Goal: Task Accomplishment & Management: Manage account settings

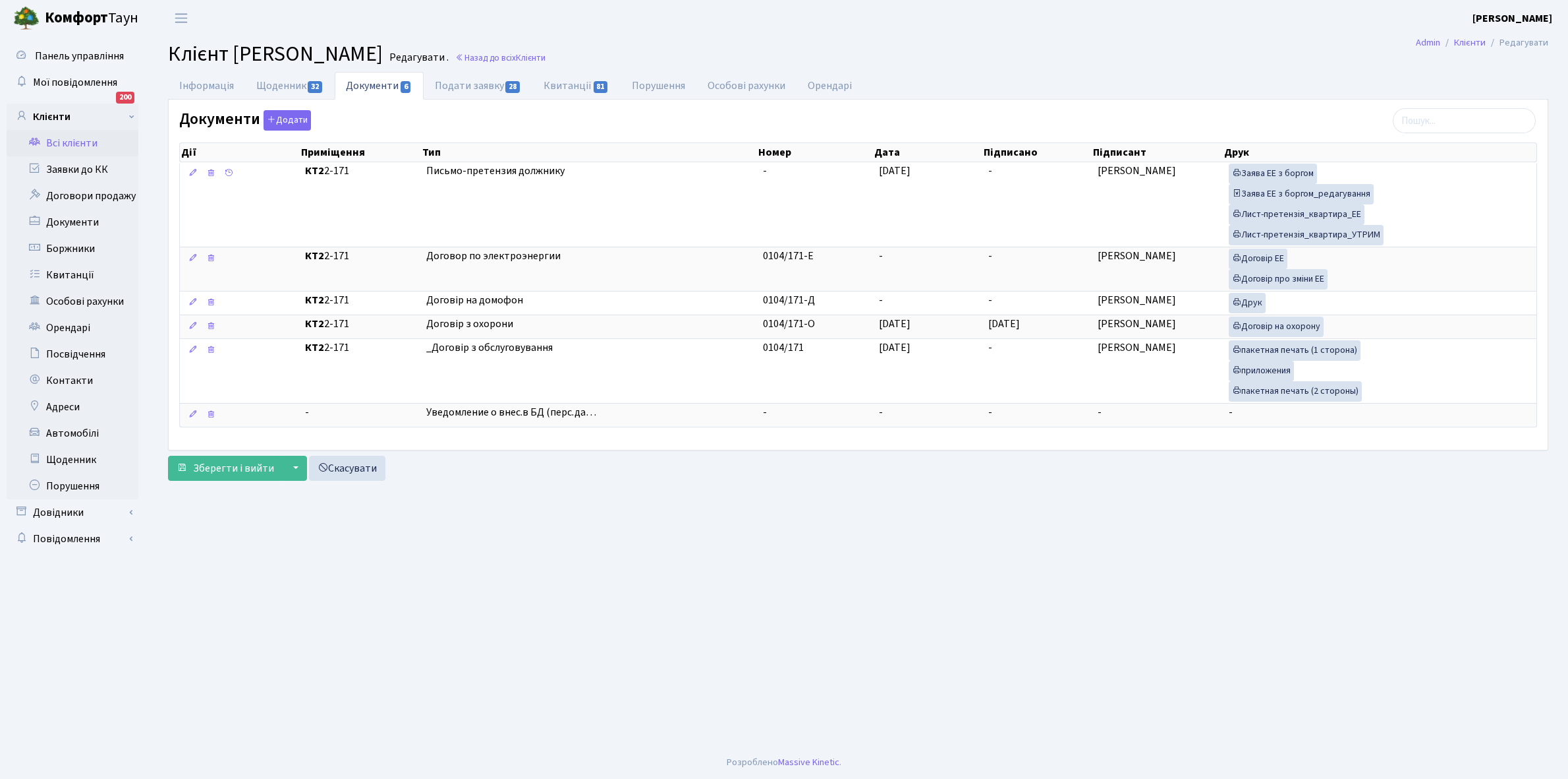
click at [77, 139] on link "Всі клієнти" at bounding box center [72, 143] width 132 height 27
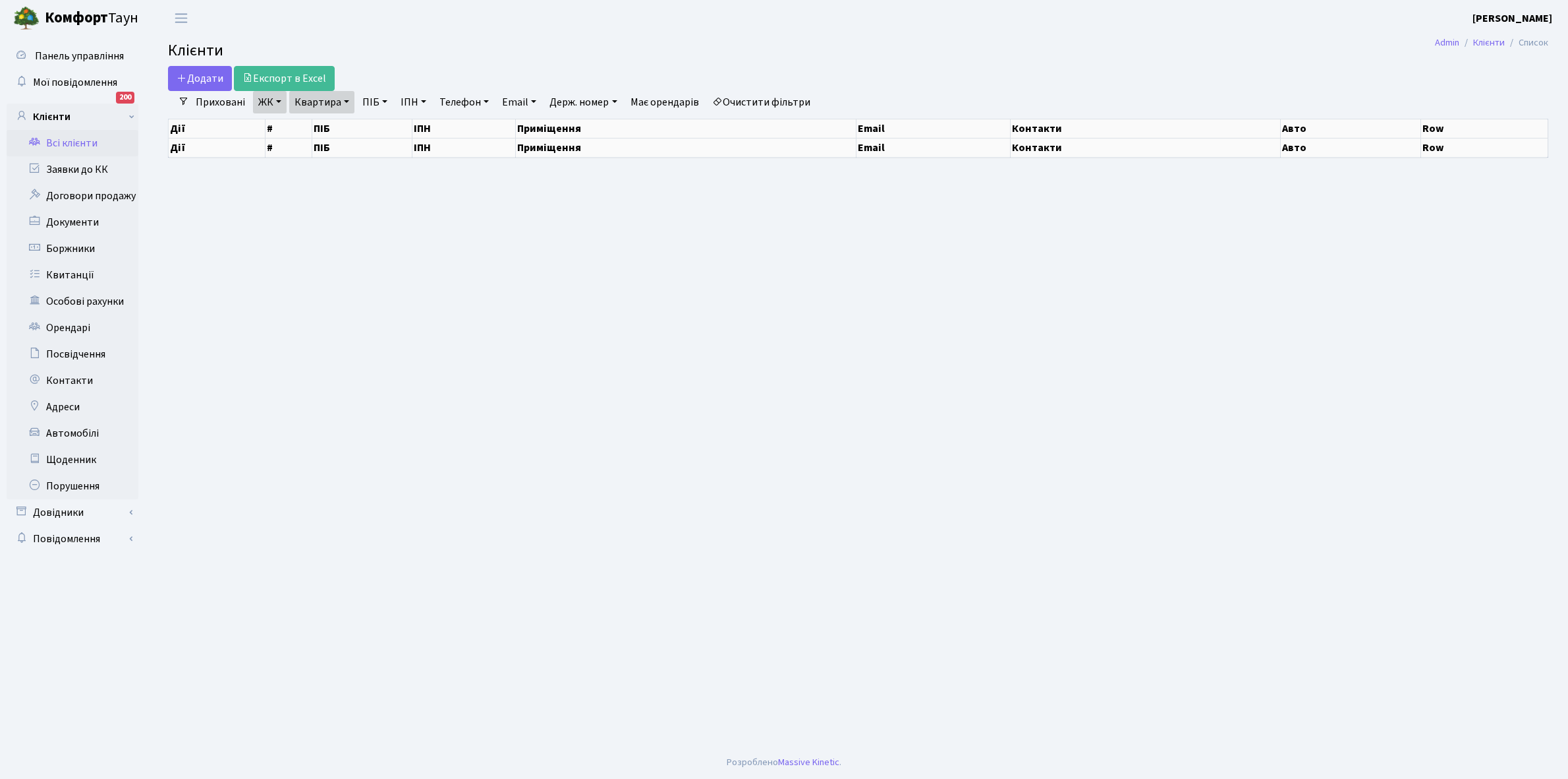
select select "25"
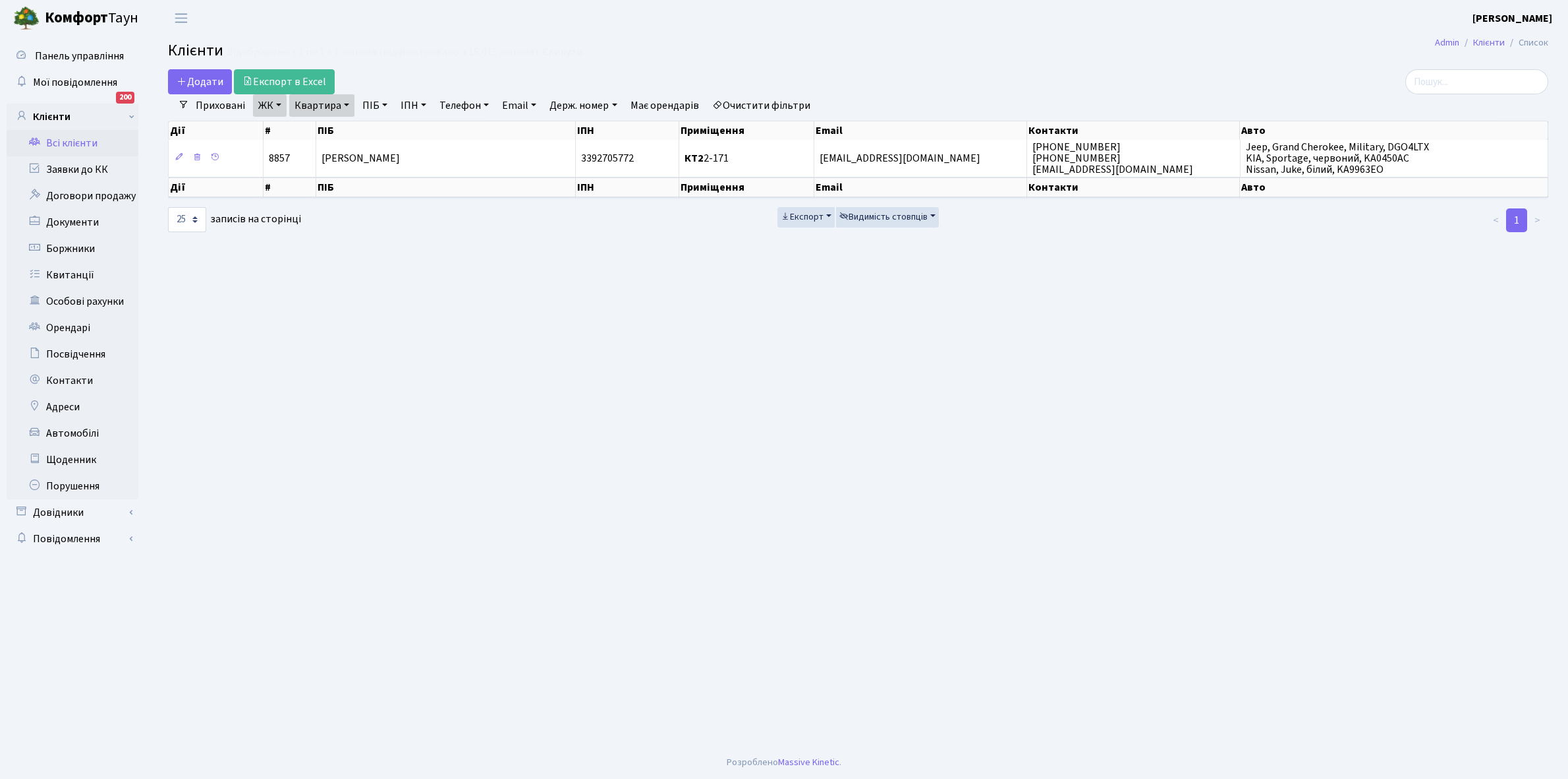
click at [346, 106] on link "Квартира" at bounding box center [322, 105] width 65 height 23
click at [336, 130] on input "2-171" at bounding box center [328, 131] width 77 height 25
type input "2-208"
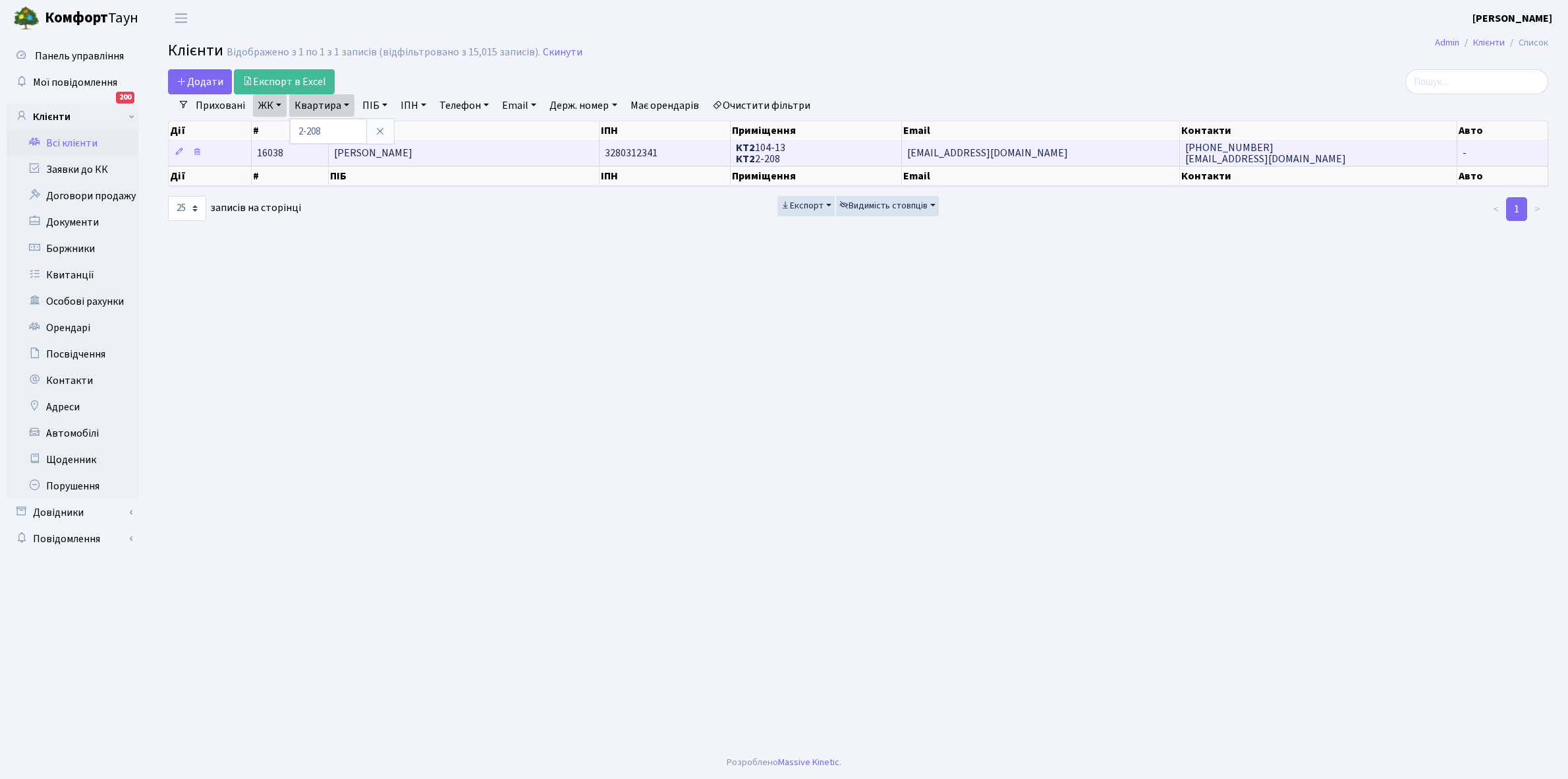
click at [466, 151] on td "Єрмак Христина Сергіївна" at bounding box center [464, 153] width 271 height 26
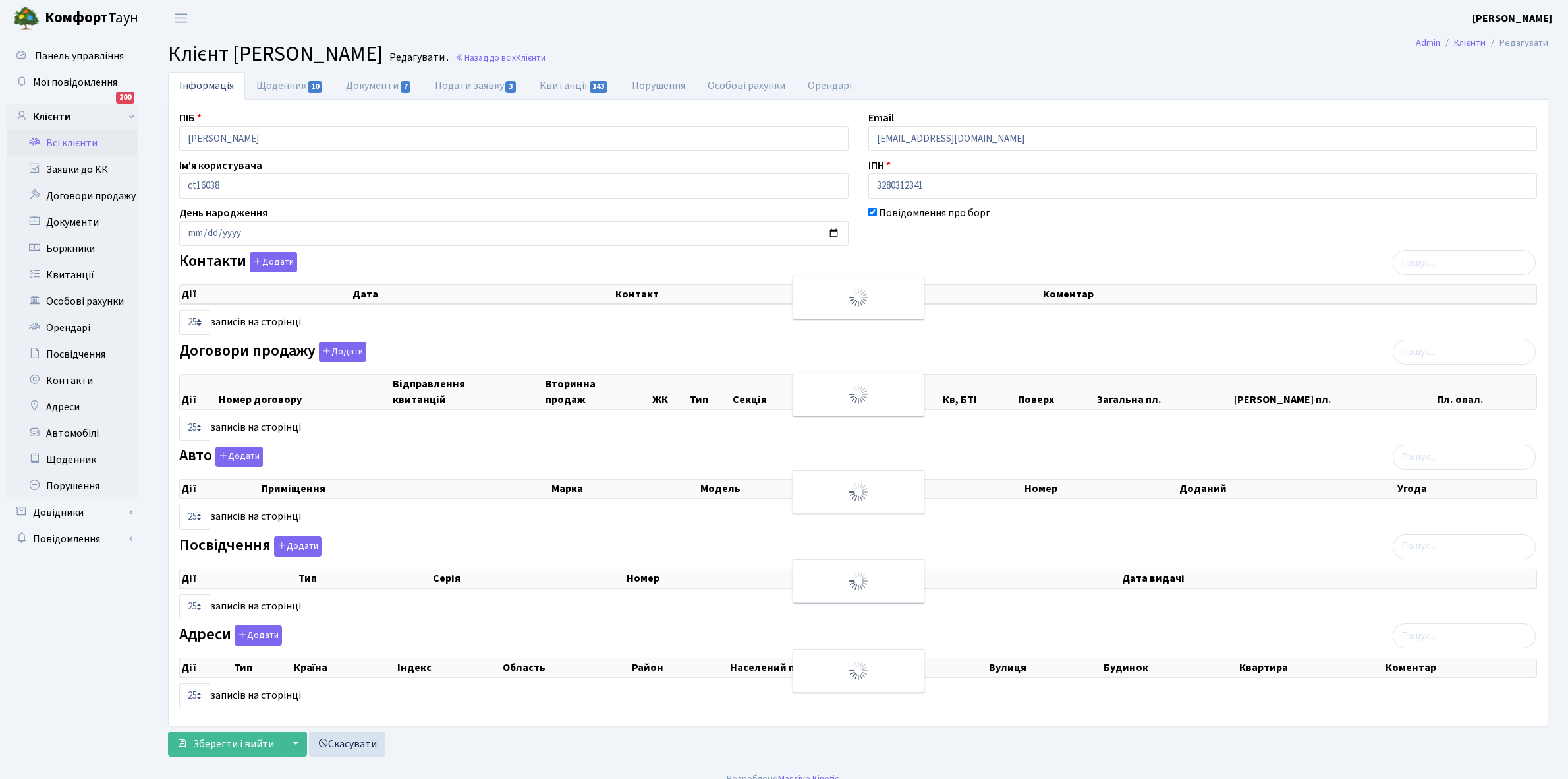
select select "25"
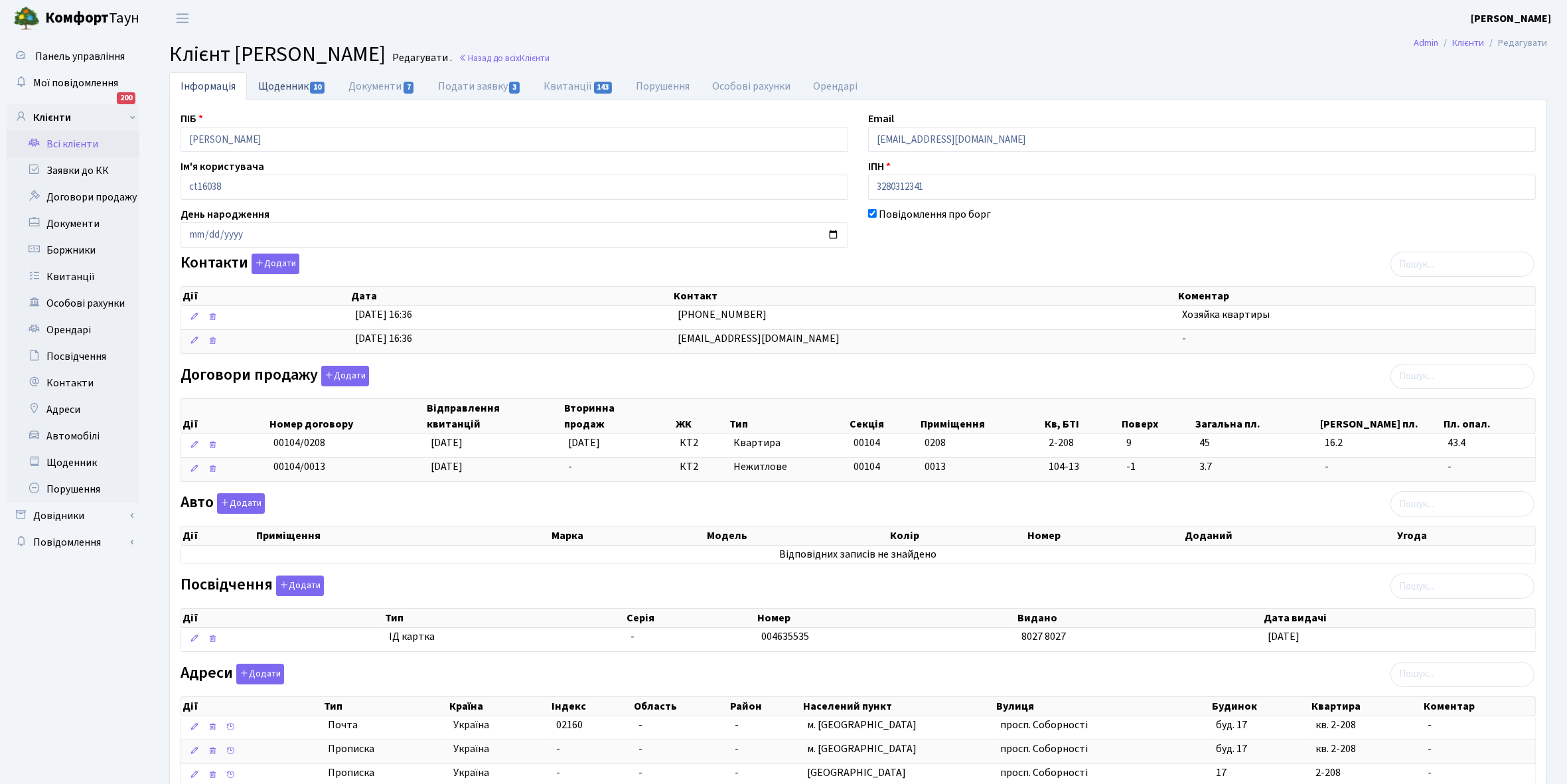
click at [279, 82] on link "Щоденник 10" at bounding box center [292, 86] width 90 height 27
select select "25"
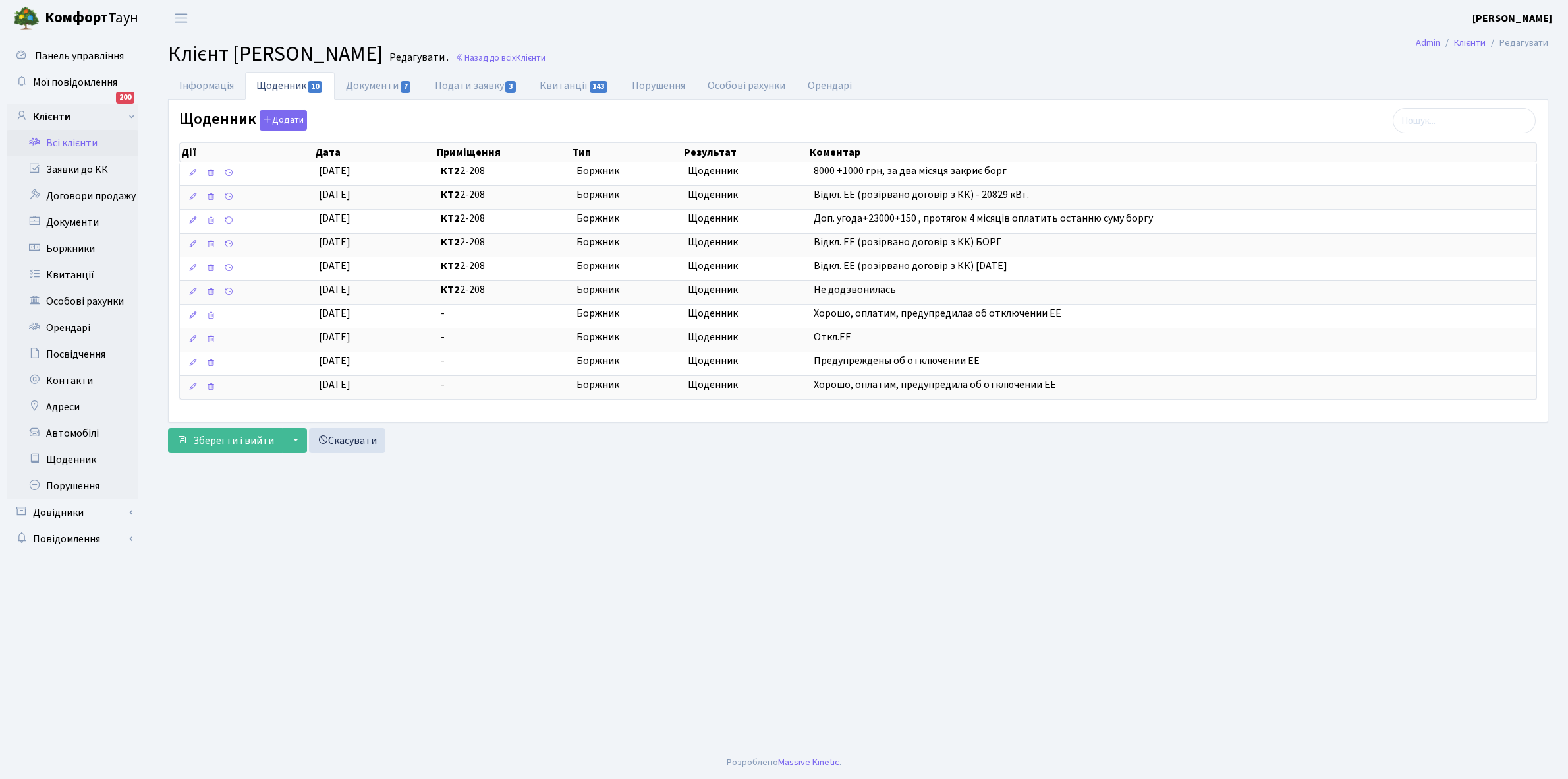
click at [85, 143] on link "Всі клієнти" at bounding box center [72, 143] width 132 height 27
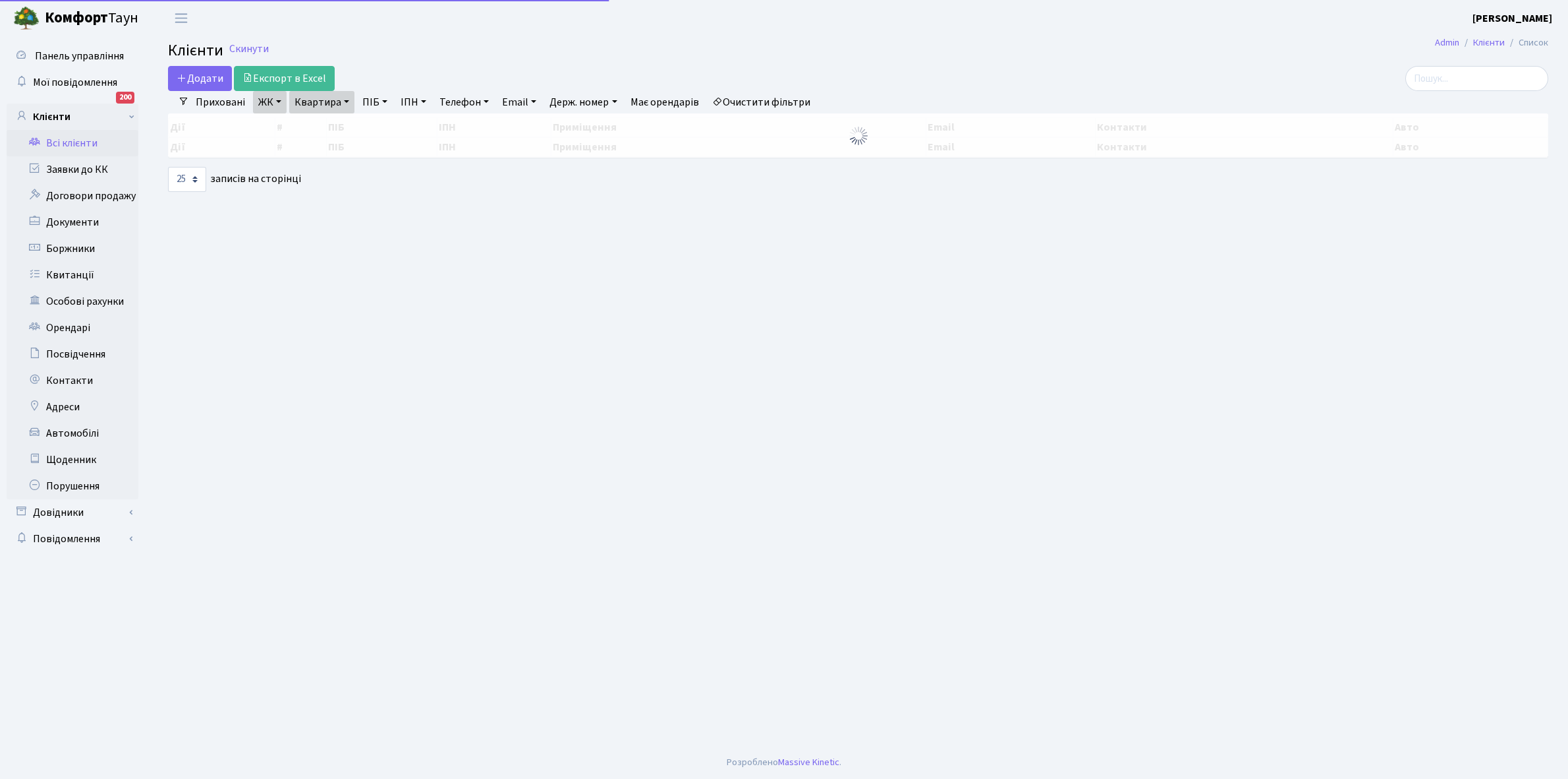
select select "25"
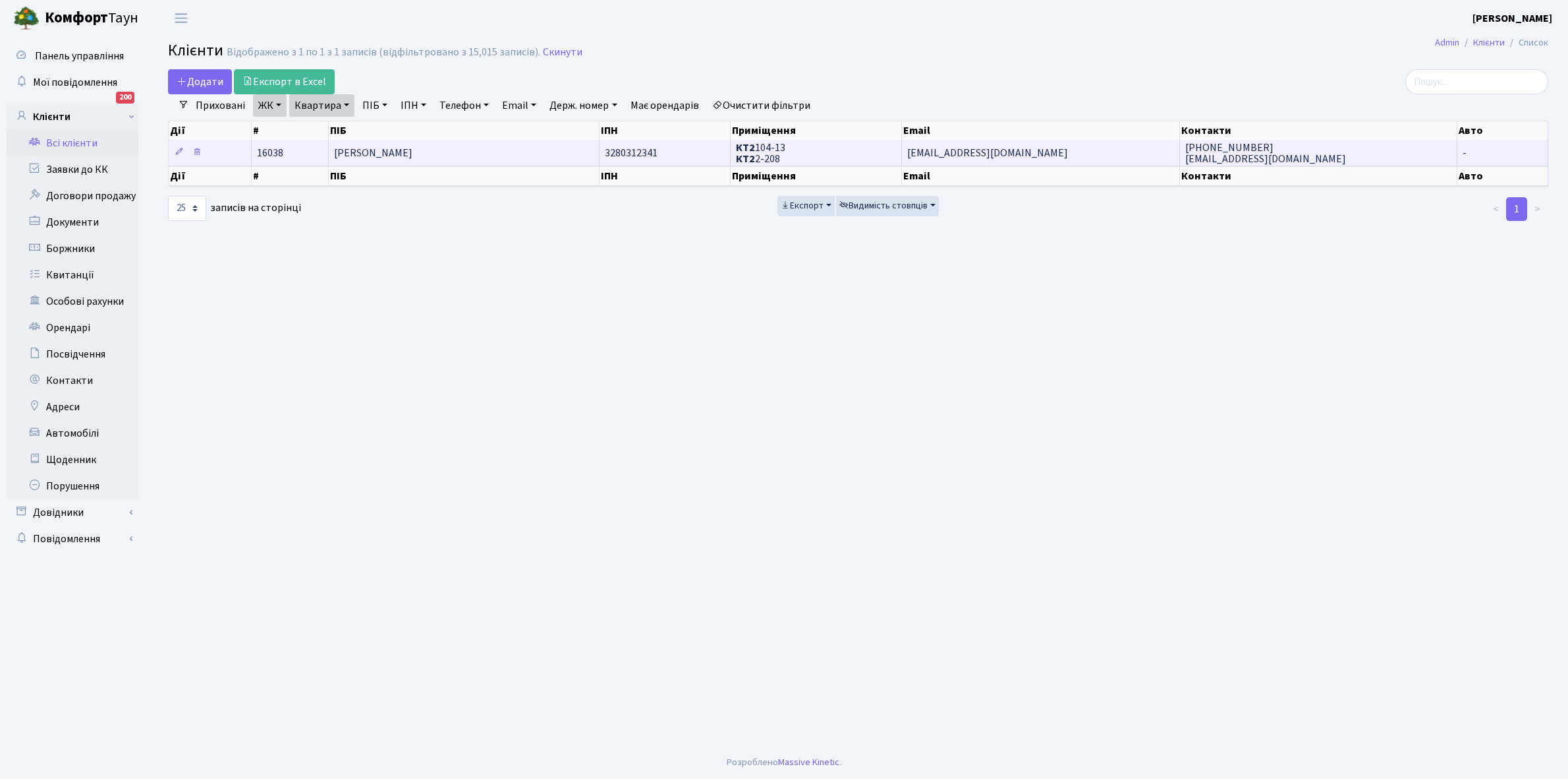
click at [443, 141] on td "Єрмак Христина Сергіївна" at bounding box center [464, 153] width 271 height 26
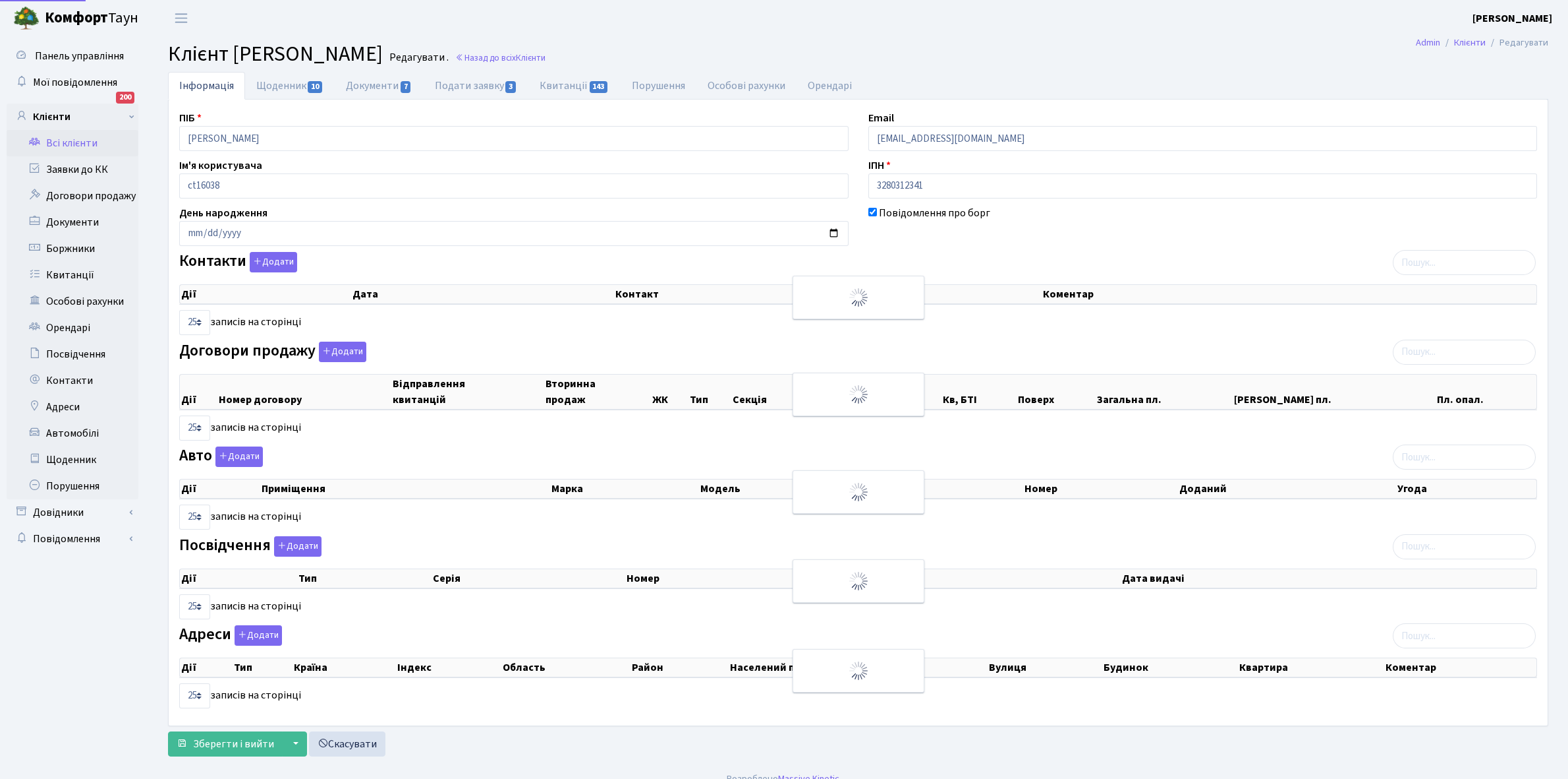
select select "25"
click at [561, 86] on link "Квитанції 143" at bounding box center [574, 85] width 91 height 28
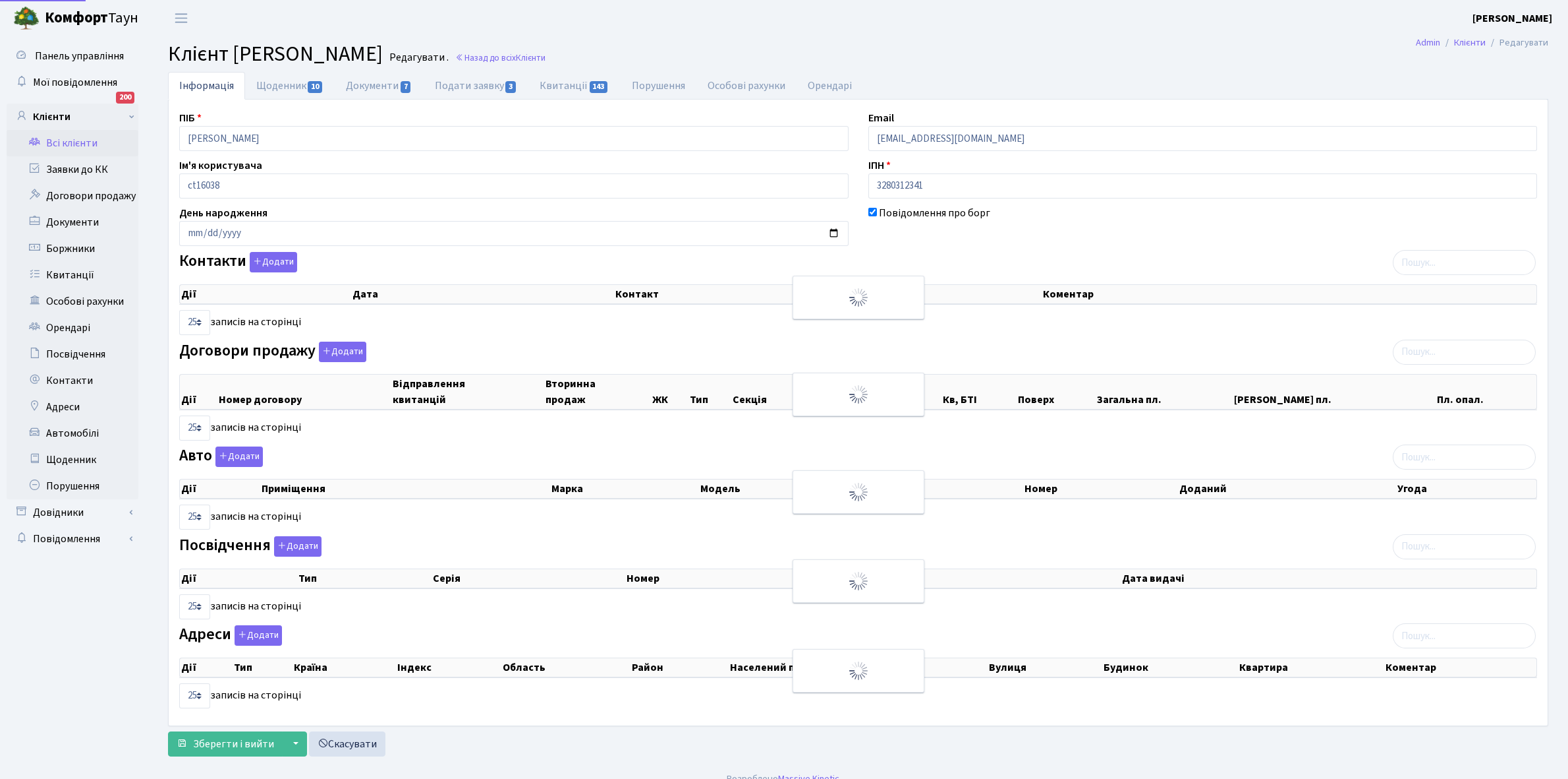
select select "25"
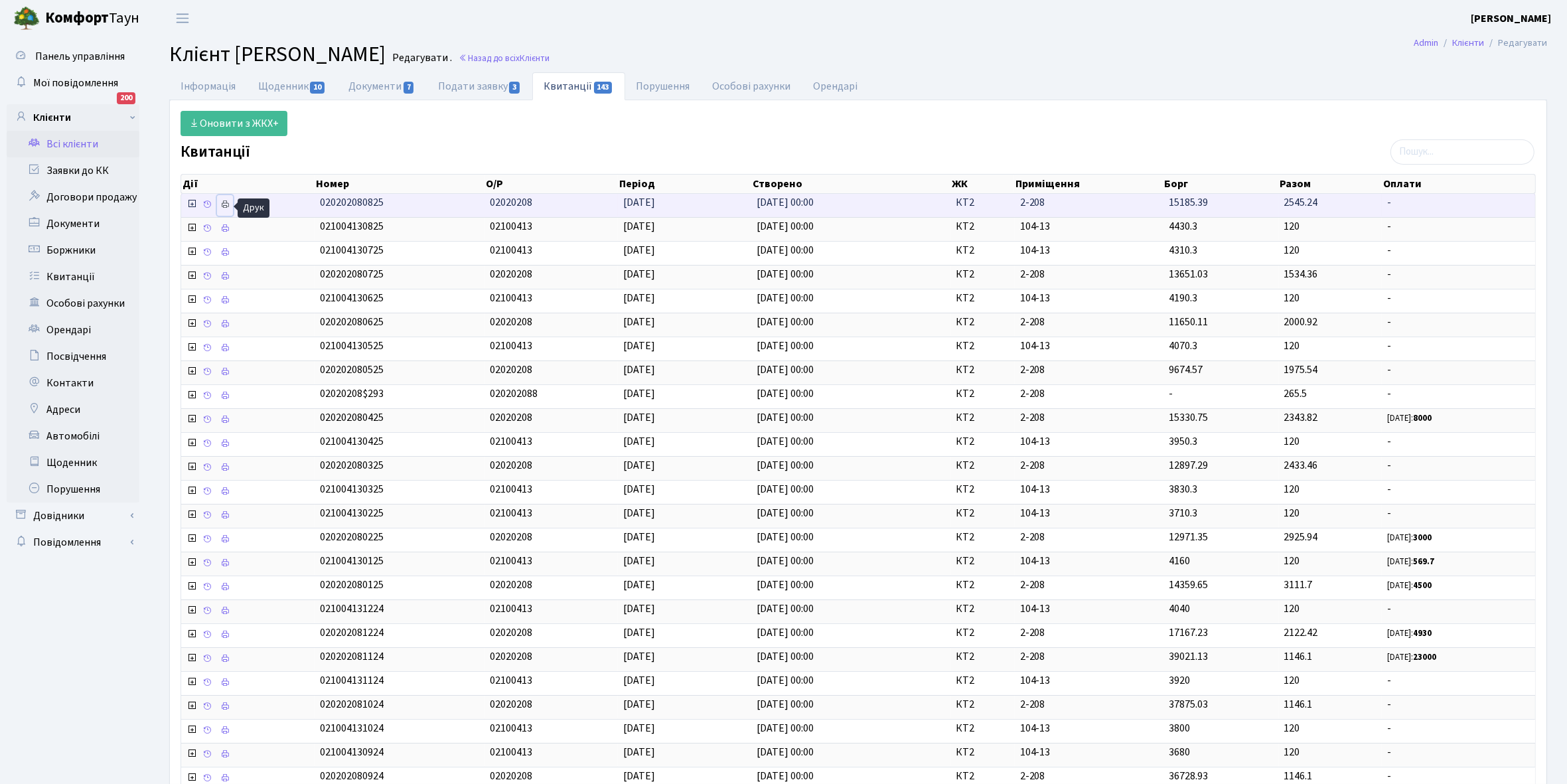
click at [226, 203] on icon at bounding box center [225, 205] width 10 height 10
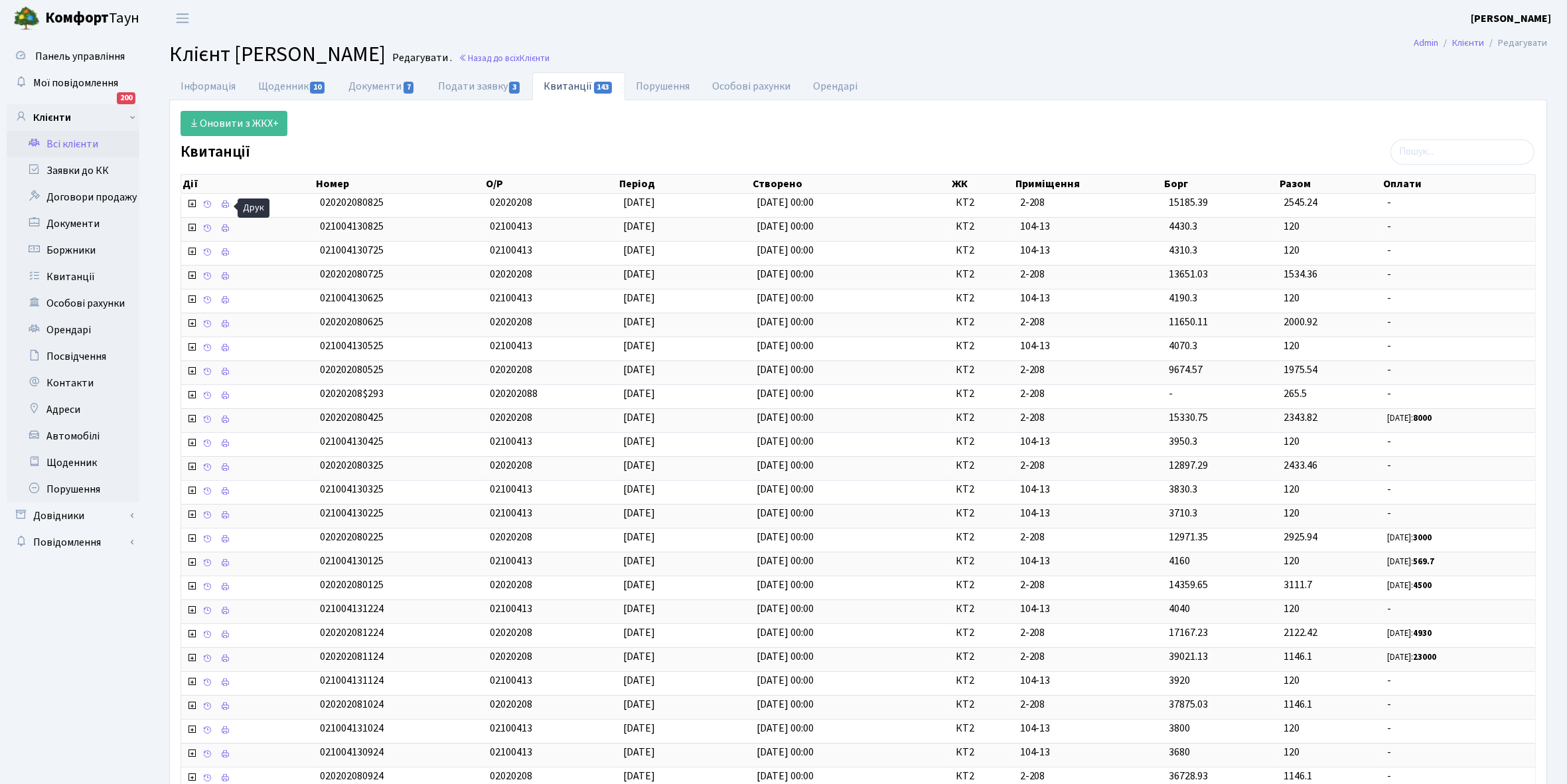
click at [70, 141] on link "Всі клієнти" at bounding box center [73, 143] width 133 height 27
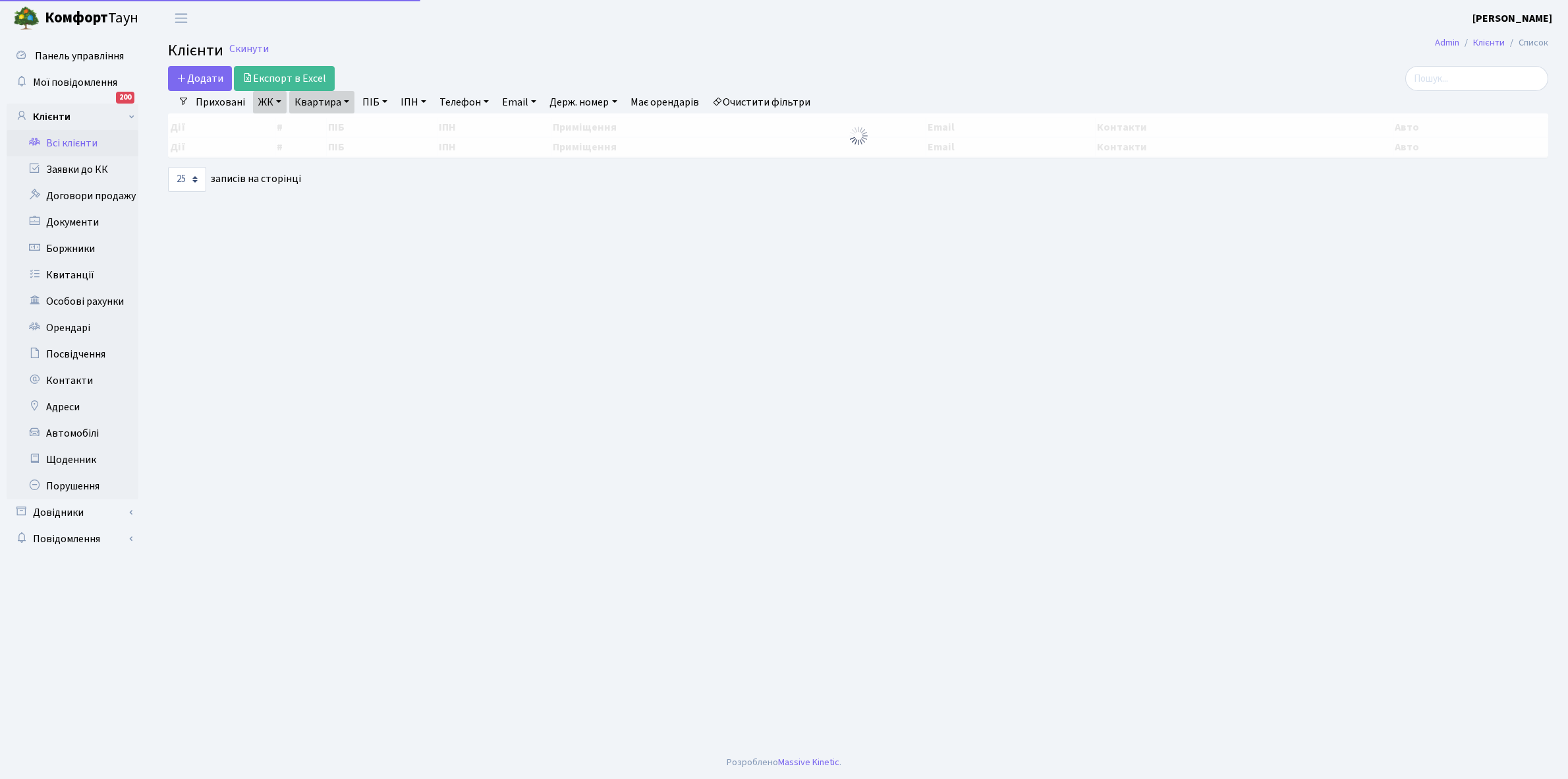
select select "25"
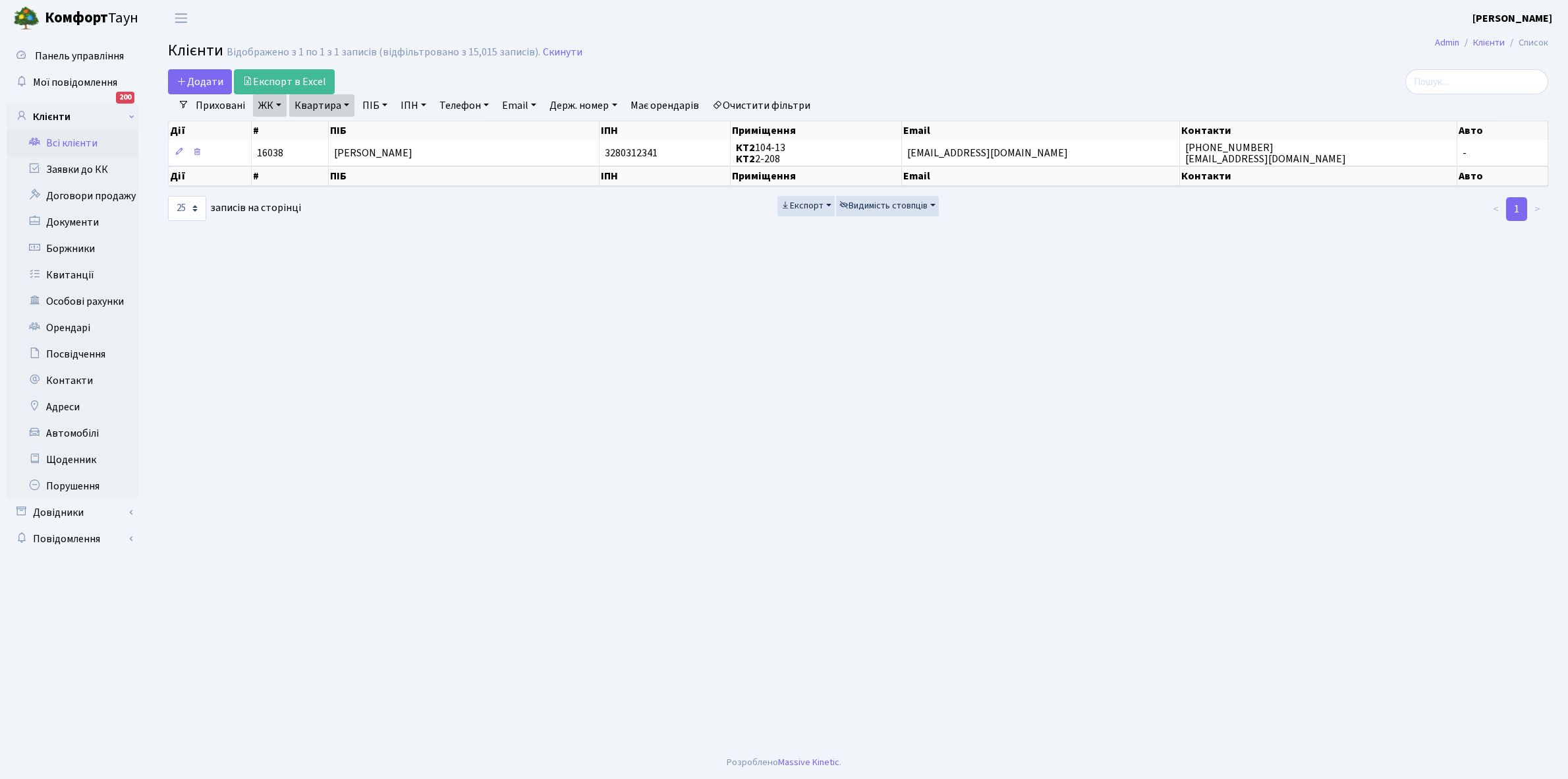
click at [346, 104] on link "Квартира" at bounding box center [322, 105] width 65 height 23
click at [341, 134] on input "2-208" at bounding box center [328, 131] width 77 height 25
type input "2-216"
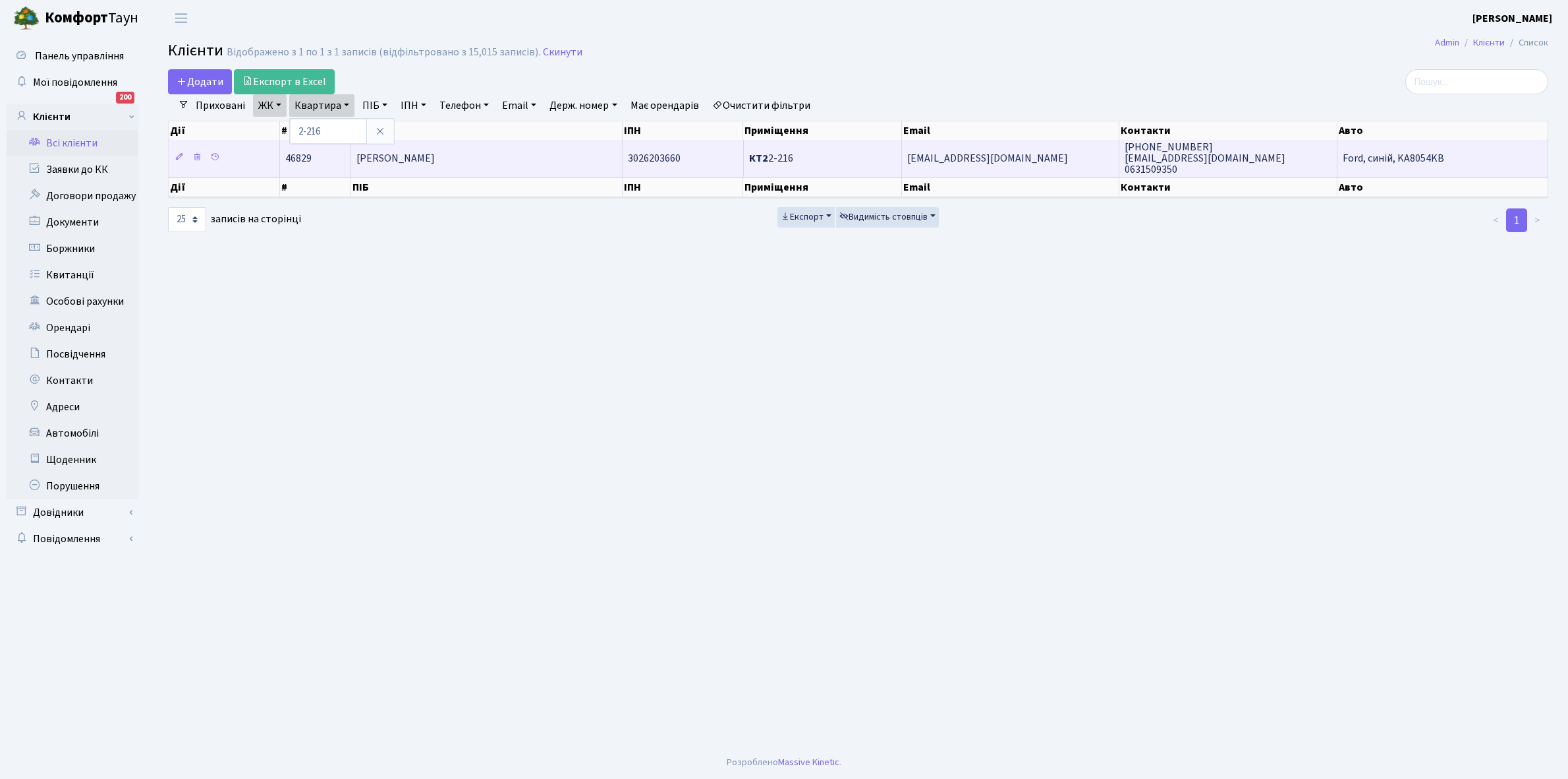
click at [435, 156] on span "[PERSON_NAME]" at bounding box center [395, 158] width 78 height 14
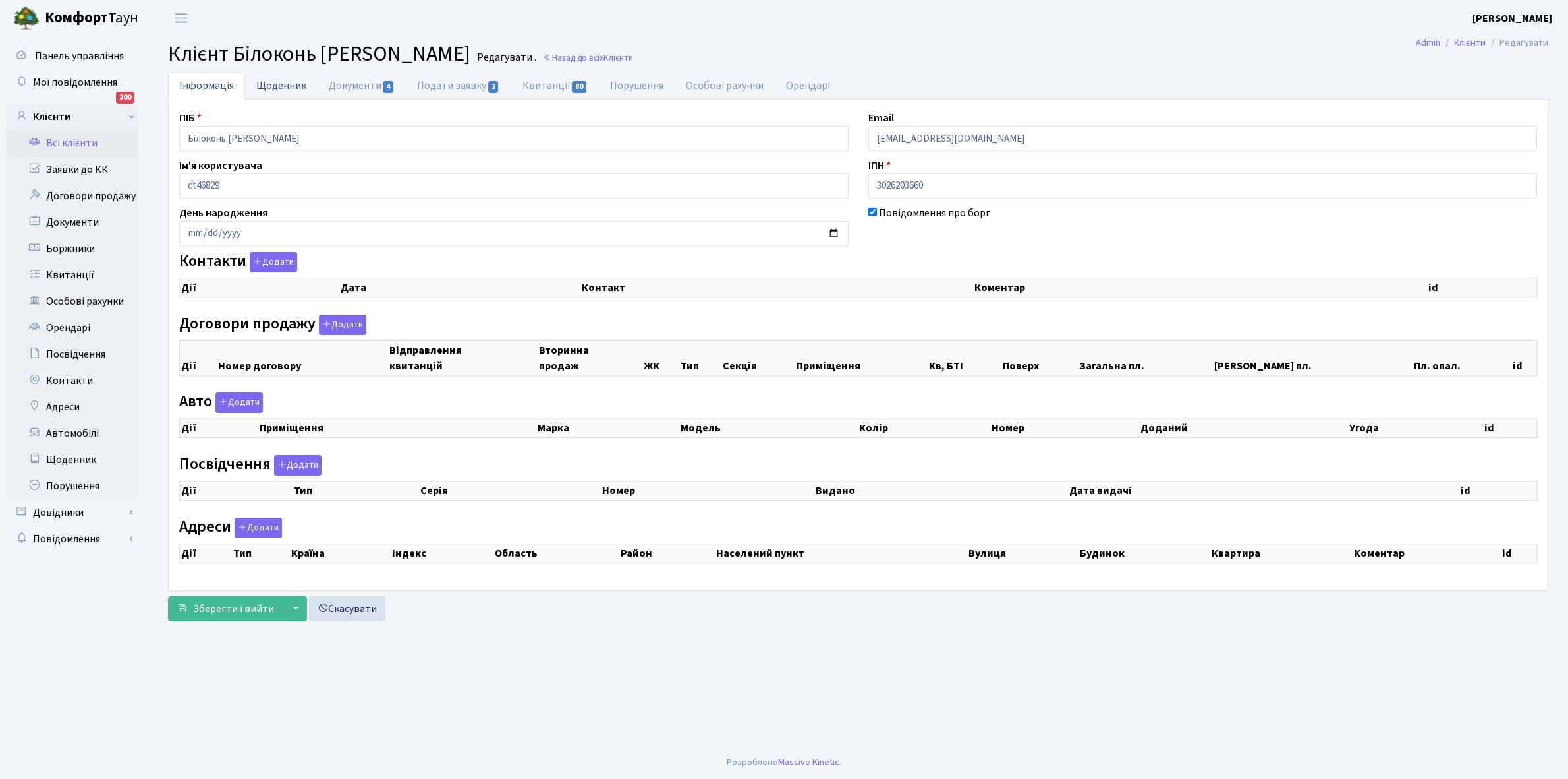
checkbox input "true"
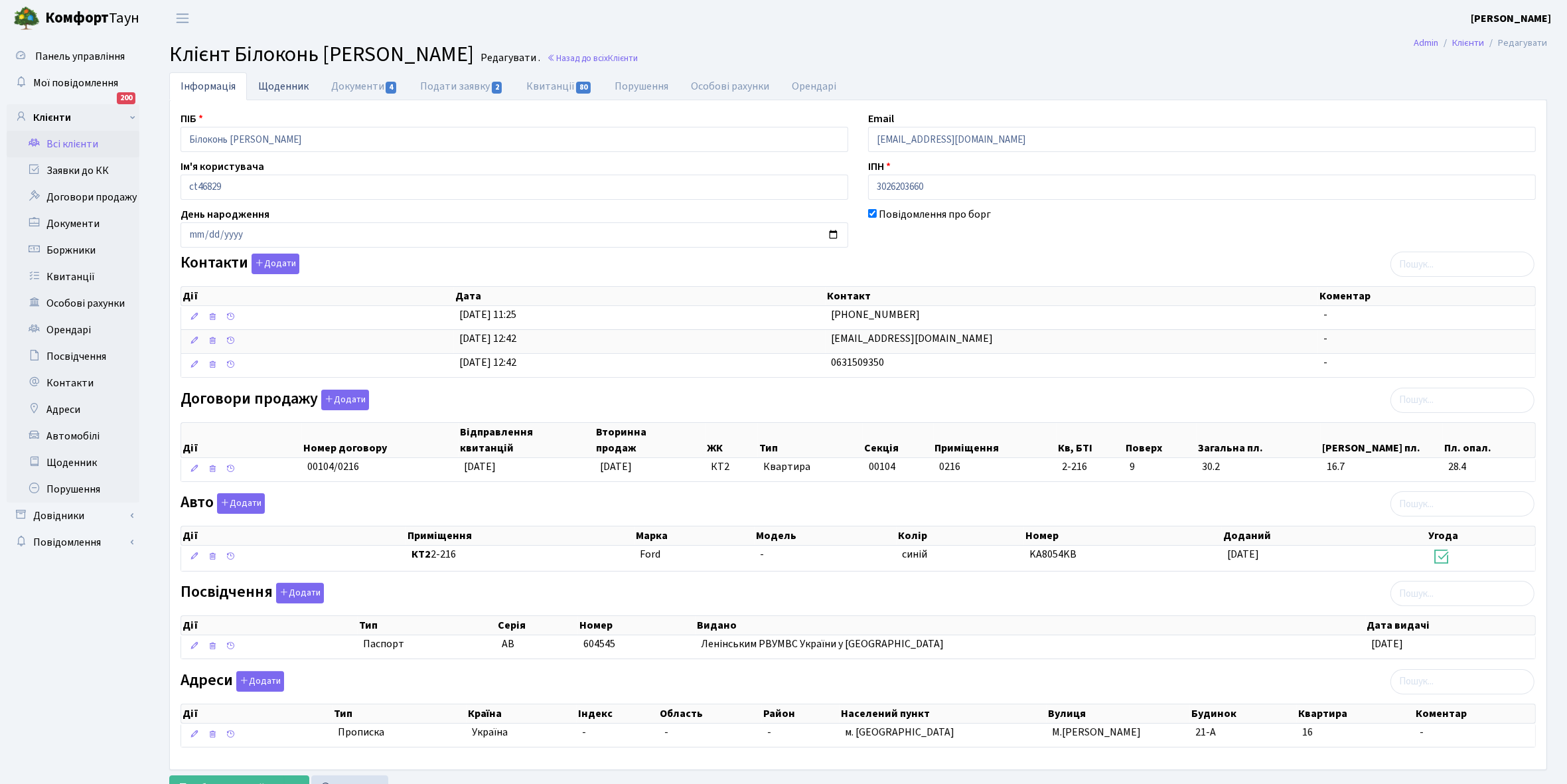
click at [269, 84] on link "Щоденник" at bounding box center [284, 86] width 73 height 27
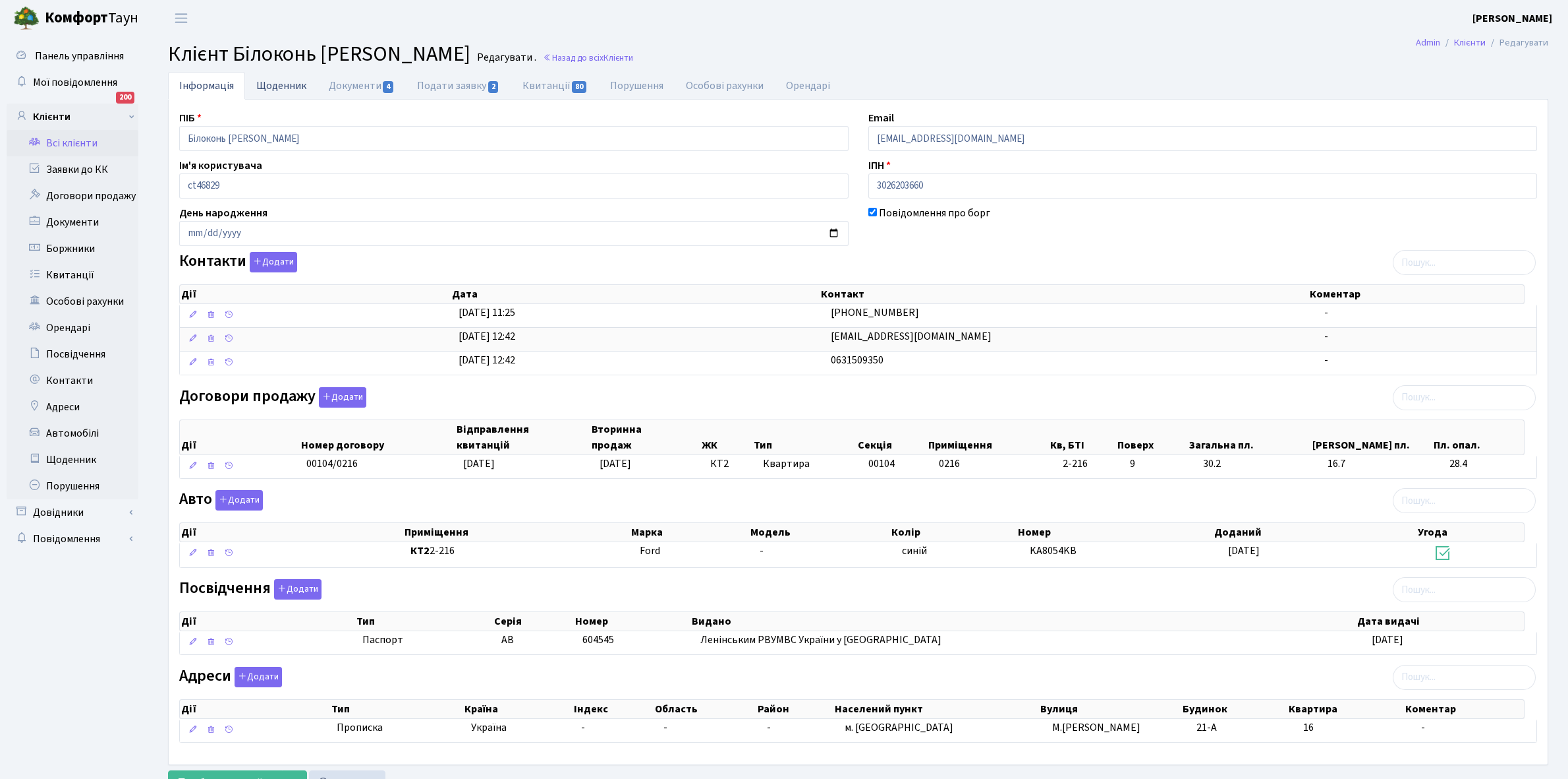
select select "25"
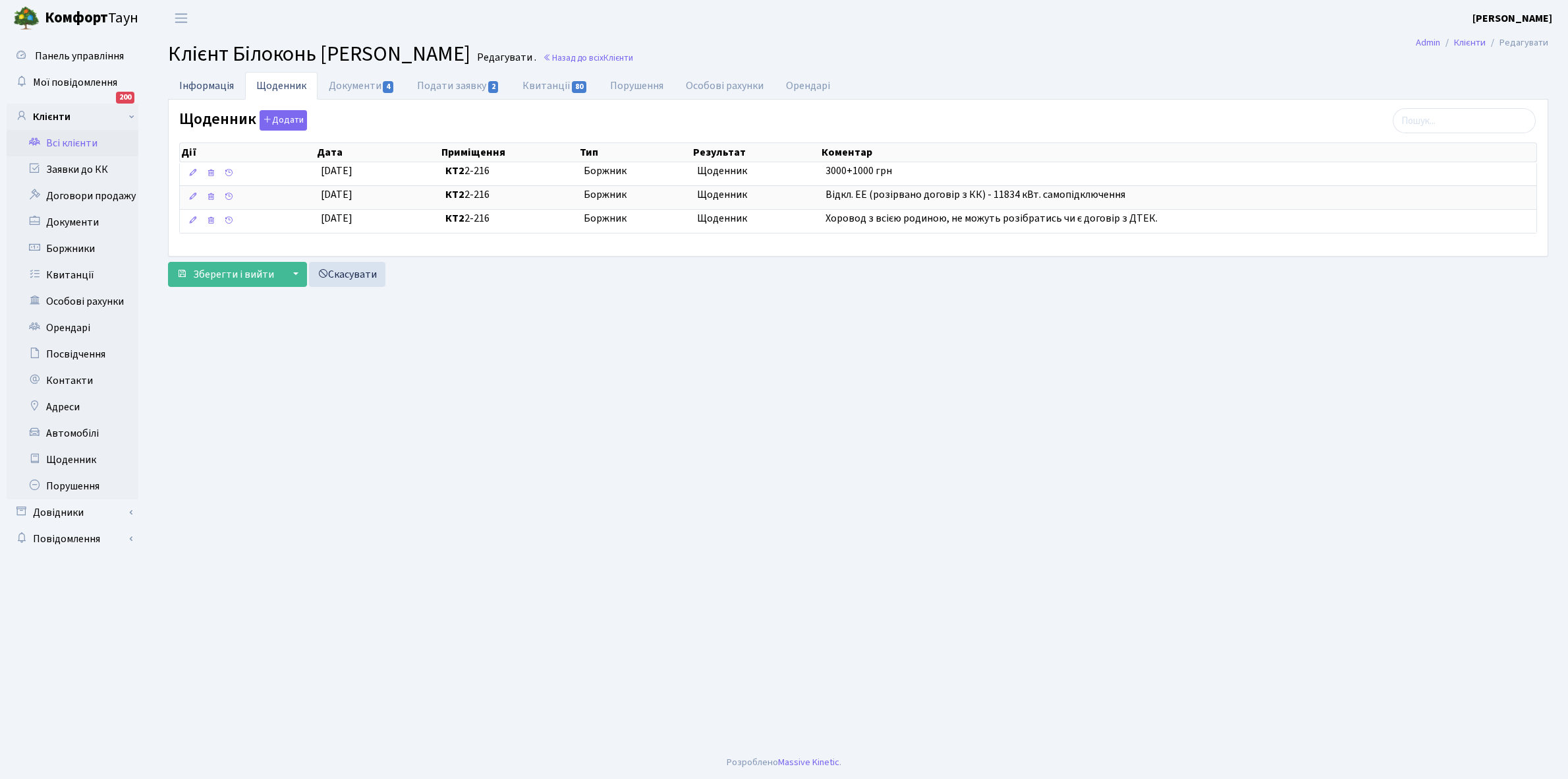
click at [202, 86] on link "Інформація" at bounding box center [206, 85] width 77 height 27
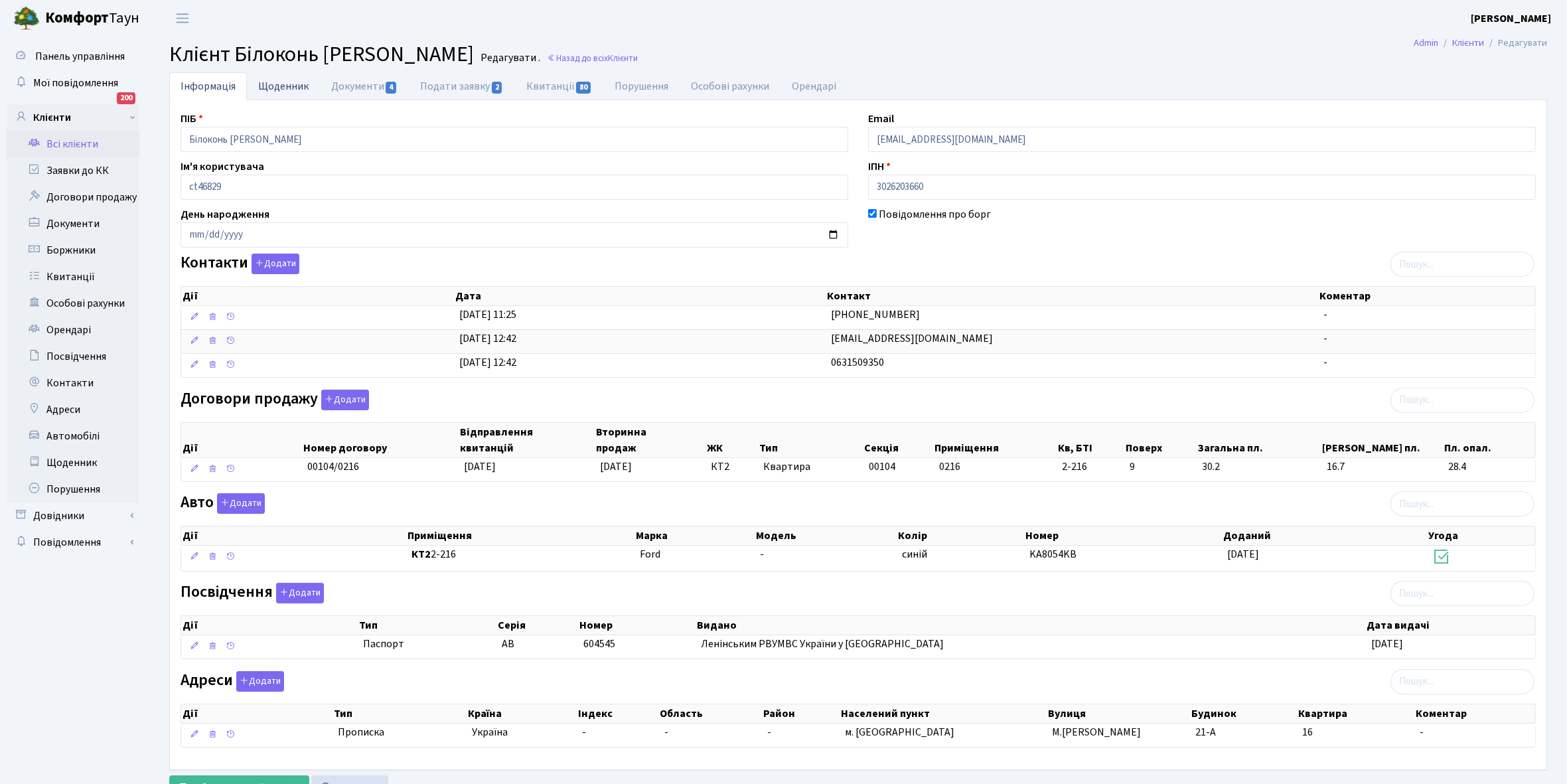
click at [288, 89] on link "Щоденник" at bounding box center [284, 86] width 73 height 27
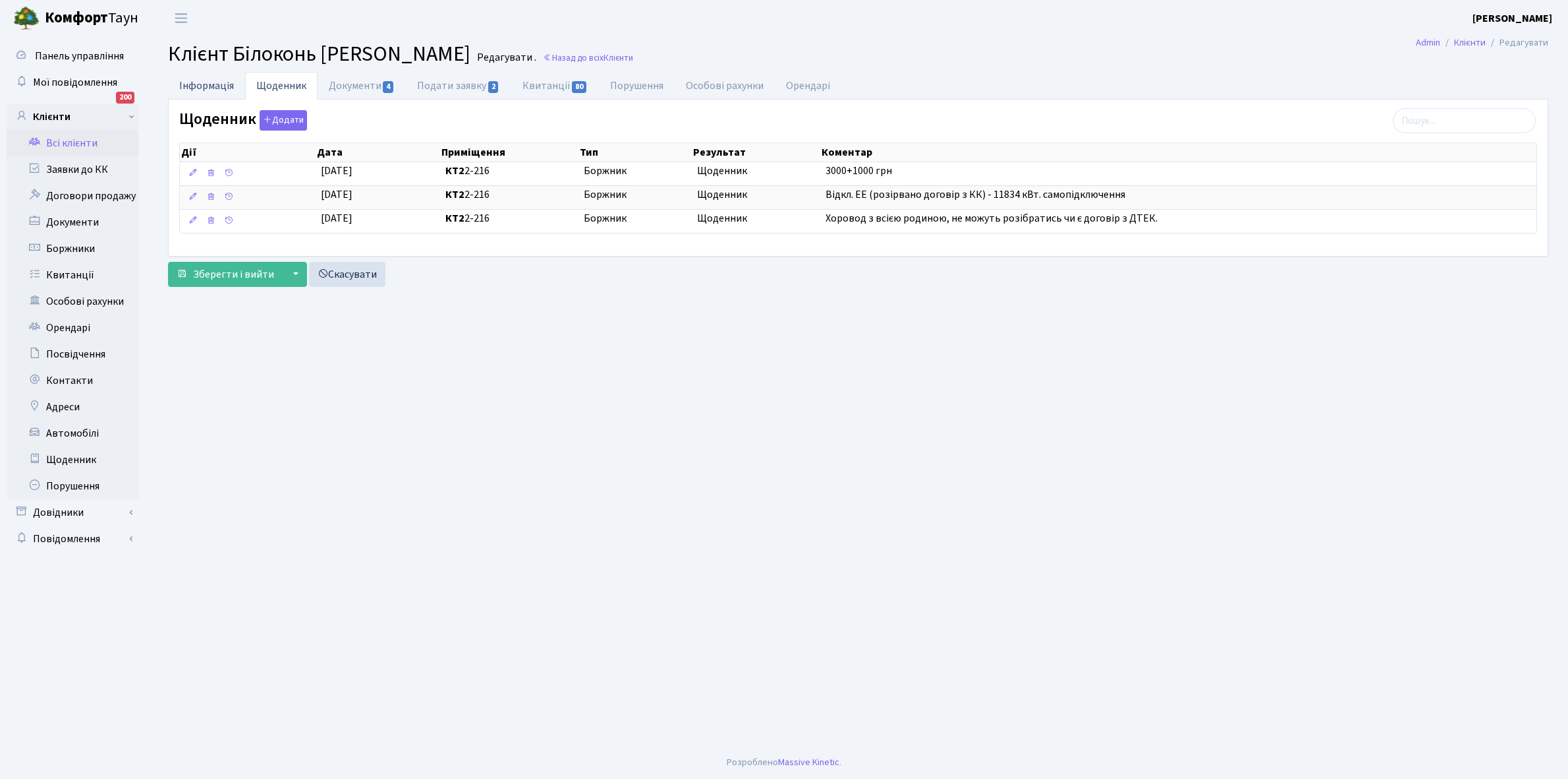
click at [192, 84] on link "Інформація" at bounding box center [206, 85] width 77 height 27
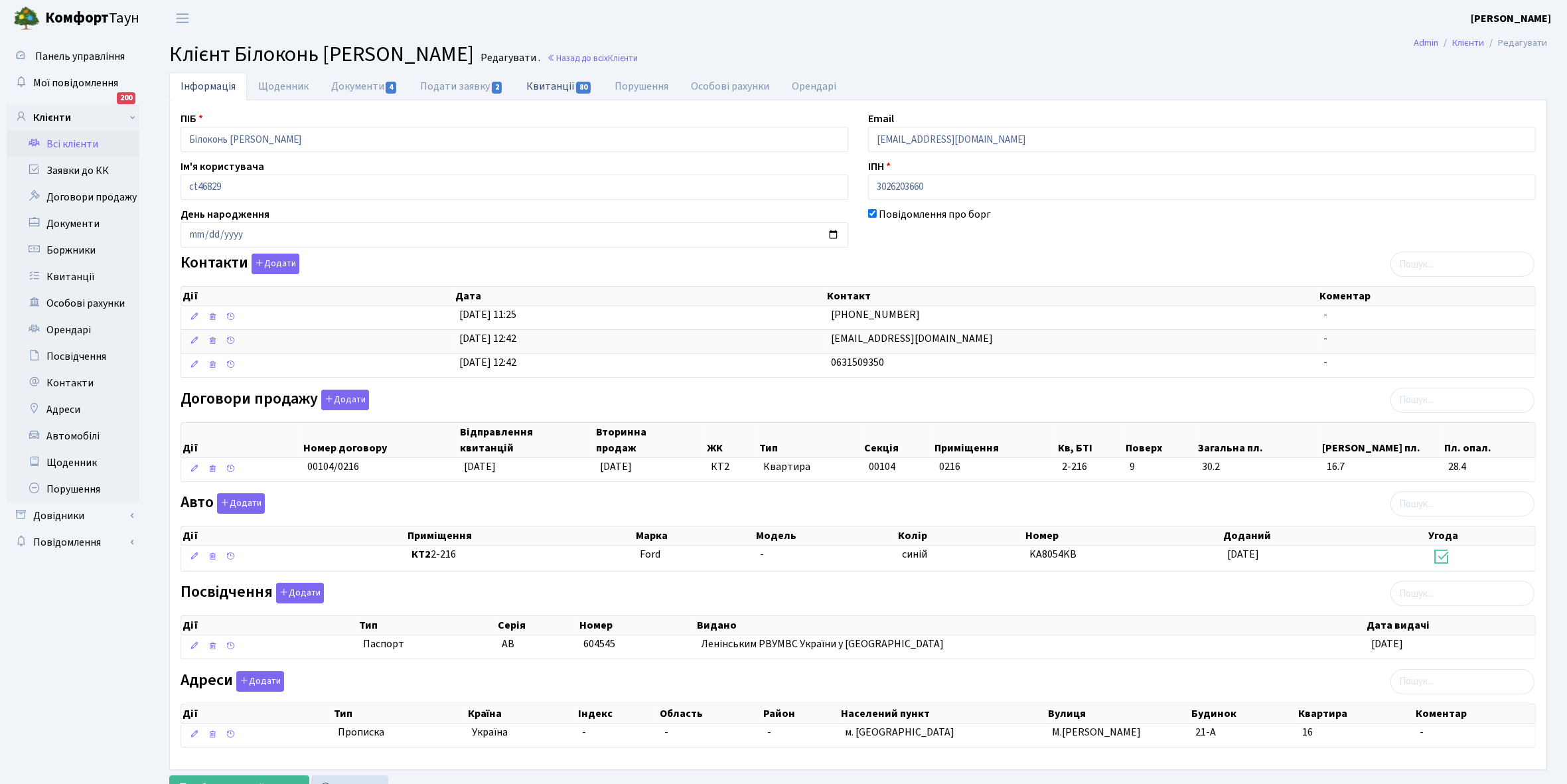
click at [549, 84] on link "Квитанції 80" at bounding box center [559, 86] width 89 height 27
select select "25"
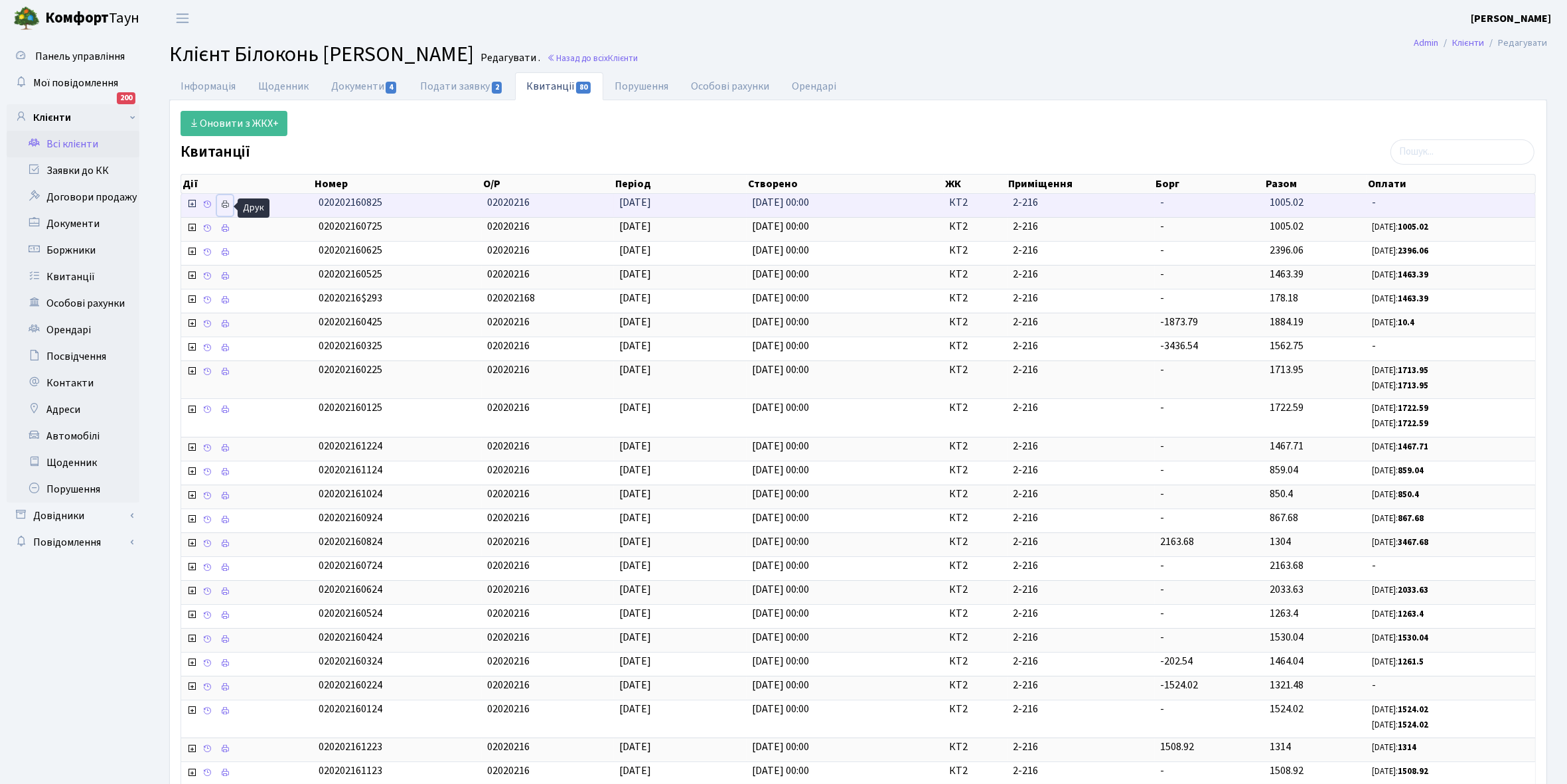
click at [229, 204] on icon at bounding box center [225, 205] width 10 height 10
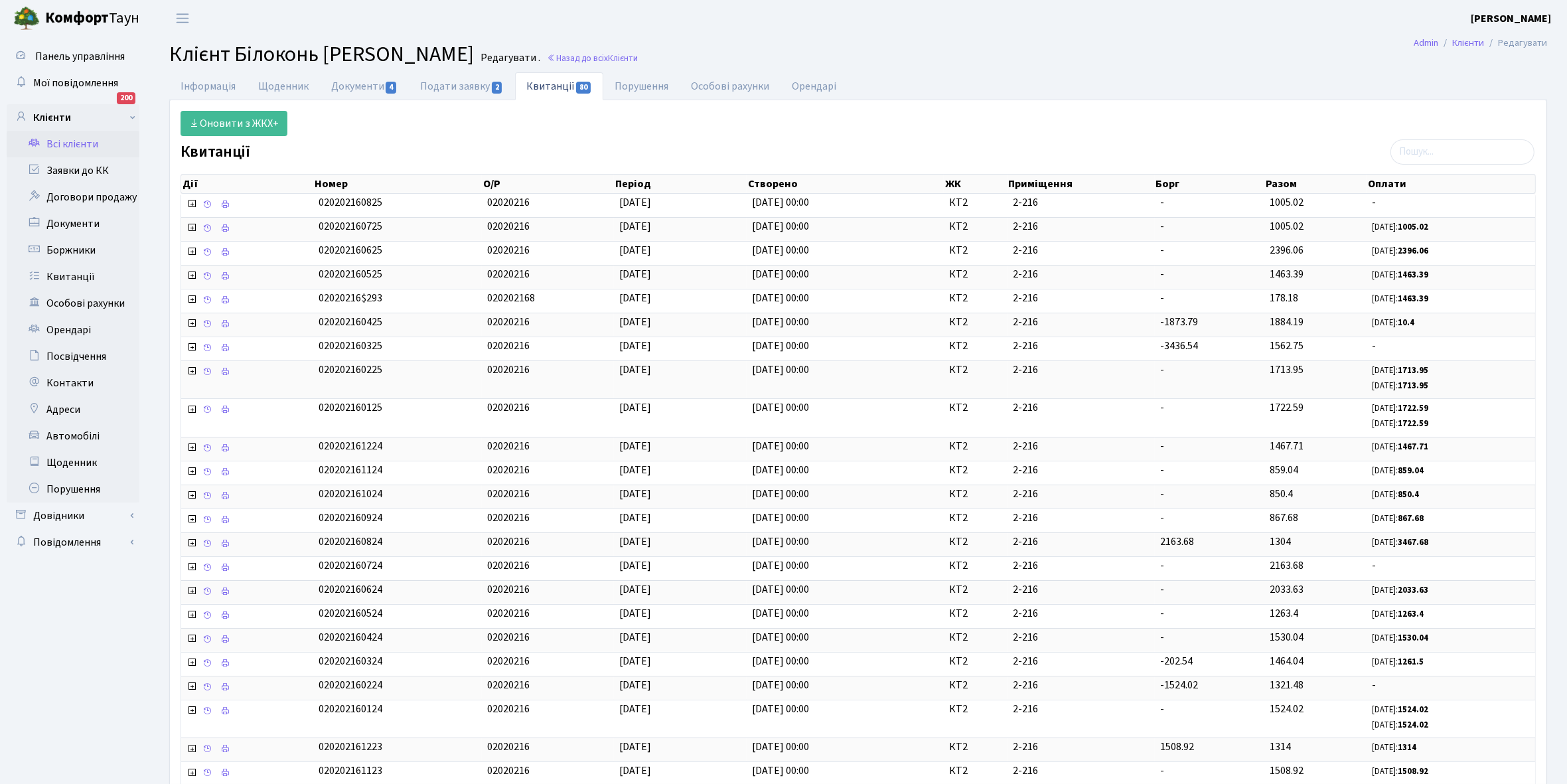
click at [71, 141] on link "Всі клієнти" at bounding box center [73, 143] width 133 height 27
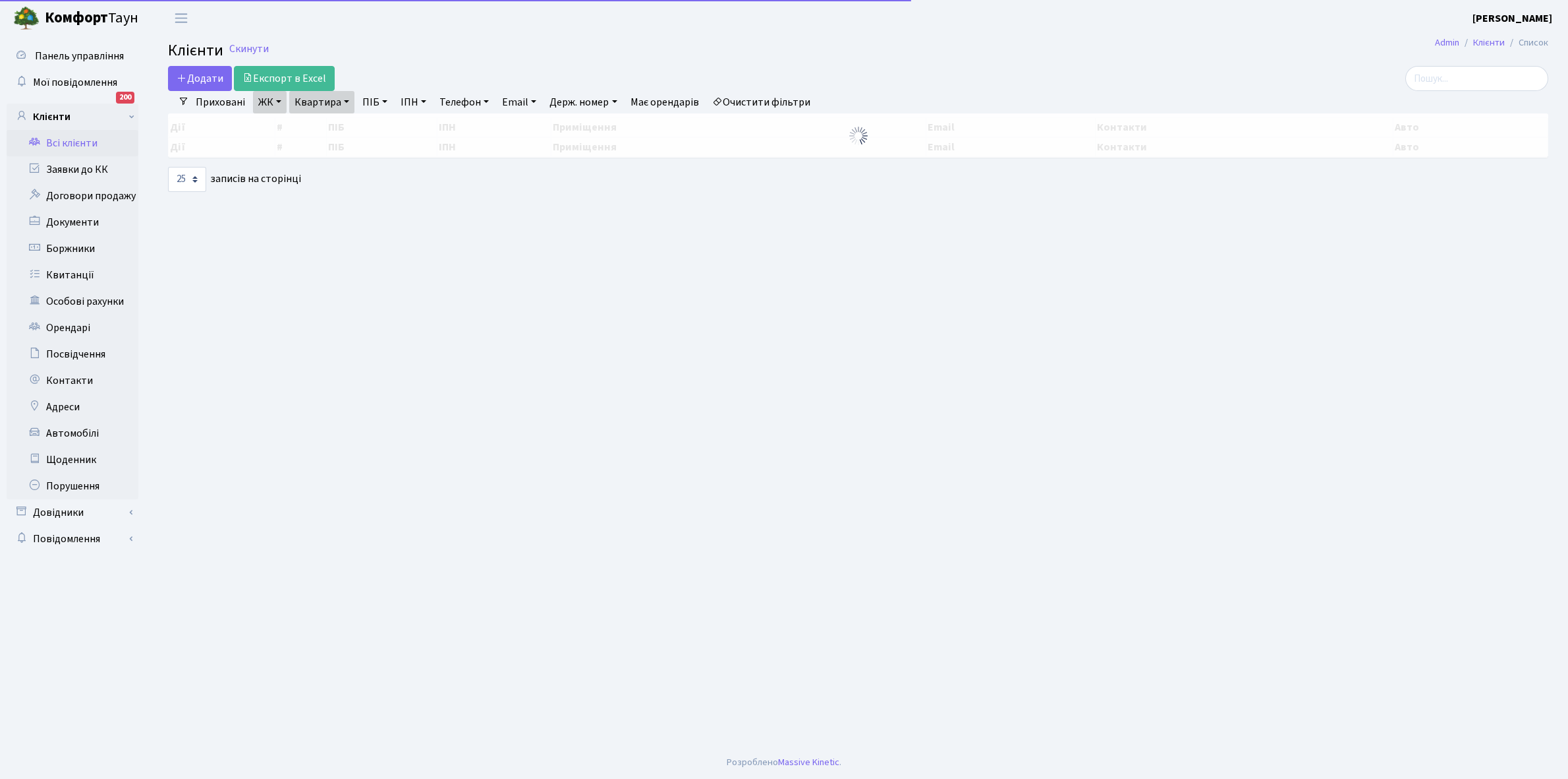
select select "25"
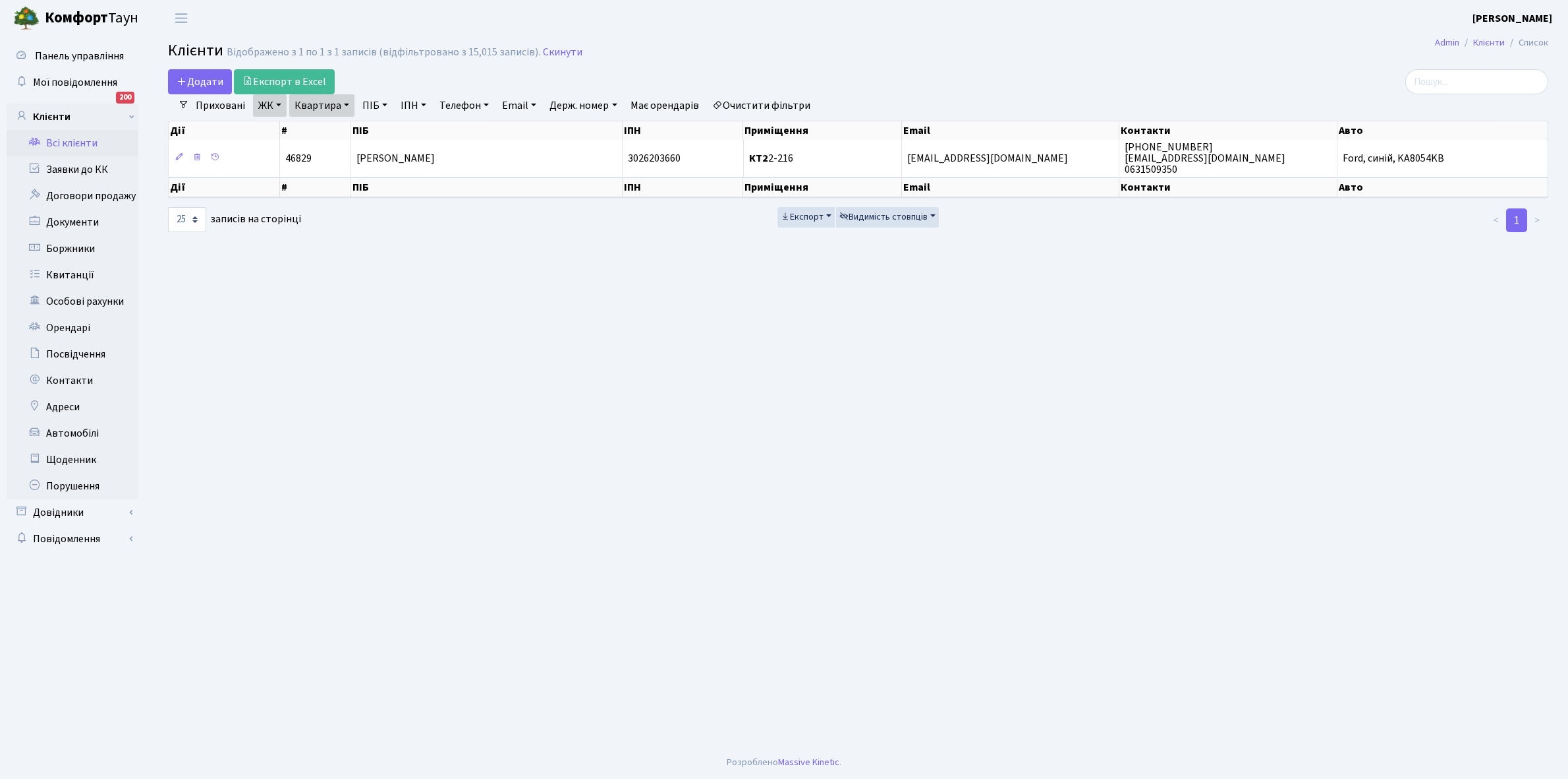
click at [345, 104] on link "Квартира" at bounding box center [322, 105] width 65 height 23
click at [337, 126] on input "2-216" at bounding box center [328, 131] width 77 height 25
type input "2-220"
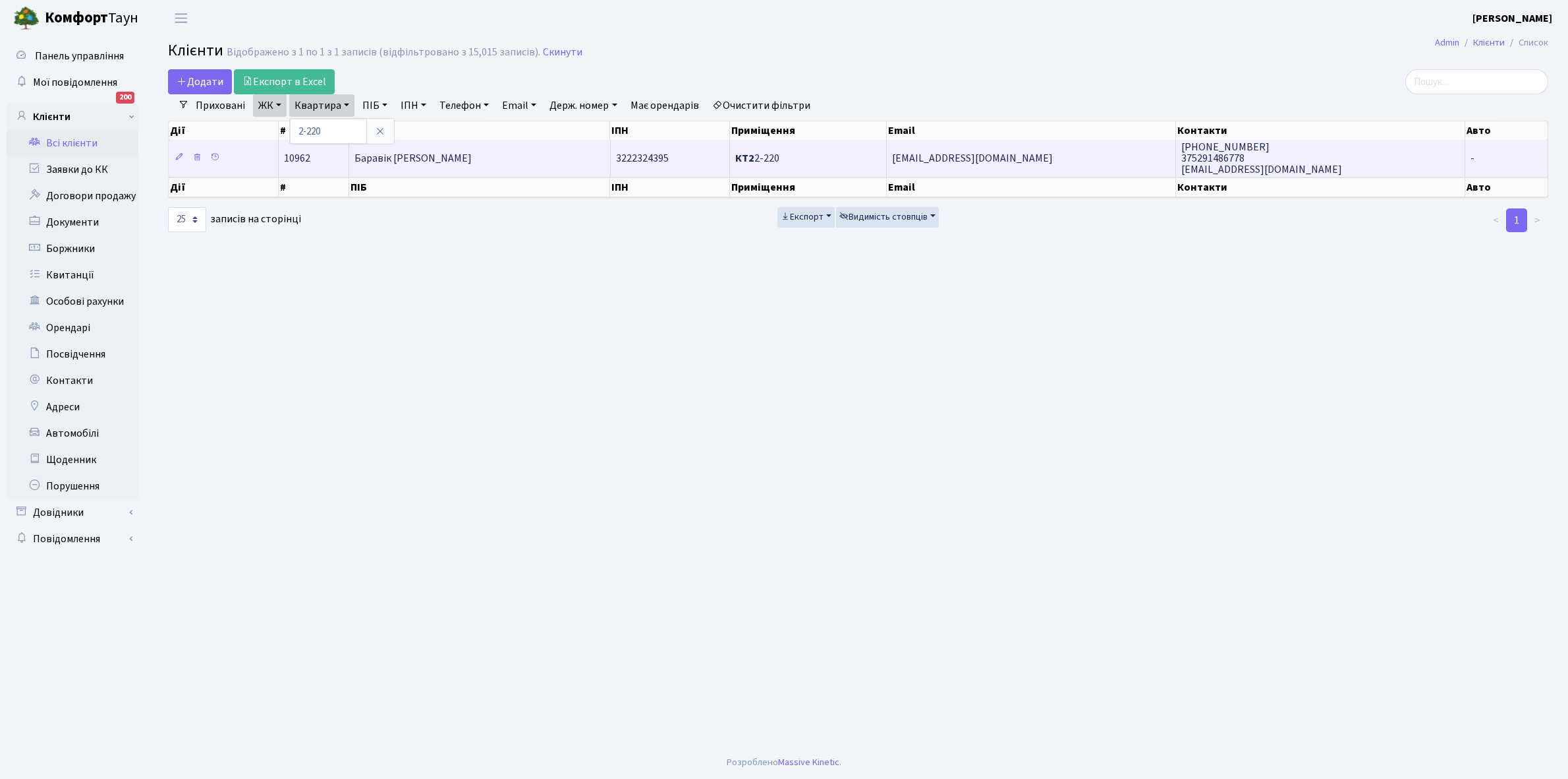
click at [503, 153] on td "Баравік [PERSON_NAME]" at bounding box center [479, 158] width 261 height 36
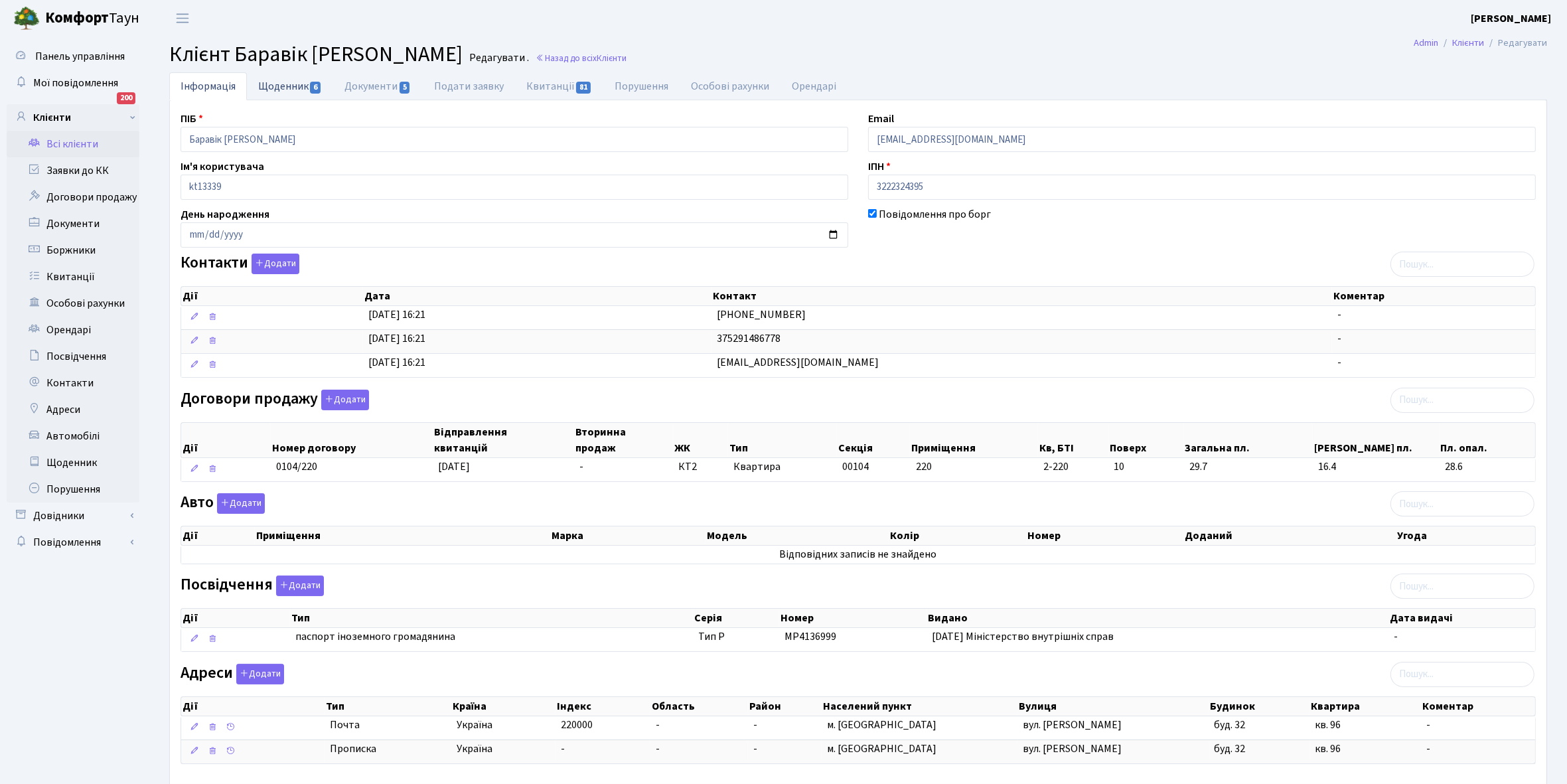
click at [282, 83] on link "Щоденник 6" at bounding box center [290, 86] width 87 height 27
select select "25"
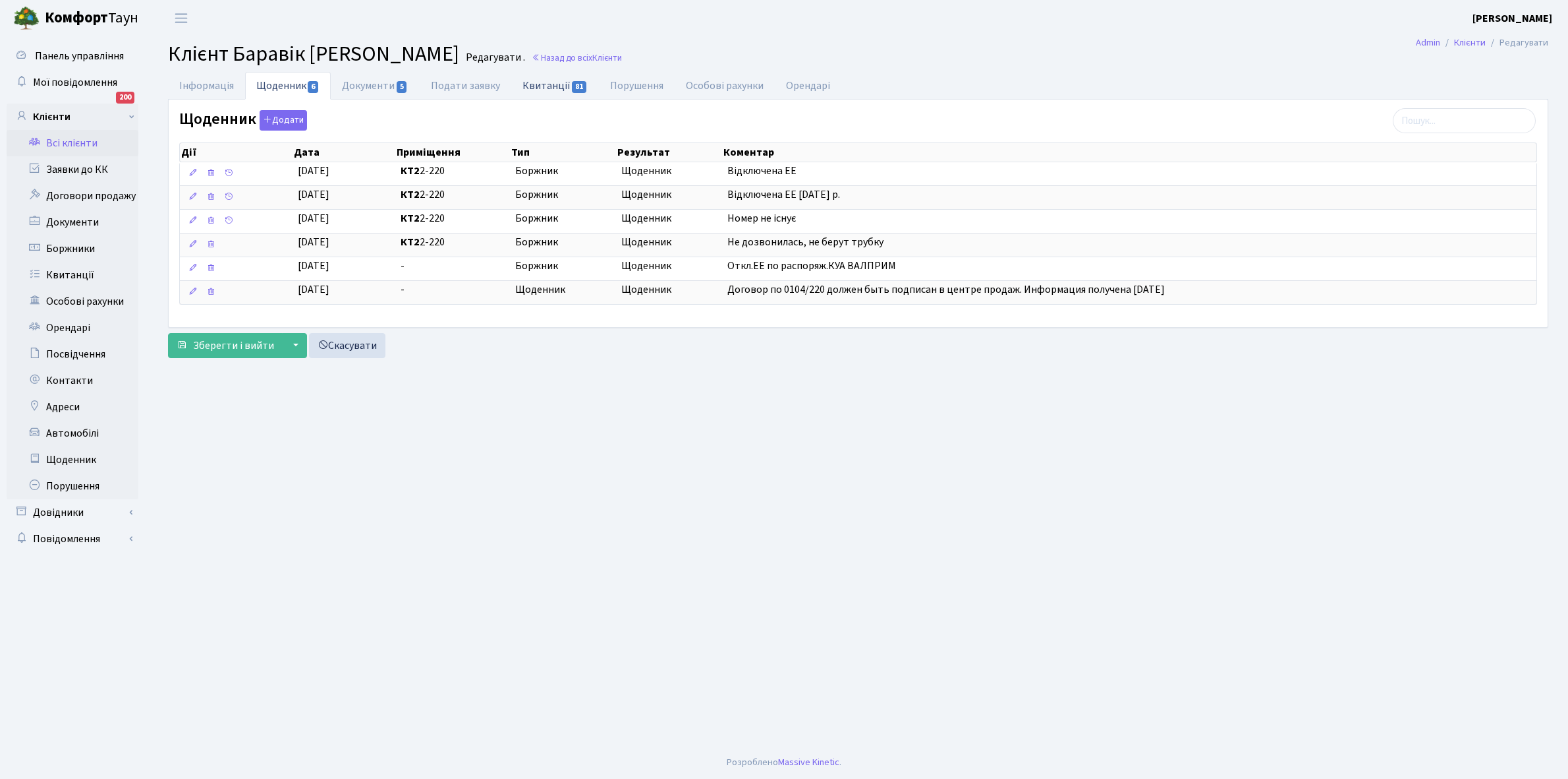
click at [536, 87] on link "Квитанції 81" at bounding box center [555, 85] width 88 height 27
select select "25"
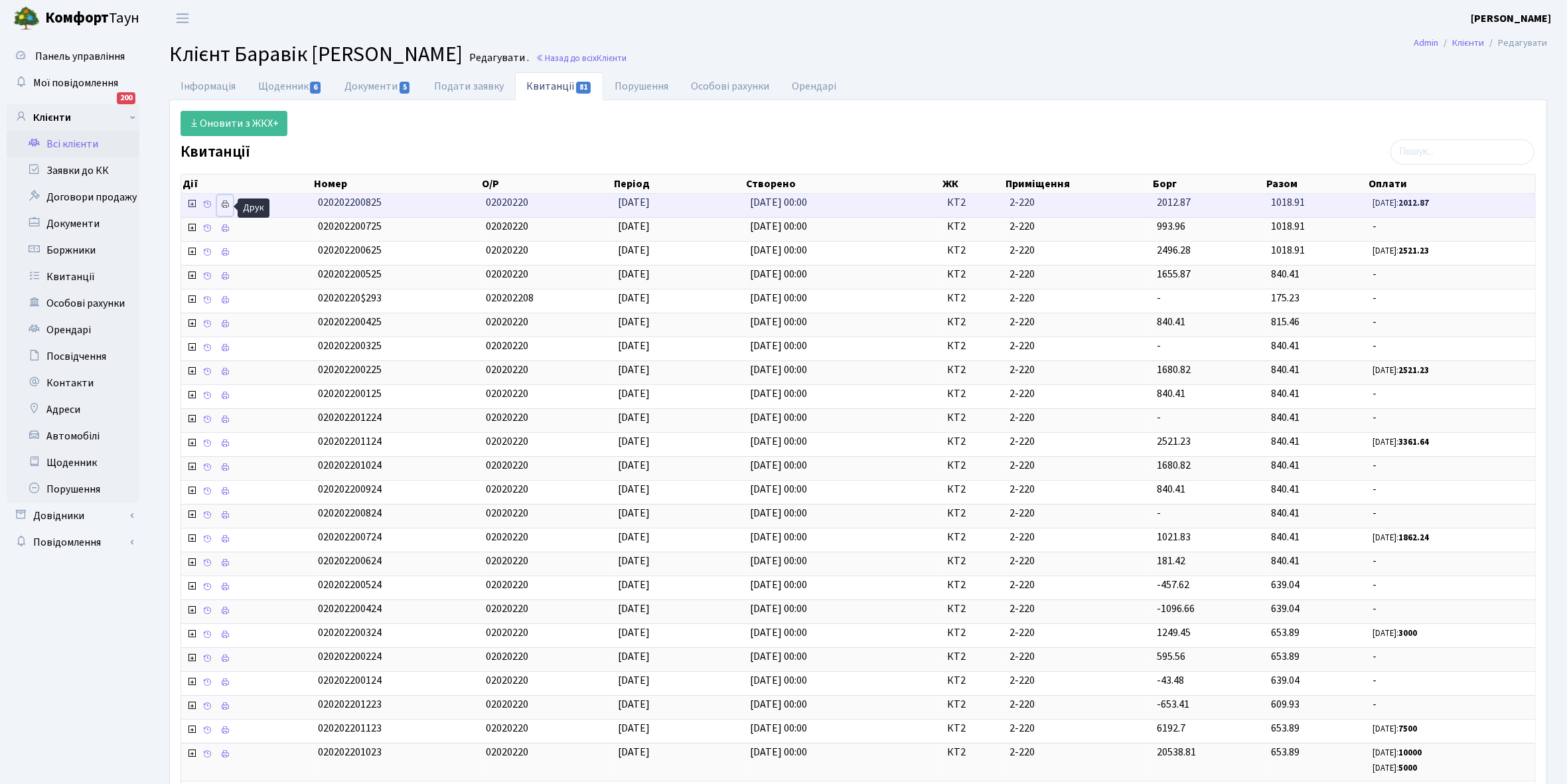
click at [227, 204] on icon at bounding box center [225, 205] width 10 height 10
click at [80, 135] on link "Всі клієнти" at bounding box center [73, 143] width 133 height 27
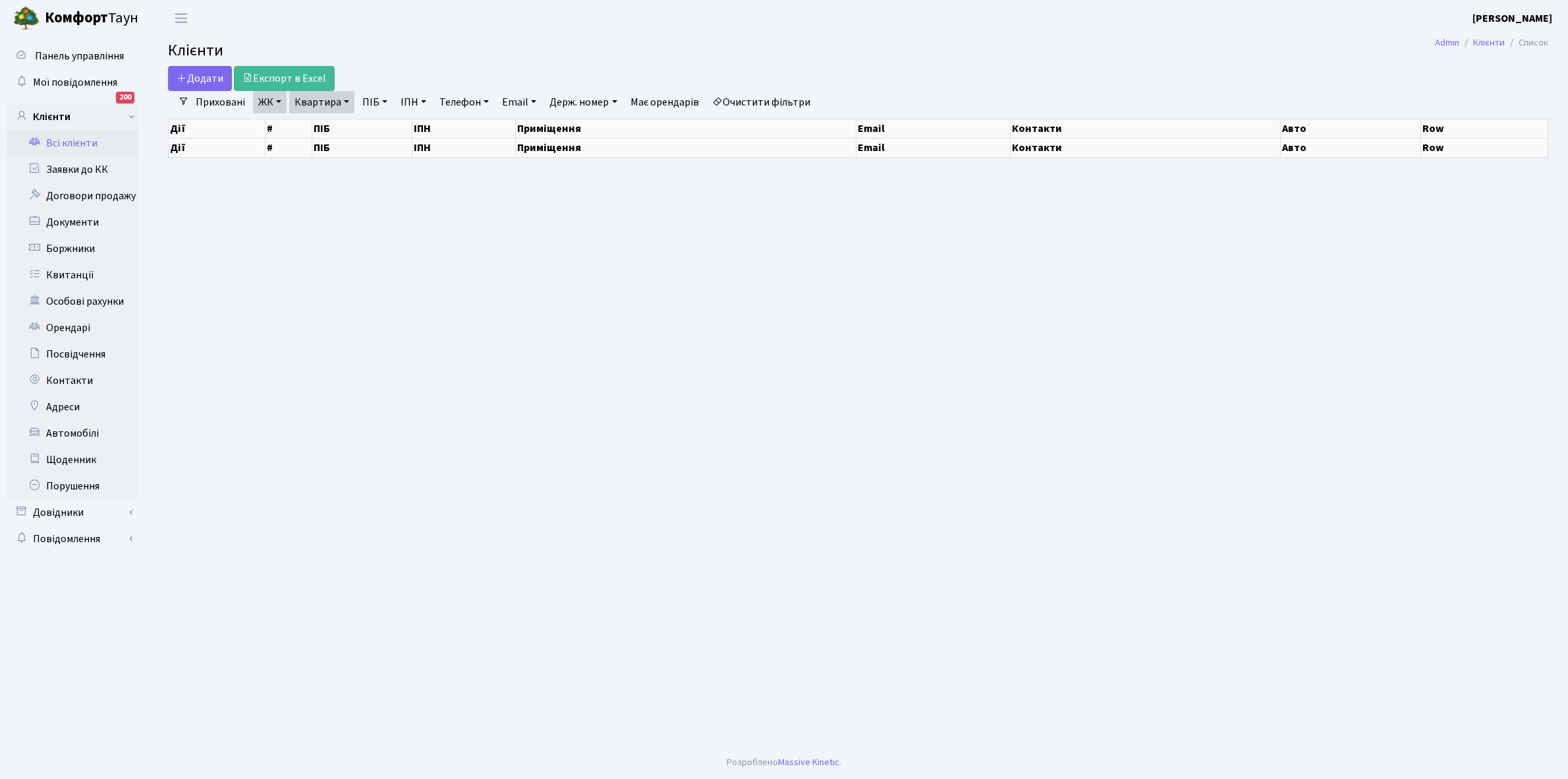
select select "25"
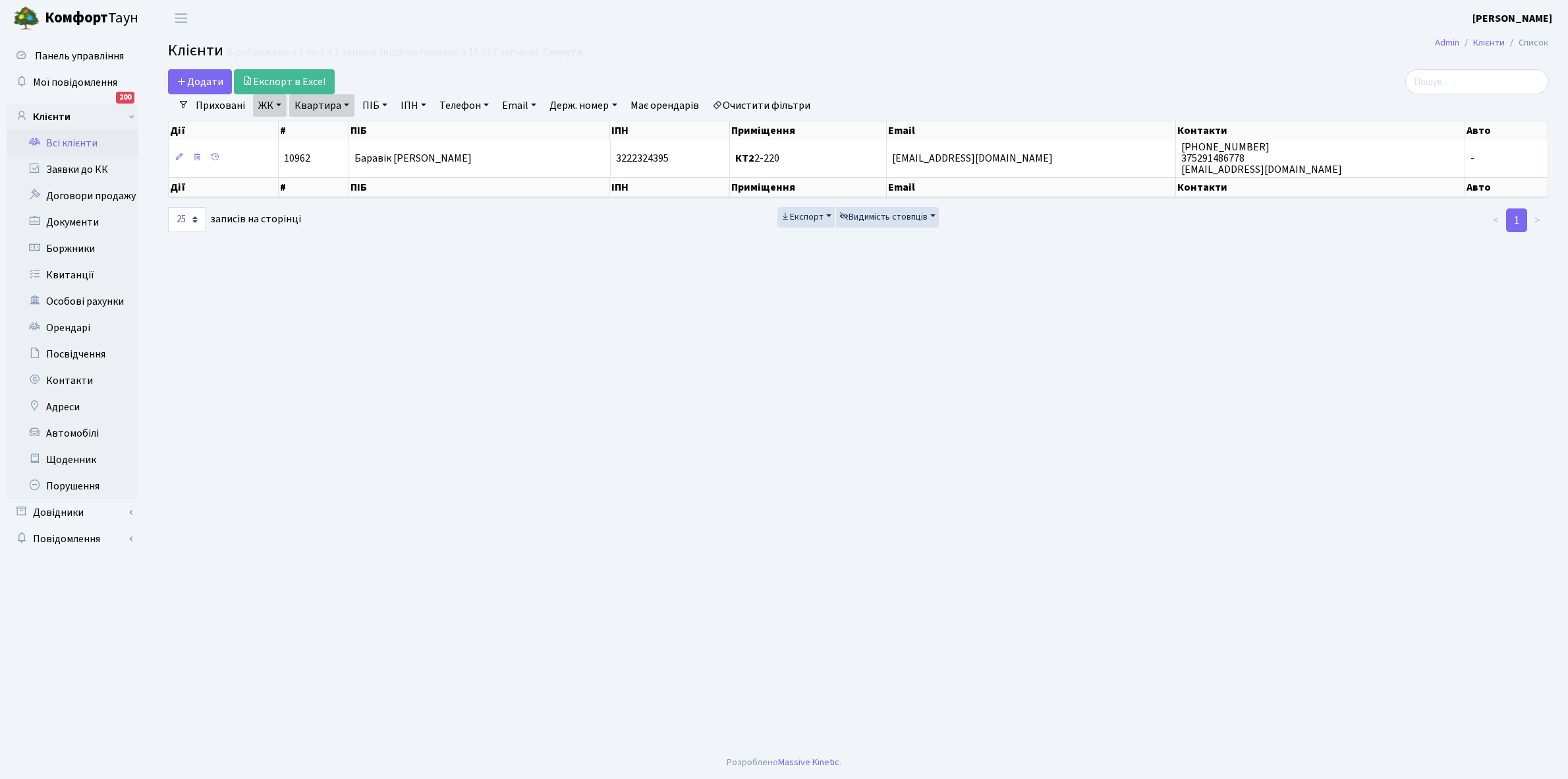
click at [347, 102] on link "Квартира" at bounding box center [322, 105] width 65 height 23
click at [342, 128] on input "2-220" at bounding box center [328, 131] width 77 height 25
type input "2-227"
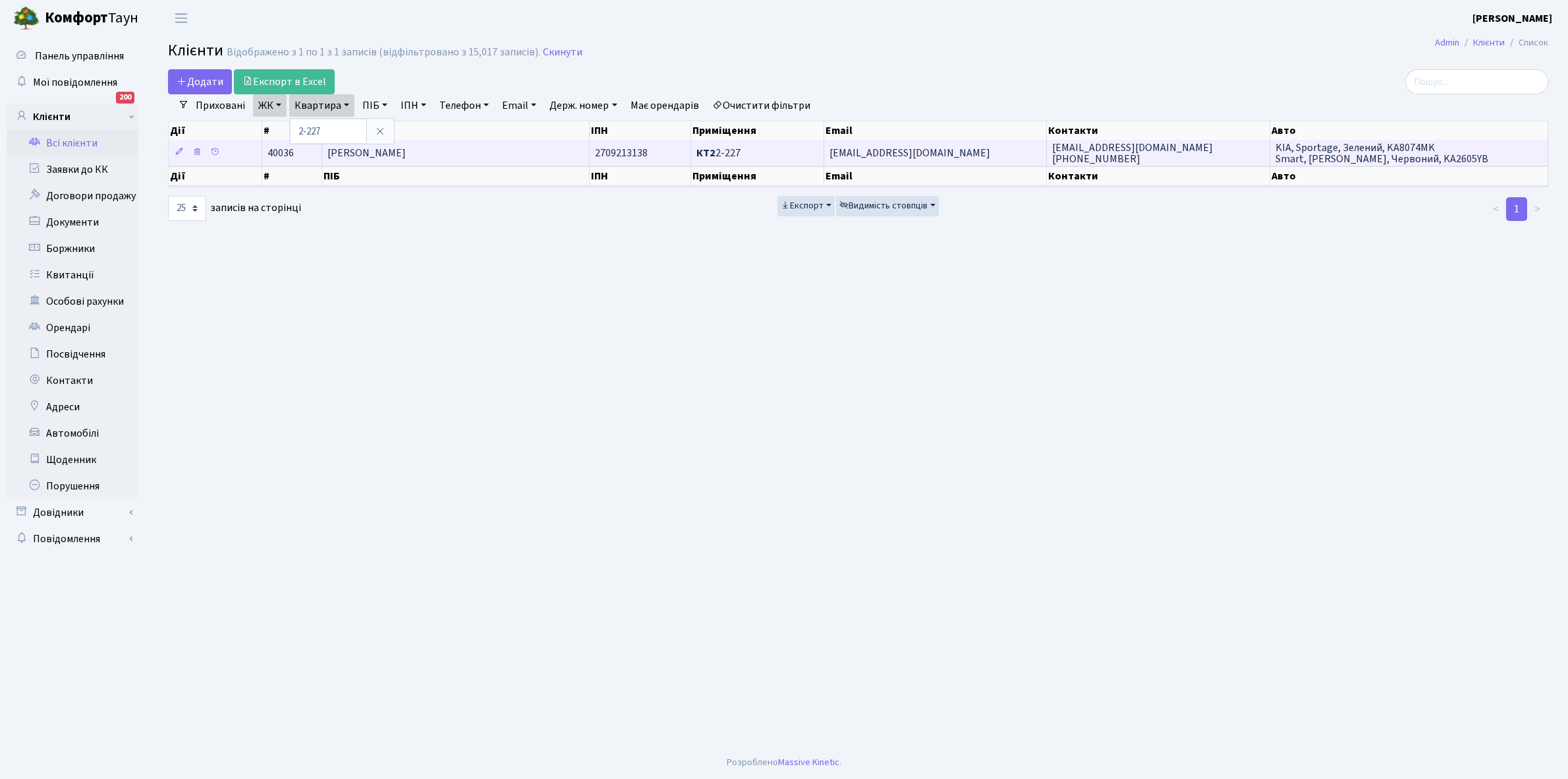
click at [502, 149] on td "[PERSON_NAME]" at bounding box center [456, 153] width 268 height 26
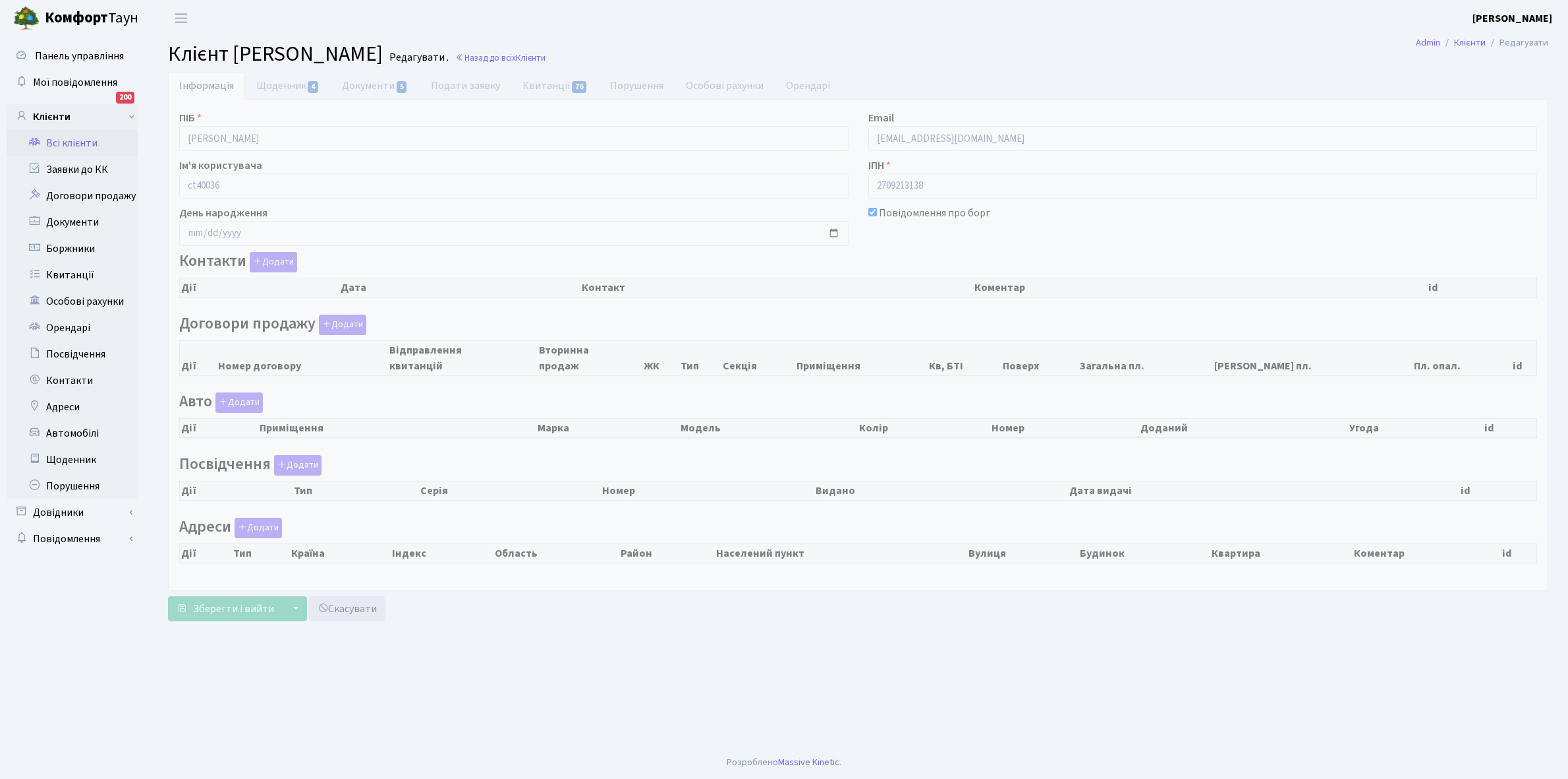
checkbox input "true"
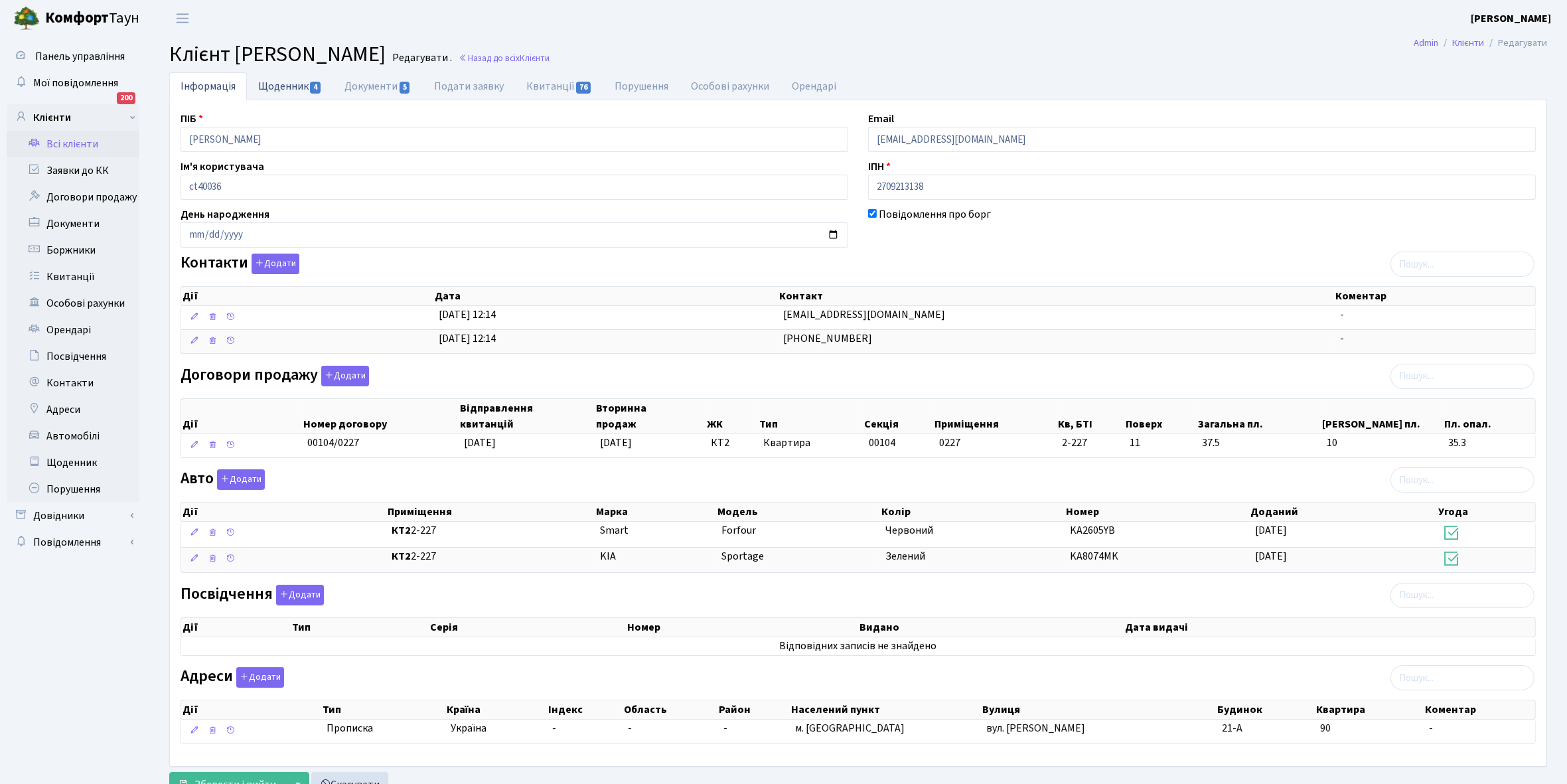
click at [277, 88] on link "Щоденник 4" at bounding box center [290, 86] width 87 height 27
select select "25"
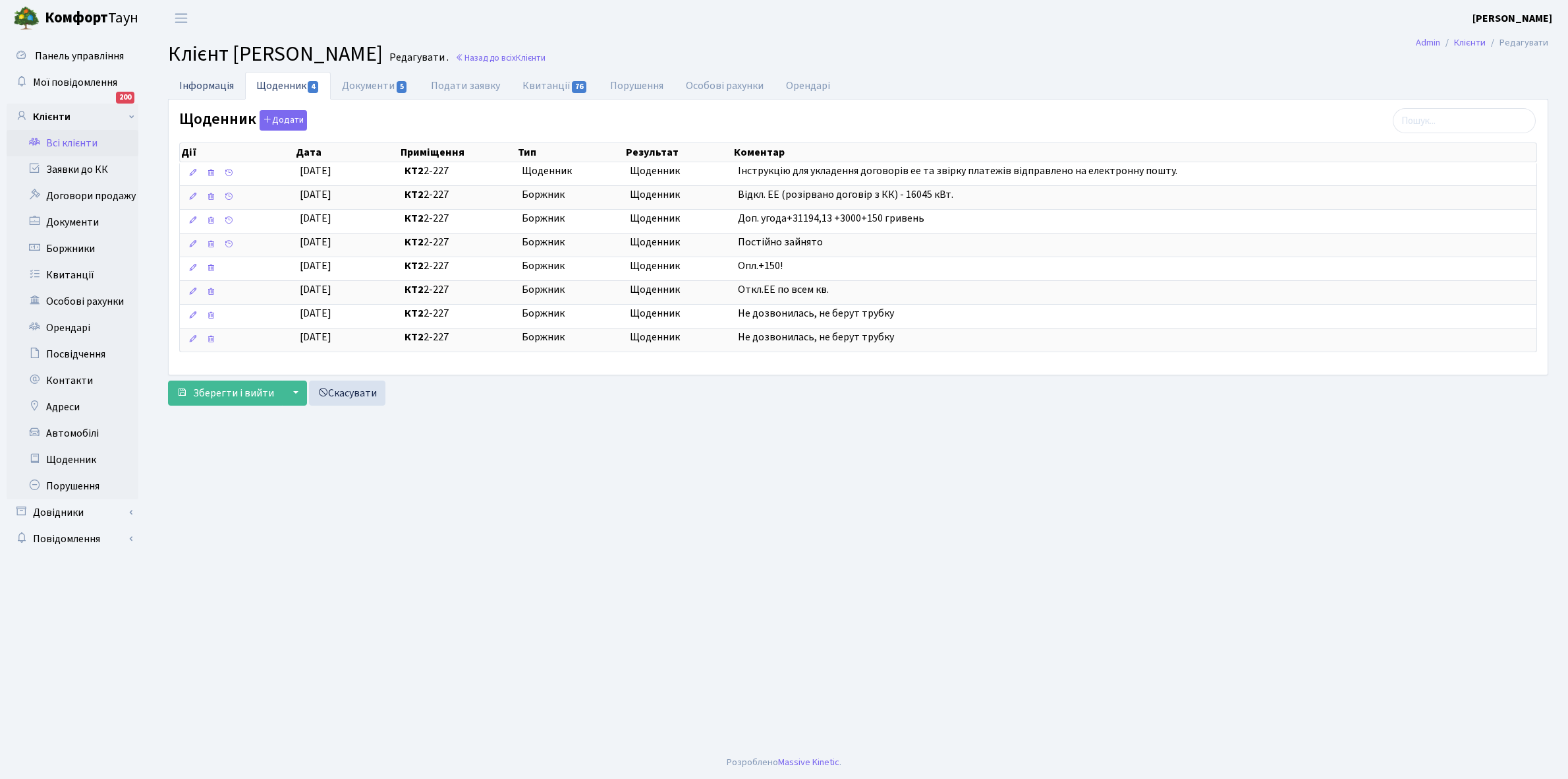
click at [194, 91] on link "Інформація" at bounding box center [206, 85] width 77 height 27
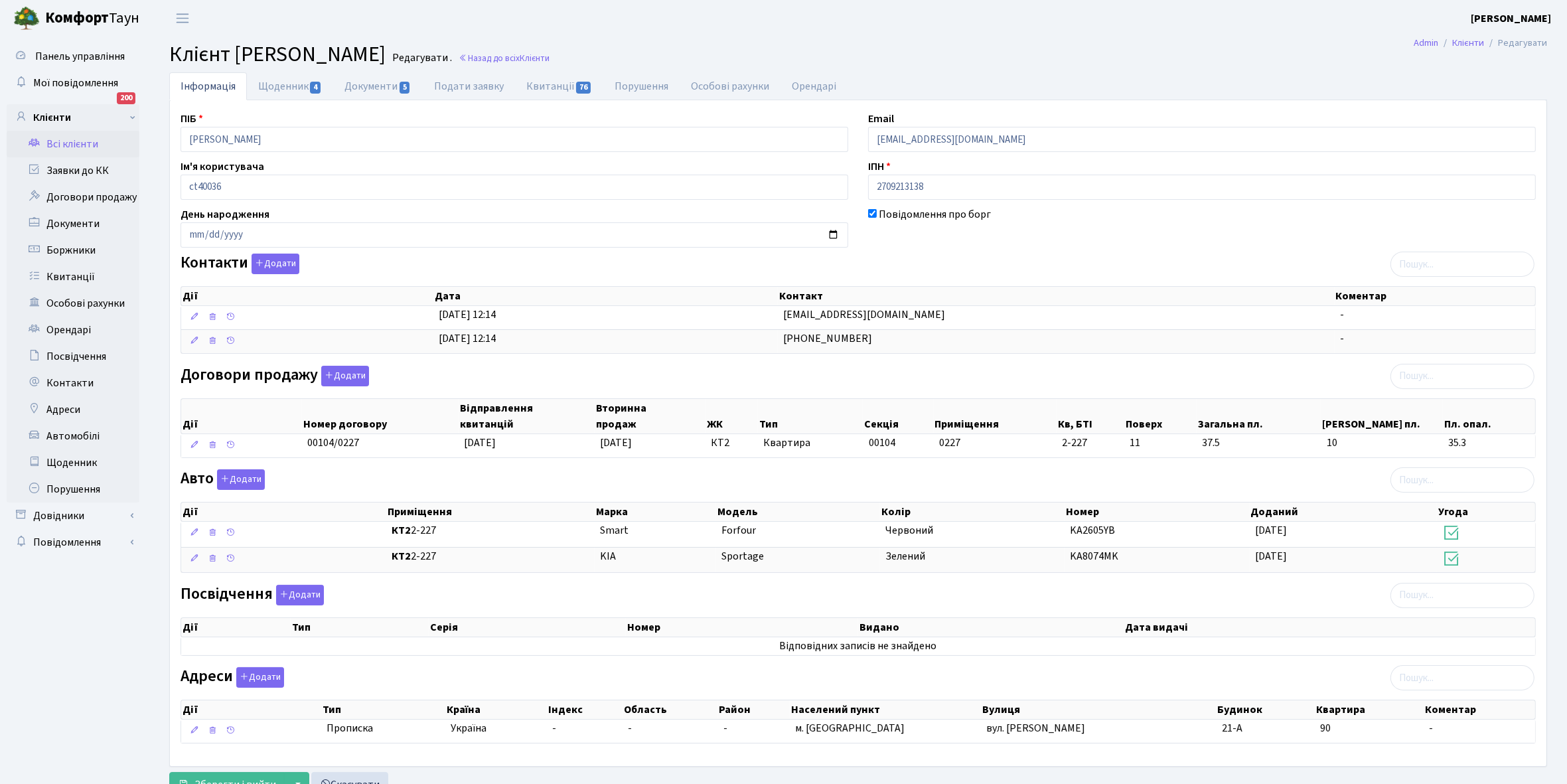
click at [78, 139] on link "Всі клієнти" at bounding box center [73, 143] width 133 height 27
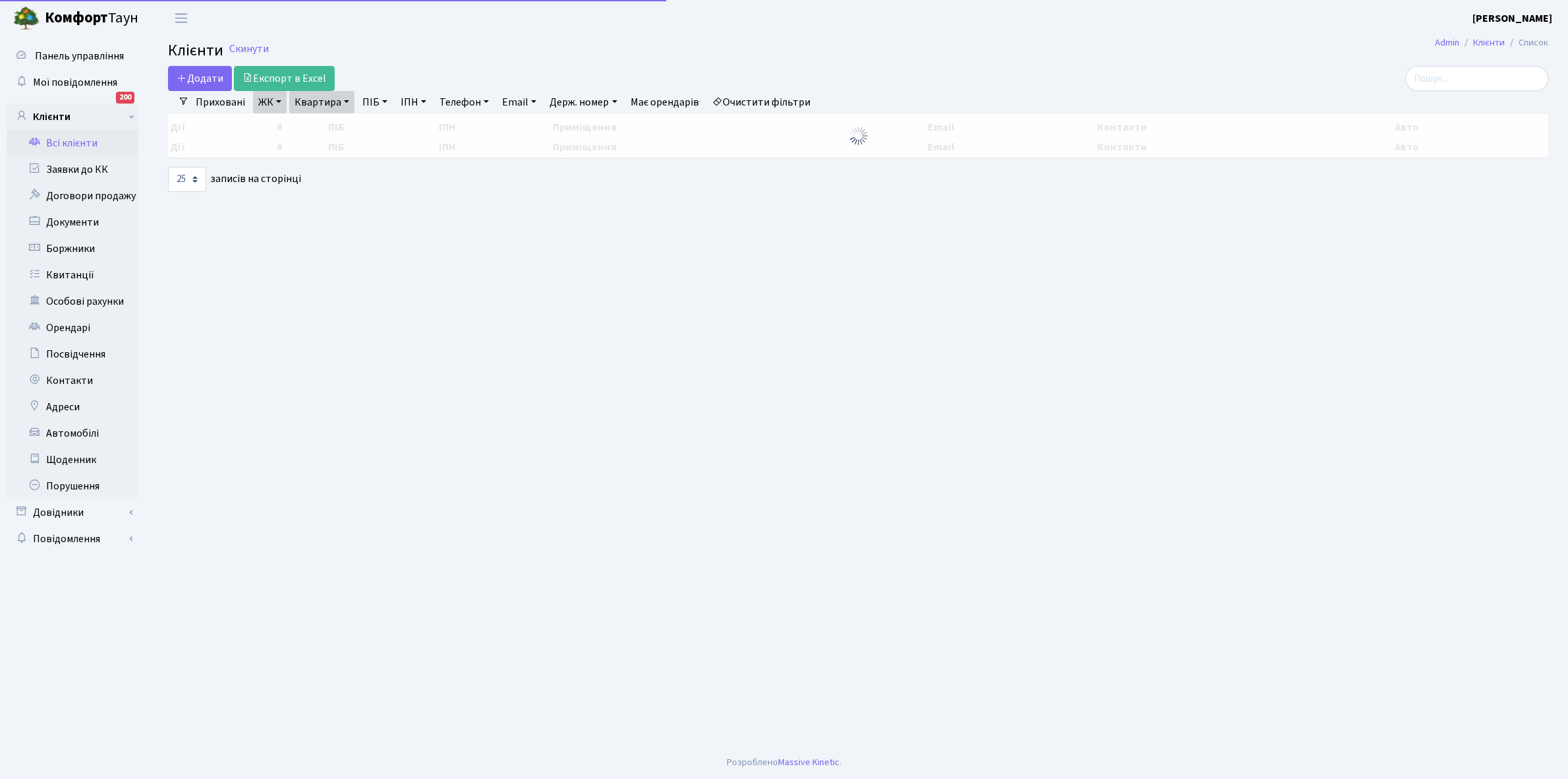
select select "25"
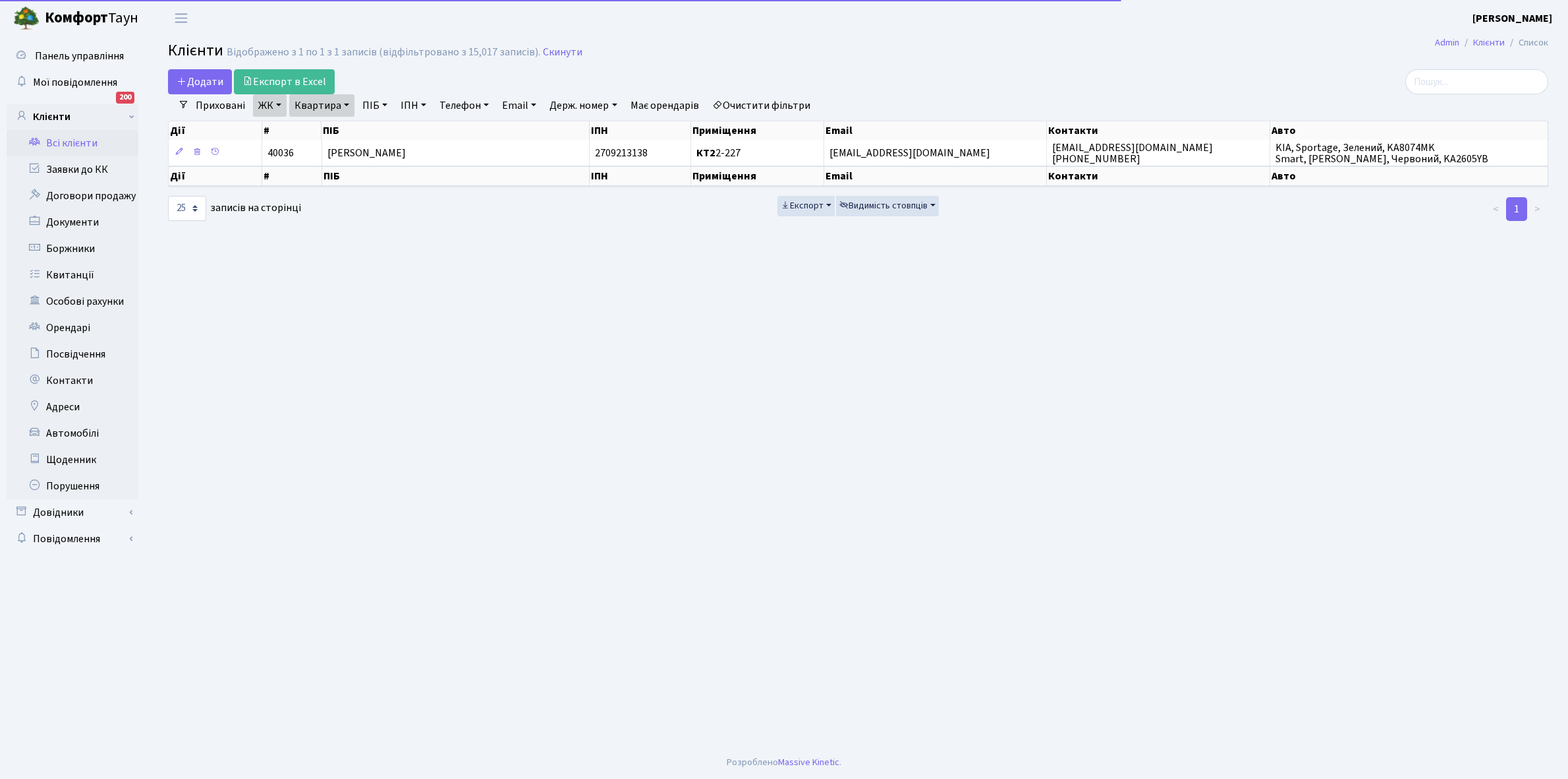
click at [346, 100] on link "Квартира" at bounding box center [322, 105] width 65 height 23
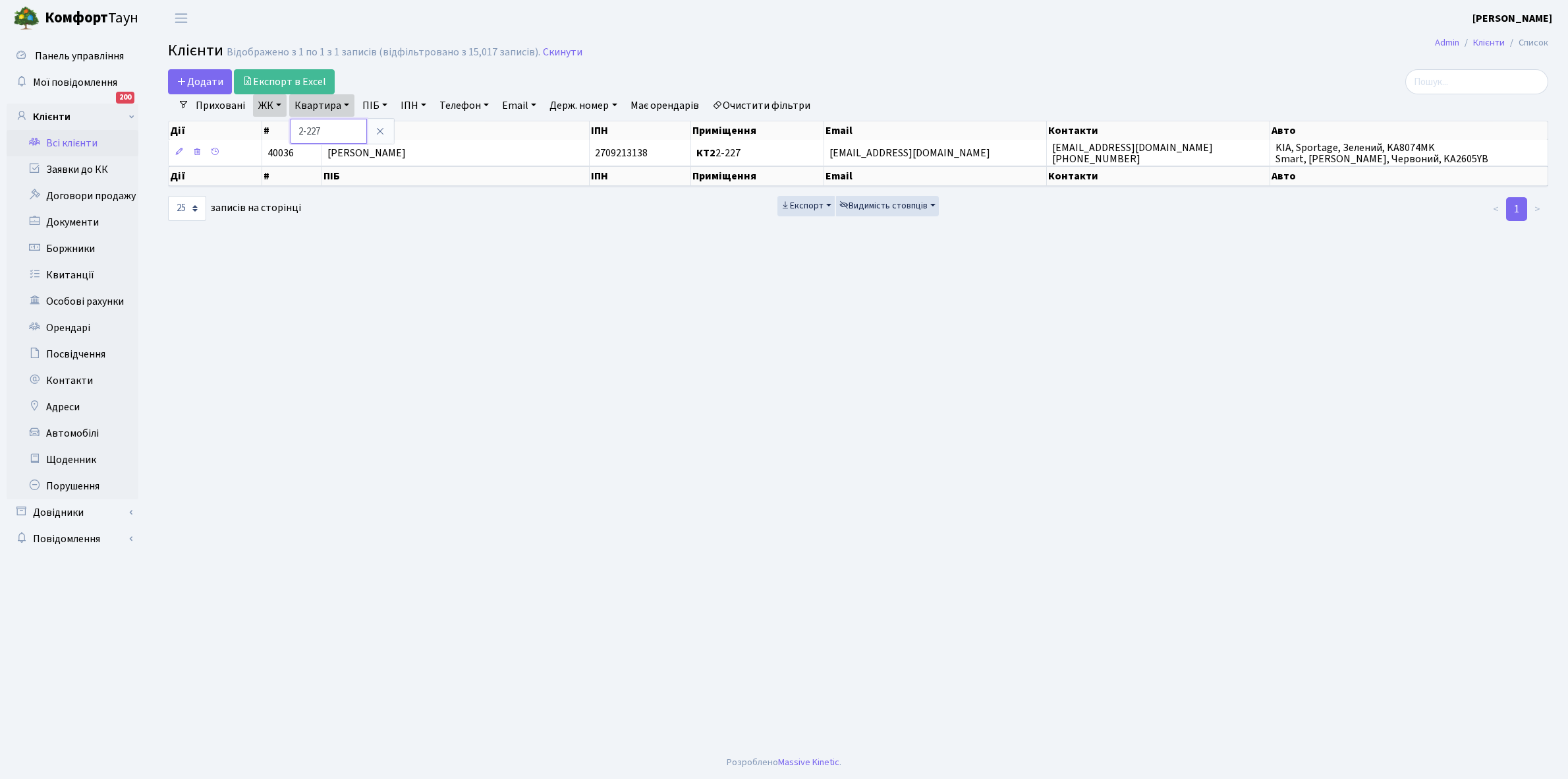
click at [347, 130] on input "2-227" at bounding box center [328, 131] width 77 height 25
type input "2-231"
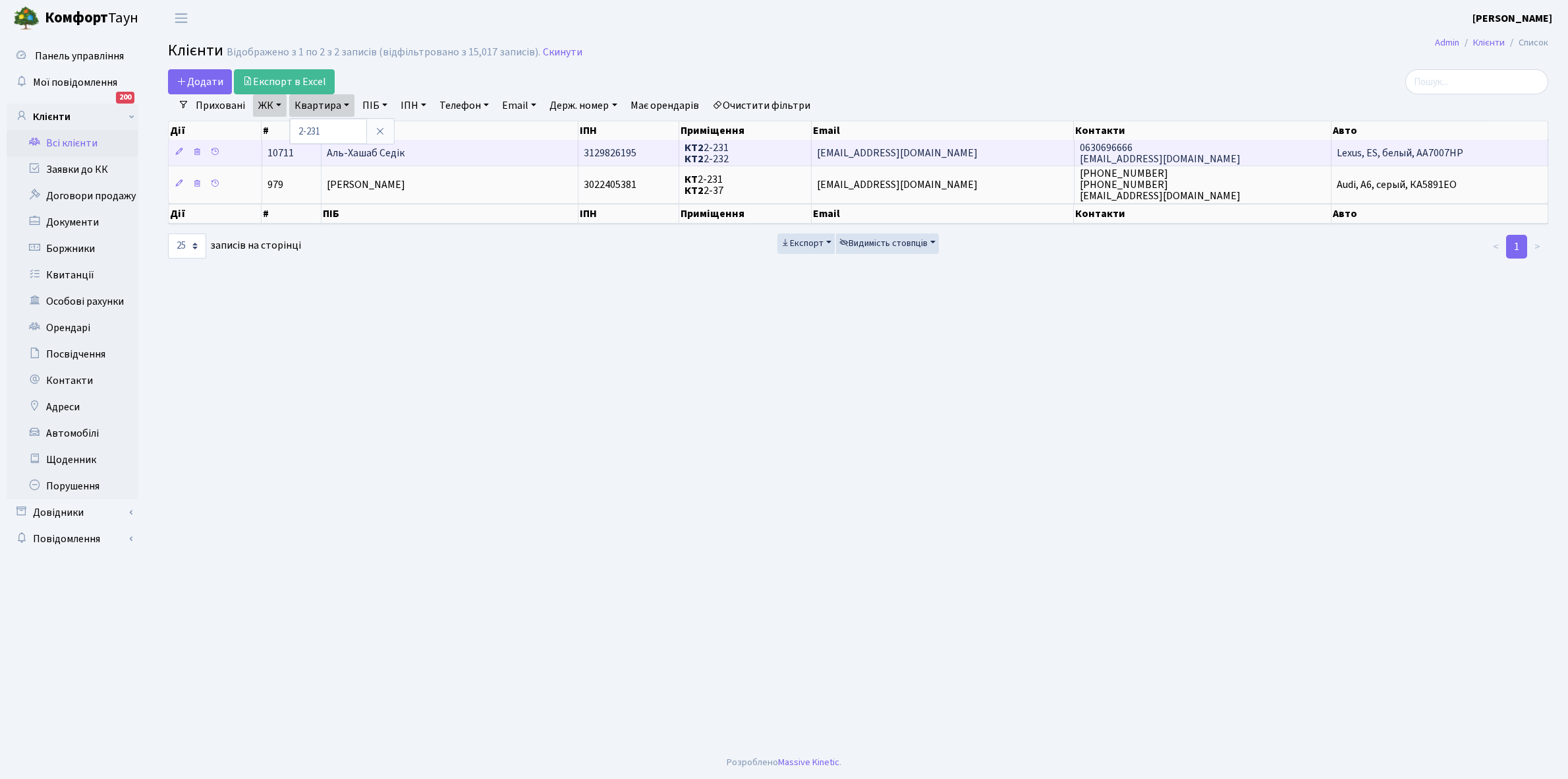
click at [449, 148] on td "Аль-Хашаб Седік" at bounding box center [450, 153] width 257 height 26
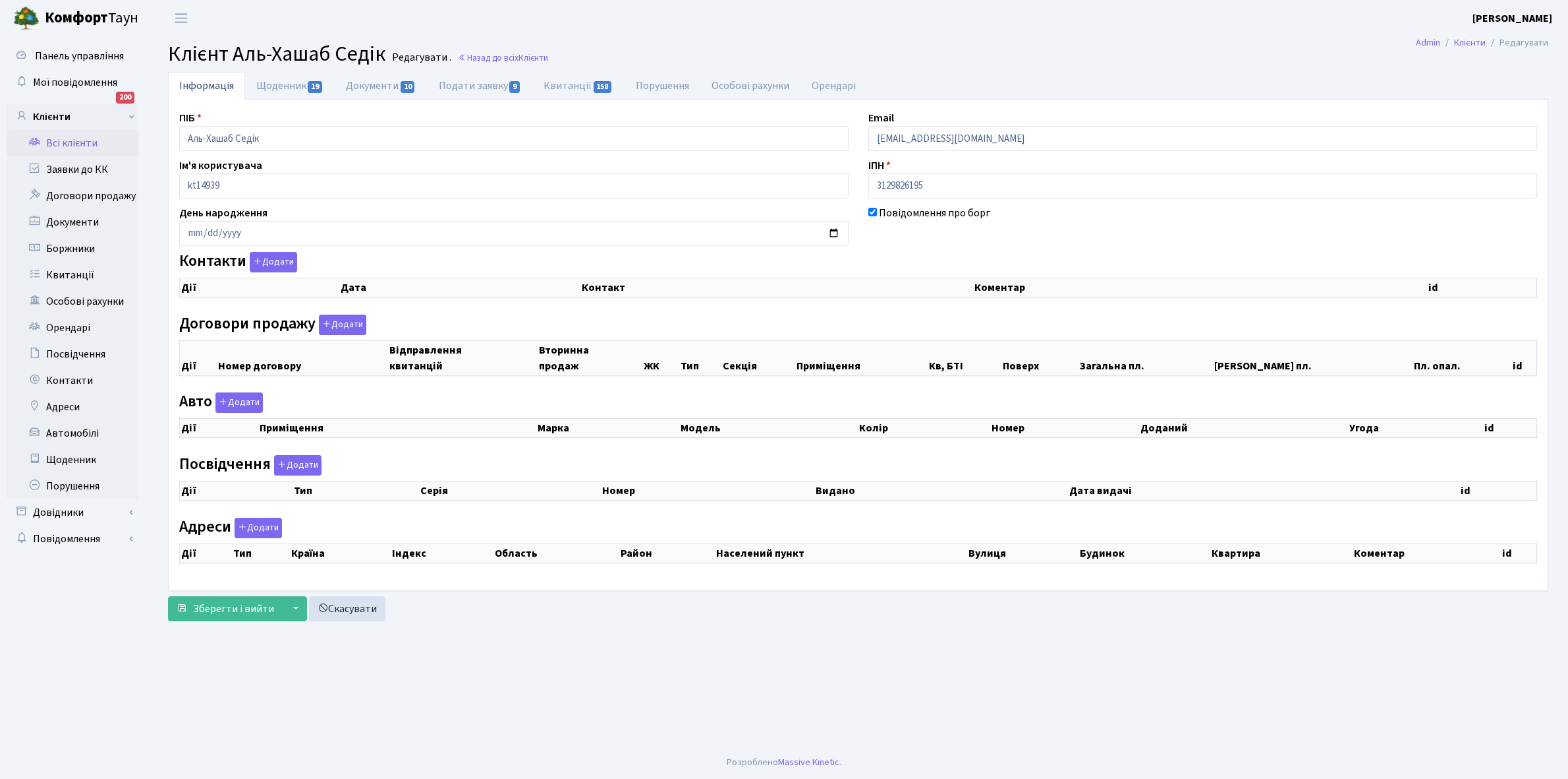
select select "25"
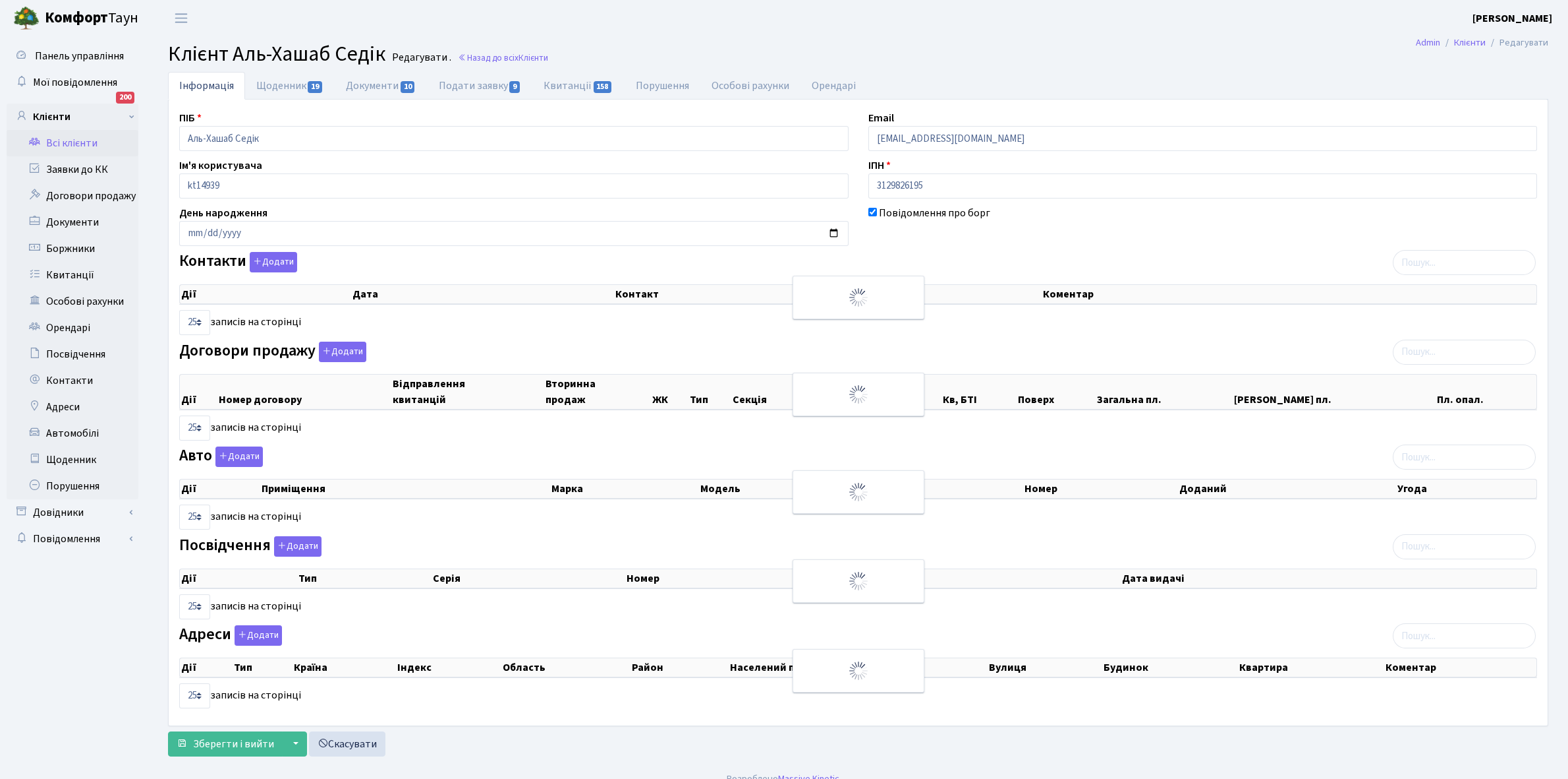
checkbox input "true"
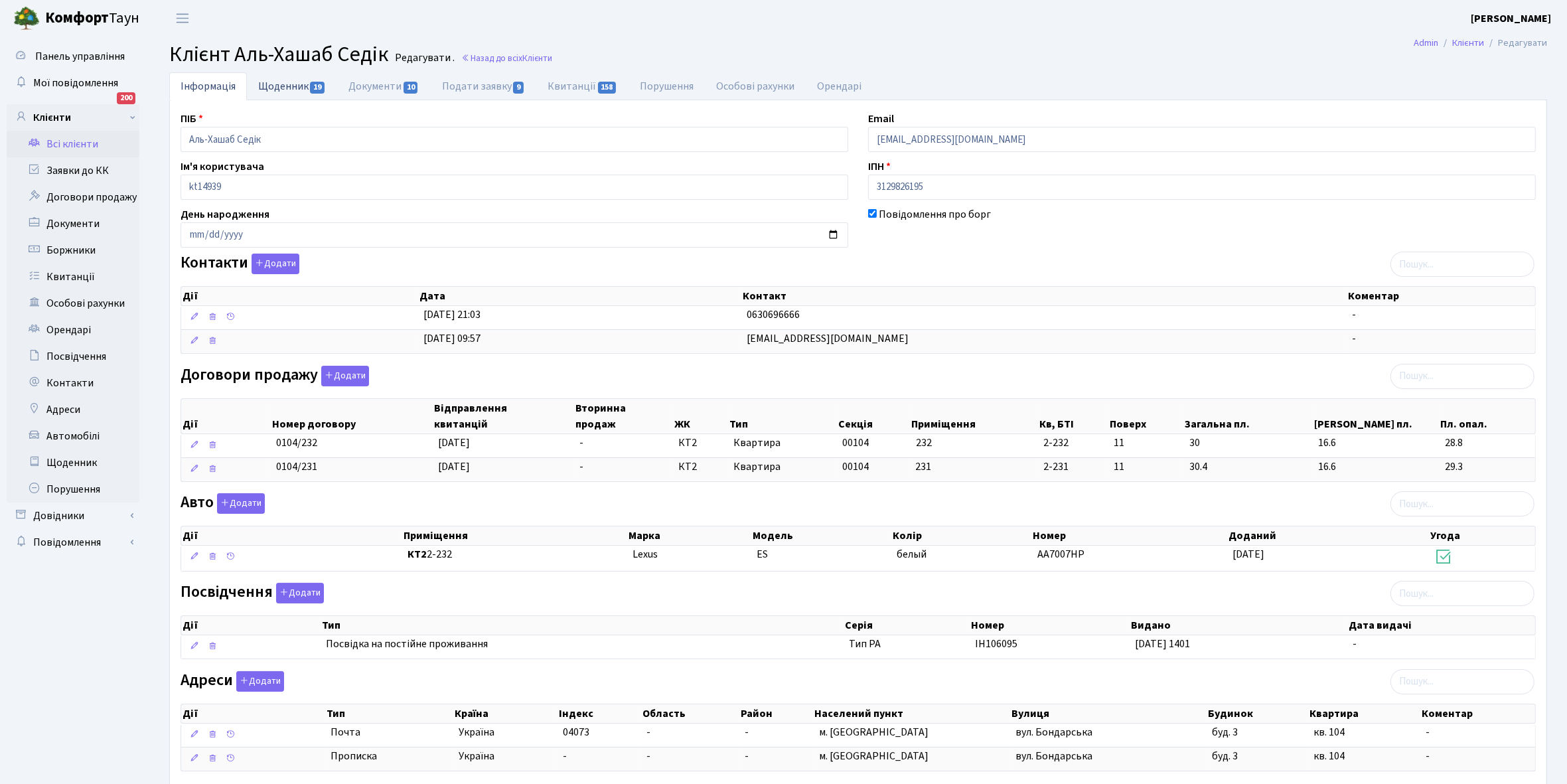
click at [276, 89] on link "Щоденник 19" at bounding box center [292, 86] width 90 height 27
select select "25"
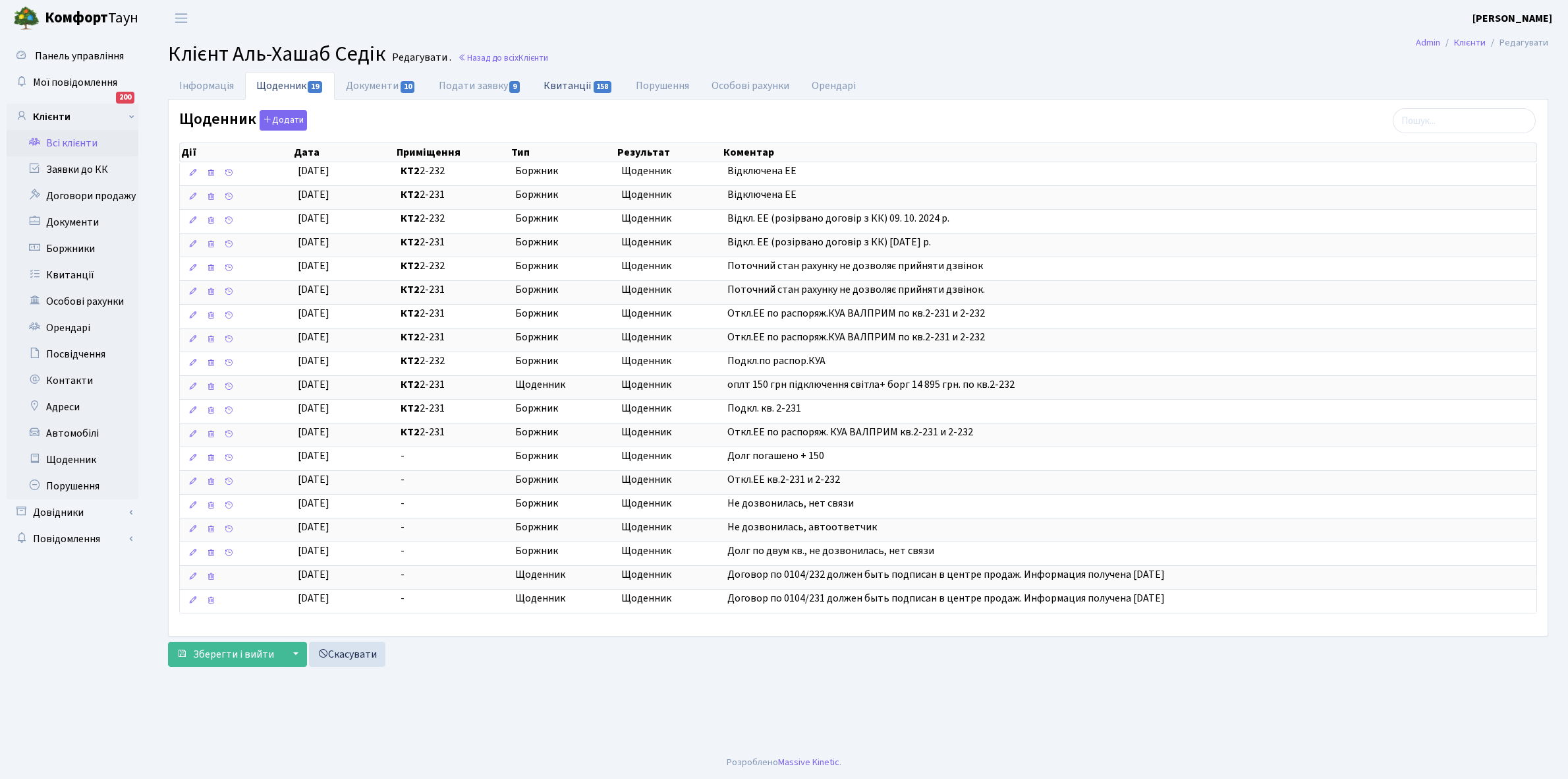
click at [558, 85] on link "Квитанції 158" at bounding box center [578, 85] width 91 height 27
select select "25"
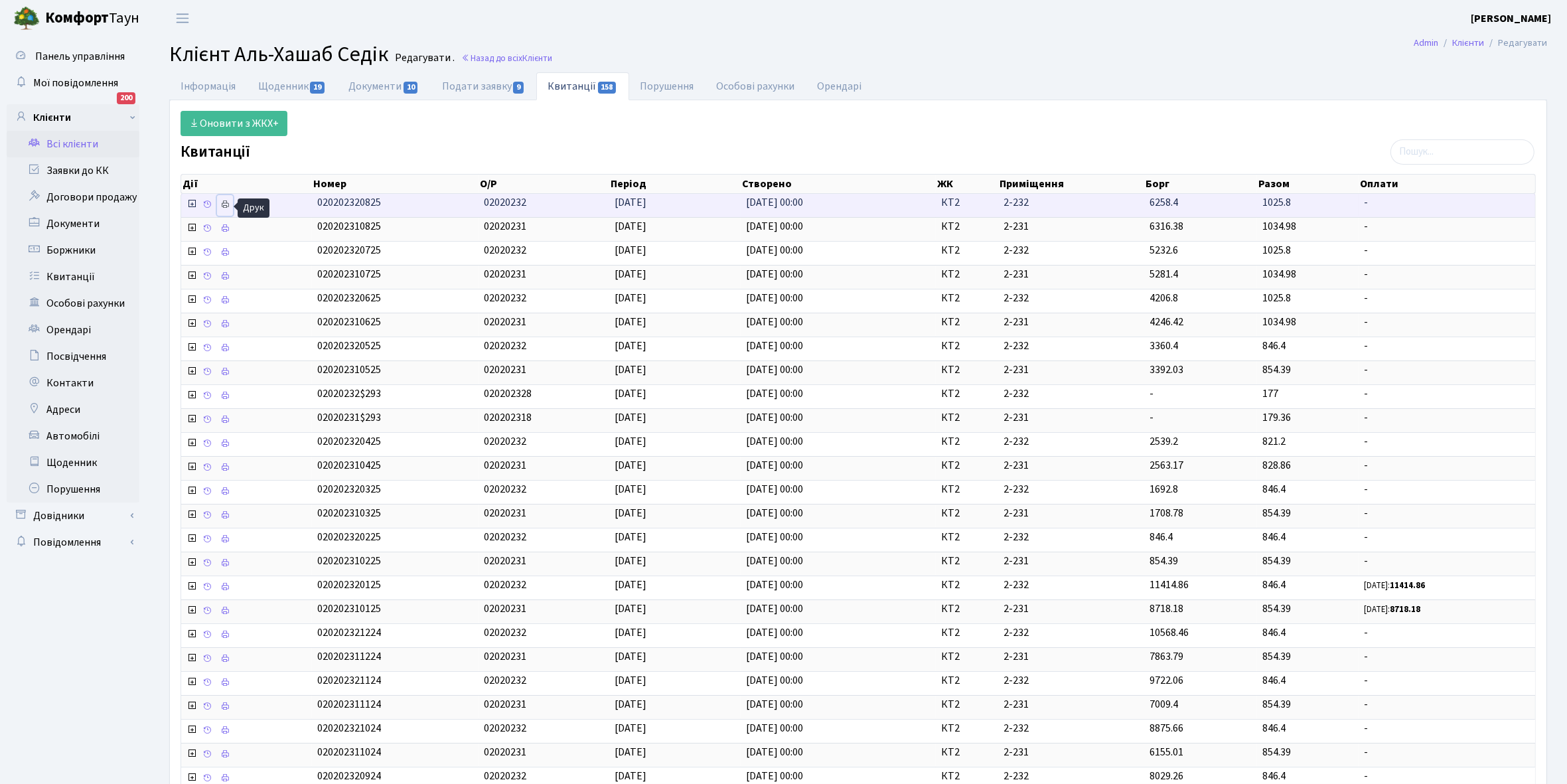
click at [226, 206] on icon at bounding box center [225, 205] width 10 height 10
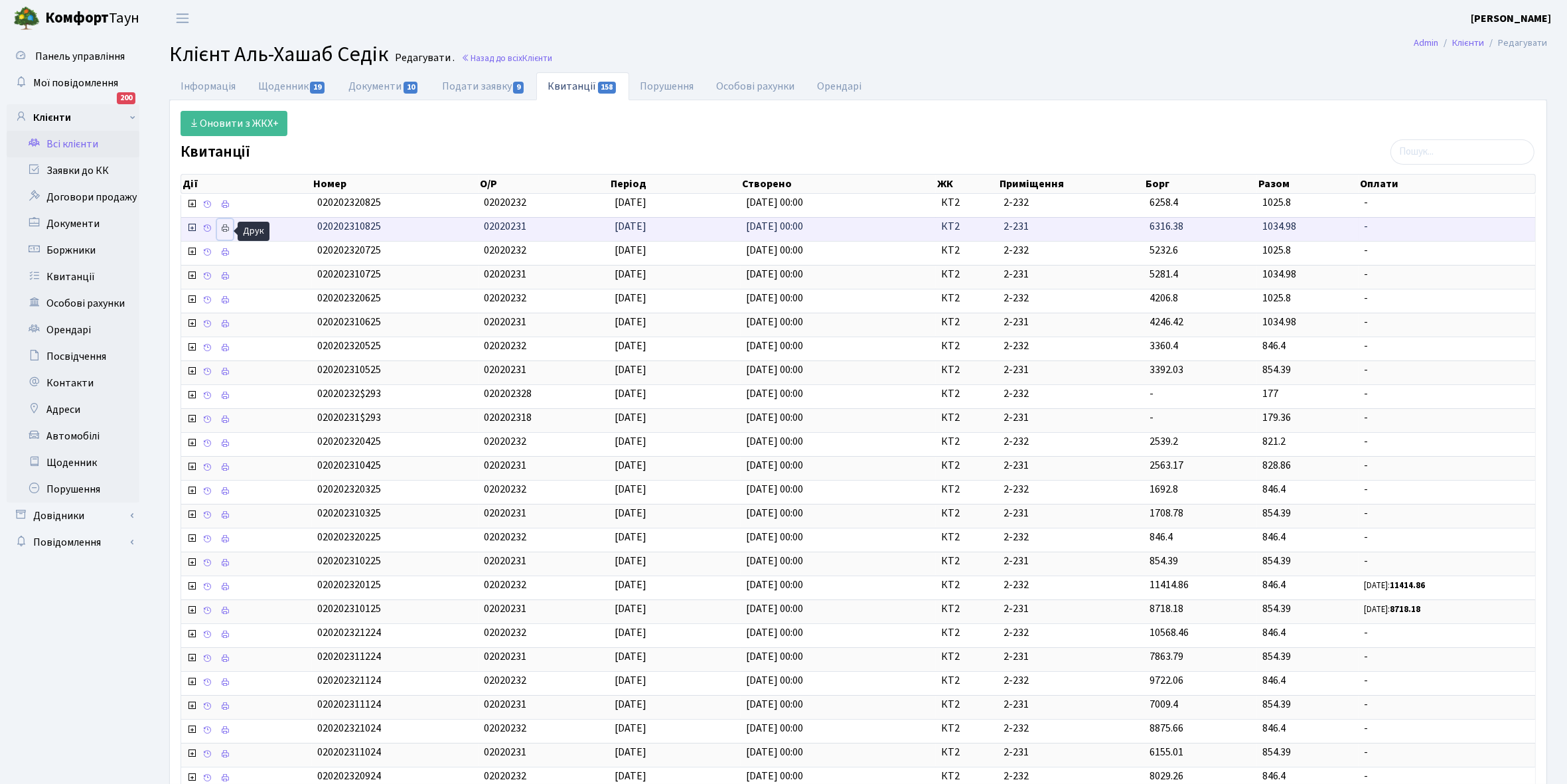
click at [229, 233] on icon at bounding box center [225, 229] width 10 height 10
click at [83, 143] on link "Всі клієнти" at bounding box center [73, 143] width 133 height 27
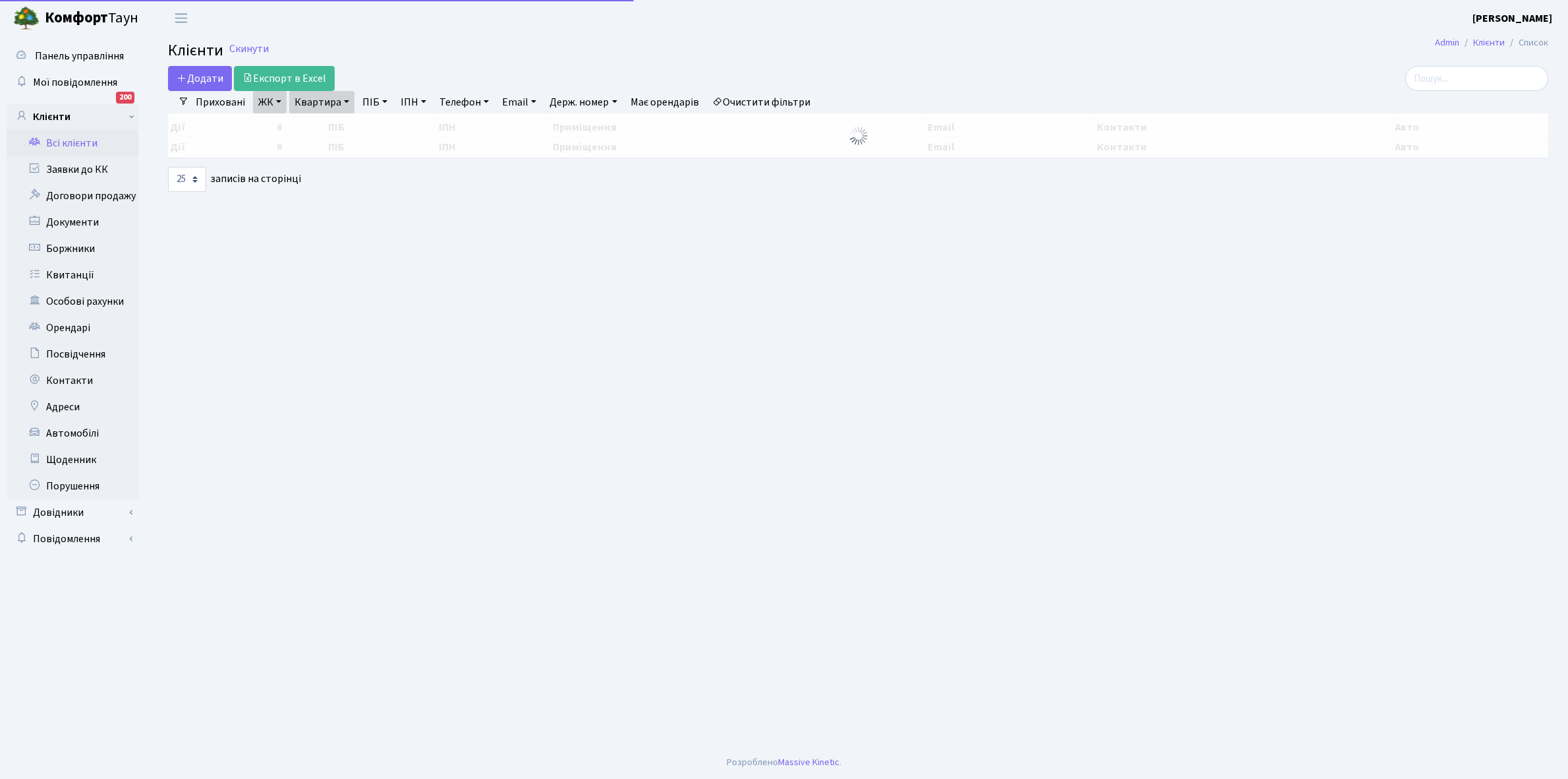
select select "25"
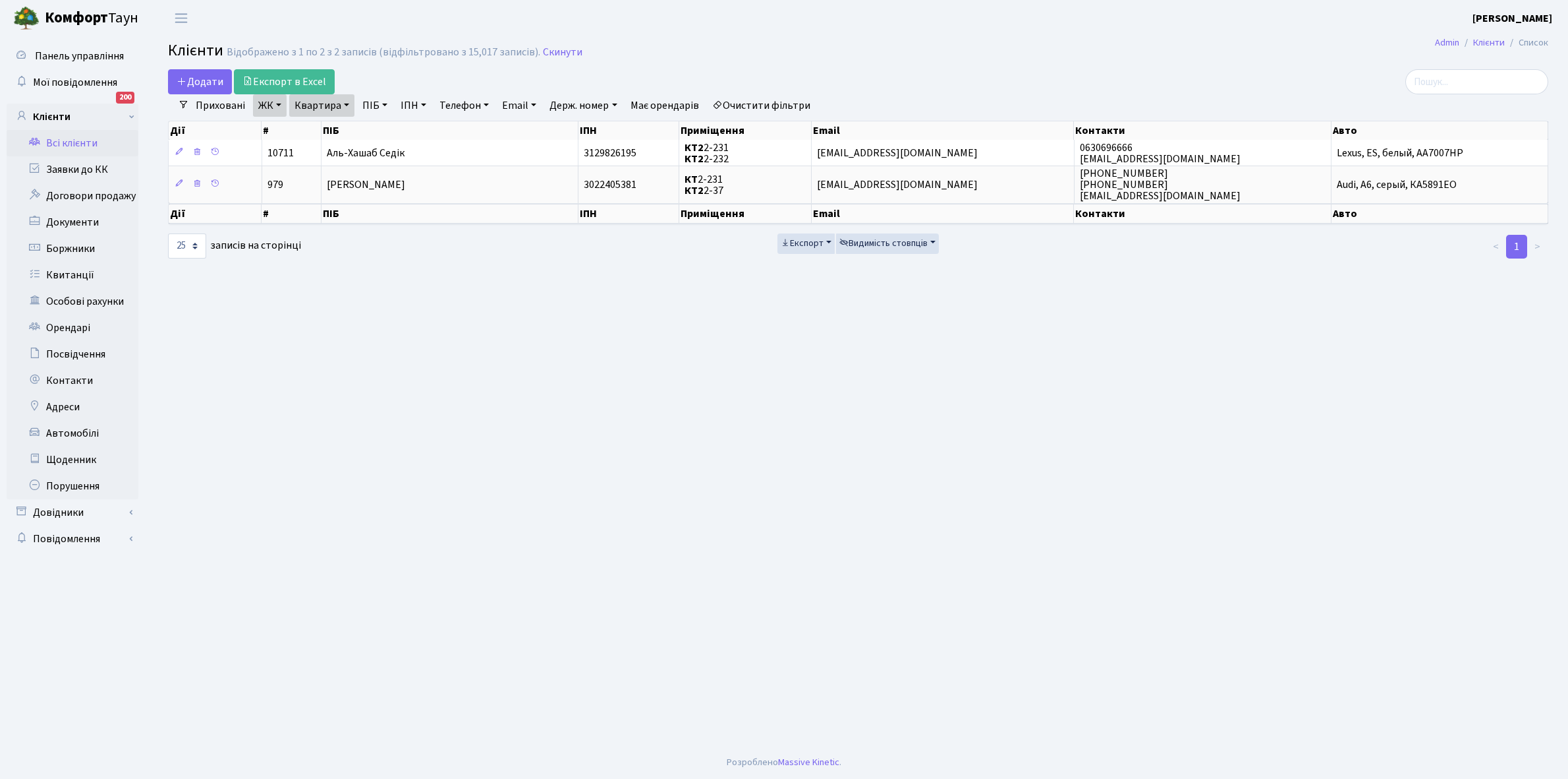
click at [346, 106] on link "Квартира" at bounding box center [322, 105] width 65 height 23
click at [346, 130] on input "2-231" at bounding box center [328, 131] width 77 height 25
type input "2-236"
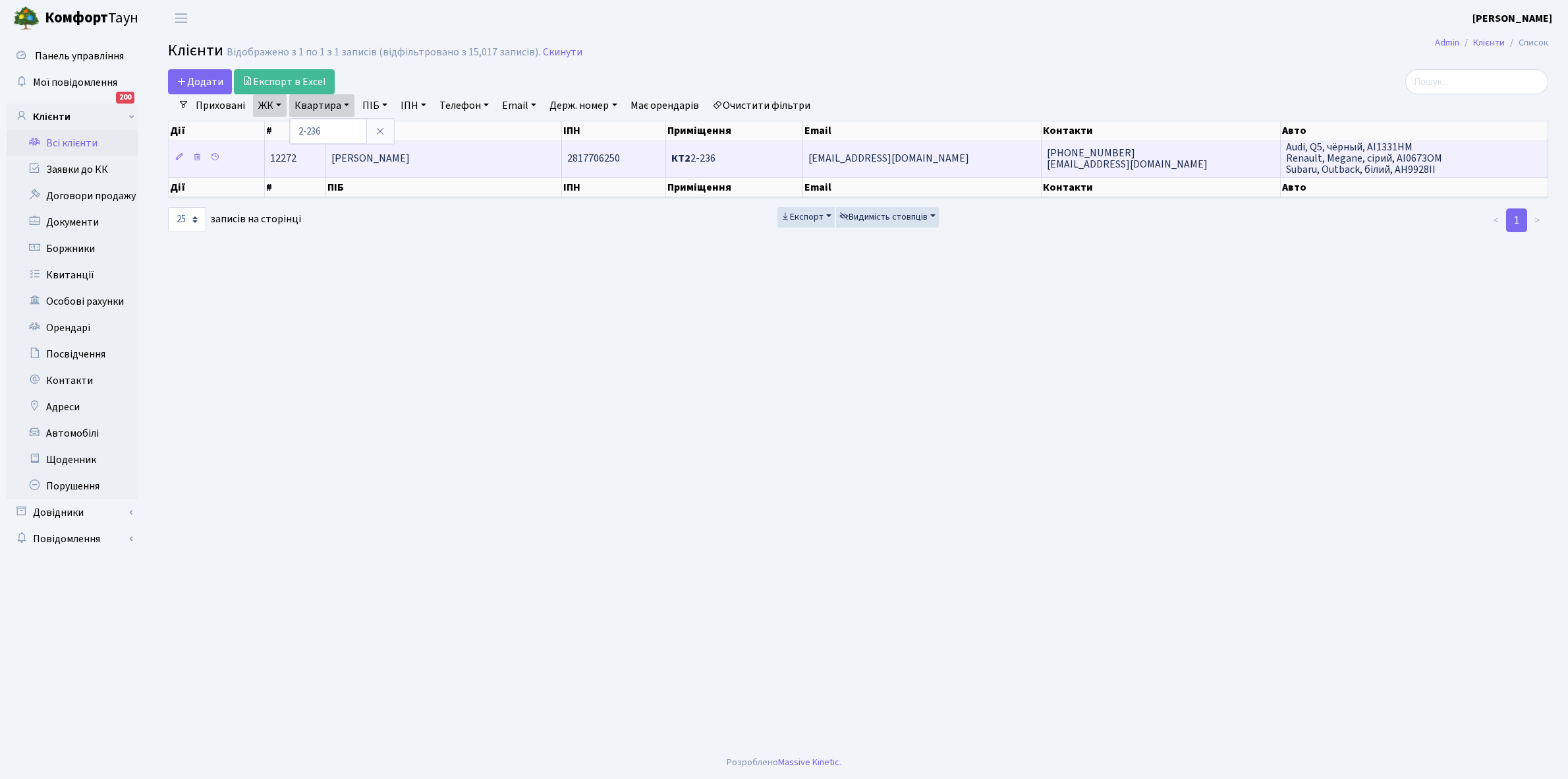
click at [410, 162] on span "[PERSON_NAME]" at bounding box center [370, 158] width 78 height 14
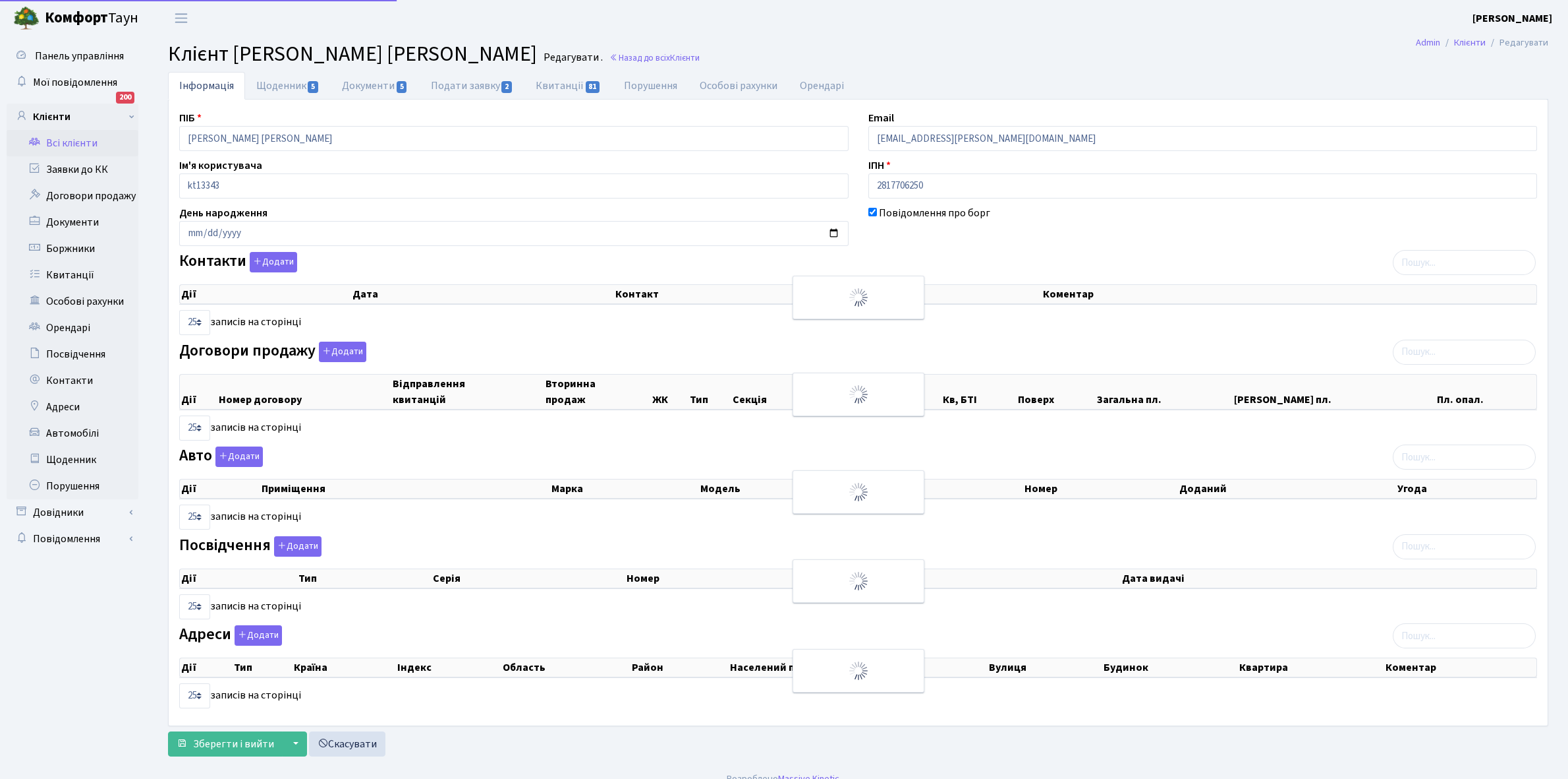
select select "25"
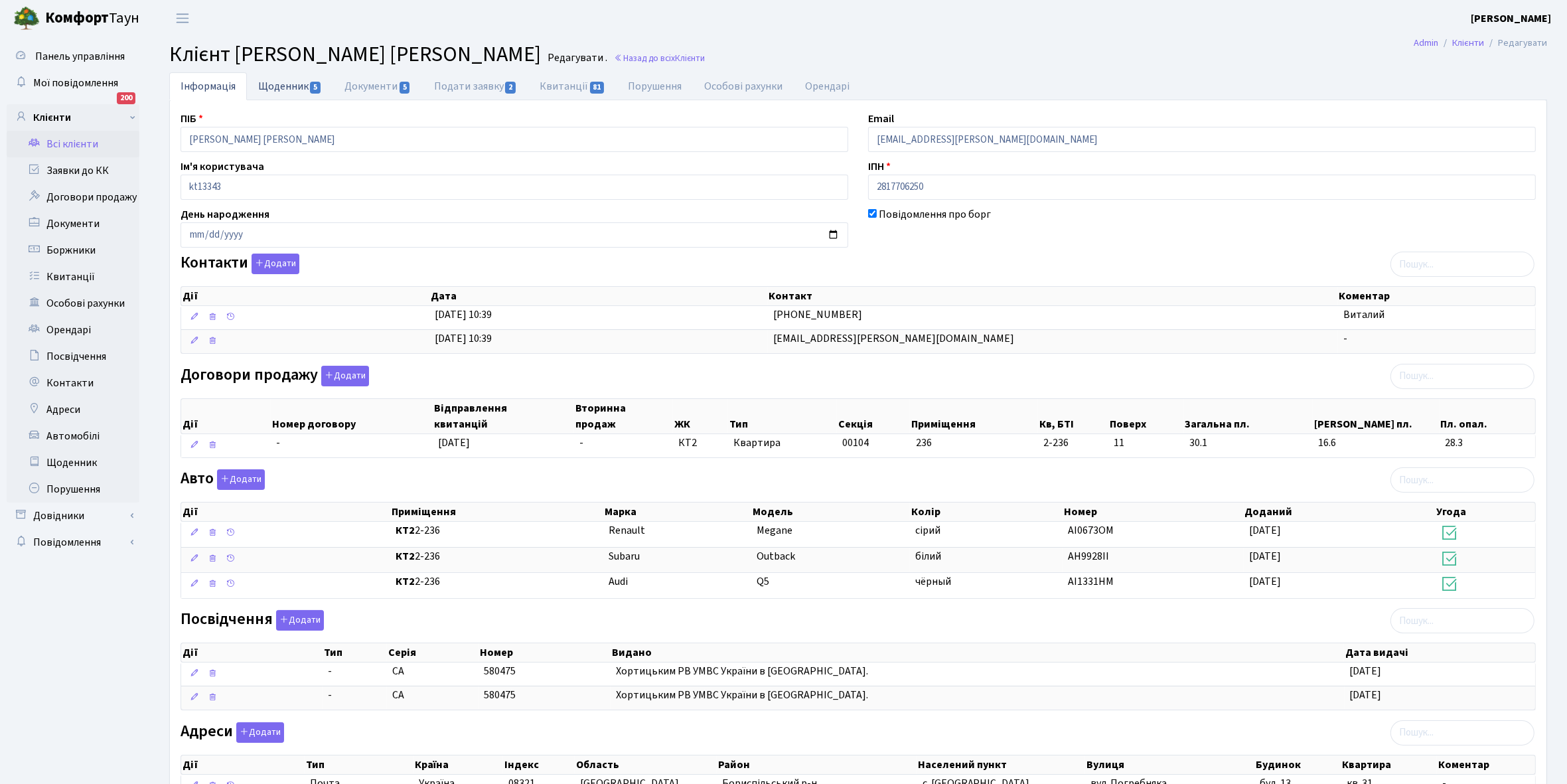
click at [277, 84] on link "Щоденник 5" at bounding box center [290, 86] width 87 height 27
select select "25"
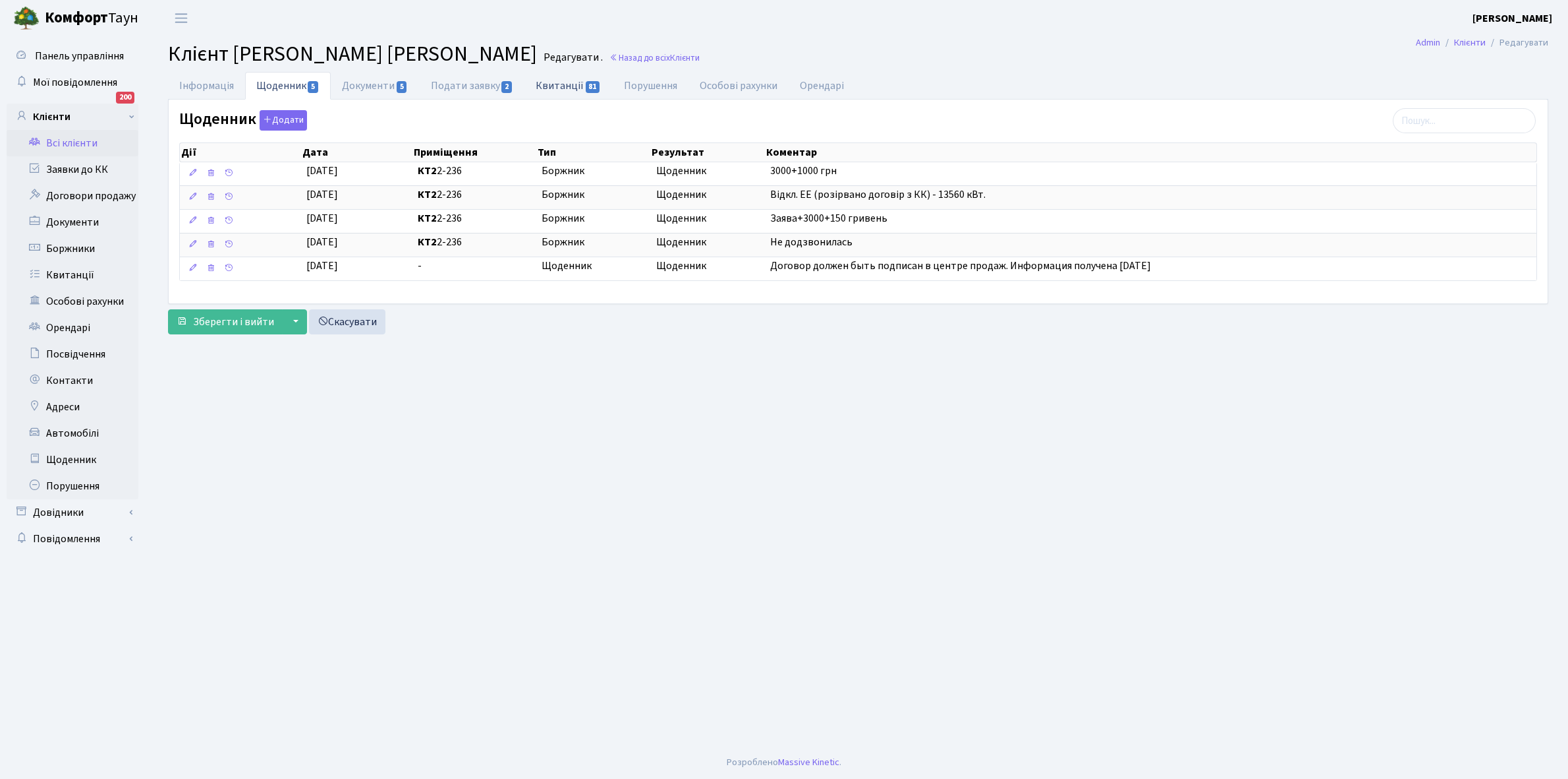
click at [563, 89] on link "Квитанції 81" at bounding box center [568, 85] width 88 height 27
select select "25"
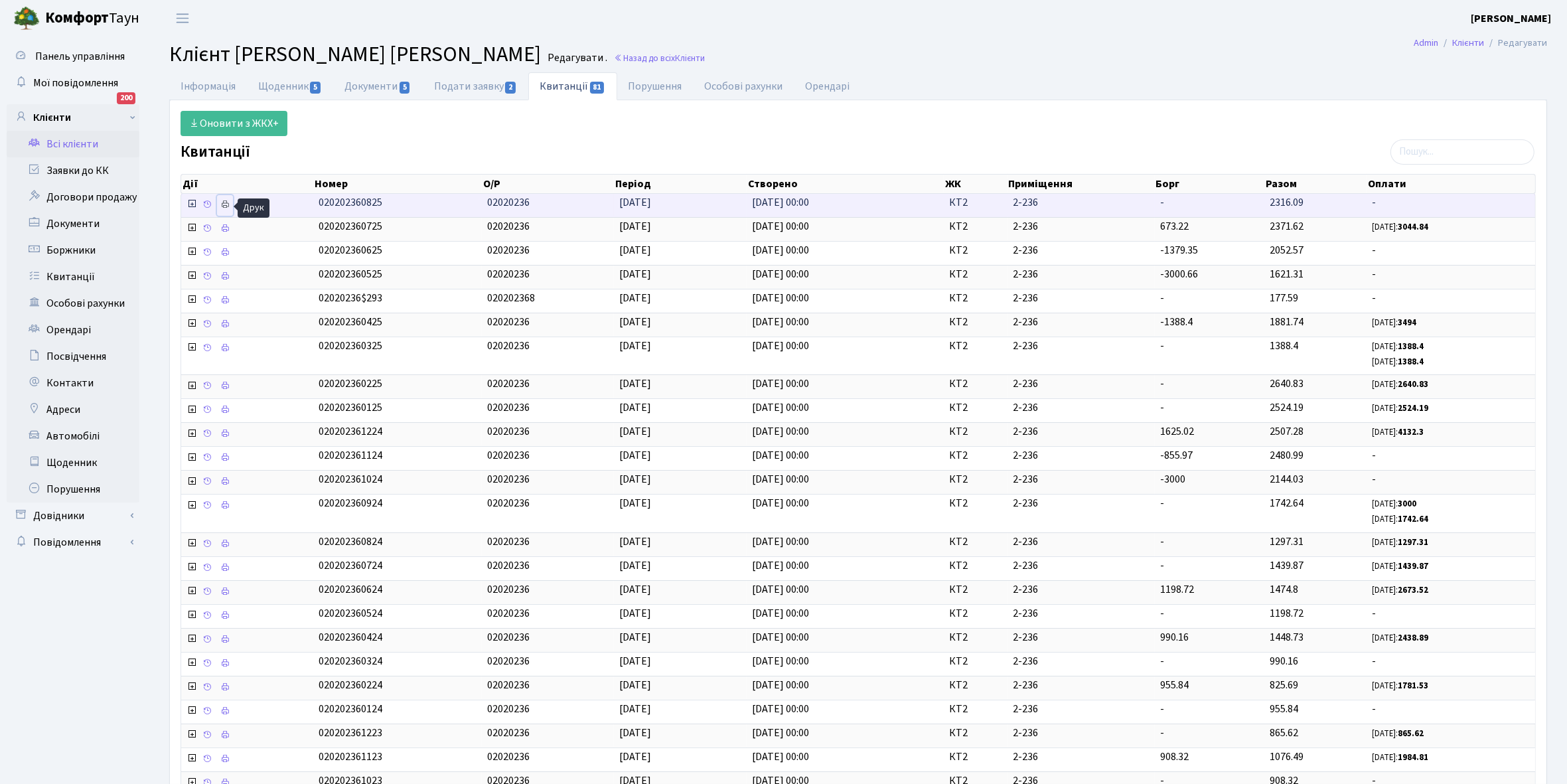
click at [228, 203] on icon at bounding box center [225, 205] width 10 height 10
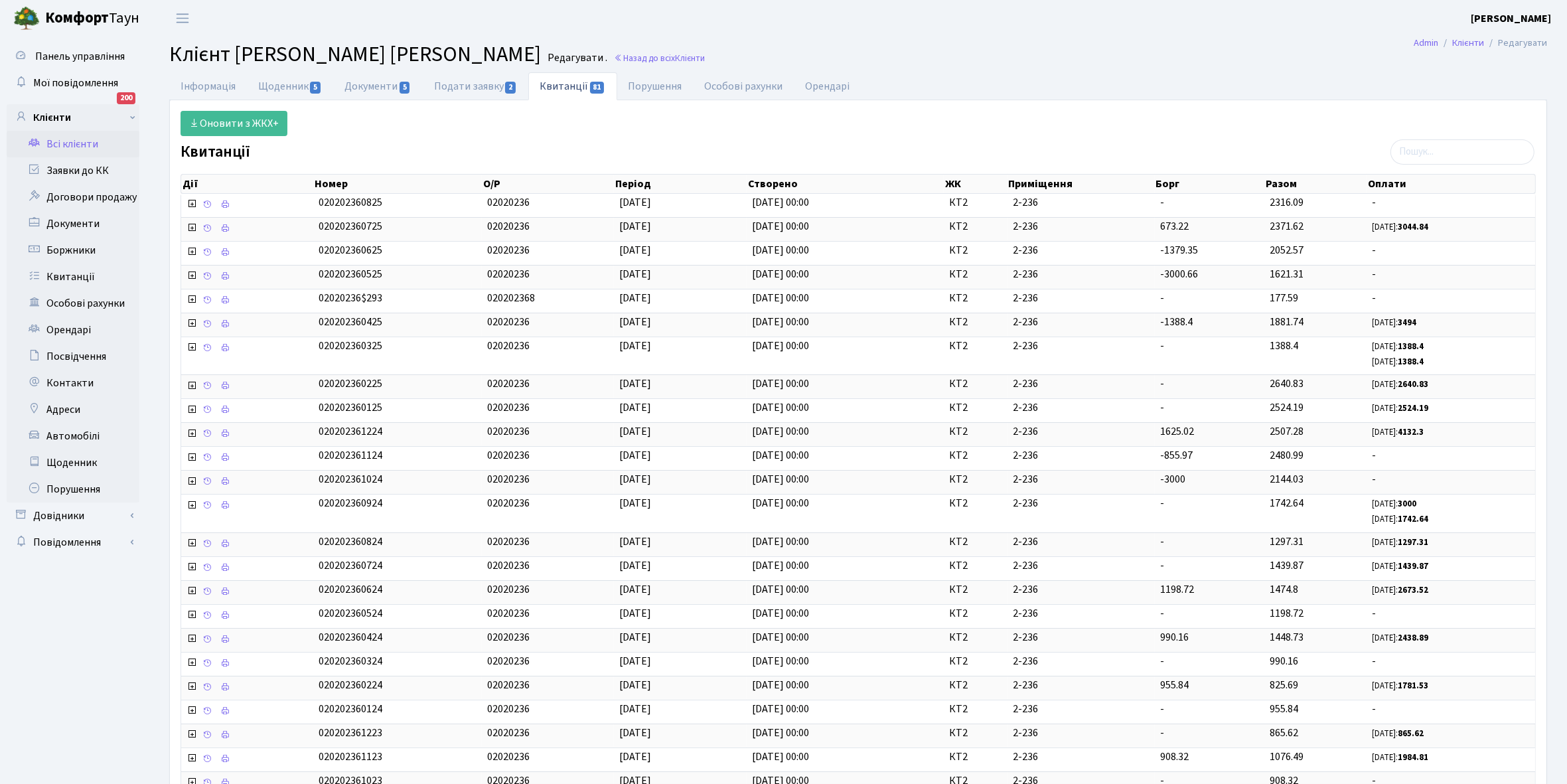
click at [73, 141] on link "Всі клієнти" at bounding box center [73, 143] width 133 height 27
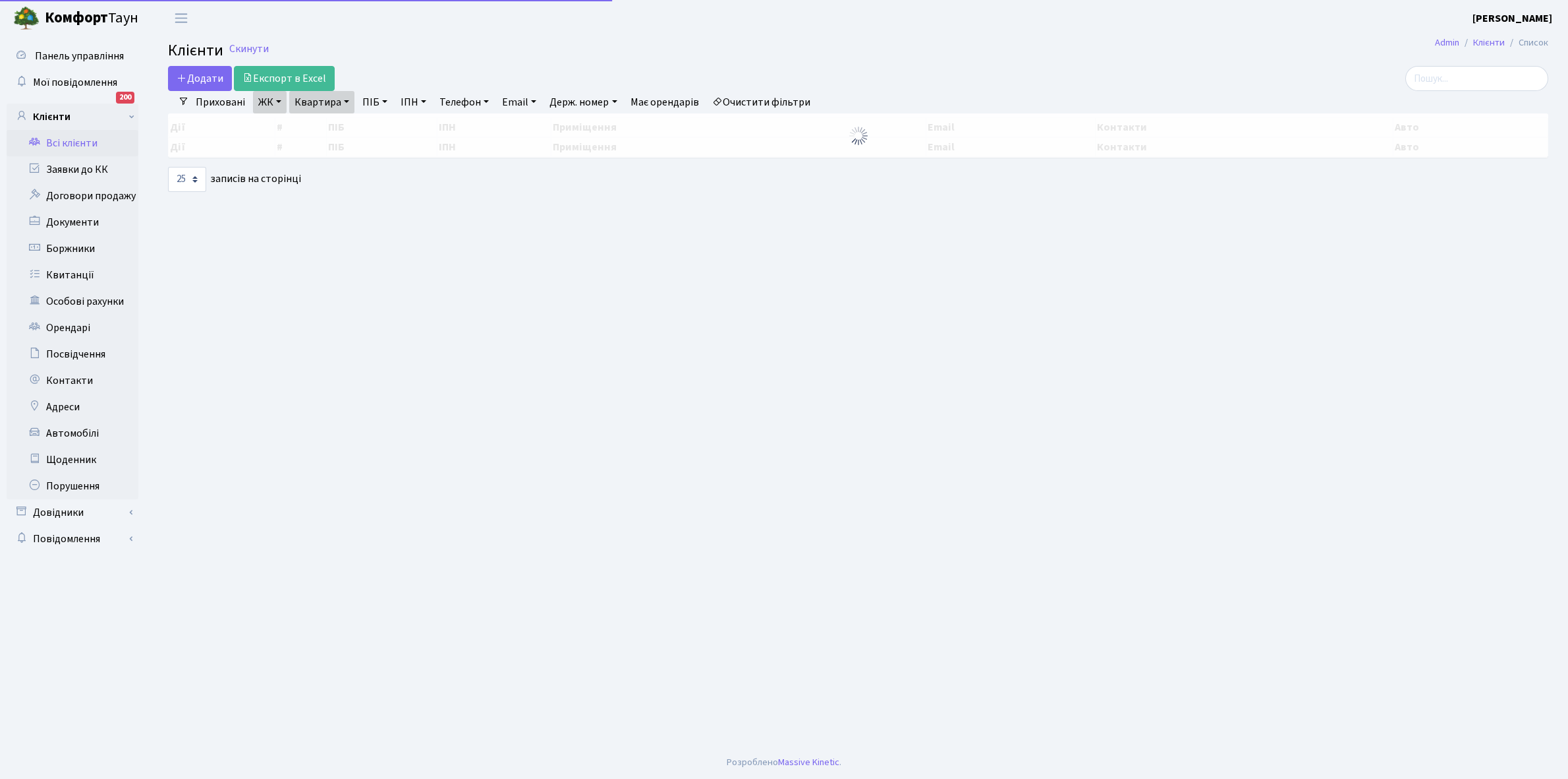
select select "25"
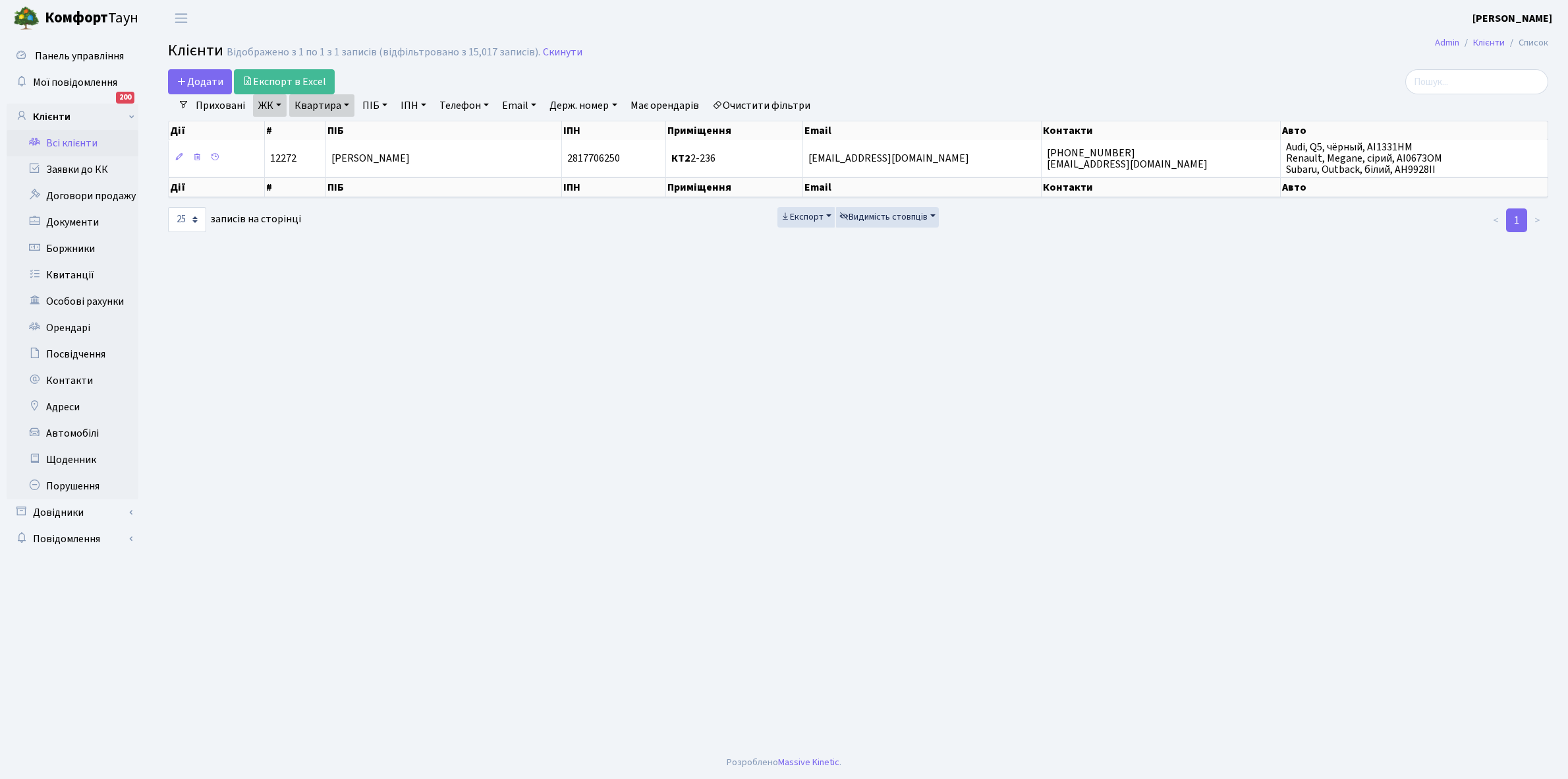
click at [347, 103] on link "Квартира" at bounding box center [322, 105] width 65 height 23
click at [341, 129] on input "2-236" at bounding box center [328, 131] width 77 height 25
type input "2-242"
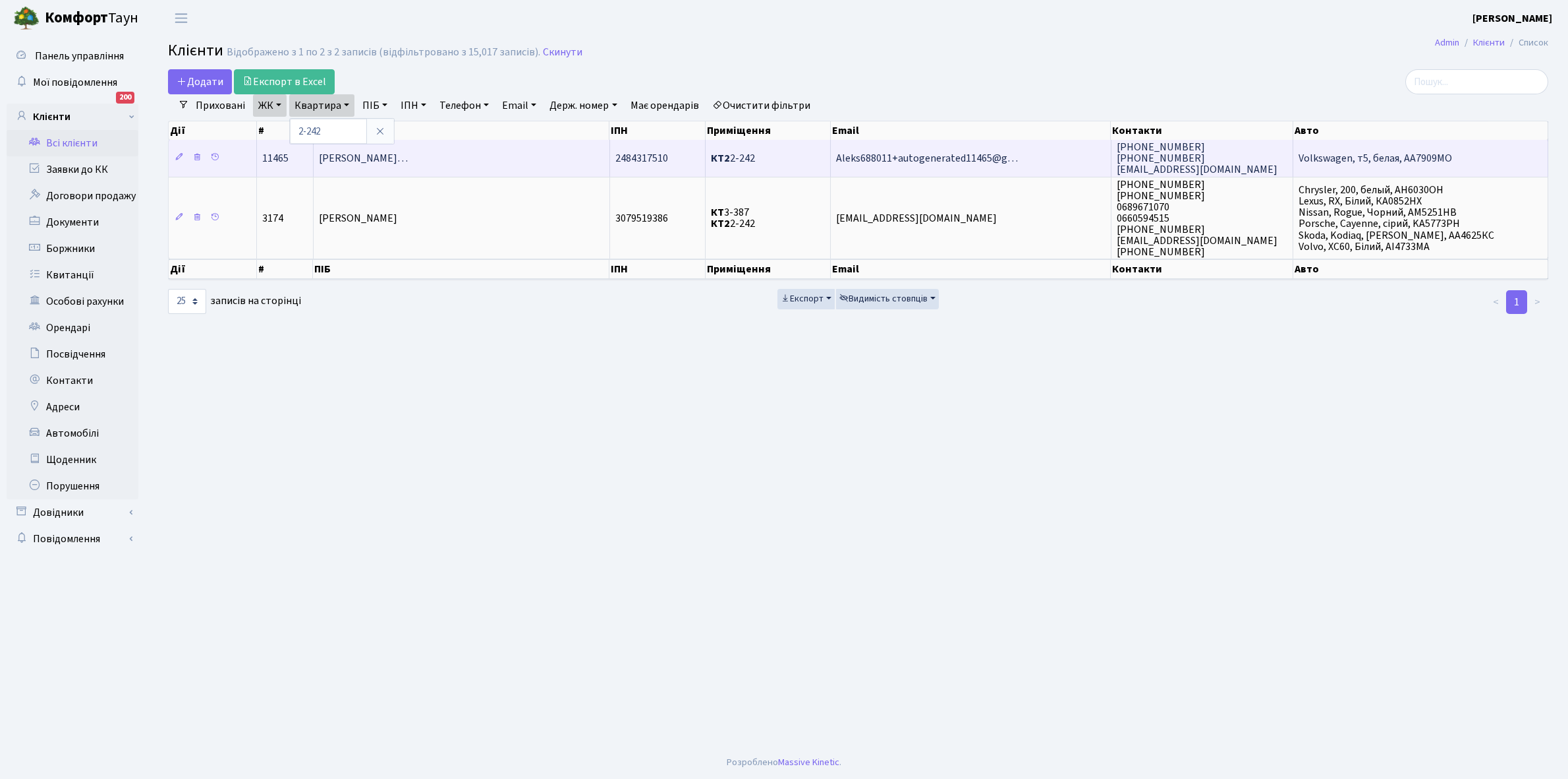
click at [526, 152] on td "Кононенко Олександр Володимирови…" at bounding box center [462, 158] width 297 height 36
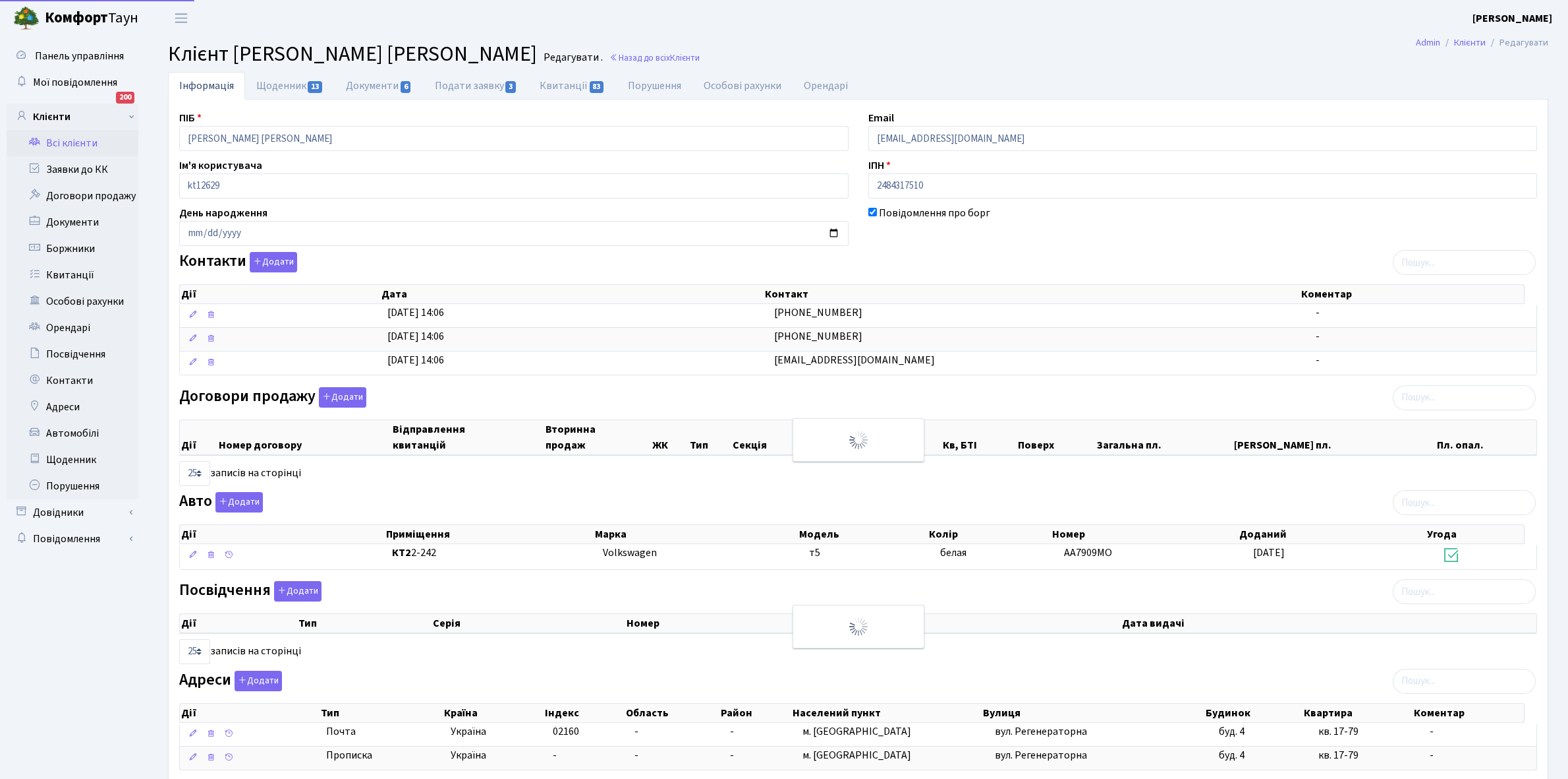
select select "25"
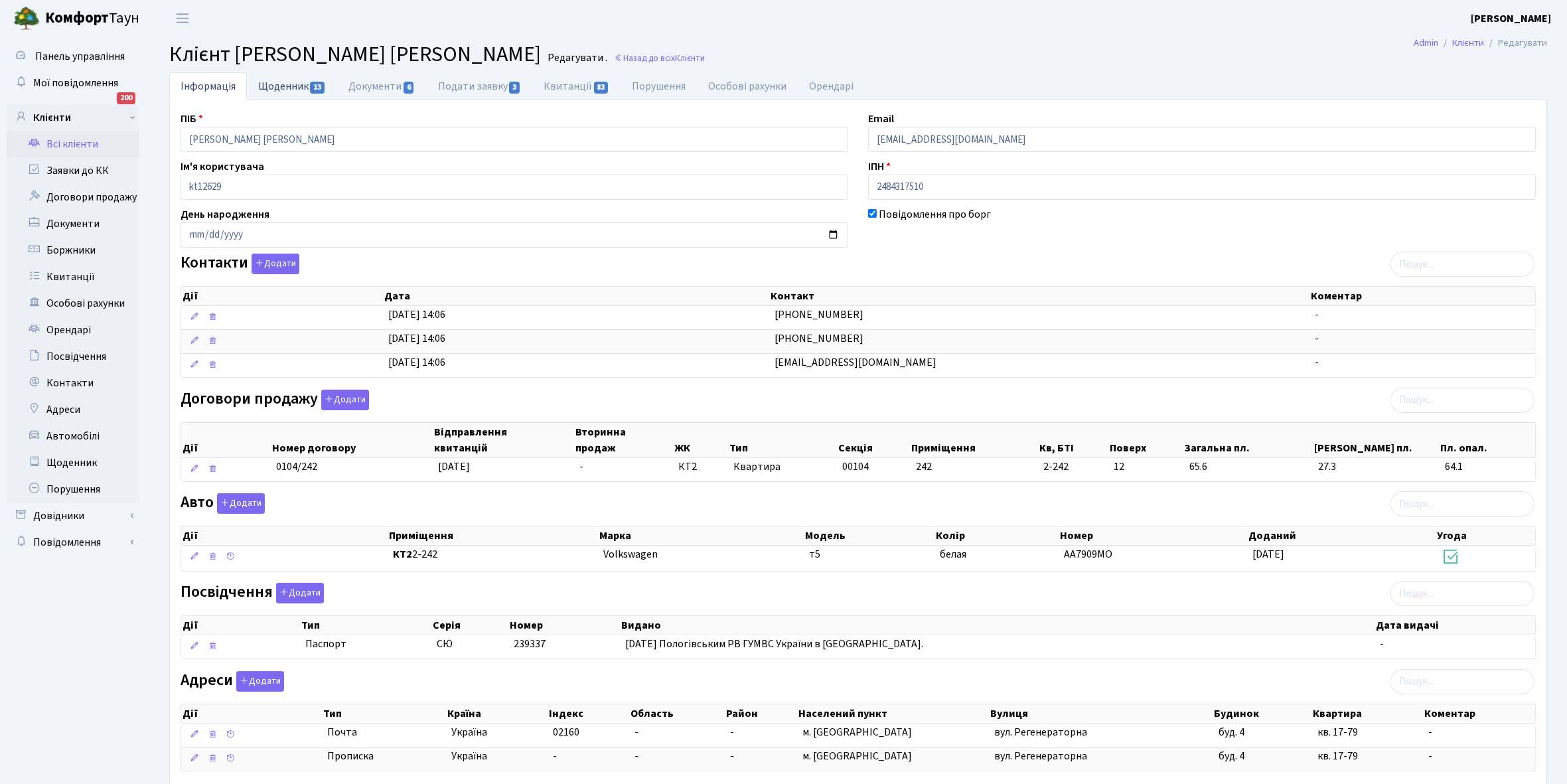
click at [276, 82] on link "Щоденник 13" at bounding box center [292, 86] width 90 height 27
select select "25"
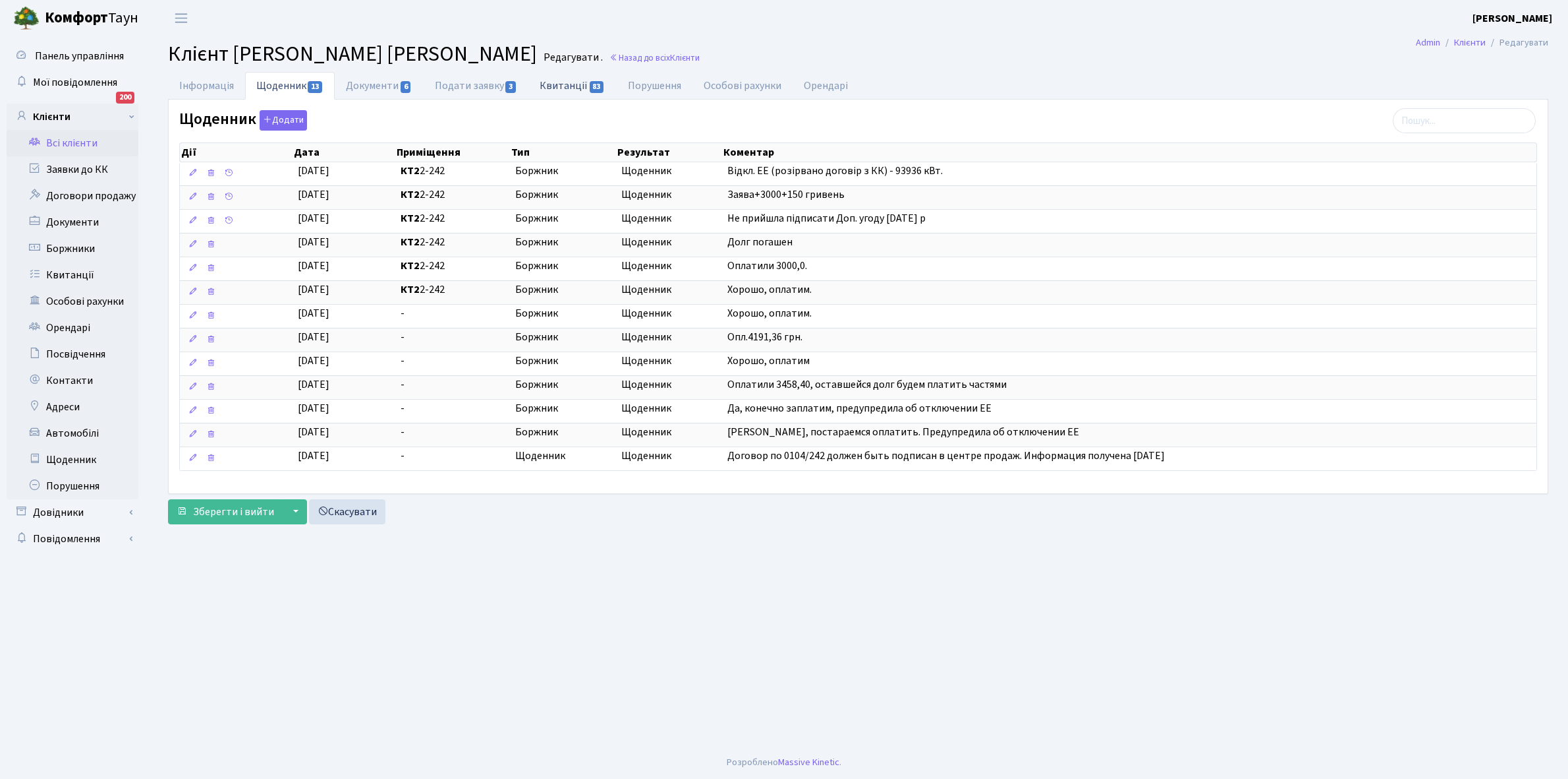
click at [564, 85] on link "Квитанції 83" at bounding box center [572, 85] width 88 height 27
select select "25"
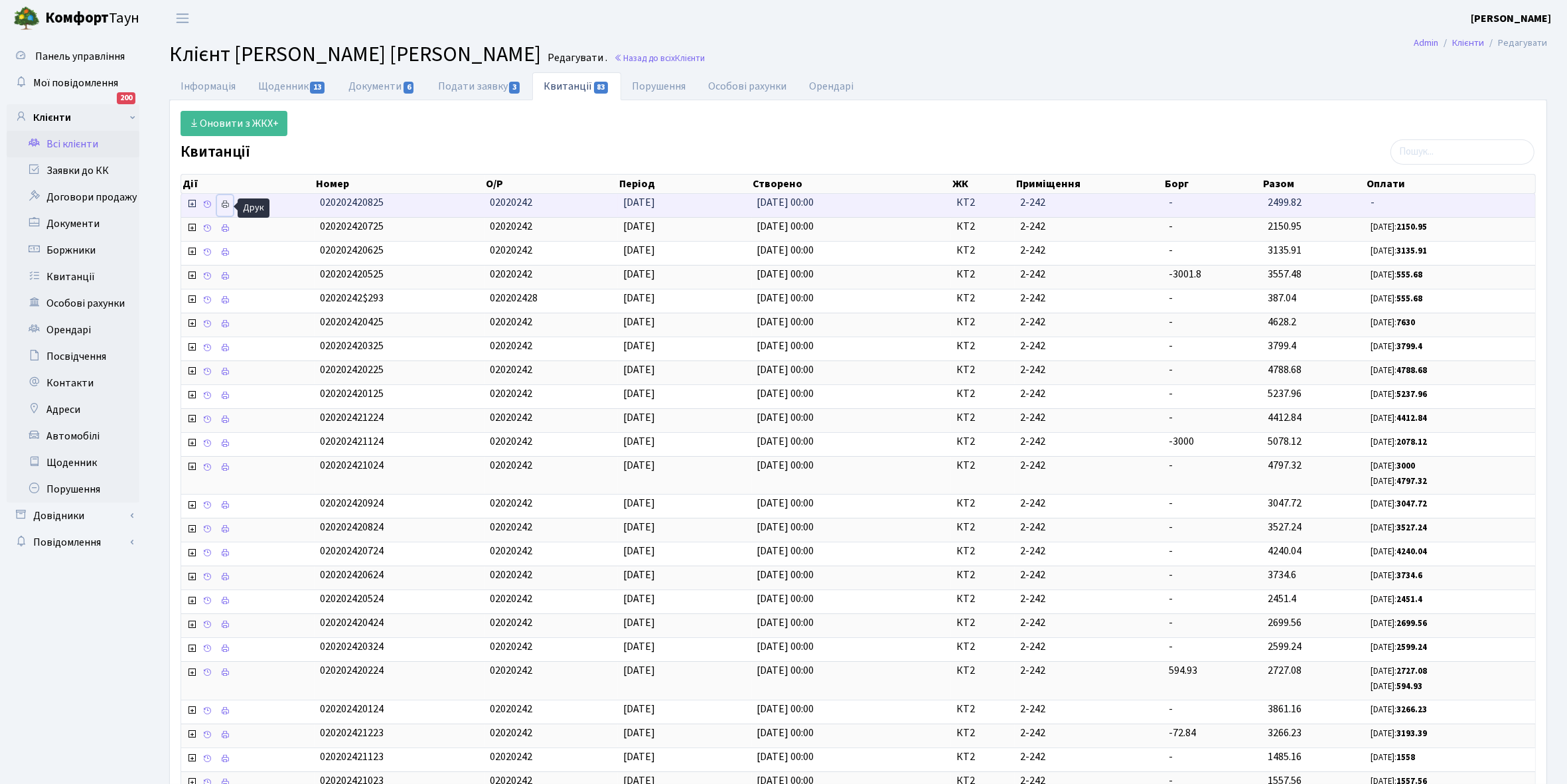
click at [225, 203] on icon at bounding box center [225, 205] width 10 height 10
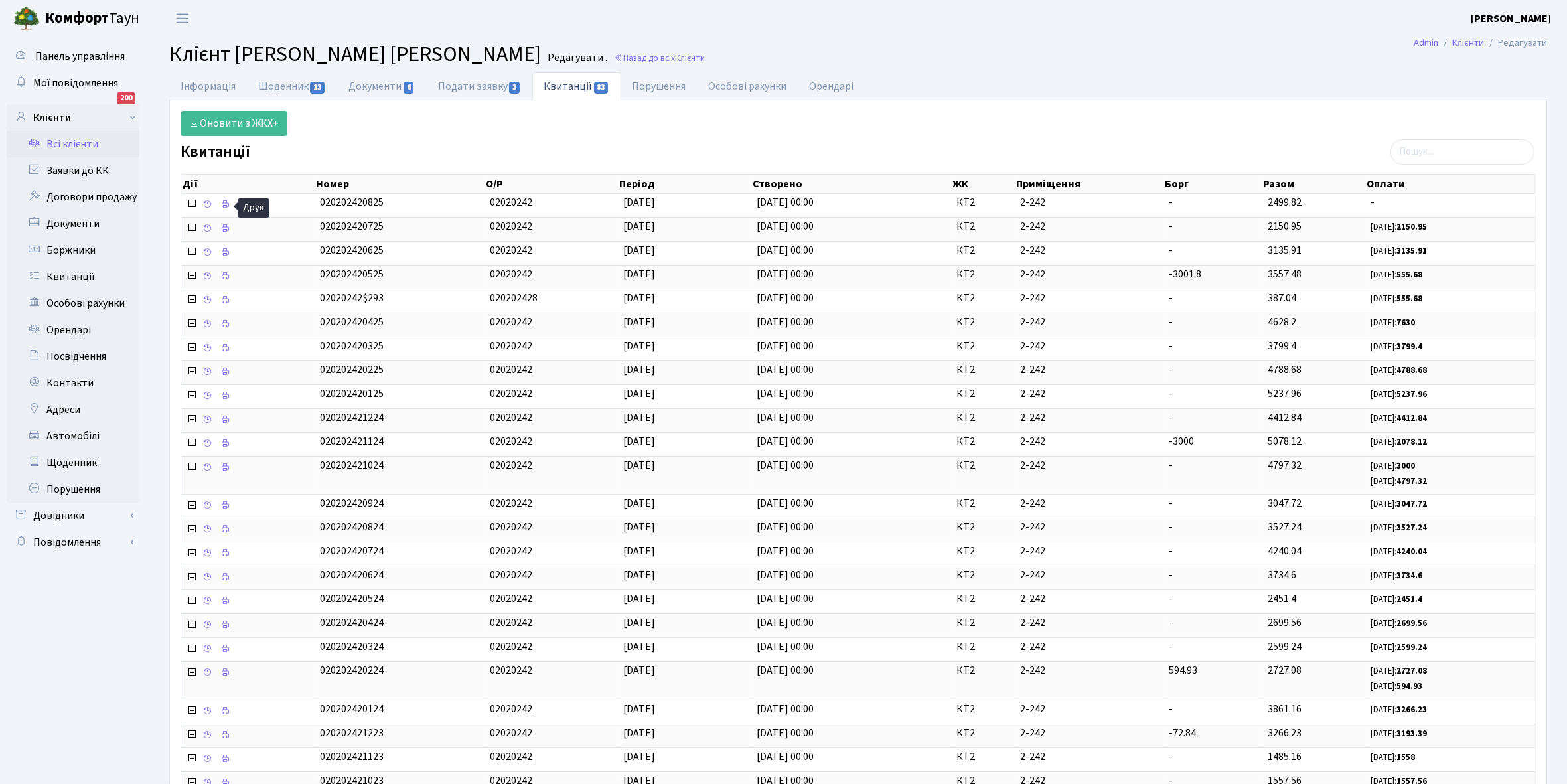
click at [74, 143] on link "Всі клієнти" at bounding box center [73, 143] width 133 height 27
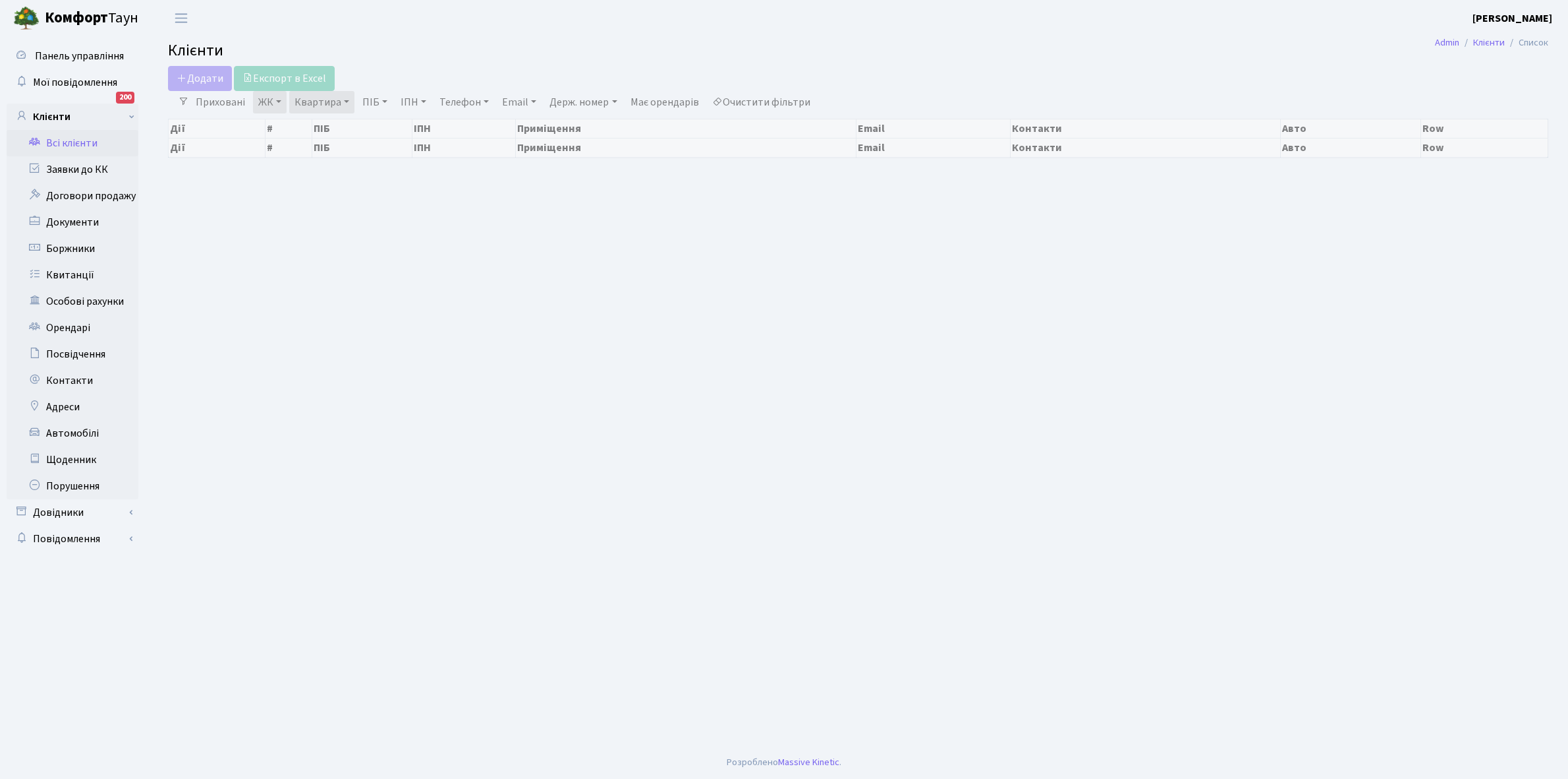
select select "25"
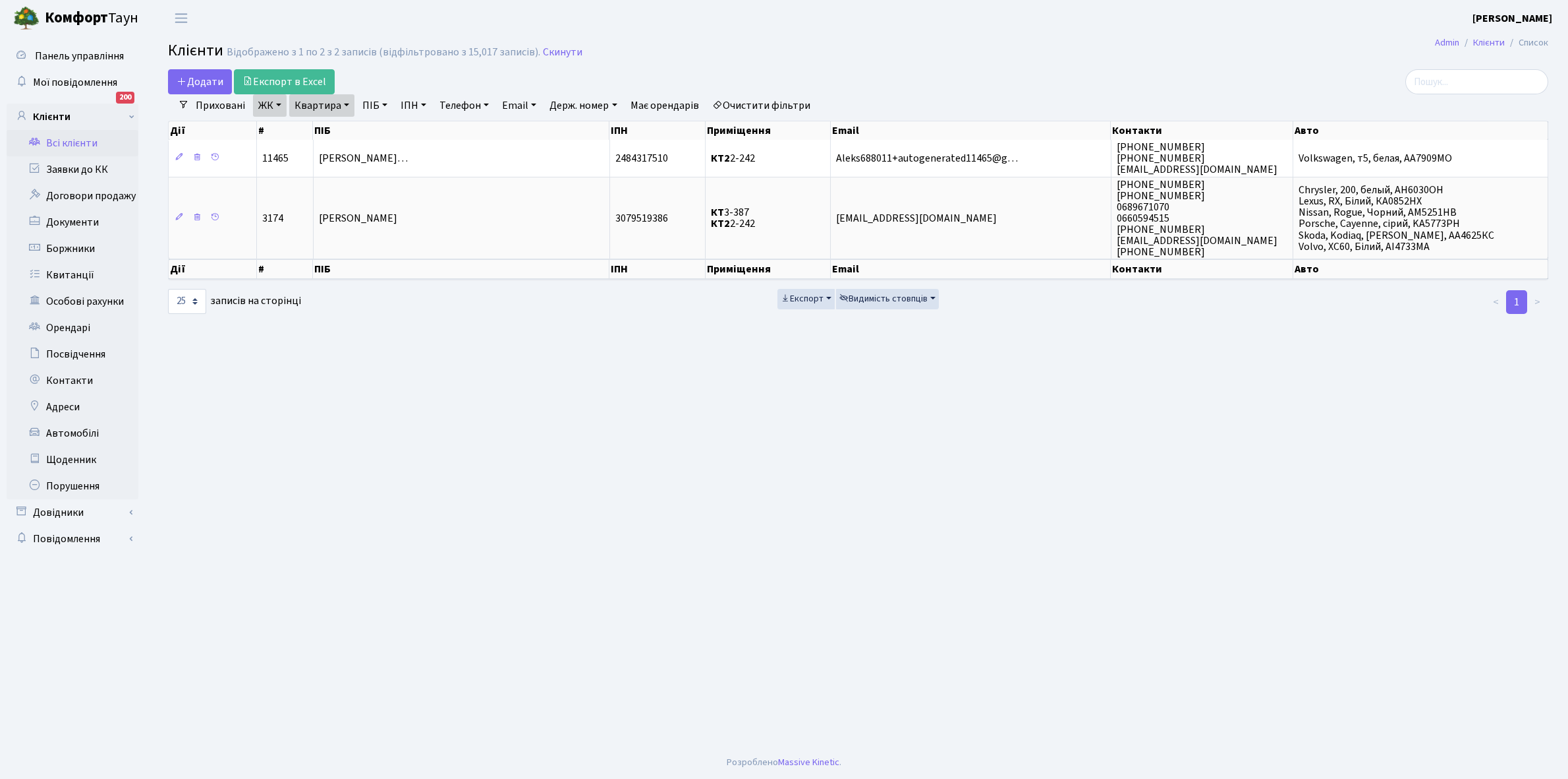
click at [346, 104] on link "Квартира" at bounding box center [322, 105] width 65 height 23
click at [345, 128] on input "2-242" at bounding box center [328, 131] width 77 height 25
type input "2-250"
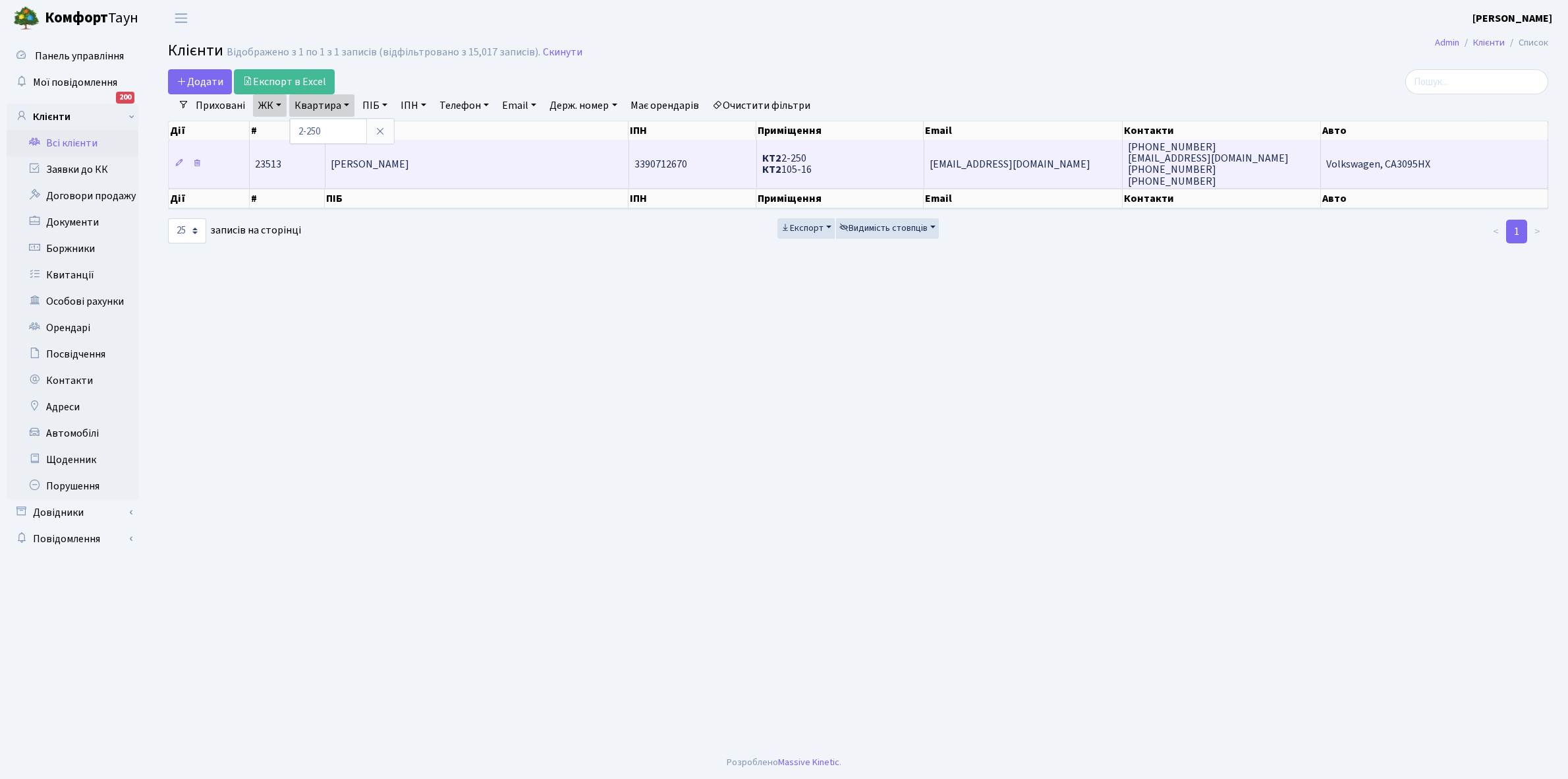
click at [518, 168] on td "[PERSON_NAME] [PERSON_NAME]" at bounding box center [477, 164] width 304 height 48
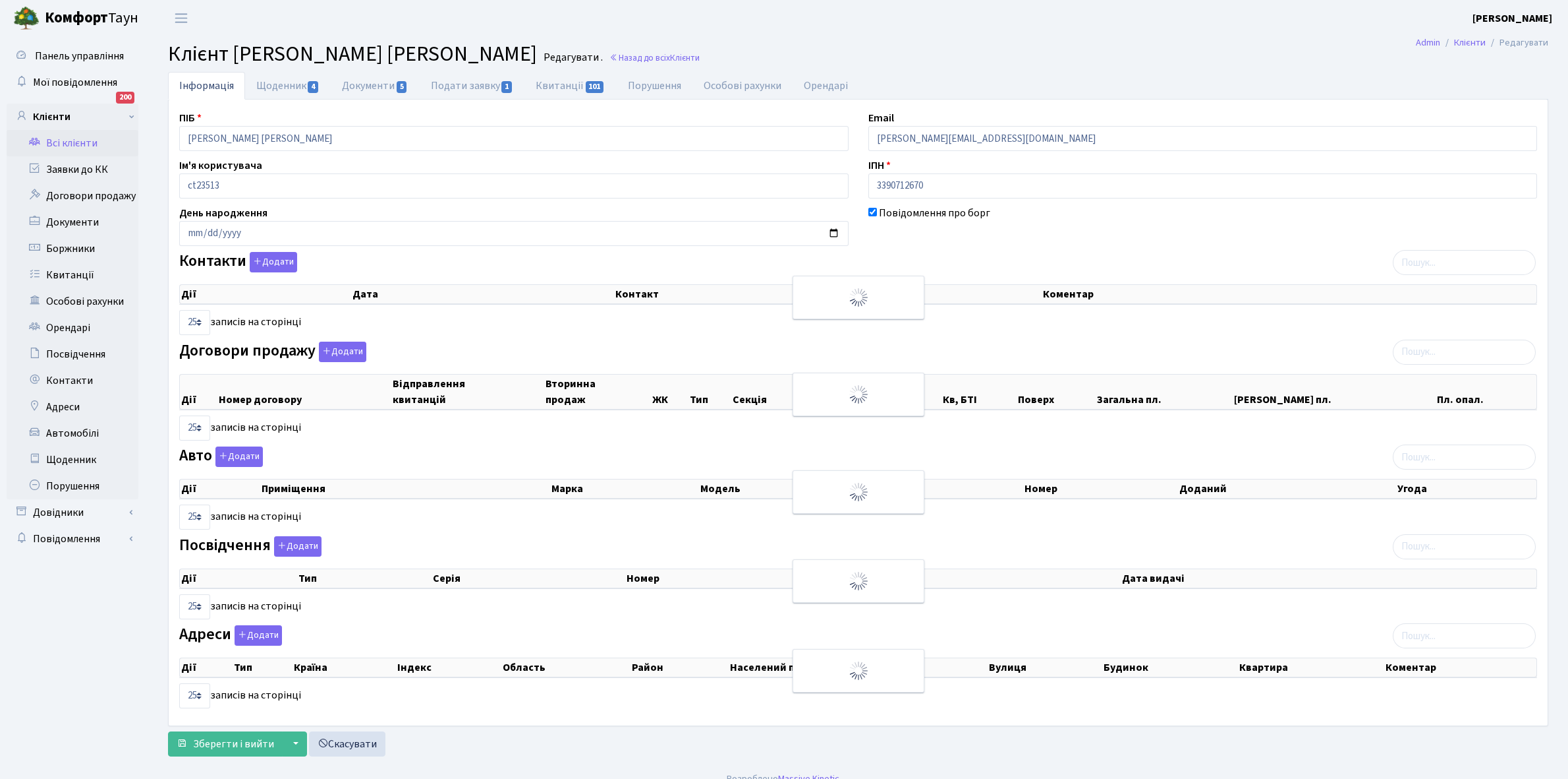
select select "25"
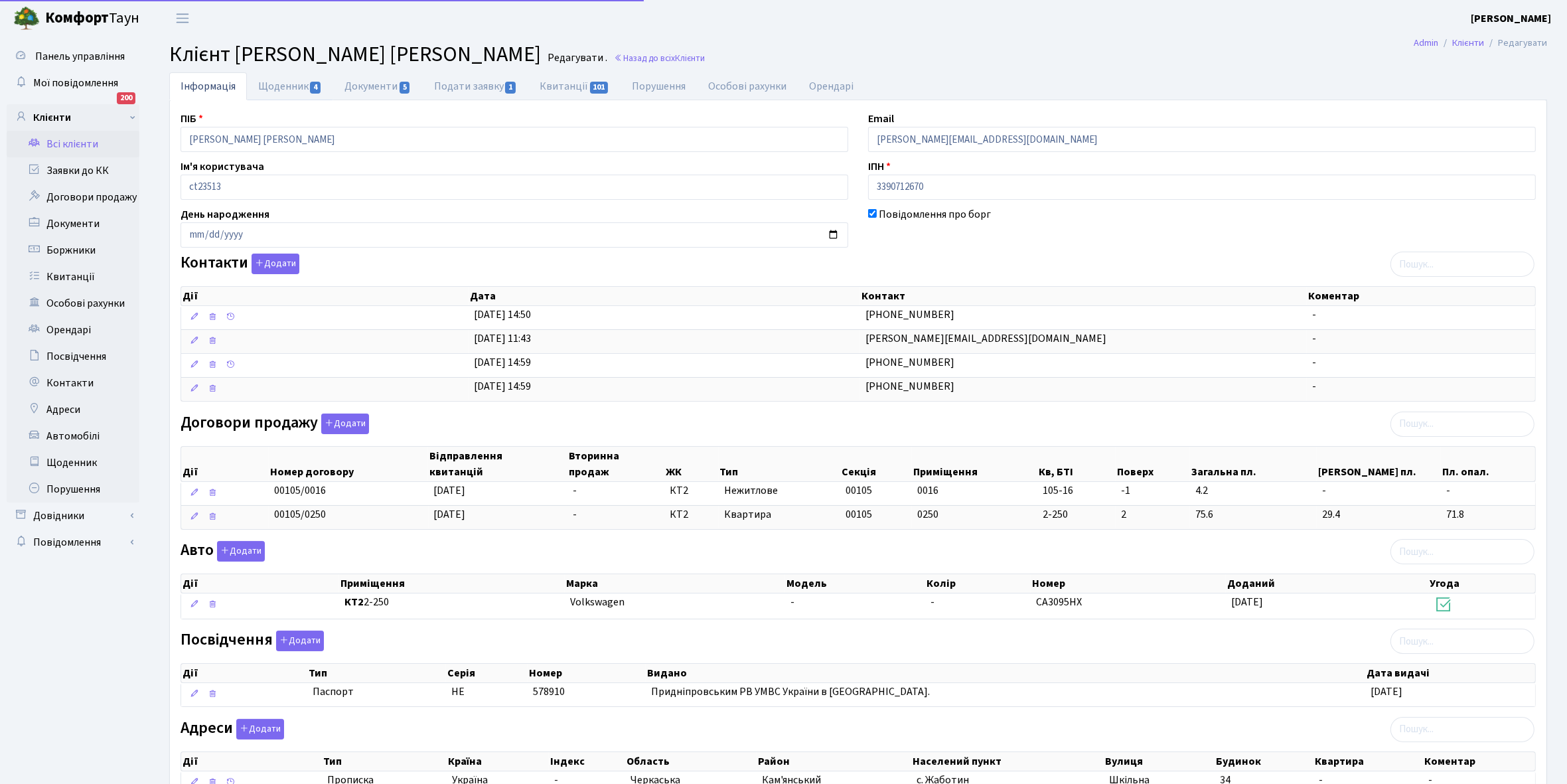
click at [277, 88] on link "Щоденник 4" at bounding box center [290, 86] width 87 height 28
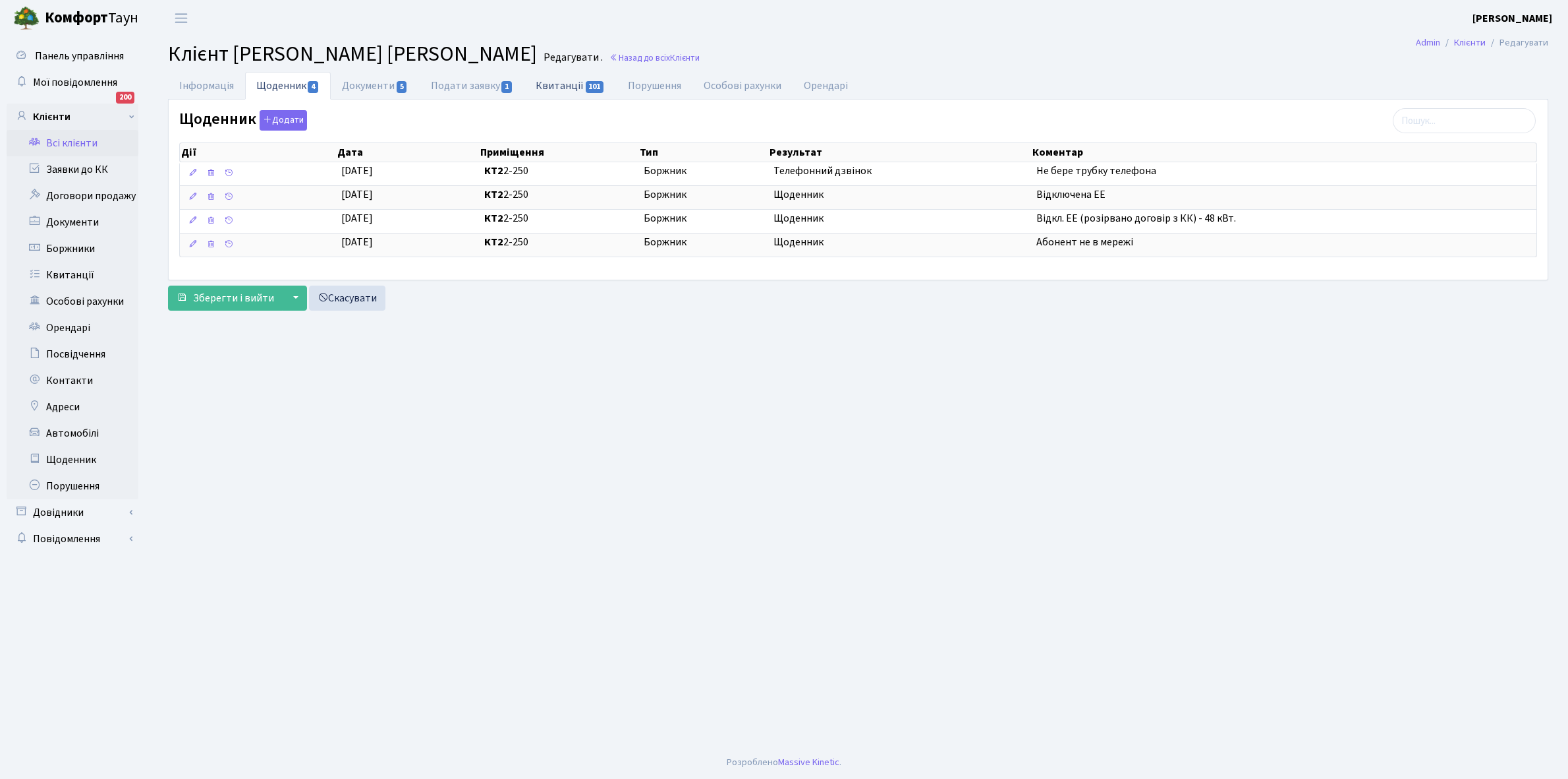
click at [560, 87] on link "Квитанції 101" at bounding box center [570, 85] width 91 height 27
select select "25"
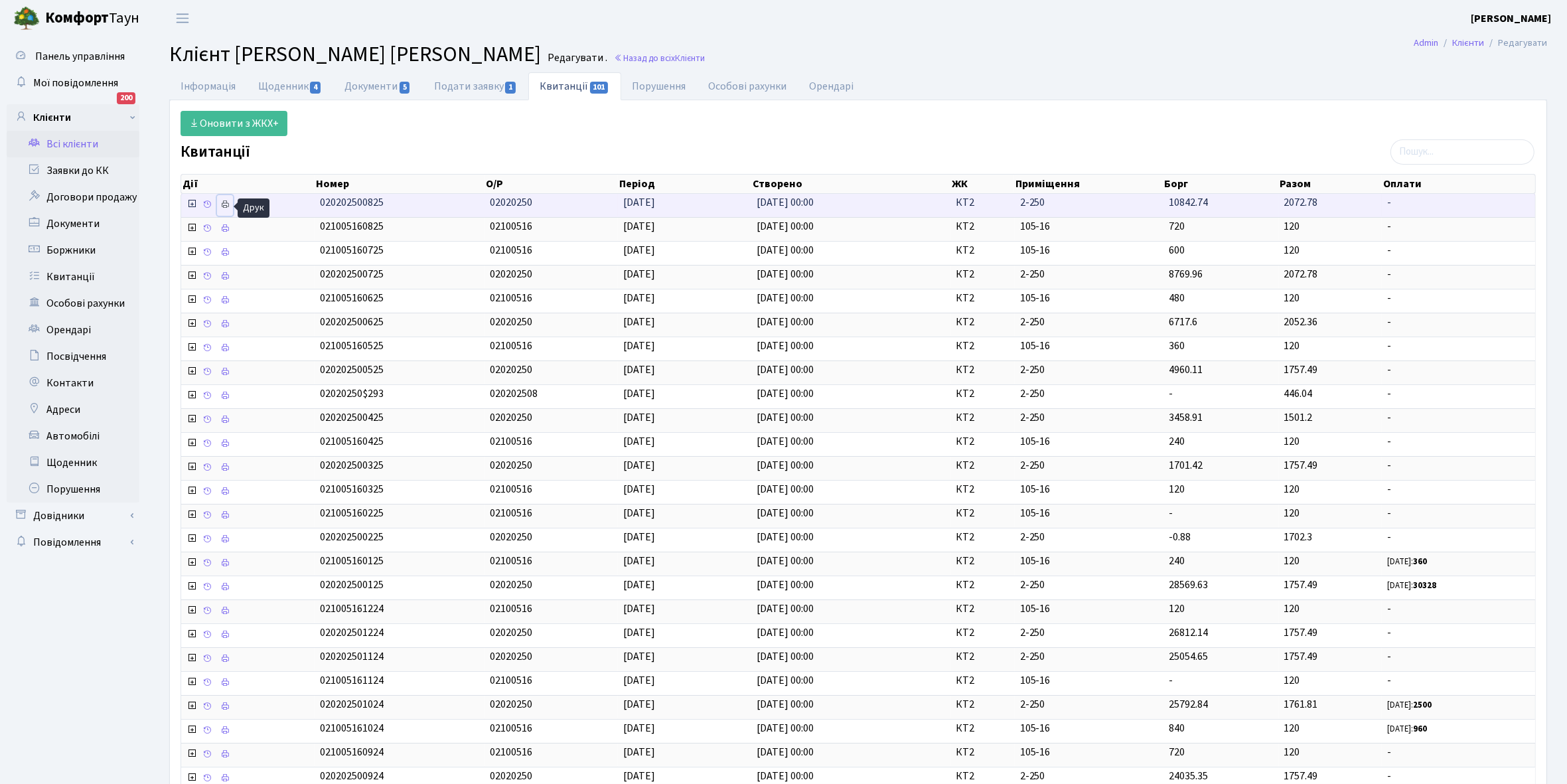
click at [227, 203] on icon at bounding box center [225, 205] width 10 height 10
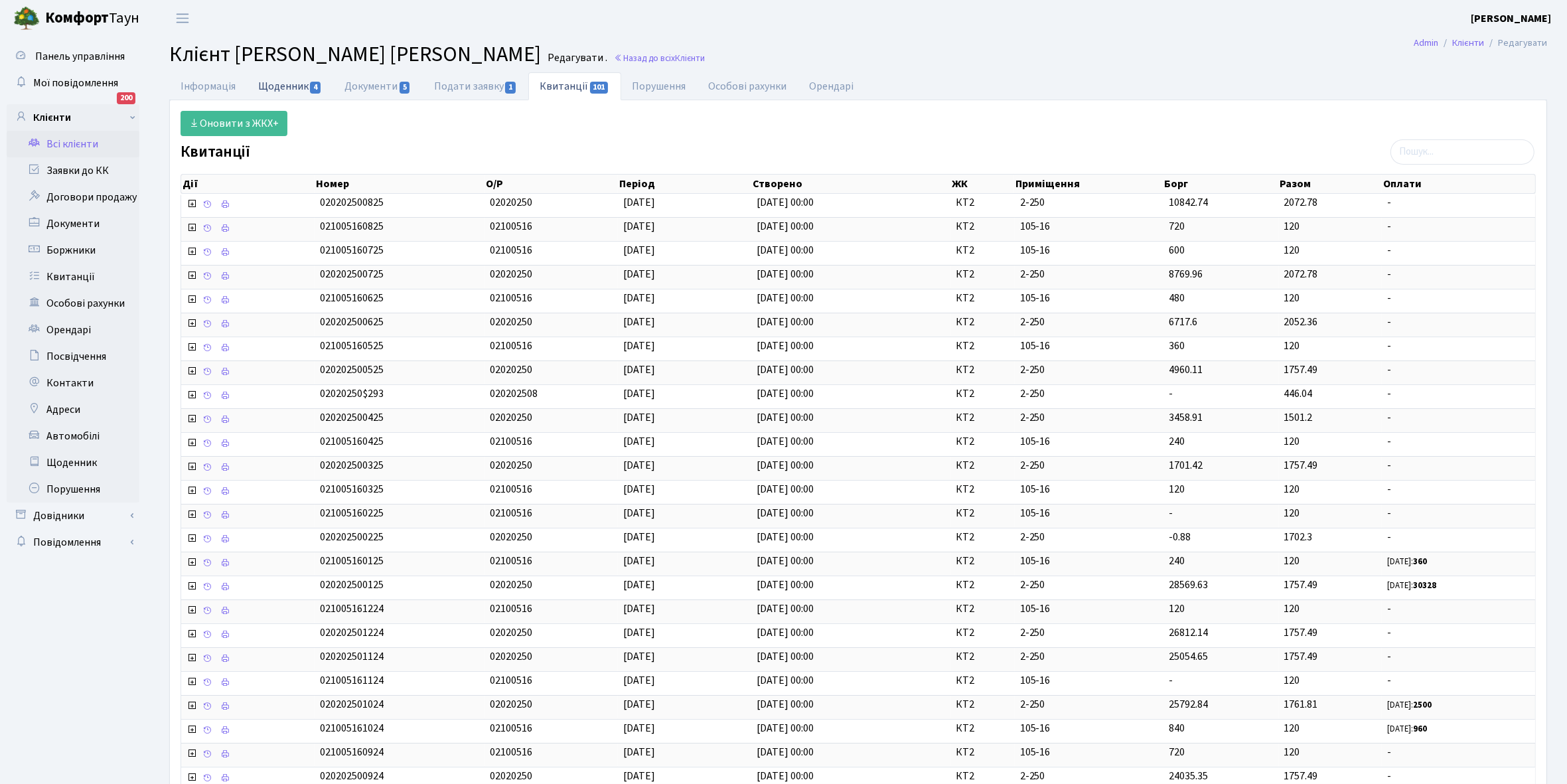
click at [290, 83] on link "Щоденник 4" at bounding box center [290, 86] width 87 height 27
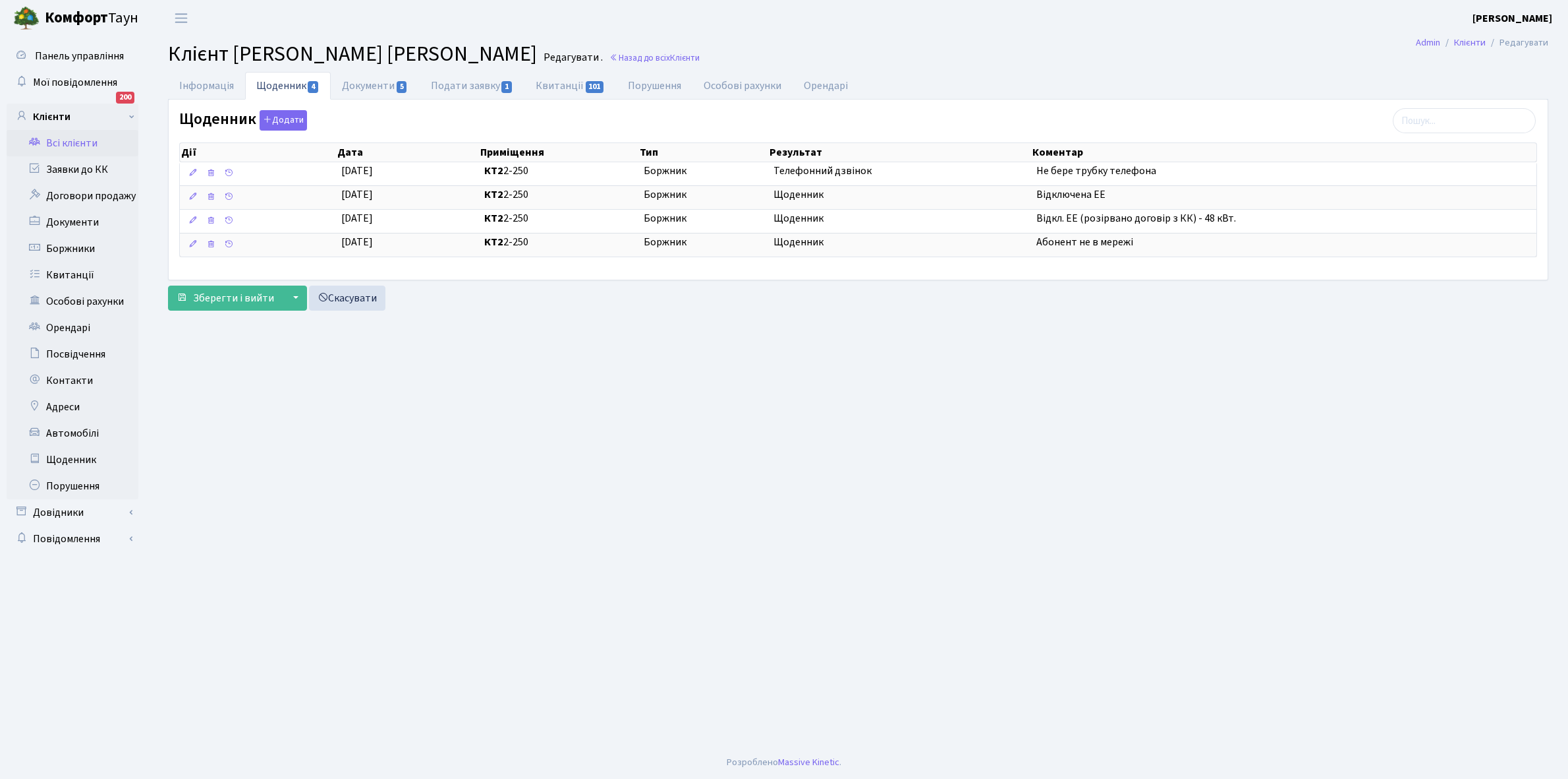
click at [70, 145] on link "Всі клієнти" at bounding box center [72, 143] width 132 height 27
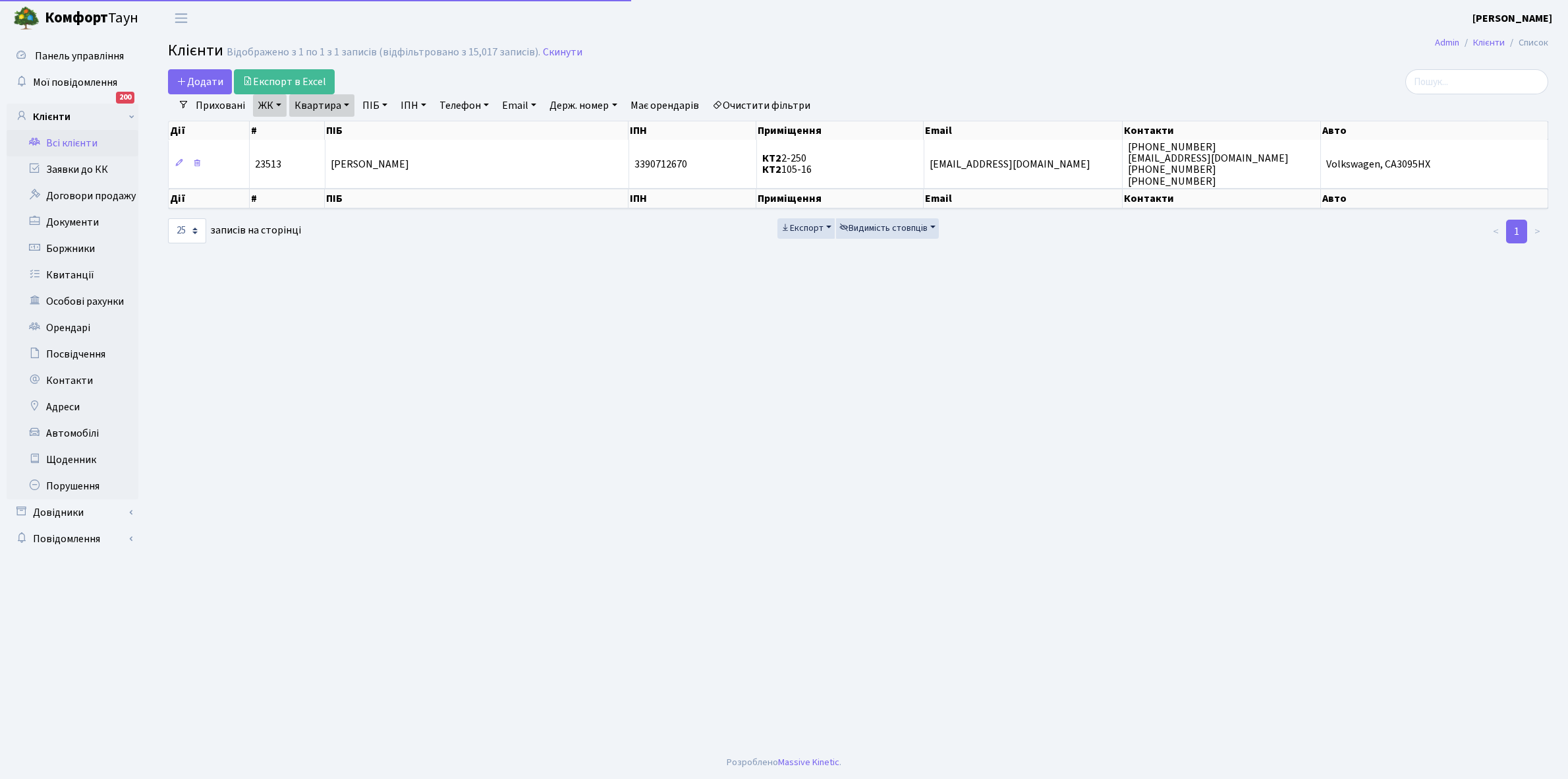
select select "25"
click at [346, 104] on link "Квартира" at bounding box center [322, 105] width 65 height 23
click at [348, 123] on input "2-250" at bounding box center [328, 131] width 77 height 25
type input "2-287"
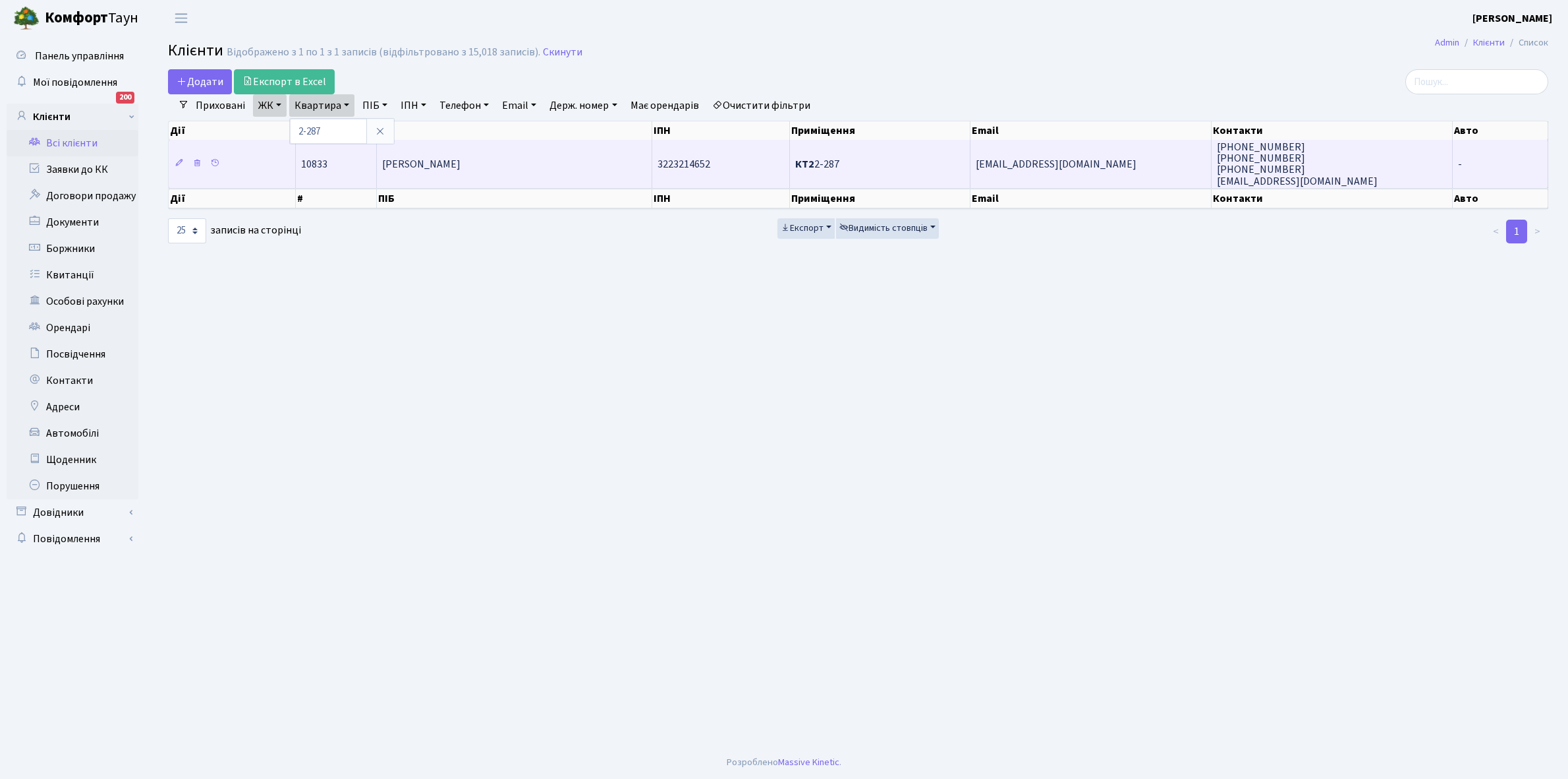
click at [555, 169] on td "[PERSON_NAME]" at bounding box center [515, 164] width 275 height 48
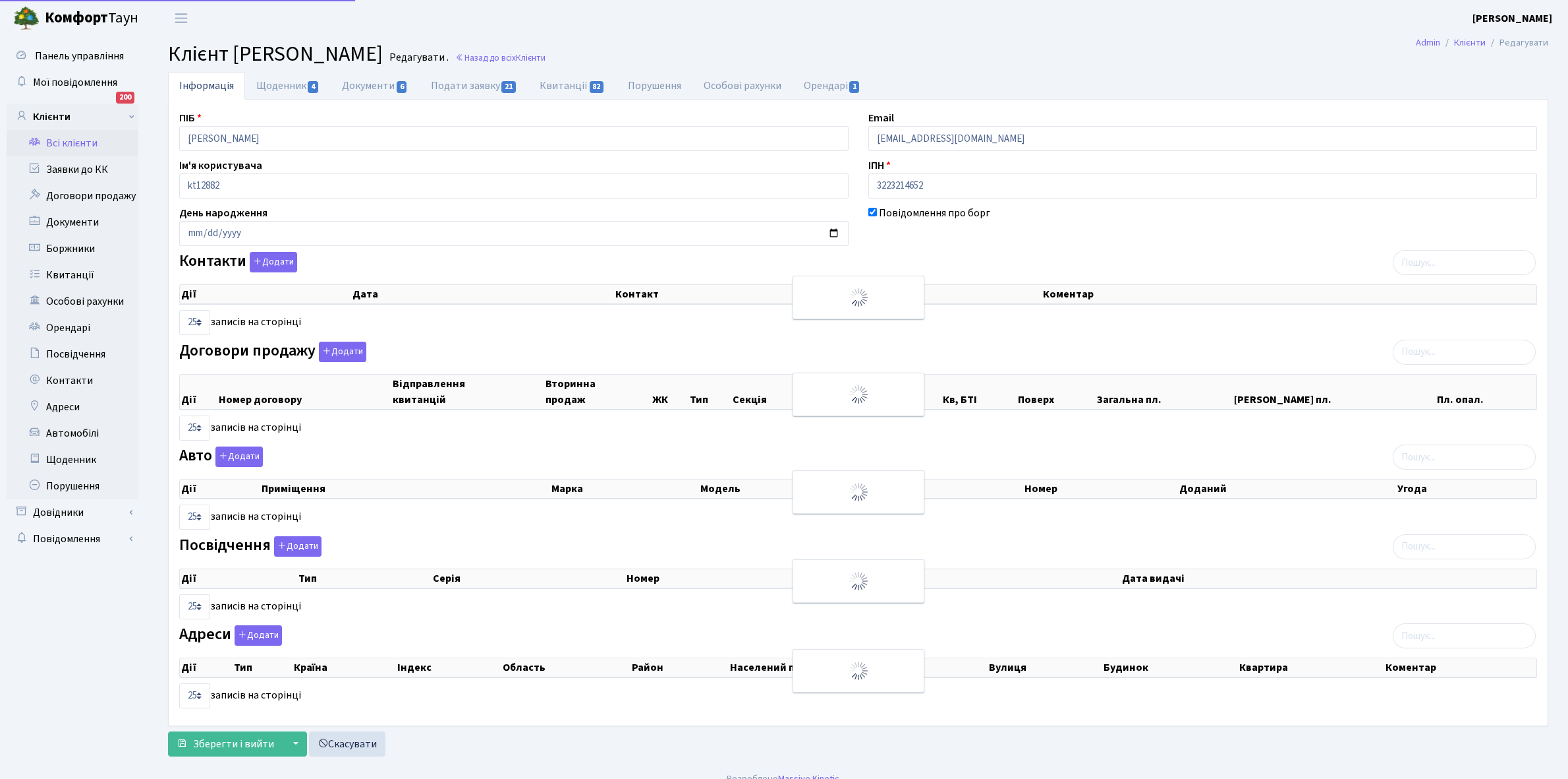
select select "25"
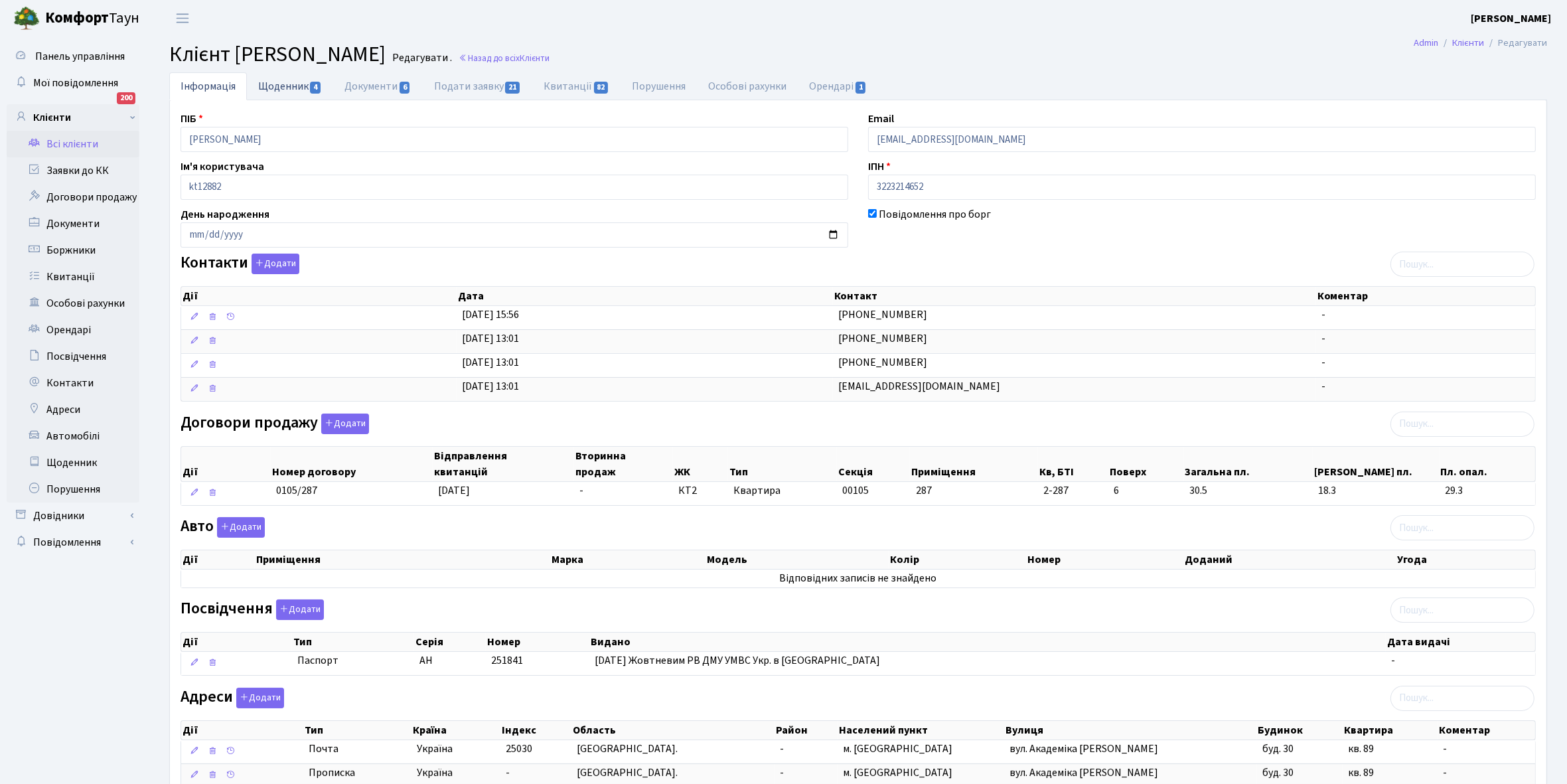
click at [290, 80] on link "Щоденник 4" at bounding box center [290, 86] width 87 height 27
select select "25"
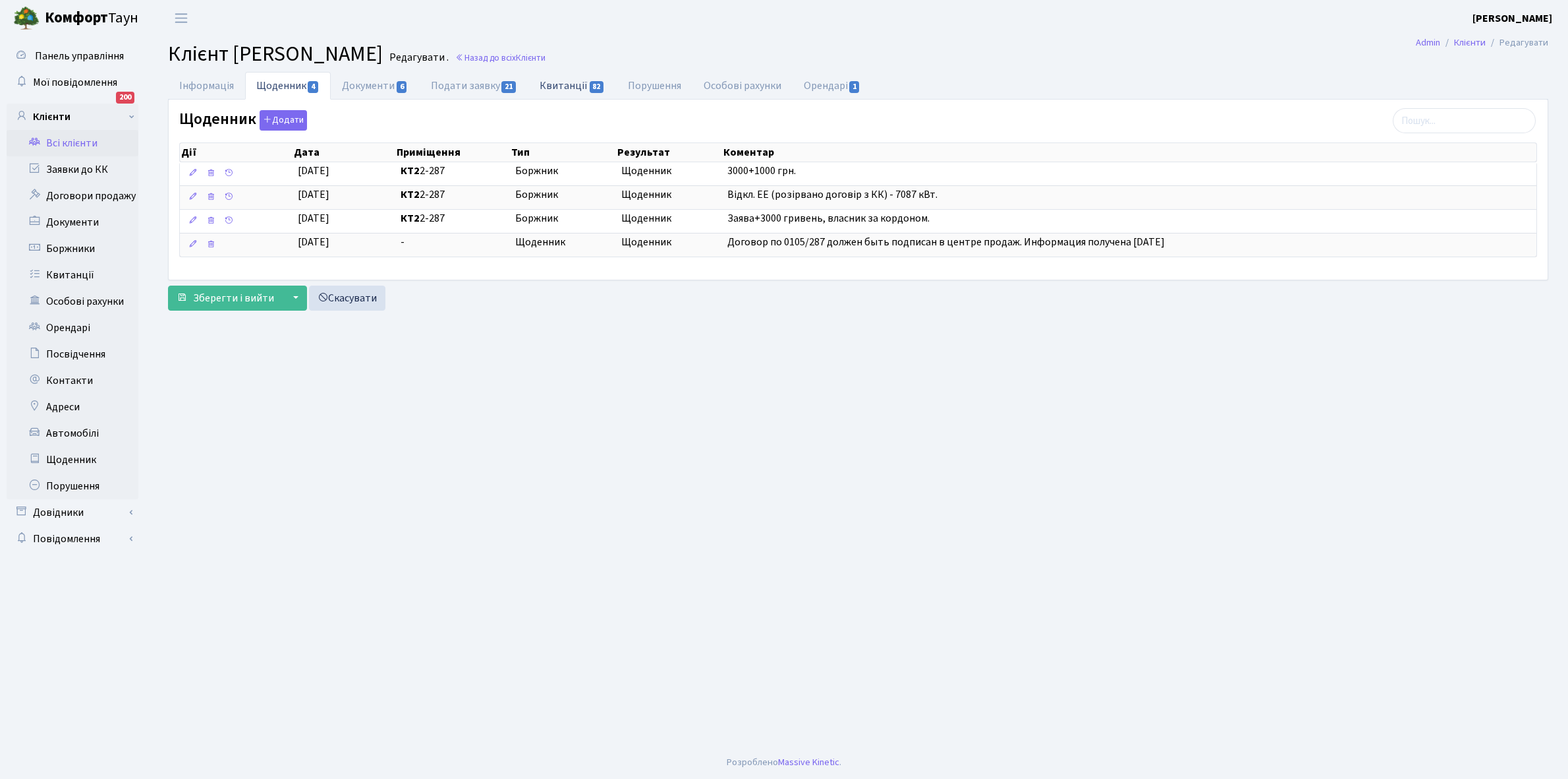
click at [564, 81] on link "Квитанції 82" at bounding box center [572, 85] width 88 height 27
select select "25"
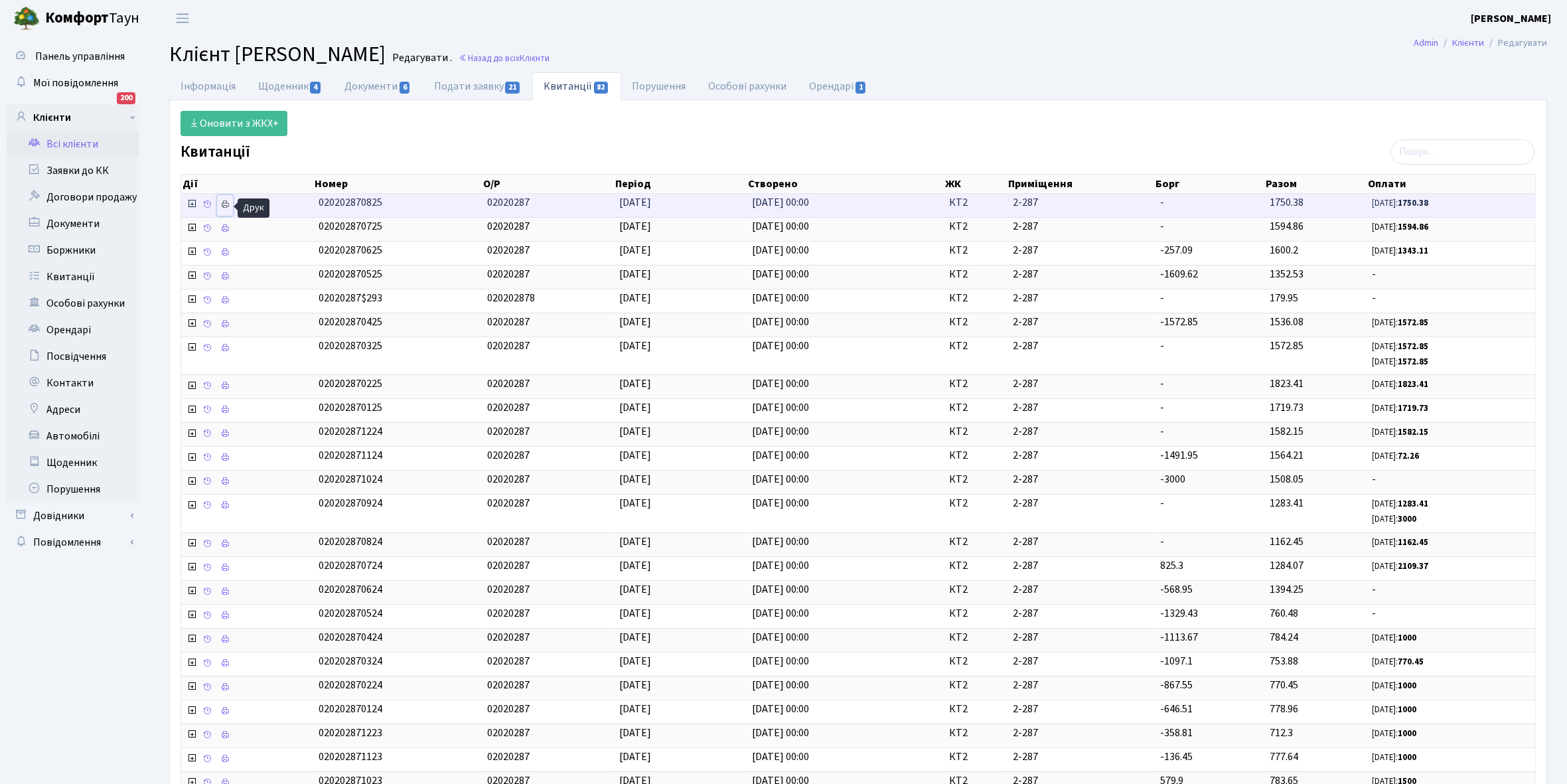
click at [229, 207] on icon at bounding box center [225, 205] width 10 height 10
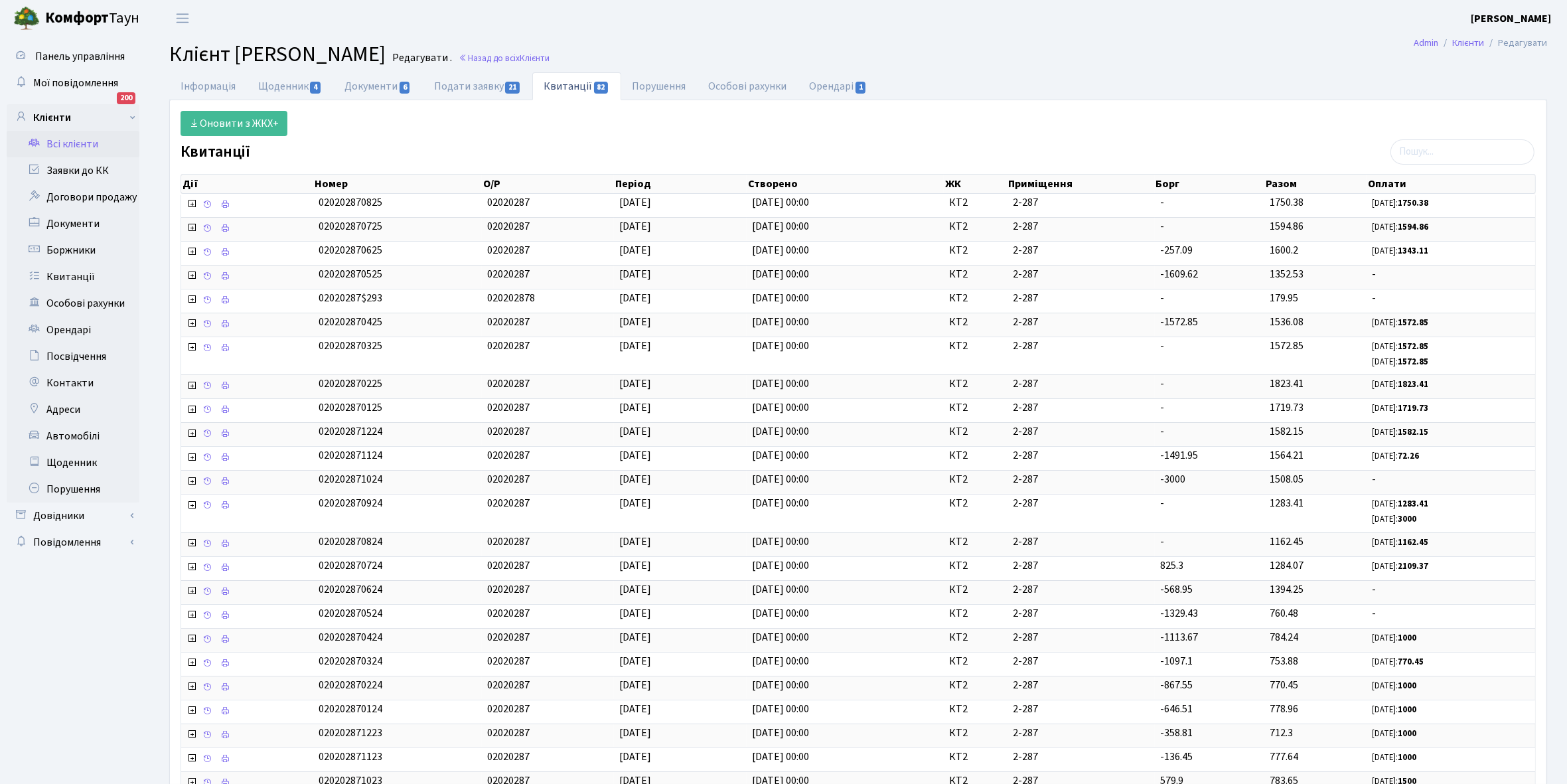
click at [78, 141] on link "Всі клієнти" at bounding box center [73, 143] width 133 height 27
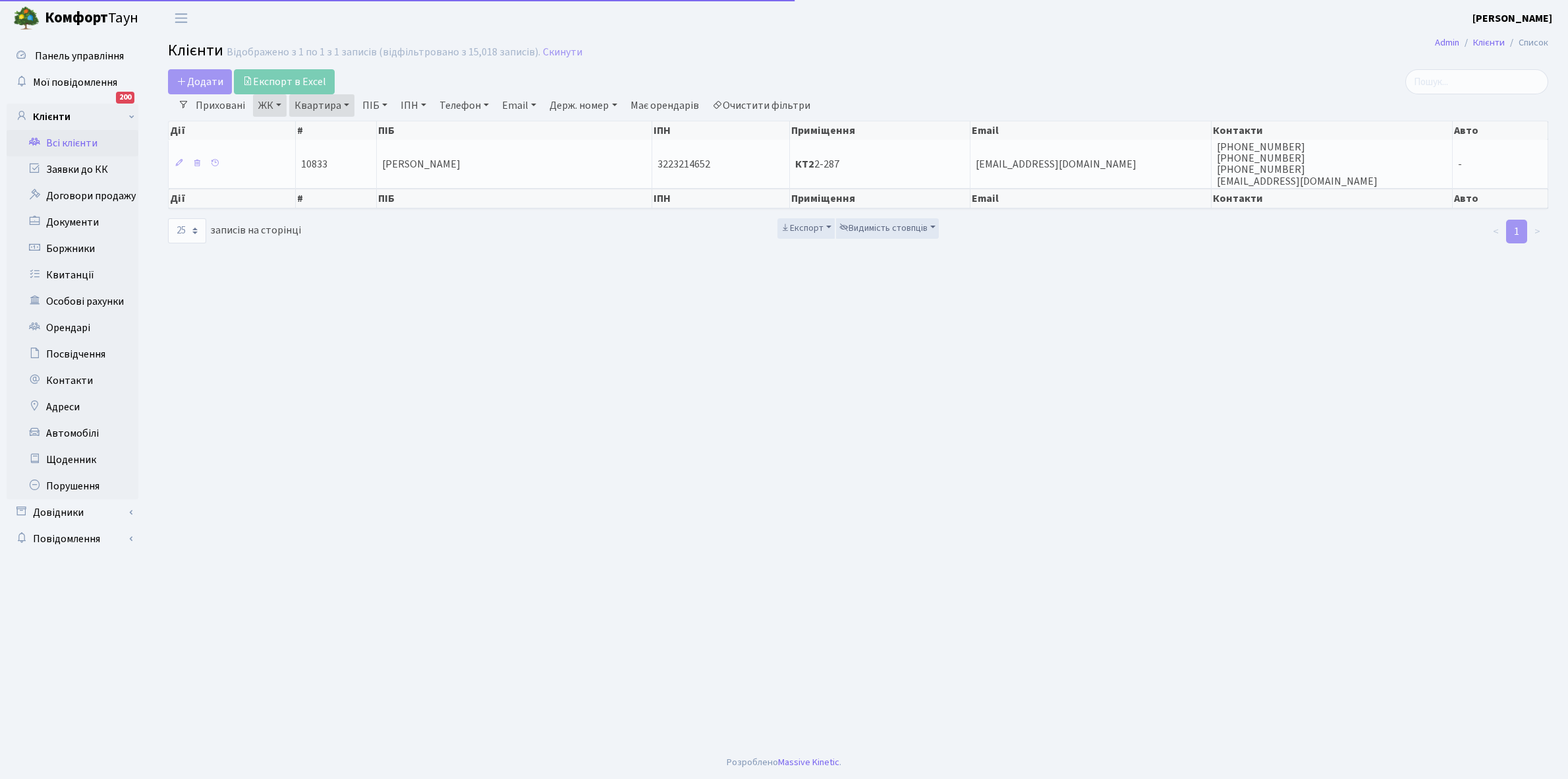
select select "25"
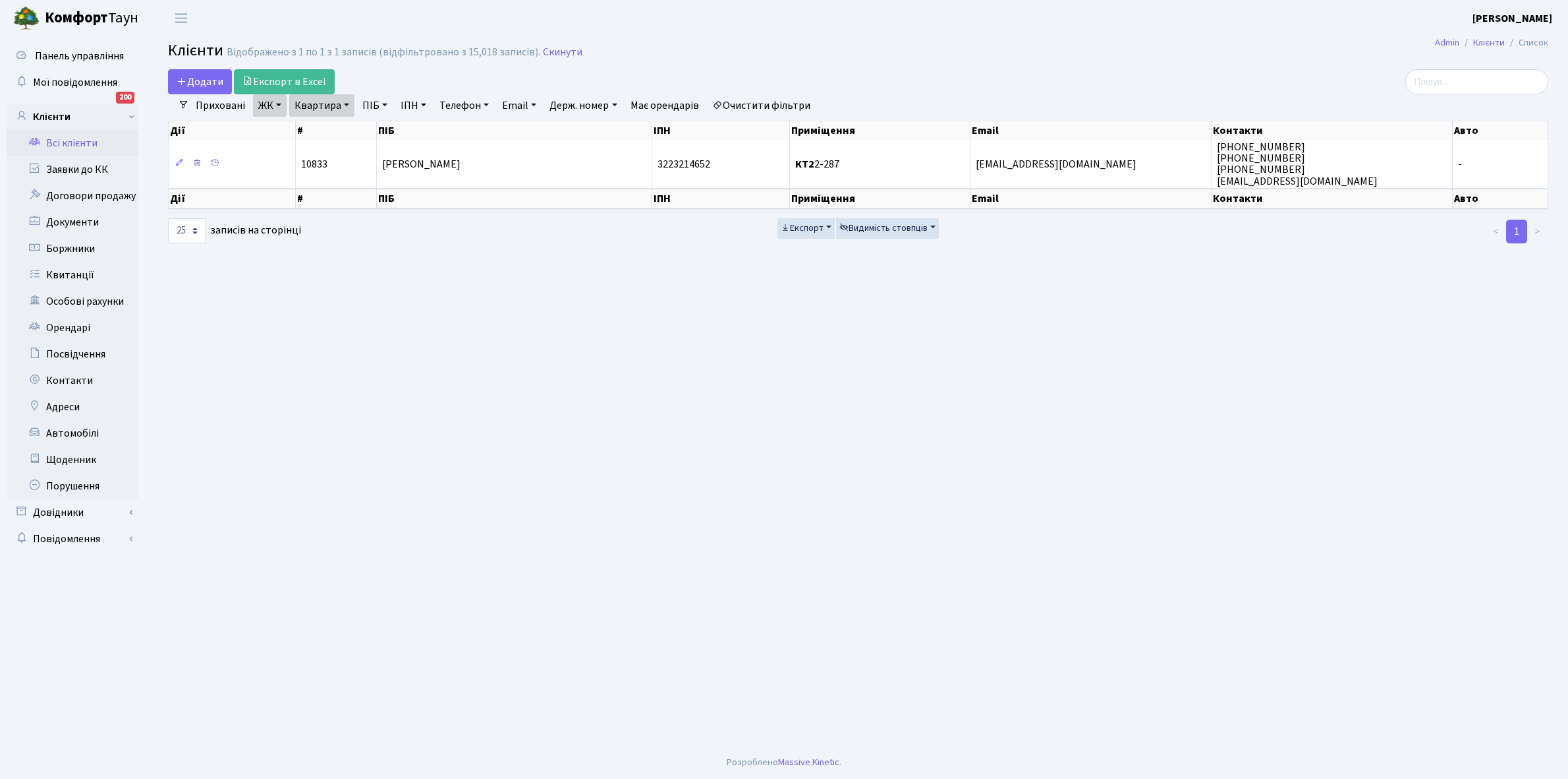
click at [345, 104] on link "Квартира" at bounding box center [322, 105] width 65 height 23
click at [346, 119] on input "2-287" at bounding box center [328, 131] width 77 height 25
type input "2-288"
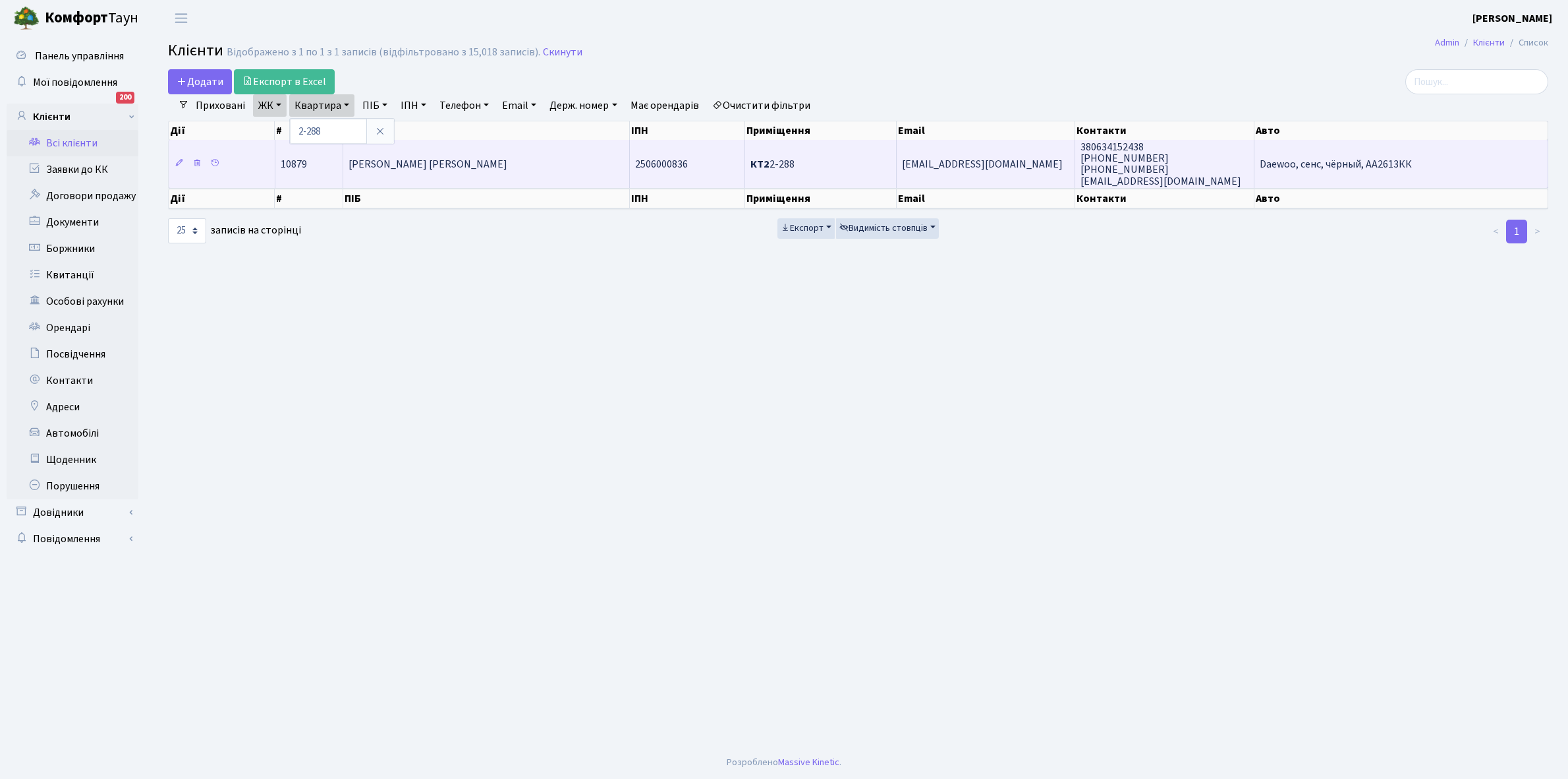
click at [473, 169] on span "[PERSON_NAME] [PERSON_NAME]" at bounding box center [427, 164] width 159 height 14
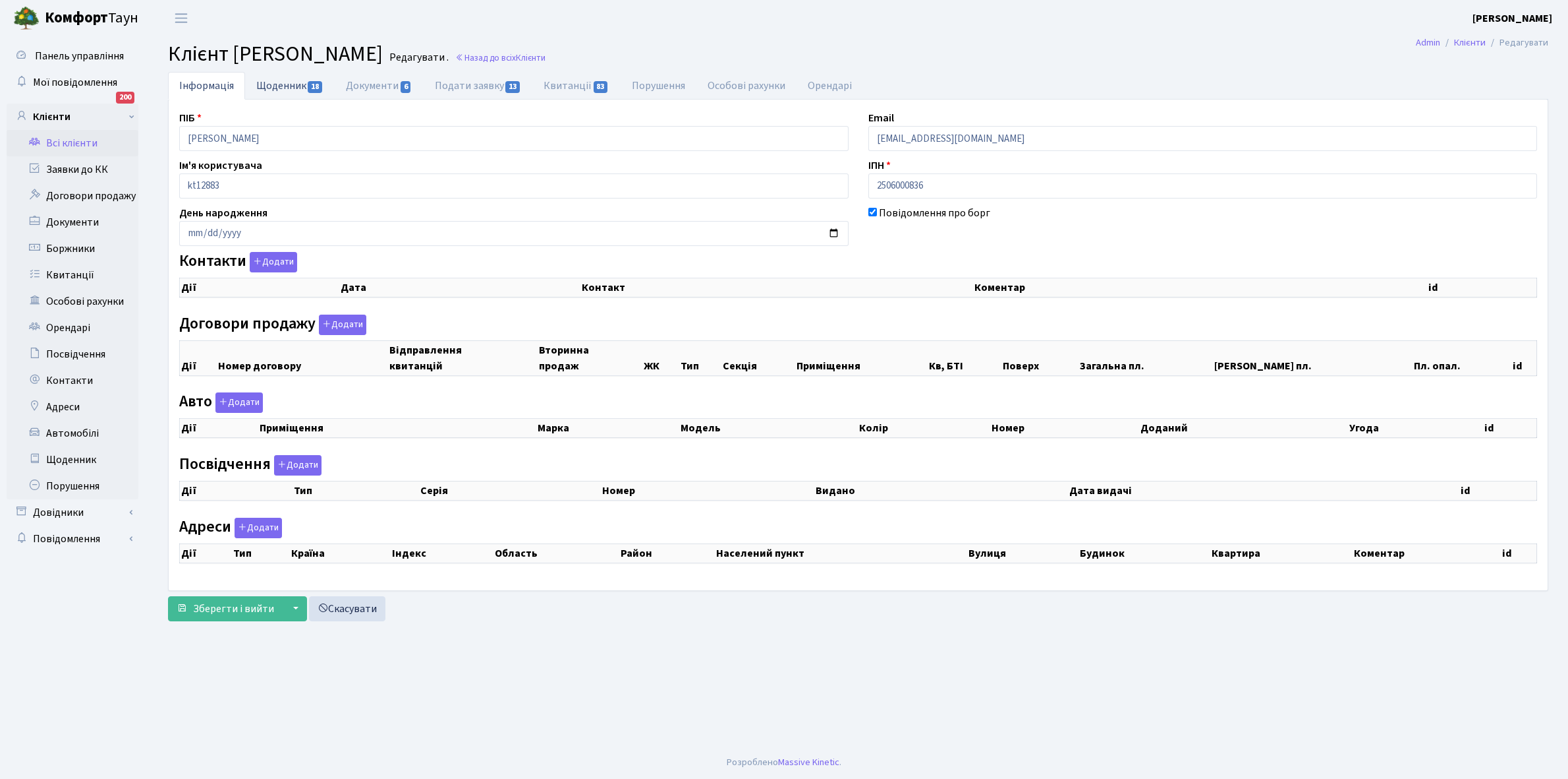
checkbox input "true"
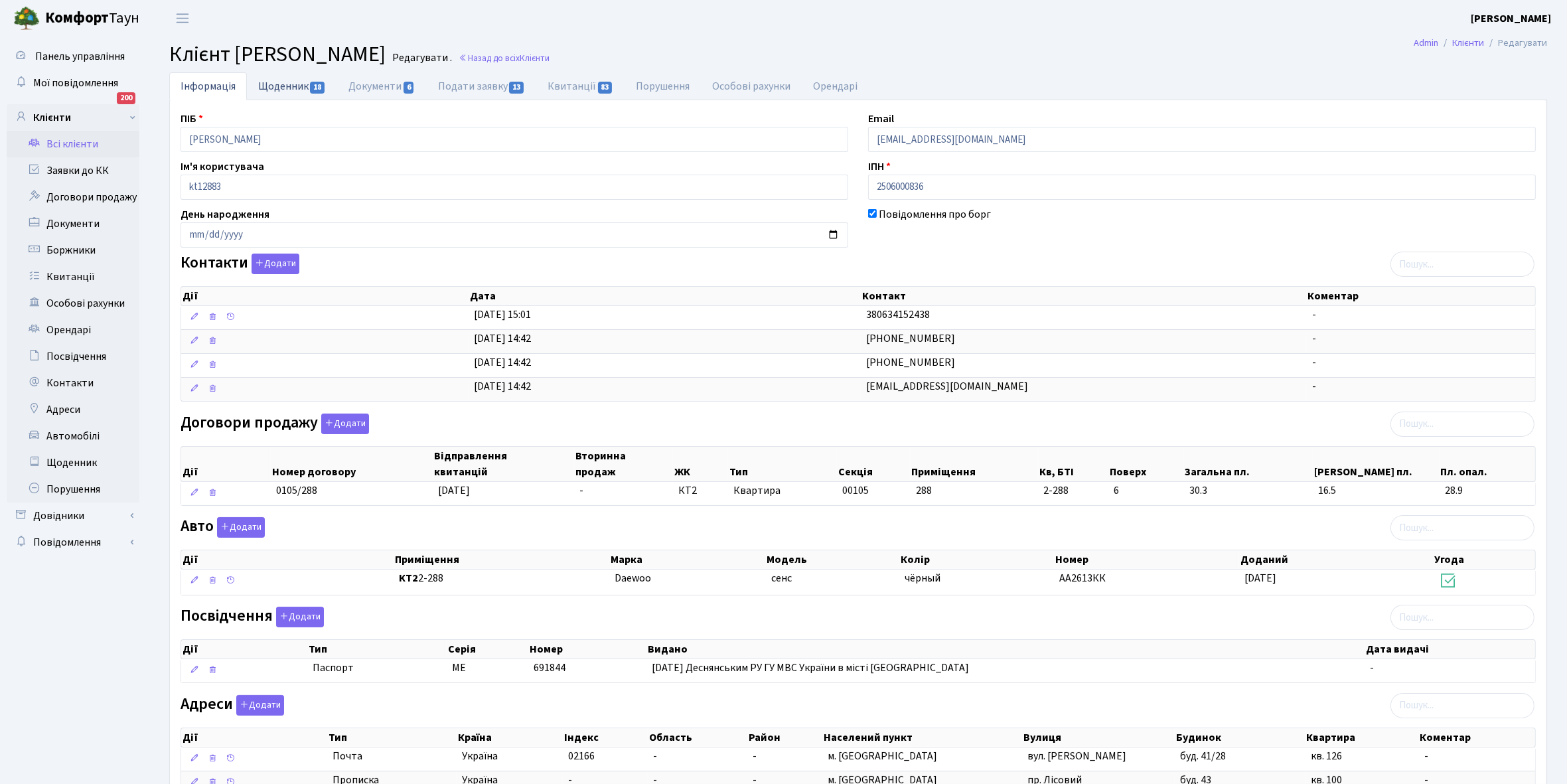
click at [275, 84] on link "Щоденник 18" at bounding box center [292, 86] width 90 height 27
select select "25"
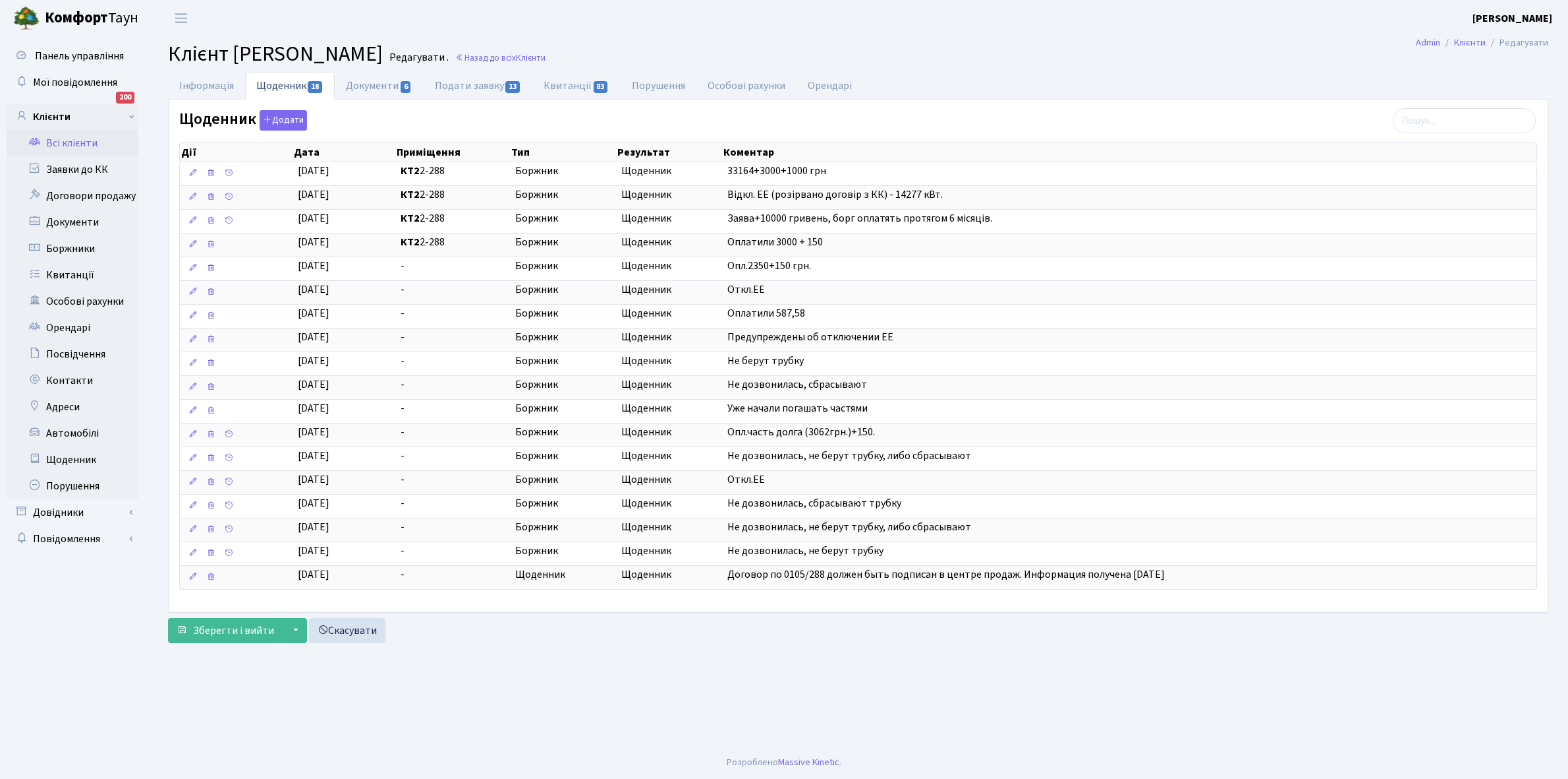
click at [89, 137] on link "Всі клієнти" at bounding box center [72, 143] width 132 height 27
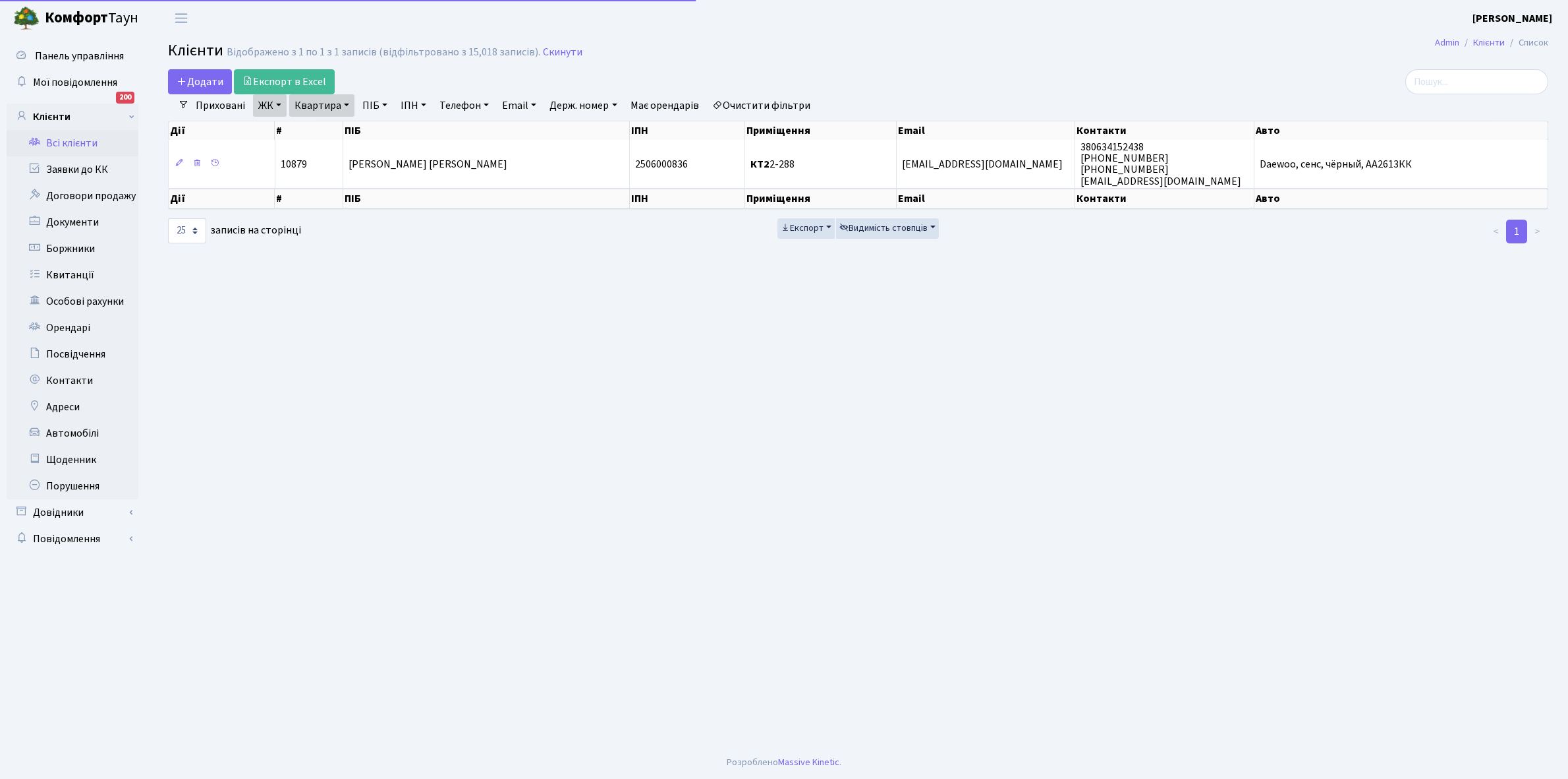
select select "25"
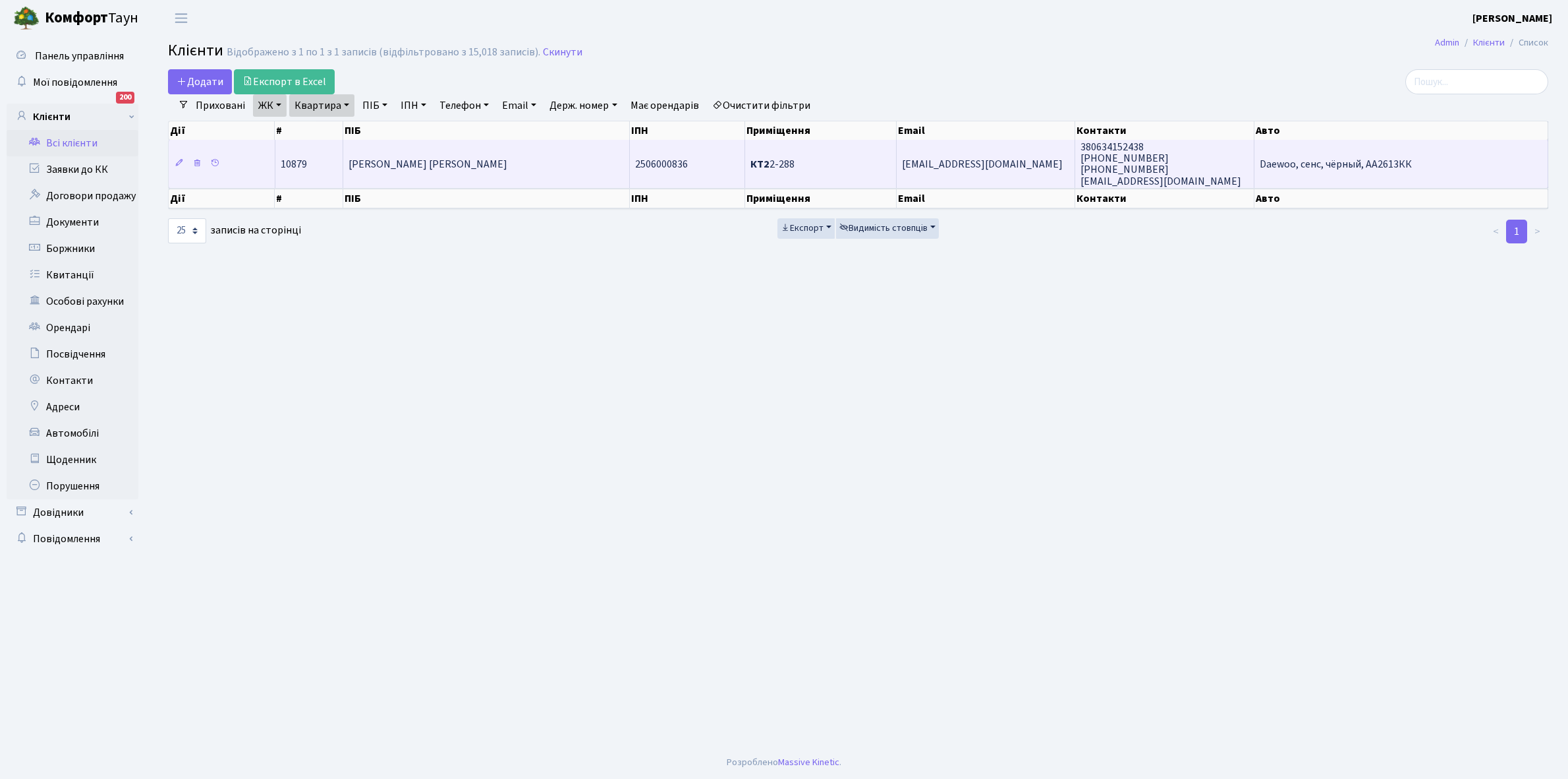
click at [500, 172] on td "[PERSON_NAME] [PERSON_NAME]" at bounding box center [487, 164] width 286 height 48
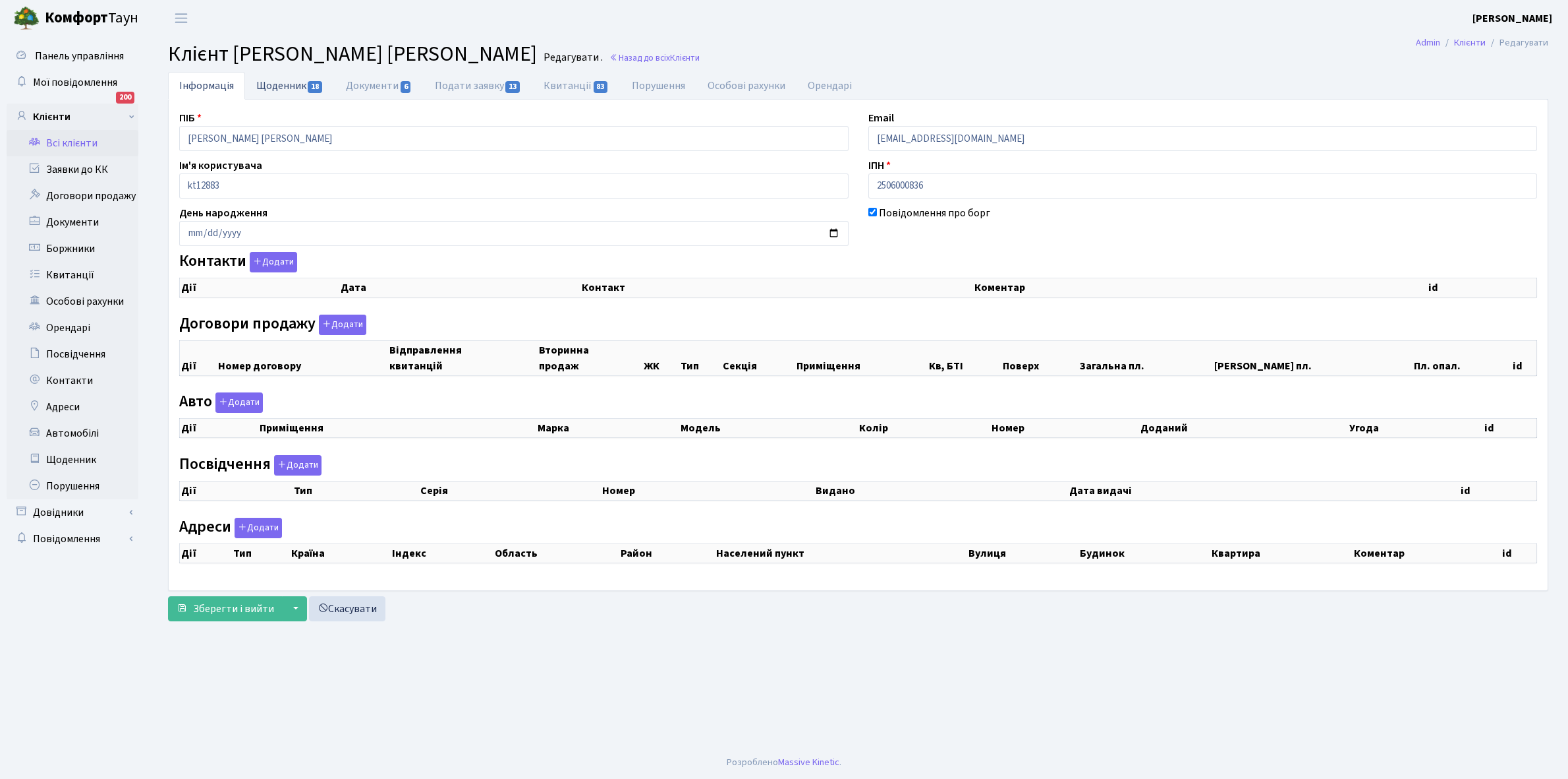
checkbox input "true"
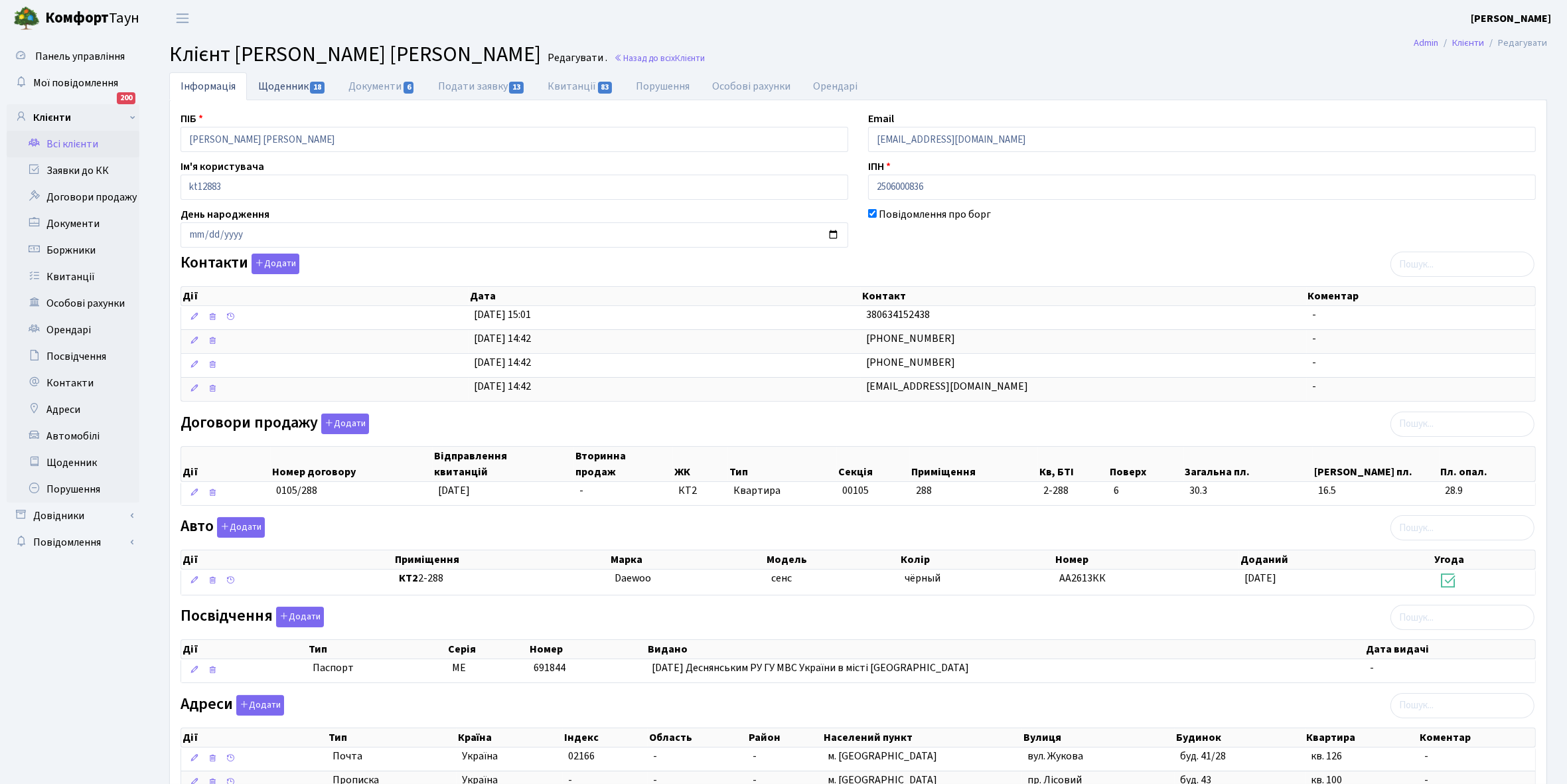
click at [273, 82] on link "Щоденник 18" at bounding box center [292, 86] width 90 height 27
select select "25"
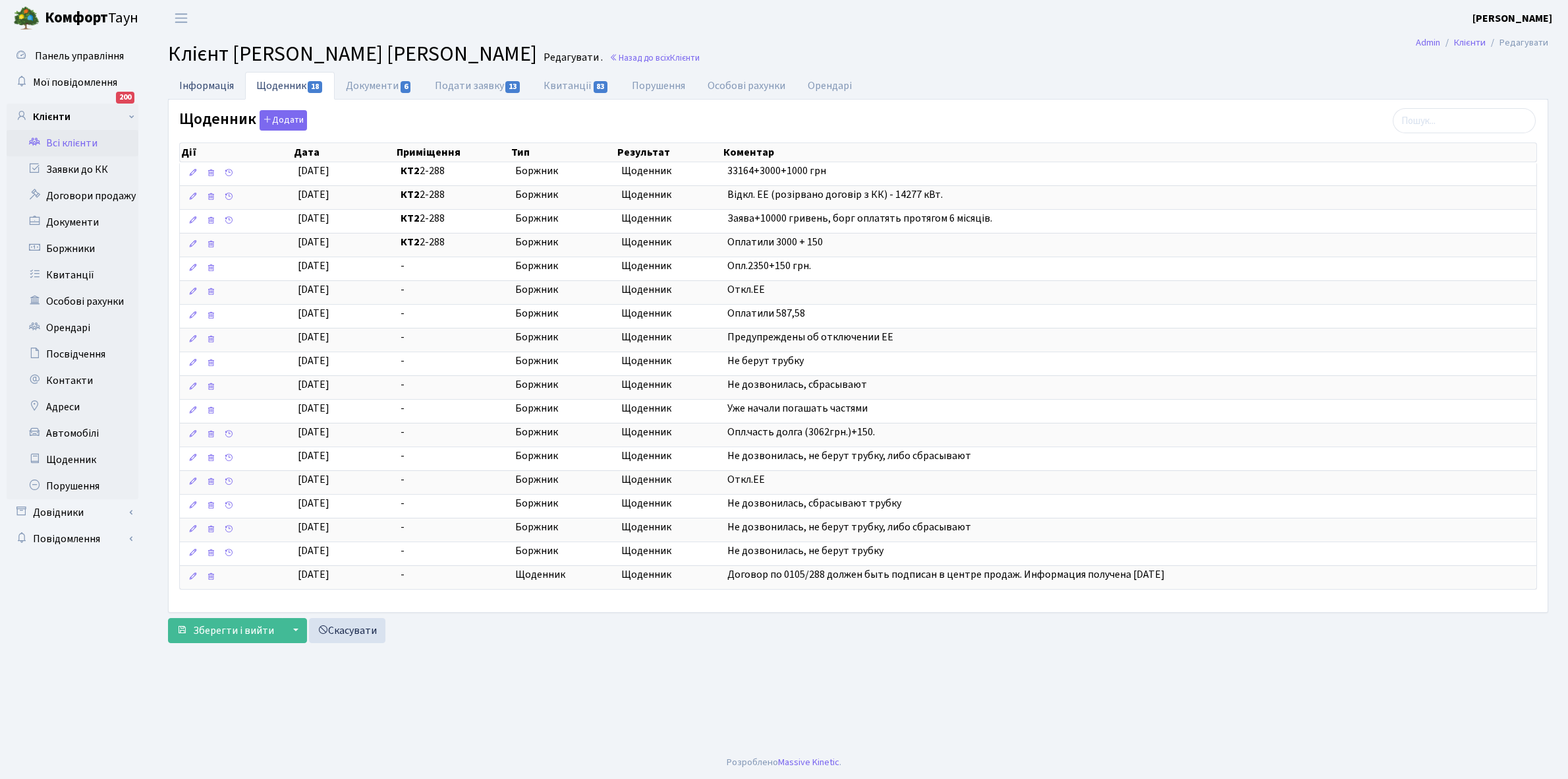
click at [189, 81] on link "Інформація" at bounding box center [206, 85] width 77 height 27
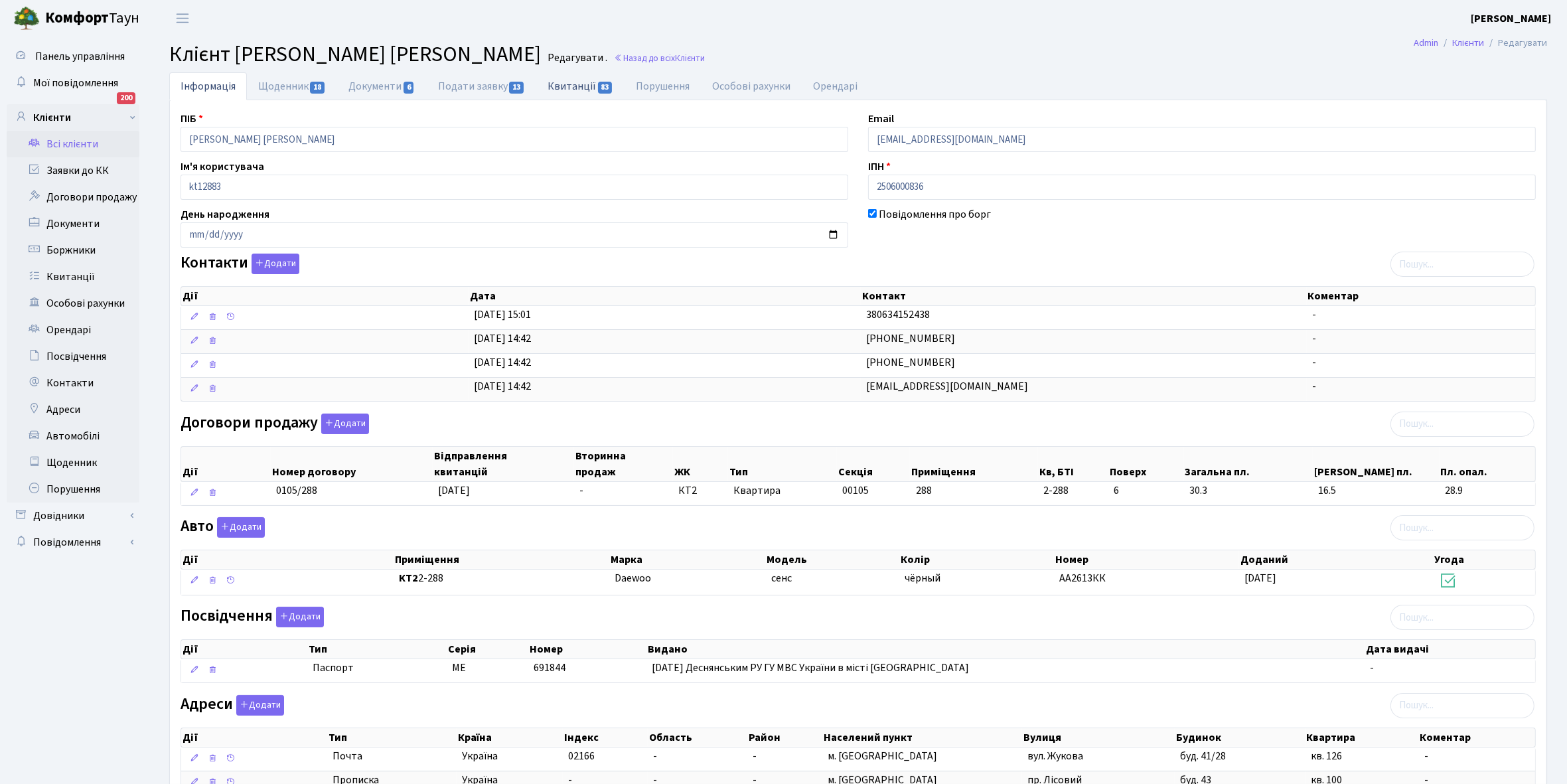
click at [573, 84] on link "Квитанції 83" at bounding box center [580, 86] width 89 height 27
select select "25"
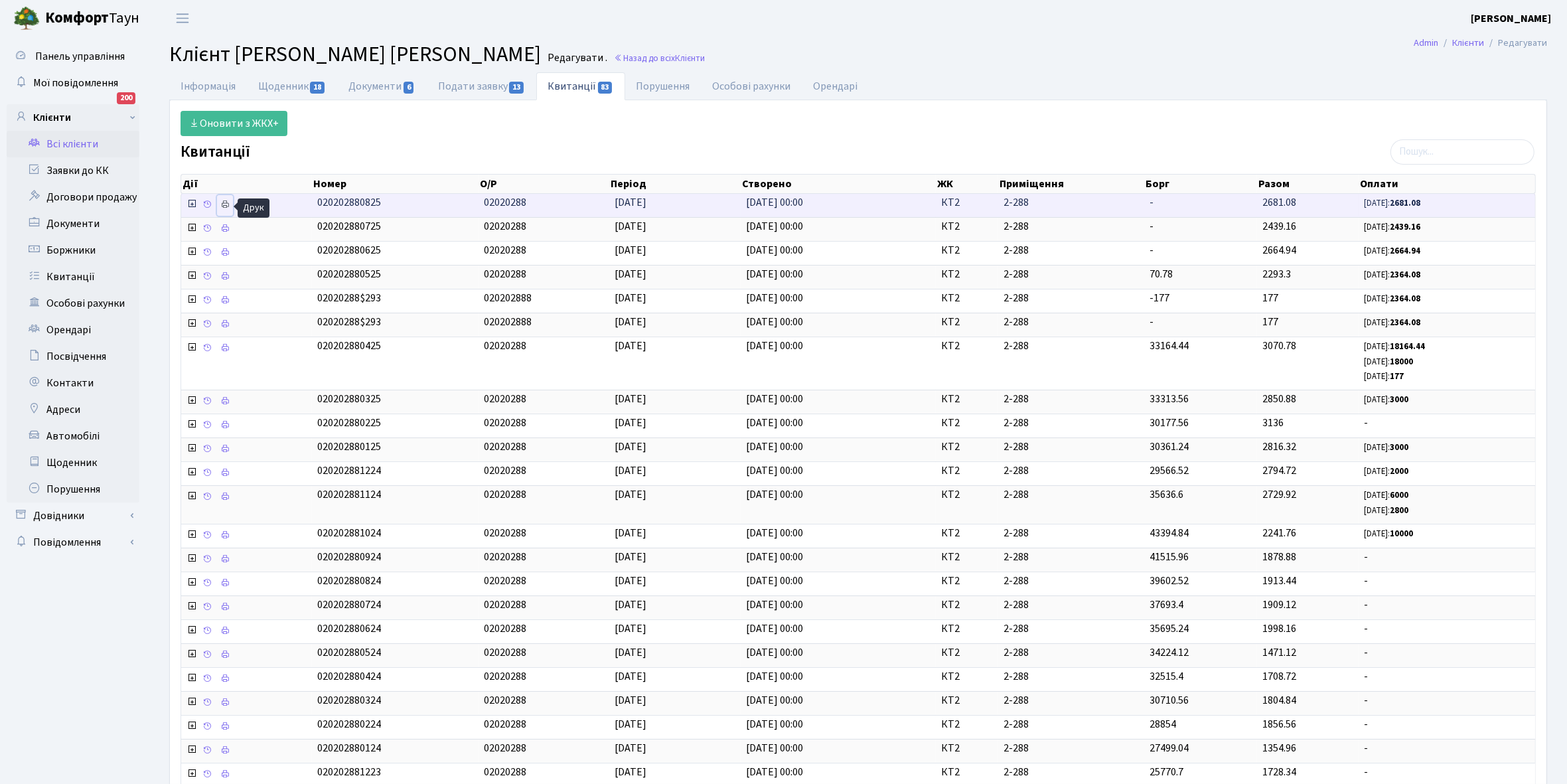
click at [223, 207] on icon at bounding box center [225, 205] width 10 height 10
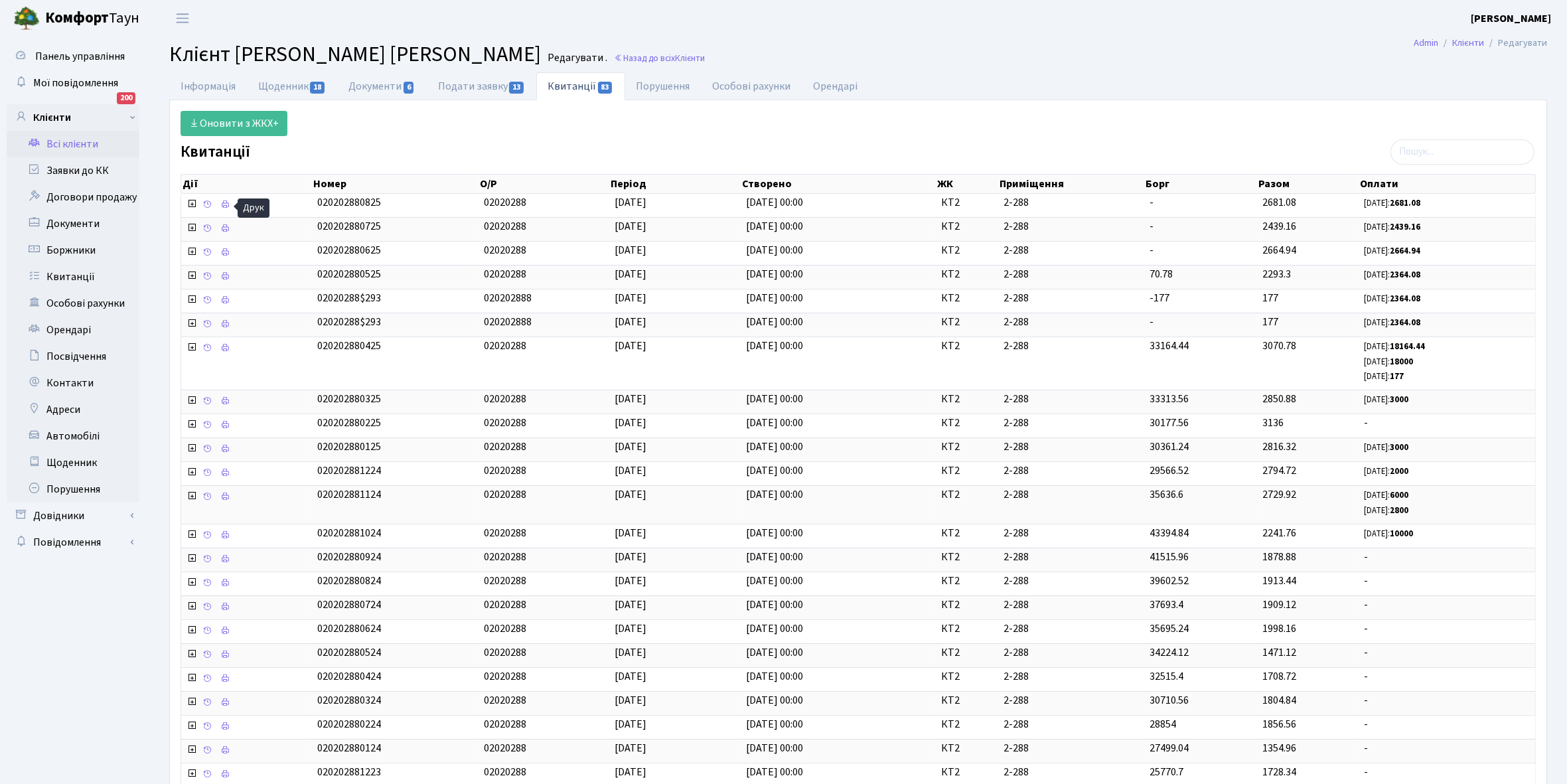
click at [81, 144] on link "Всі клієнти" at bounding box center [73, 143] width 133 height 27
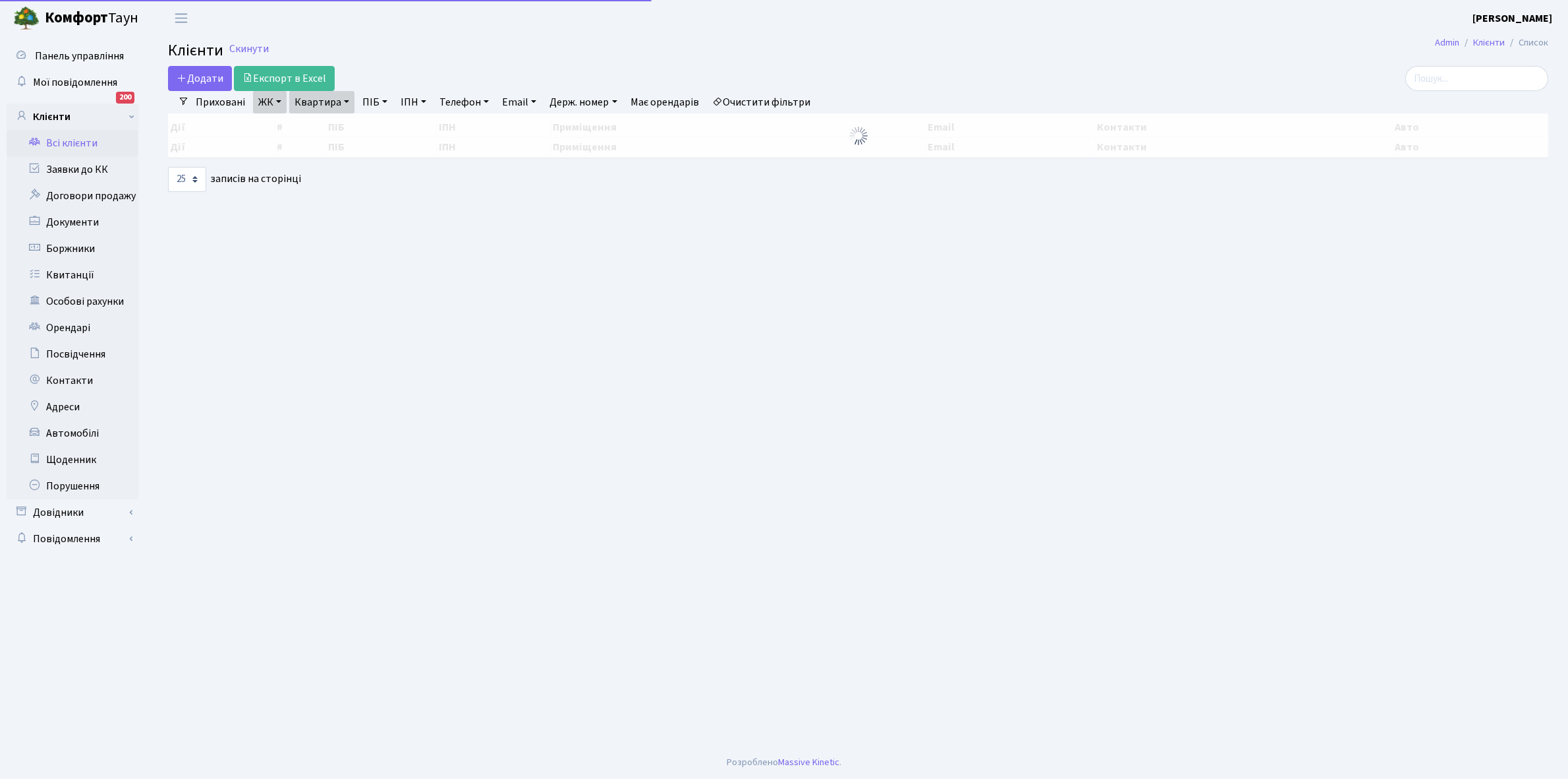
select select "25"
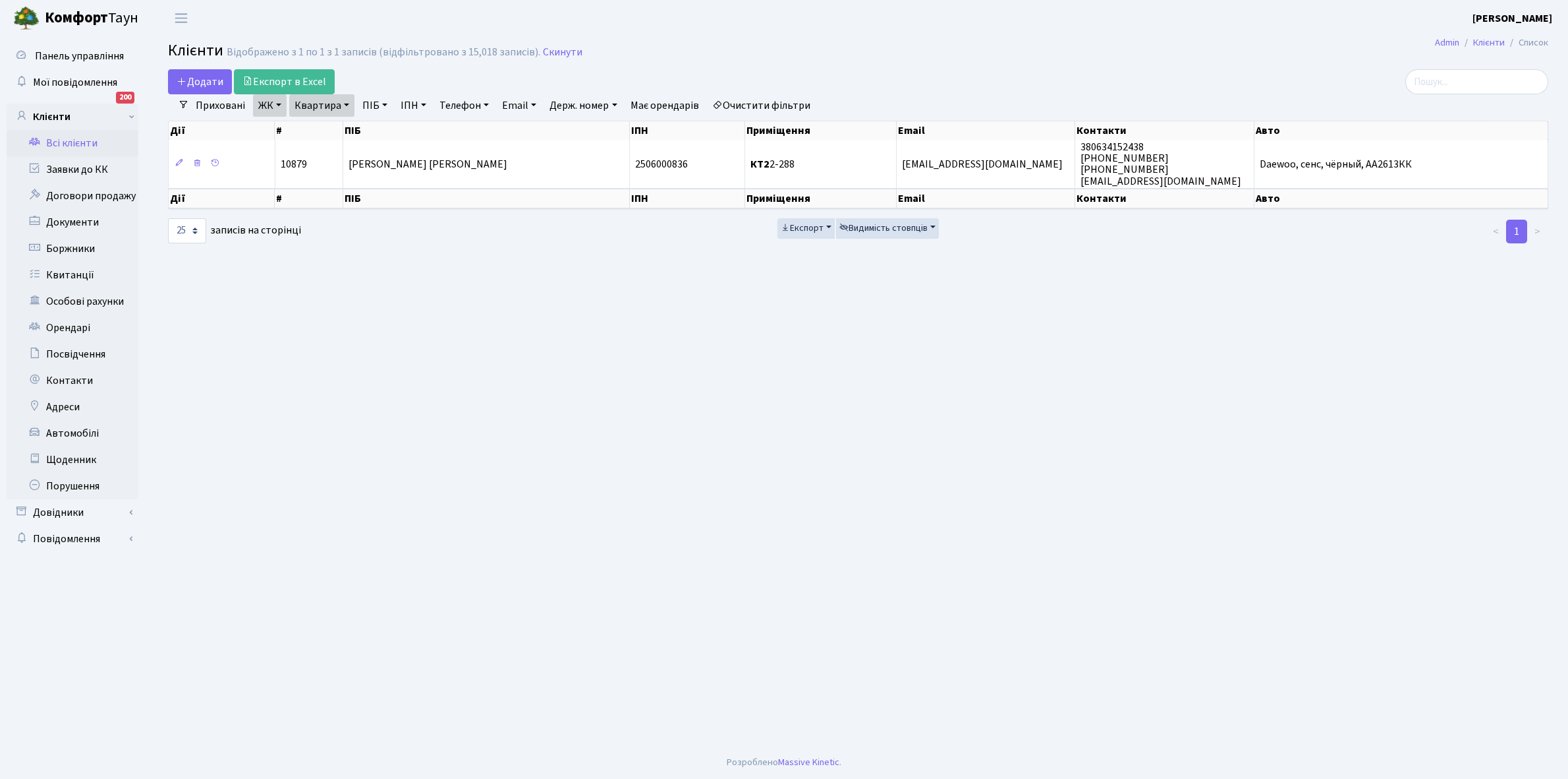
click at [347, 101] on link "Квартира" at bounding box center [322, 105] width 65 height 23
click at [327, 124] on input "2-288" at bounding box center [328, 131] width 77 height 25
type input "2-289"
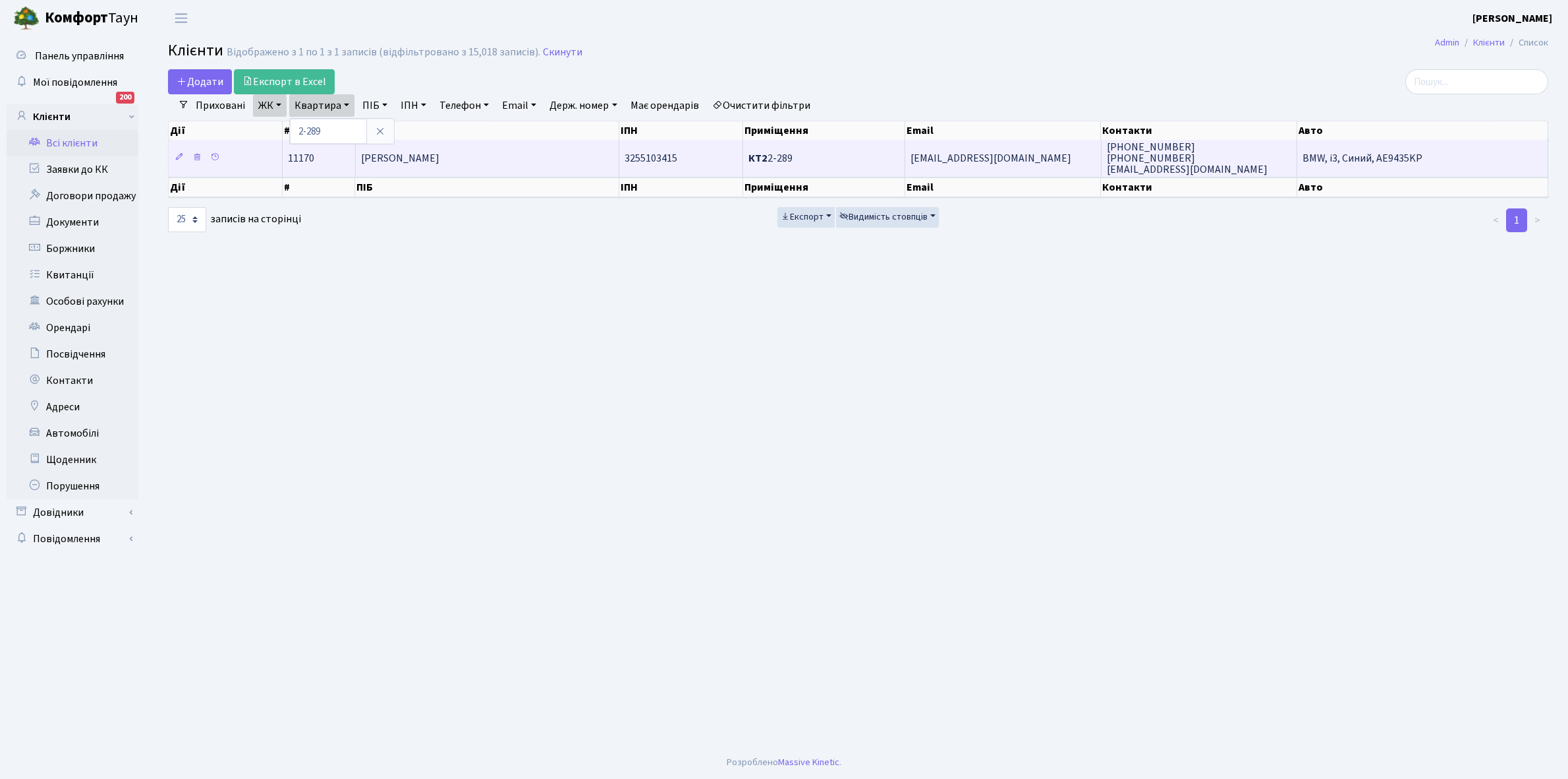
click at [430, 160] on span "[PERSON_NAME]" at bounding box center [400, 158] width 78 height 14
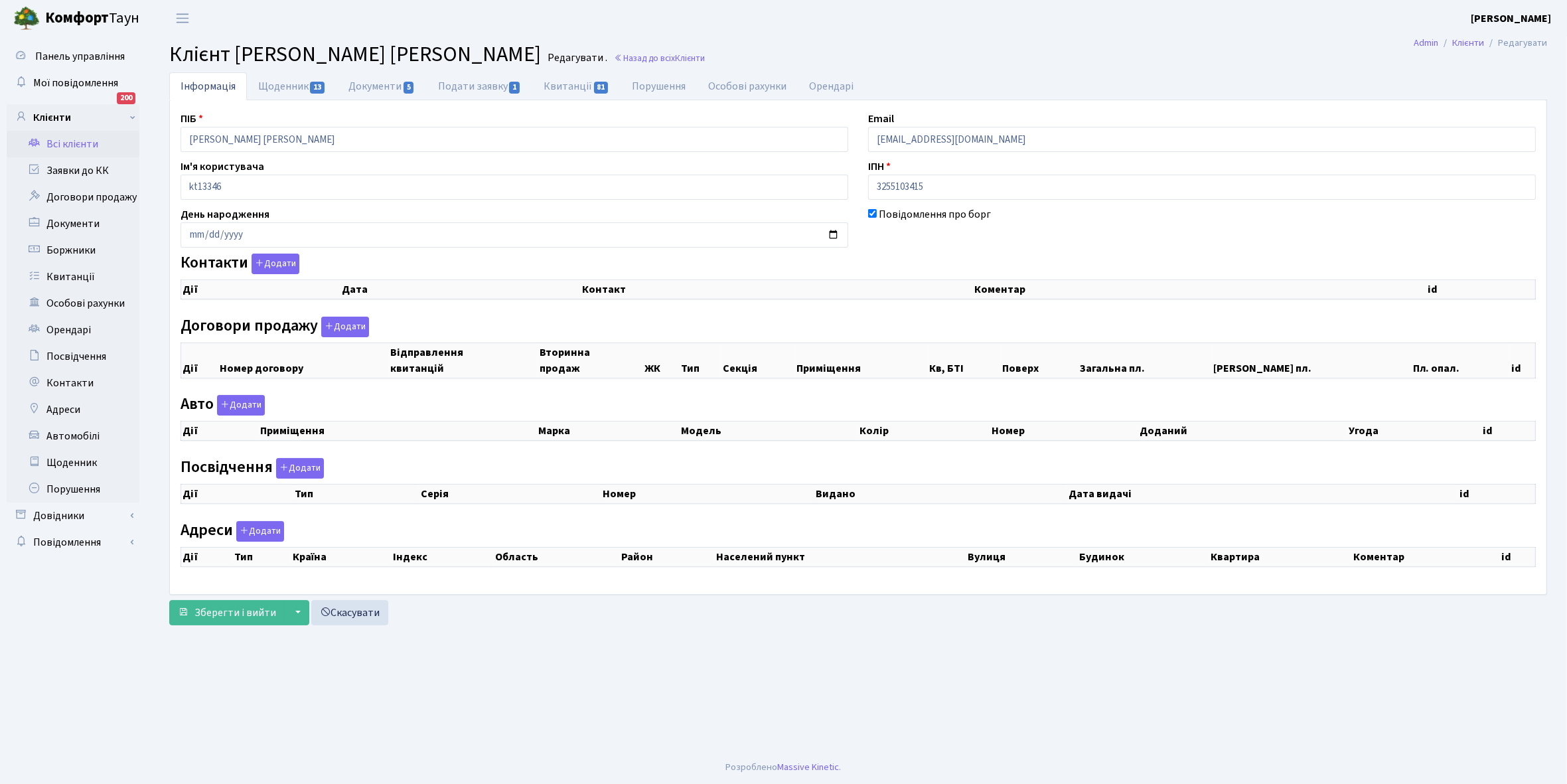
checkbox input "true"
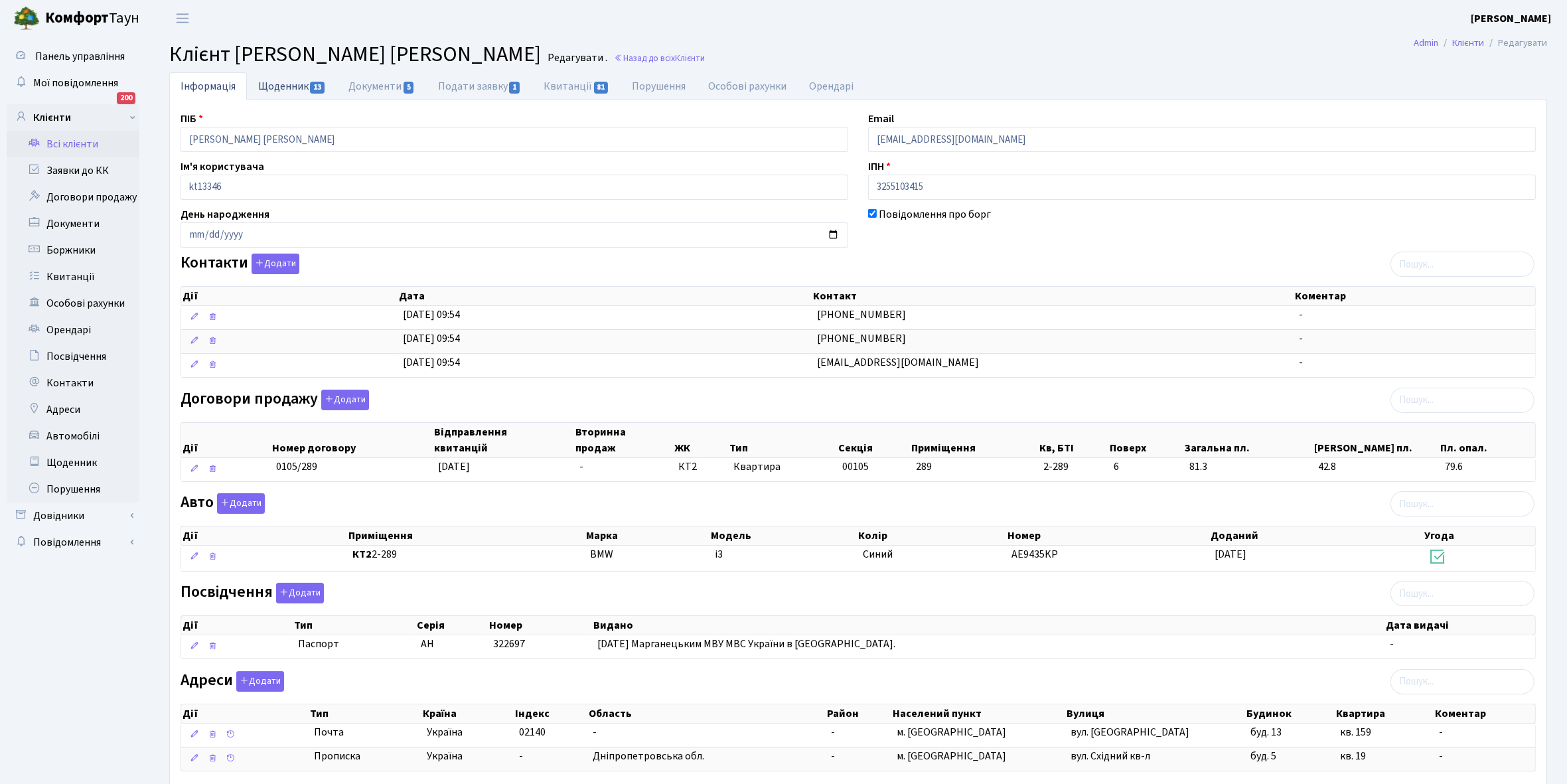
click at [270, 87] on link "Щоденник 13" at bounding box center [292, 86] width 90 height 27
select select "25"
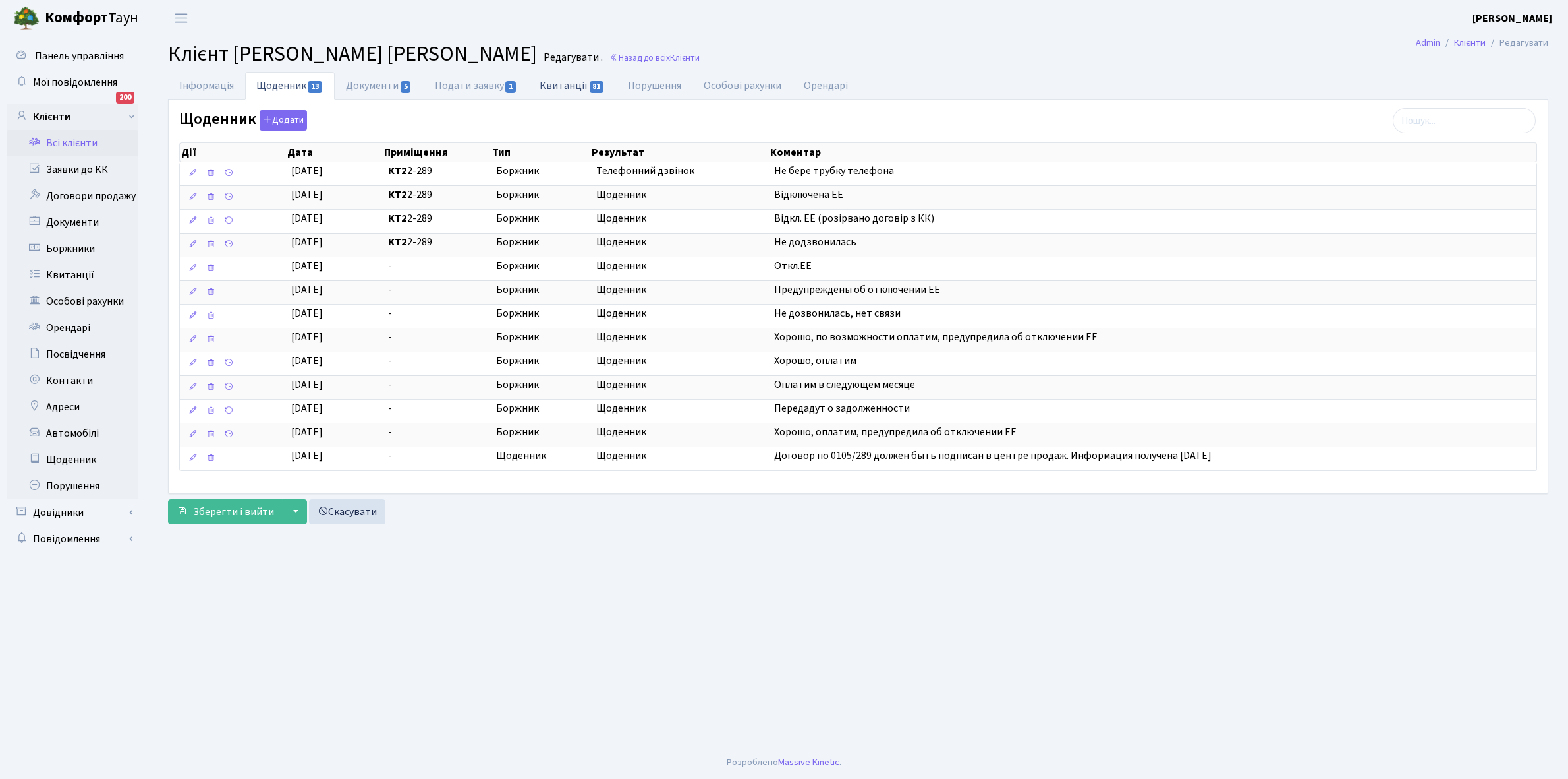
click at [568, 87] on link "Квитанції 81" at bounding box center [572, 85] width 88 height 27
select select "25"
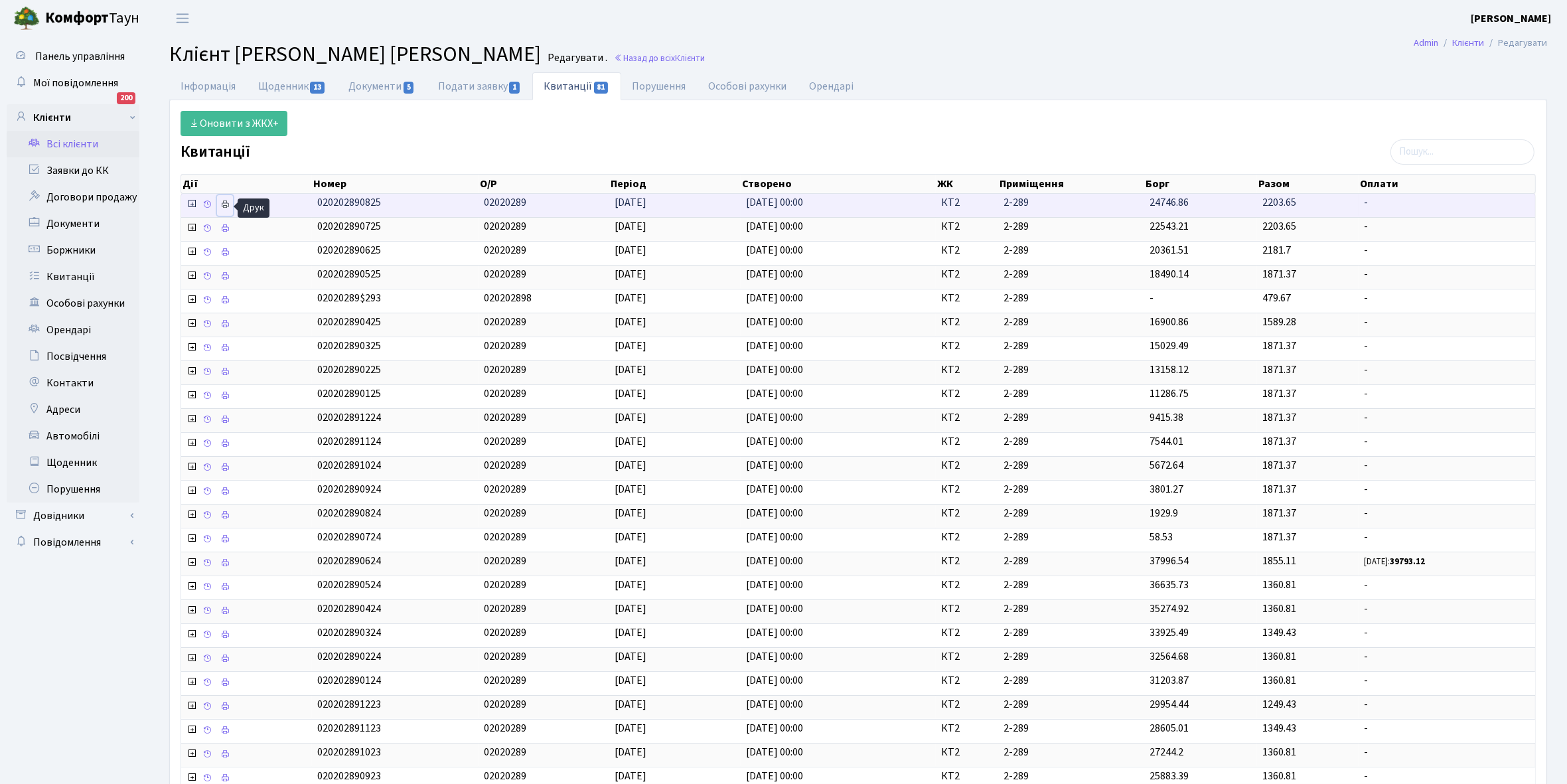
click at [222, 205] on icon at bounding box center [225, 205] width 10 height 10
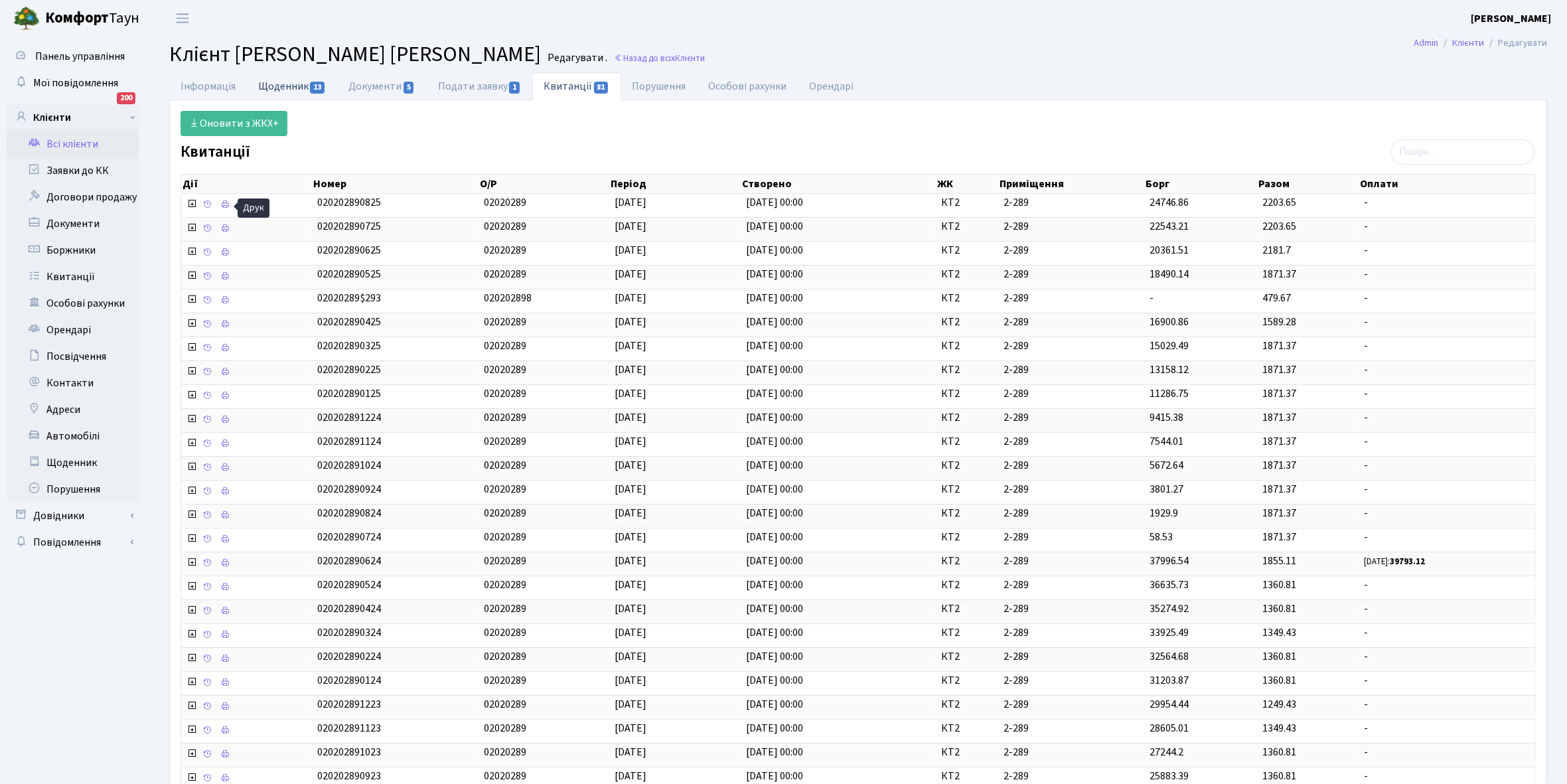
click at [277, 83] on link "Щоденник 13" at bounding box center [292, 86] width 90 height 27
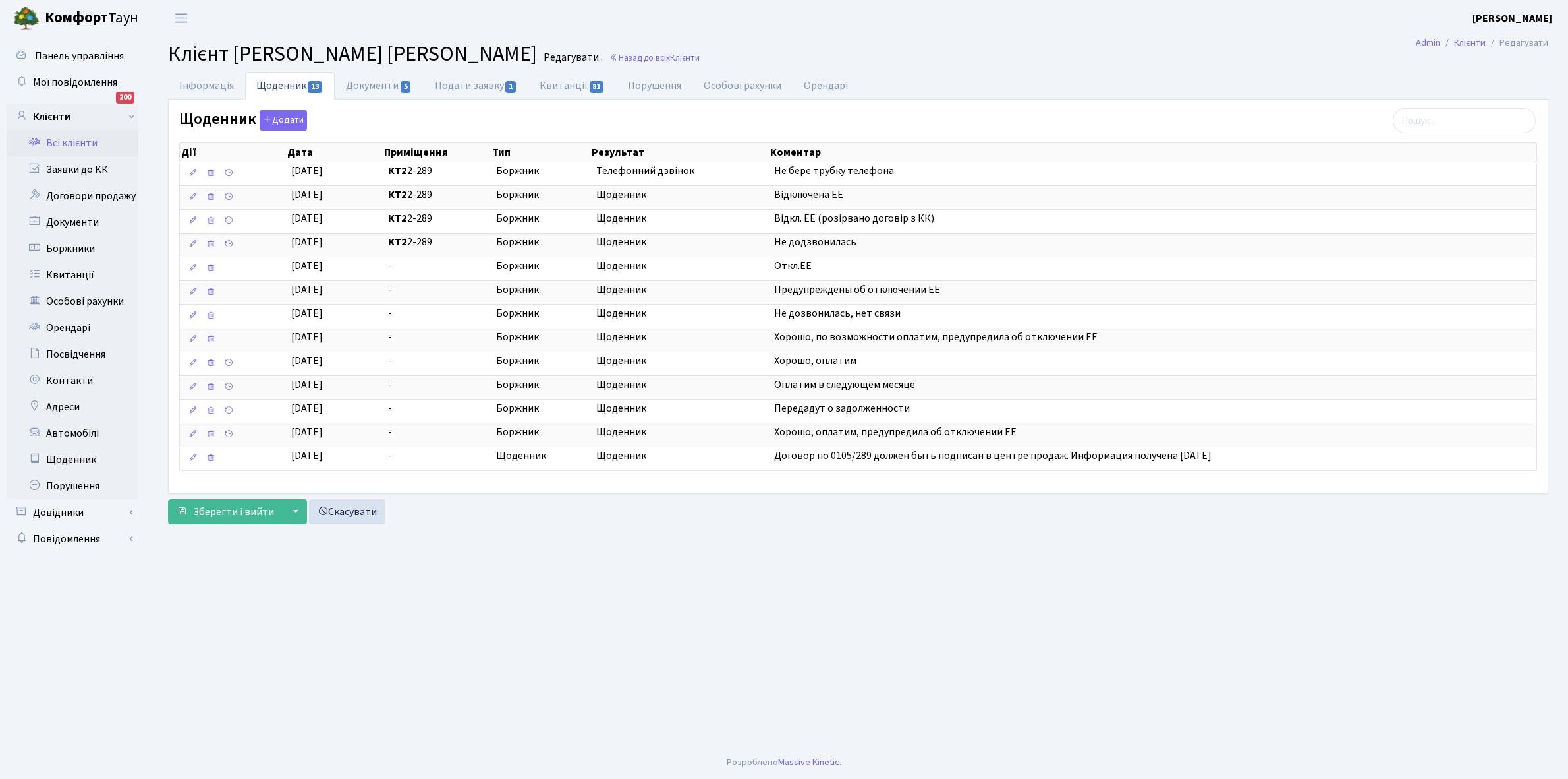
click at [72, 140] on link "Всі клієнти" at bounding box center [72, 143] width 132 height 27
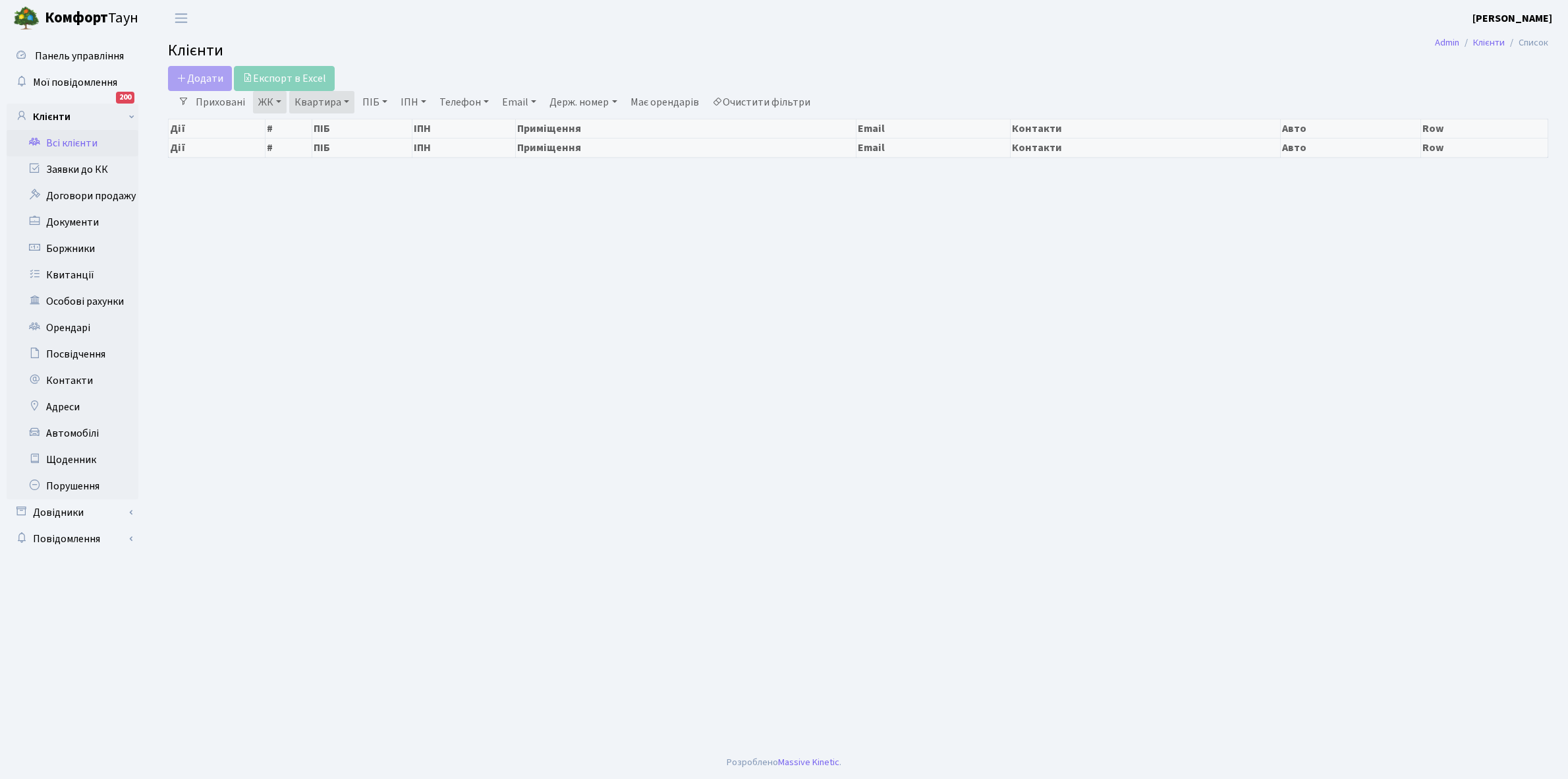
select select "25"
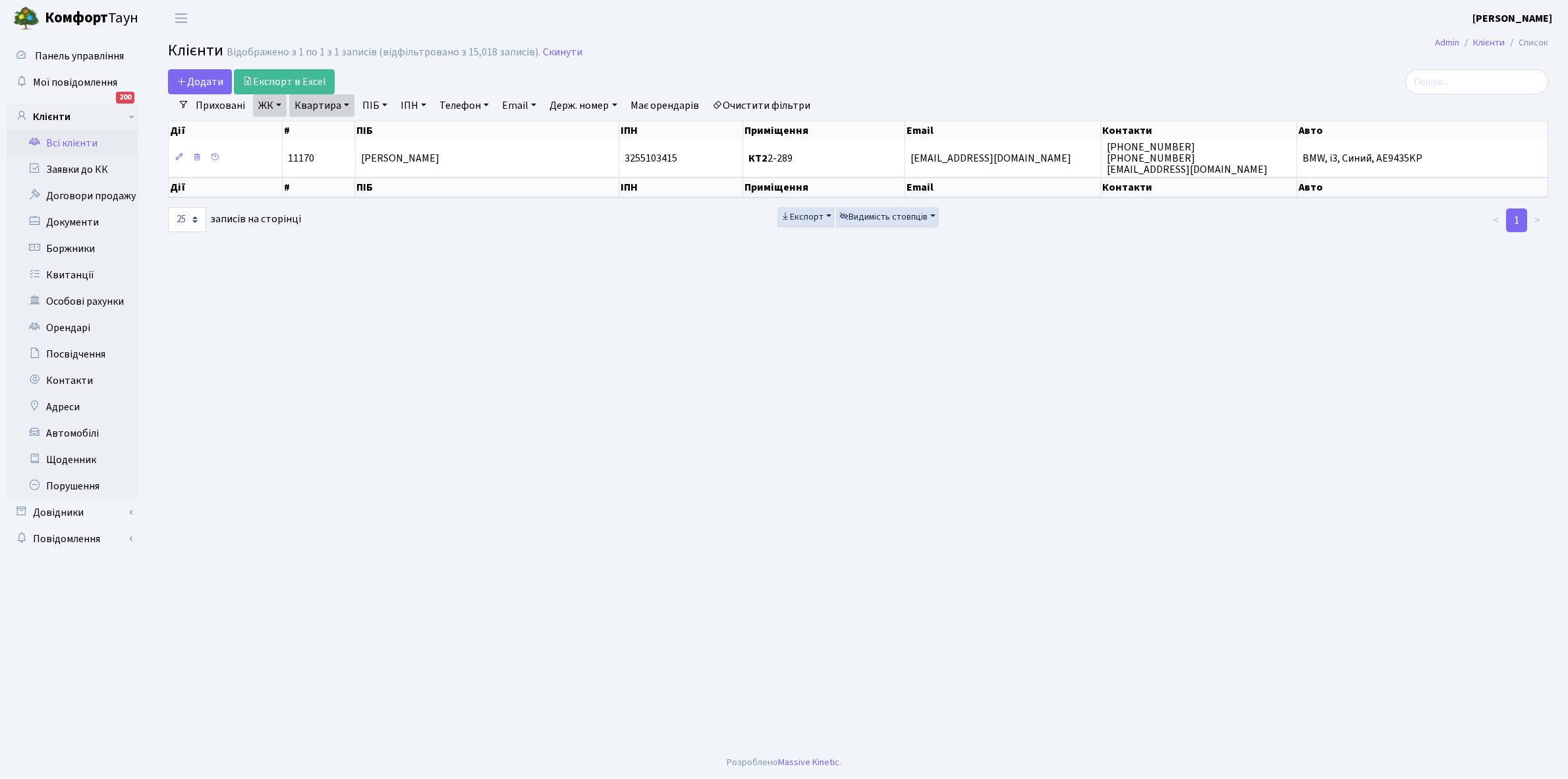
click at [344, 104] on link "Квартира" at bounding box center [322, 105] width 65 height 23
click at [337, 126] on input "2-289" at bounding box center [328, 131] width 77 height 25
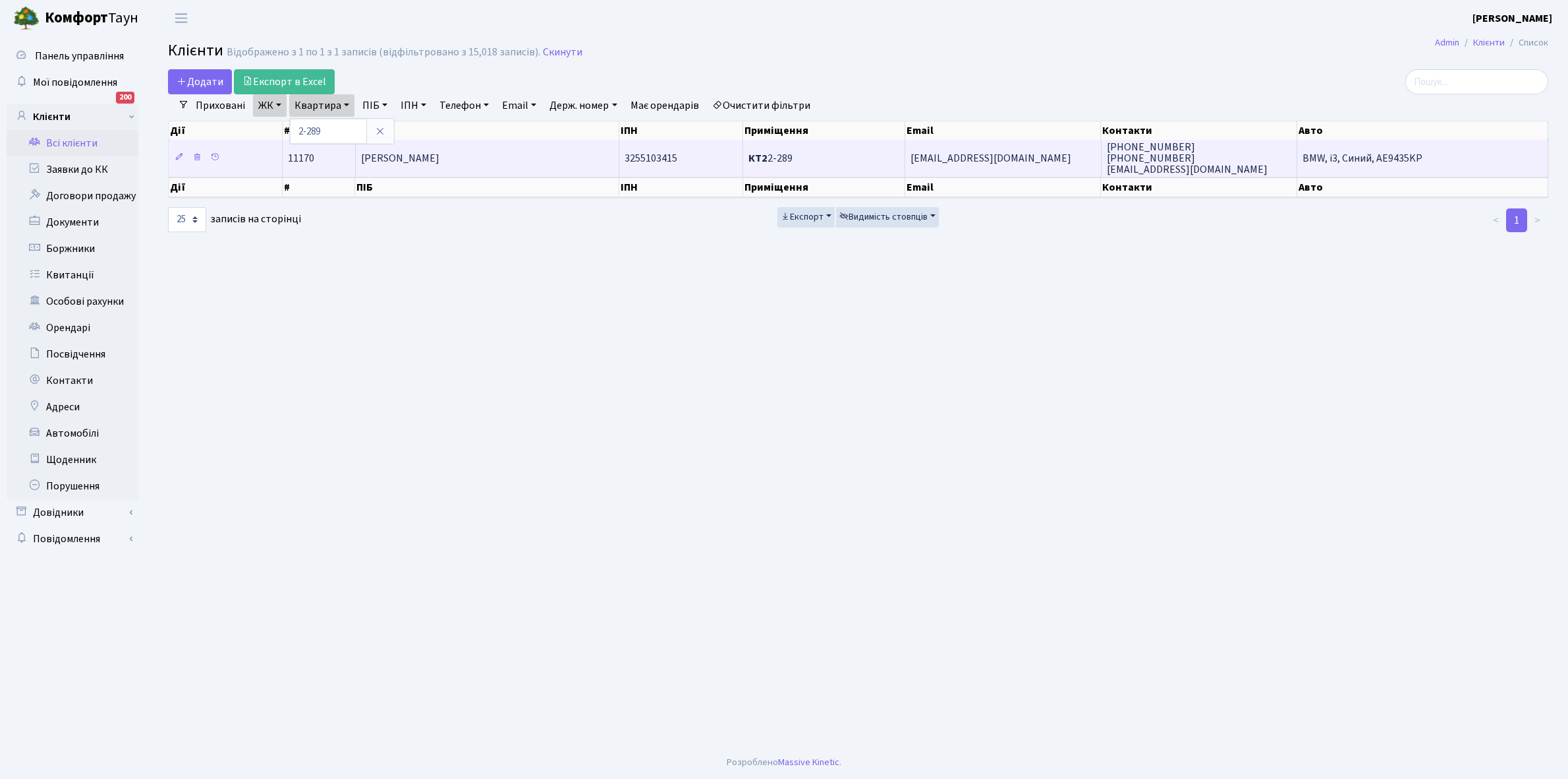
click at [440, 152] on span "[PERSON_NAME]" at bounding box center [400, 158] width 78 height 14
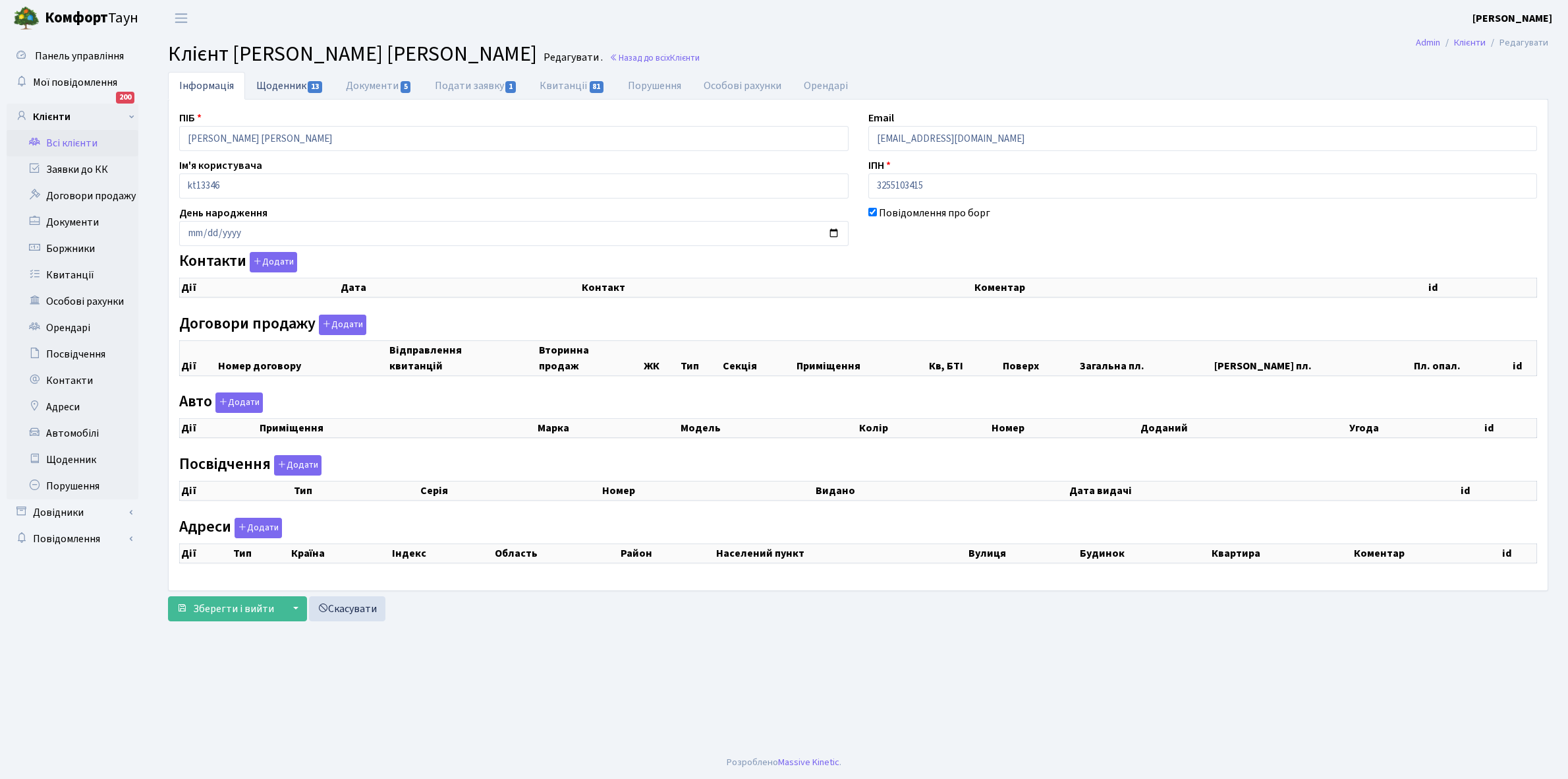
checkbox input "true"
select select "25"
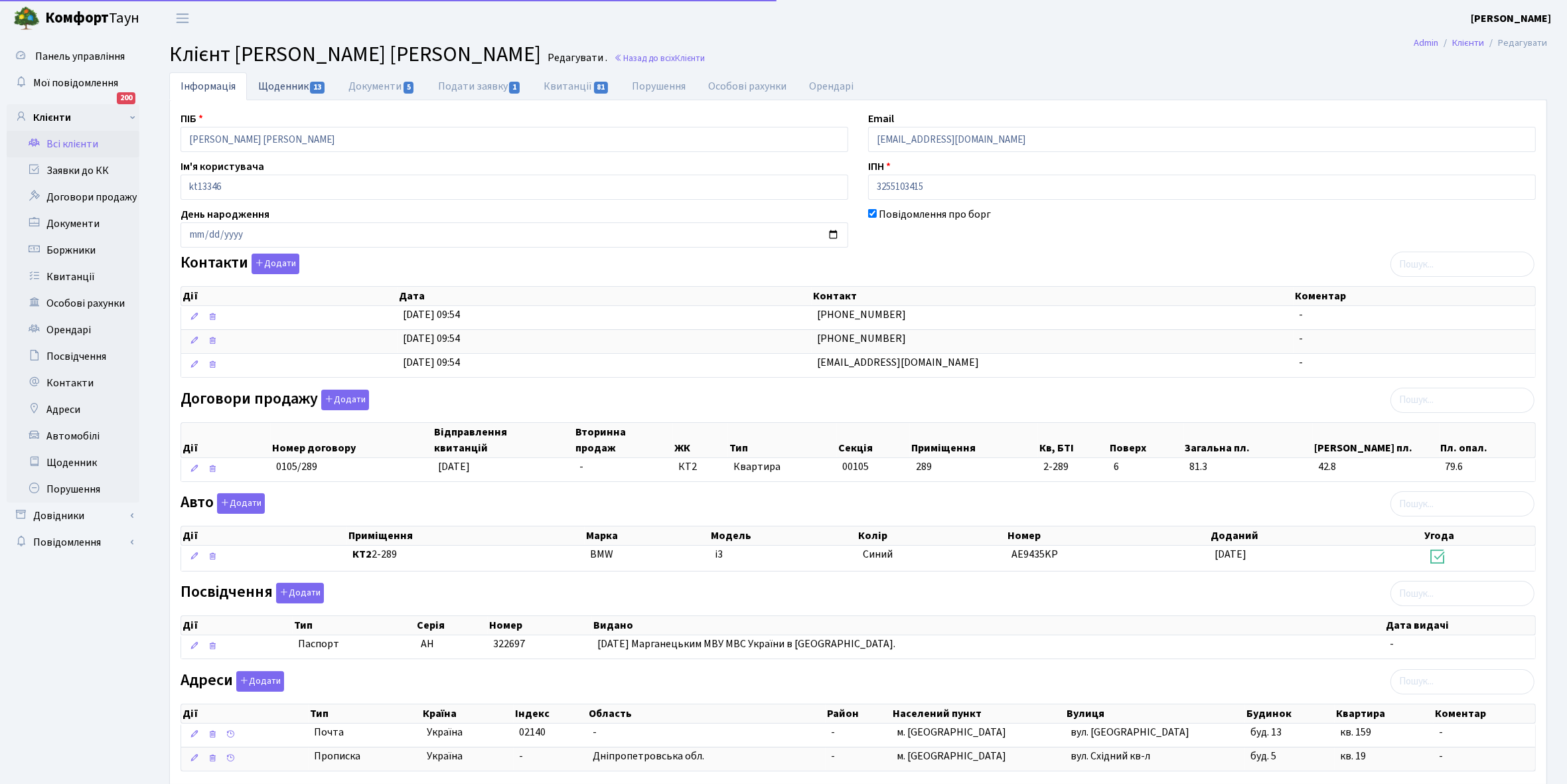
click at [274, 84] on link "Щоденник 13" at bounding box center [292, 86] width 90 height 27
select select "25"
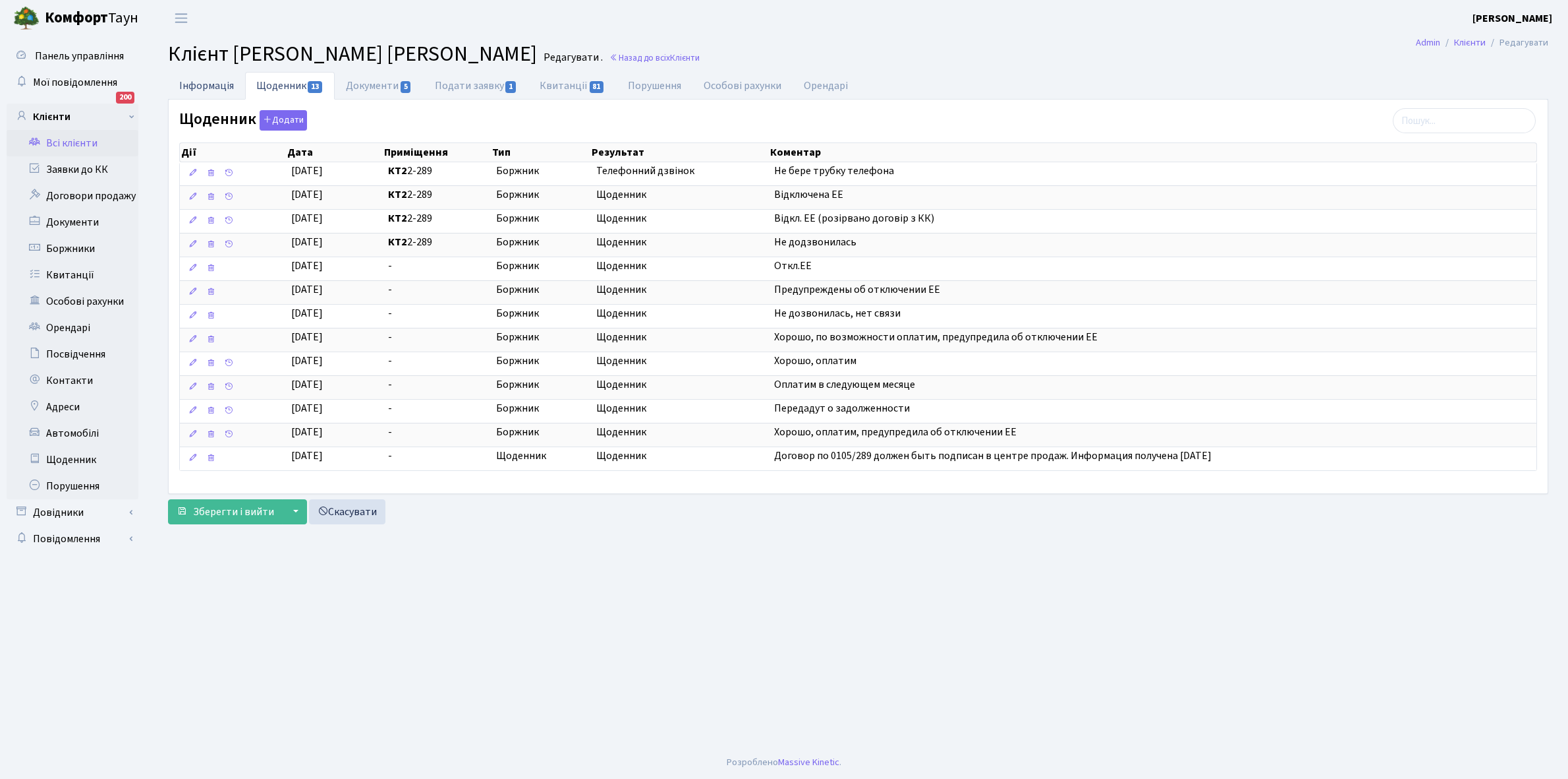
click at [206, 85] on link "Інформація" at bounding box center [206, 85] width 77 height 27
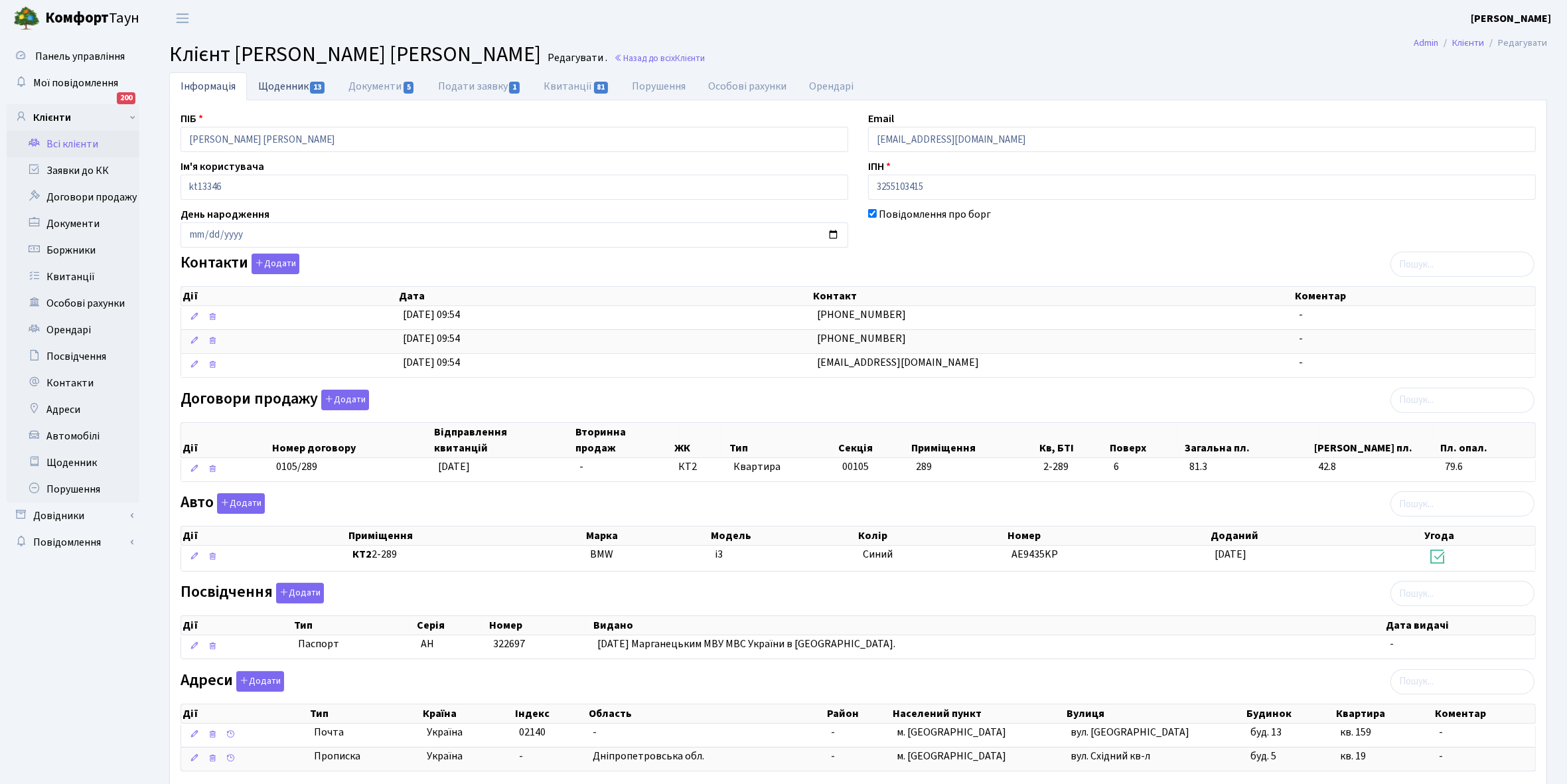
click at [279, 82] on link "Щоденник 13" at bounding box center [292, 86] width 90 height 27
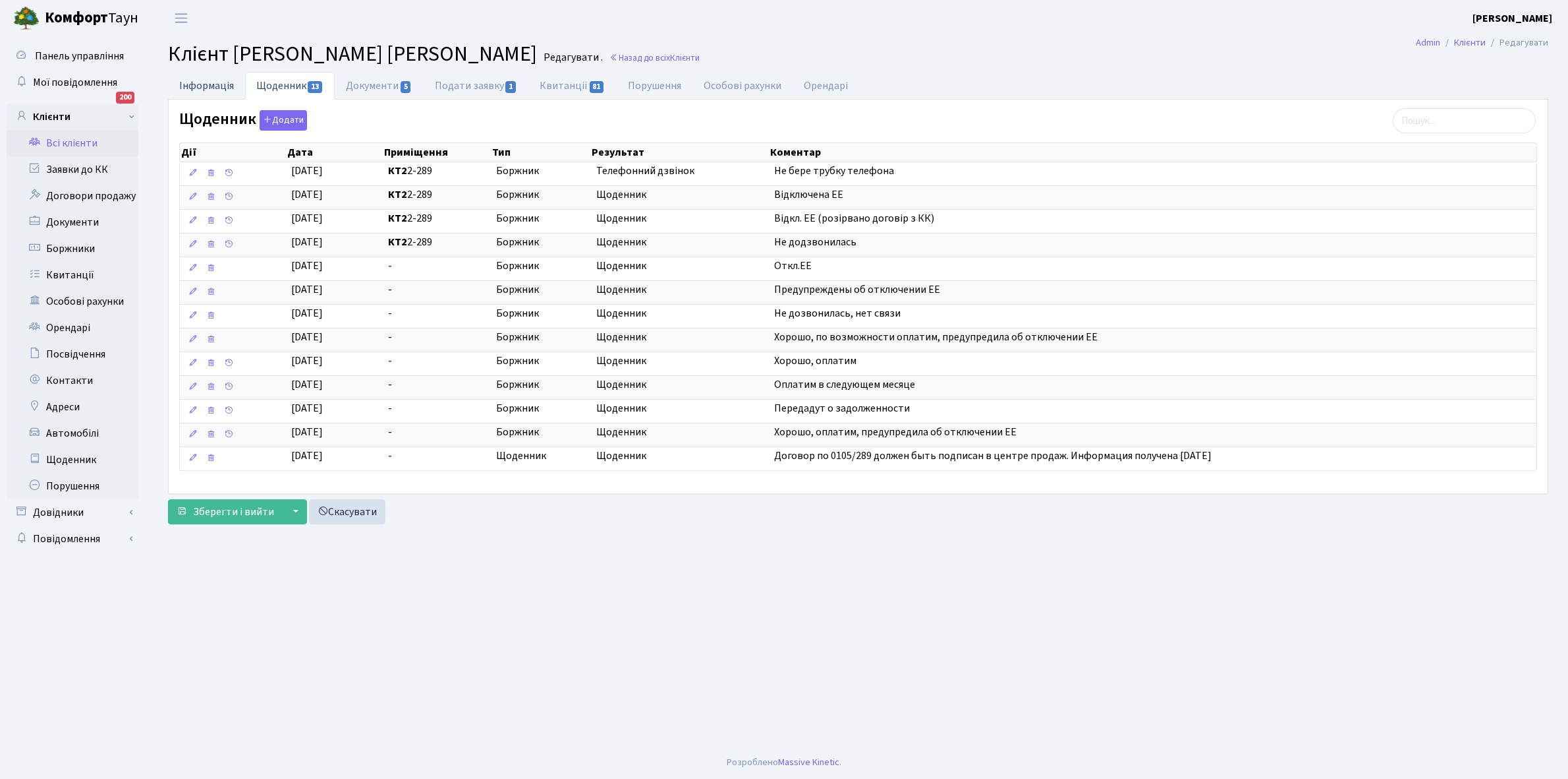
click at [194, 87] on link "Інформація" at bounding box center [206, 85] width 77 height 27
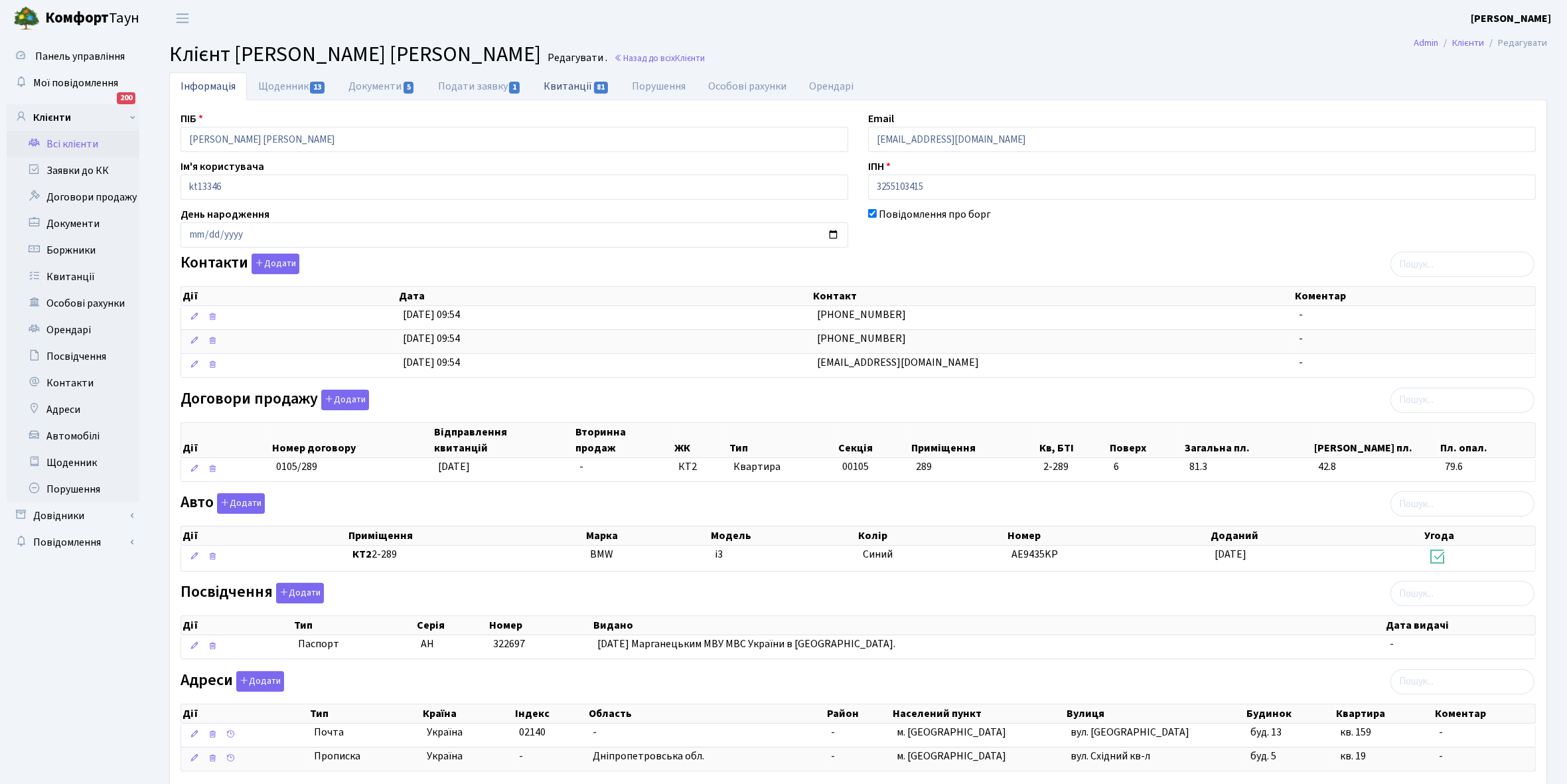
click at [571, 84] on link "Квитанції 81" at bounding box center [576, 86] width 89 height 27
select select "25"
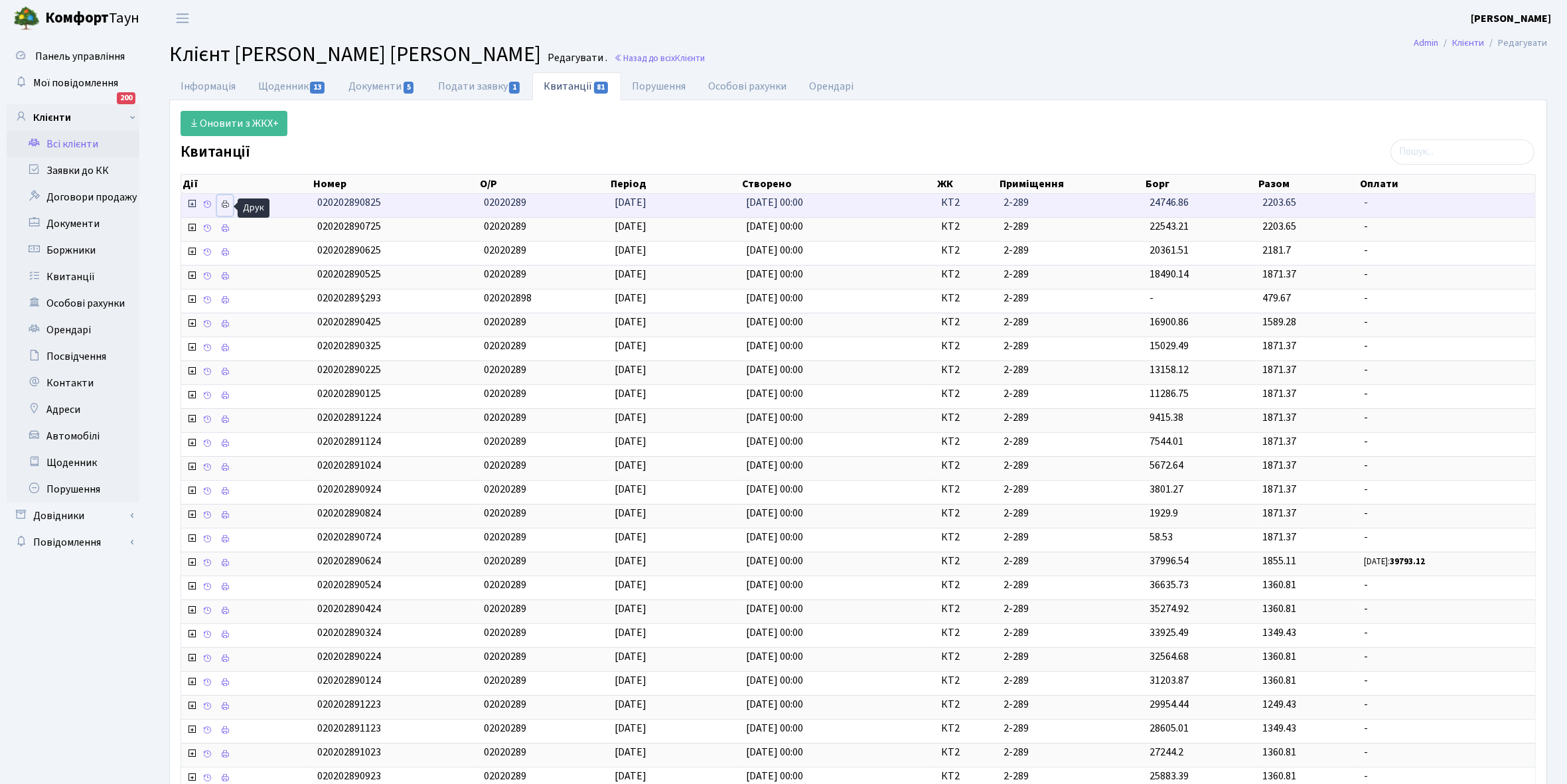
click at [223, 200] on icon at bounding box center [225, 205] width 10 height 10
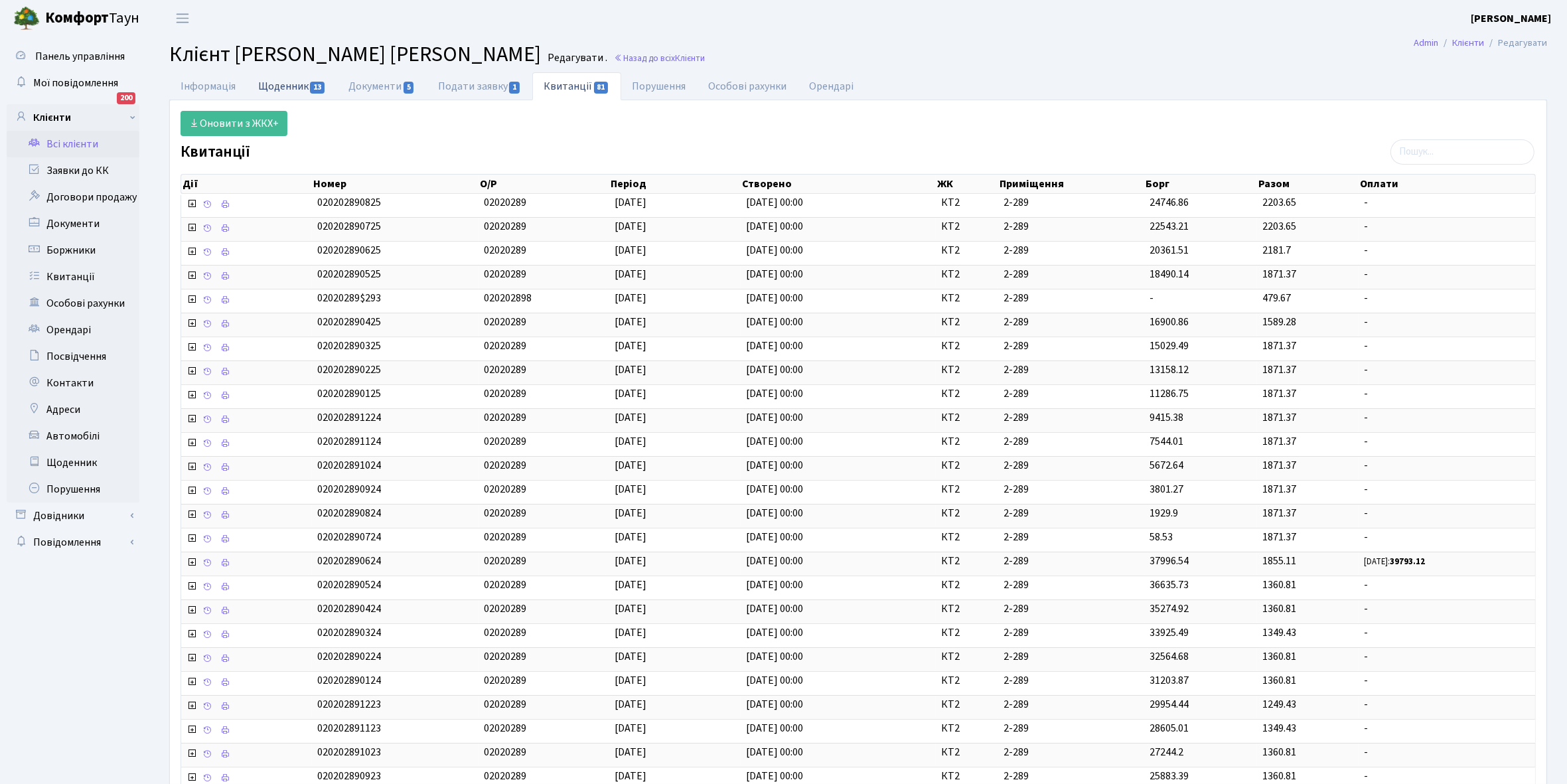
click at [288, 89] on link "Щоденник 13" at bounding box center [292, 86] width 90 height 27
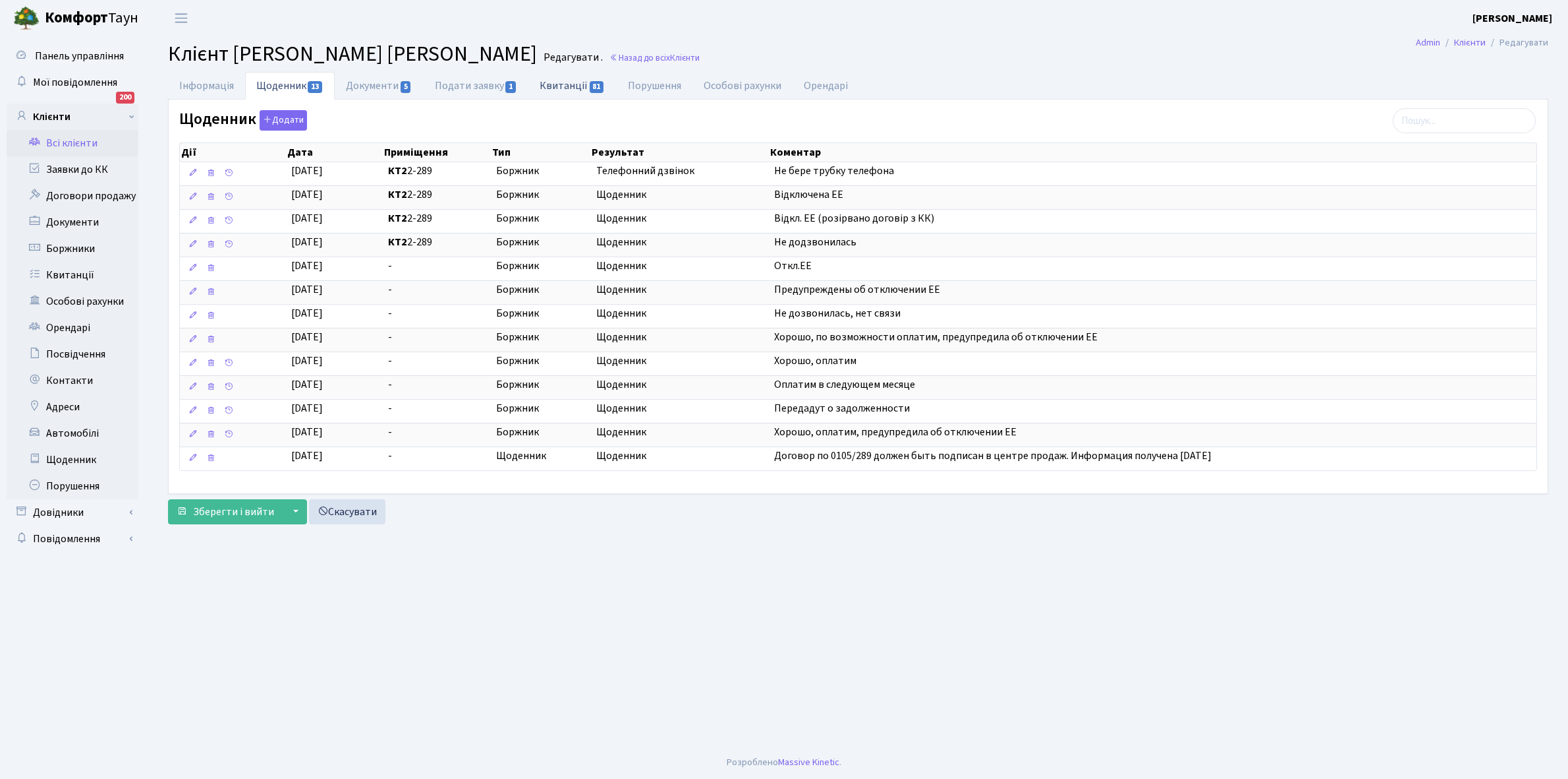
click at [571, 83] on link "Квитанції 81" at bounding box center [572, 85] width 88 height 27
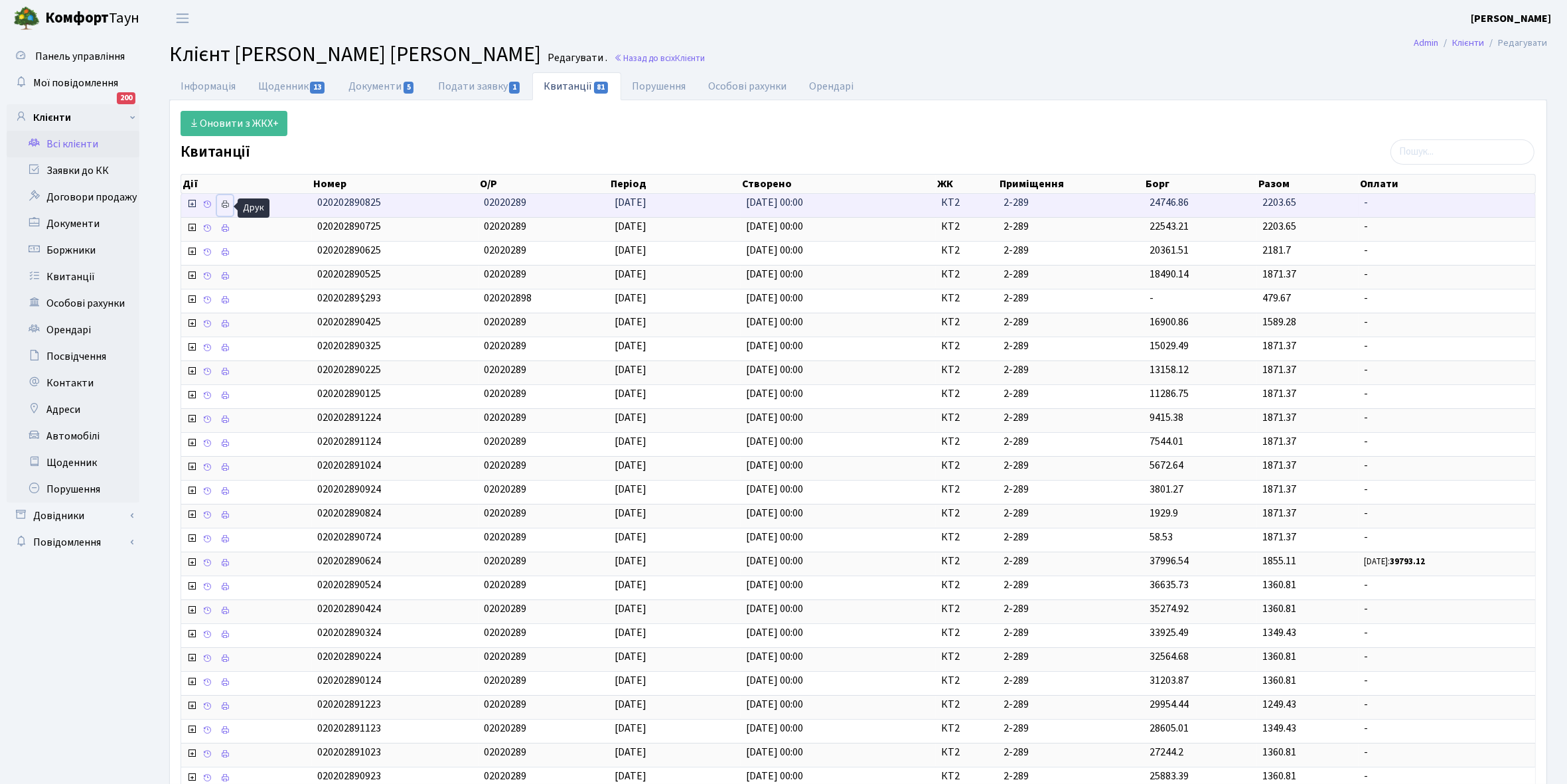
click at [221, 204] on icon at bounding box center [225, 205] width 10 height 10
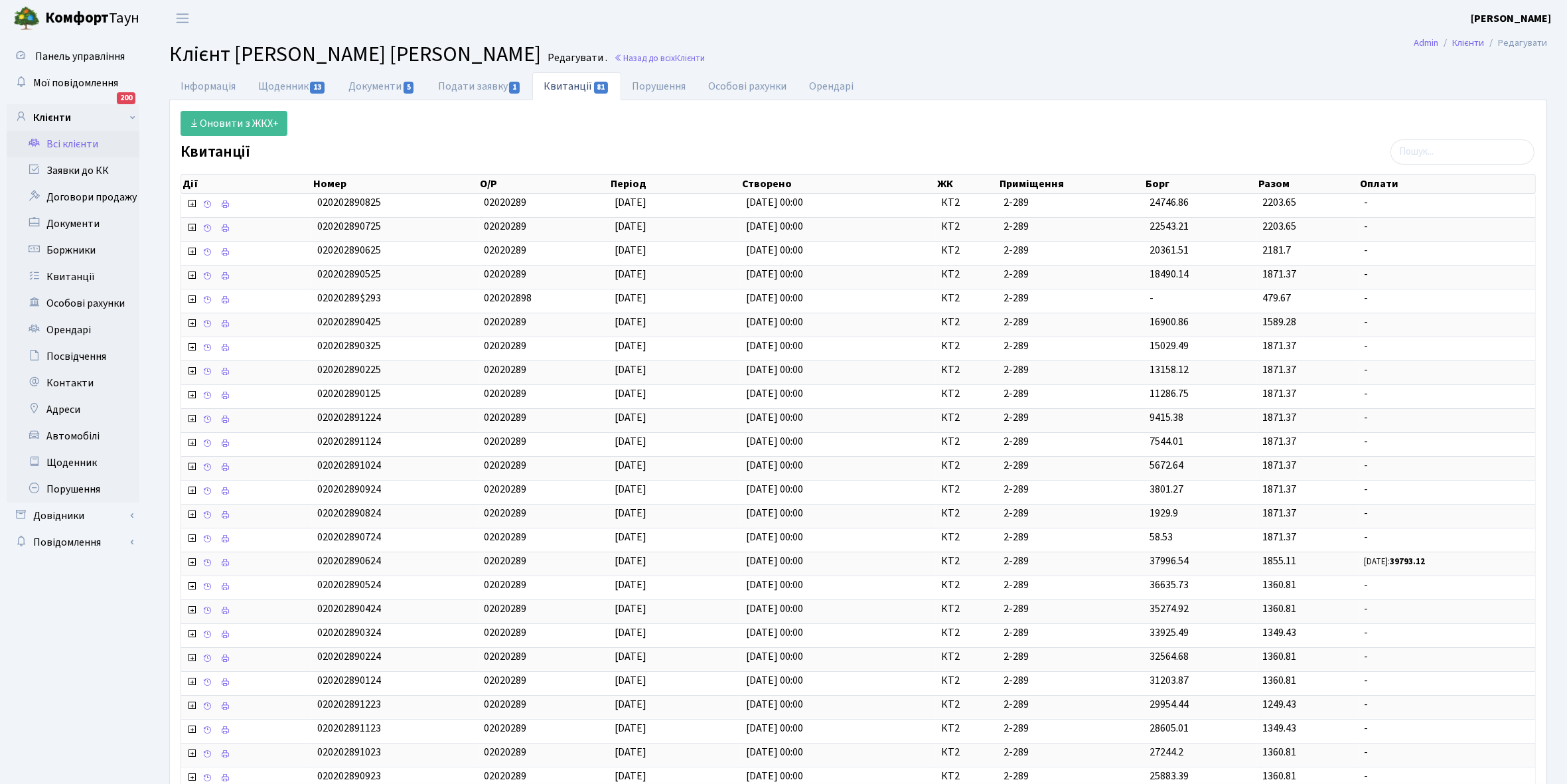
click at [69, 143] on link "Всі клієнти" at bounding box center [73, 143] width 133 height 27
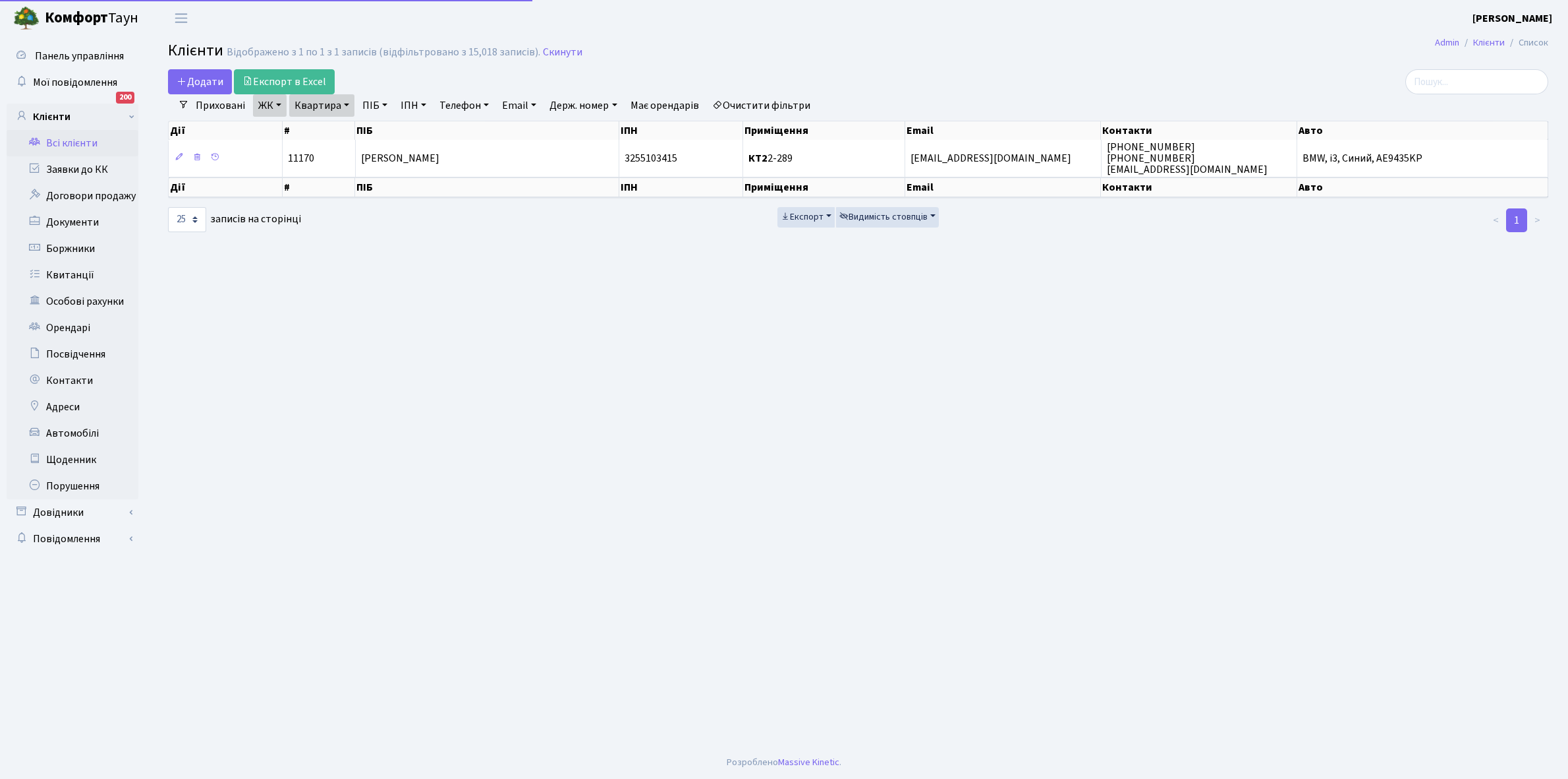
select select "25"
click at [344, 103] on link "Квартира" at bounding box center [322, 105] width 65 height 23
click at [337, 132] on input "2-289" at bounding box center [328, 131] width 77 height 25
type input "2-320"
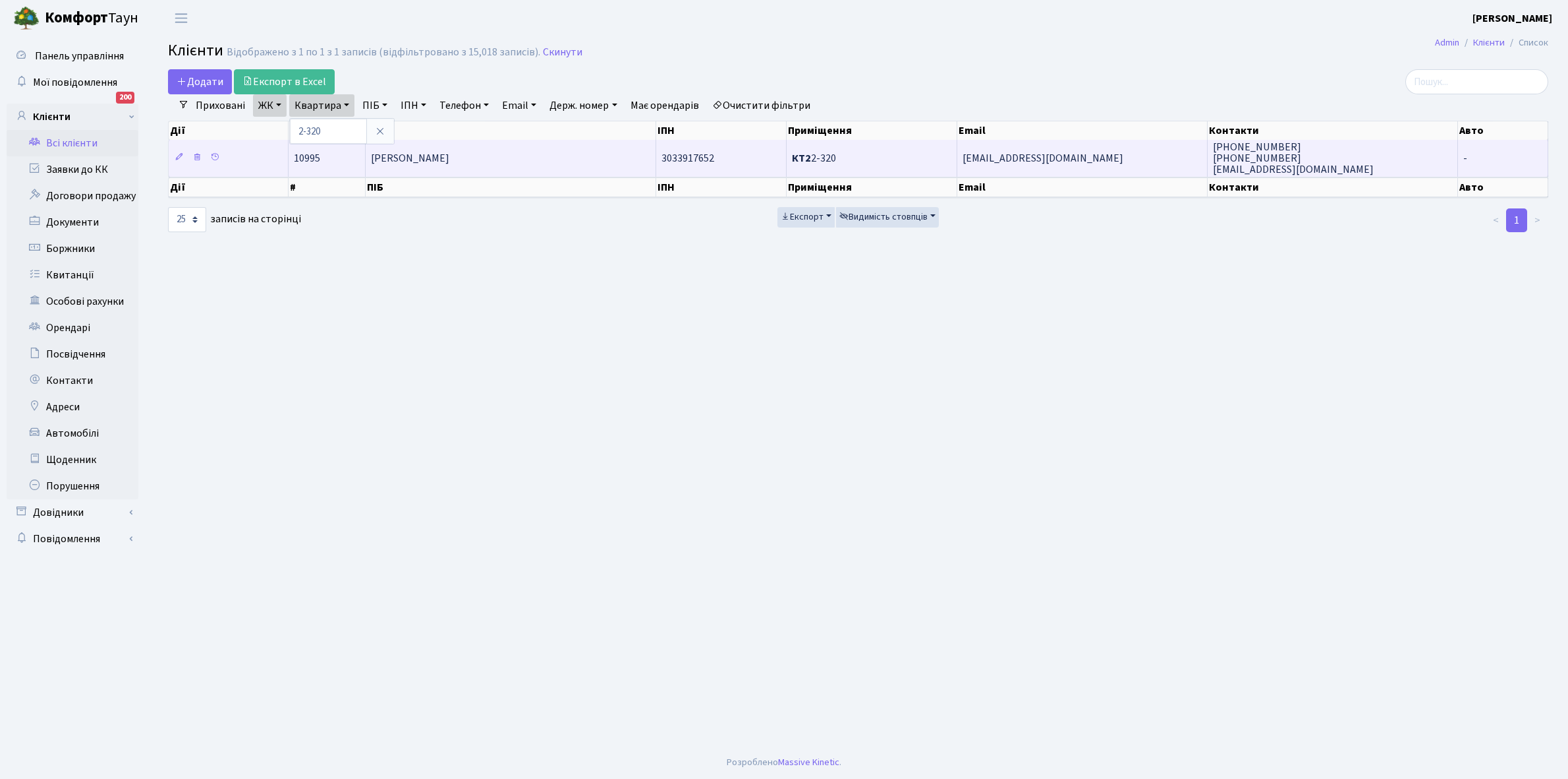
click at [458, 149] on td "[PERSON_NAME]" at bounding box center [511, 158] width 290 height 36
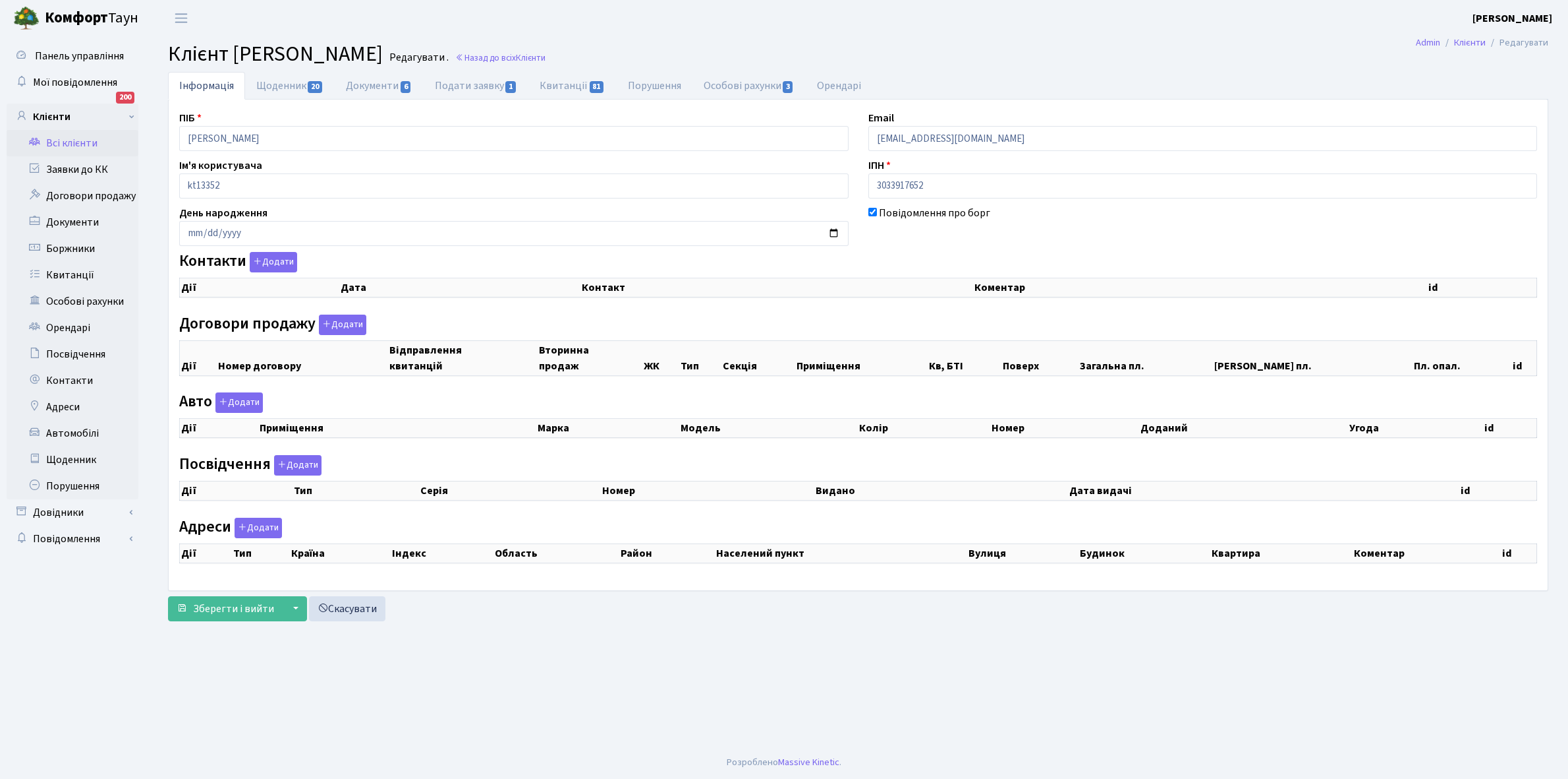
checkbox input "true"
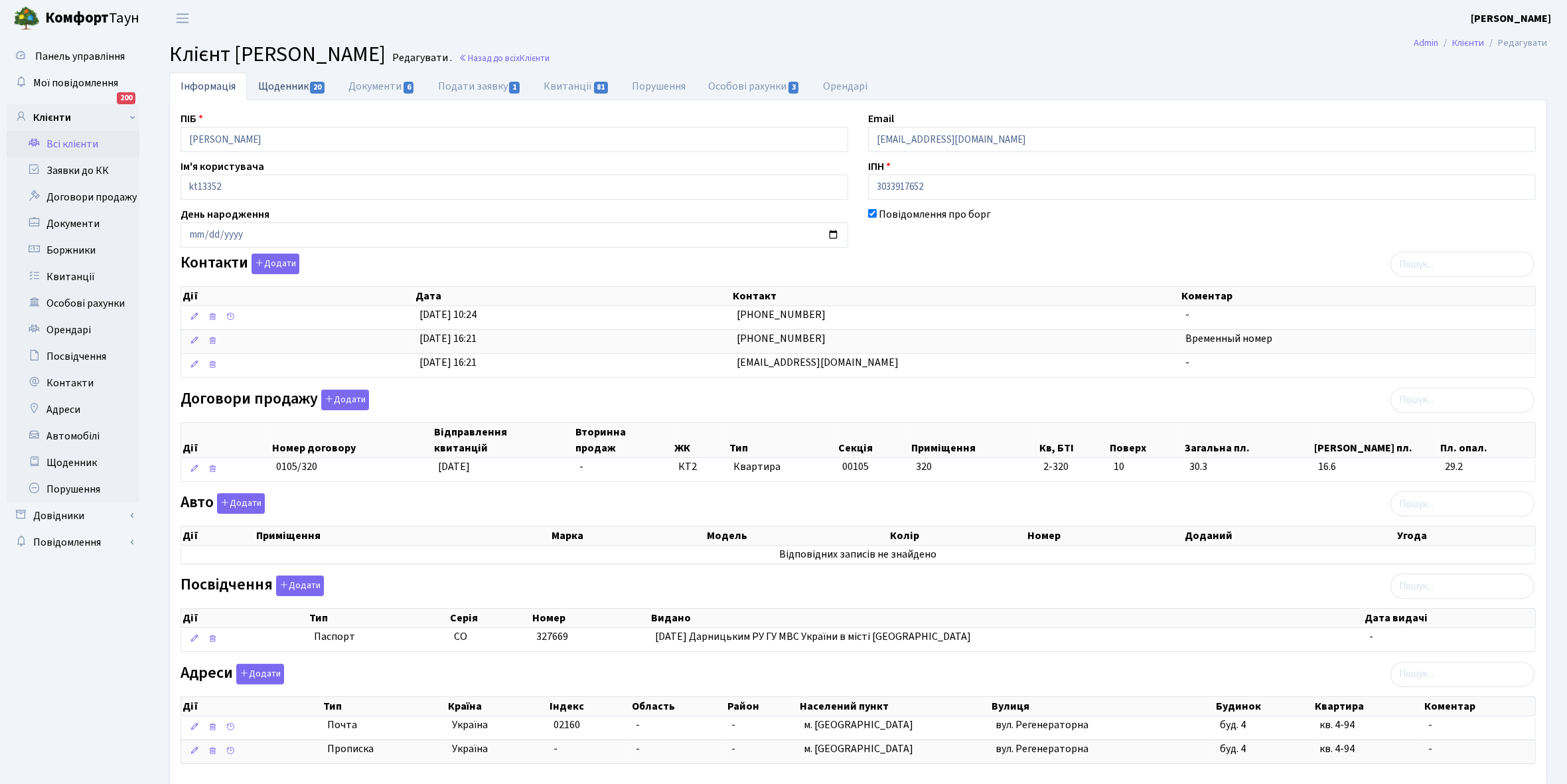
click at [273, 84] on link "Щоденник 20" at bounding box center [292, 86] width 90 height 27
select select "25"
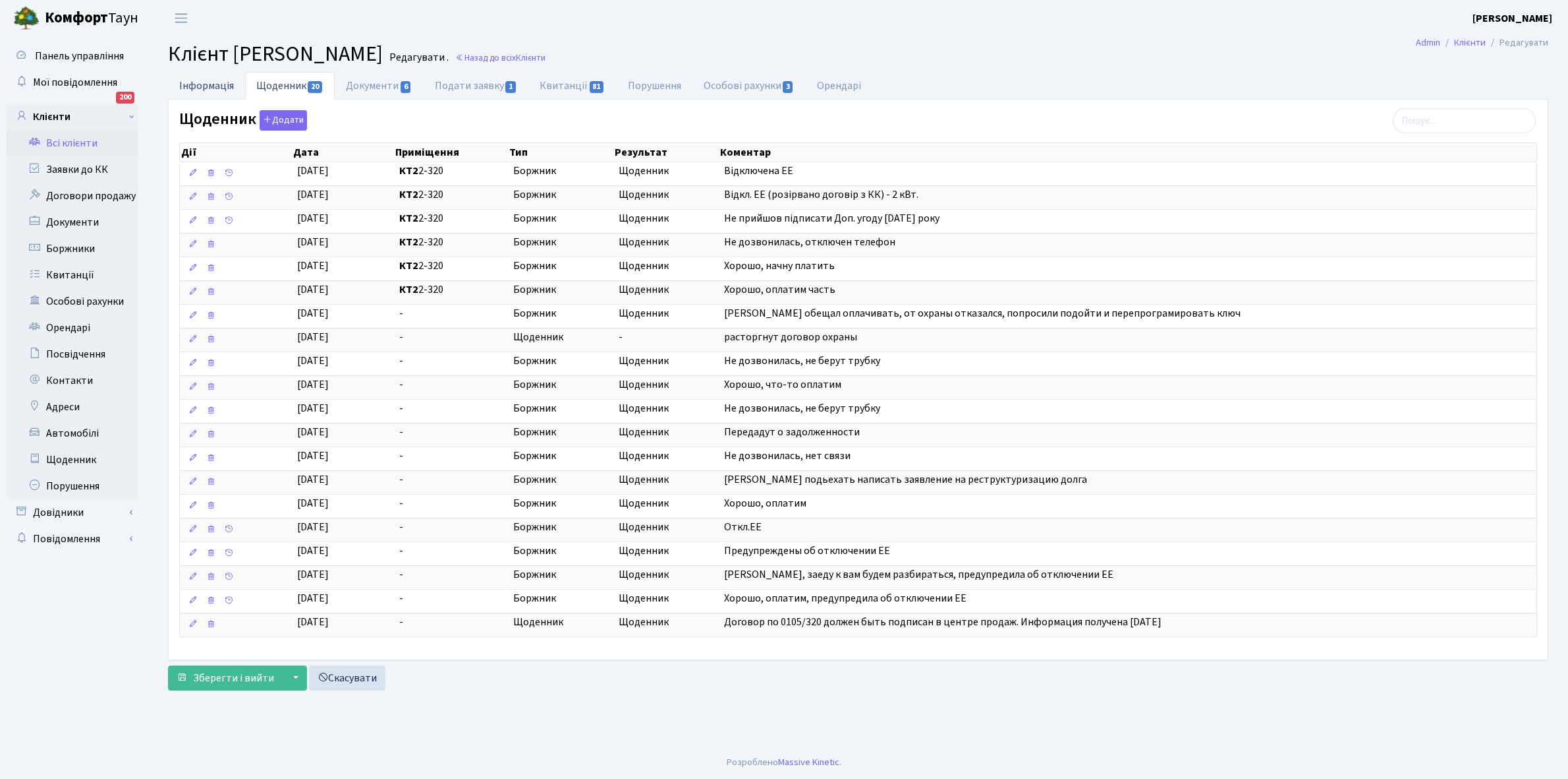
click at [199, 87] on link "Інформація" at bounding box center [206, 85] width 77 height 27
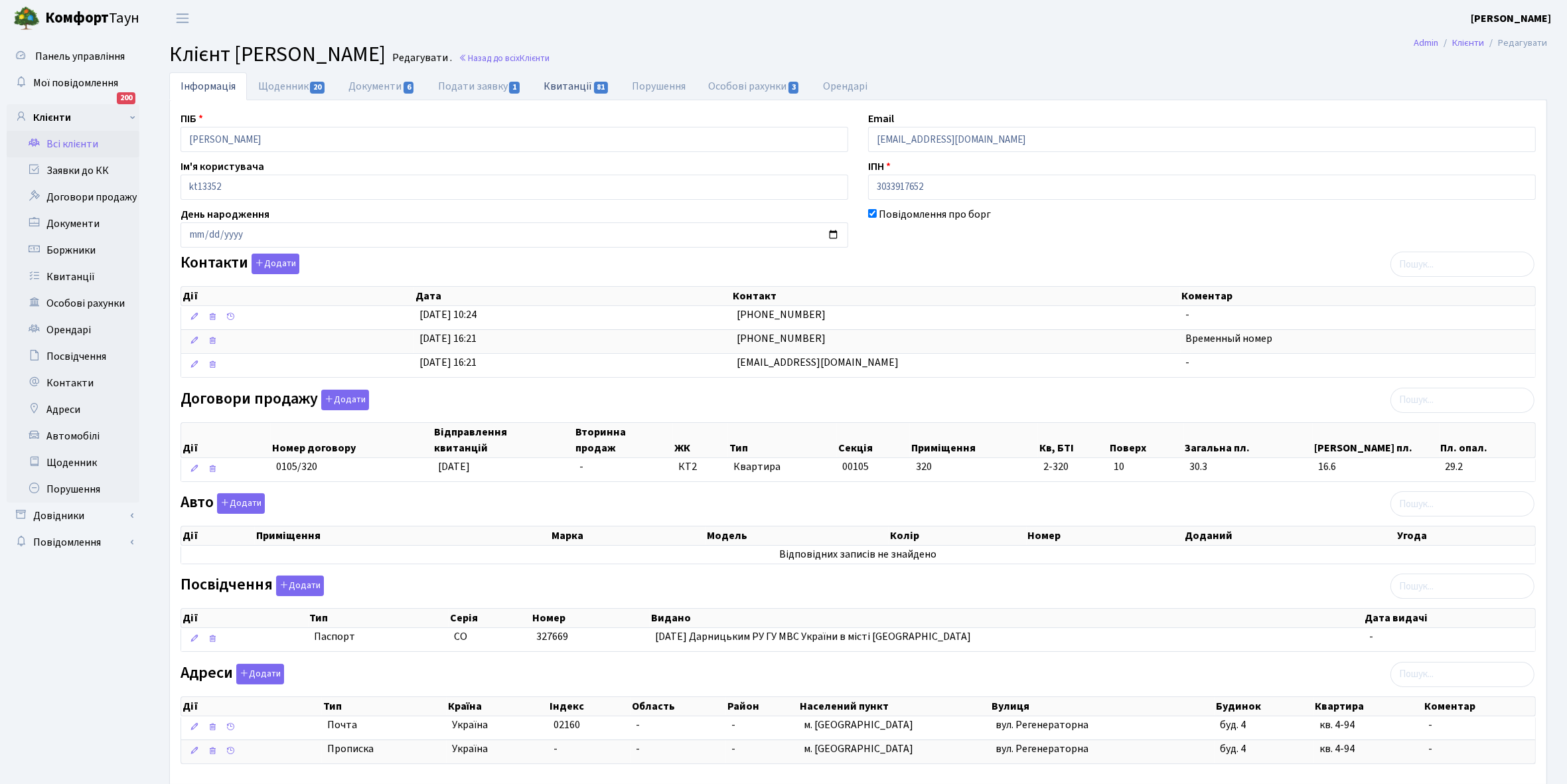
click at [569, 89] on link "Квитанції 81" at bounding box center [576, 86] width 89 height 27
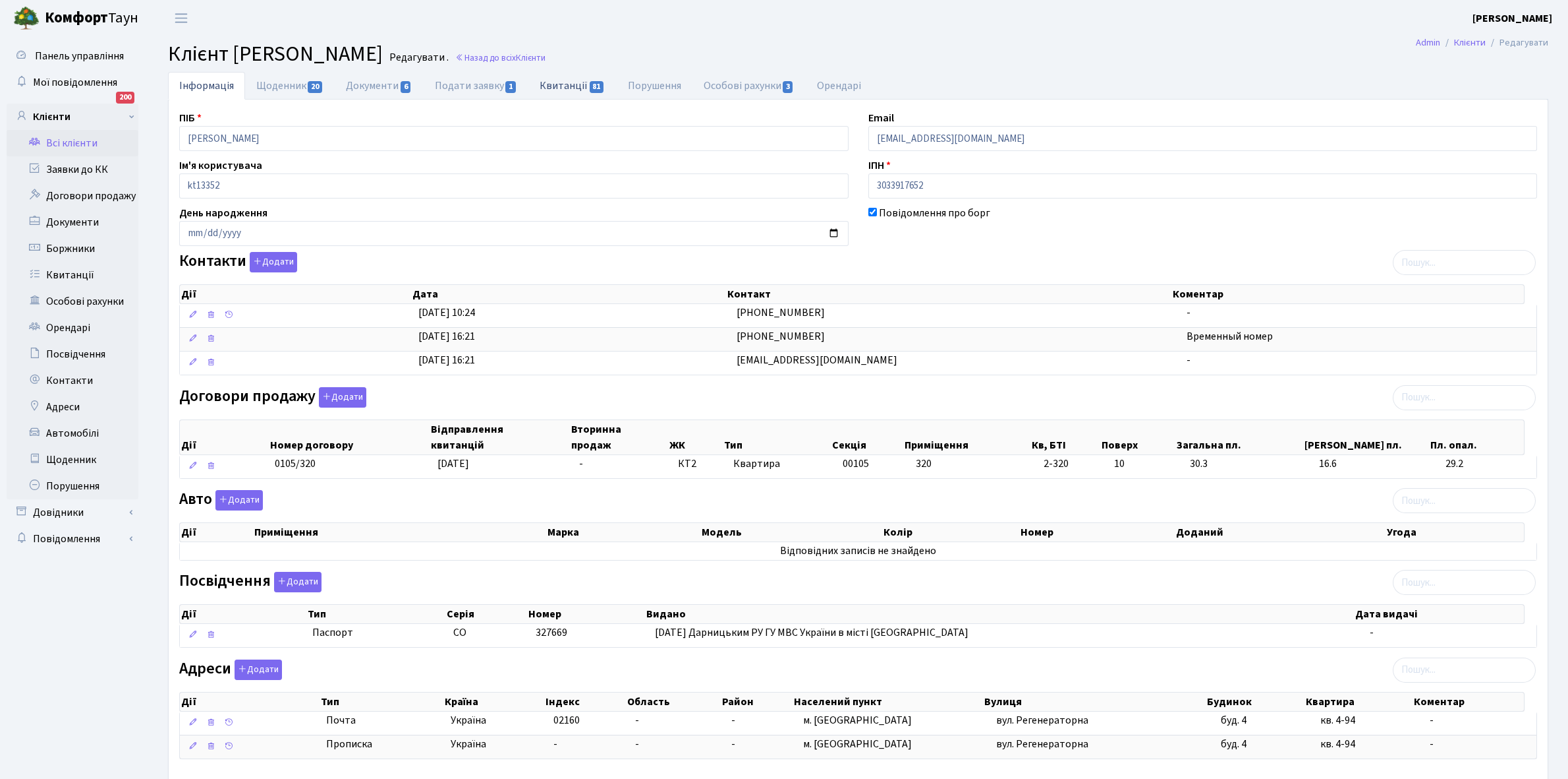
select select "25"
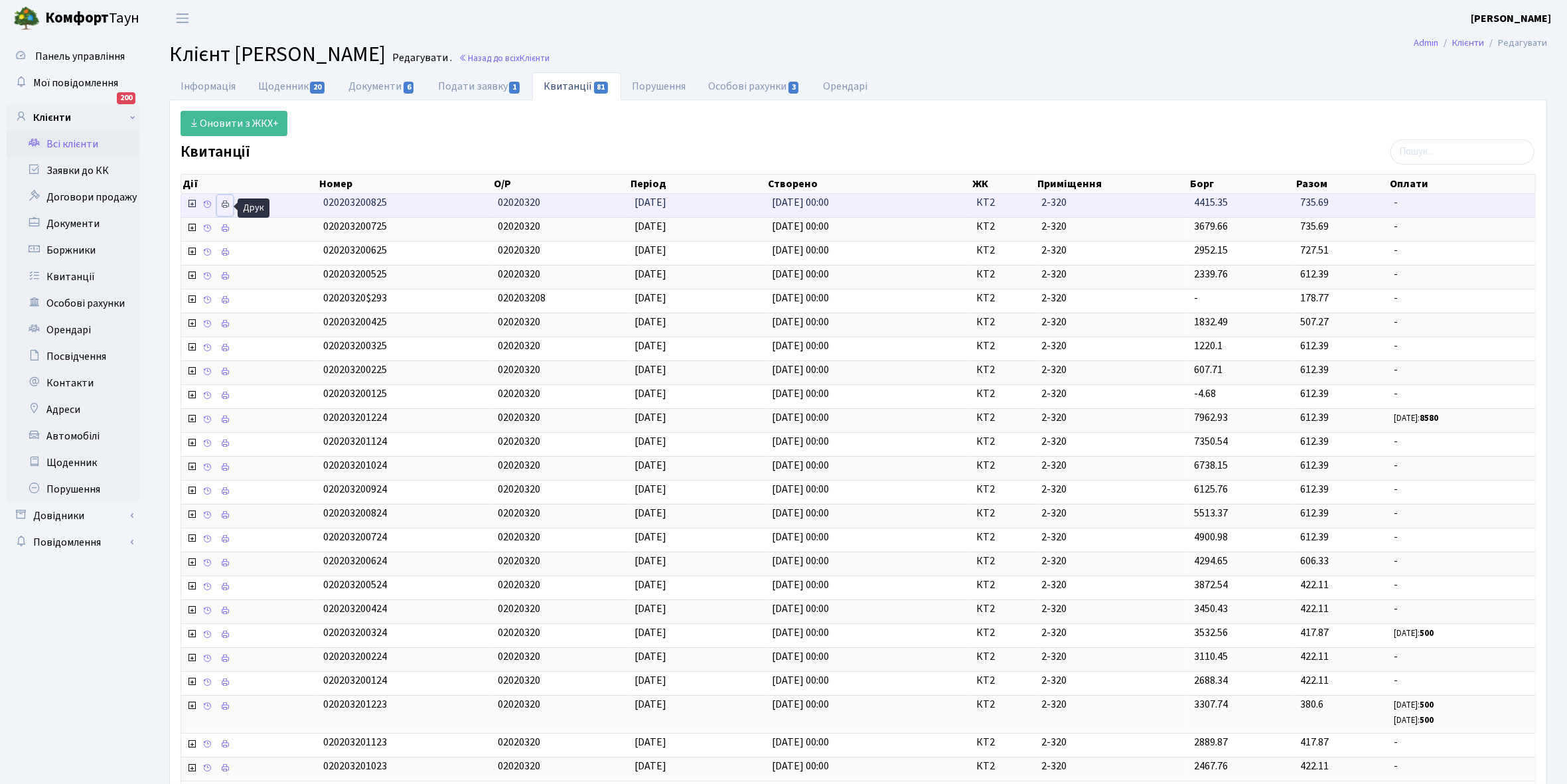
click at [227, 204] on icon at bounding box center [225, 205] width 10 height 10
click at [272, 87] on link "Щоденник 20" at bounding box center [292, 86] width 90 height 27
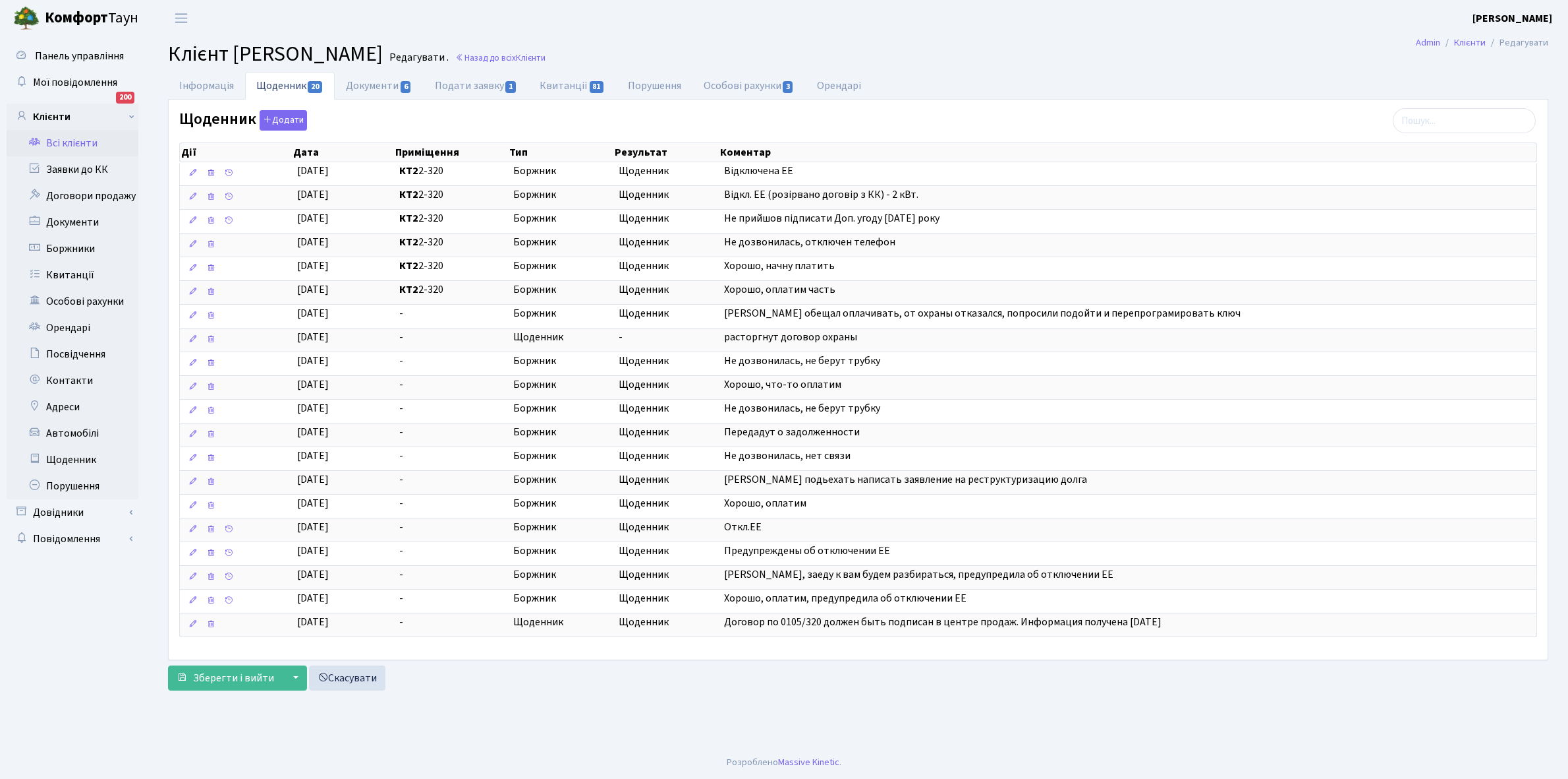
click at [80, 140] on link "Всі клієнти" at bounding box center [72, 143] width 132 height 27
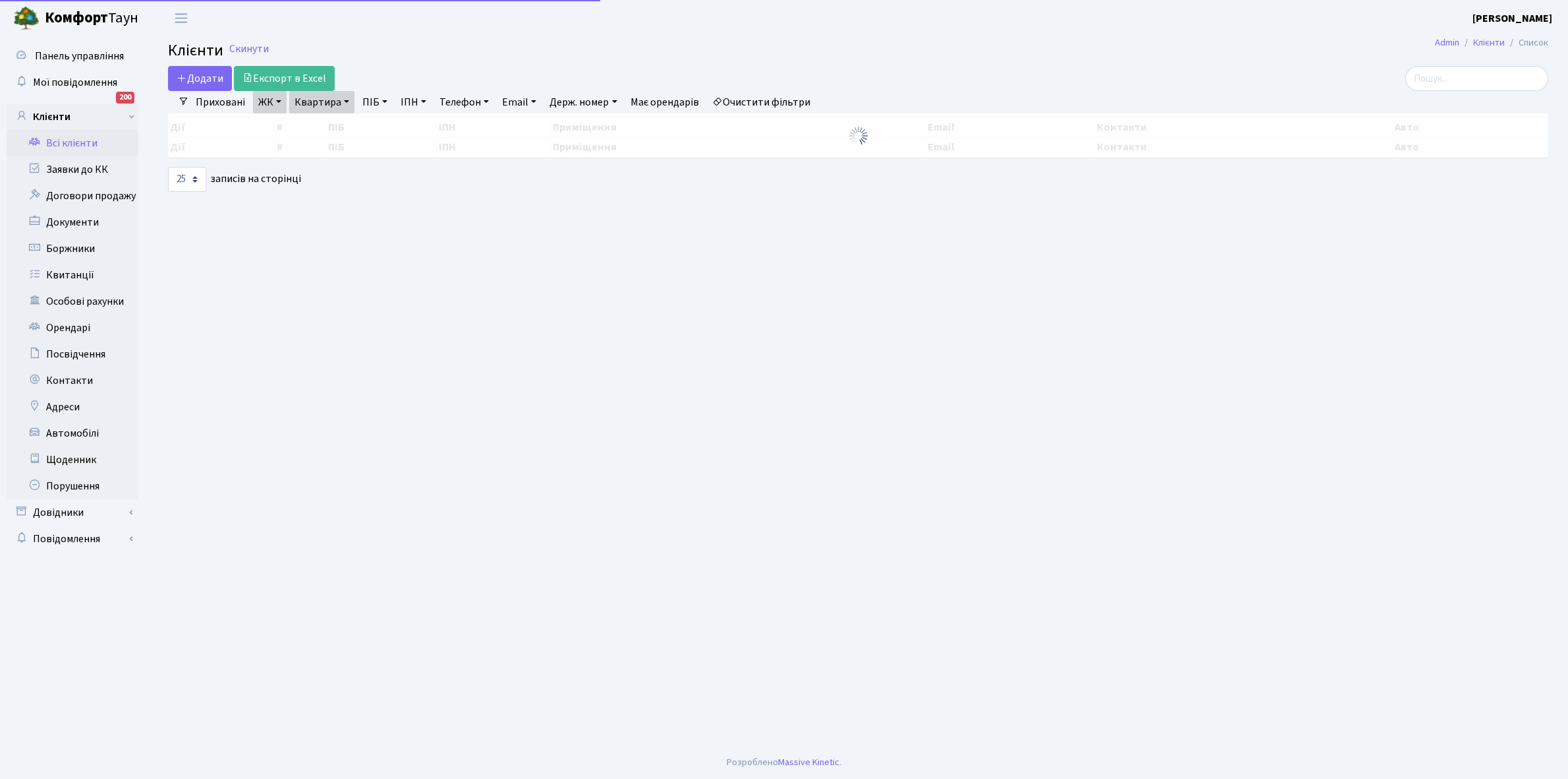
select select "25"
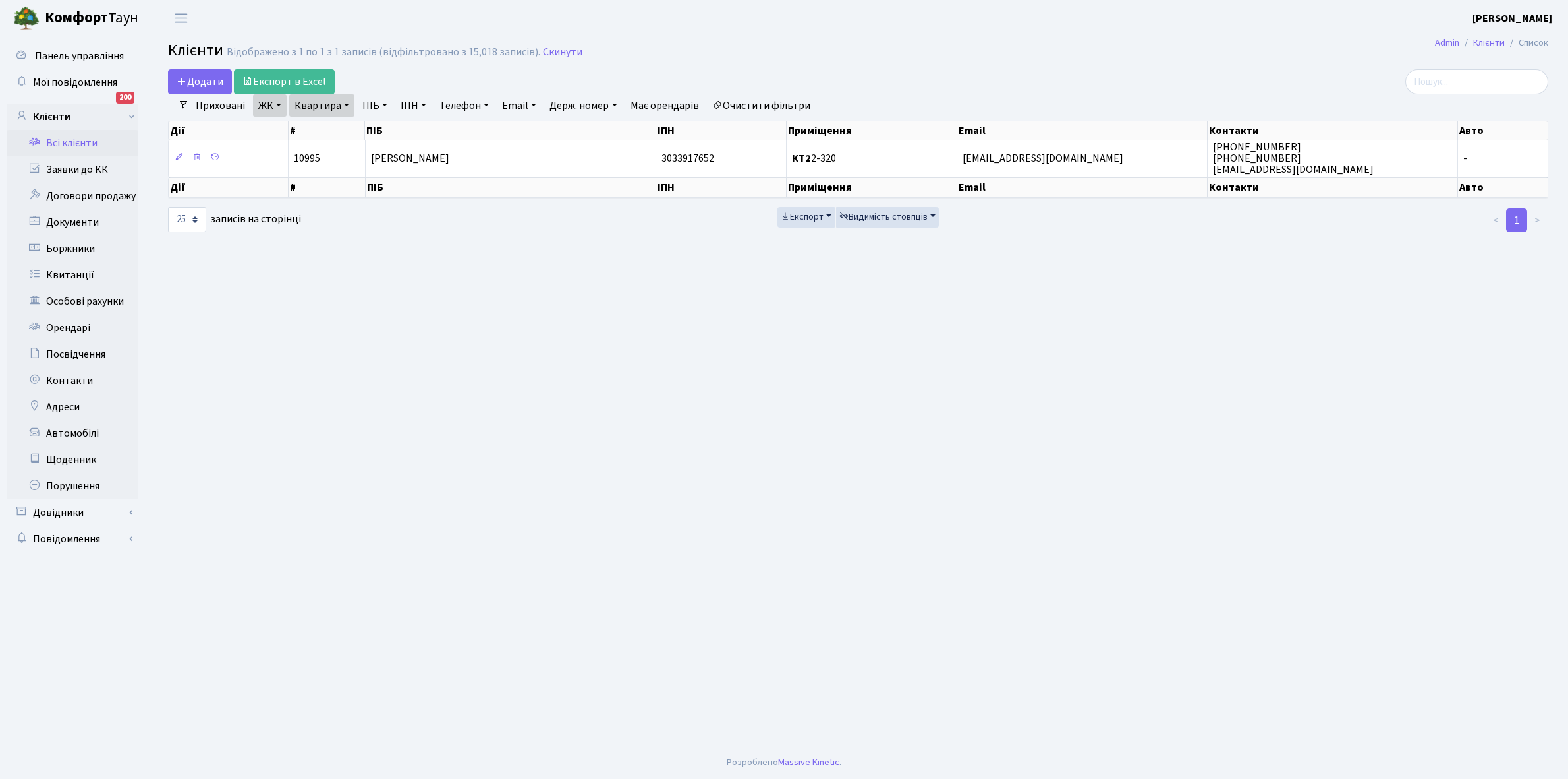
click at [344, 102] on link "Квартира" at bounding box center [322, 105] width 65 height 23
click at [341, 130] on input "2-320" at bounding box center [328, 131] width 77 height 25
type input "2-321"
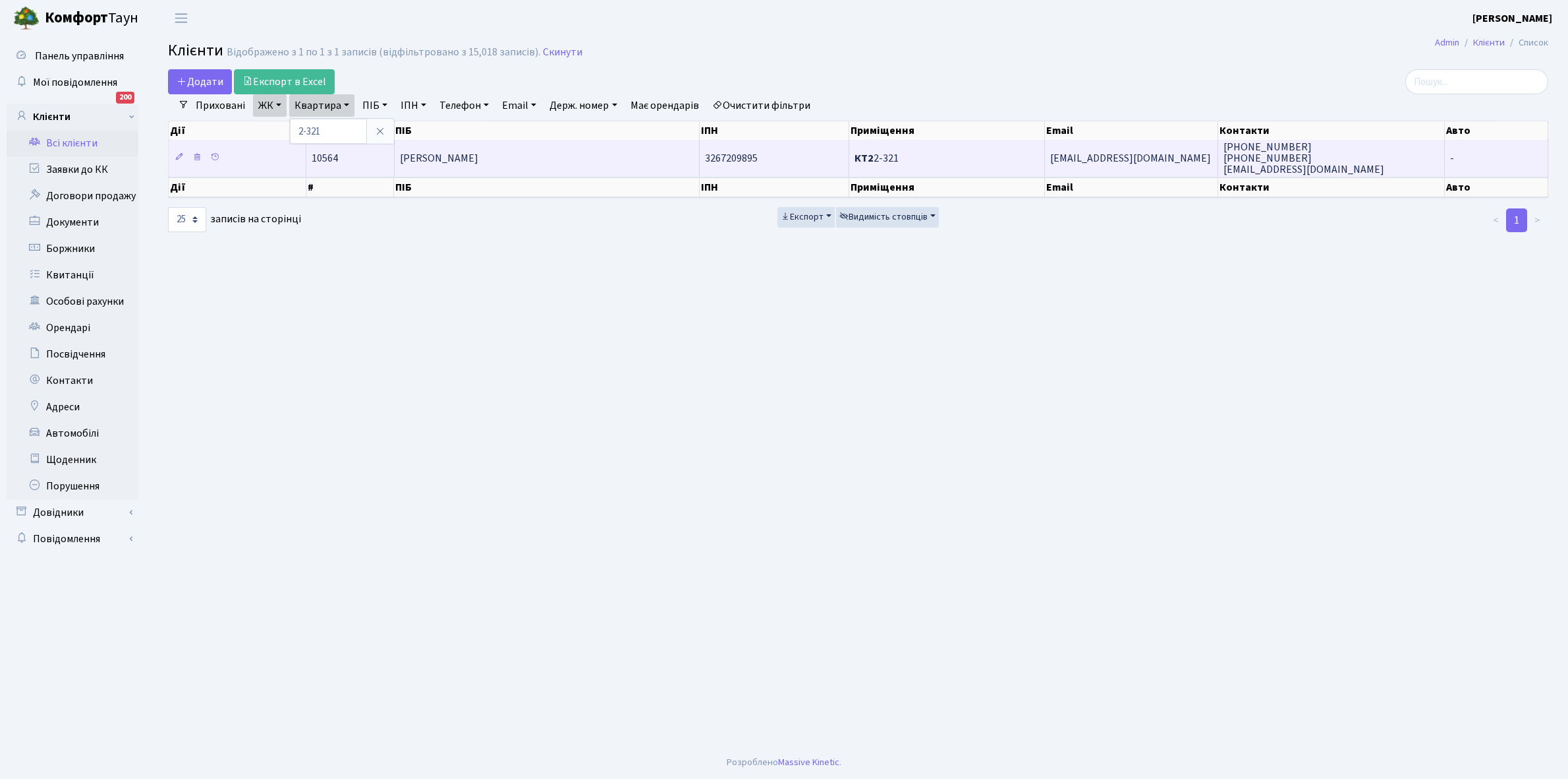
click at [464, 146] on td "[PERSON_NAME]" at bounding box center [547, 158] width 306 height 36
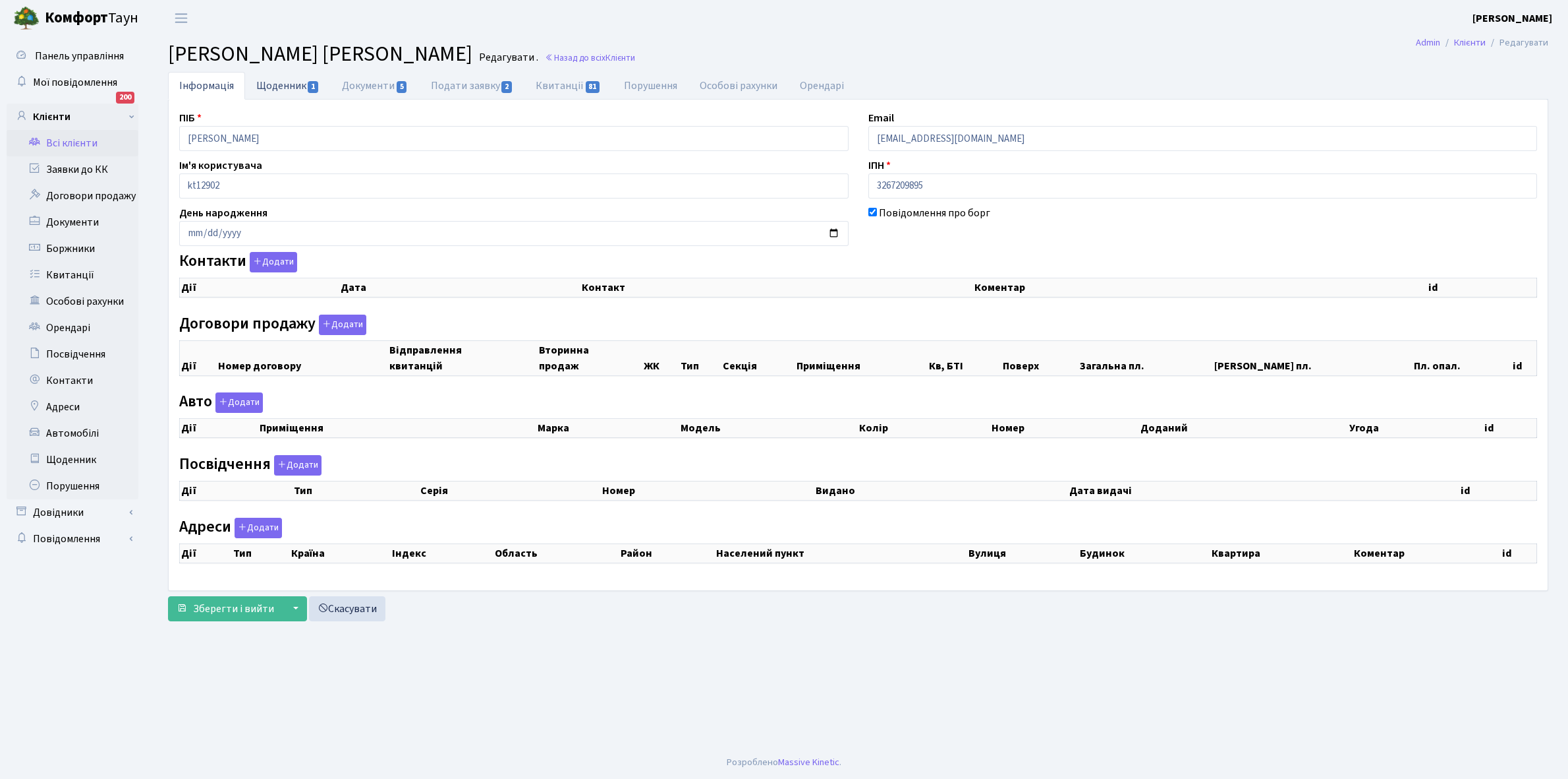
checkbox input "true"
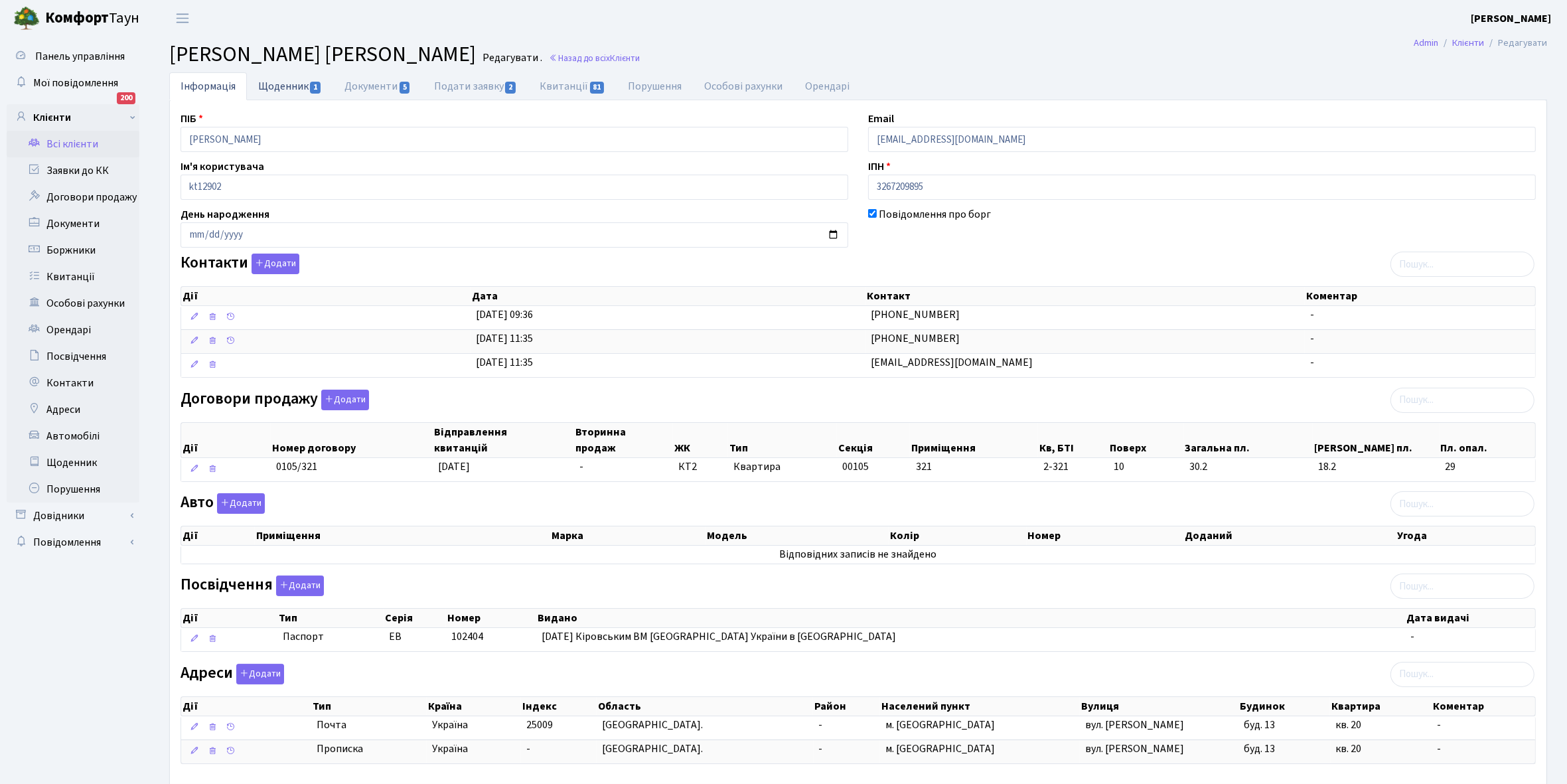
click at [279, 89] on link "Щоденник 1" at bounding box center [290, 86] width 87 height 27
select select "25"
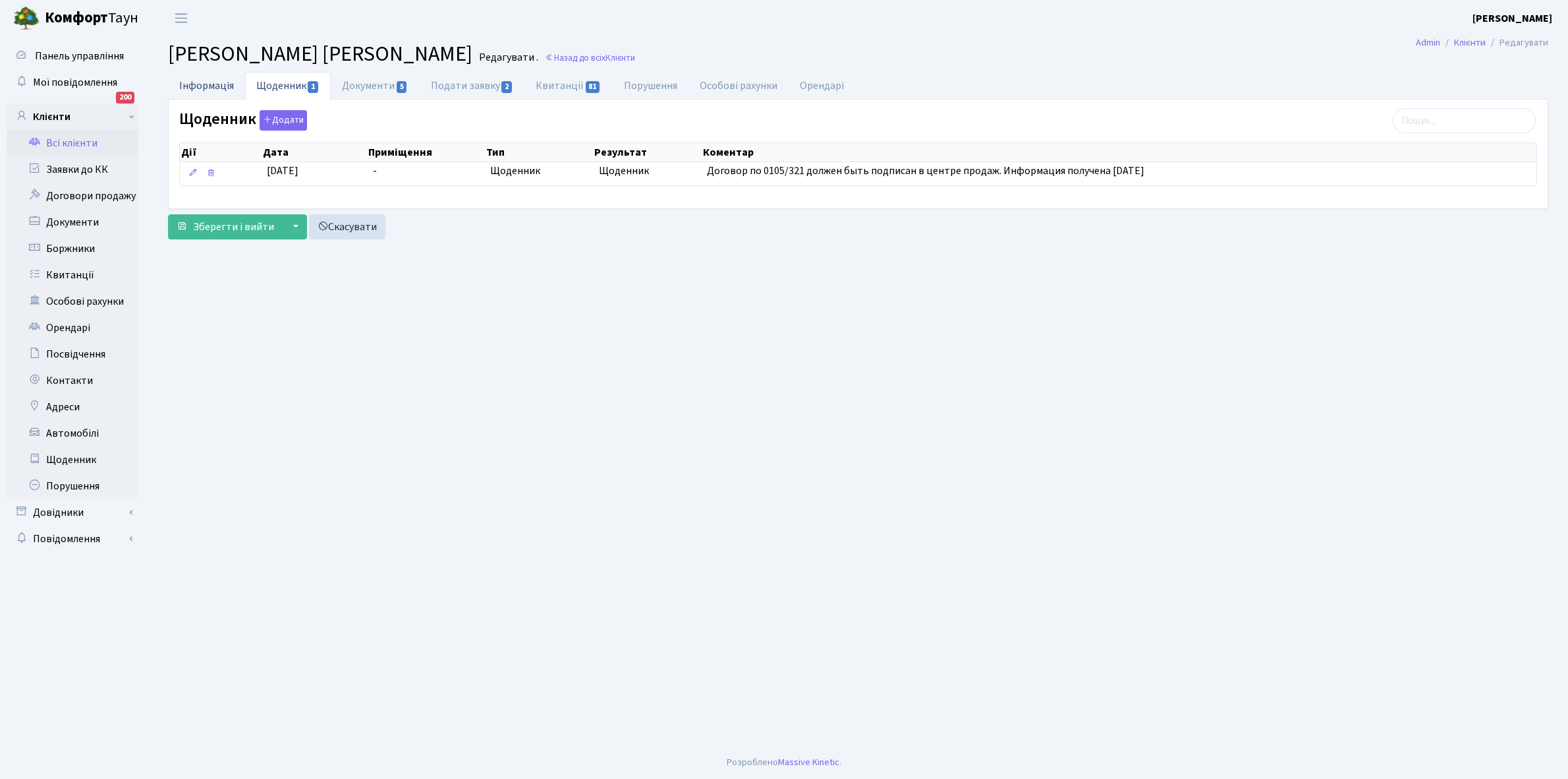
click at [202, 87] on link "Інформація" at bounding box center [206, 85] width 77 height 27
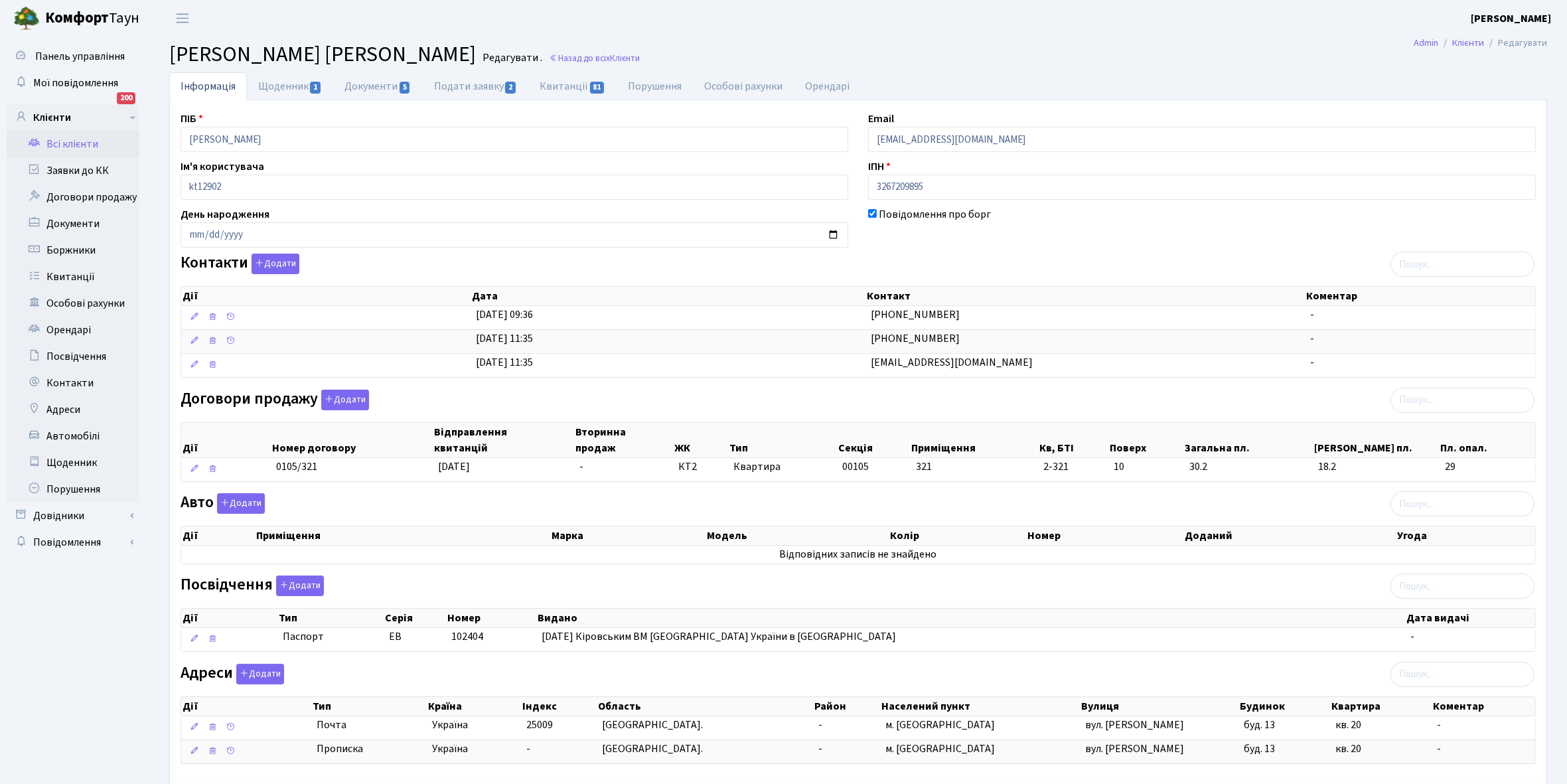
click at [80, 139] on link "Всі клієнти" at bounding box center [73, 143] width 133 height 27
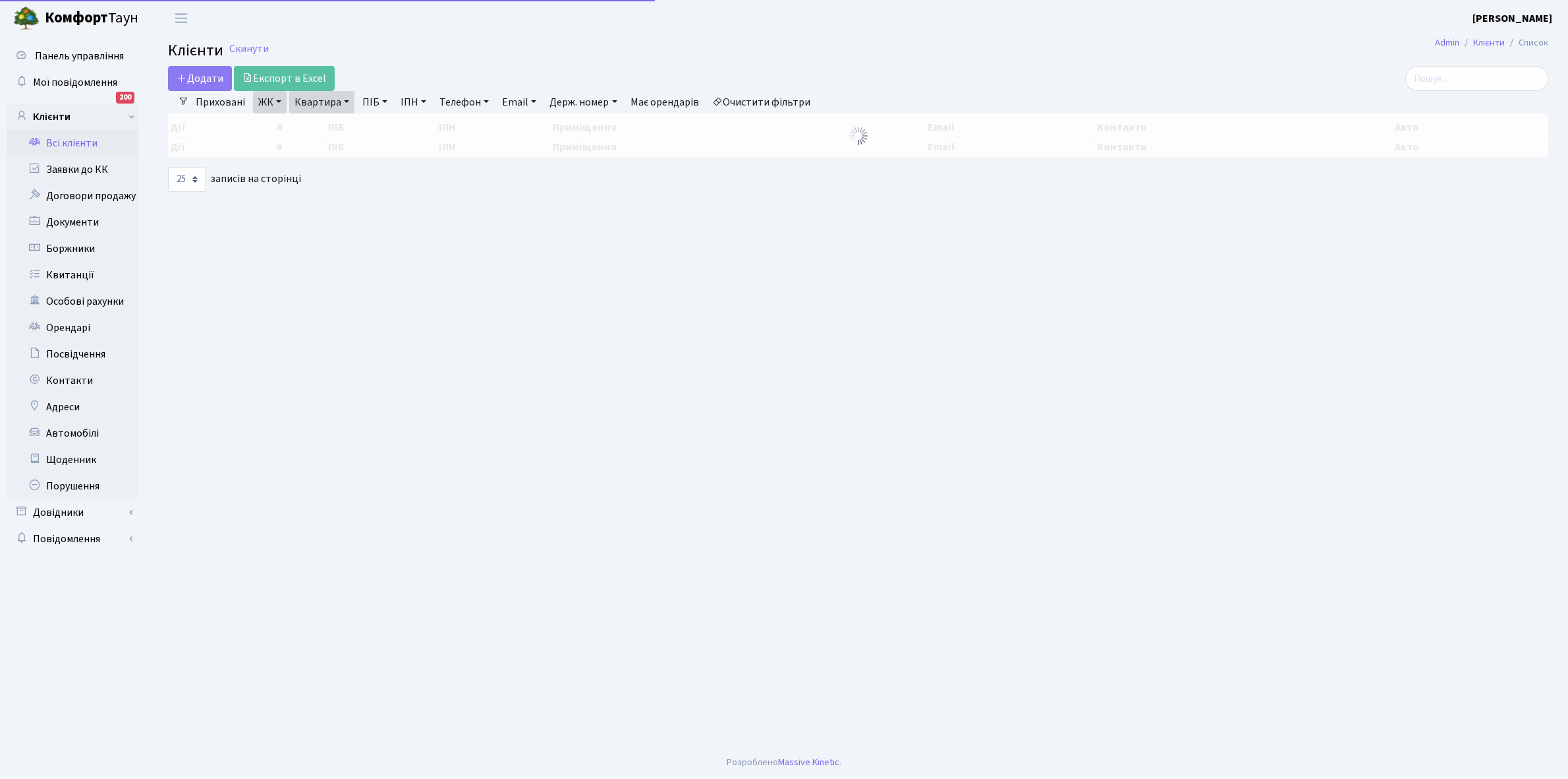
select select "25"
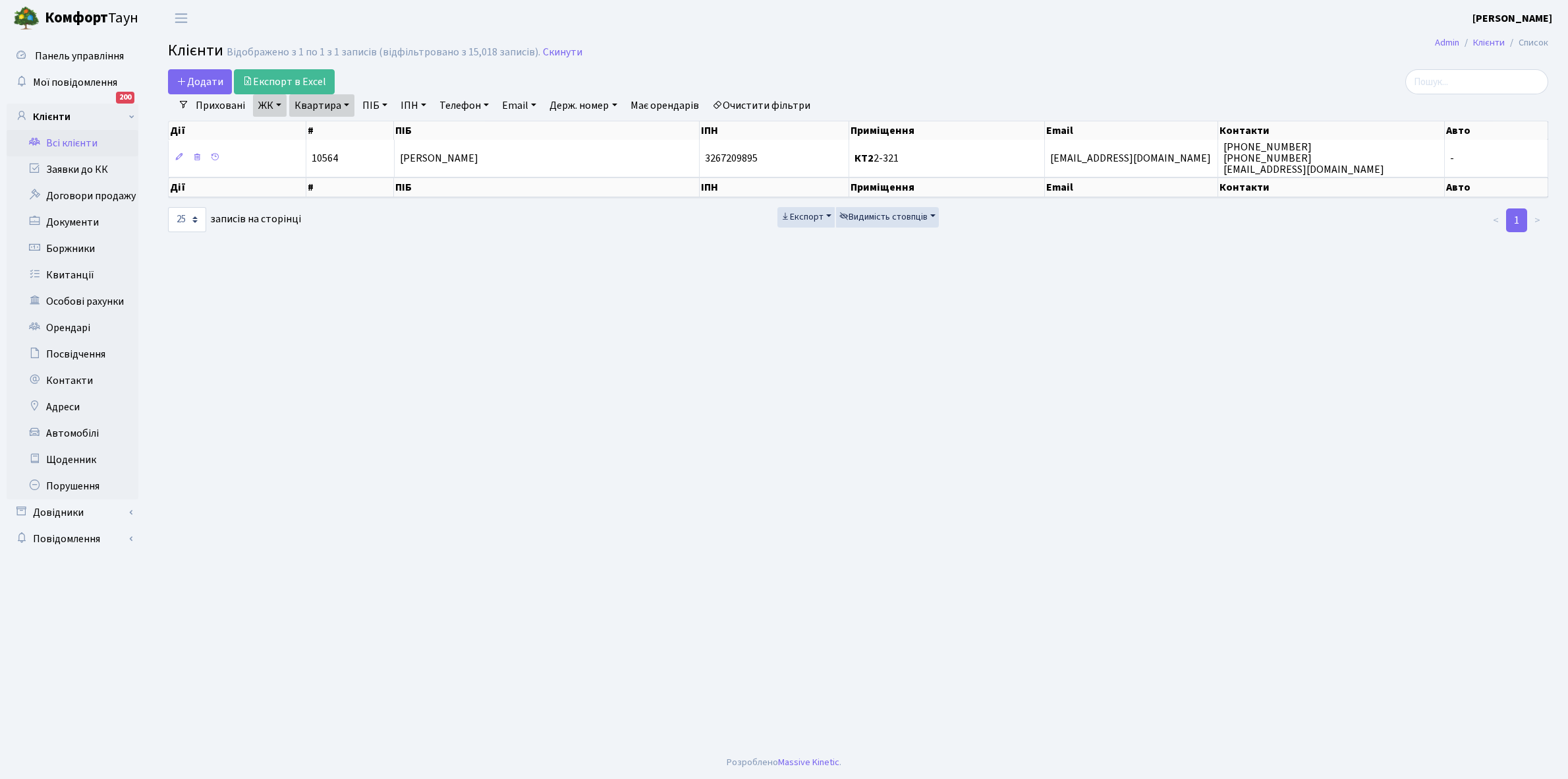
click at [346, 104] on link "Квартира" at bounding box center [322, 105] width 65 height 23
click at [337, 128] on input "2-321" at bounding box center [328, 131] width 77 height 25
type input "2-323"
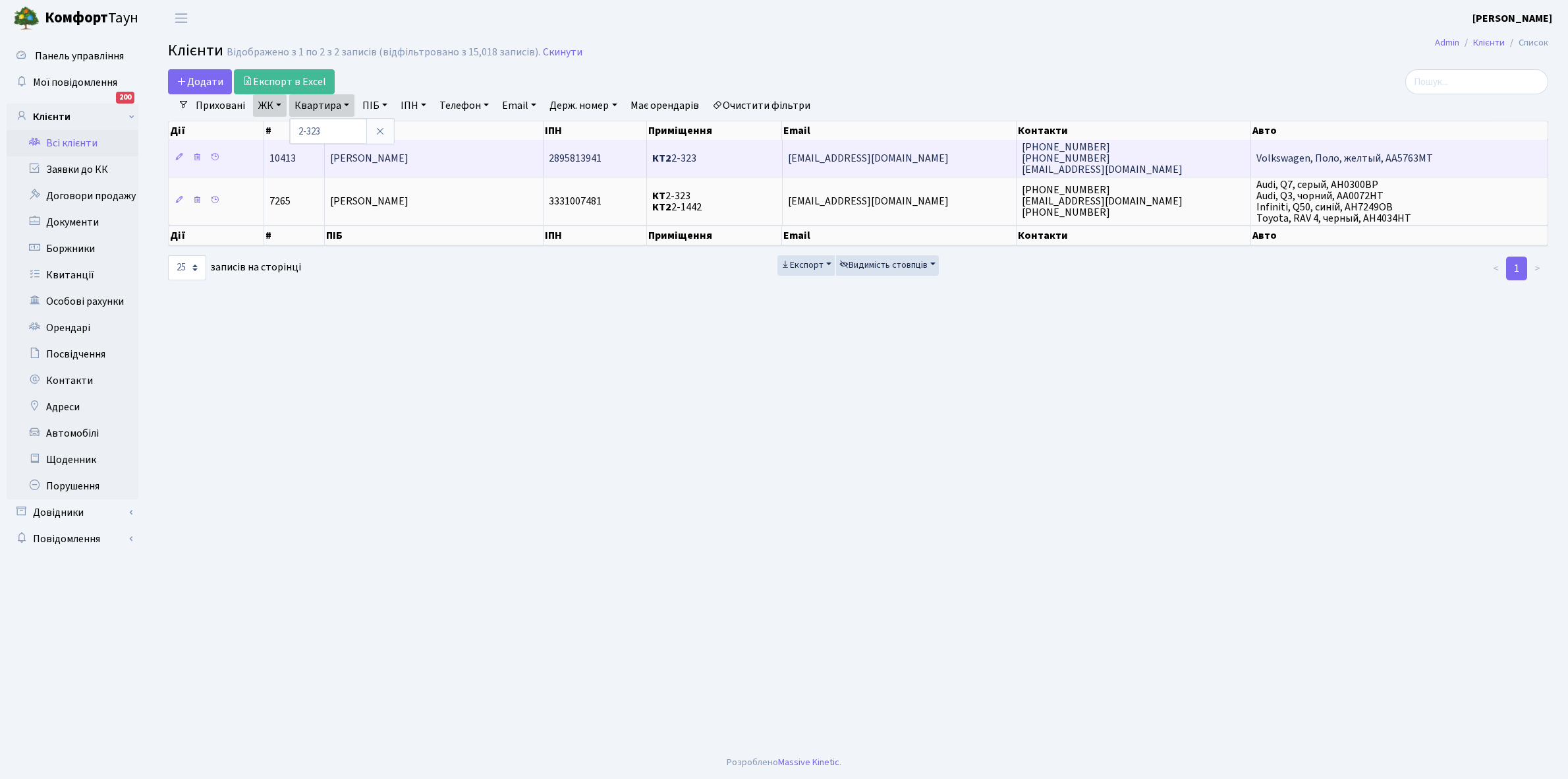
click at [408, 151] on span "Маслова [PERSON_NAME]" at bounding box center [369, 158] width 78 height 14
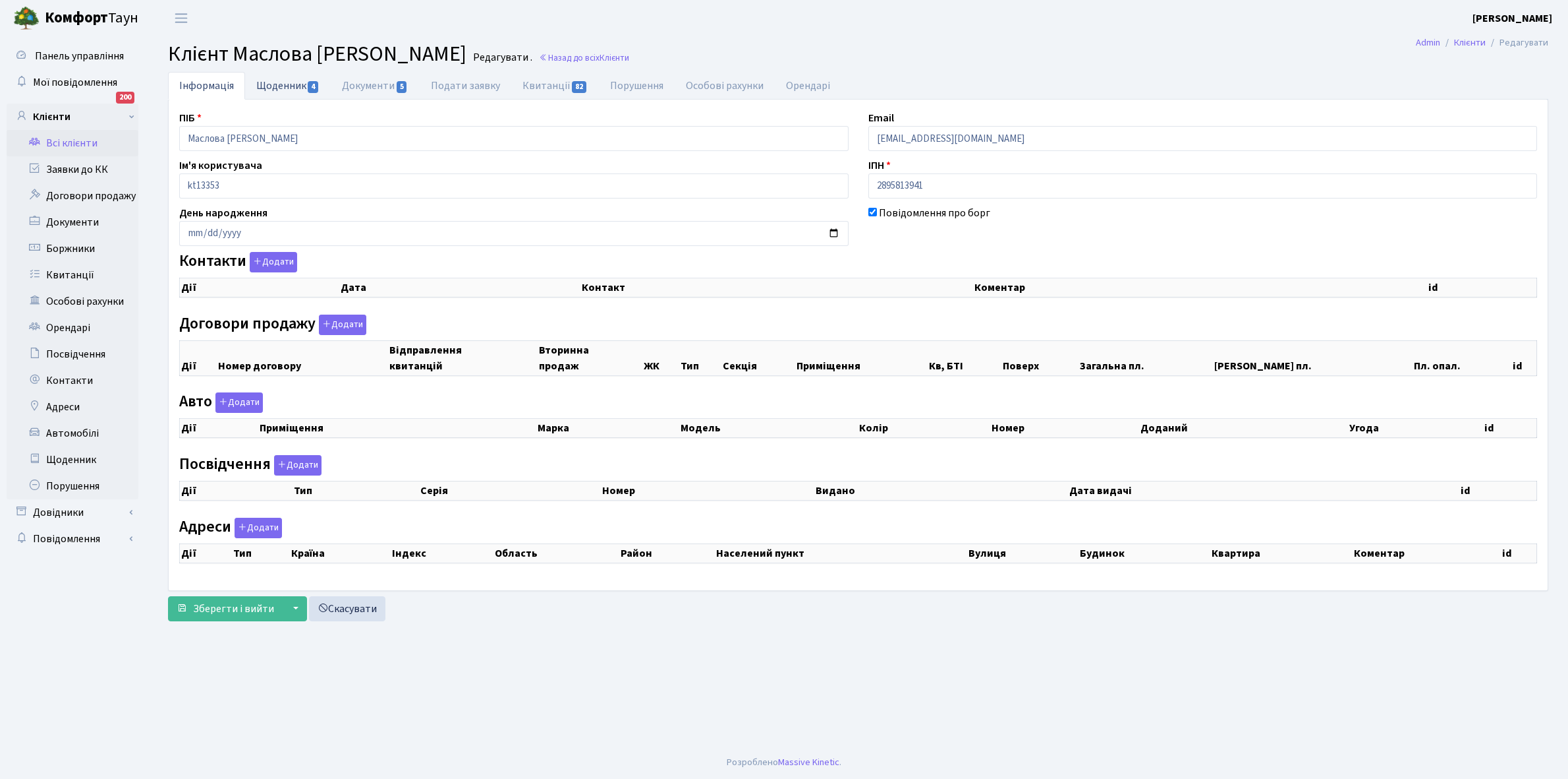
checkbox input "true"
select select "25"
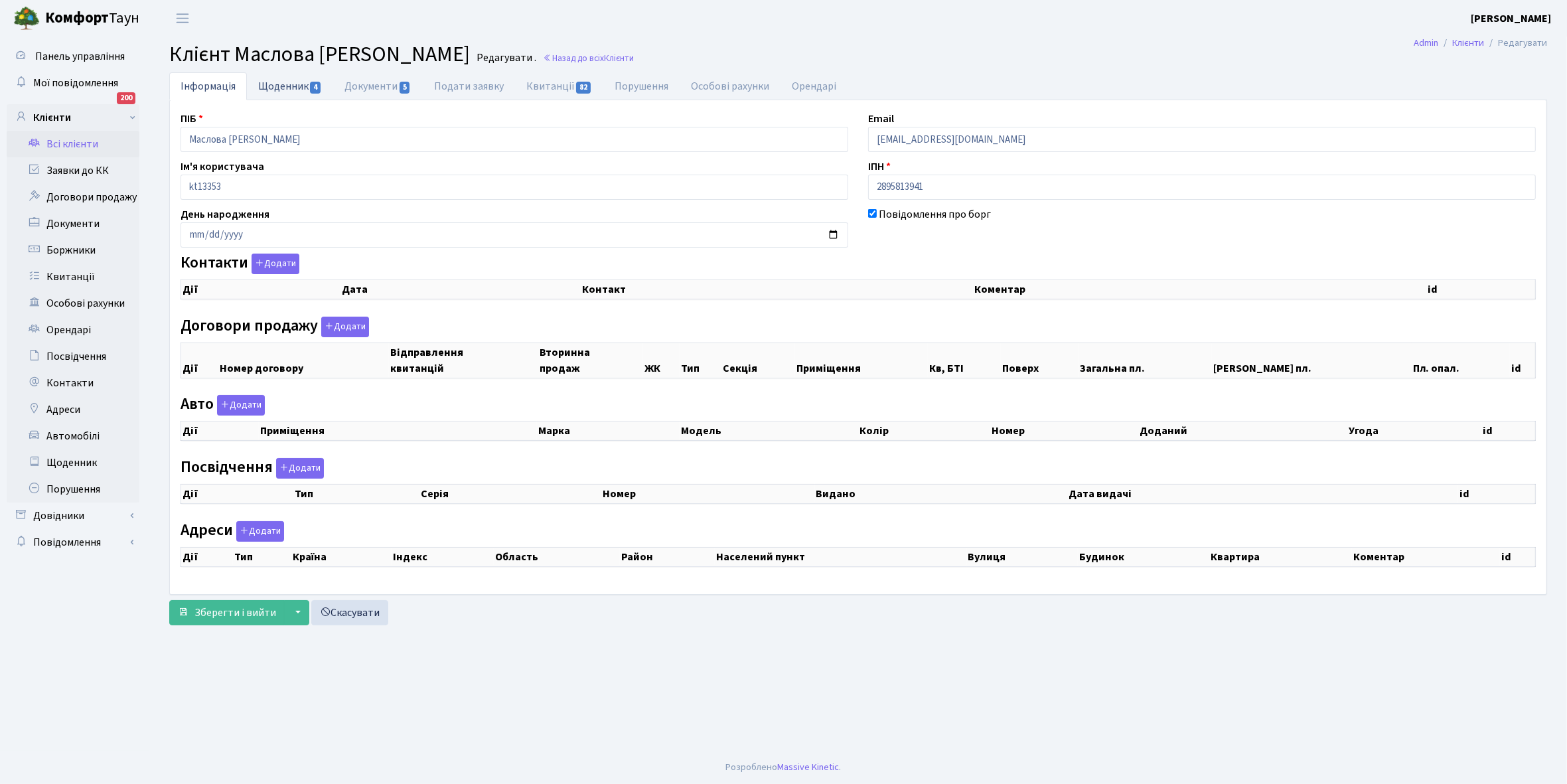
select select "25"
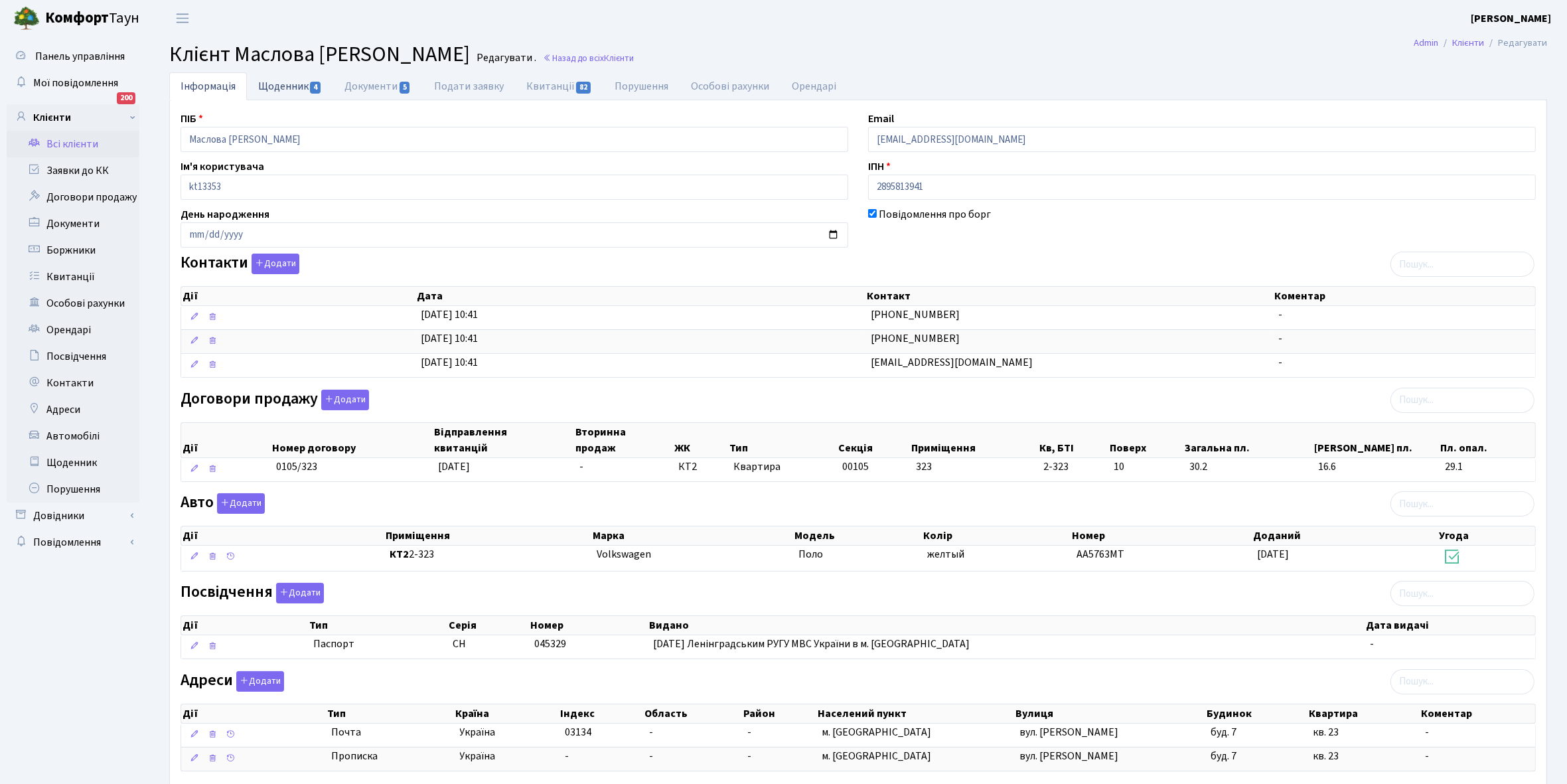
click at [277, 85] on link "Щоденник 4" at bounding box center [290, 86] width 87 height 27
select select "25"
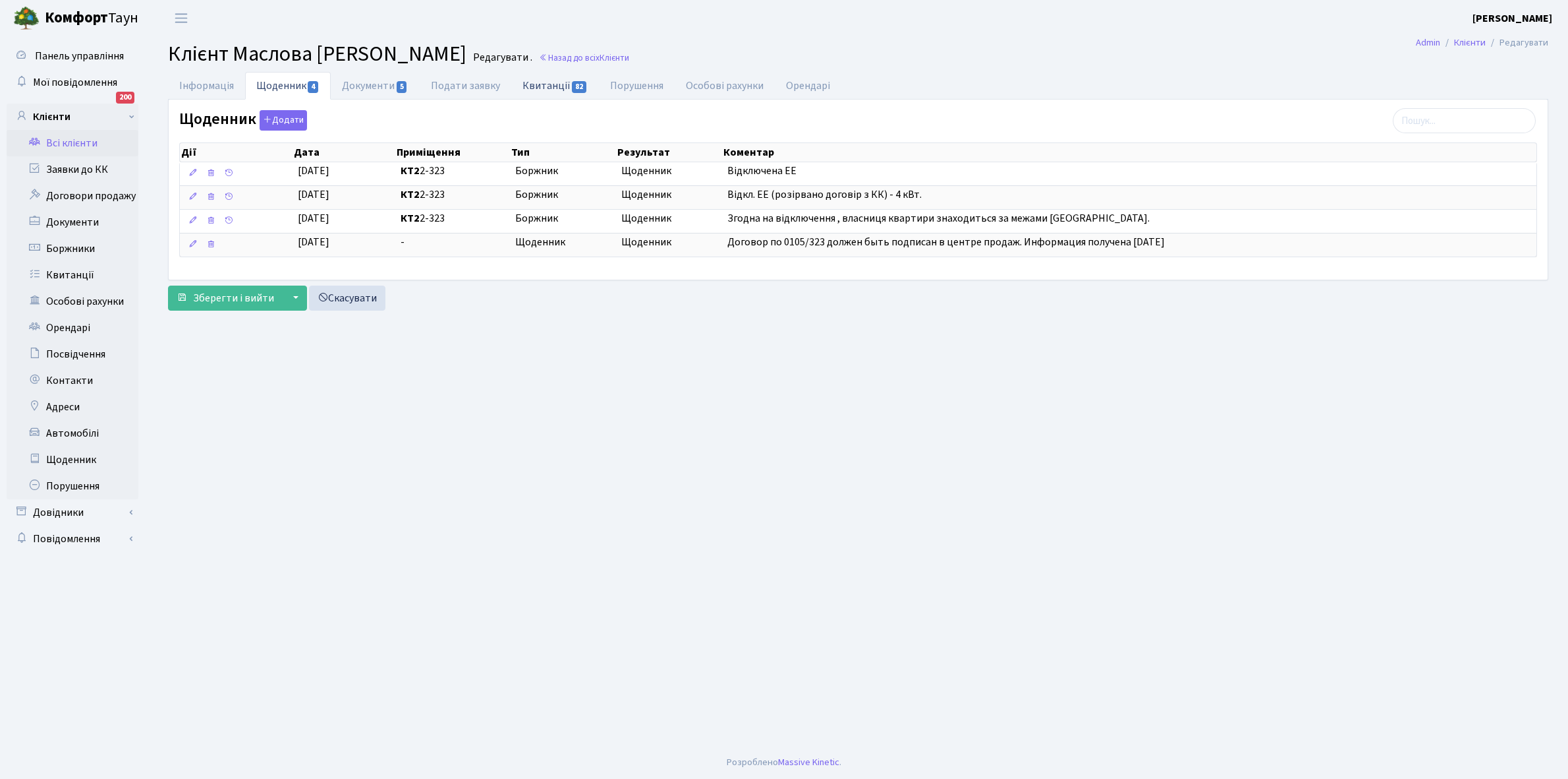
click at [543, 80] on link "Квитанції 82" at bounding box center [555, 85] width 88 height 27
select select "25"
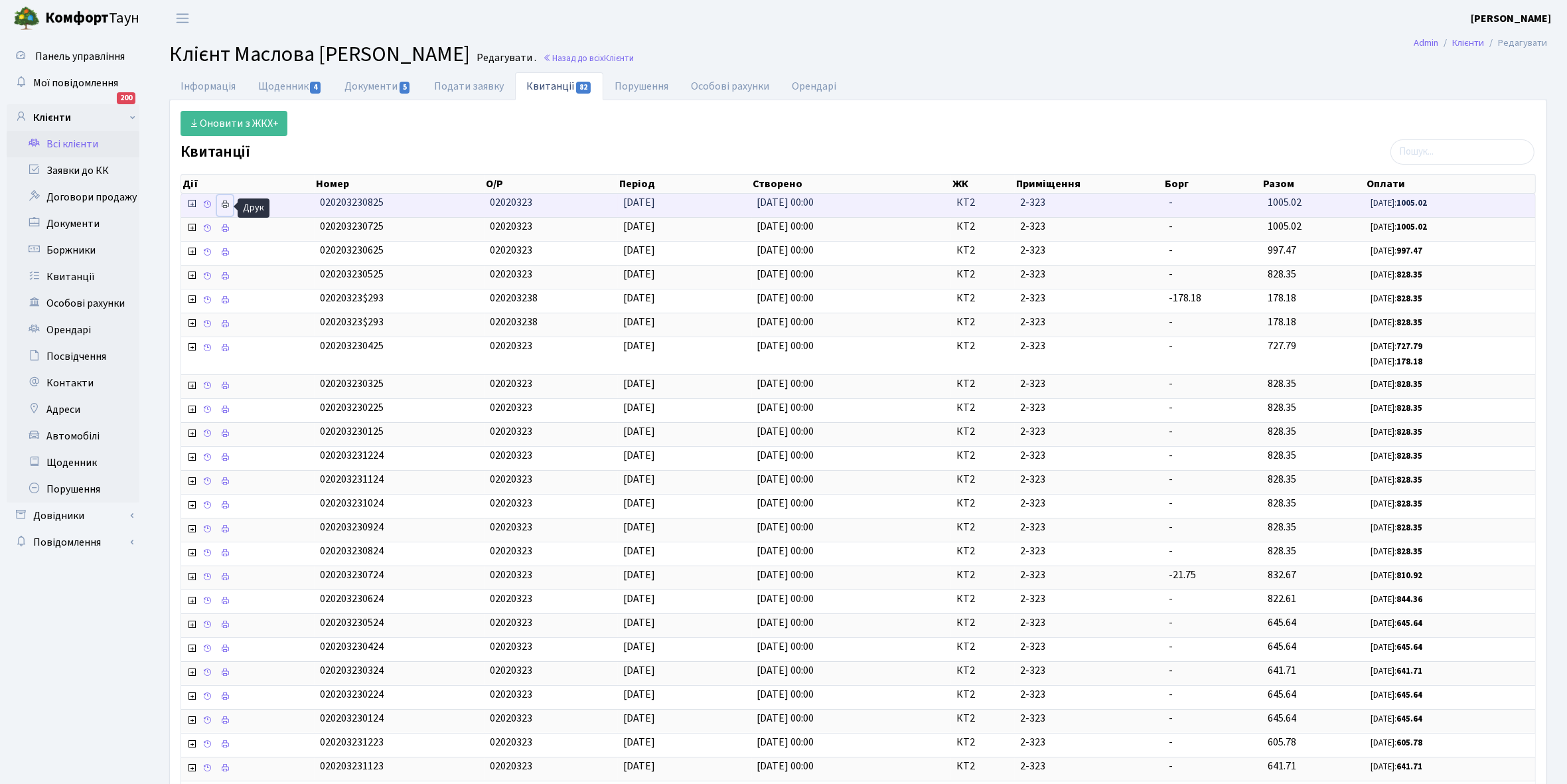
click at [224, 205] on icon at bounding box center [225, 205] width 10 height 10
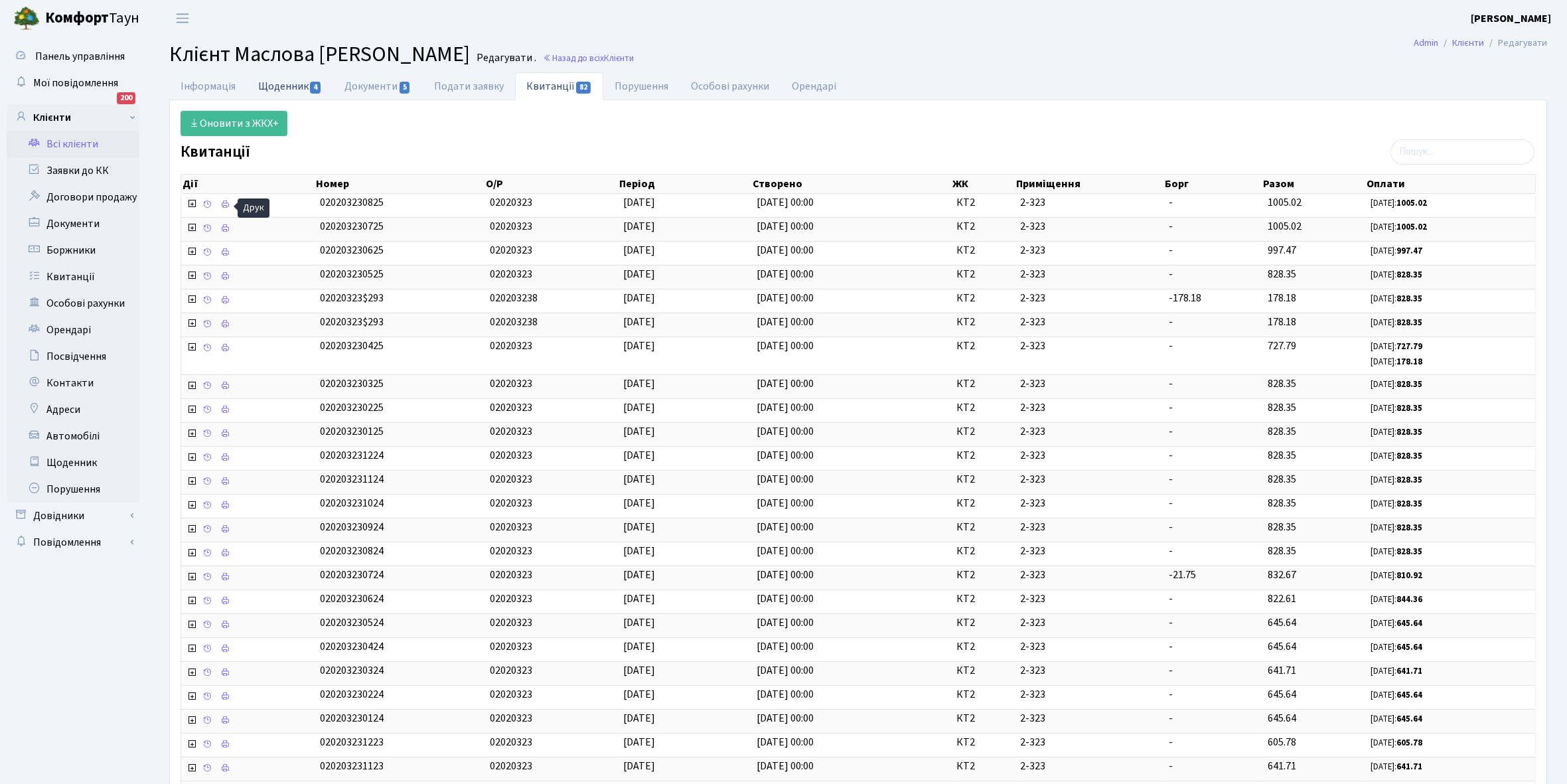
click at [279, 85] on link "Щоденник 4" at bounding box center [290, 86] width 87 height 27
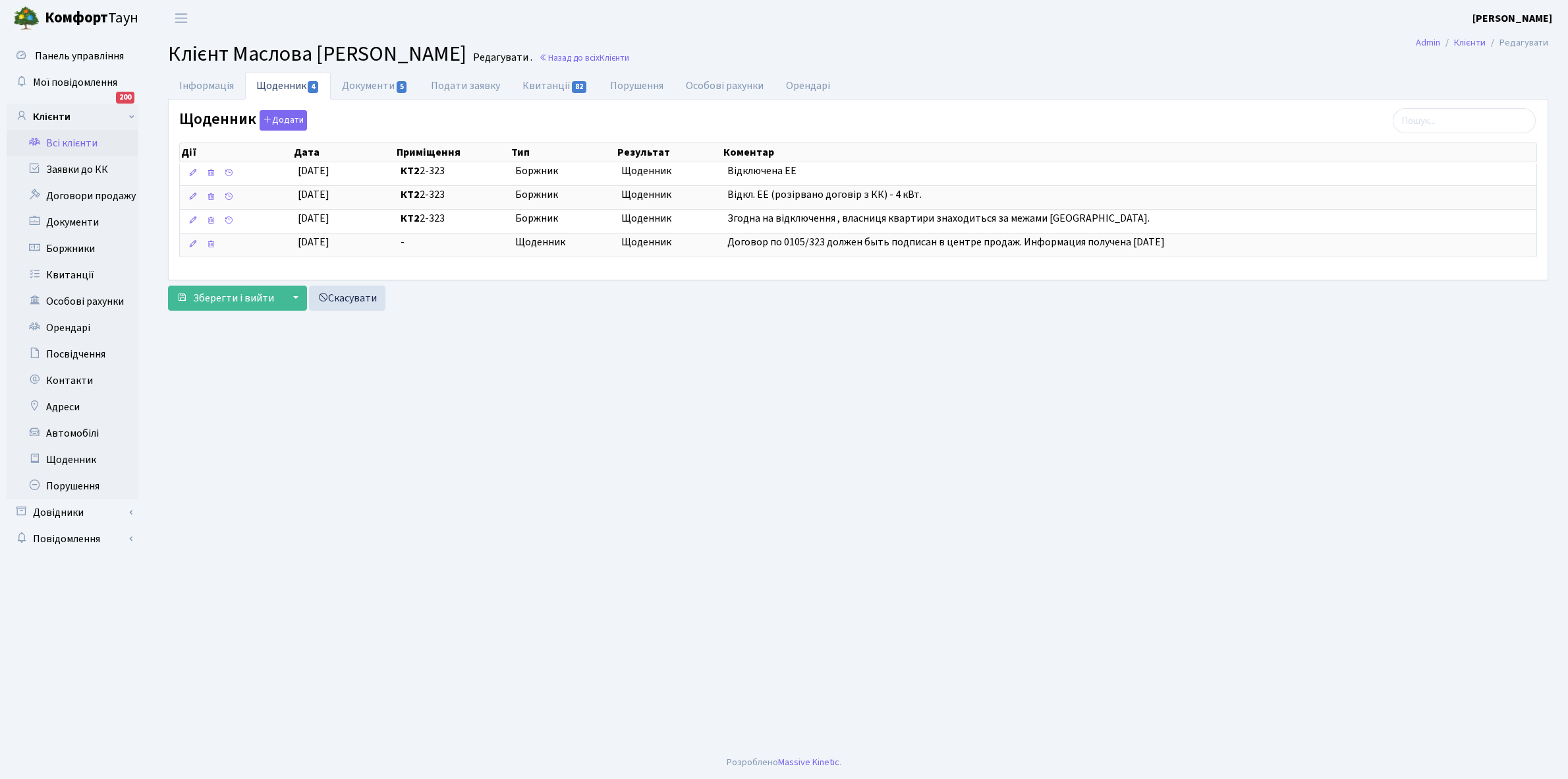
click at [80, 137] on link "Всі клієнти" at bounding box center [72, 143] width 132 height 27
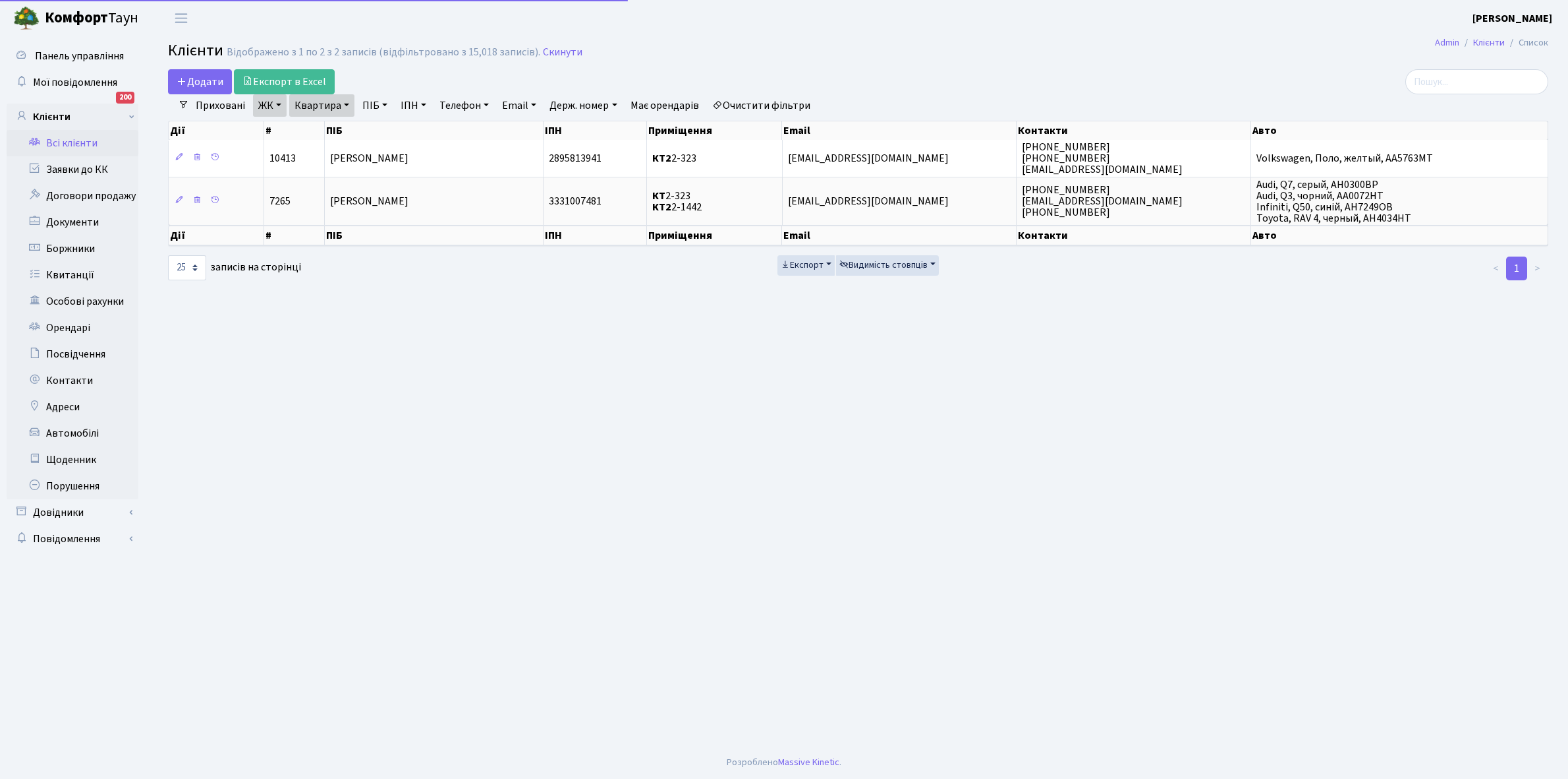
select select "25"
click at [346, 106] on link "Квартира" at bounding box center [322, 105] width 65 height 23
click at [338, 126] on input "2-323" at bounding box center [328, 131] width 77 height 25
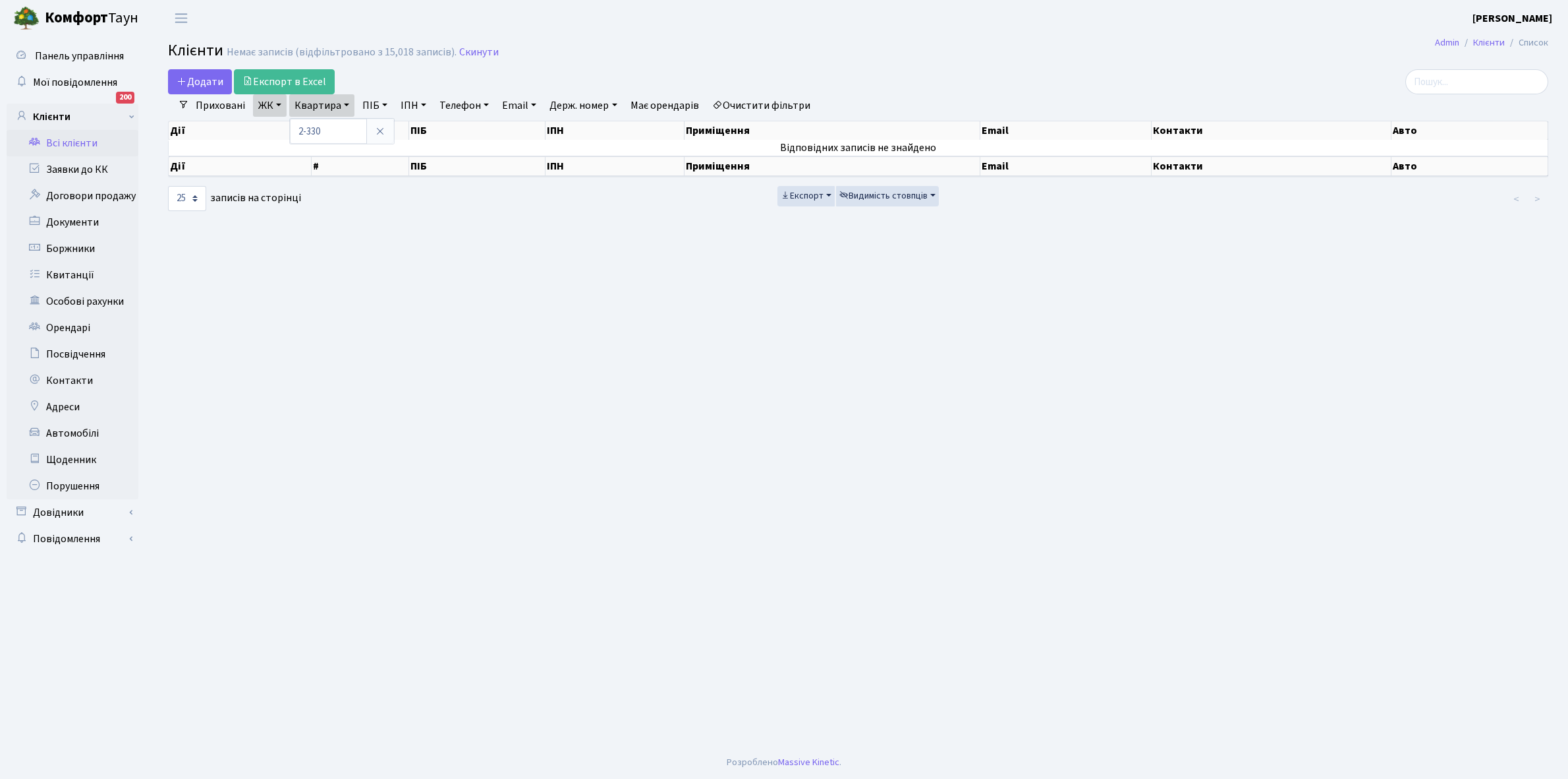
click at [773, 104] on link "Очистити фільтри" at bounding box center [761, 105] width 108 height 23
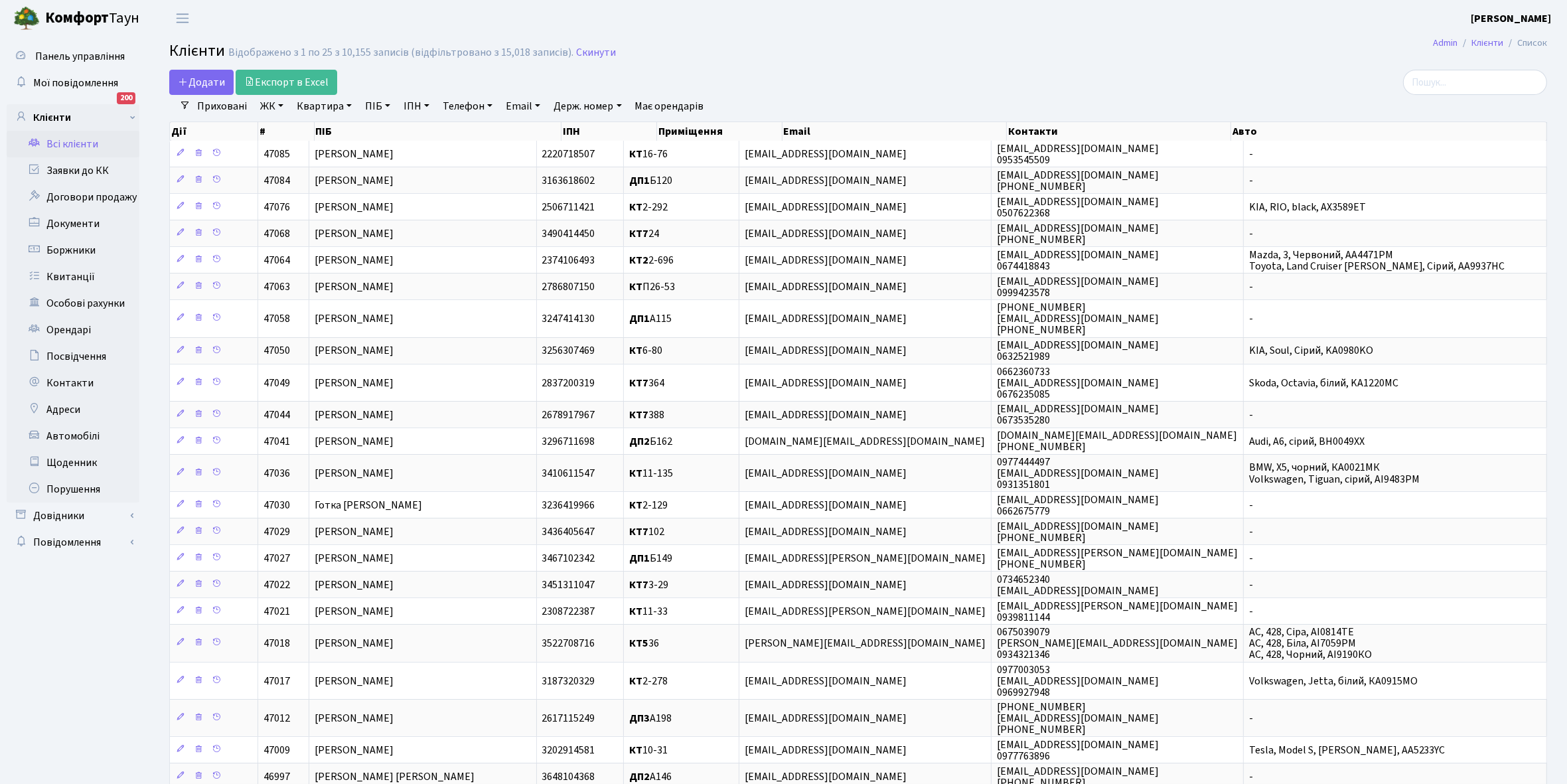
click at [279, 106] on link "ЖК" at bounding box center [271, 106] width 34 height 23
click at [310, 169] on li "КТ2, просп. Соборності, 17" at bounding box center [338, 176] width 161 height 23
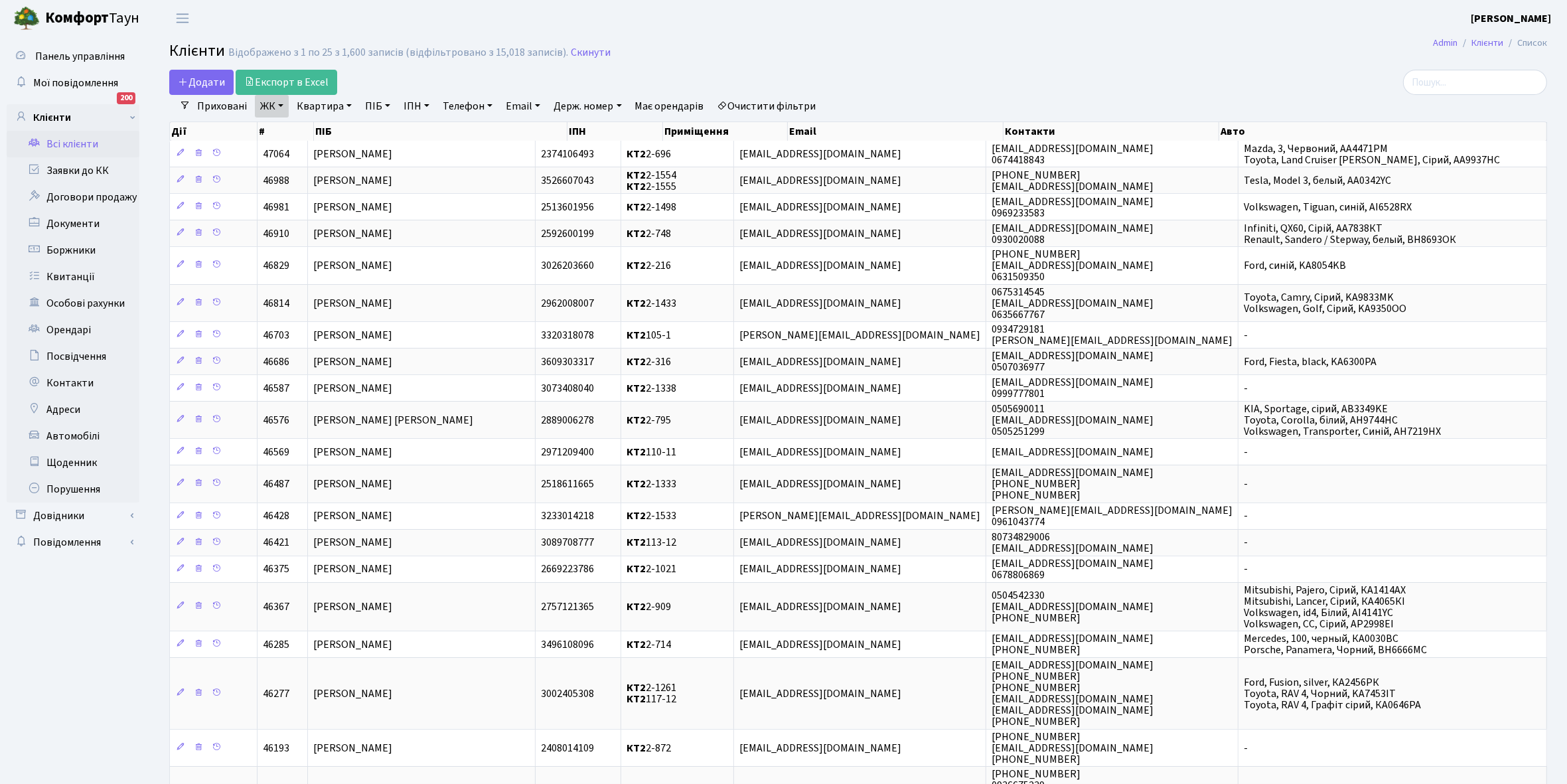
click at [346, 104] on link "Квартира" at bounding box center [324, 106] width 66 height 23
click at [326, 132] on input "text" at bounding box center [330, 132] width 78 height 25
type input "2-330"
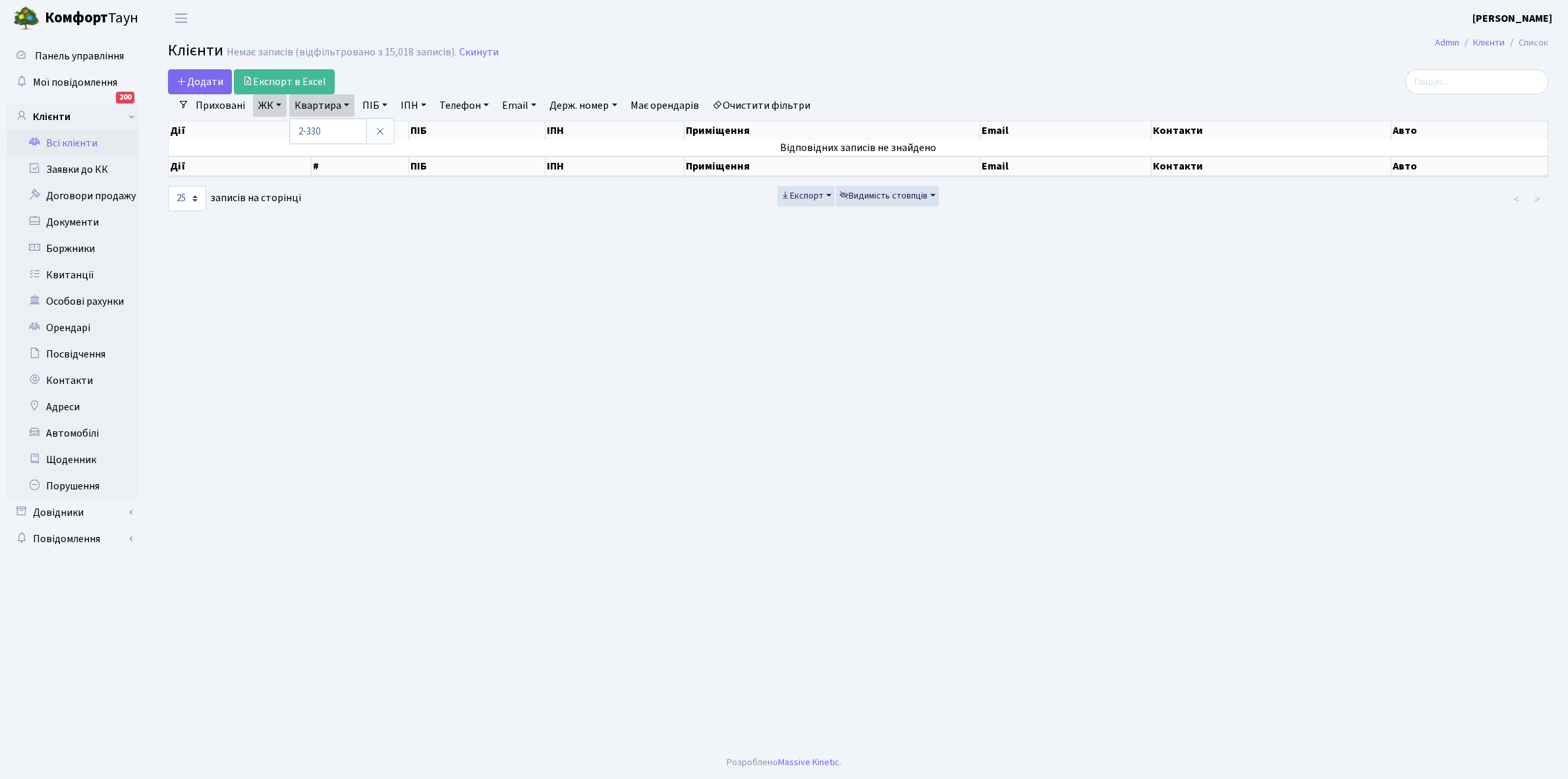
click at [762, 108] on link "Очистити фільтри" at bounding box center [761, 105] width 108 height 23
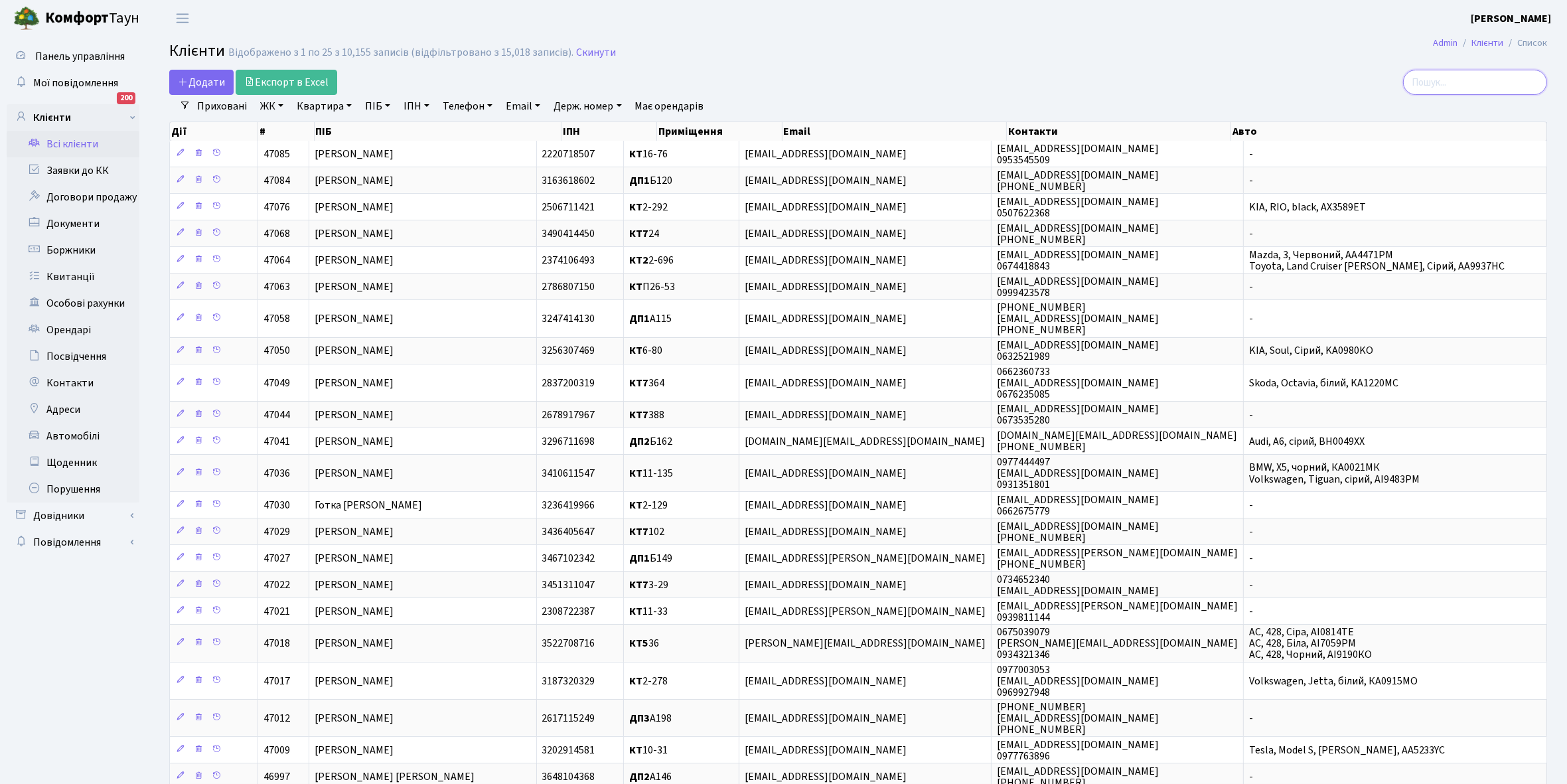
click at [1467, 82] on input "search" at bounding box center [1475, 82] width 144 height 25
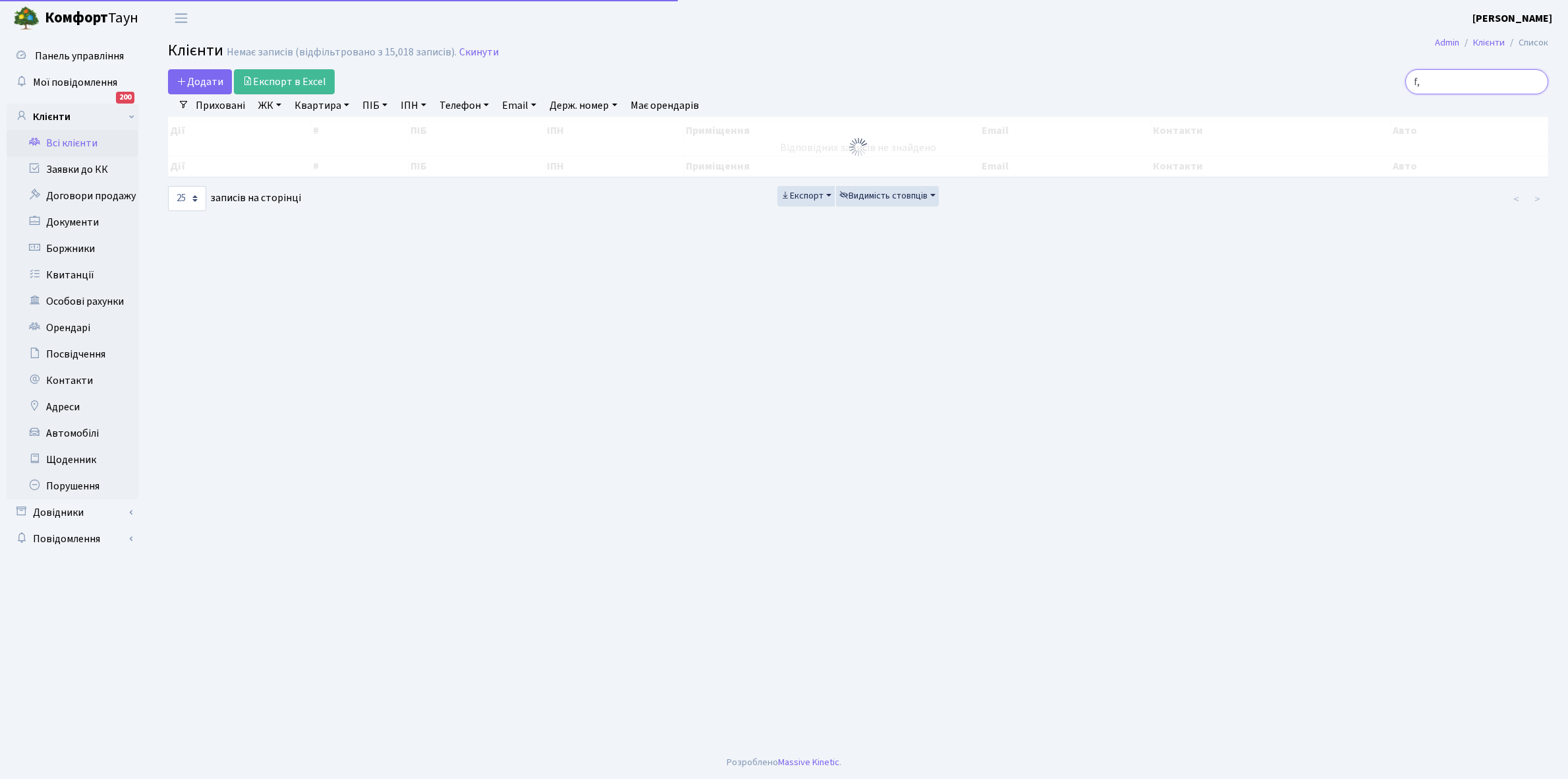
type input "f"
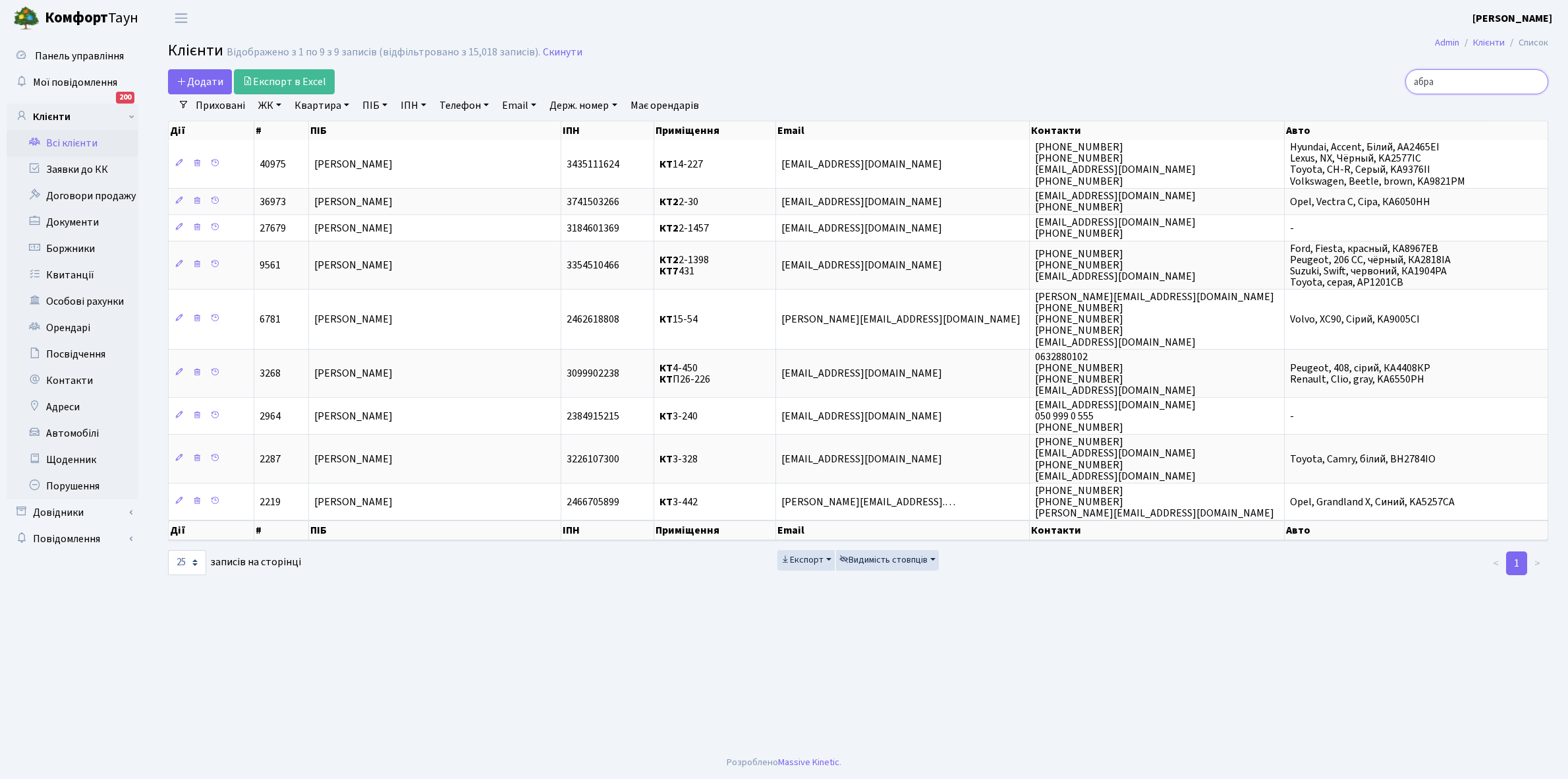
click at [1467, 80] on input "абра" at bounding box center [1477, 81] width 143 height 25
type input "а"
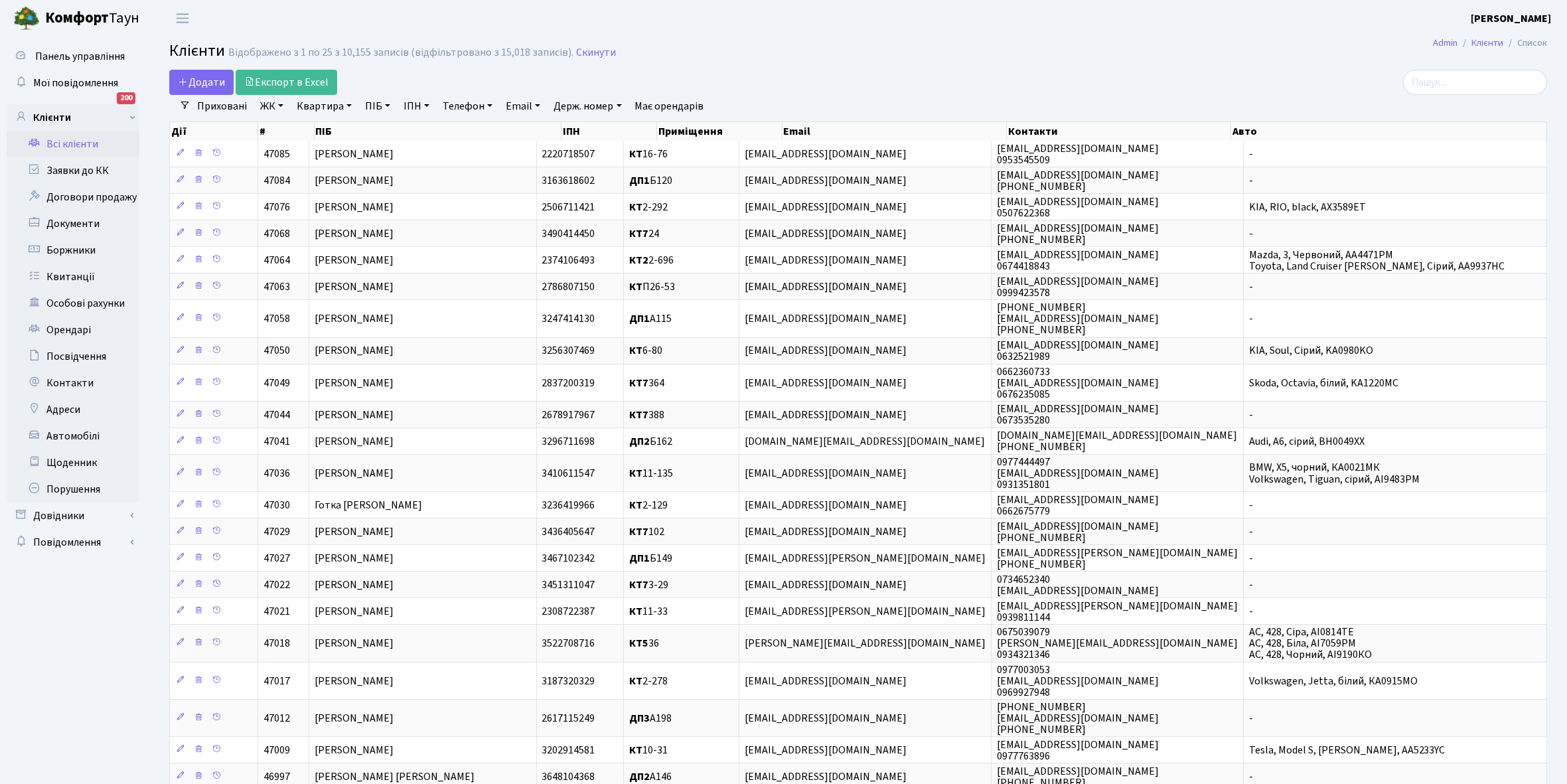
click at [277, 103] on link "ЖК" at bounding box center [271, 106] width 34 height 23
click at [319, 178] on li "КТ2, просп. Соборності, 17" at bounding box center [338, 176] width 161 height 23
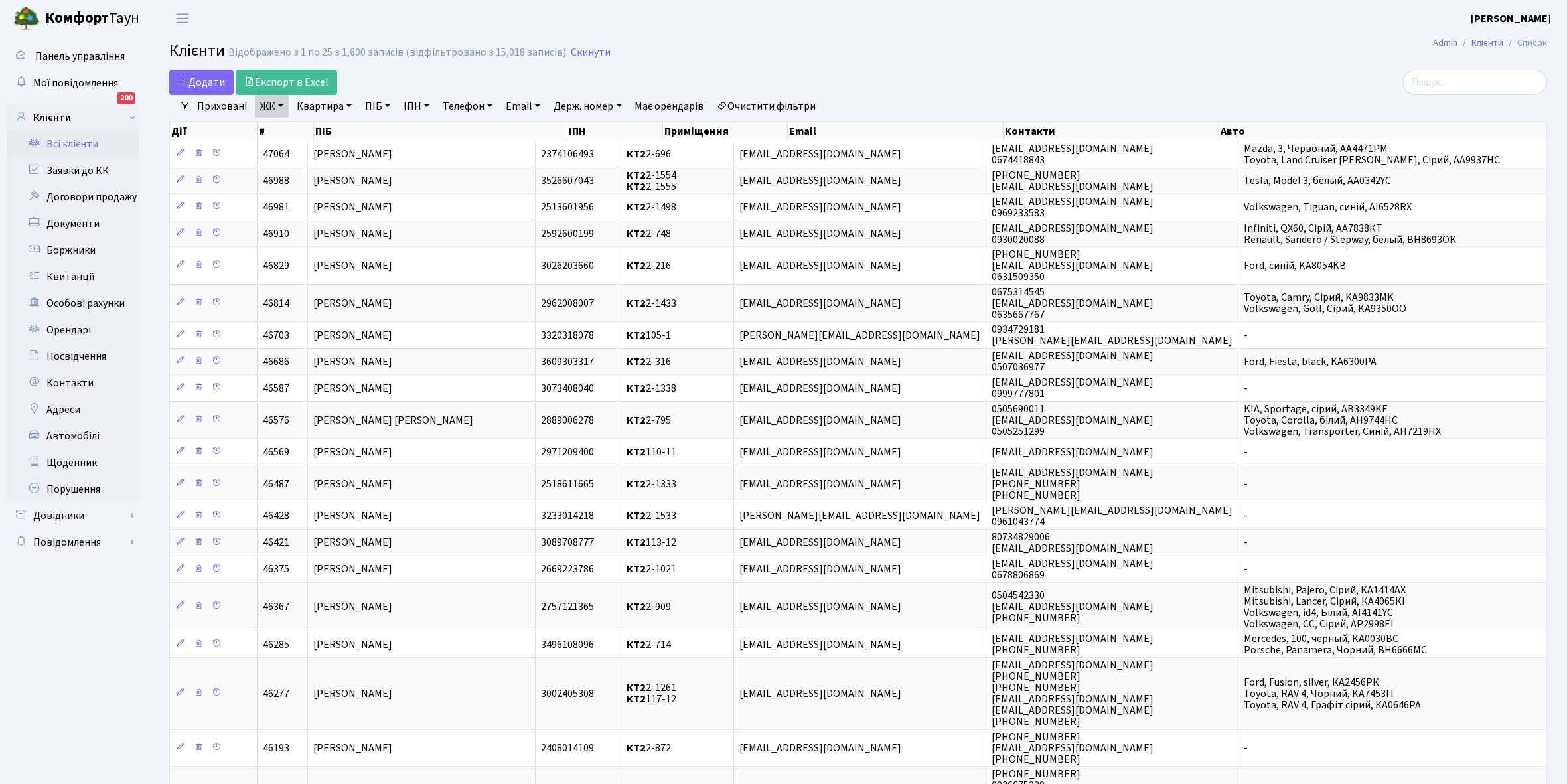
click at [346, 107] on link "Квартира" at bounding box center [324, 106] width 66 height 23
click at [323, 124] on input "text" at bounding box center [330, 132] width 78 height 25
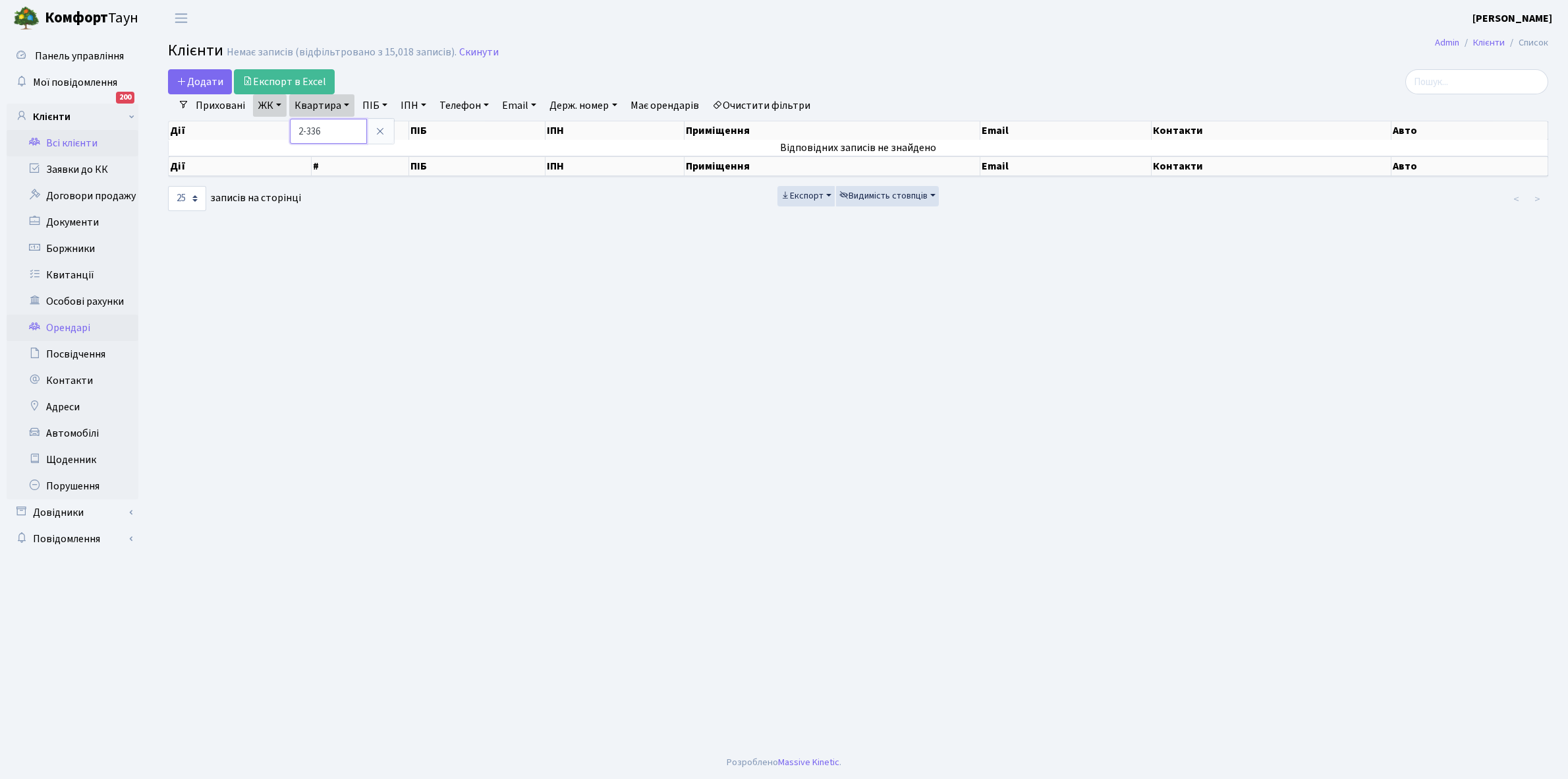
type input "2-336"
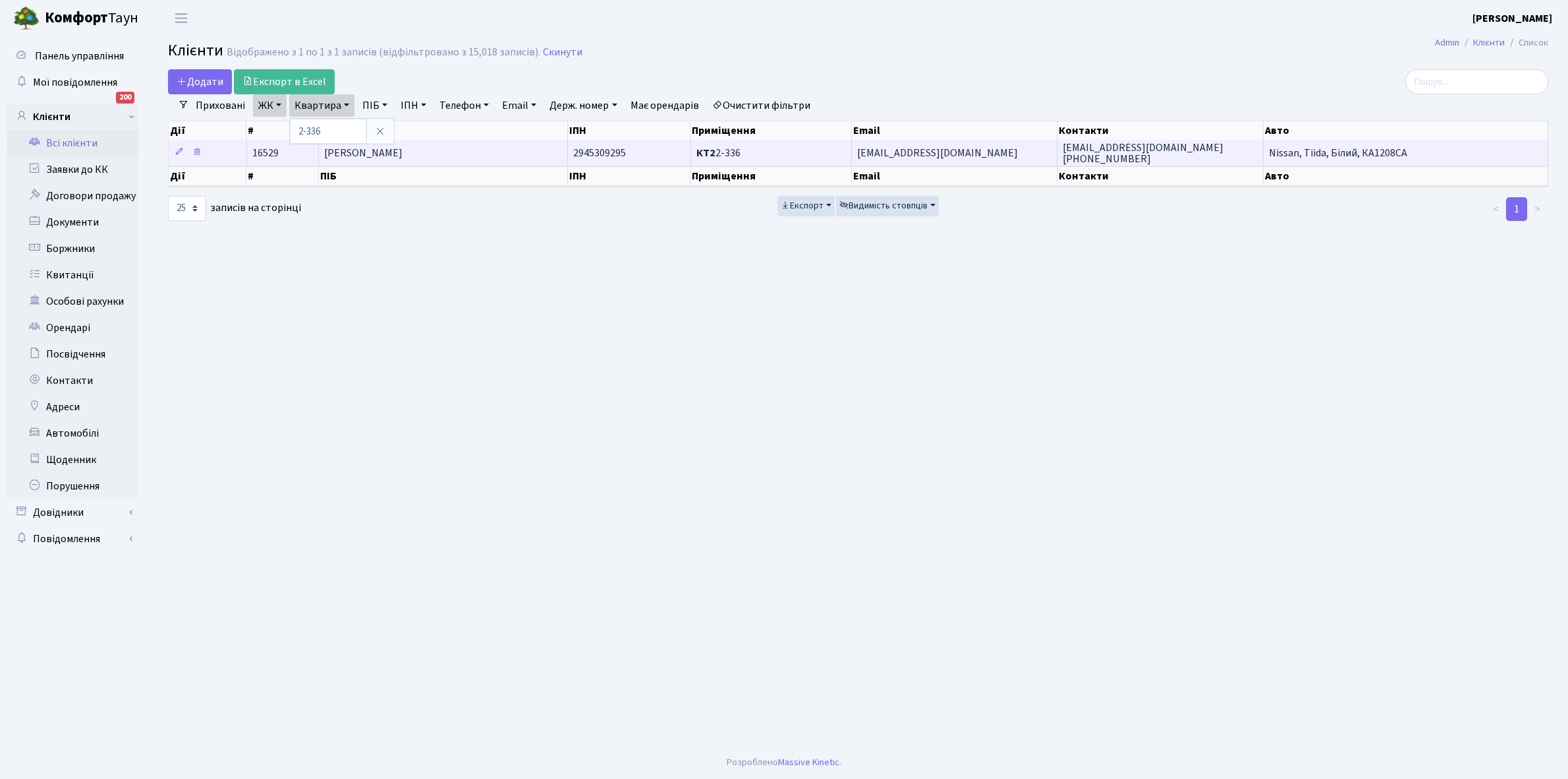
click at [455, 152] on td "Умінський Андрій Янович" at bounding box center [443, 153] width 249 height 26
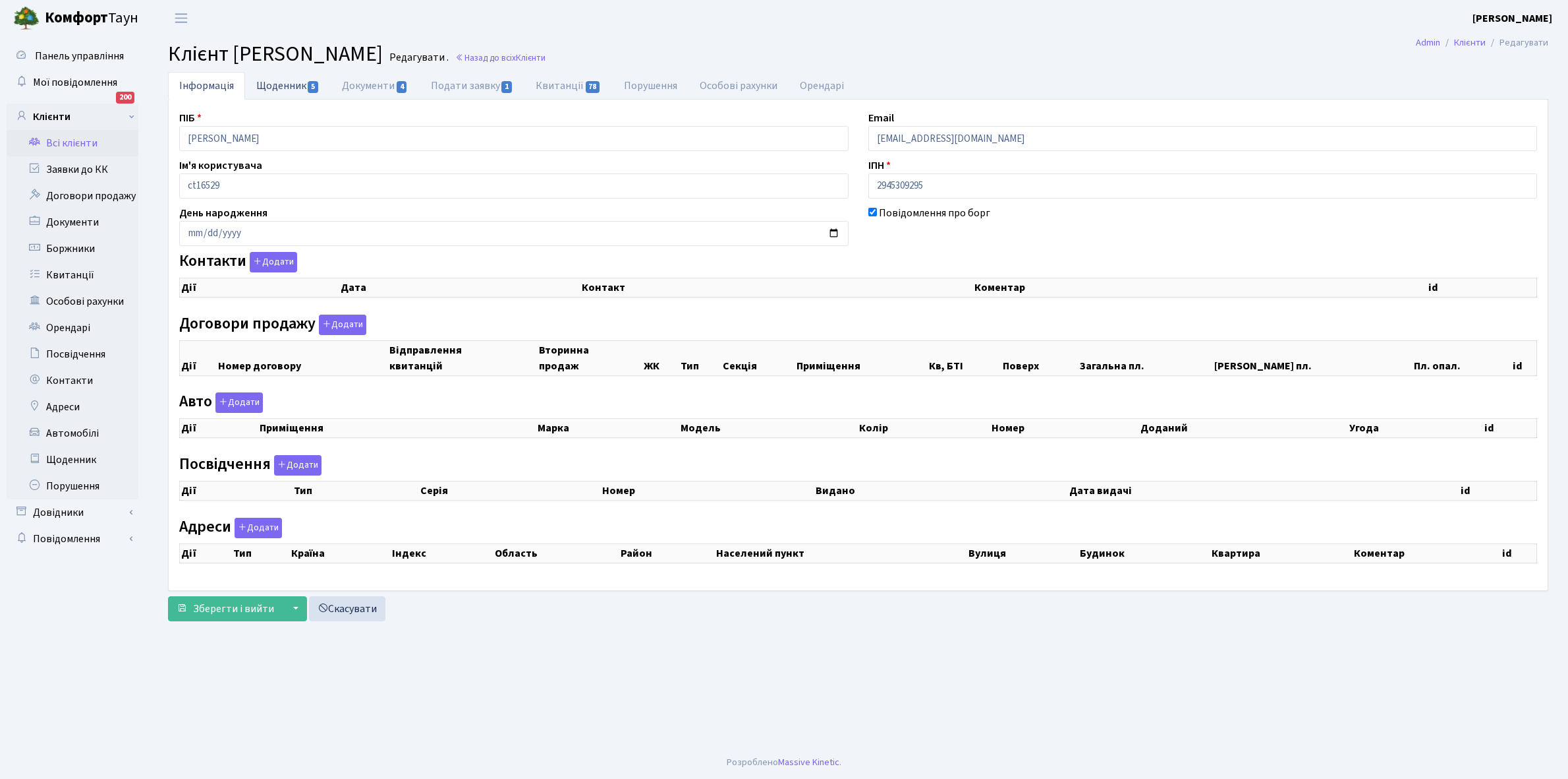
checkbox input "true"
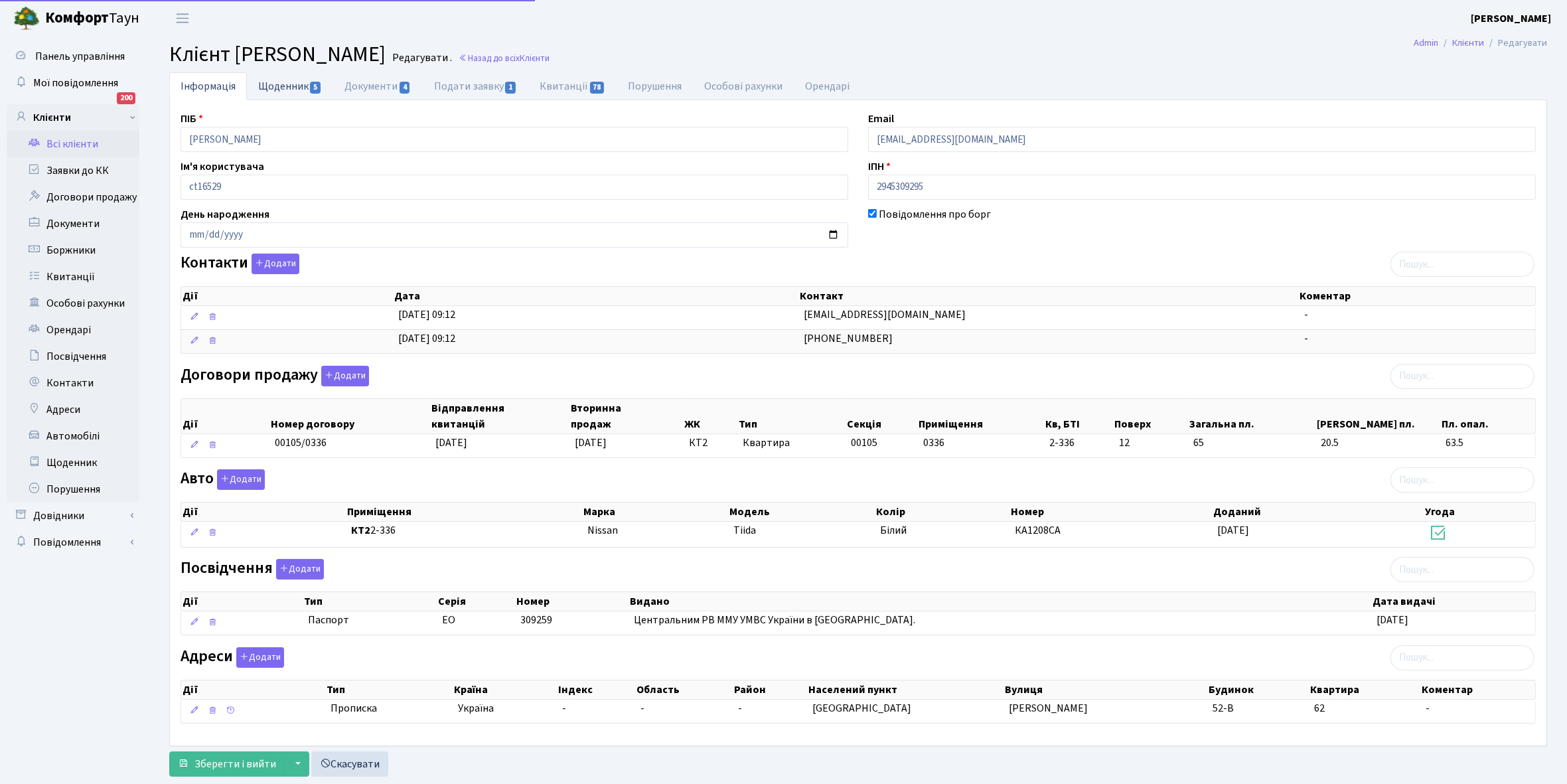
click at [277, 82] on link "Щоденник 5" at bounding box center [290, 86] width 87 height 27
select select "25"
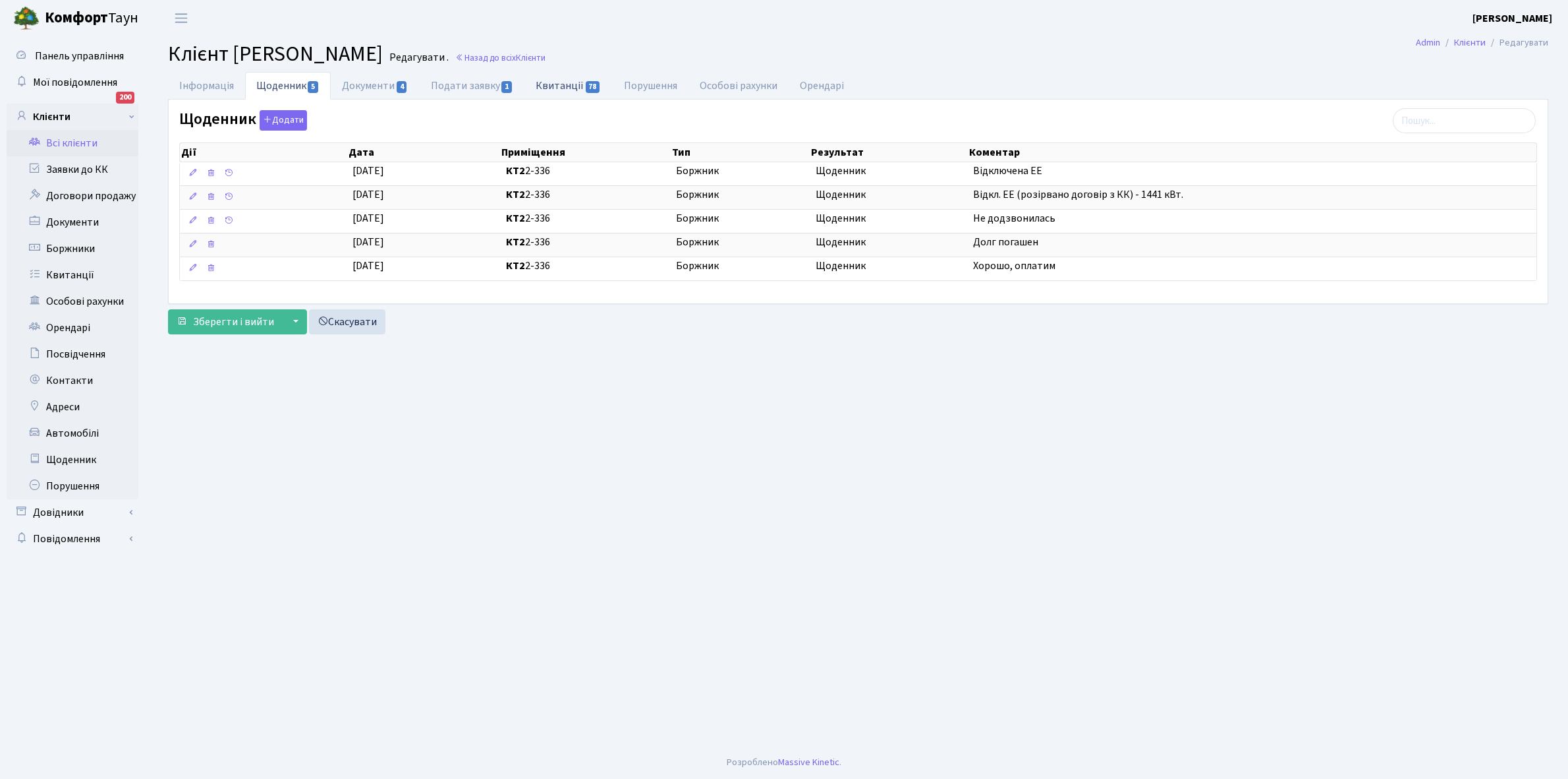
click at [572, 80] on link "Квитанції 78" at bounding box center [568, 85] width 88 height 27
select select "25"
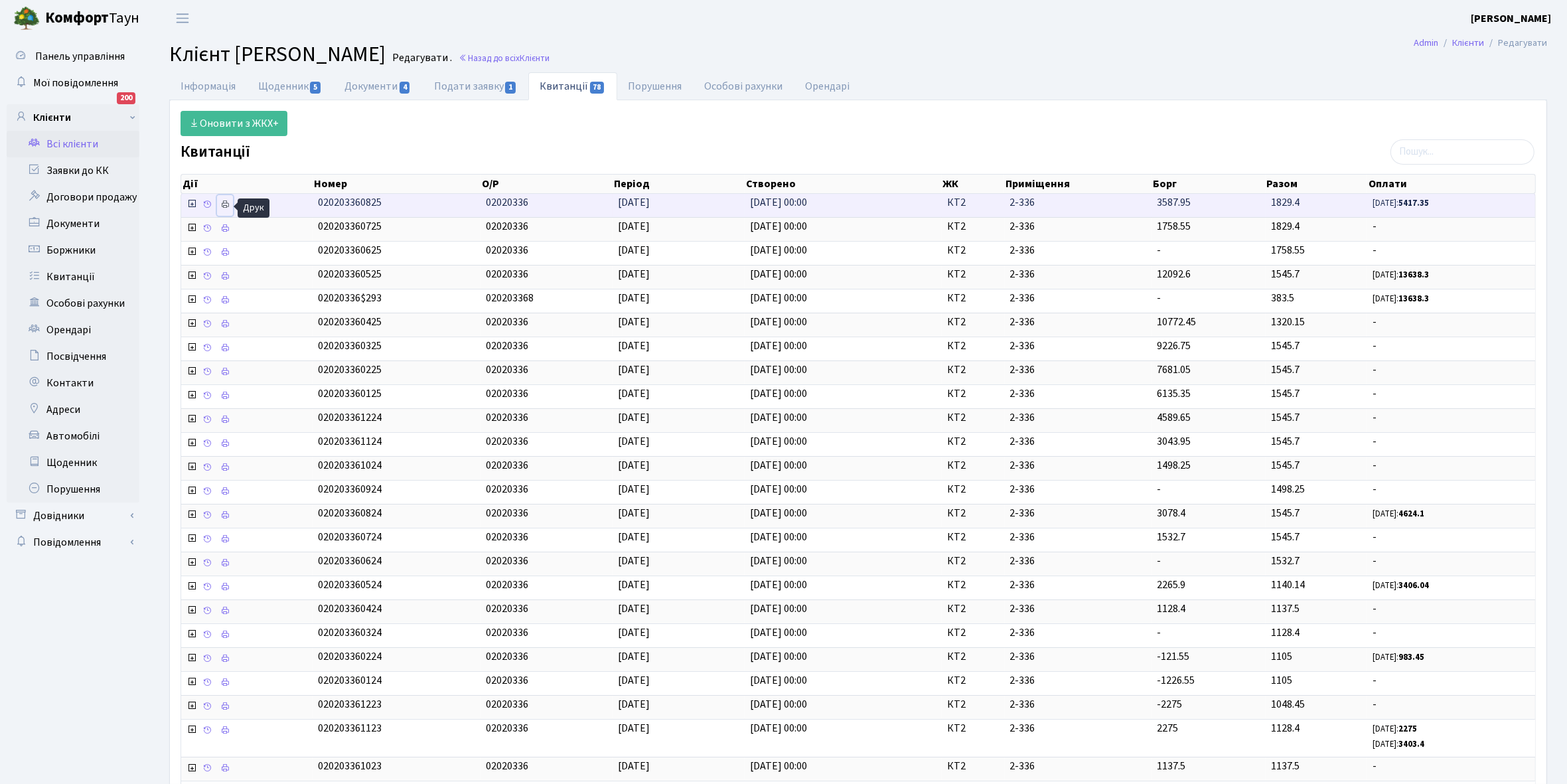
click at [223, 207] on icon at bounding box center [225, 205] width 10 height 10
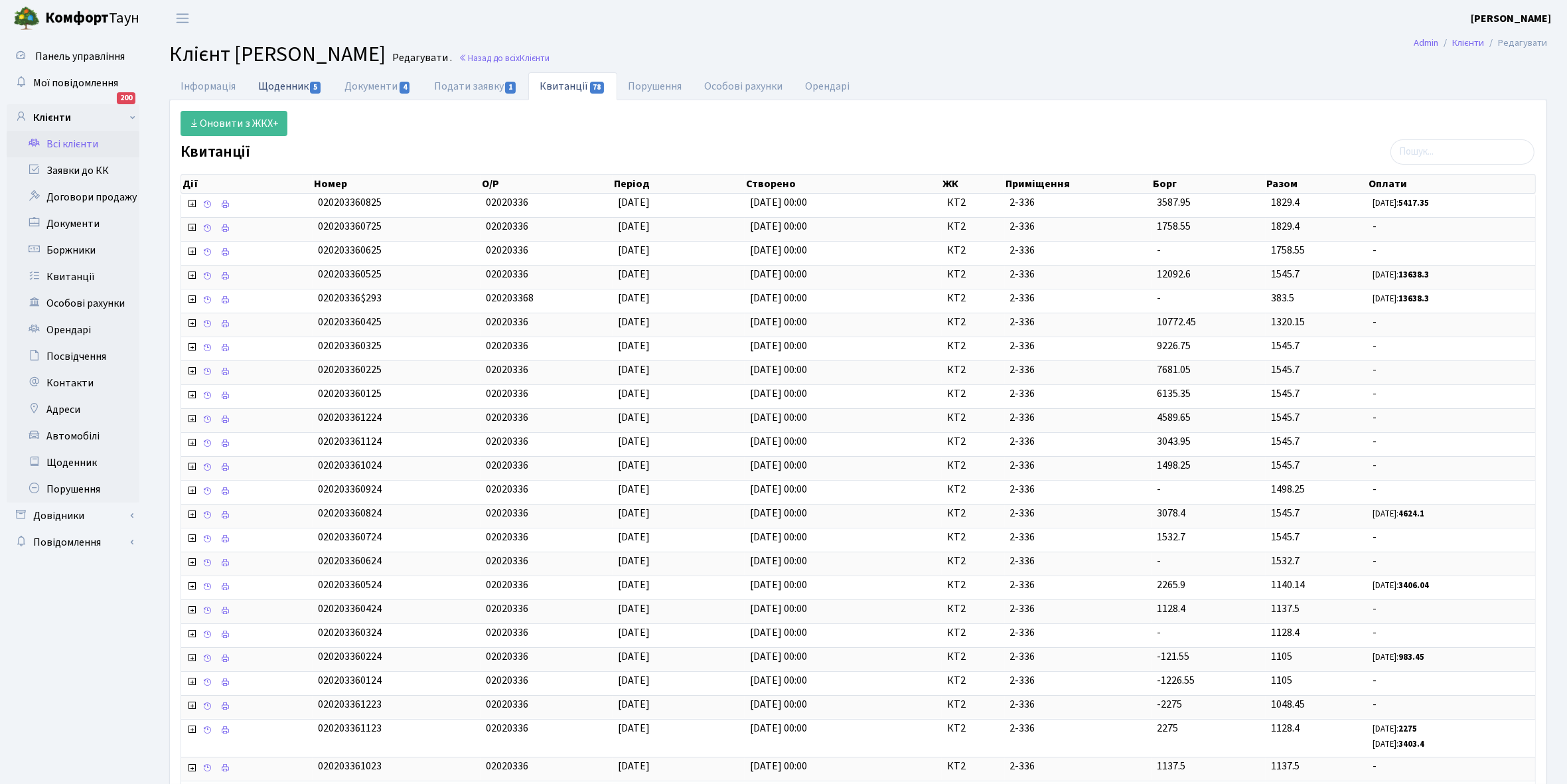
click at [271, 90] on link "Щоденник 5" at bounding box center [290, 86] width 87 height 27
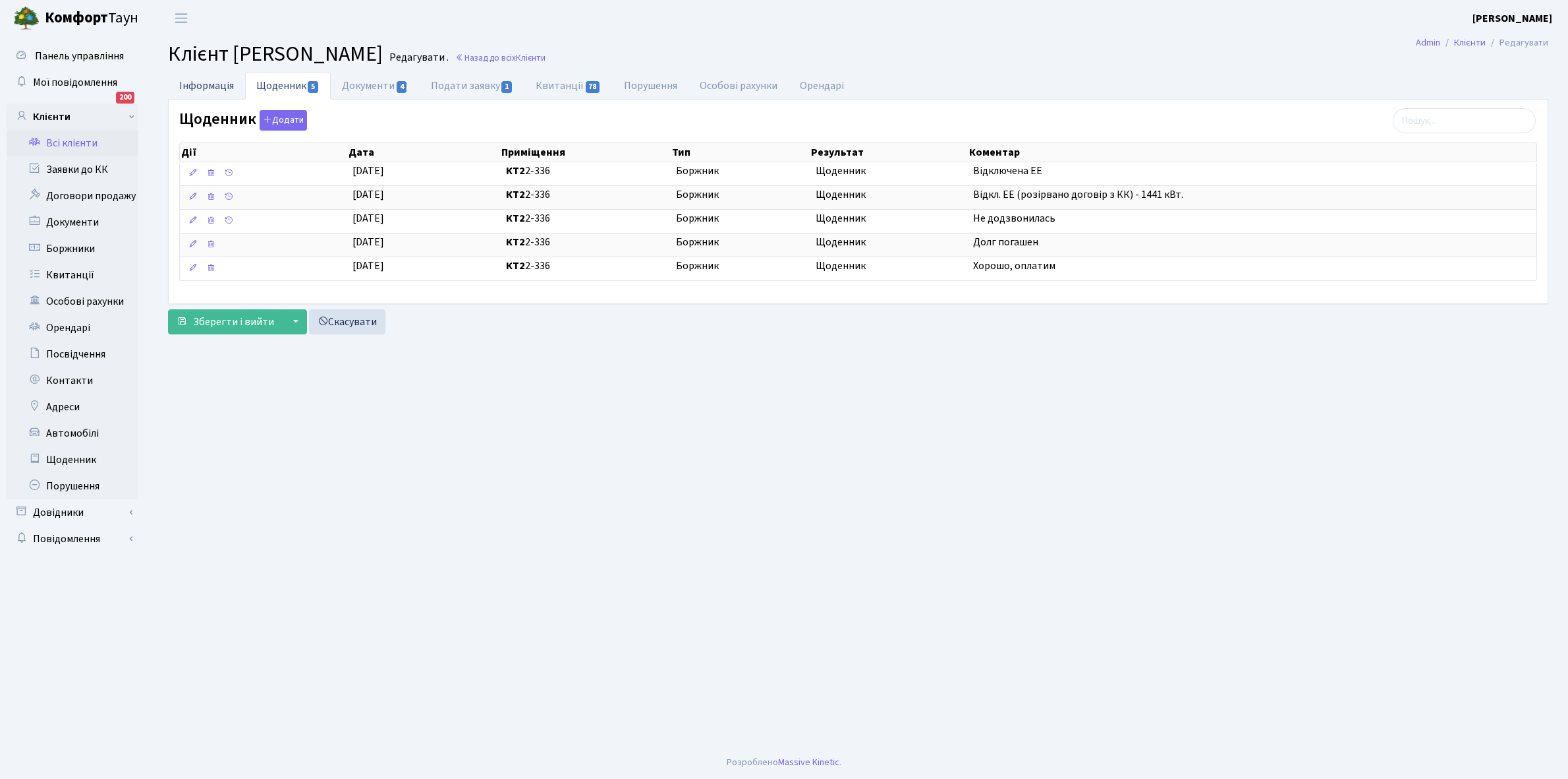
click at [202, 83] on link "Інформація" at bounding box center [206, 85] width 77 height 27
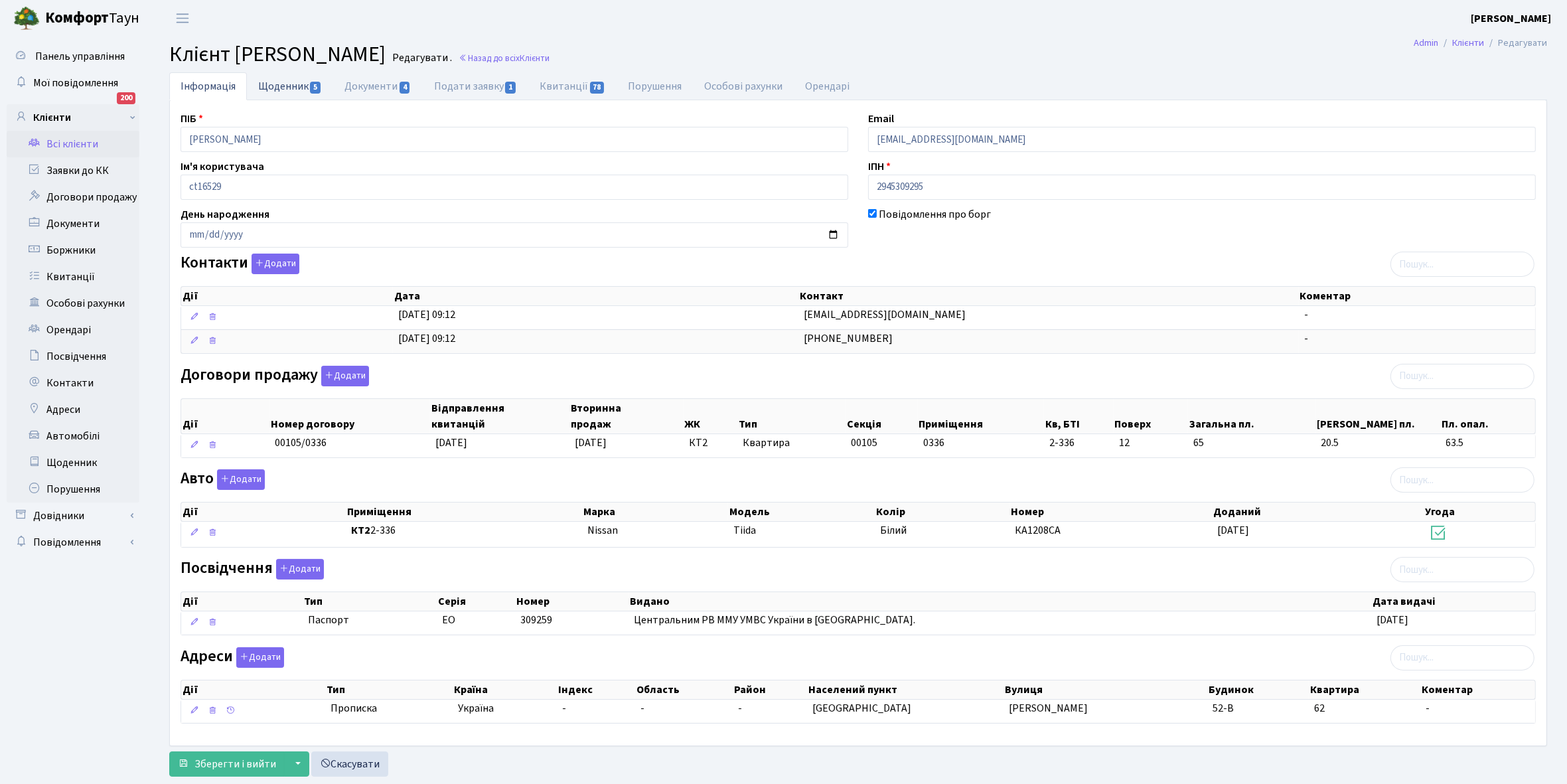
click at [286, 84] on link "Щоденник 5" at bounding box center [290, 86] width 87 height 27
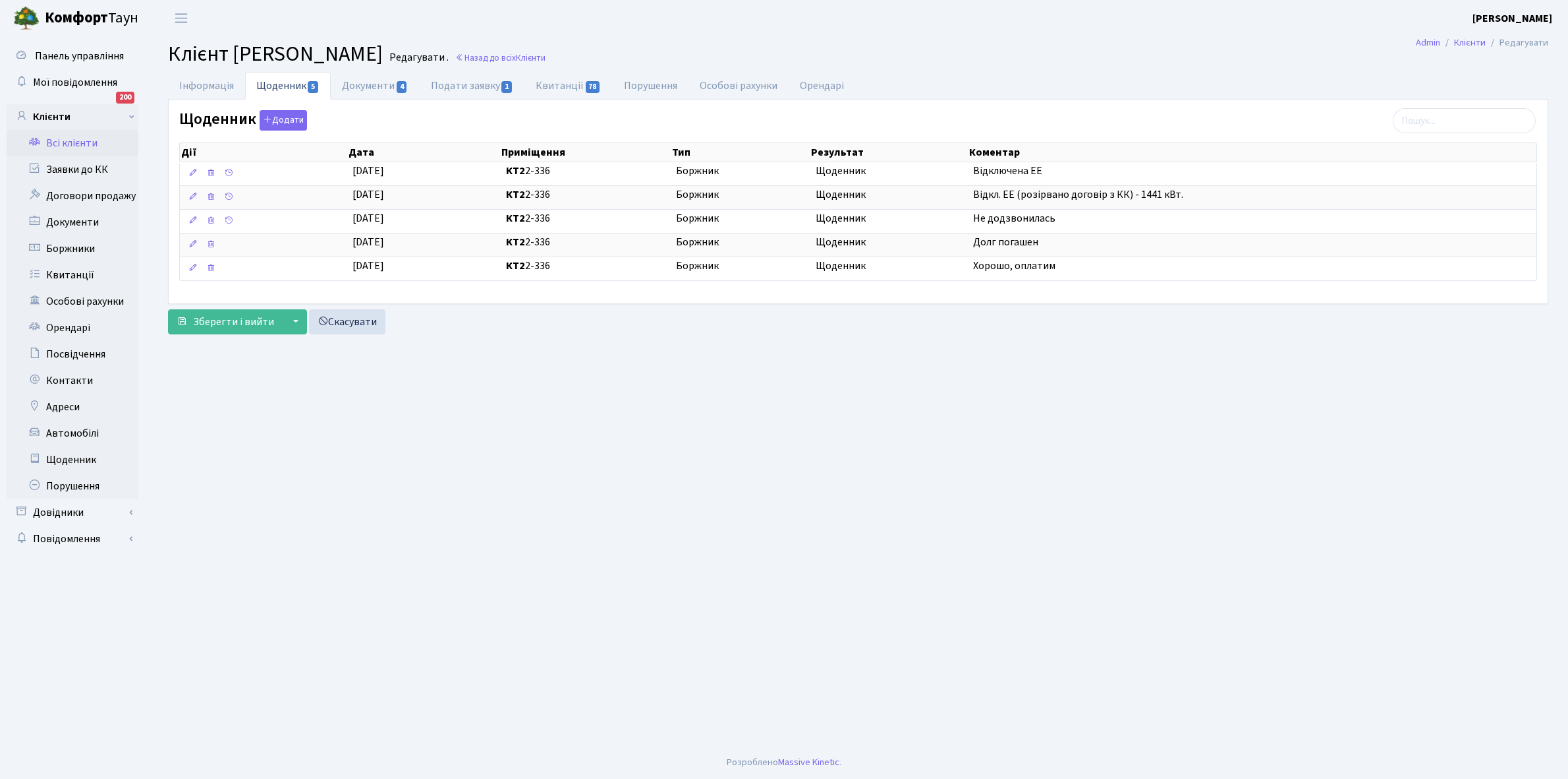
click at [80, 134] on link "Всі клієнти" at bounding box center [72, 143] width 132 height 27
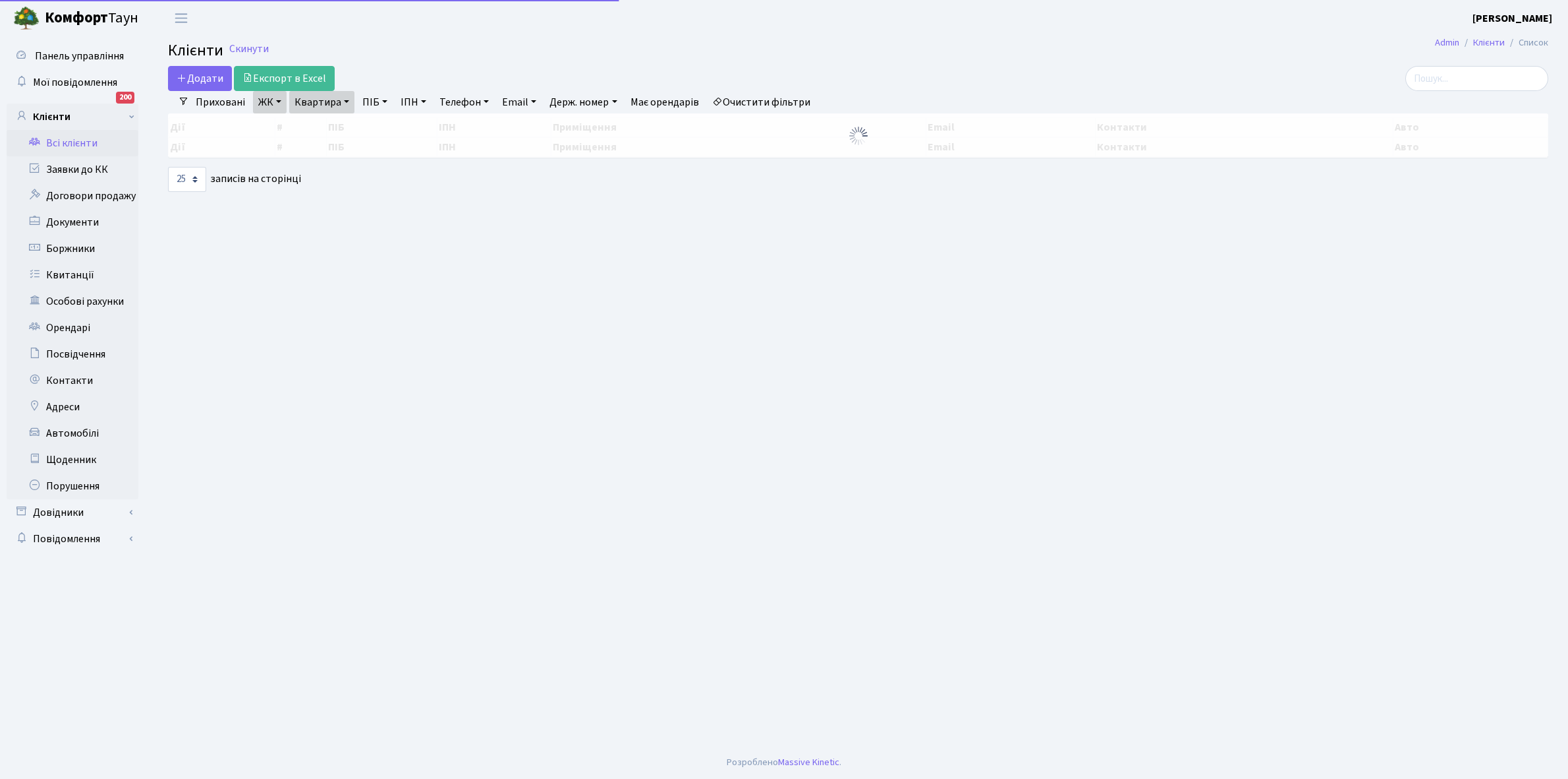
select select "25"
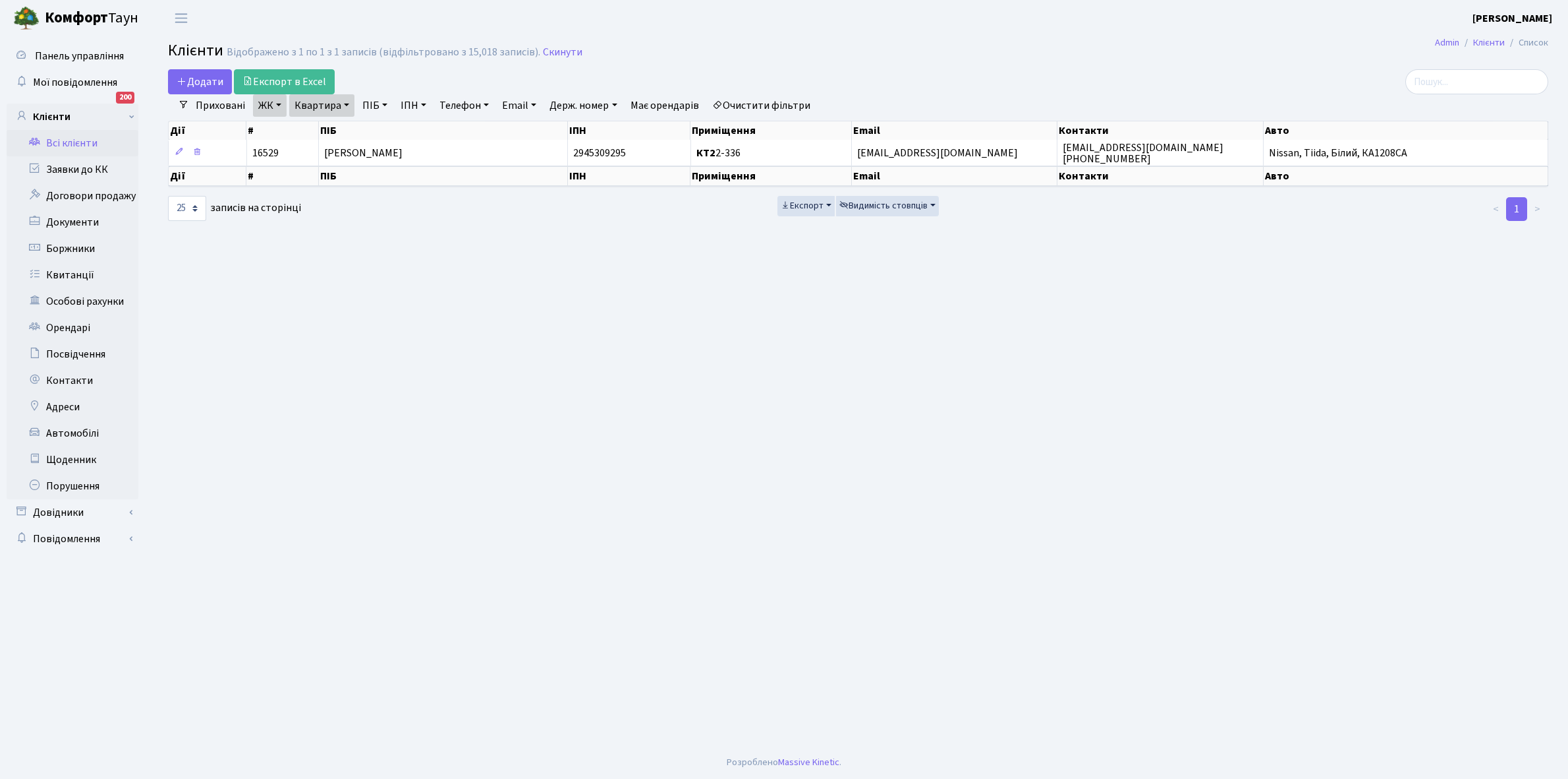
click at [348, 104] on link "Квартира" at bounding box center [322, 105] width 65 height 23
click at [346, 126] on input "2-336" at bounding box center [328, 131] width 77 height 25
type input "2-357"
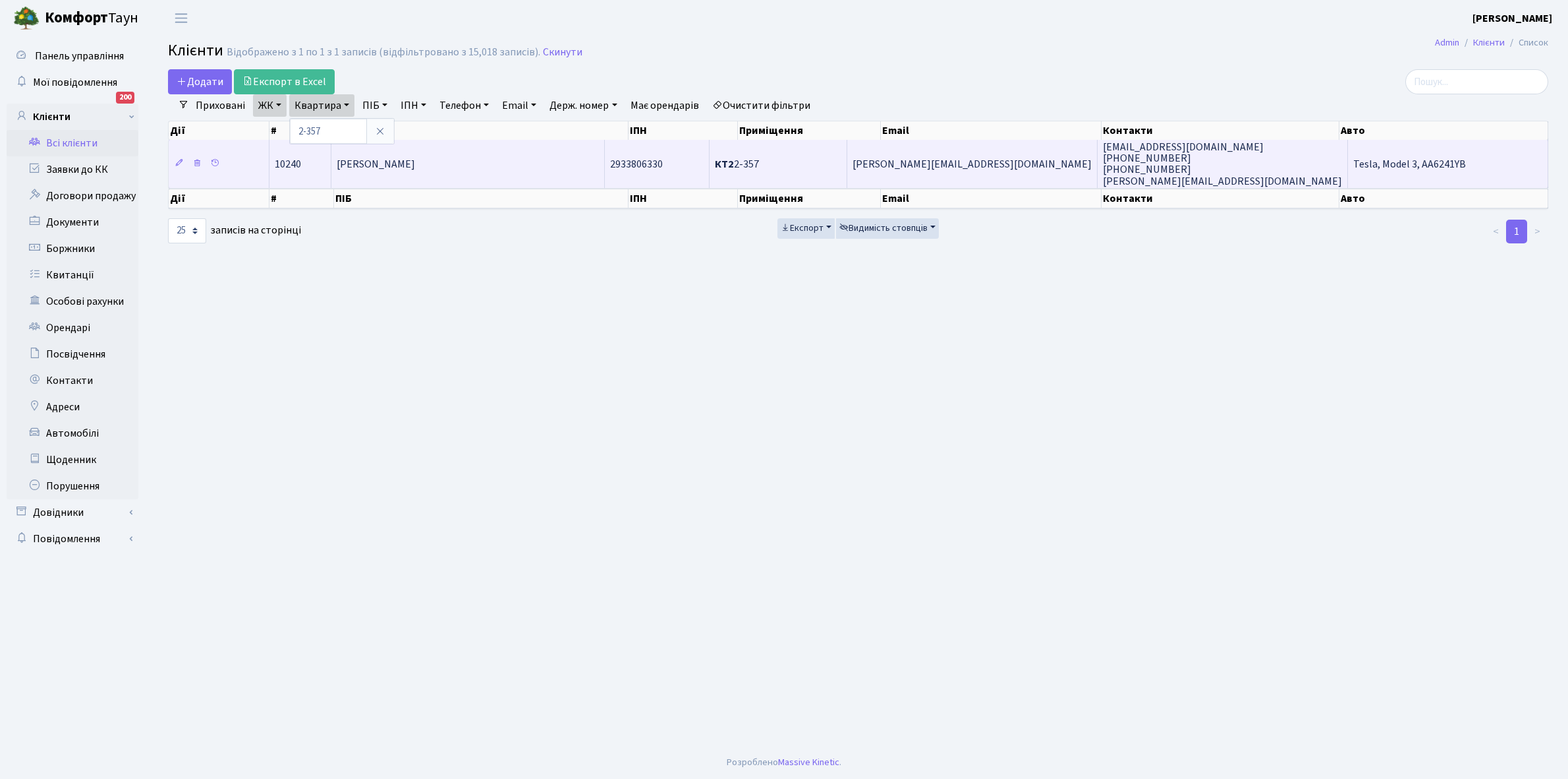
click at [409, 166] on span "Севастьян Олександр Михайлович" at bounding box center [376, 164] width 78 height 14
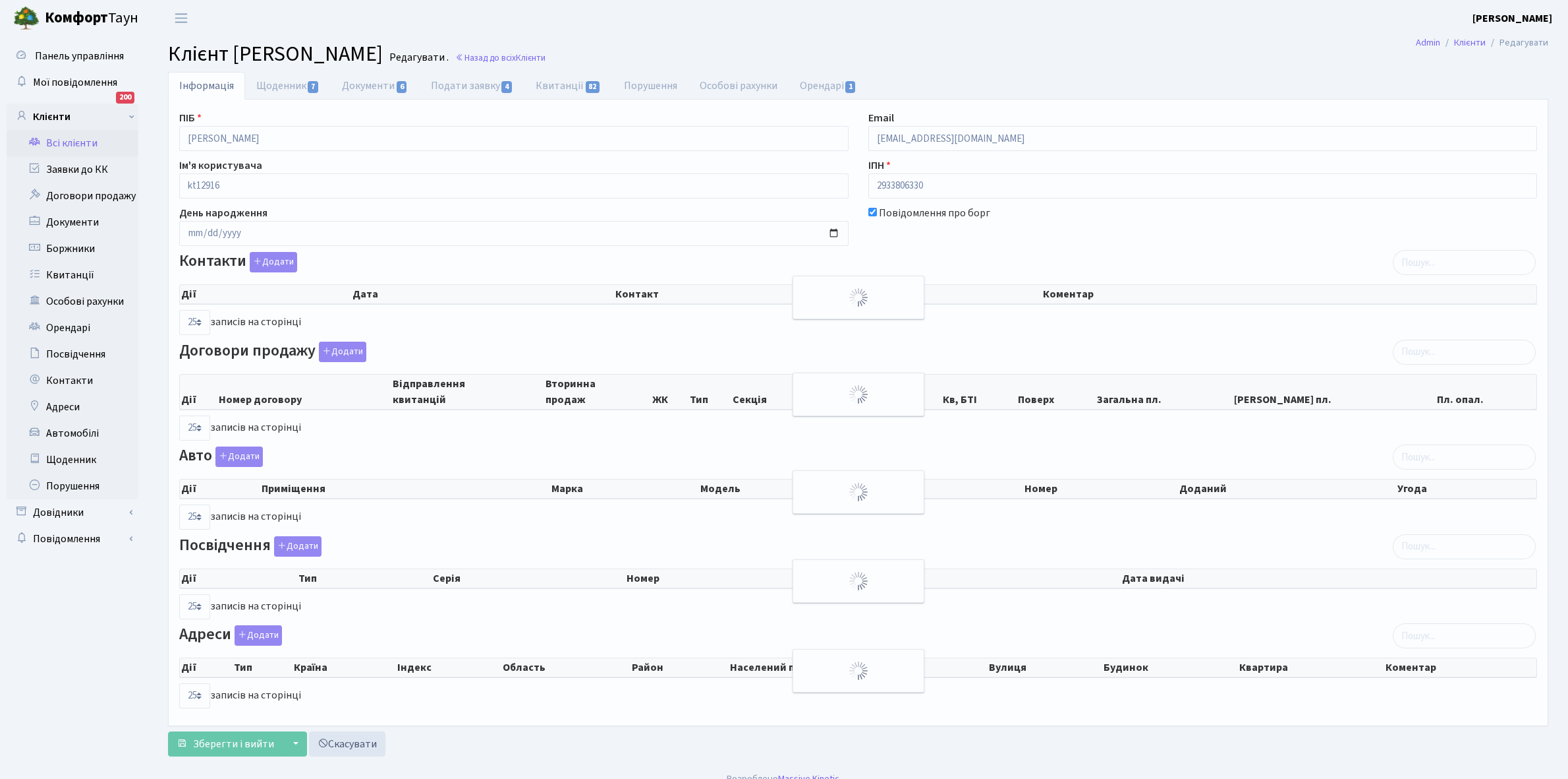
select select "25"
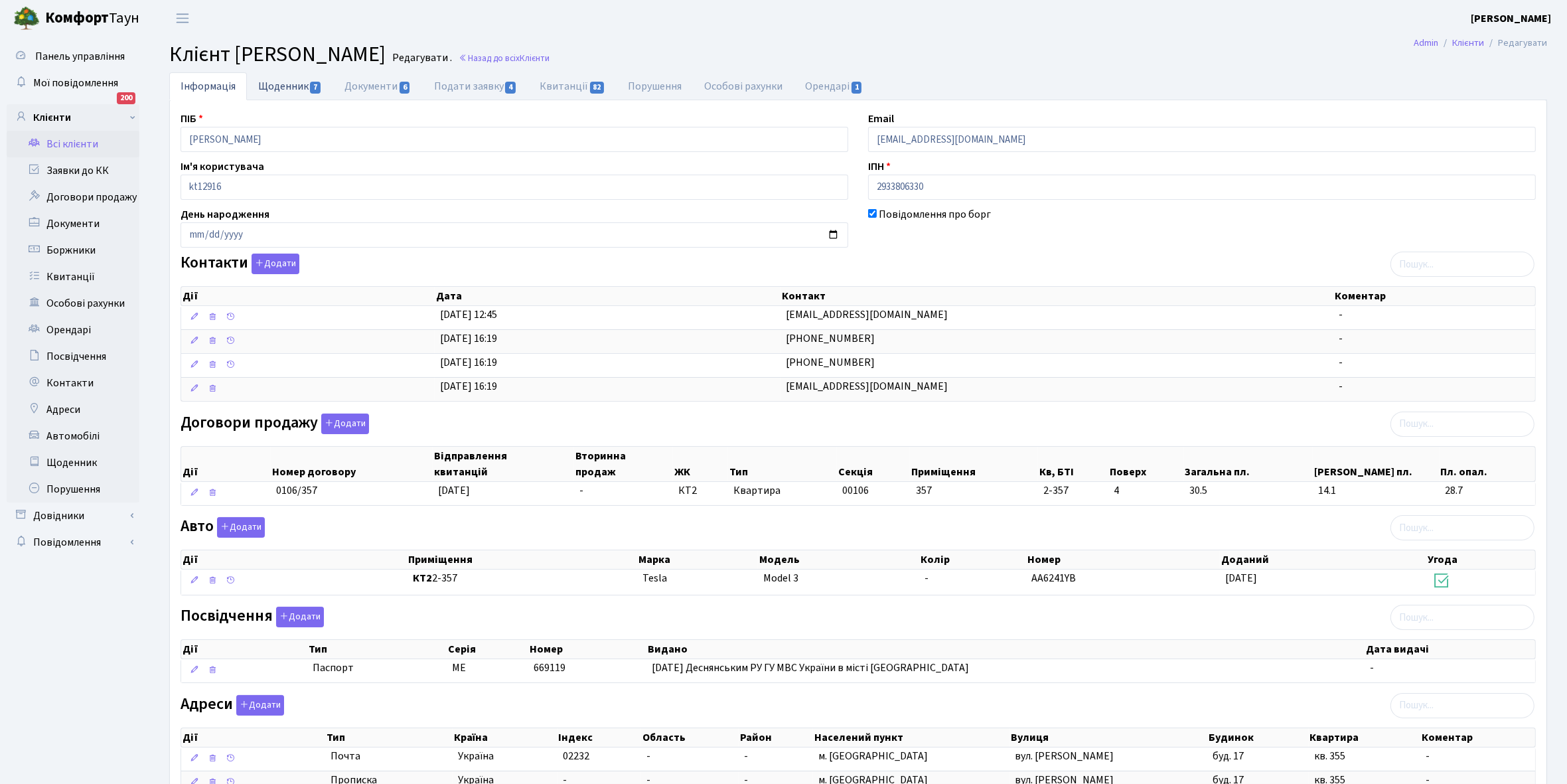
click at [279, 87] on link "Щоденник 7" at bounding box center [290, 86] width 87 height 27
select select "25"
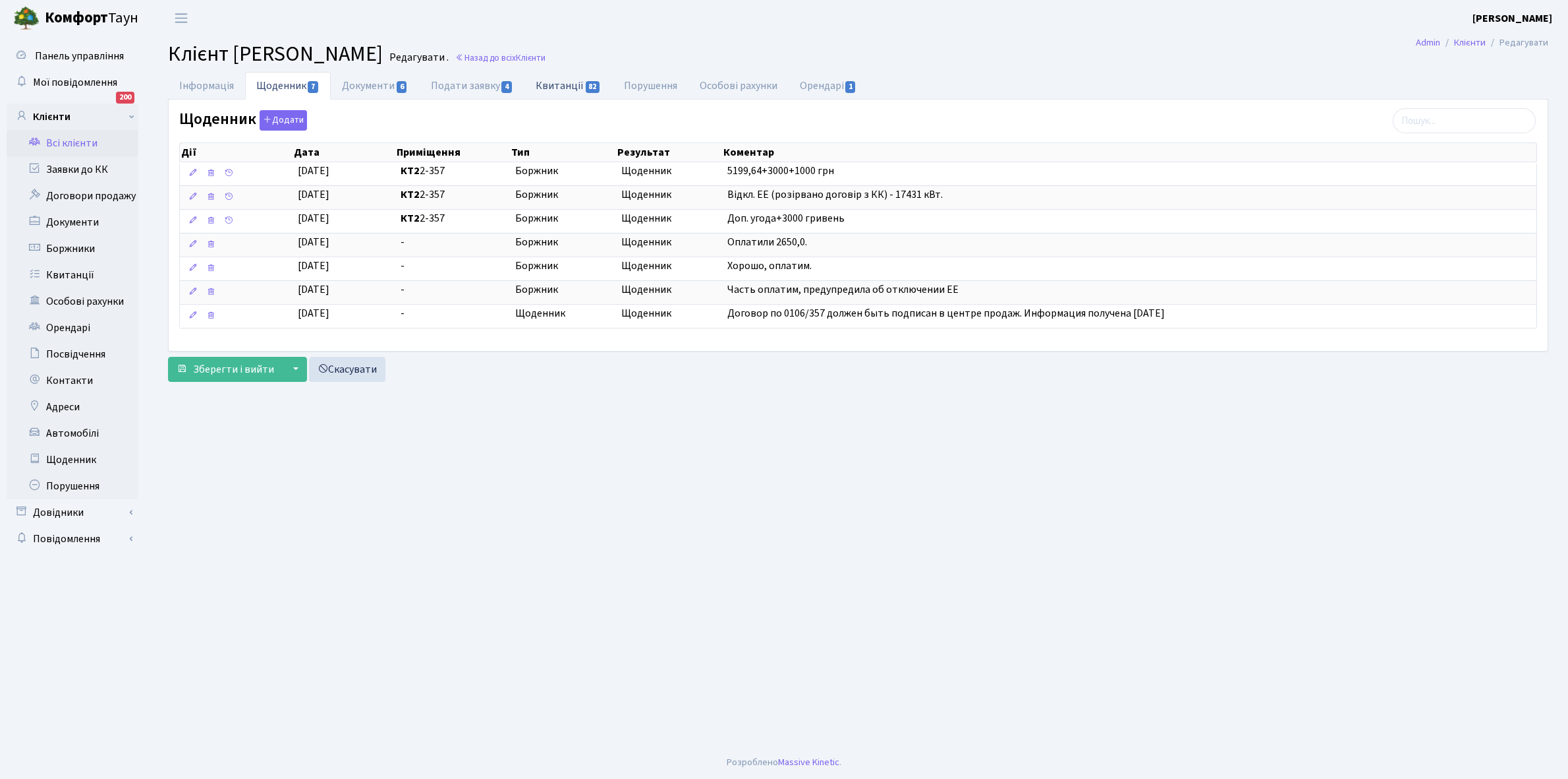
click at [567, 81] on link "Квитанції 82" at bounding box center [568, 85] width 88 height 27
select select "25"
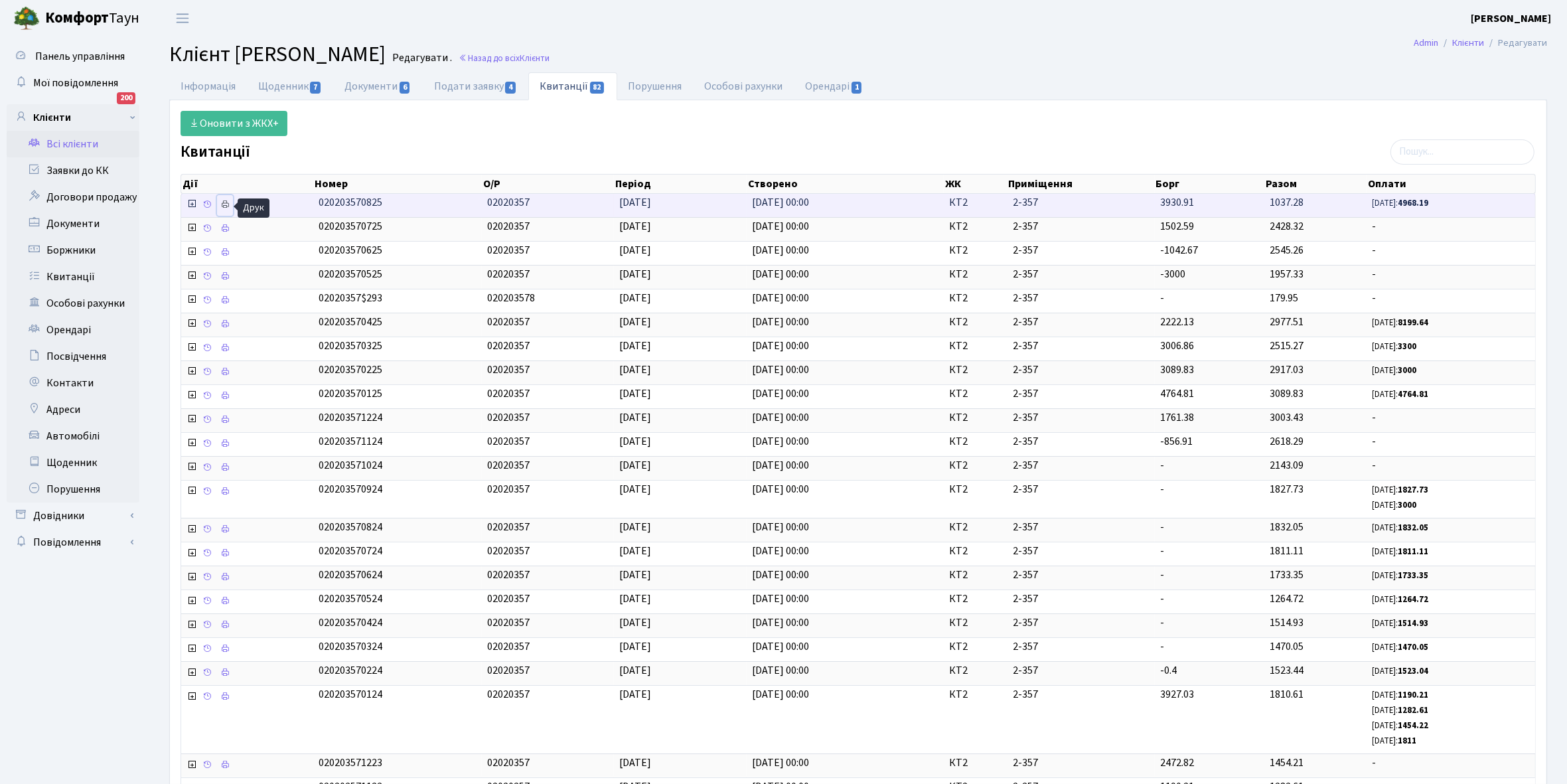
click at [223, 205] on icon at bounding box center [225, 205] width 10 height 10
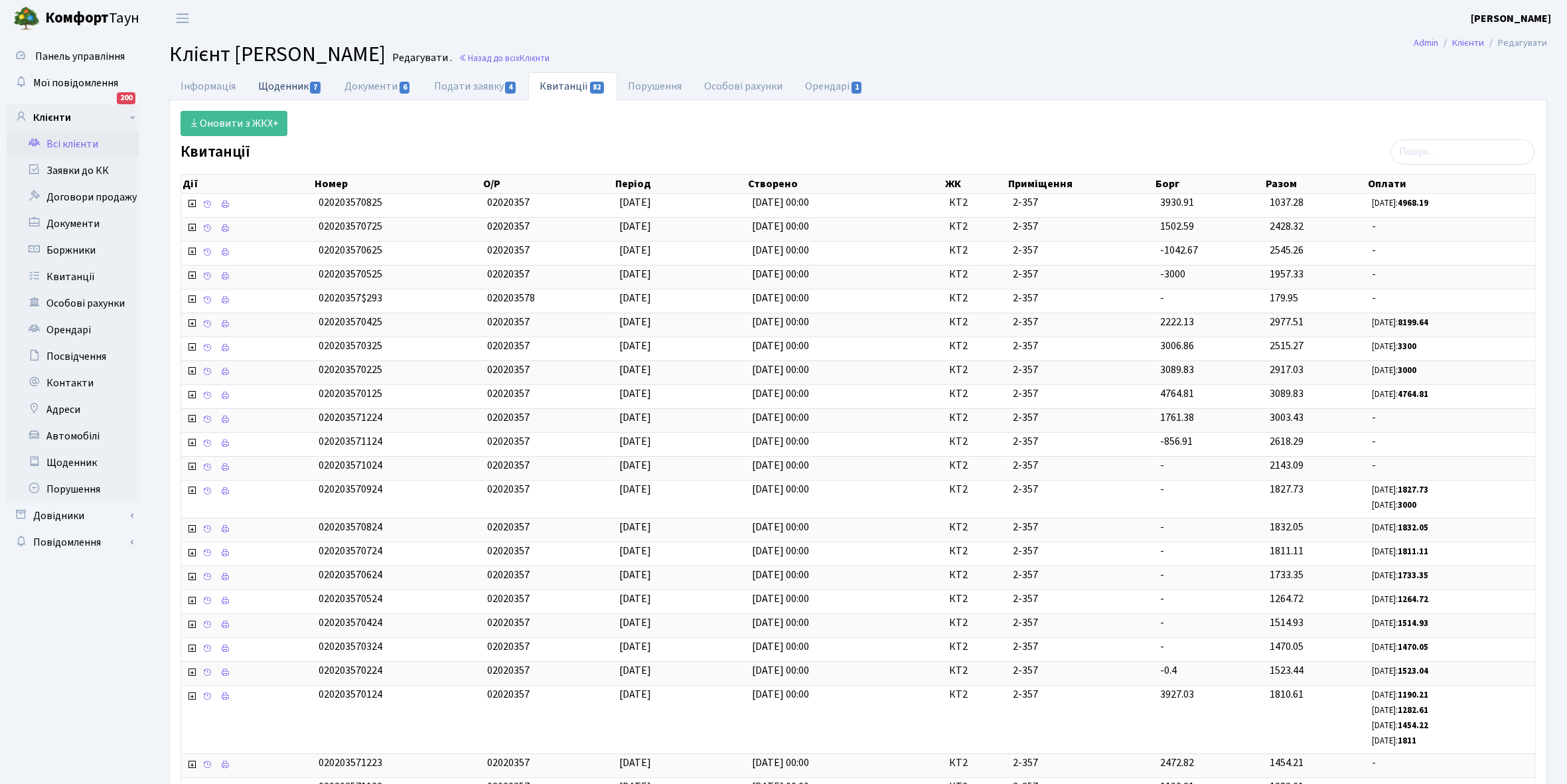
click at [273, 84] on link "Щоденник 7" at bounding box center [290, 86] width 87 height 27
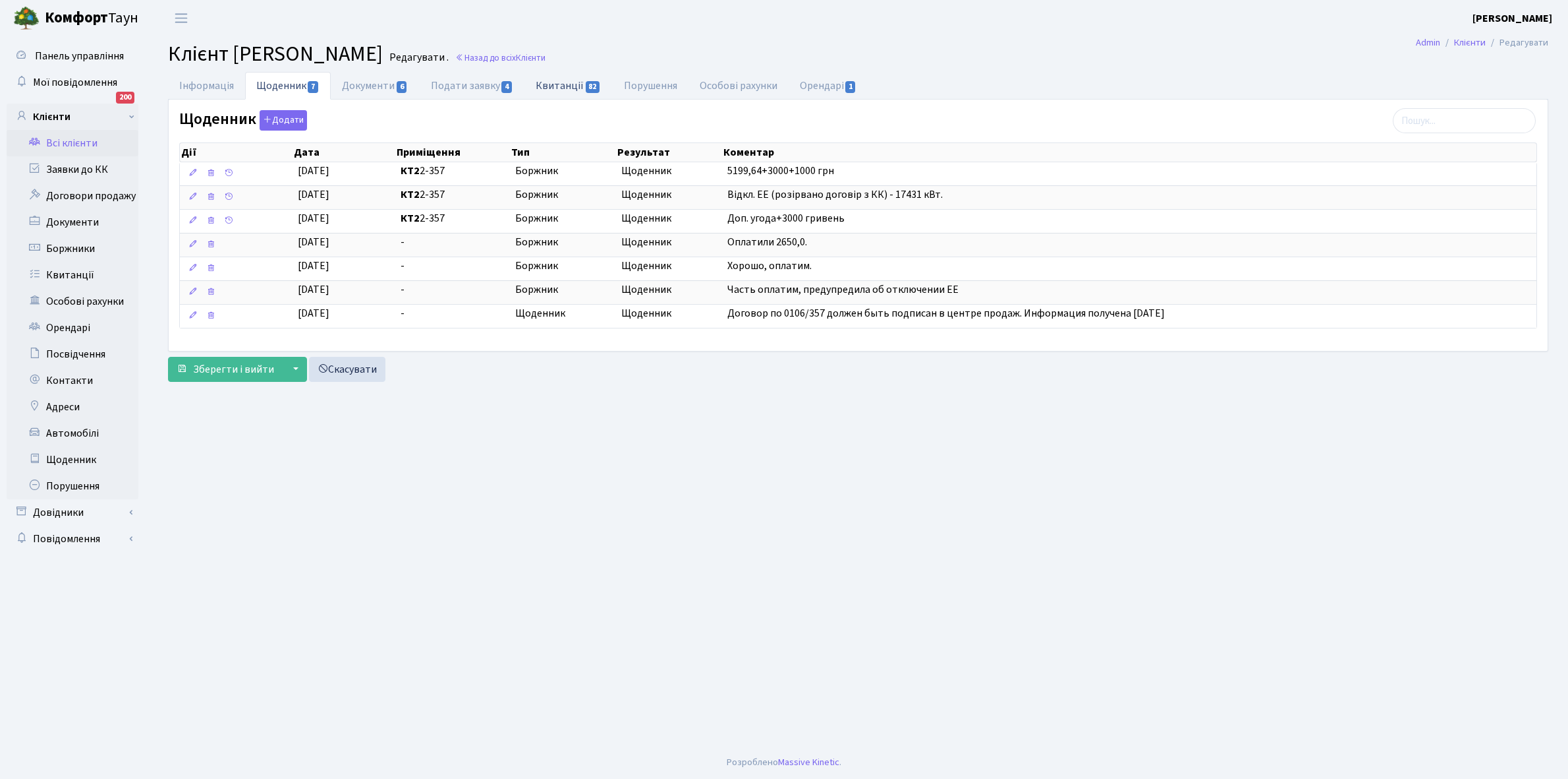
click at [567, 88] on link "Квитанції 82" at bounding box center [568, 85] width 88 height 27
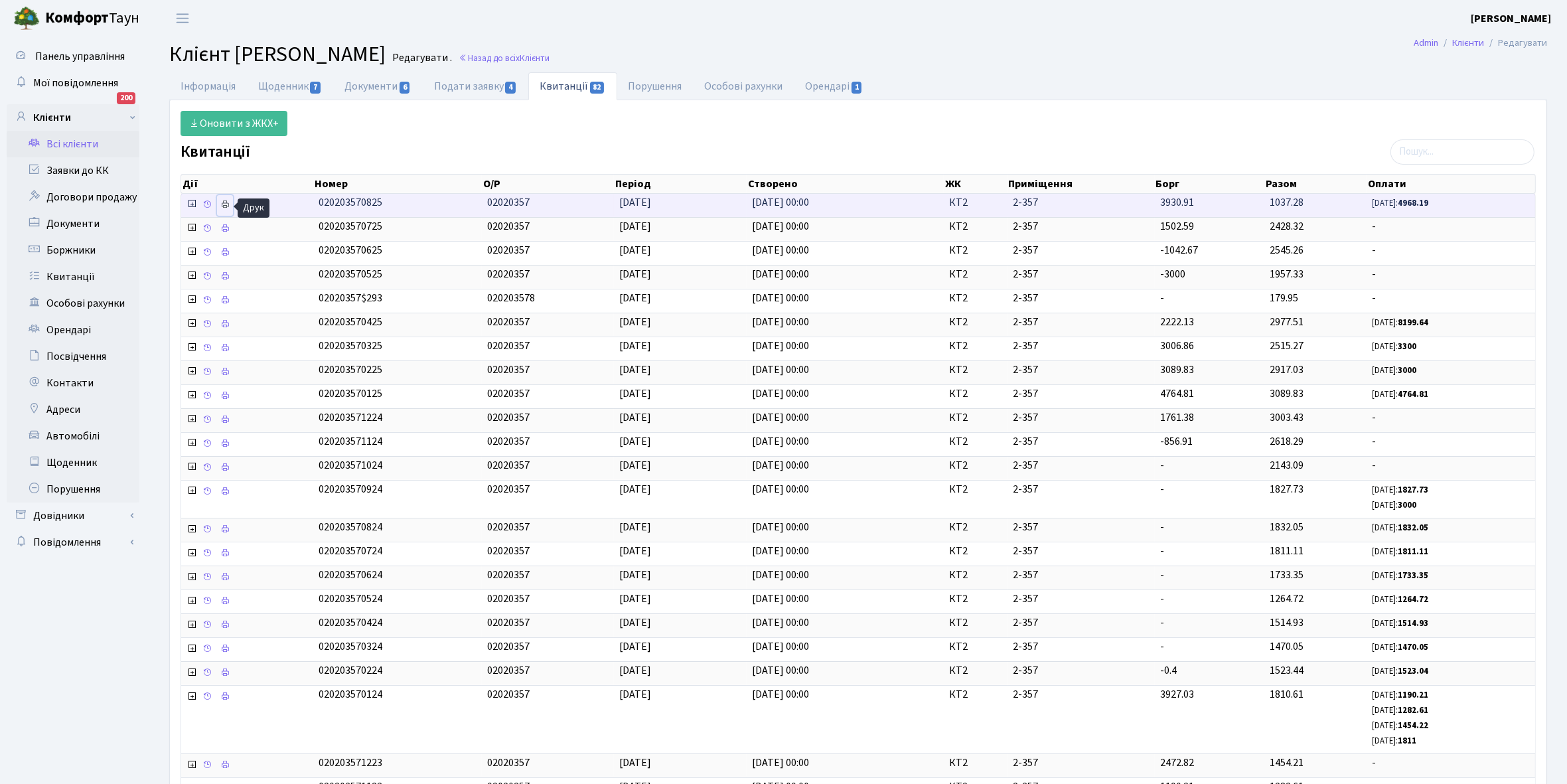
click at [226, 203] on icon at bounding box center [225, 205] width 10 height 10
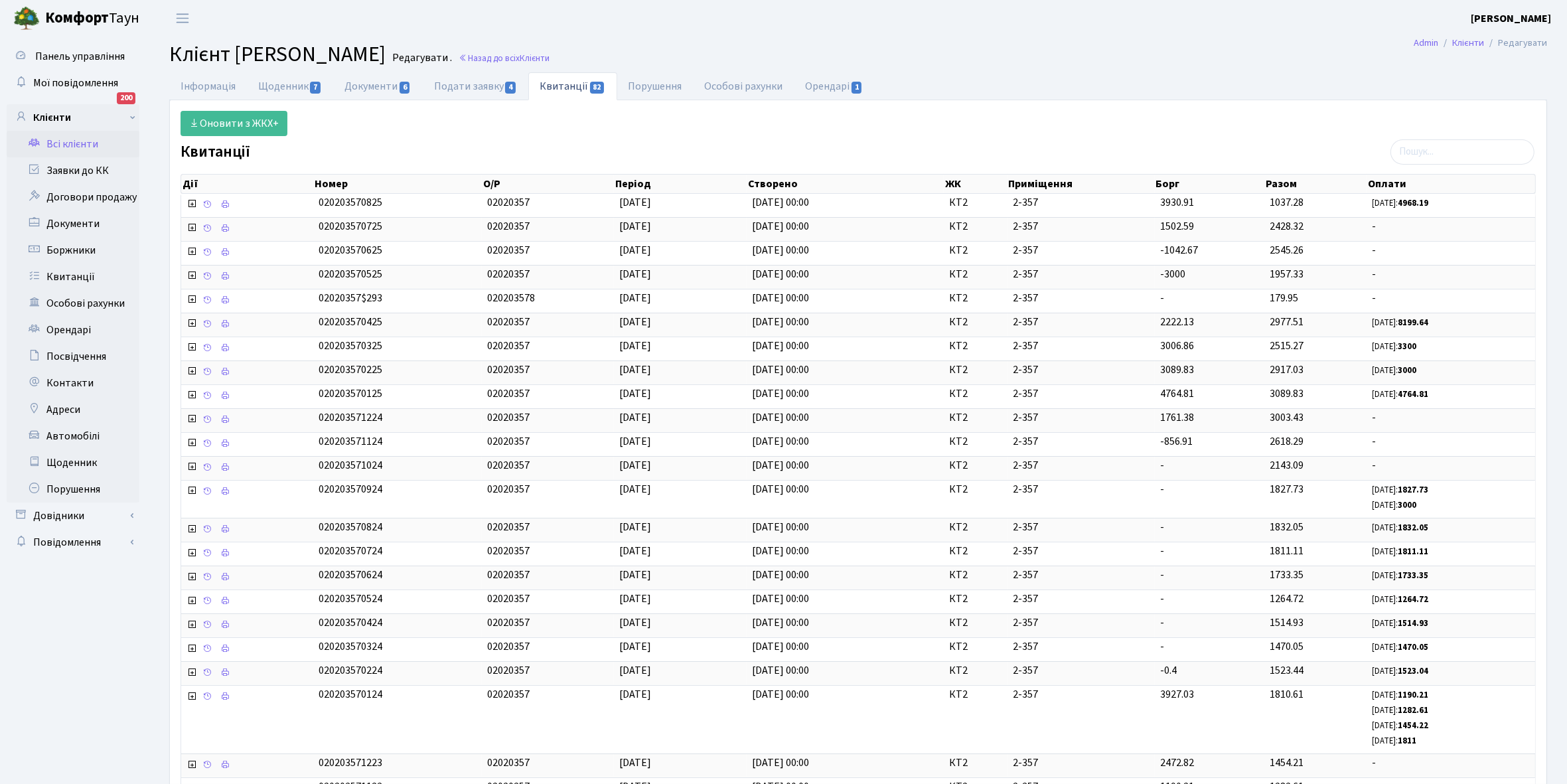
click at [82, 140] on link "Всі клієнти" at bounding box center [73, 143] width 133 height 27
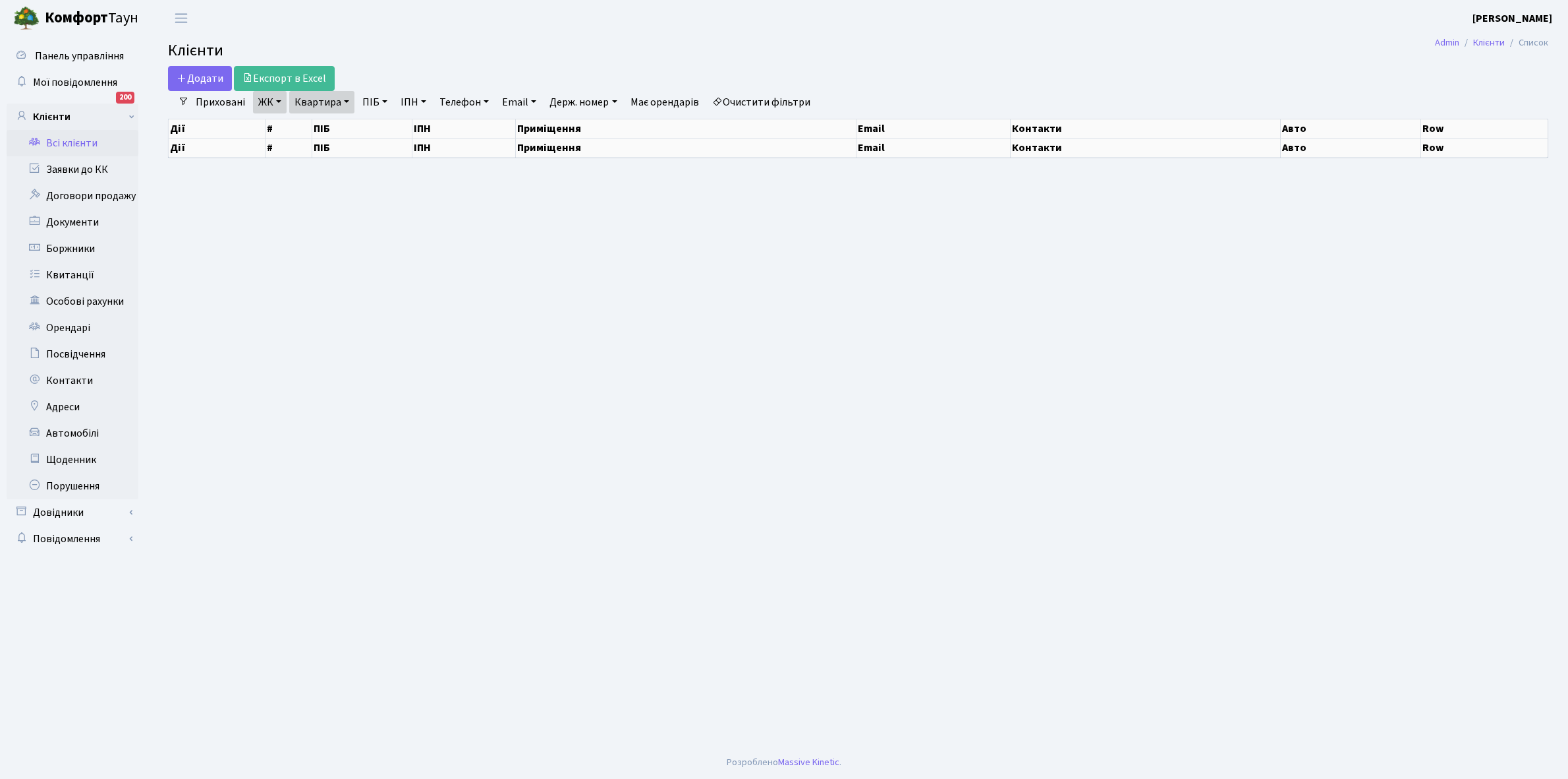
select select "25"
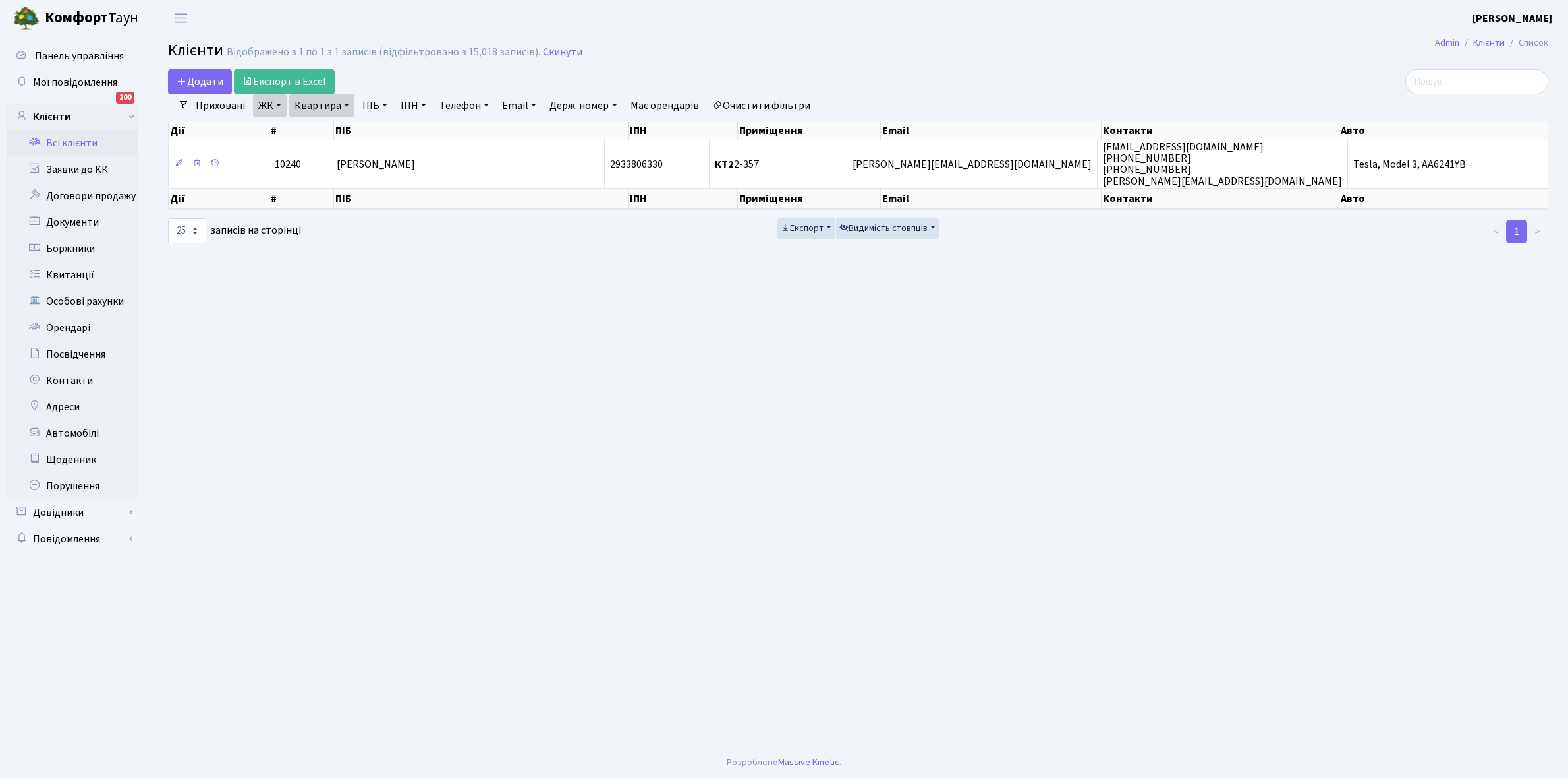
click at [346, 104] on link "Квартира" at bounding box center [322, 105] width 65 height 23
click at [342, 129] on input "2-357" at bounding box center [328, 131] width 77 height 25
type input "2-381"
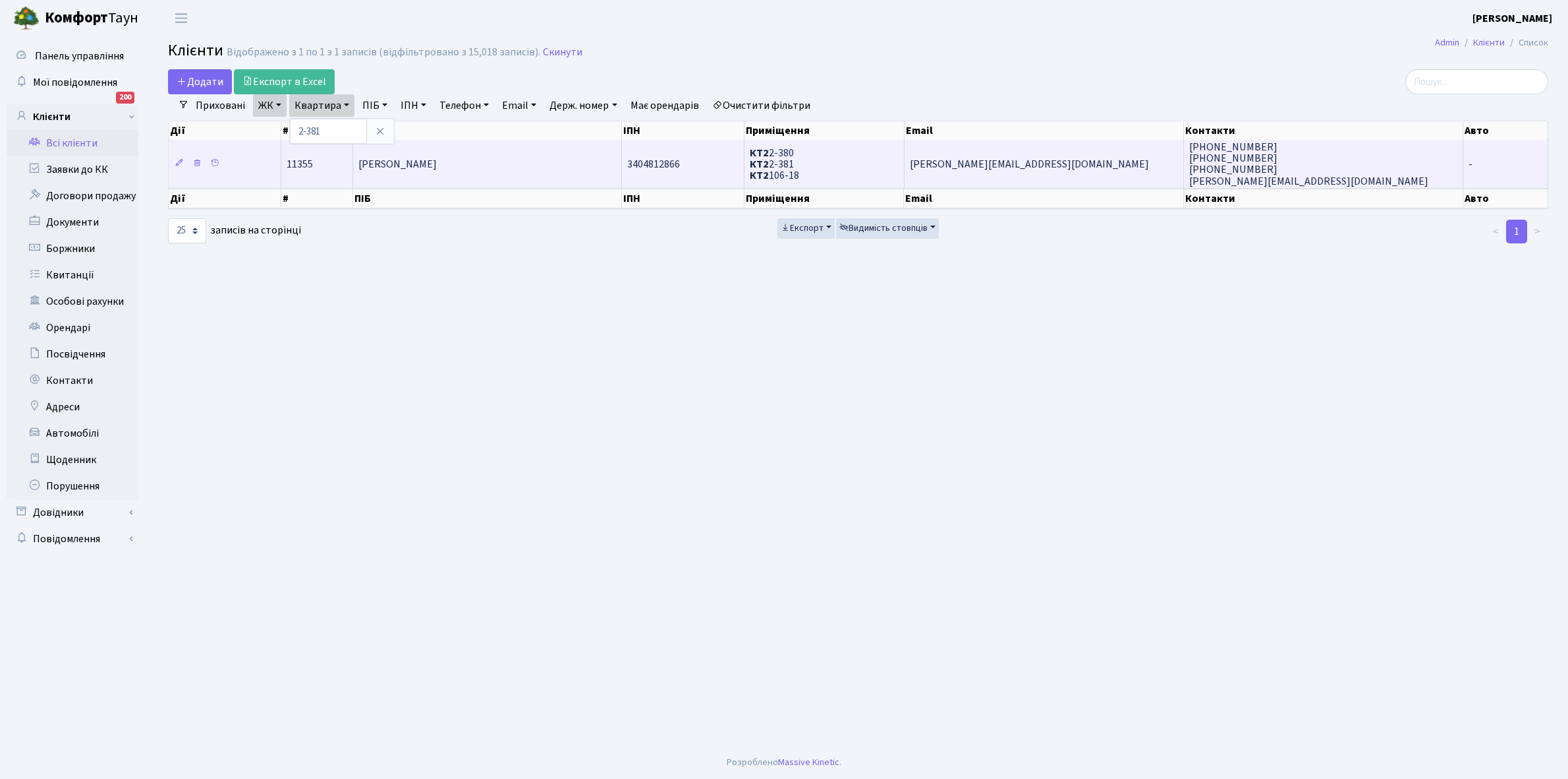
click at [519, 178] on td "Шевченко Юлія Миколаївна" at bounding box center [487, 164] width 269 height 48
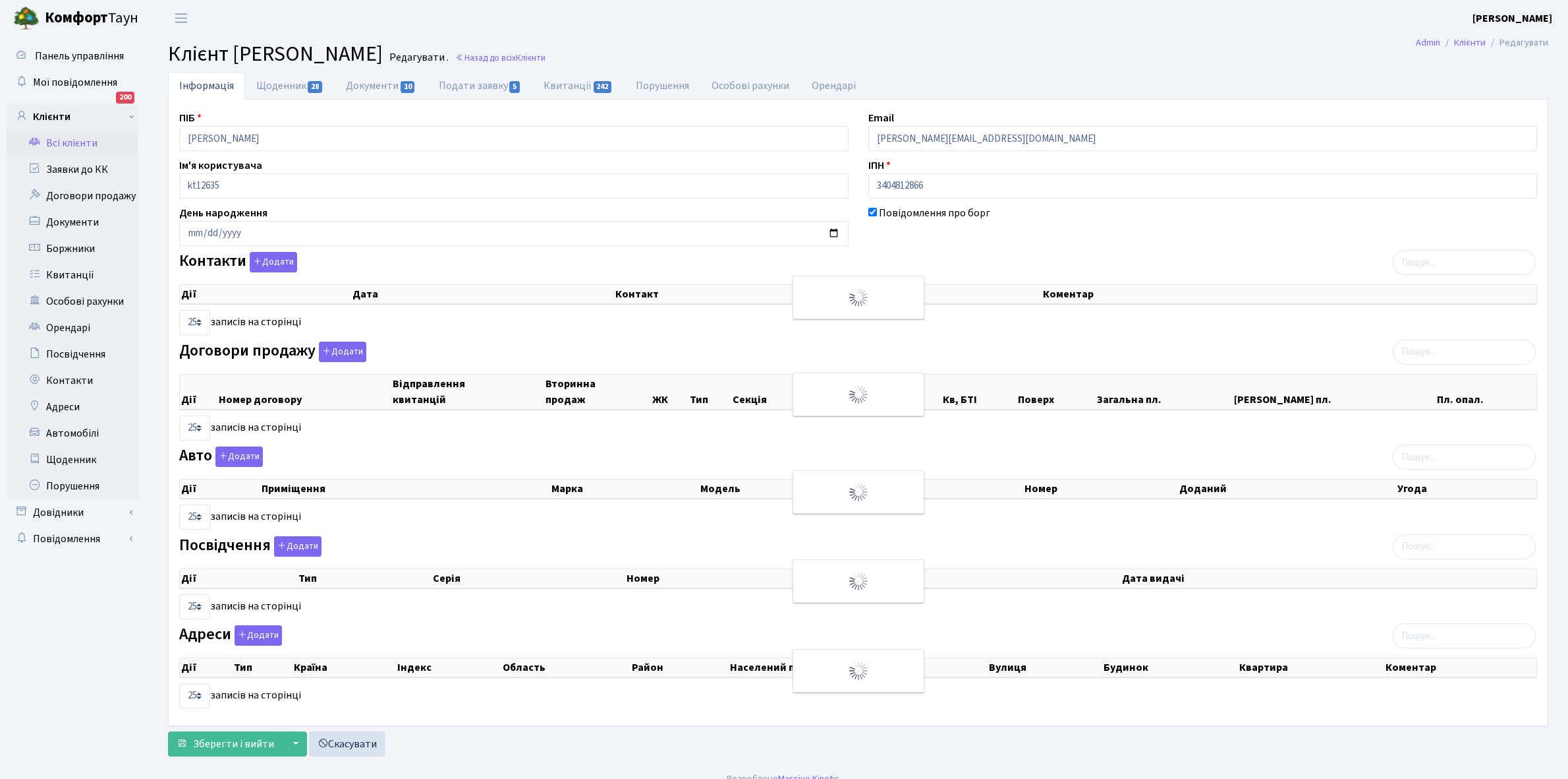
select select "25"
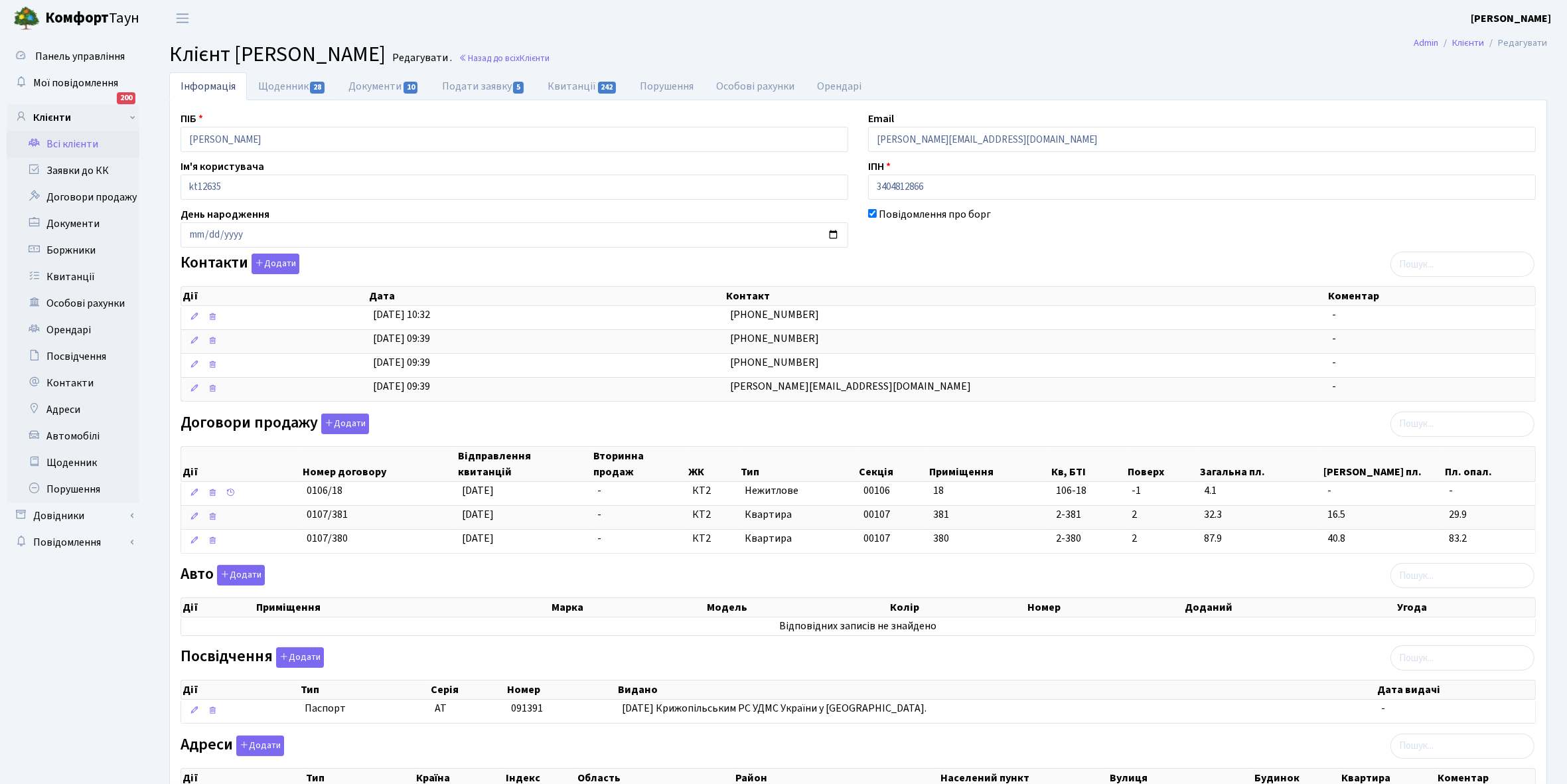
click at [286, 84] on link "Щоденник 28" at bounding box center [292, 86] width 90 height 28
select select "25"
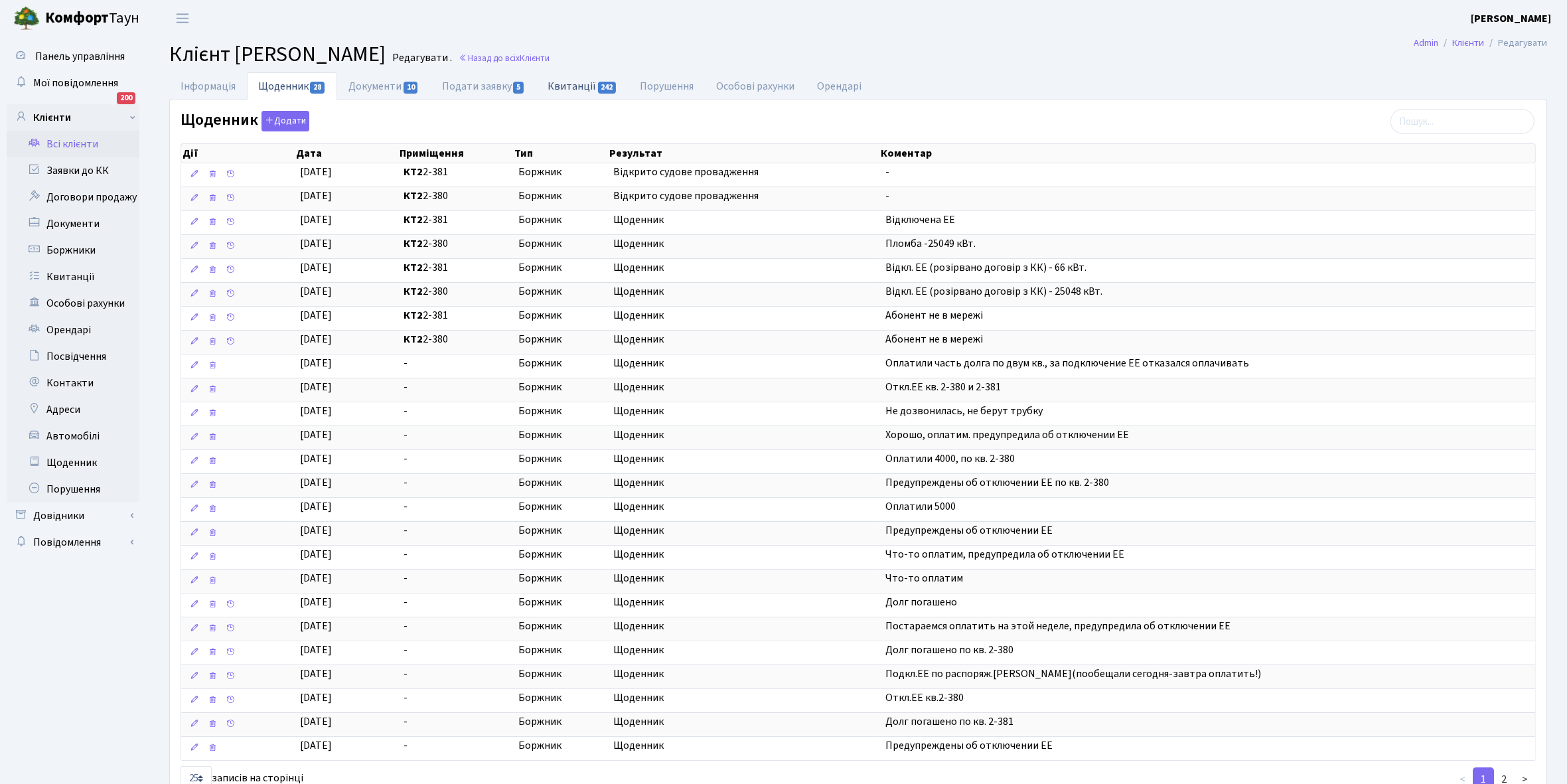
click at [576, 85] on link "Квитанції 242" at bounding box center [582, 86] width 92 height 27
select select "25"
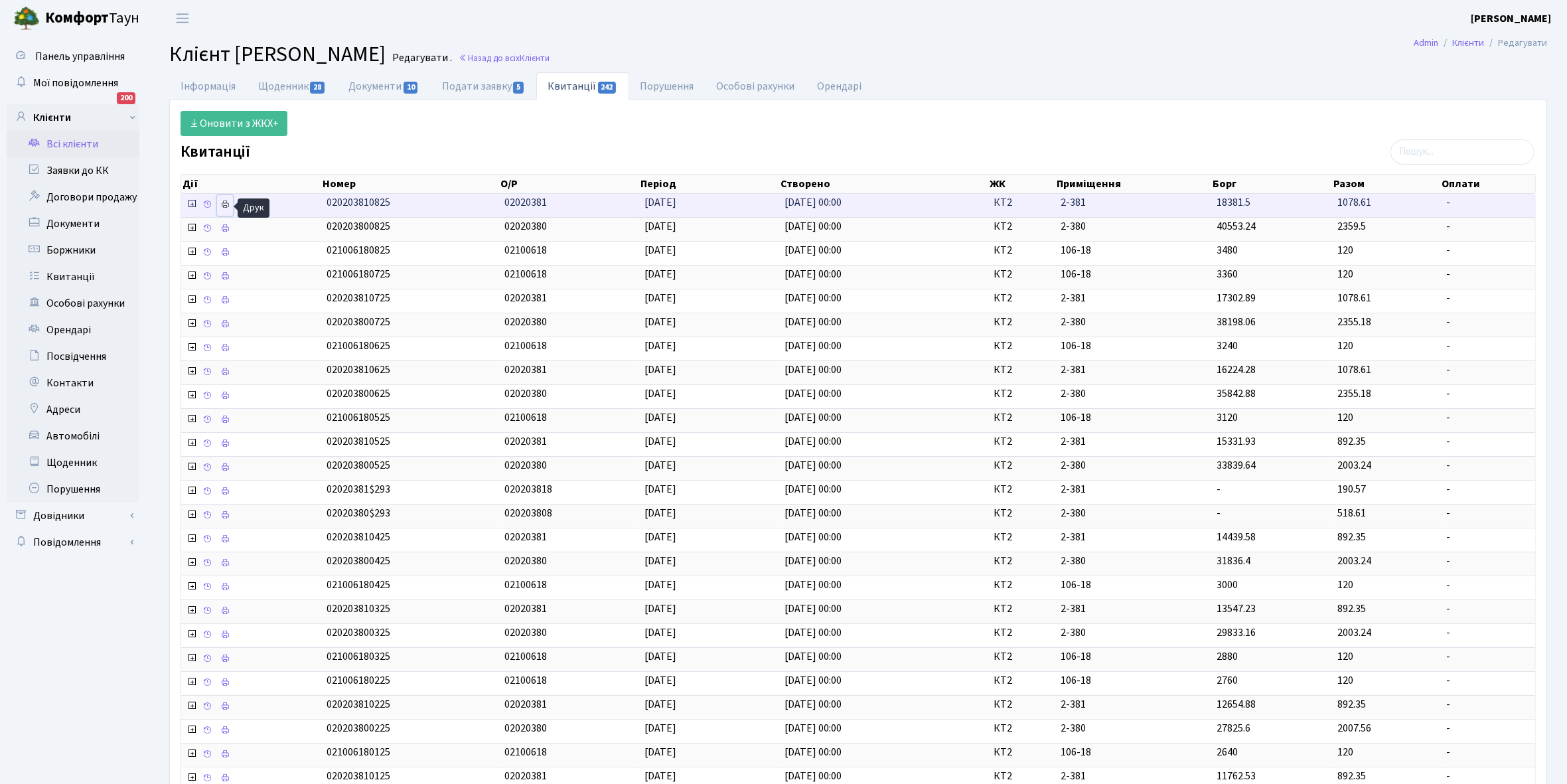
click at [230, 210] on link at bounding box center [225, 205] width 16 height 21
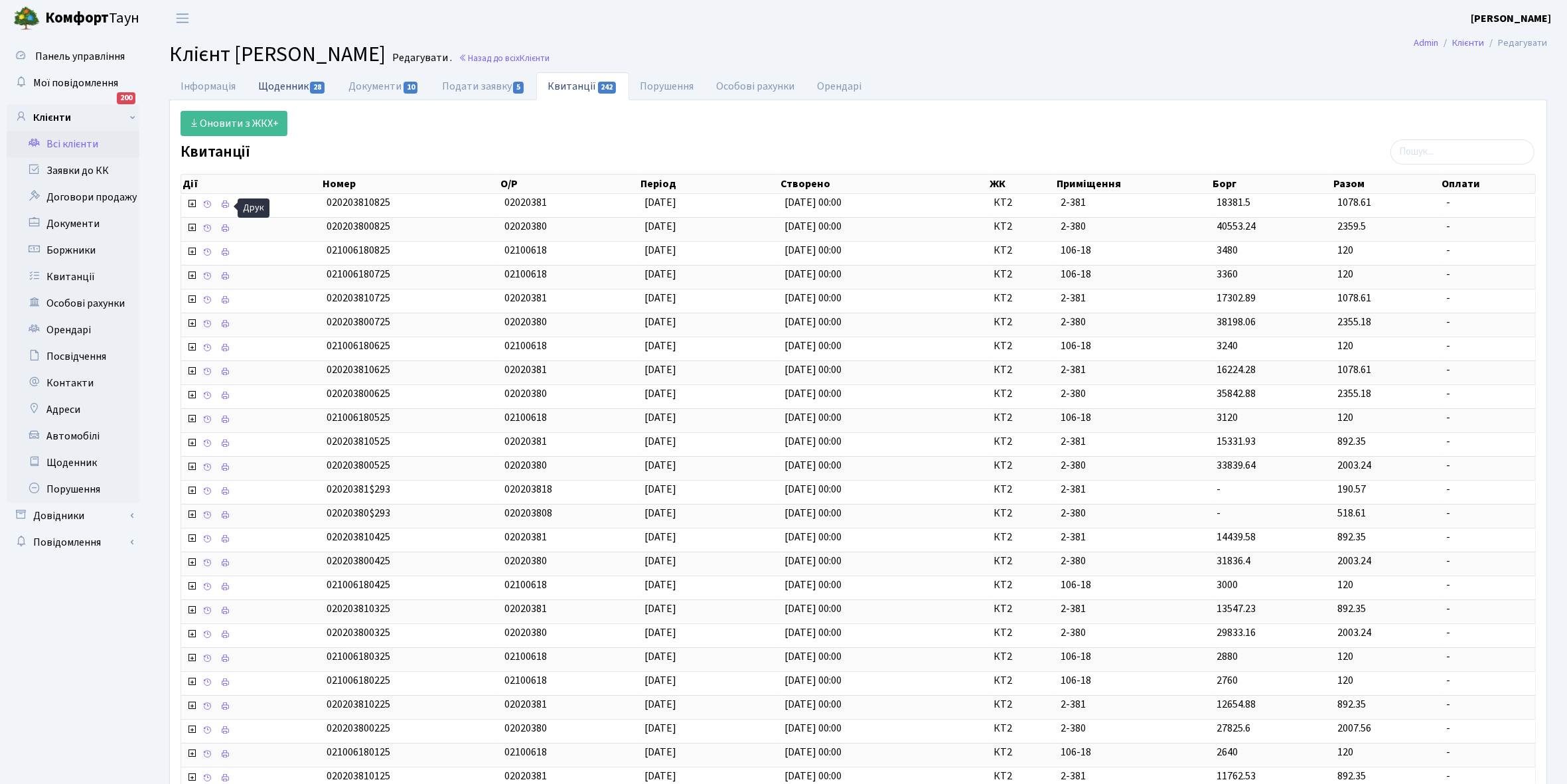
click at [266, 87] on link "Щоденник 28" at bounding box center [292, 86] width 90 height 27
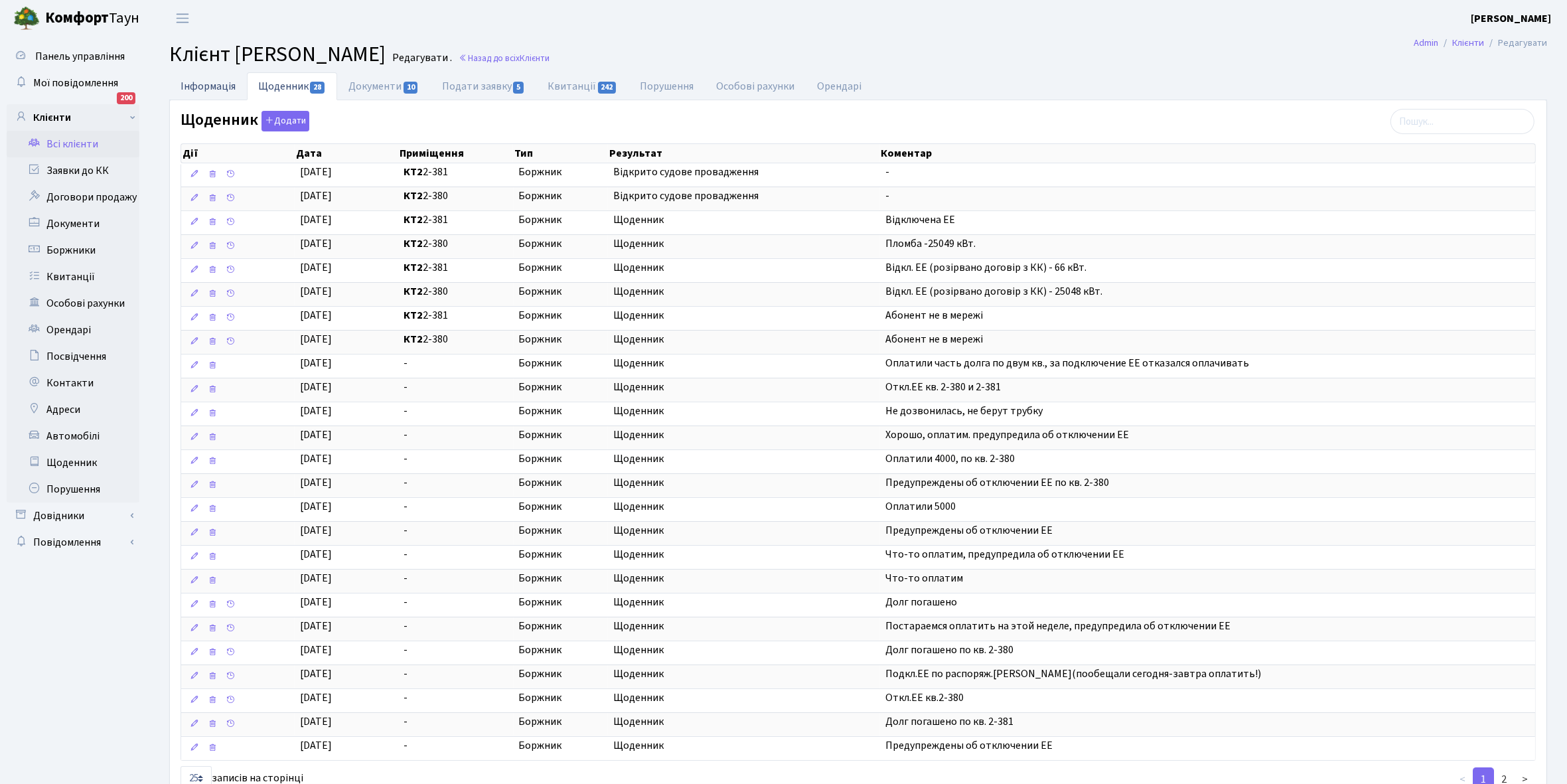
click at [204, 84] on link "Інформація" at bounding box center [207, 86] width 78 height 27
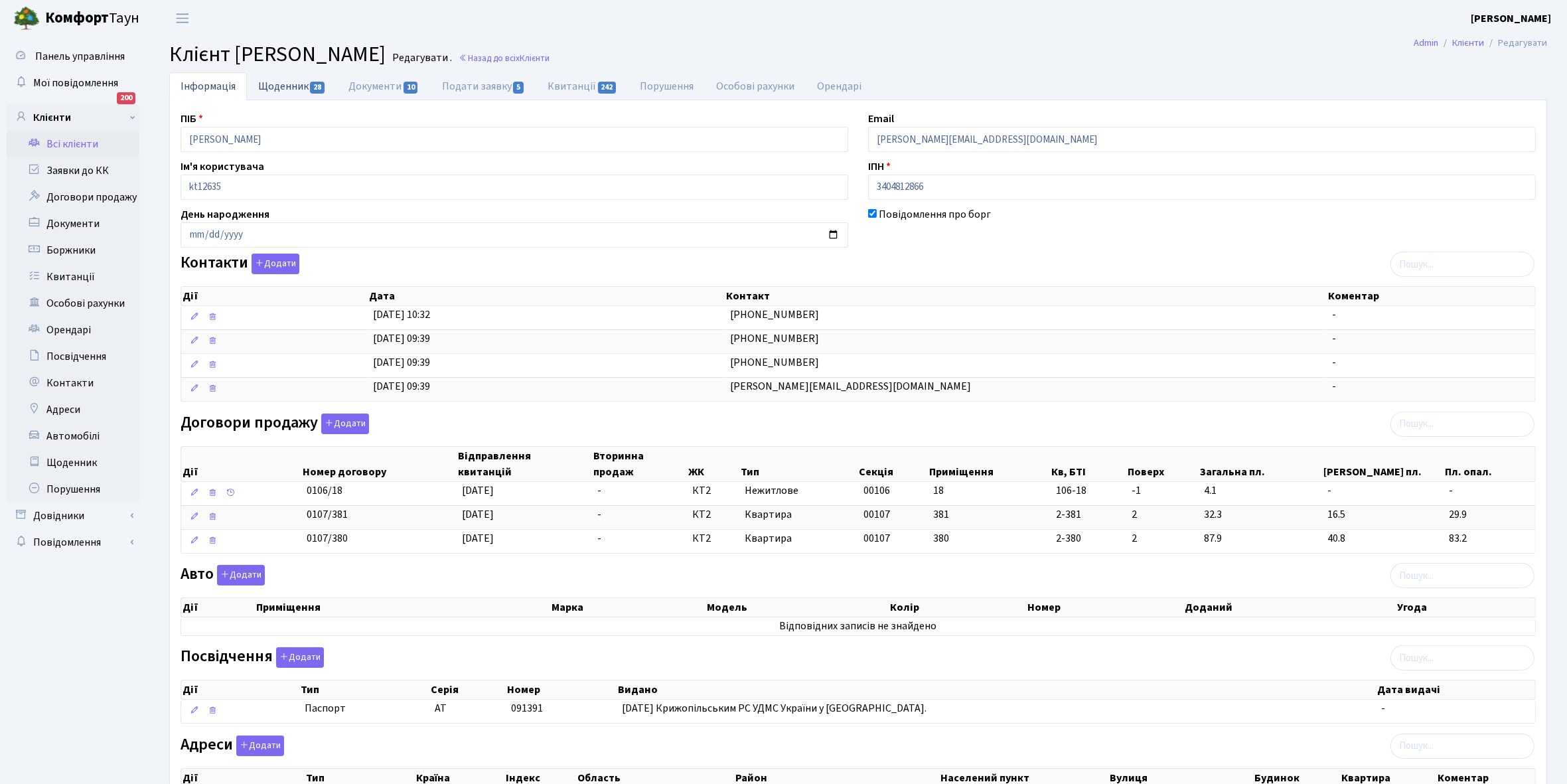
click at [277, 84] on link "Щоденник 28" at bounding box center [292, 86] width 90 height 27
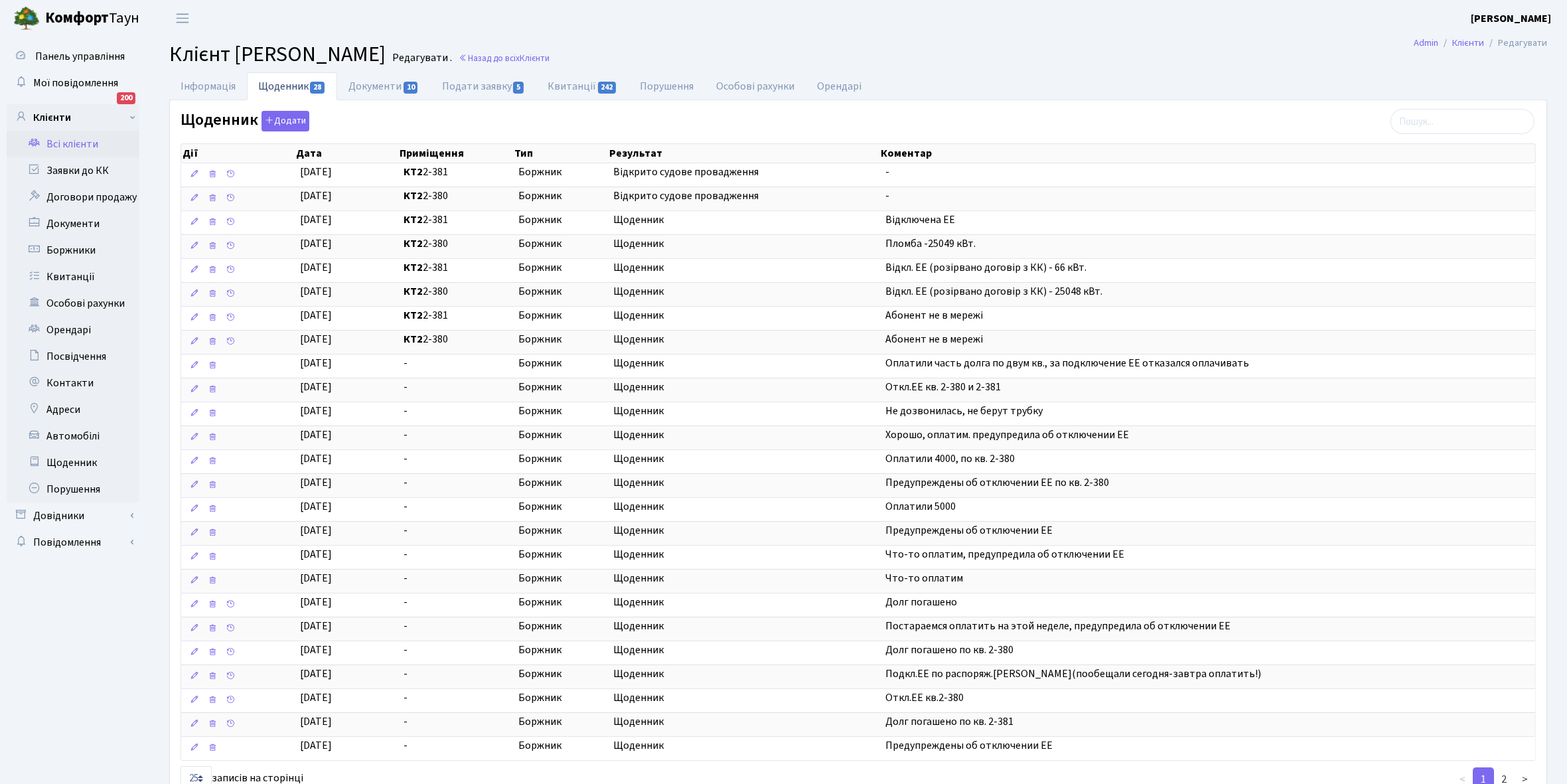
click at [74, 140] on link "Всі клієнти" at bounding box center [73, 143] width 133 height 27
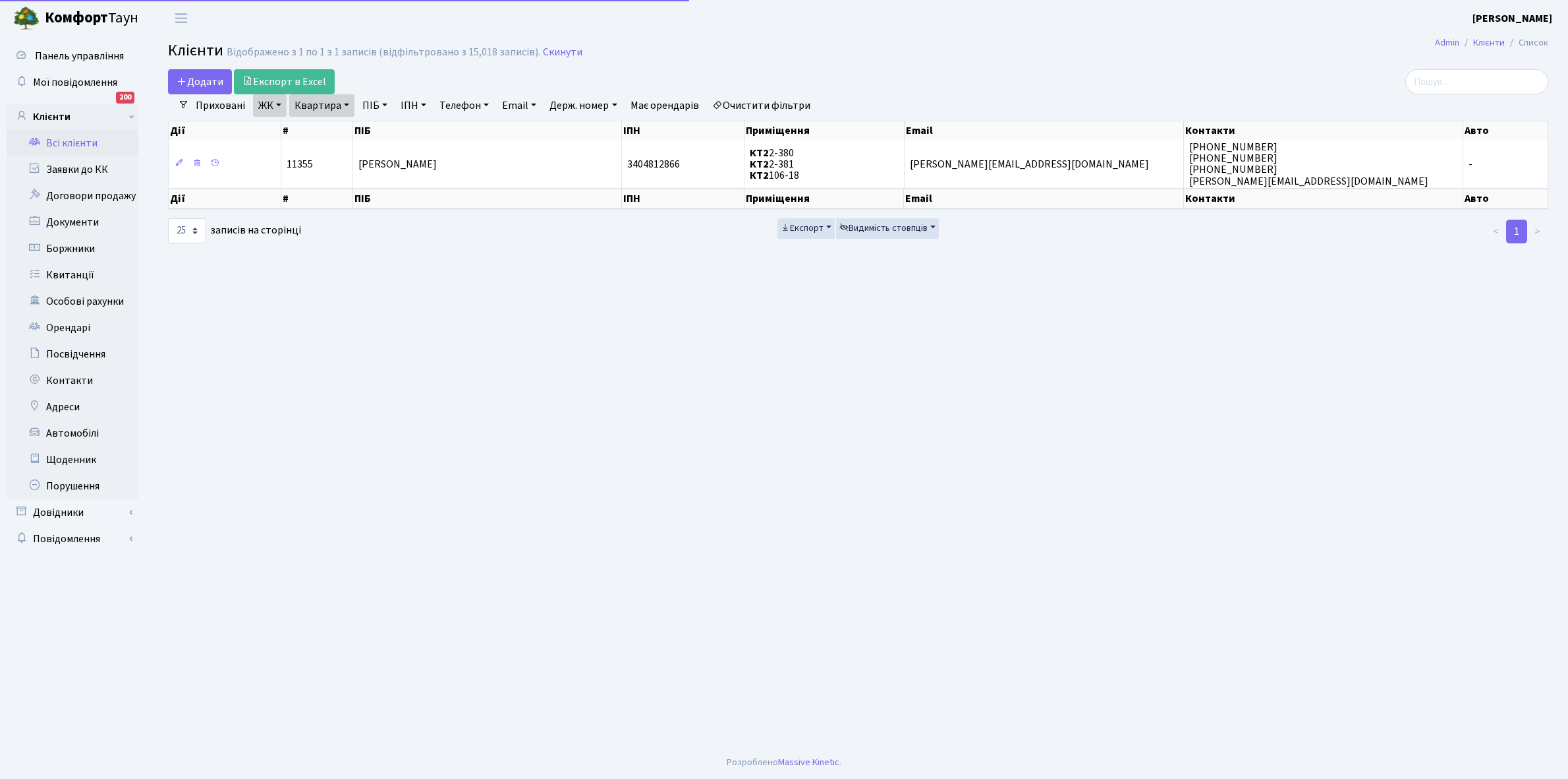
select select "25"
click at [346, 104] on link "Квартира" at bounding box center [322, 105] width 65 height 23
click at [342, 132] on input "2-381" at bounding box center [328, 131] width 77 height 25
type input "2-330"
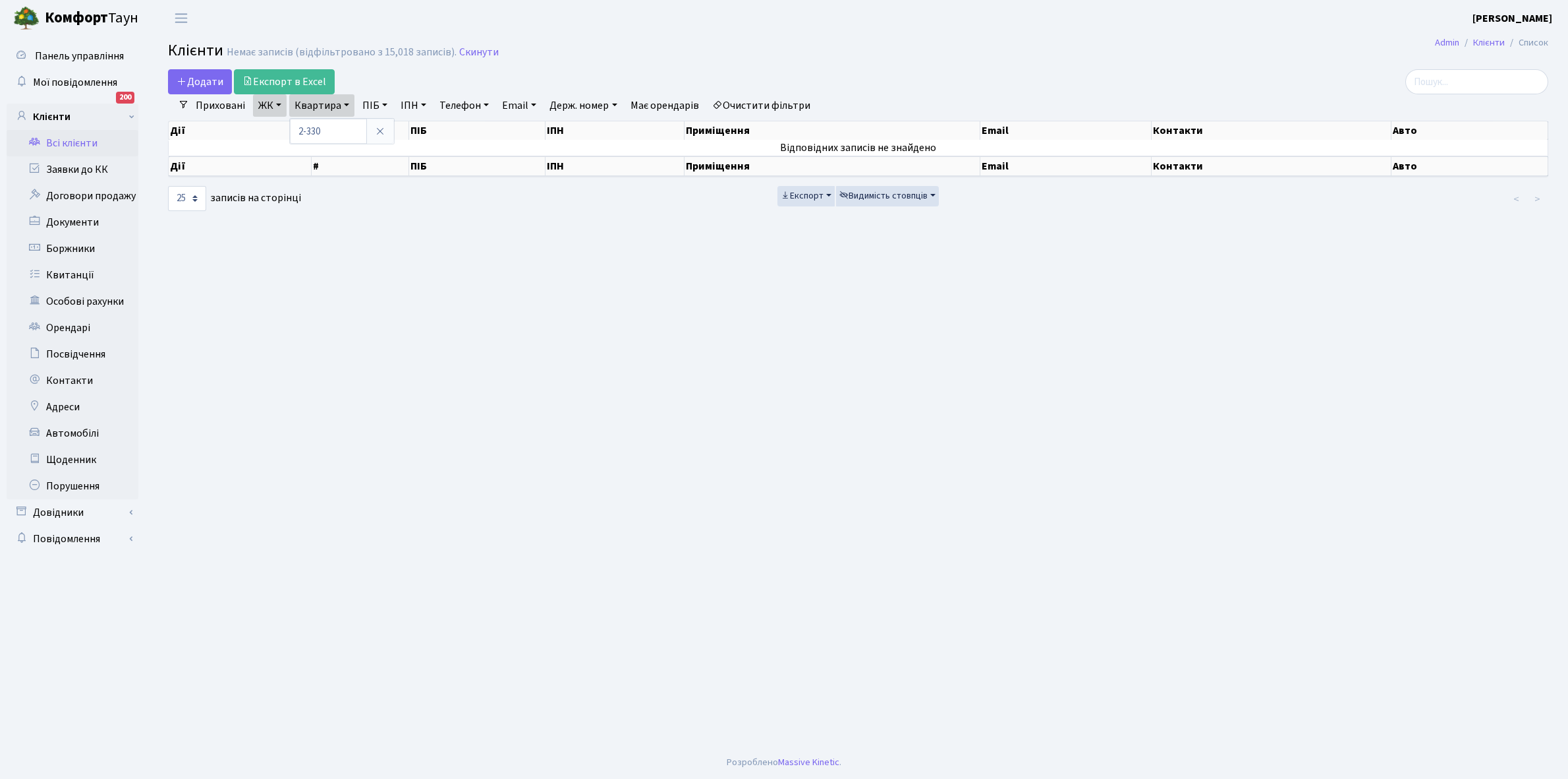
click at [270, 111] on link "ЖК" at bounding box center [269, 105] width 33 height 23
click at [436, 484] on main "Admin Клієнти Список Клієнти Немає записів (відфільтровано з 15,018 записів). С…" at bounding box center [858, 391] width 1420 height 709
click at [762, 104] on link "Очистити фільтри" at bounding box center [761, 105] width 108 height 23
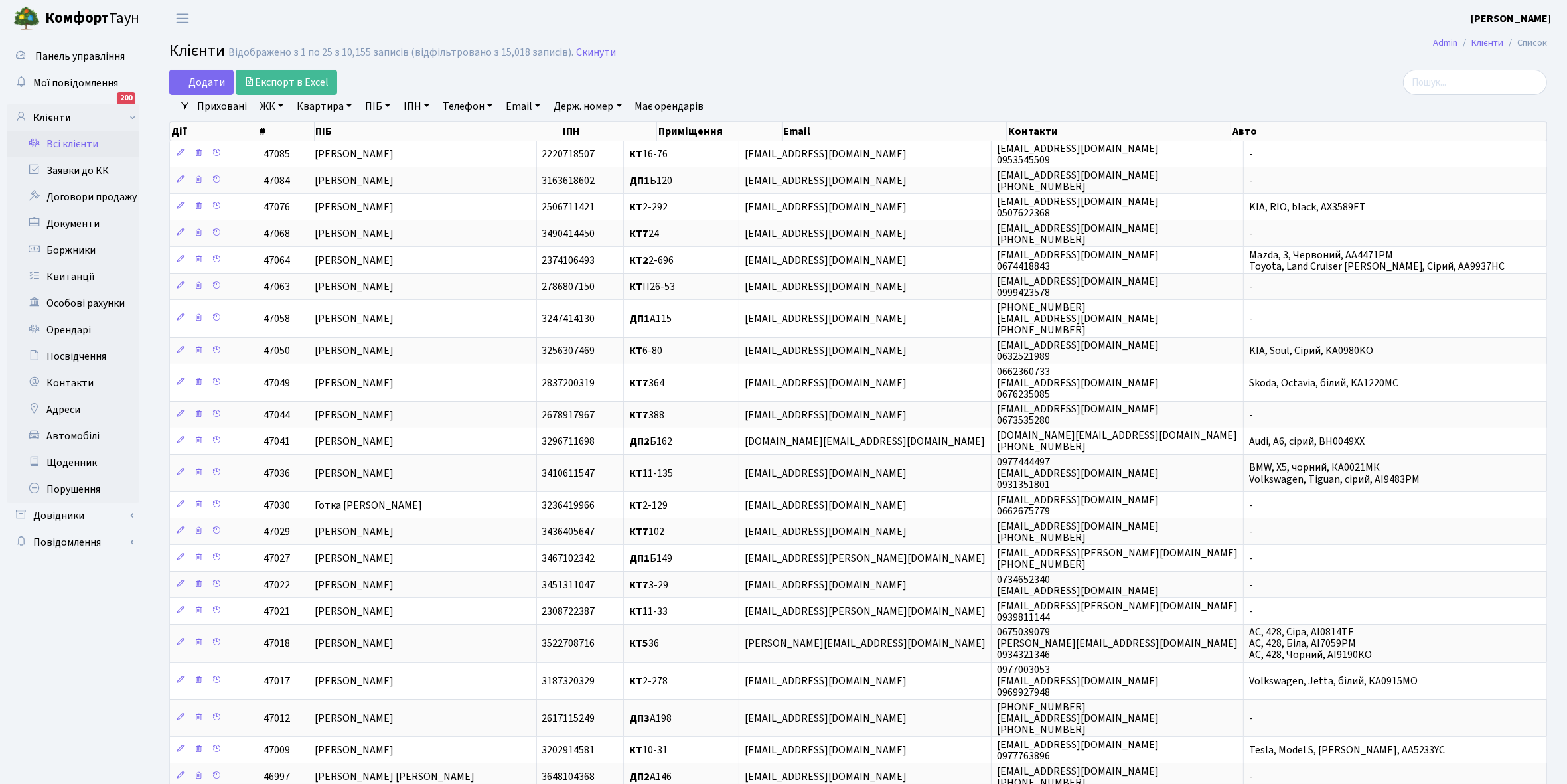
click at [78, 138] on link "Всі клієнти" at bounding box center [73, 143] width 133 height 27
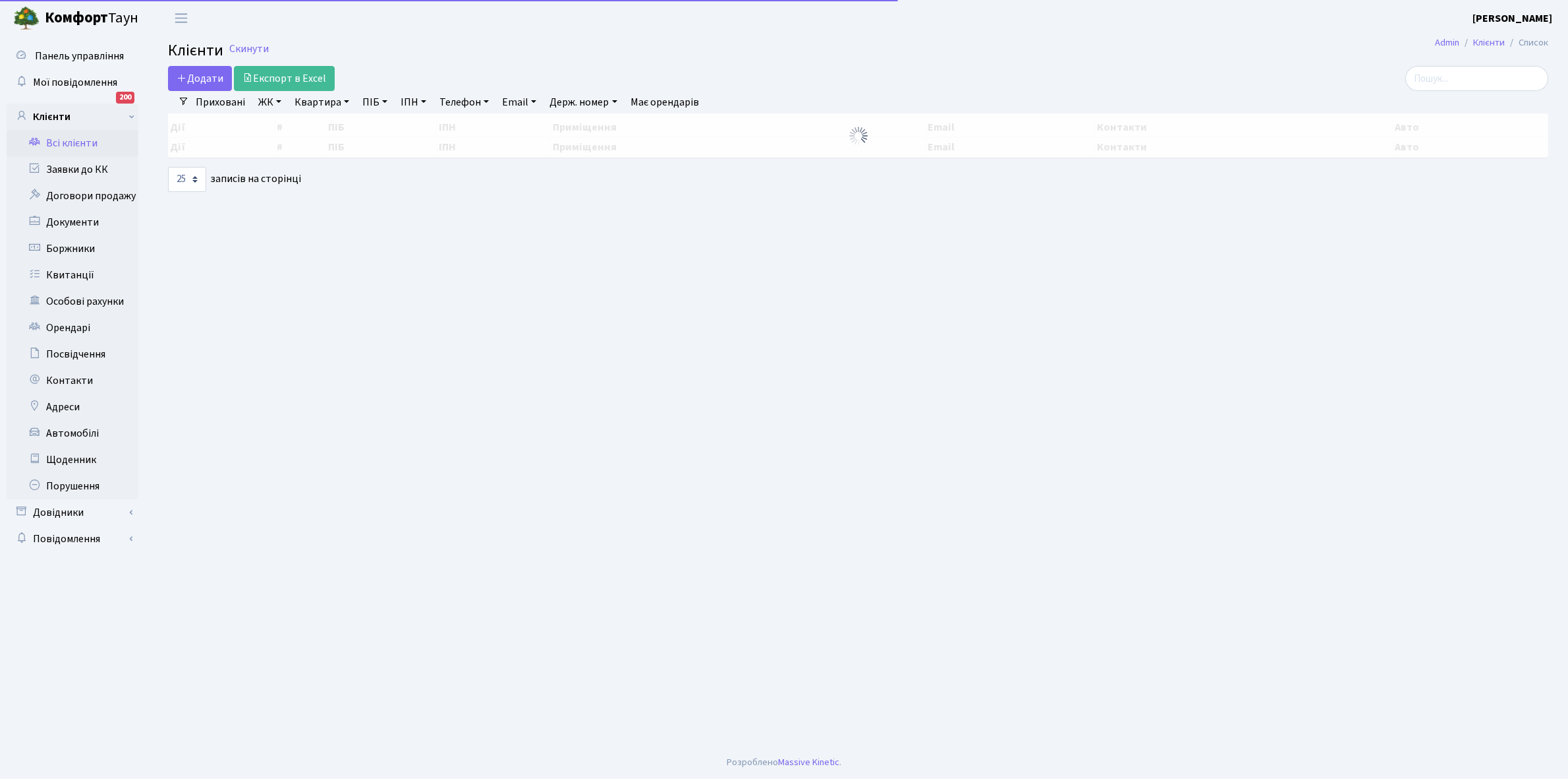
select select "25"
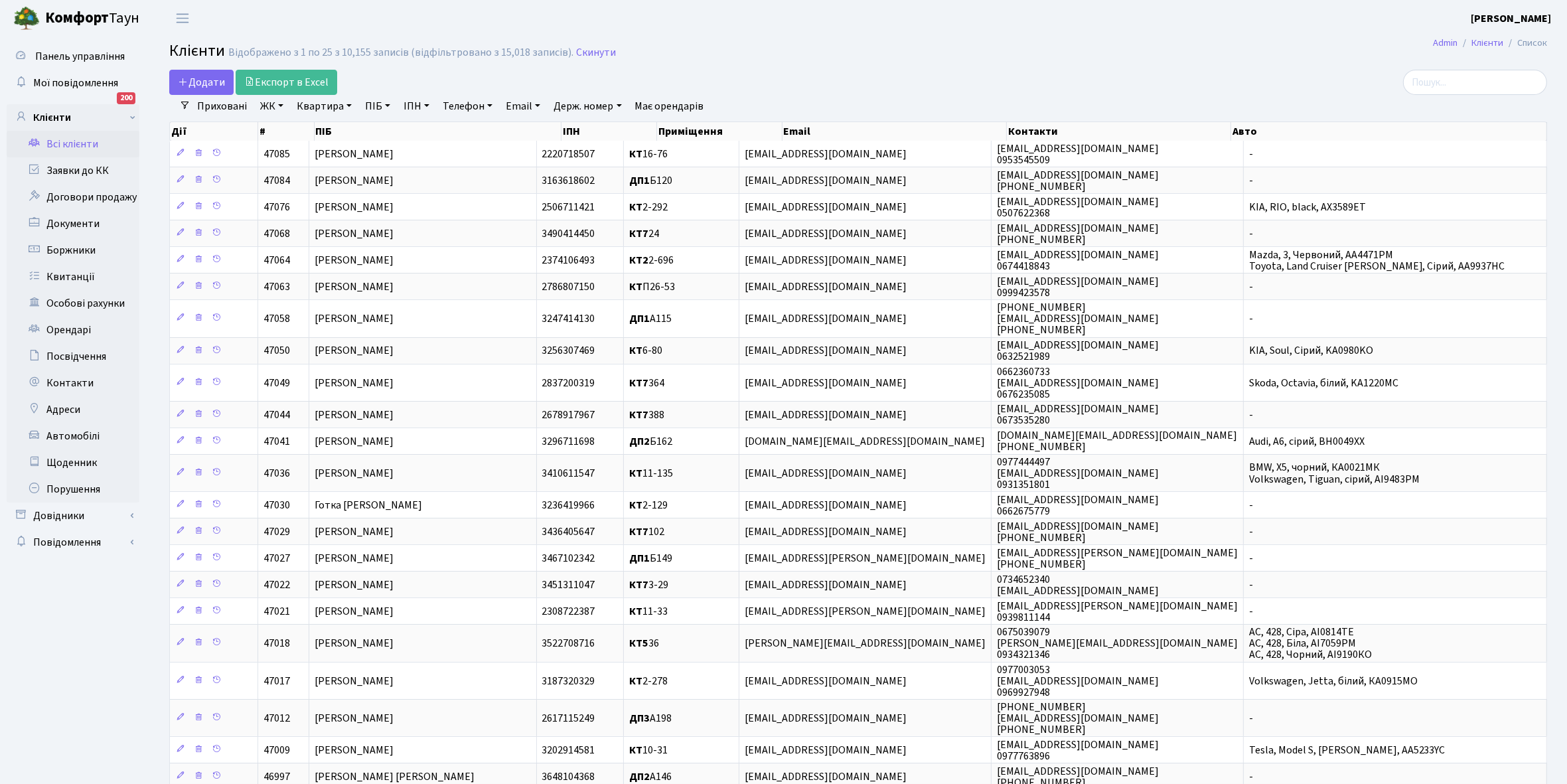
click at [76, 134] on link "Всі клієнти" at bounding box center [73, 143] width 133 height 27
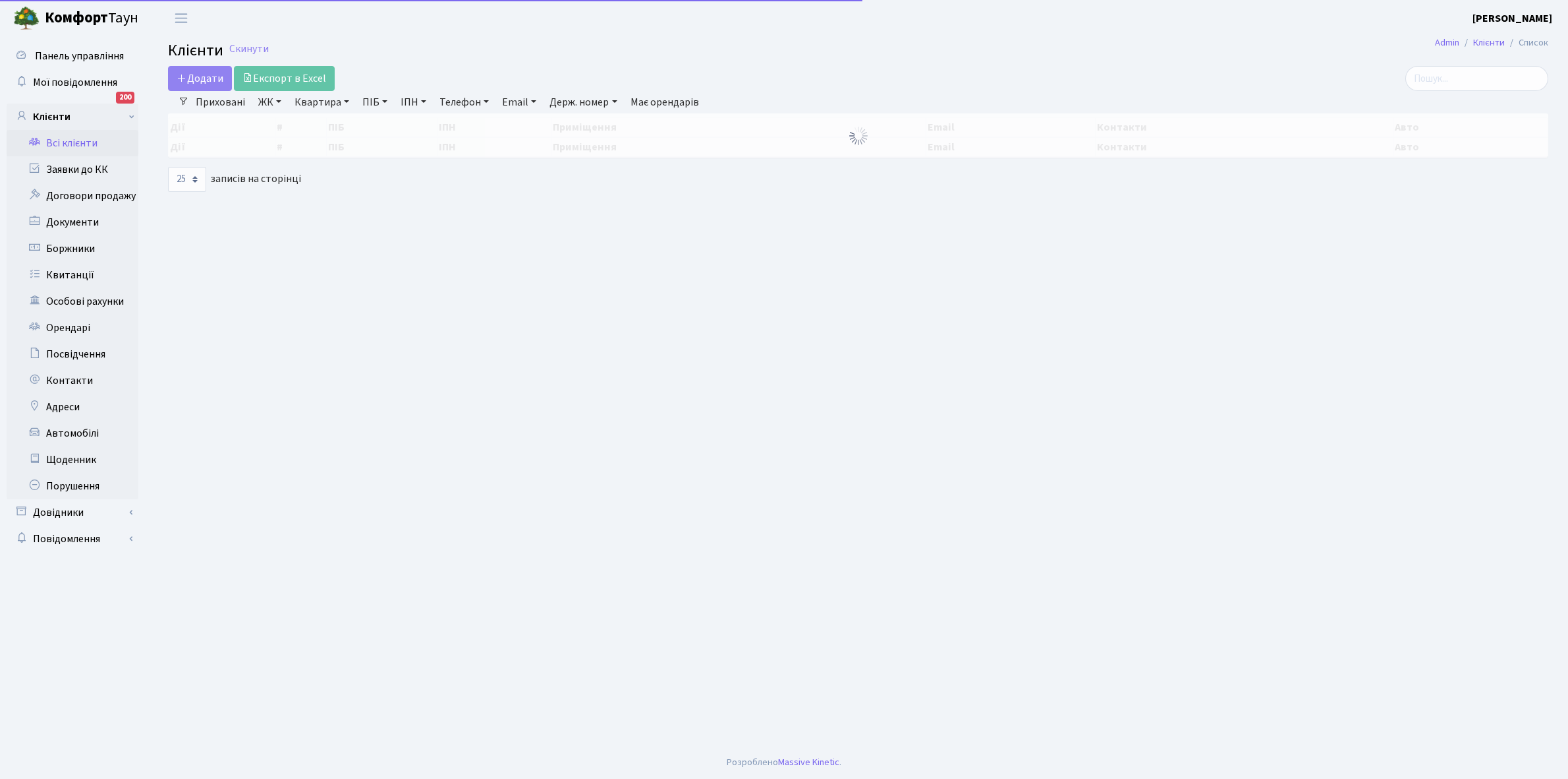
select select "25"
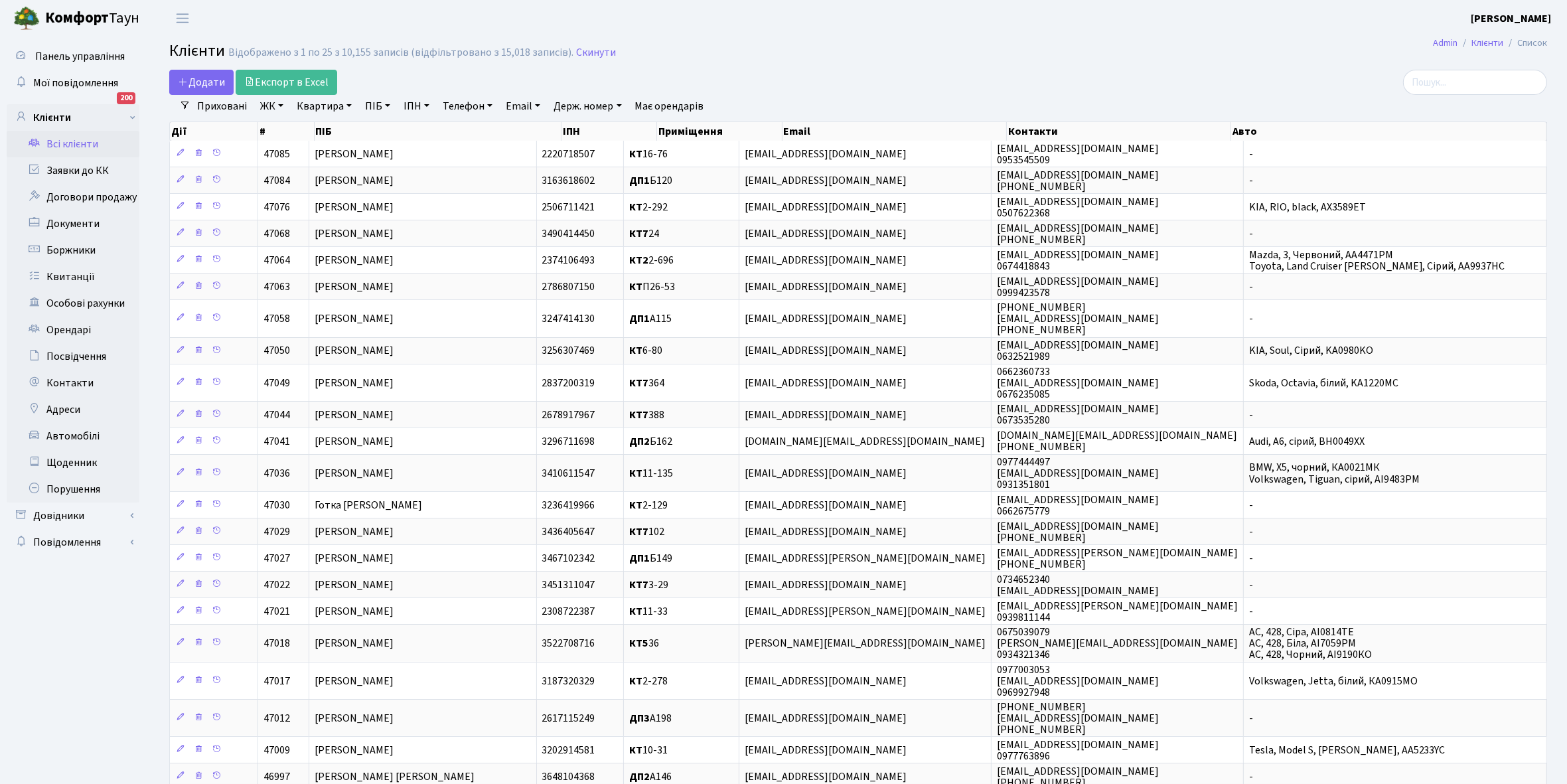
click at [346, 105] on link "Квартира" at bounding box center [324, 106] width 66 height 23
click at [346, 124] on input "text" at bounding box center [330, 132] width 78 height 25
type input "2-390"
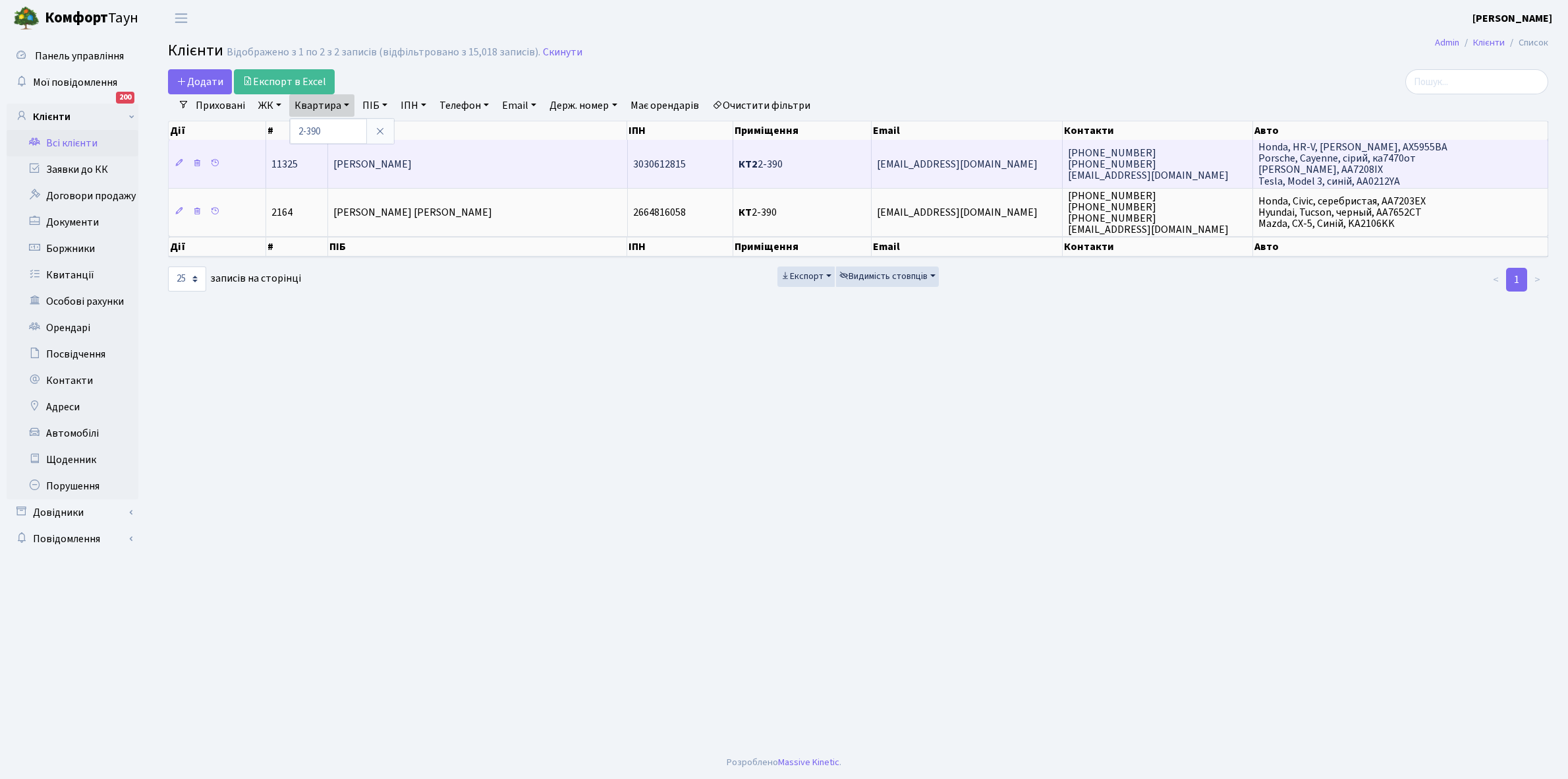
click at [527, 160] on td "[PERSON_NAME]" at bounding box center [477, 164] width 299 height 48
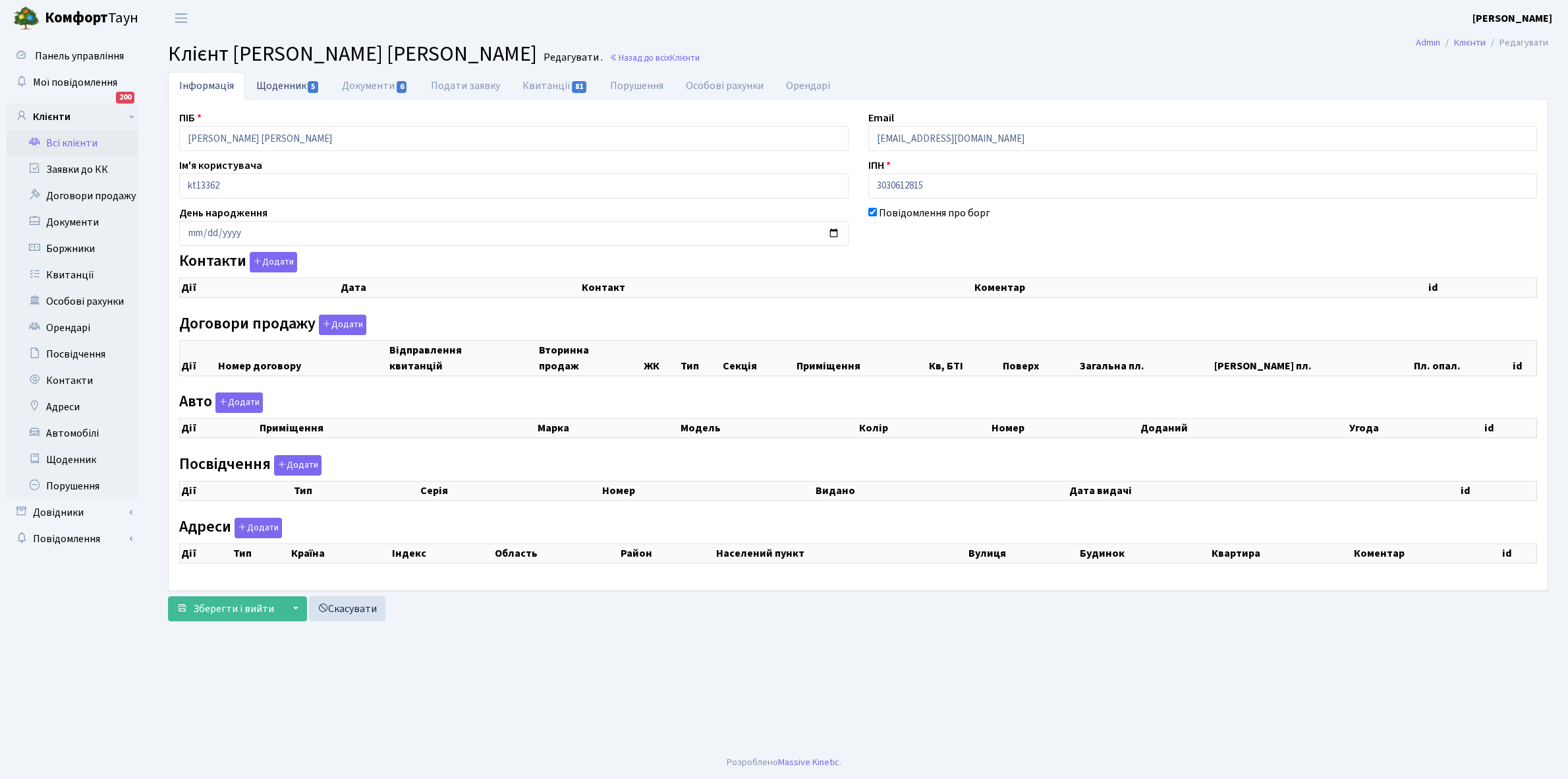
click at [282, 86] on link "Щоденник 5" at bounding box center [288, 85] width 86 height 27
select select "25"
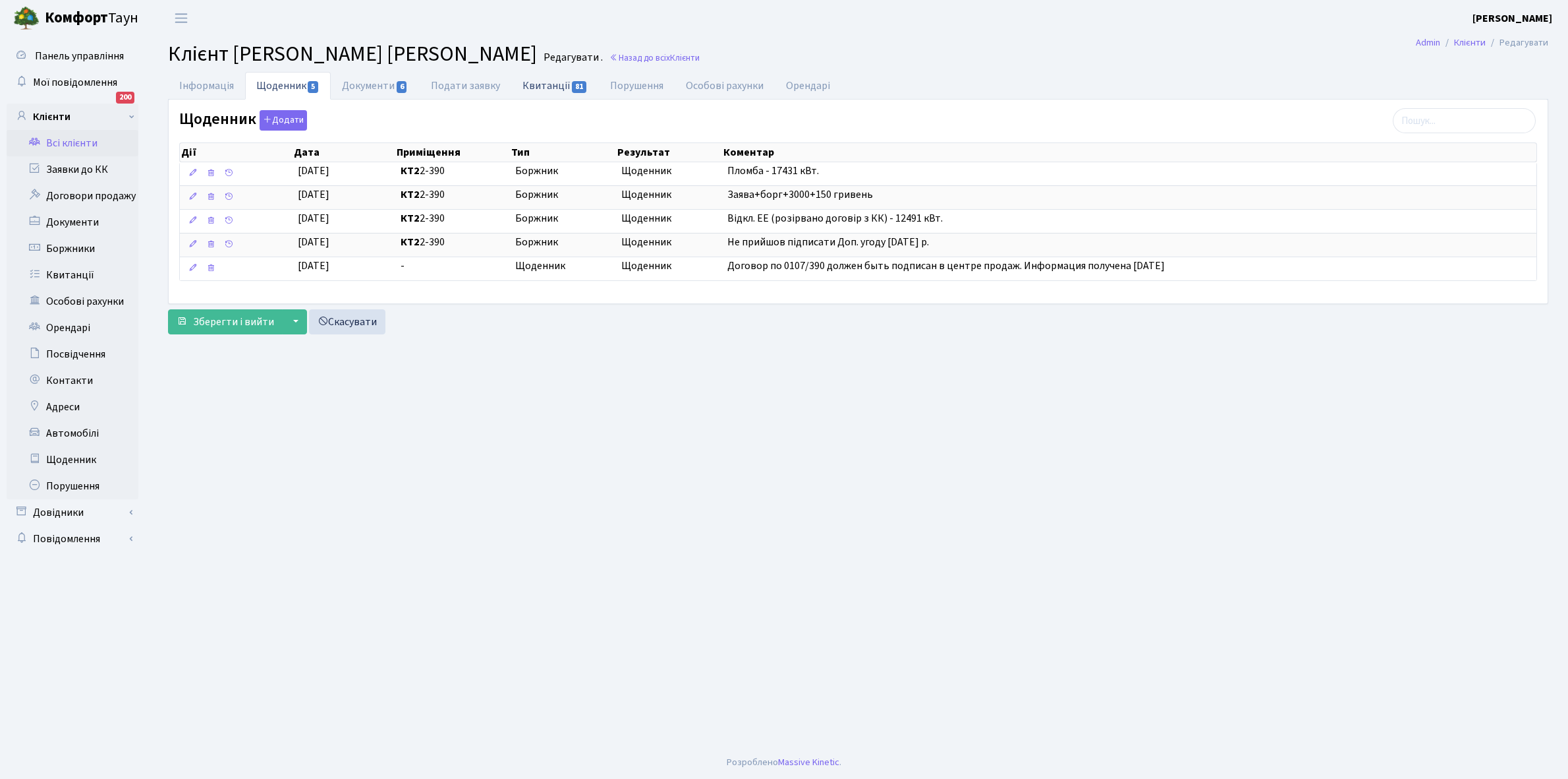
click at [541, 78] on link "Квитанції 81" at bounding box center [555, 85] width 88 height 27
select select "25"
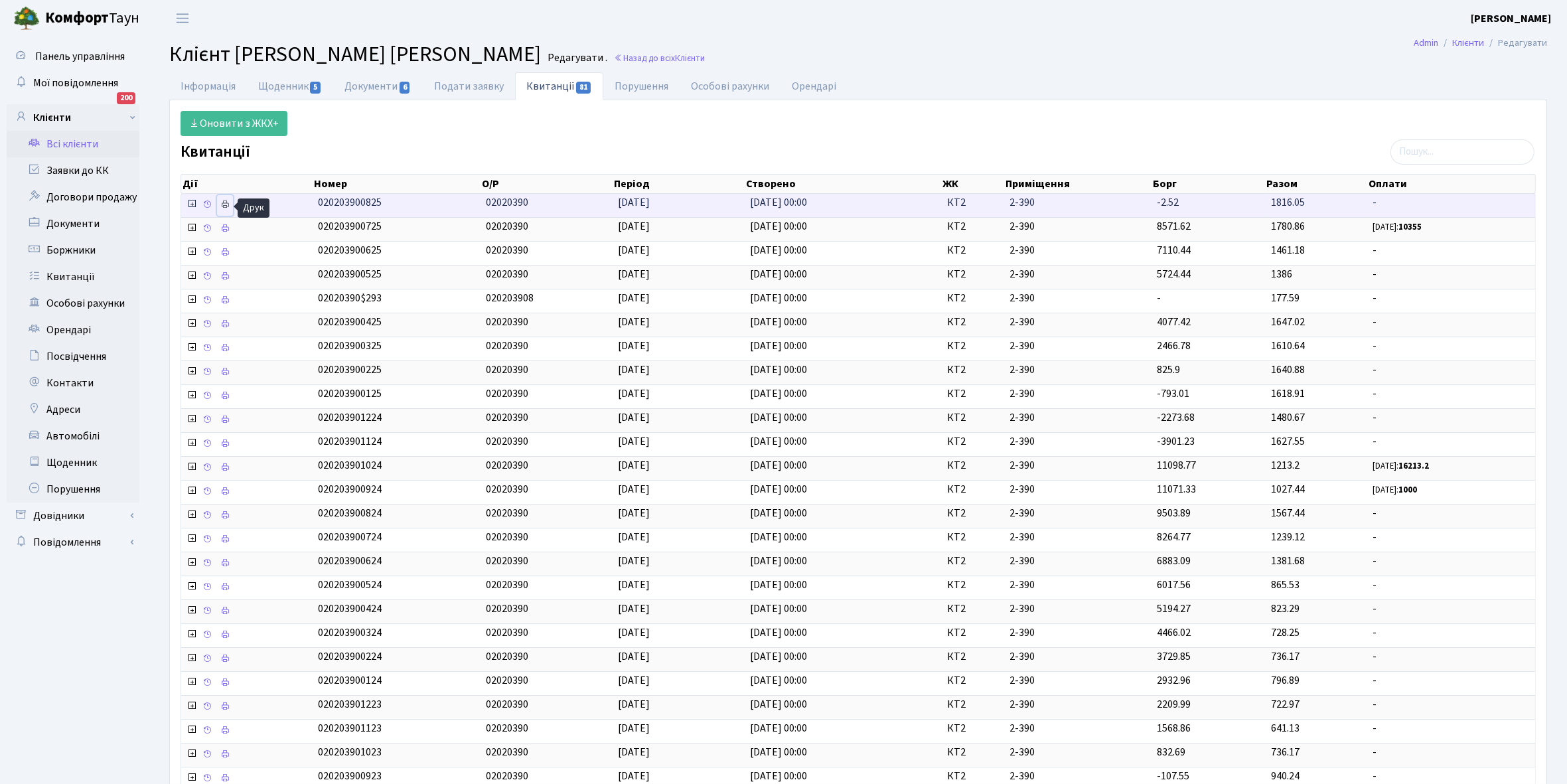
click at [225, 203] on icon at bounding box center [225, 205] width 10 height 10
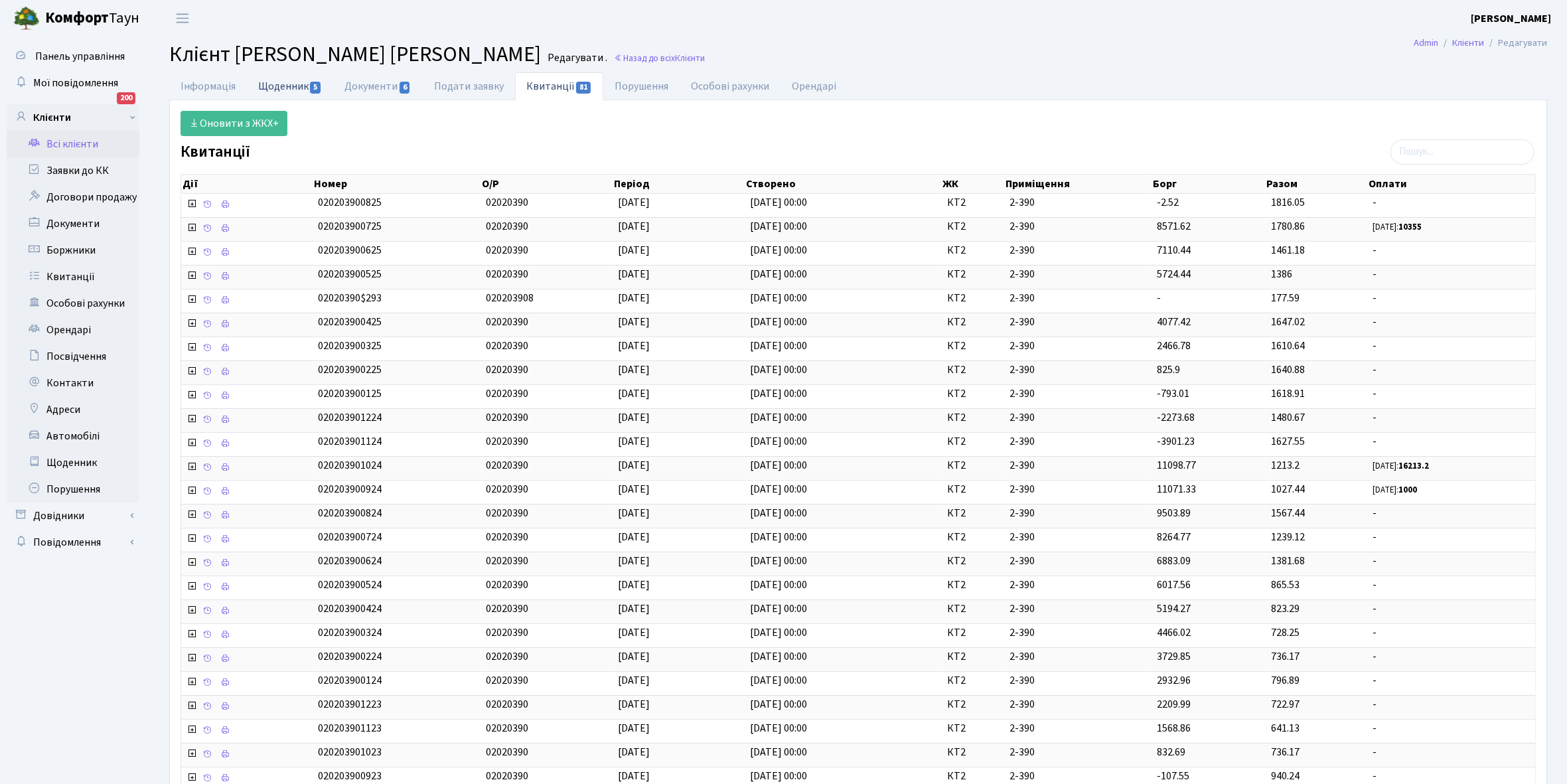
click at [284, 84] on link "Щоденник 5" at bounding box center [290, 86] width 87 height 27
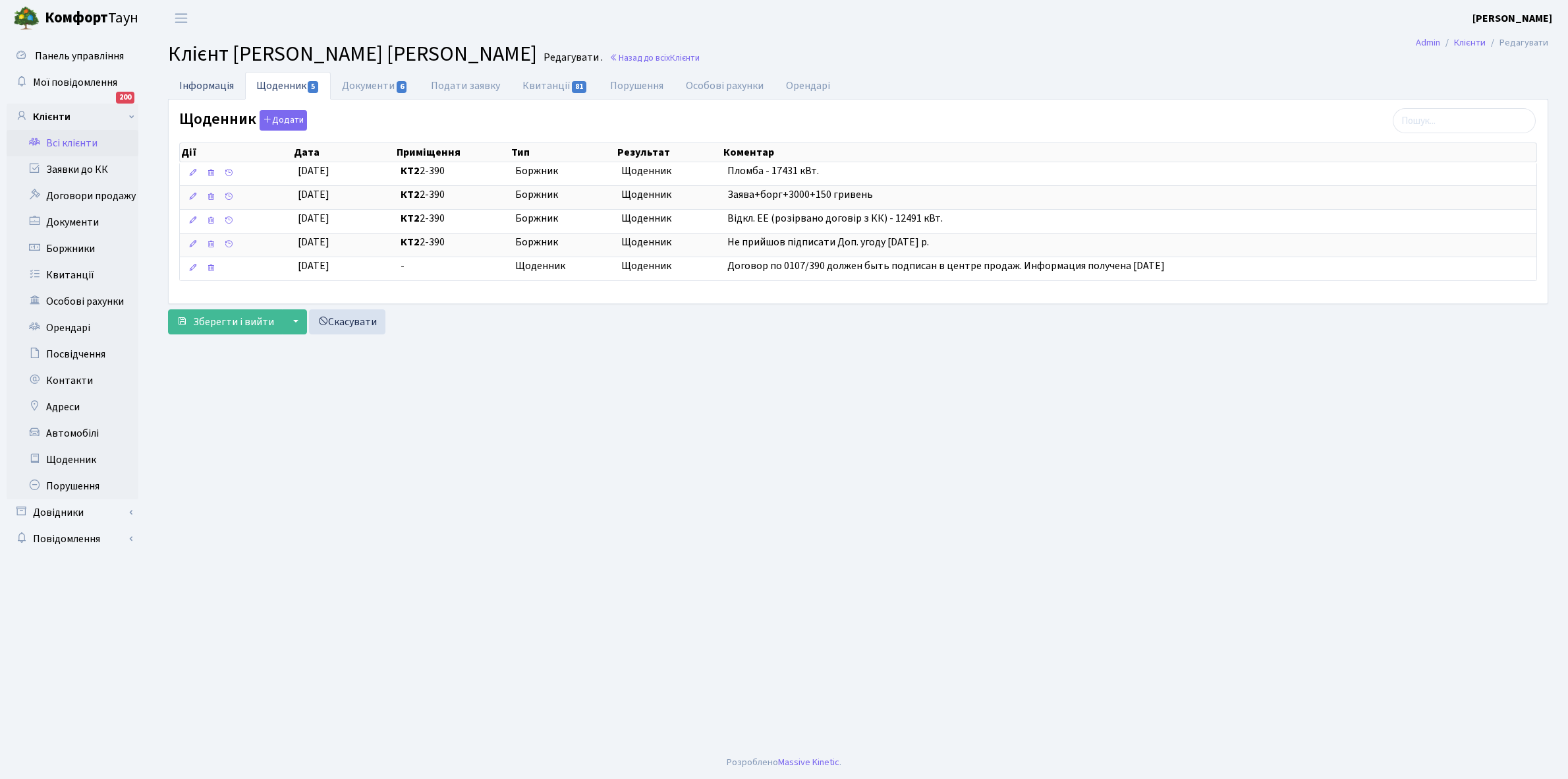
click at [203, 85] on link "Інформація" at bounding box center [206, 85] width 77 height 27
select select "25"
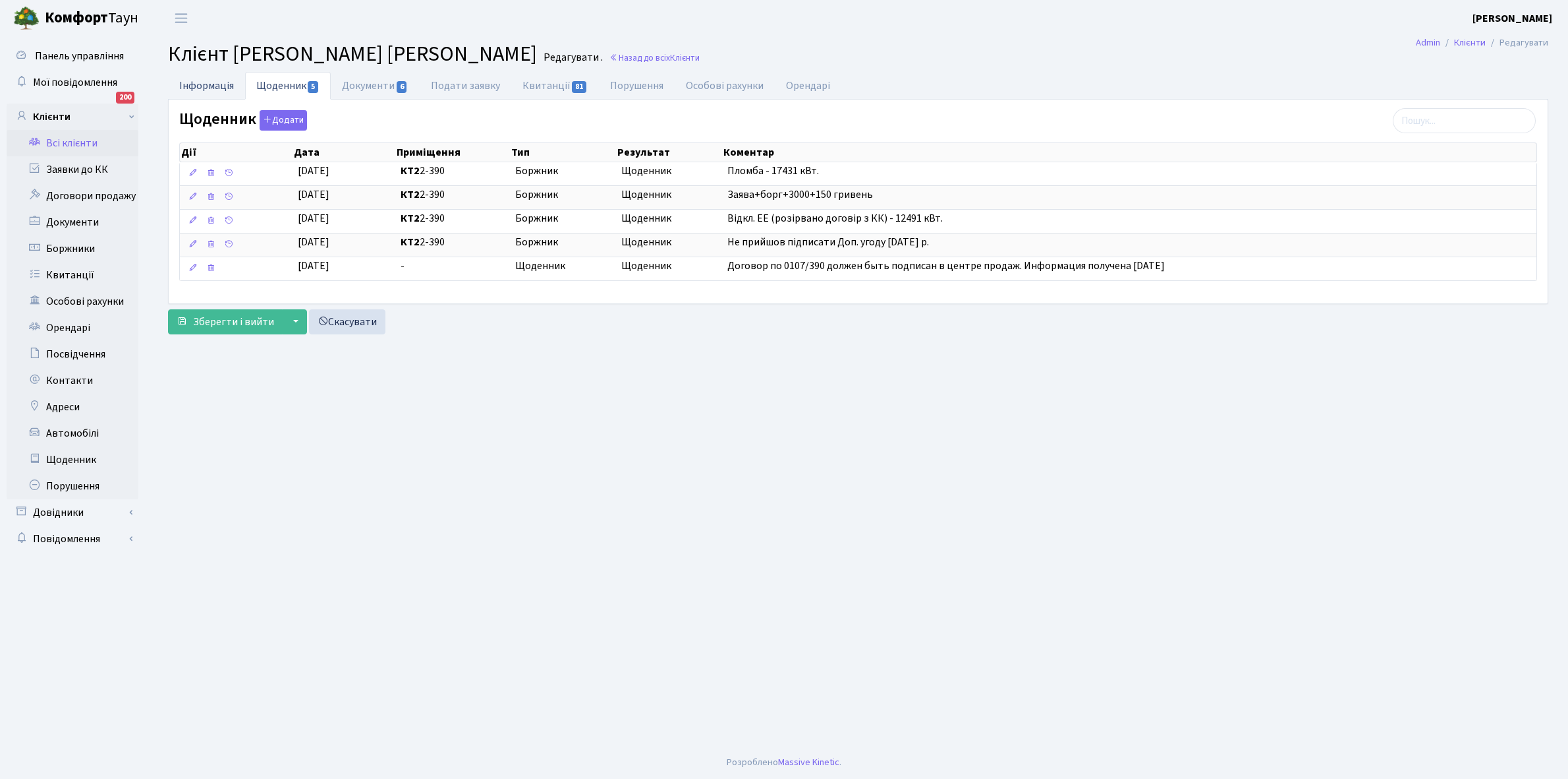
select select "25"
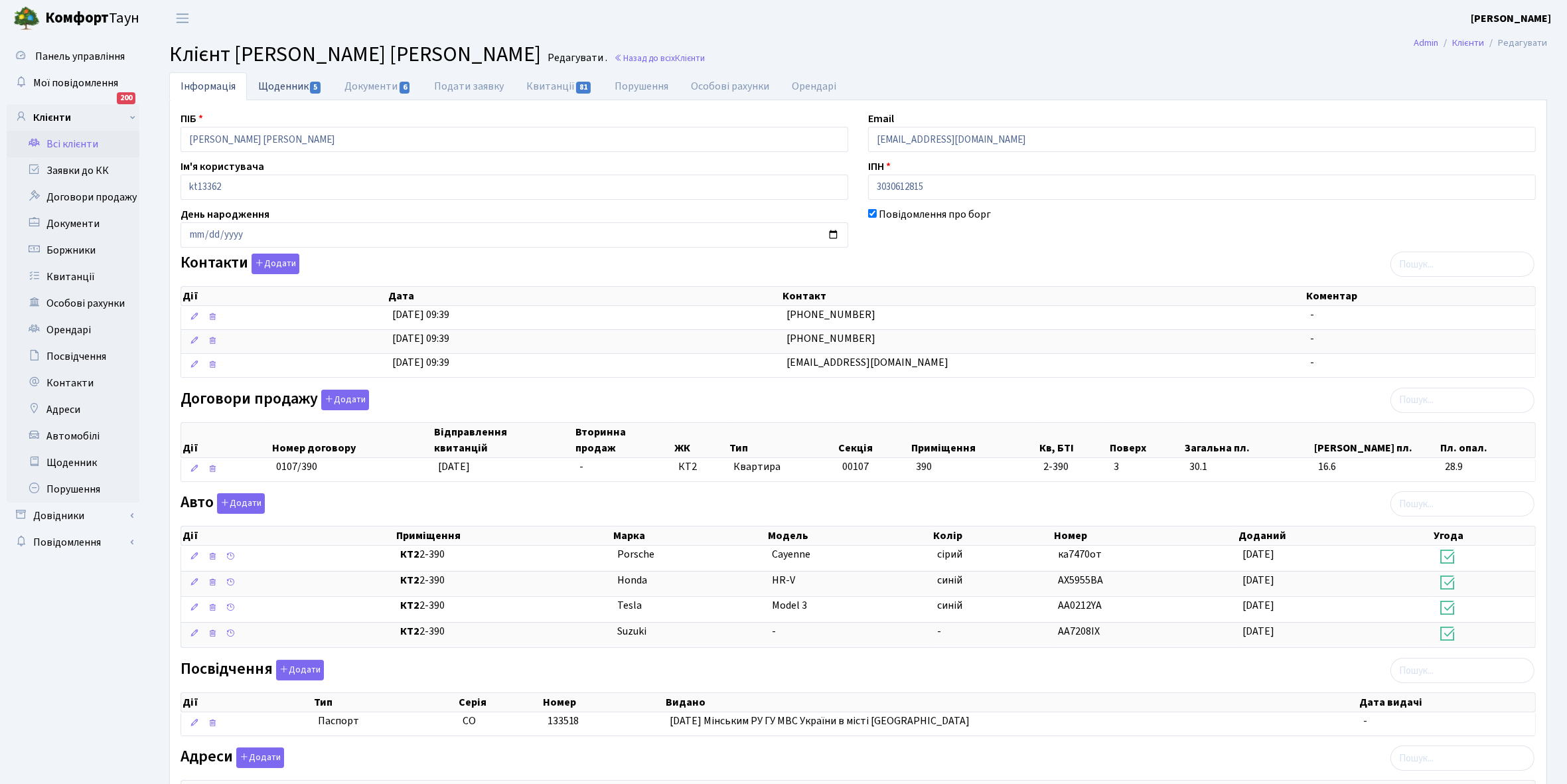
click at [274, 89] on link "Щоденник 5" at bounding box center [290, 86] width 87 height 27
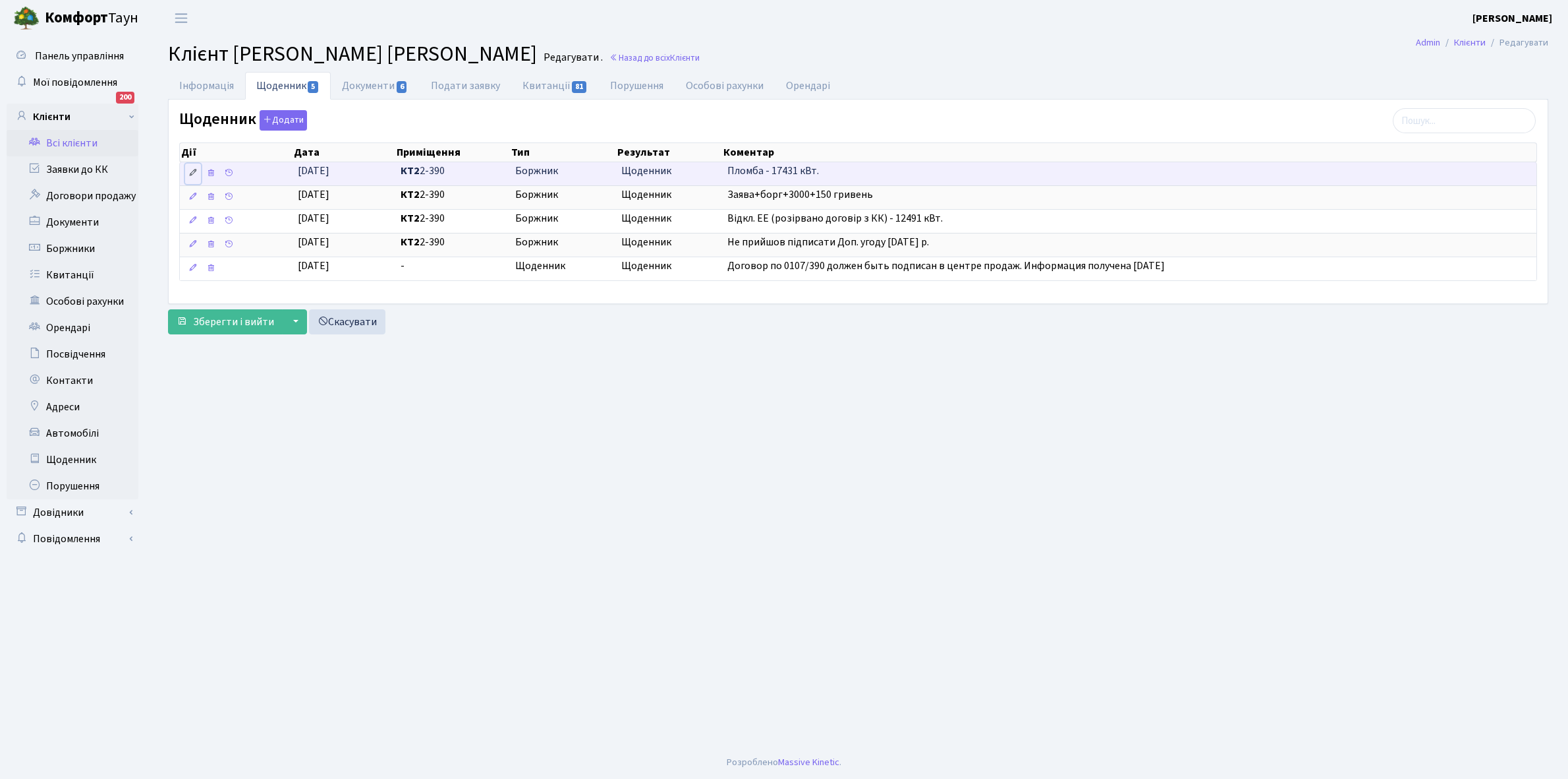
click at [193, 175] on icon at bounding box center [193, 173] width 10 height 10
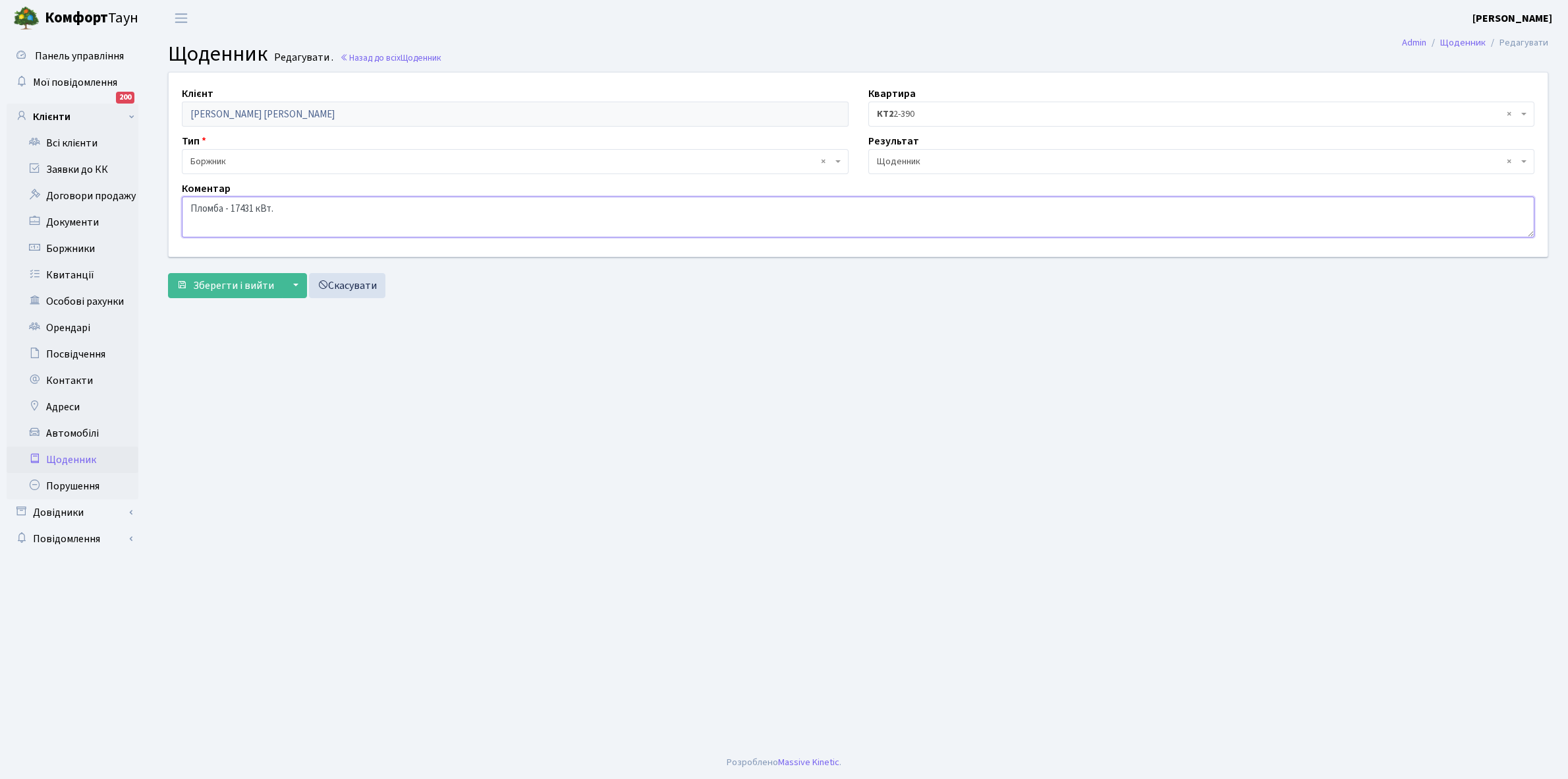
click at [255, 209] on textarea "Пломба - 17431 кВт." at bounding box center [858, 217] width 1353 height 41
type textarea "Пломба - 13858 кВт."
click at [231, 286] on span "Зберегти і вийти" at bounding box center [233, 285] width 81 height 14
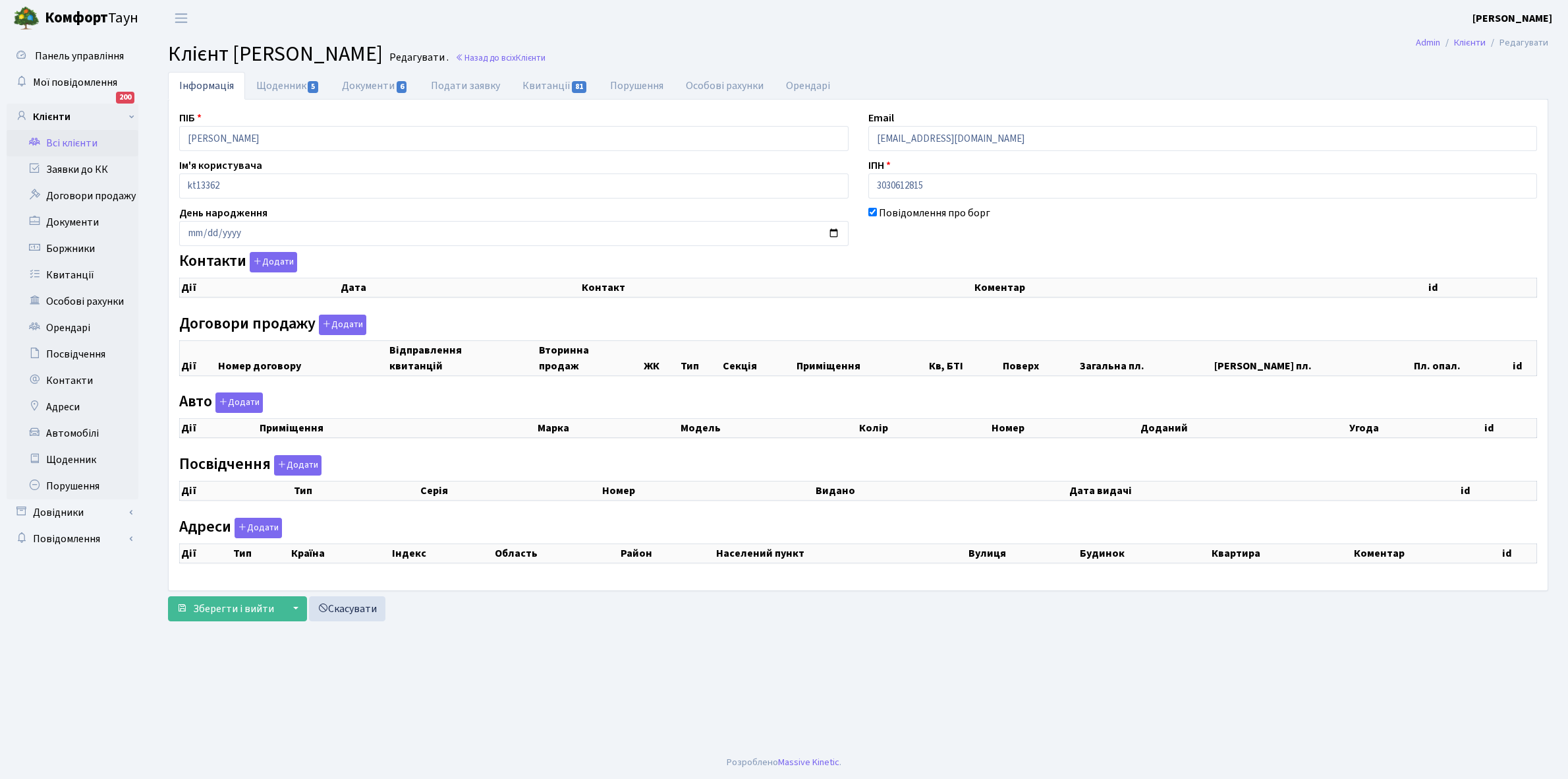
checkbox input "true"
select select "25"
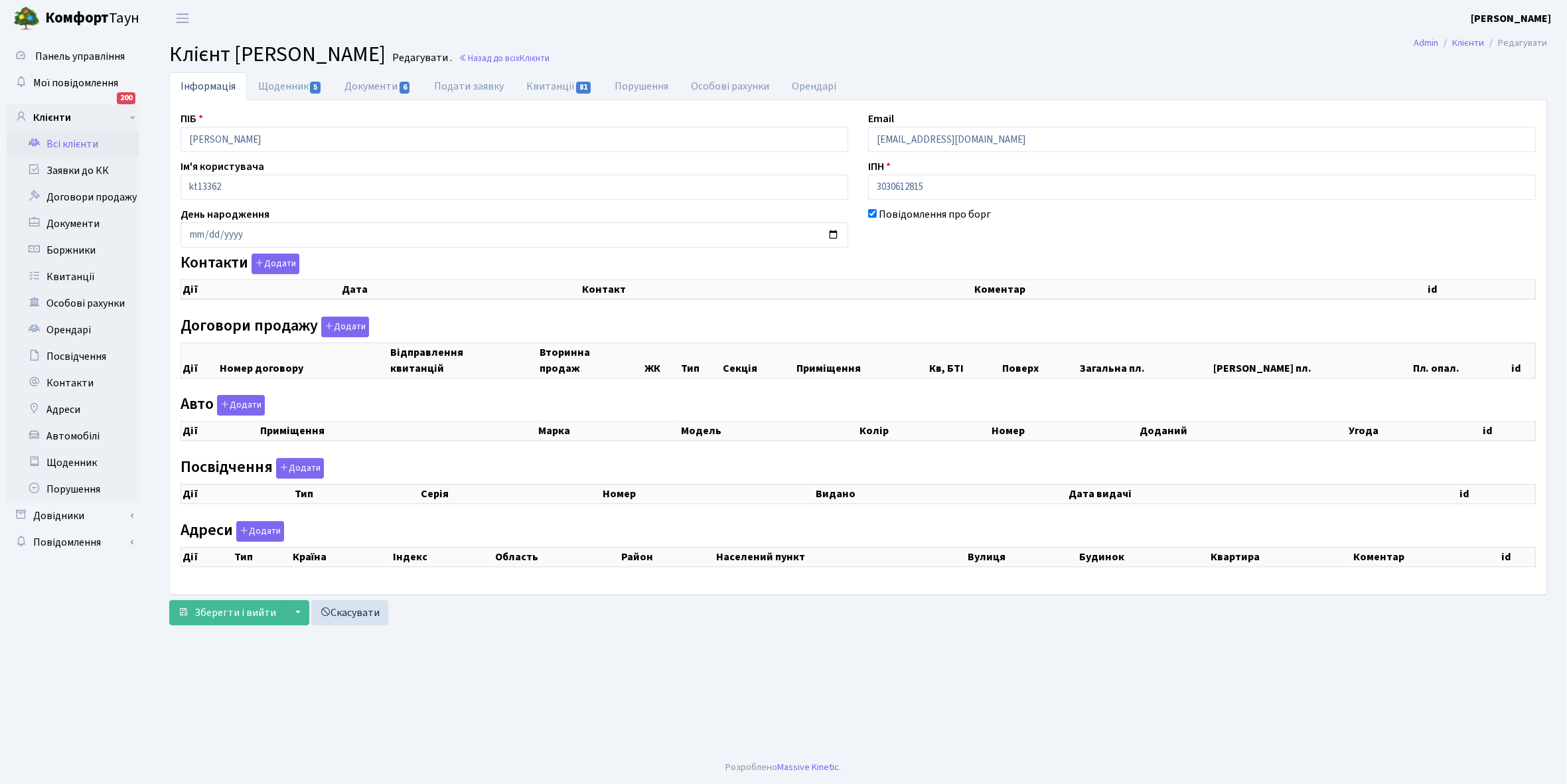
select select "25"
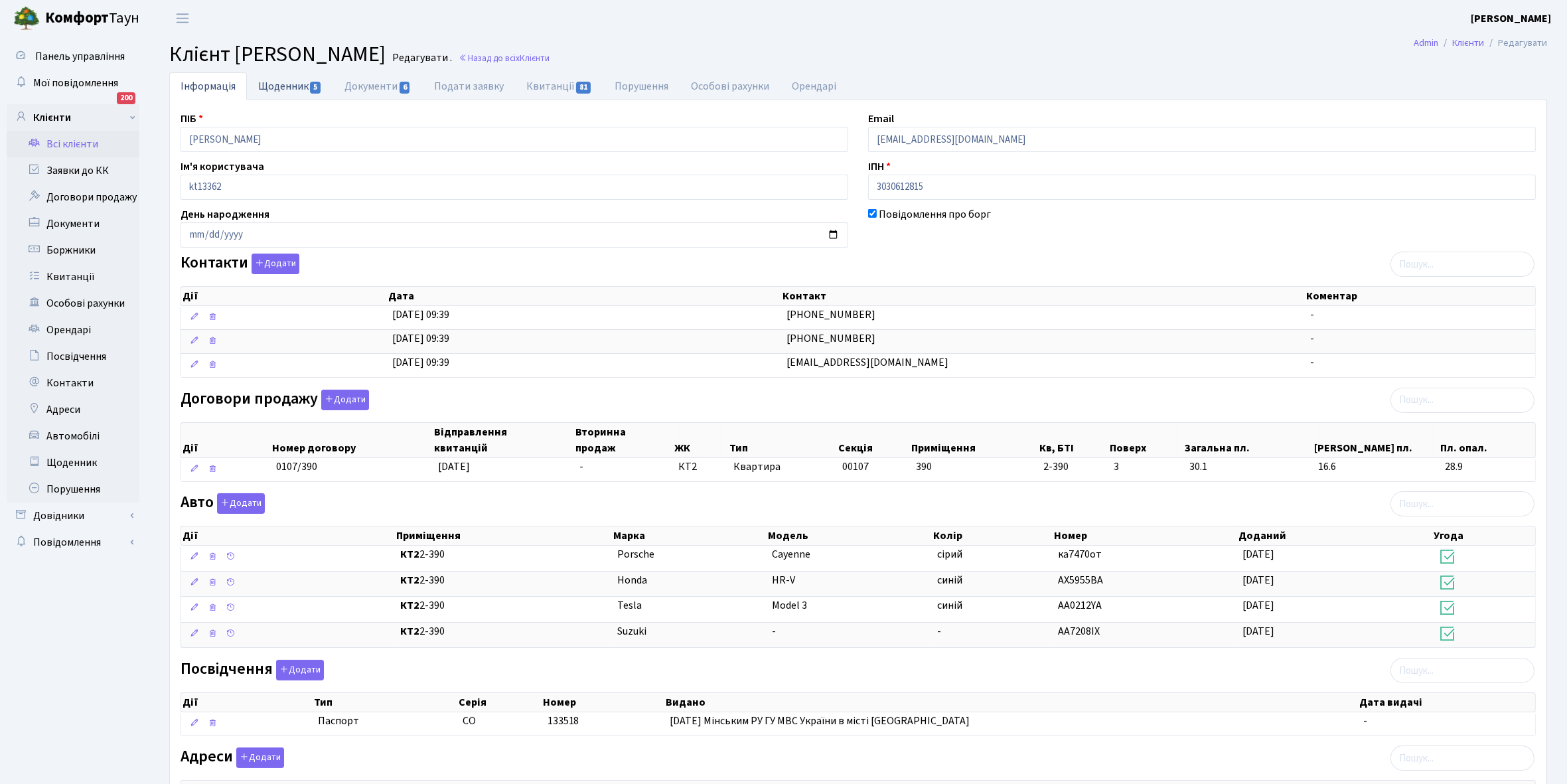
click at [290, 87] on link "Щоденник 5" at bounding box center [290, 86] width 87 height 27
select select "25"
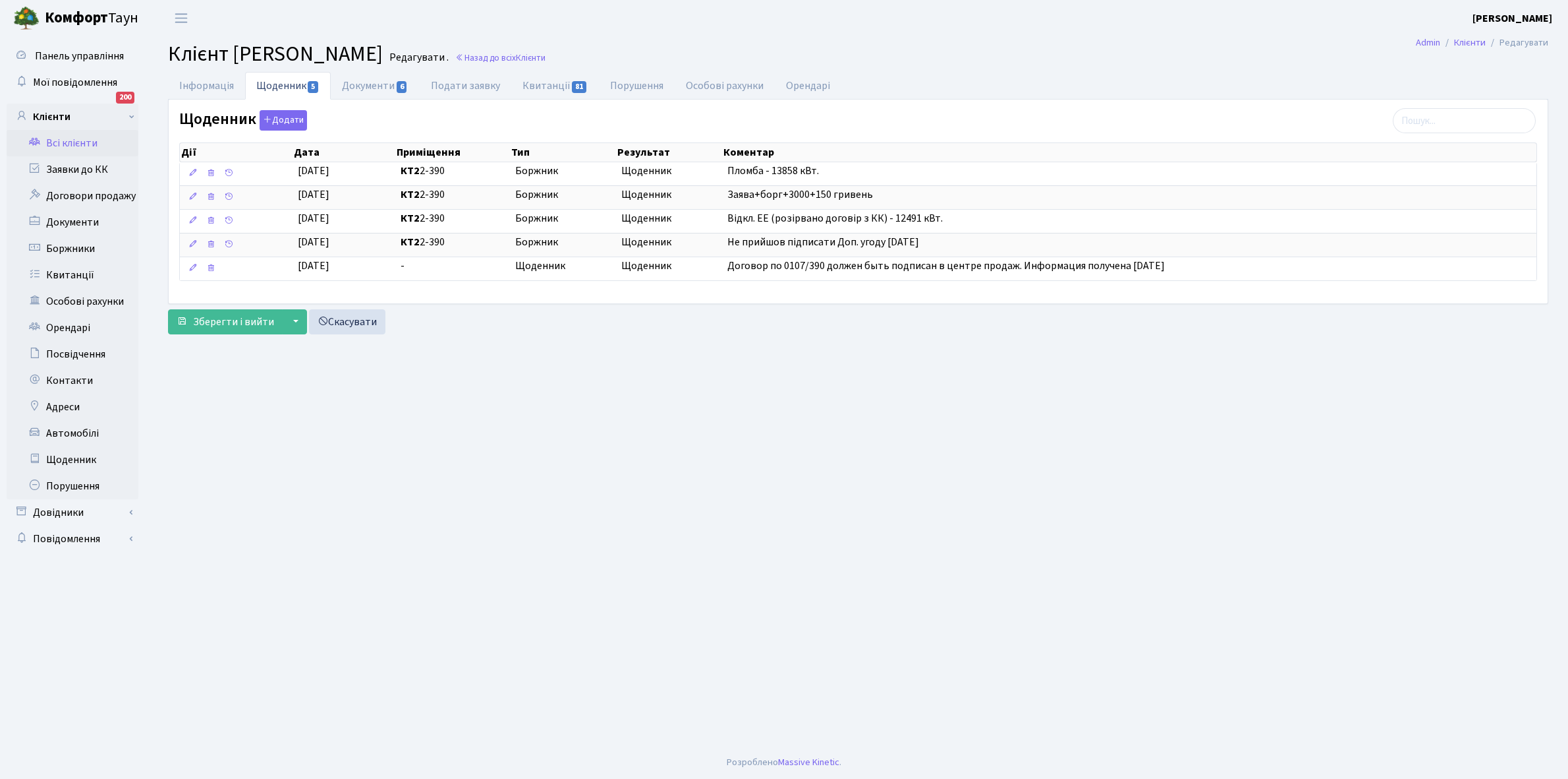
click at [68, 143] on link "Всі клієнти" at bounding box center [72, 143] width 132 height 27
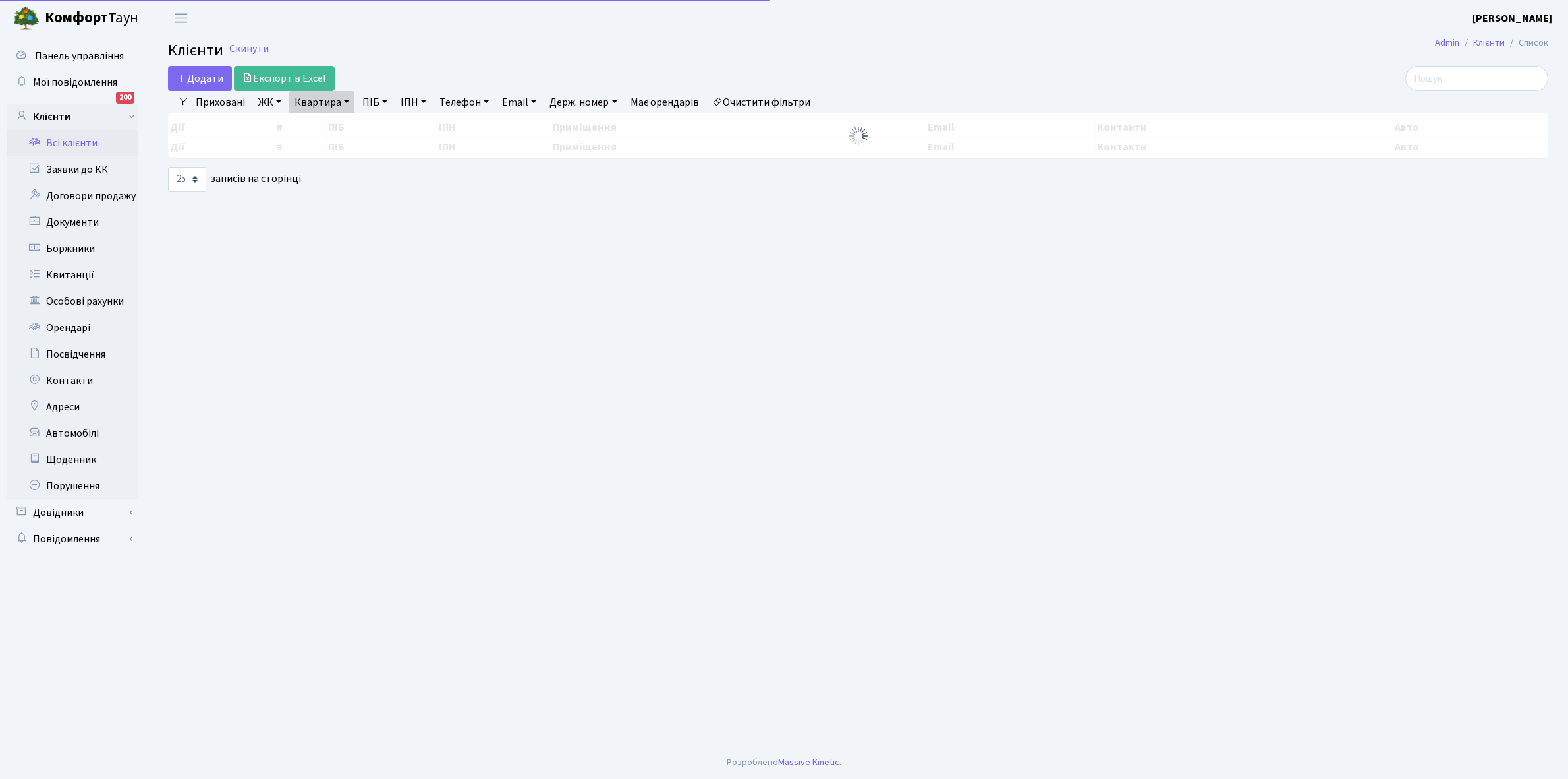
select select "25"
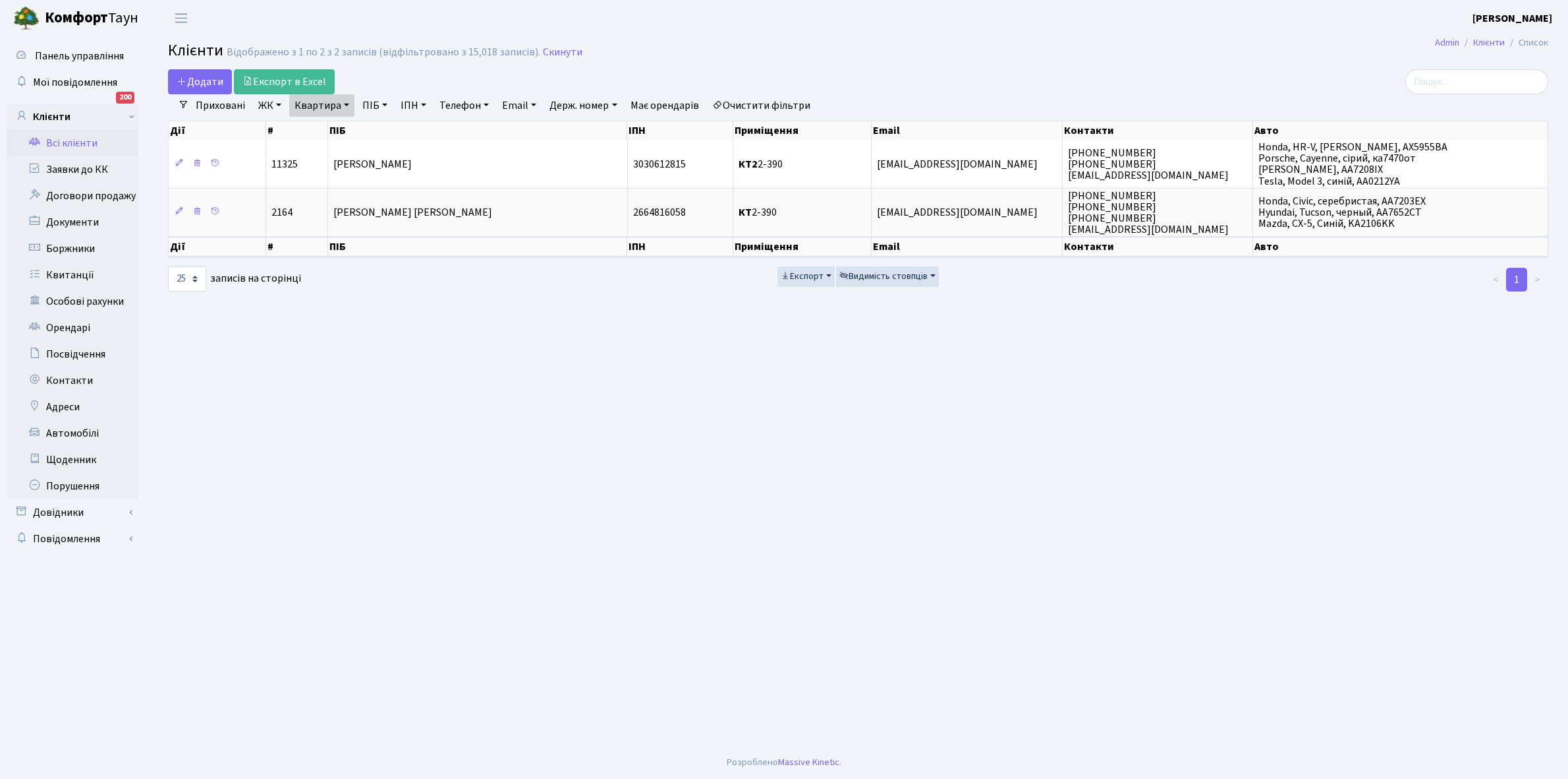
click at [346, 106] on link "Квартира" at bounding box center [322, 105] width 65 height 23
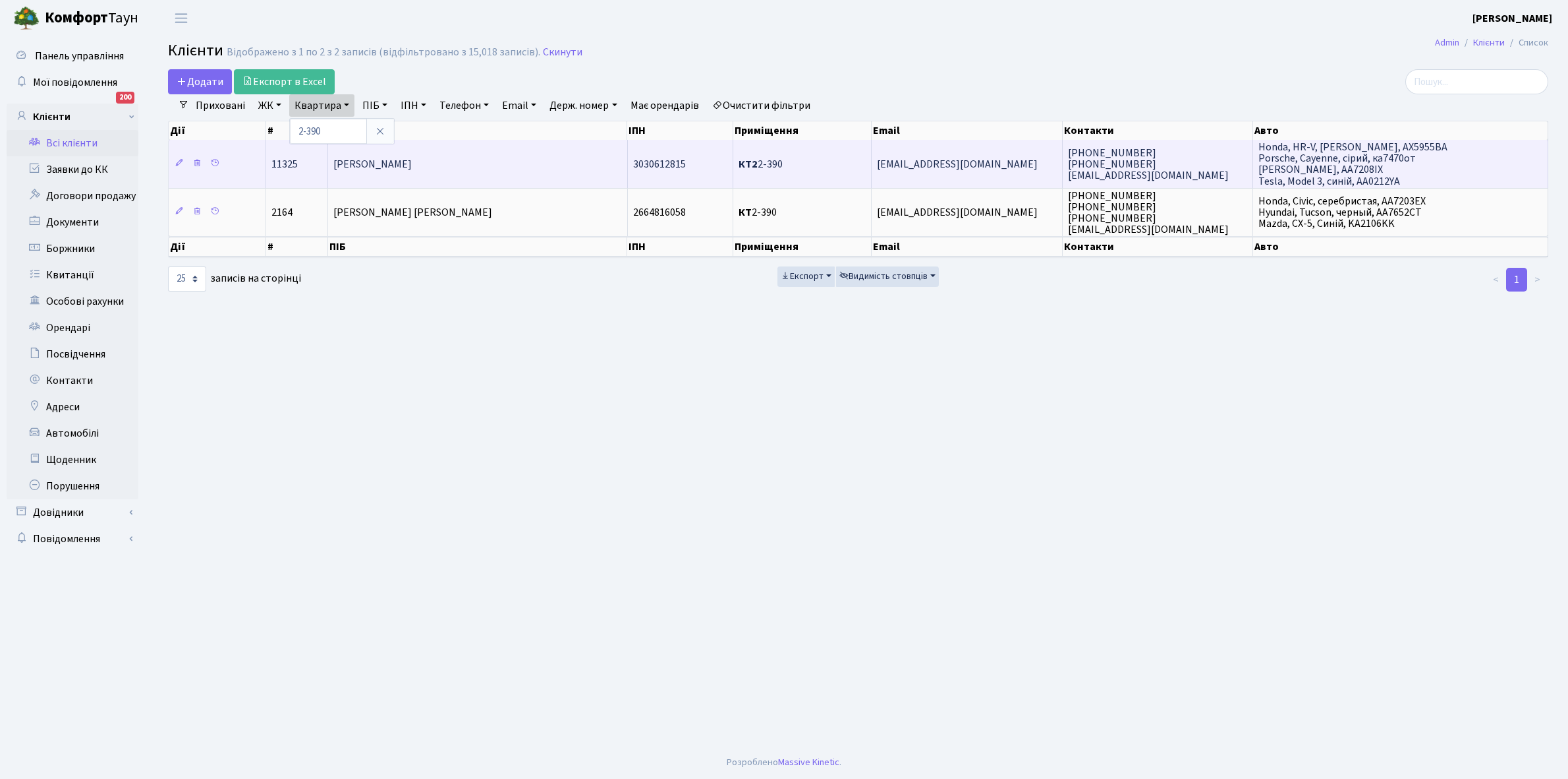
click at [506, 157] on td "[PERSON_NAME]" at bounding box center [477, 164] width 299 height 48
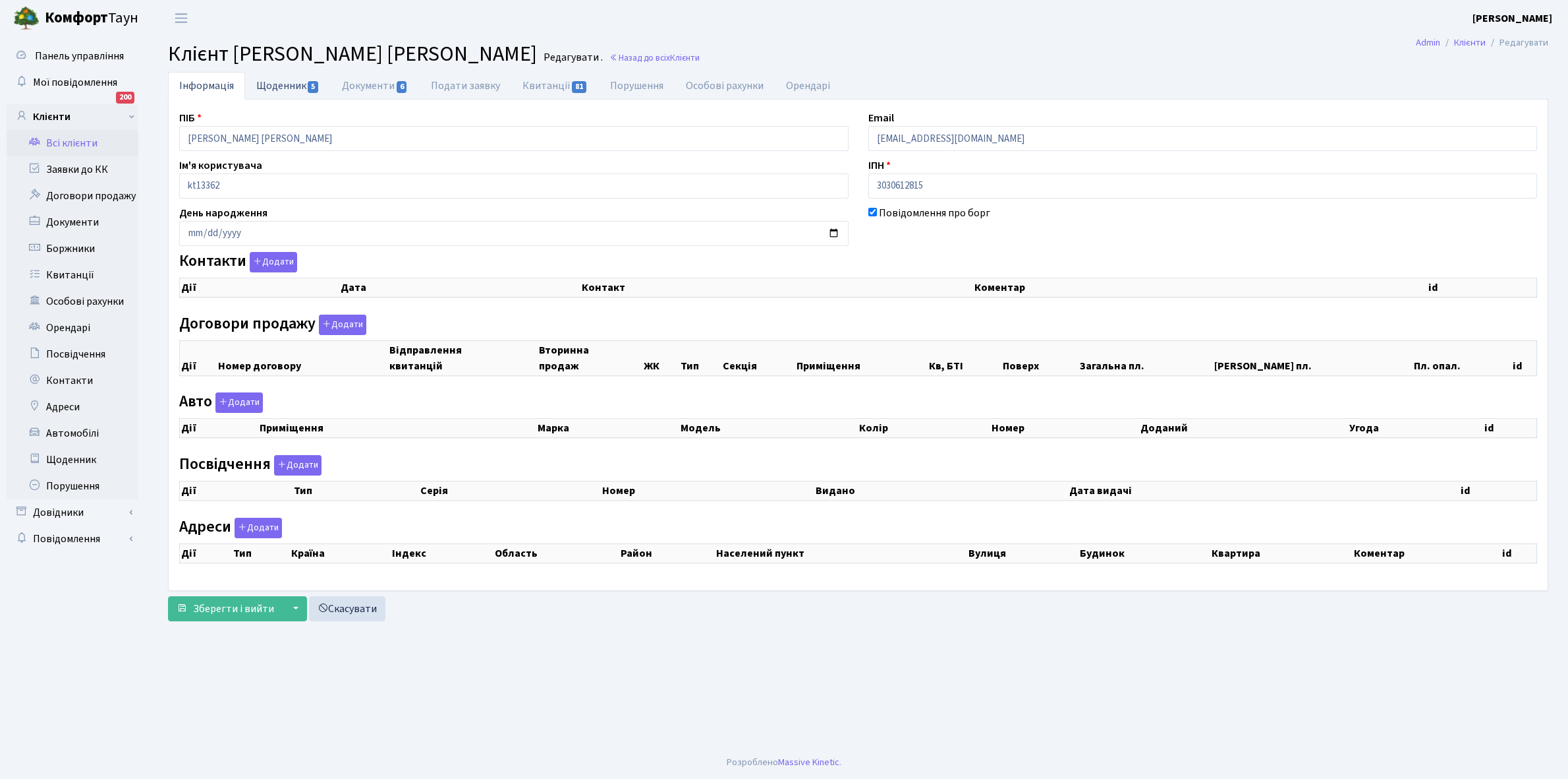
checkbox input "true"
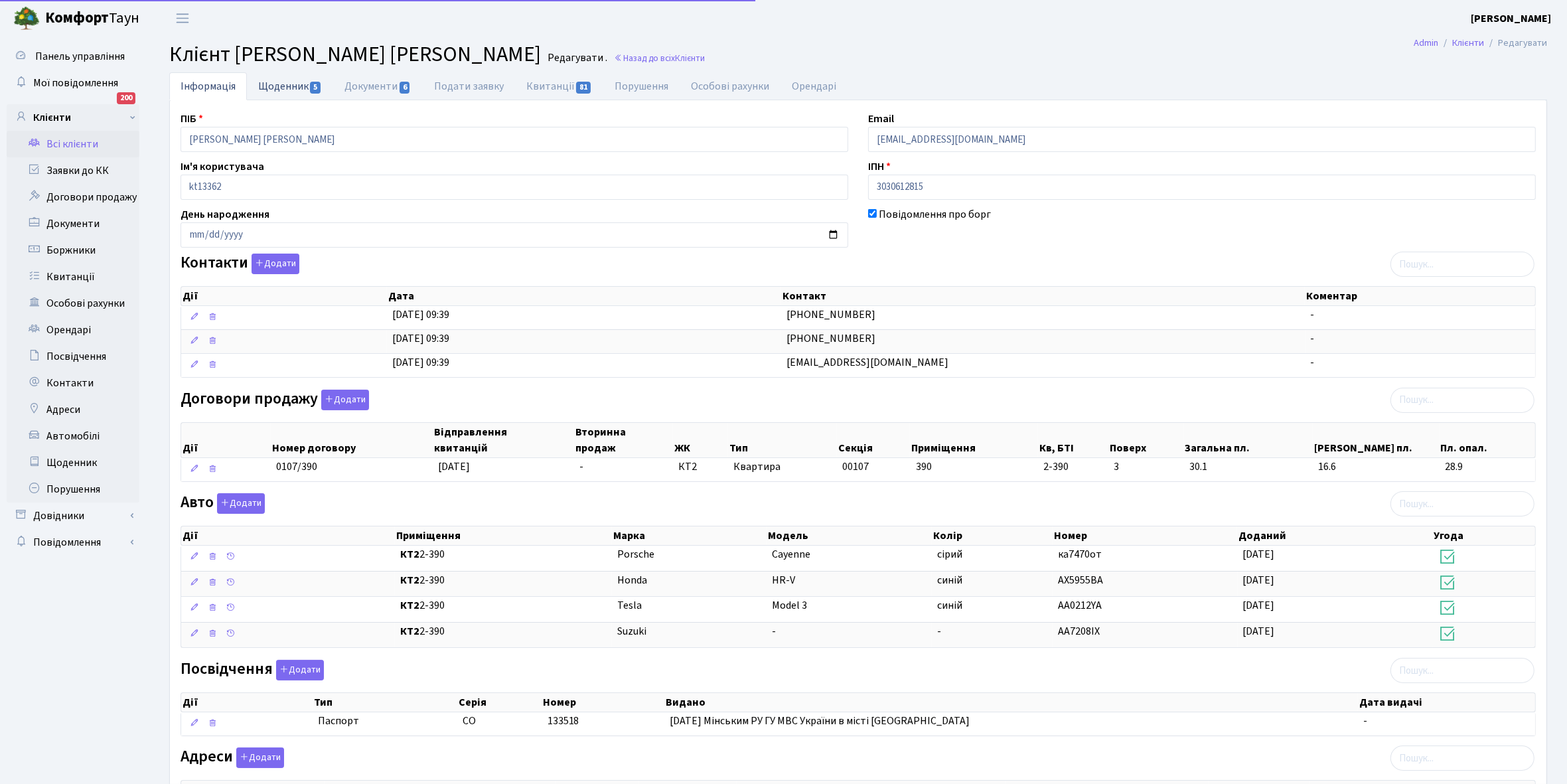
click at [274, 85] on link "Щоденник 5" at bounding box center [290, 86] width 87 height 27
select select "25"
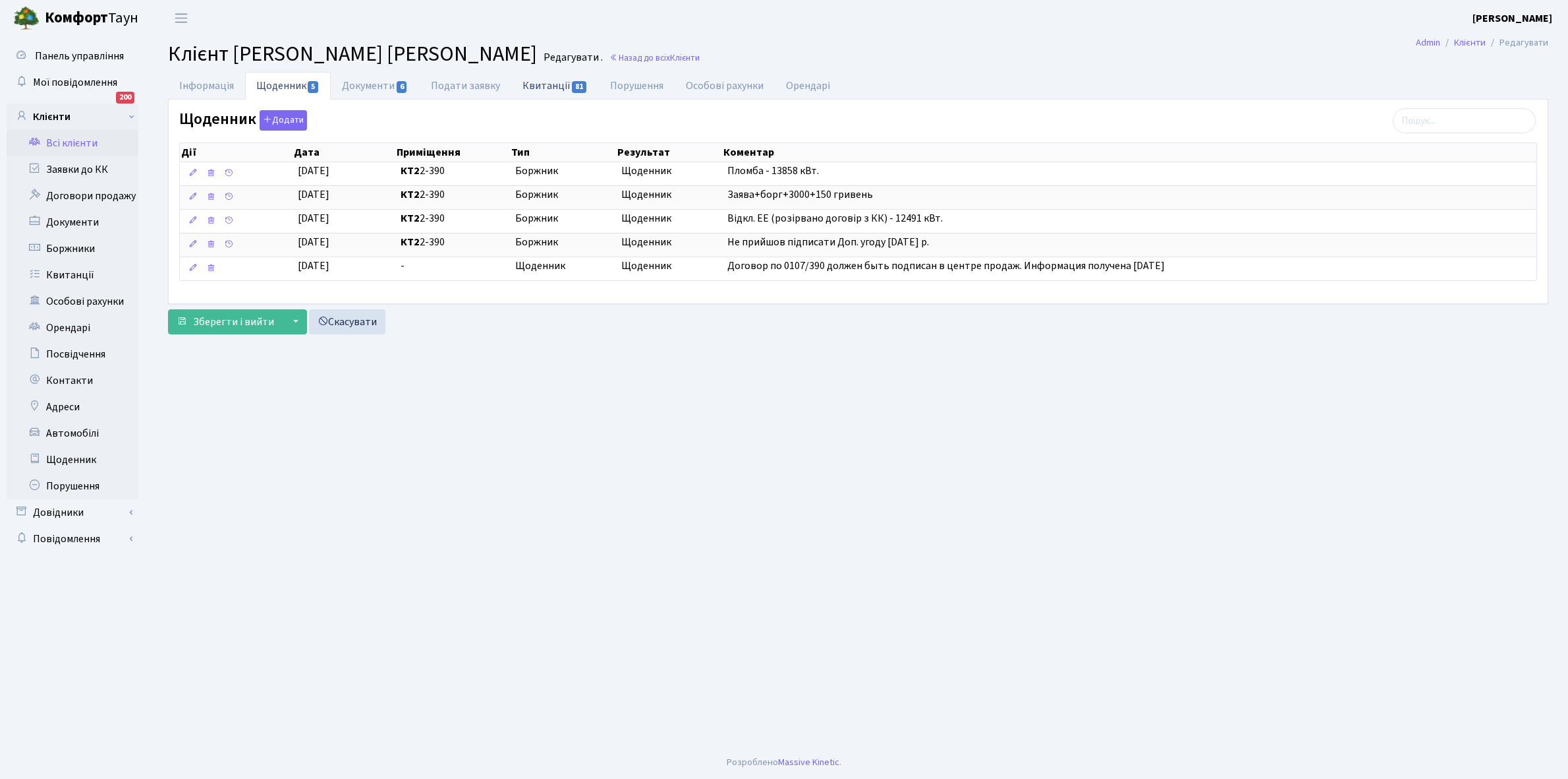
click at [545, 86] on link "Квитанції 81" at bounding box center [555, 85] width 88 height 27
select select "25"
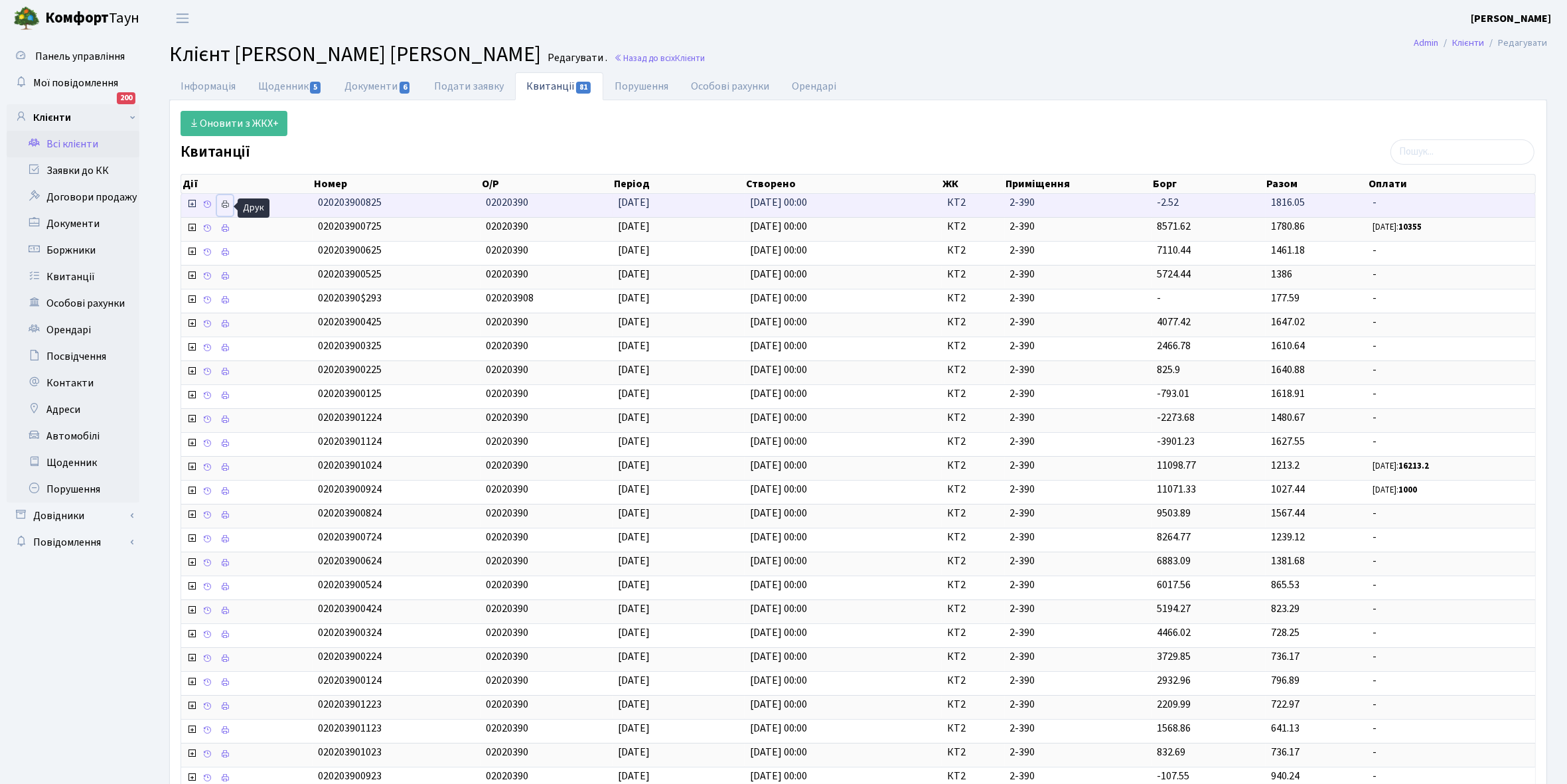
click at [229, 206] on icon at bounding box center [225, 205] width 10 height 10
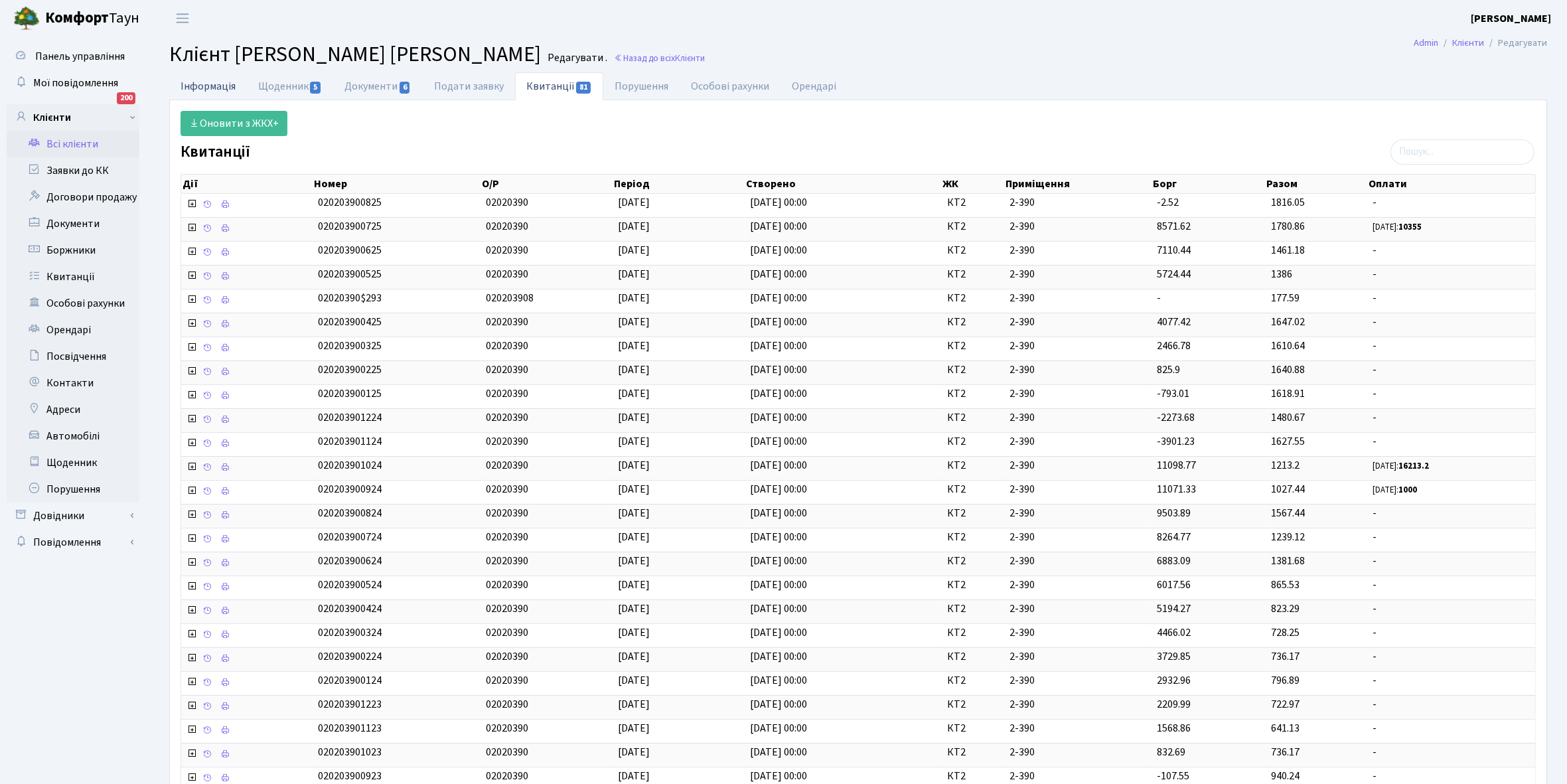
click at [201, 87] on link "Інформація" at bounding box center [207, 86] width 78 height 27
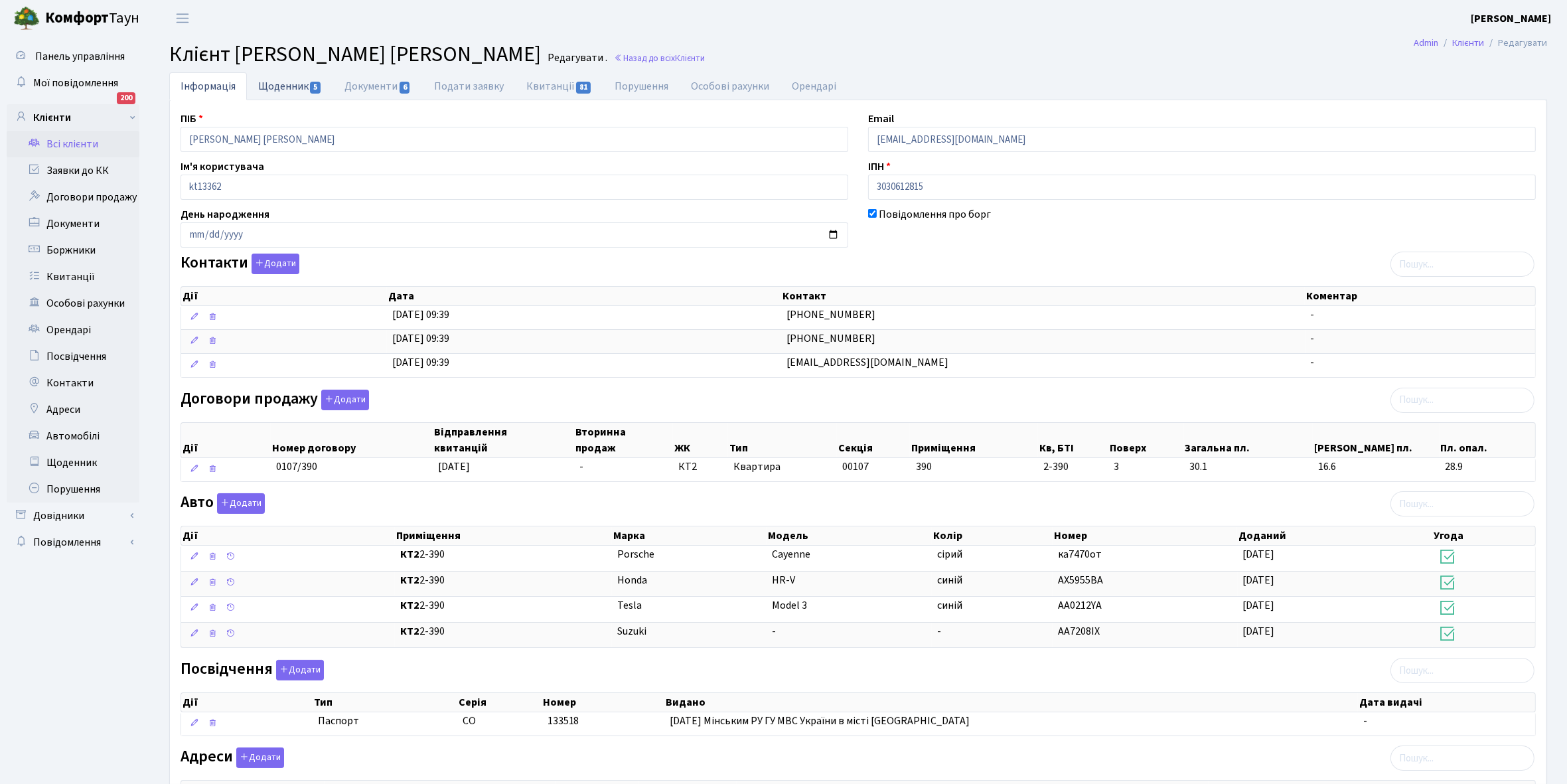
click at [277, 85] on link "Щоденник 5" at bounding box center [290, 86] width 87 height 27
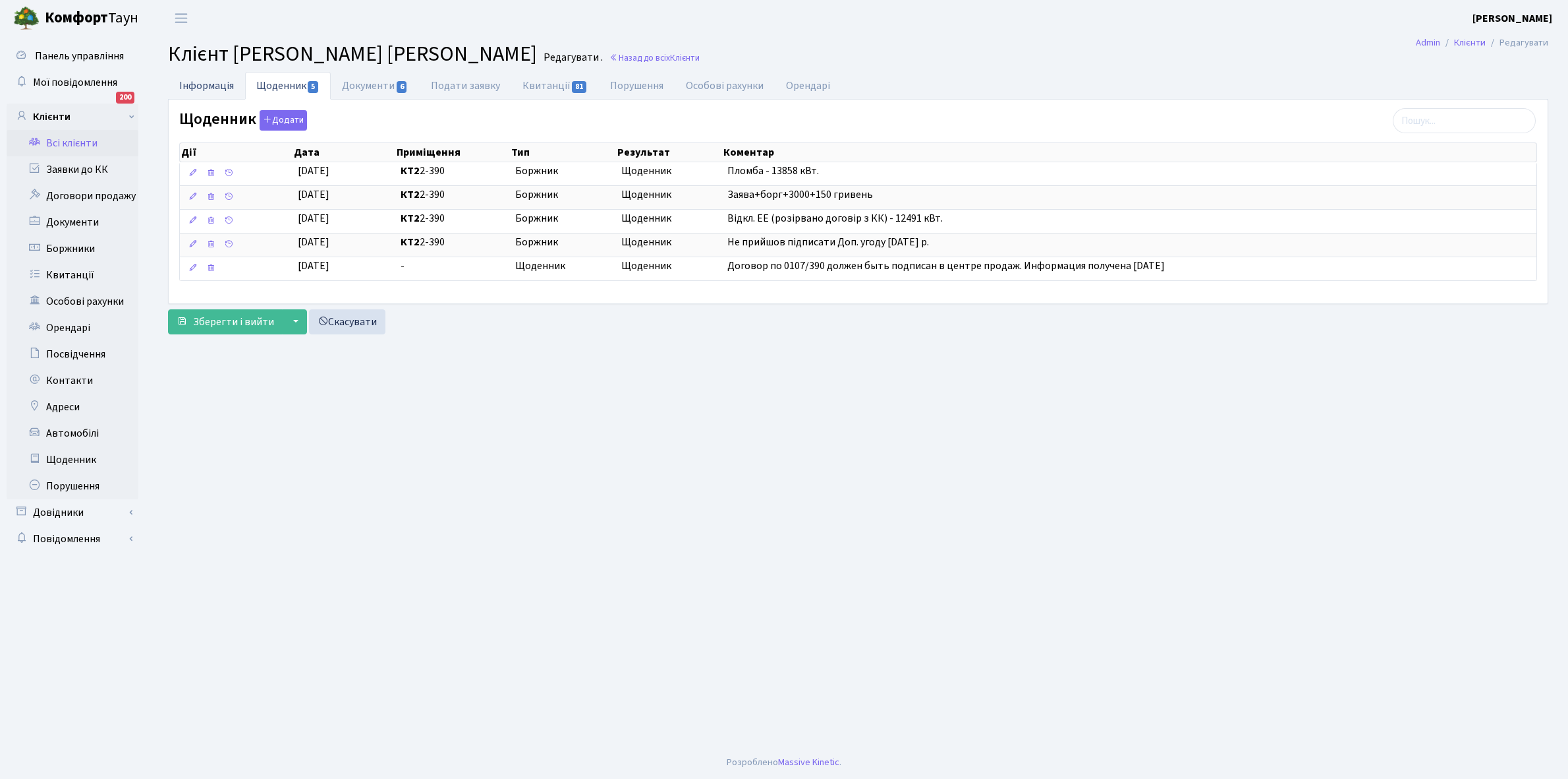
click at [193, 86] on link "Інформація" at bounding box center [206, 85] width 77 height 27
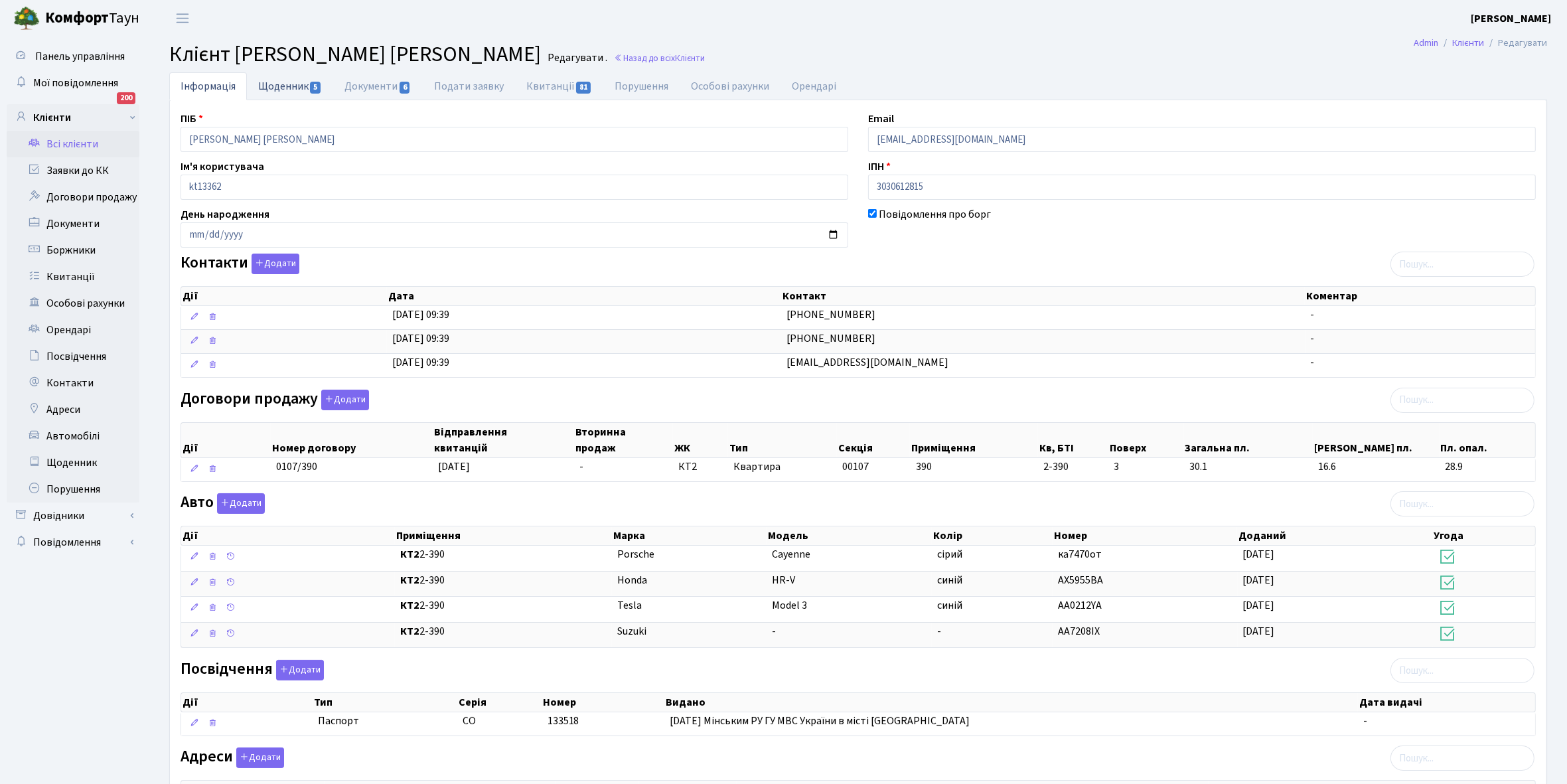
click at [281, 87] on link "Щоденник 5" at bounding box center [290, 86] width 87 height 27
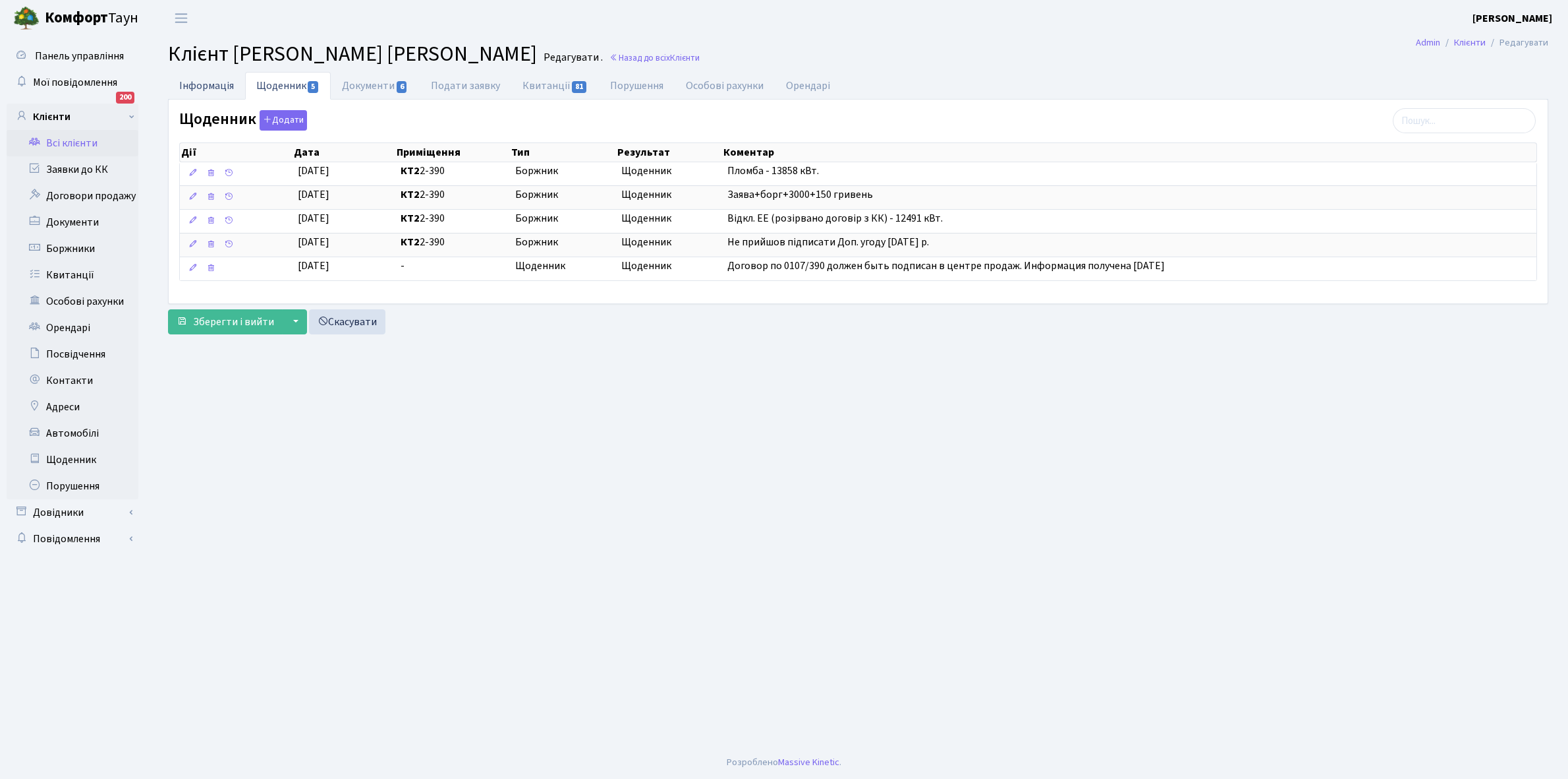
click at [194, 86] on link "Інформація" at bounding box center [206, 85] width 77 height 27
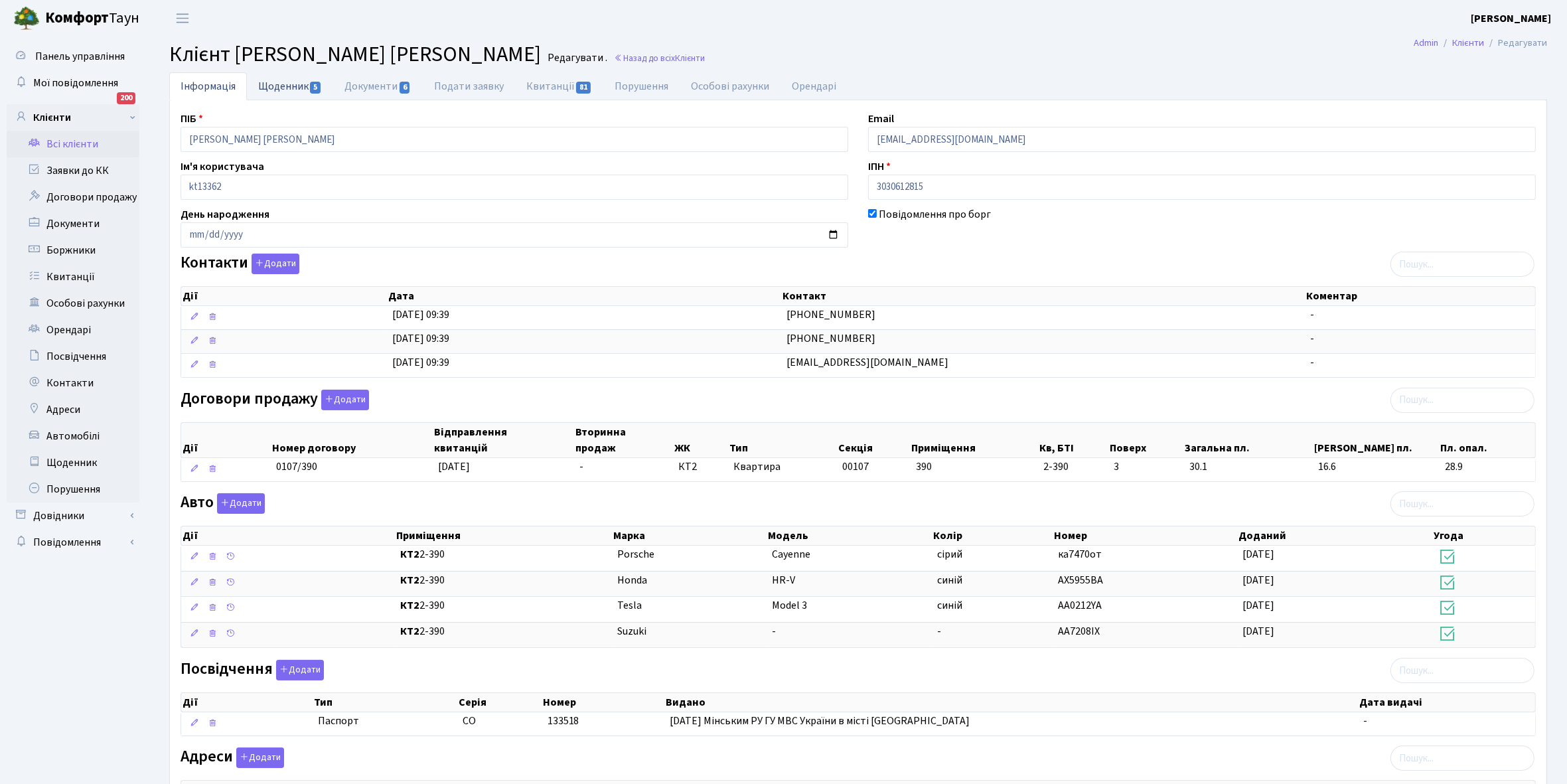
click at [275, 88] on link "Щоденник 5" at bounding box center [290, 86] width 87 height 27
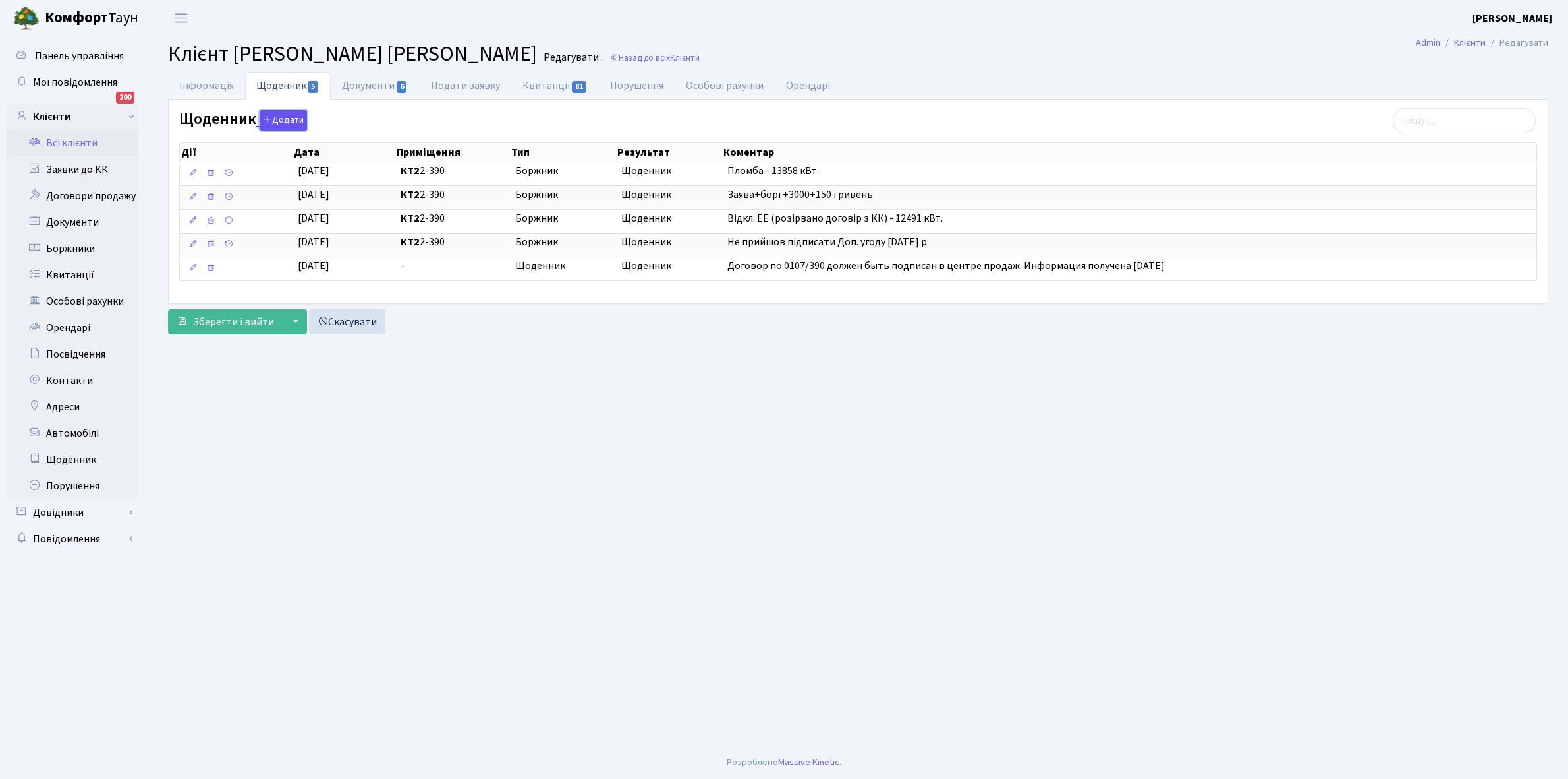
click at [278, 119] on button "Додати" at bounding box center [284, 120] width 48 height 20
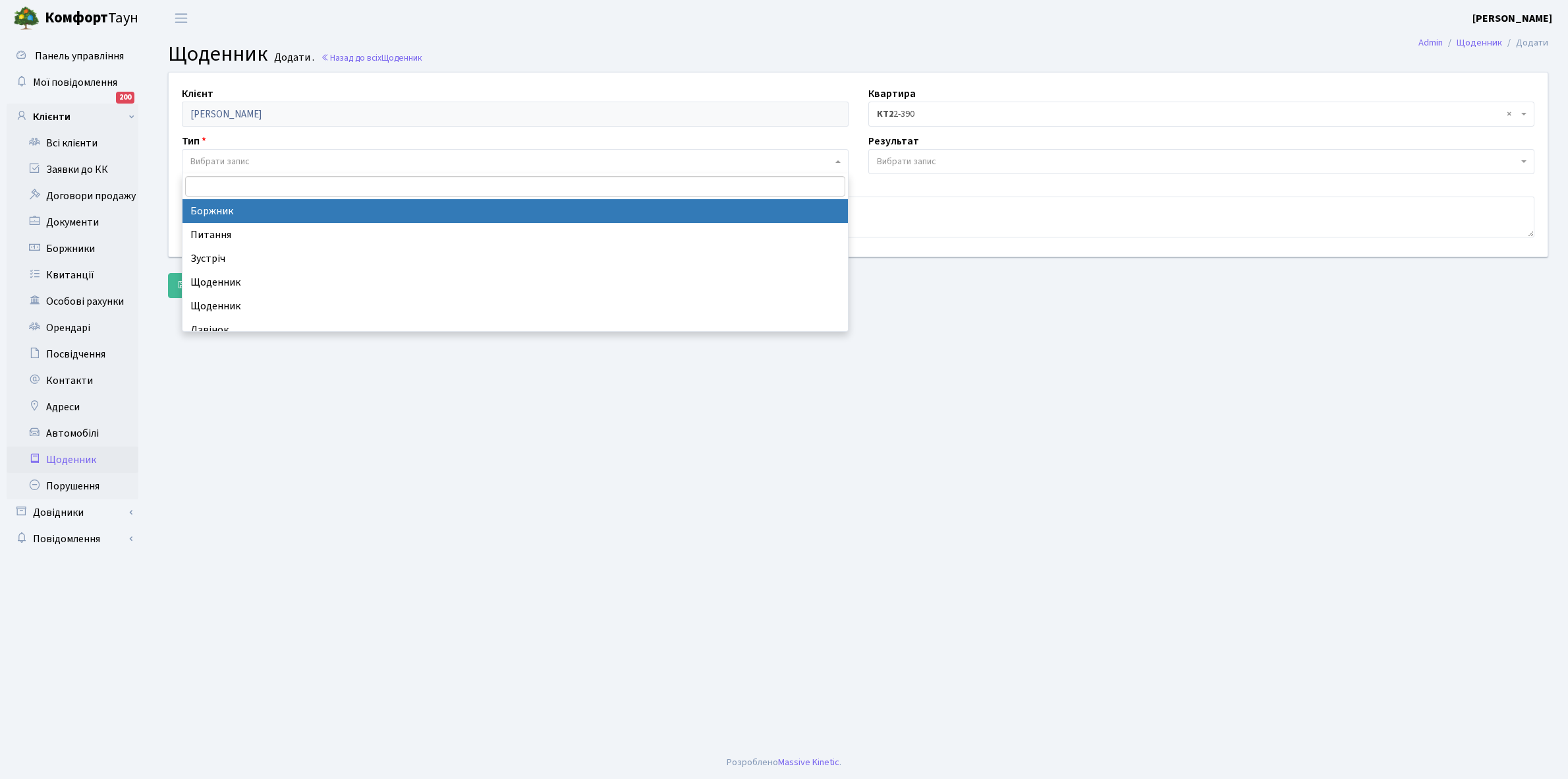
click at [245, 160] on span "Вибрати запис" at bounding box center [220, 161] width 59 height 13
select select "189"
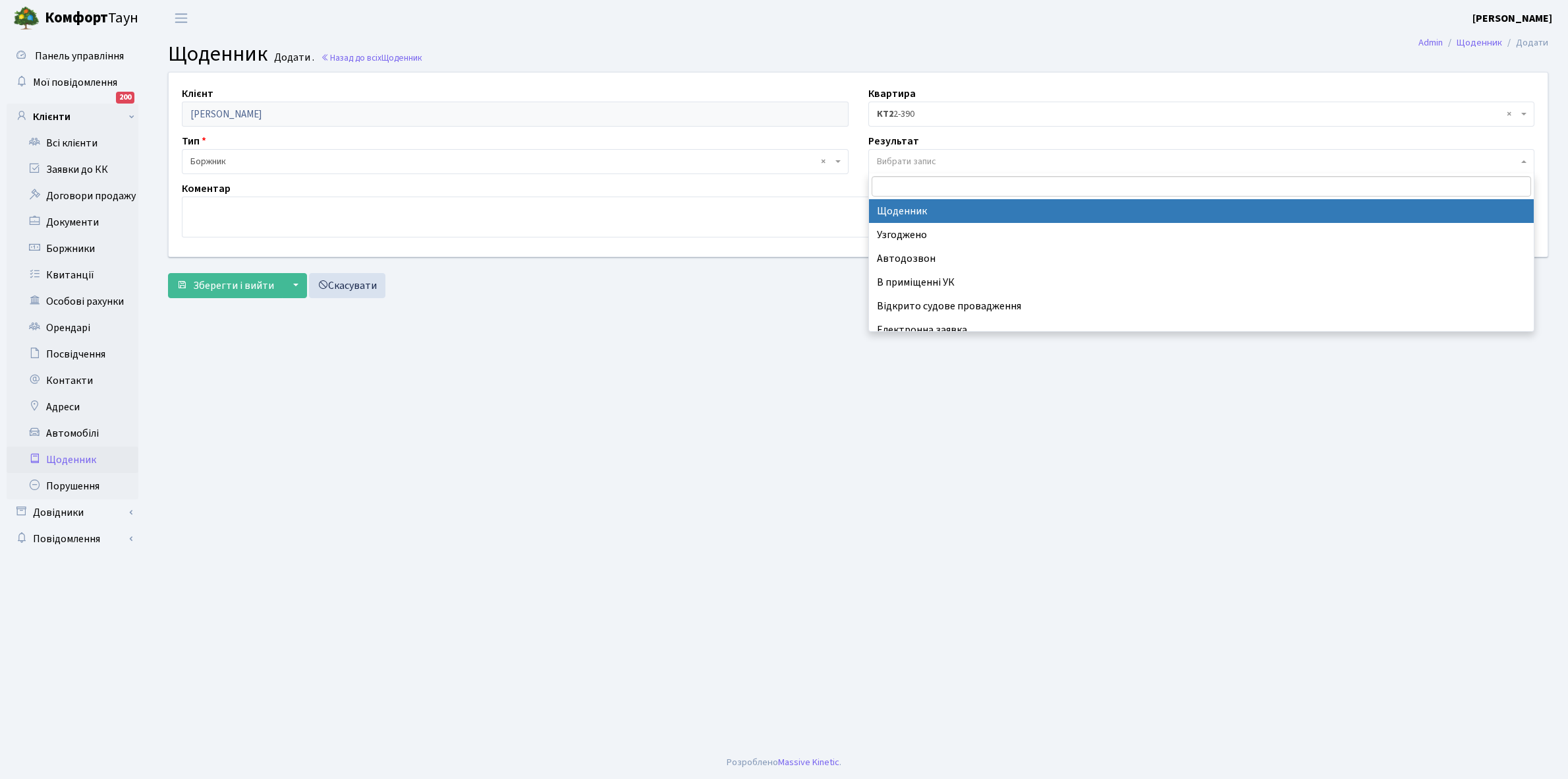
click at [904, 156] on span "Вибрати запис" at bounding box center [907, 161] width 59 height 13
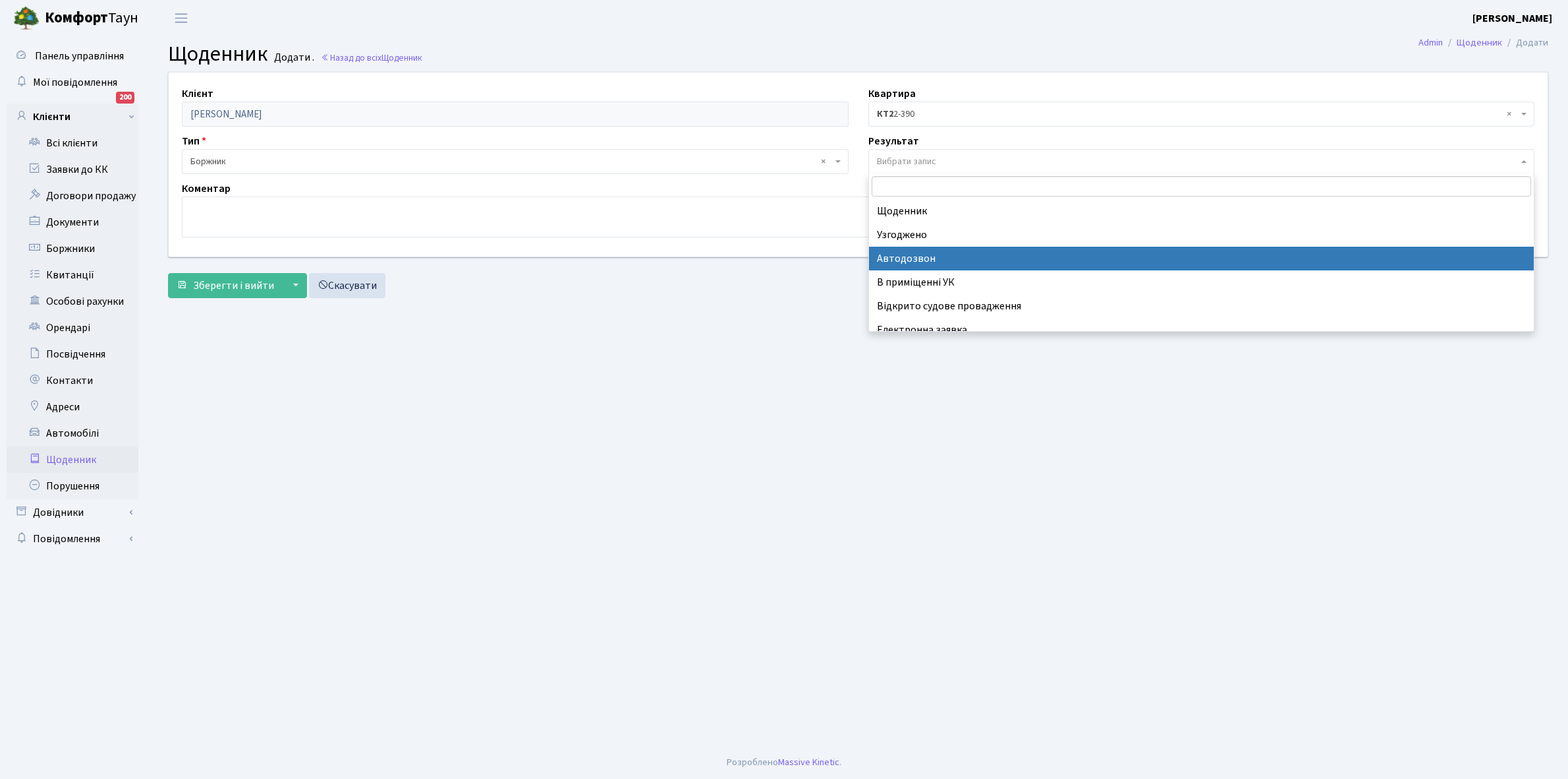
scroll to position [81, 0]
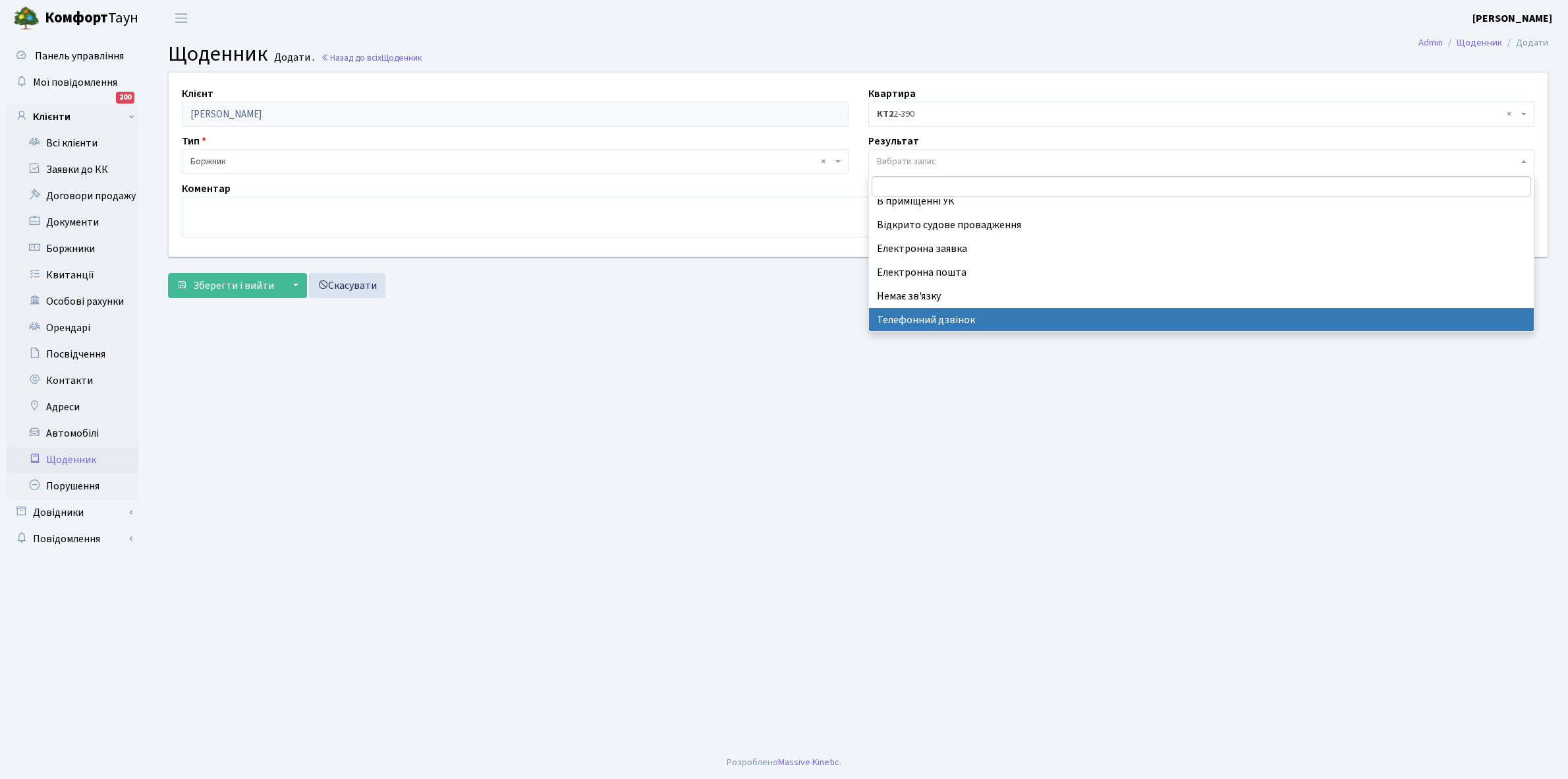
select select "196"
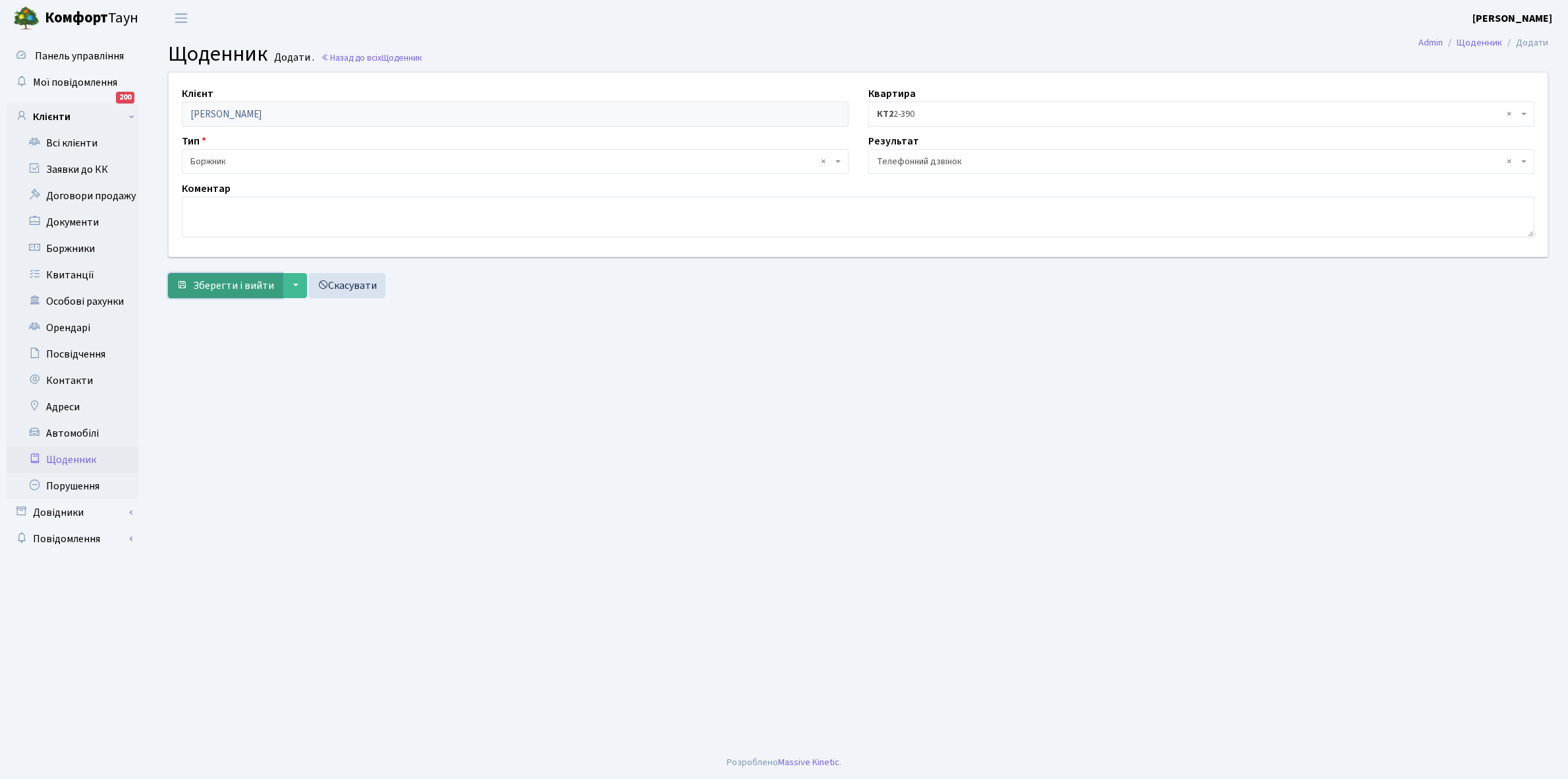
click at [239, 280] on span "Зберегти і вийти" at bounding box center [233, 285] width 81 height 14
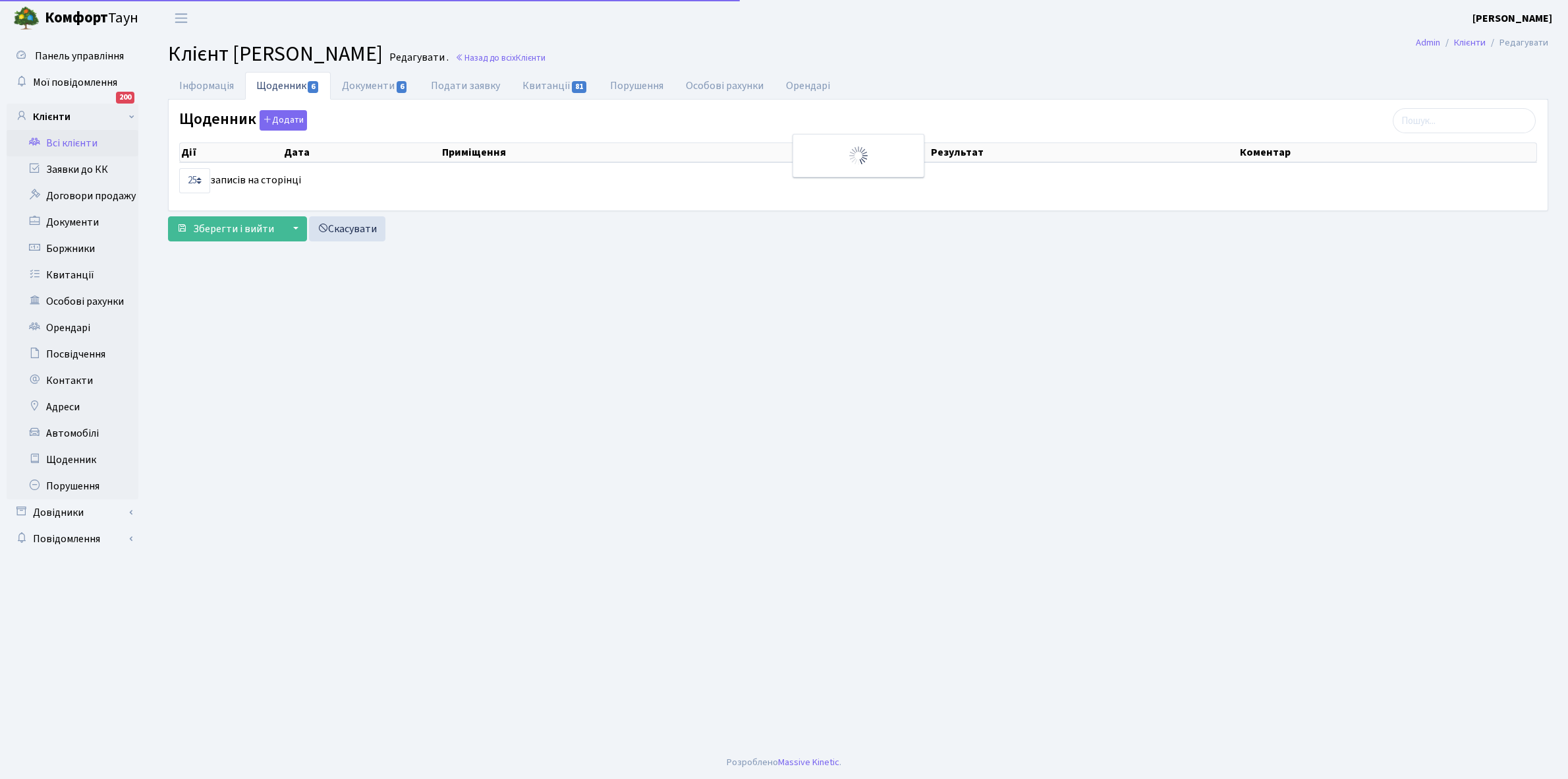
select select "25"
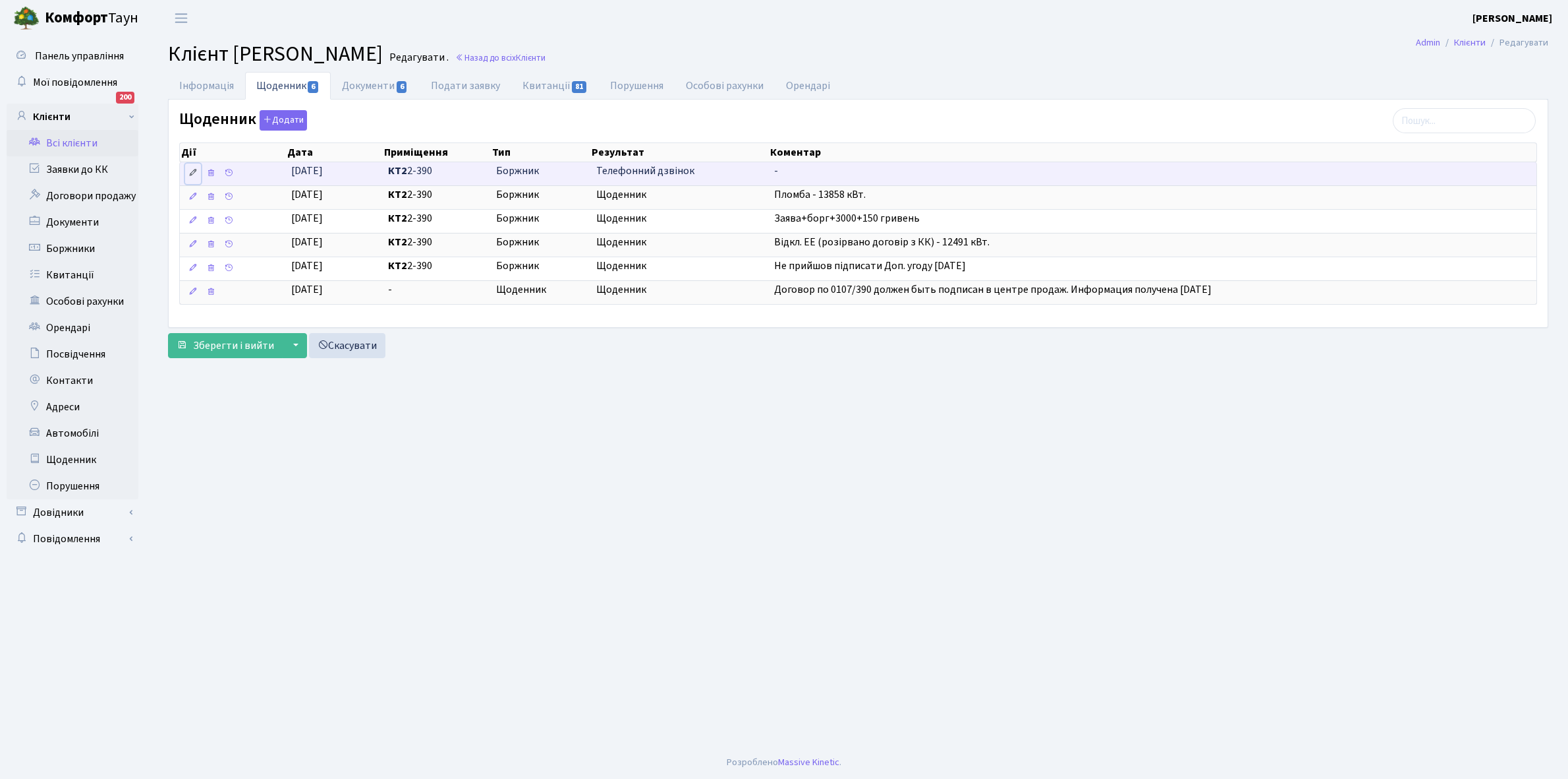
click at [190, 173] on icon at bounding box center [193, 173] width 10 height 10
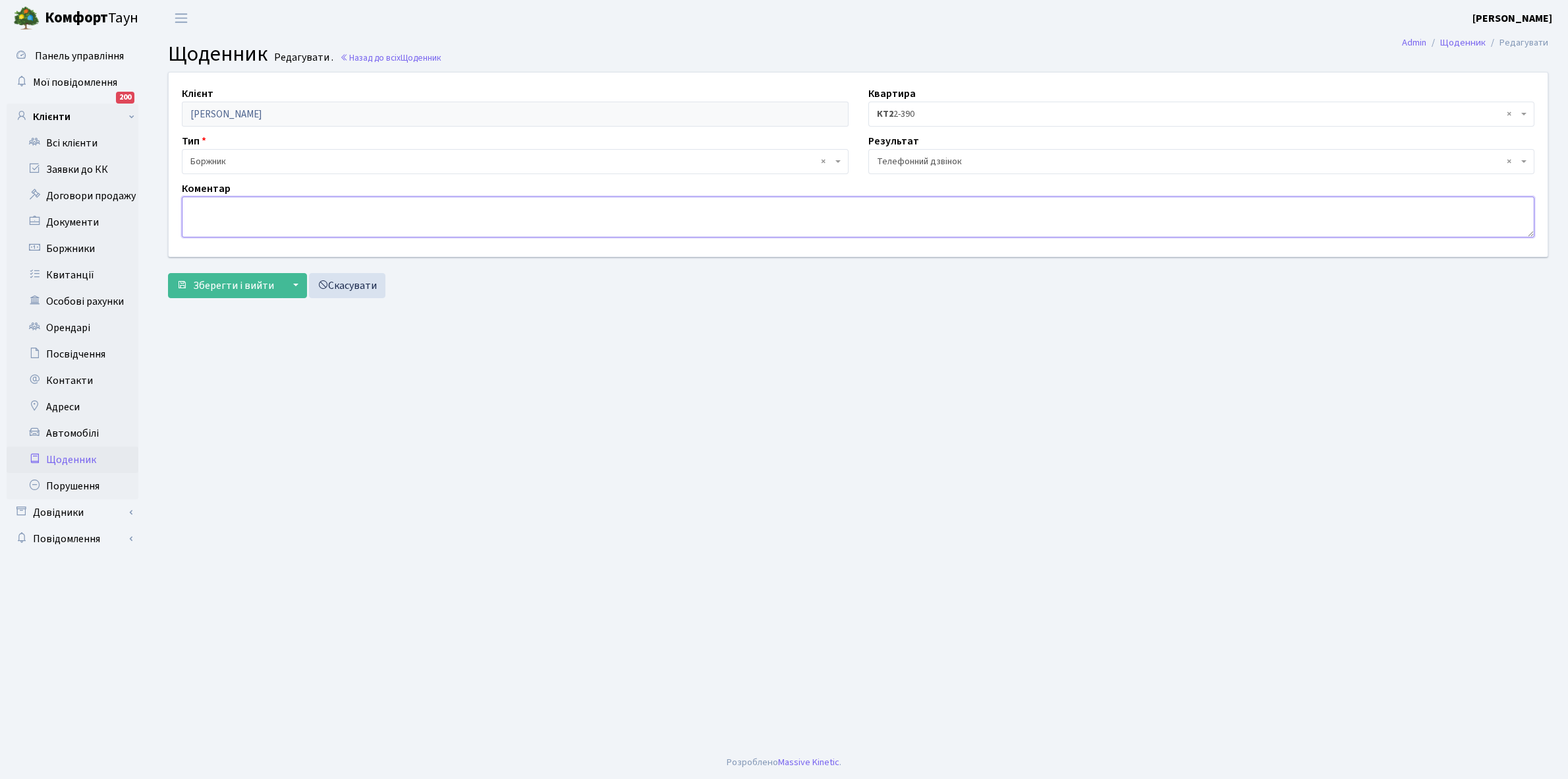
click at [221, 214] on textarea at bounding box center [858, 217] width 1353 height 41
type textarea "Обіцяв надати акт"
click at [230, 288] on span "Зберегти і вийти" at bounding box center [233, 285] width 81 height 14
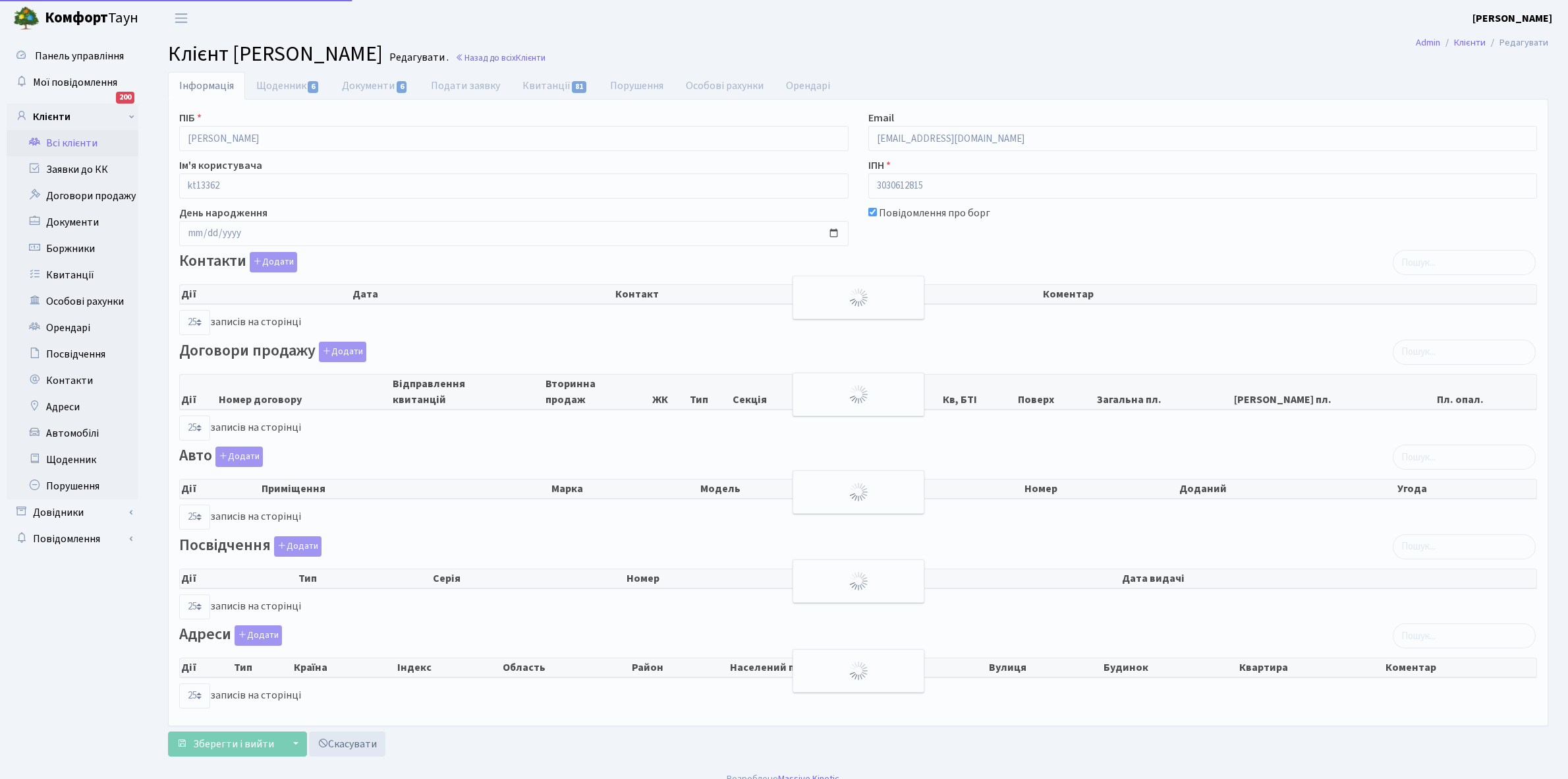
select select "25"
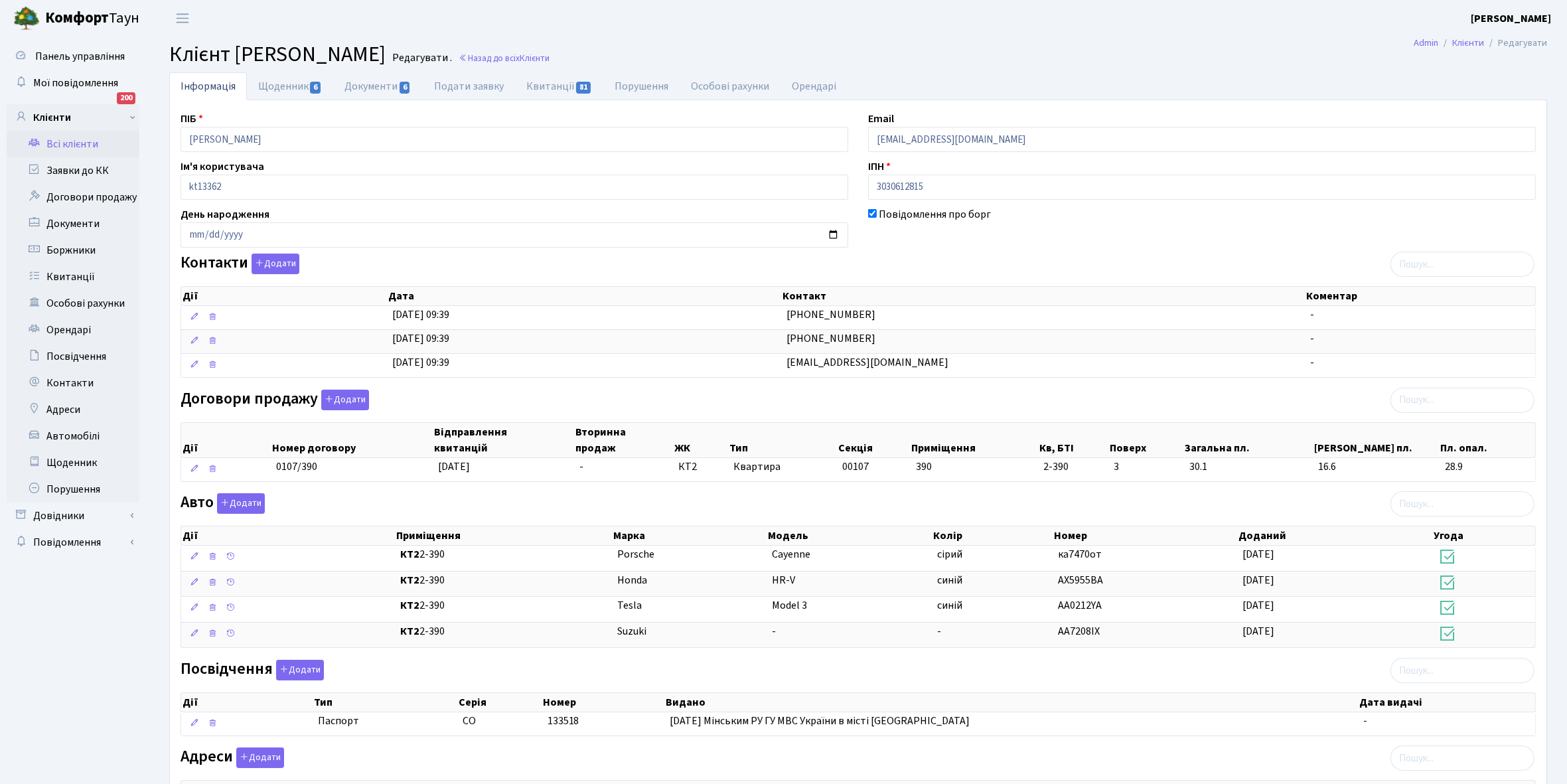
click at [70, 141] on link "Всі клієнти" at bounding box center [73, 143] width 133 height 27
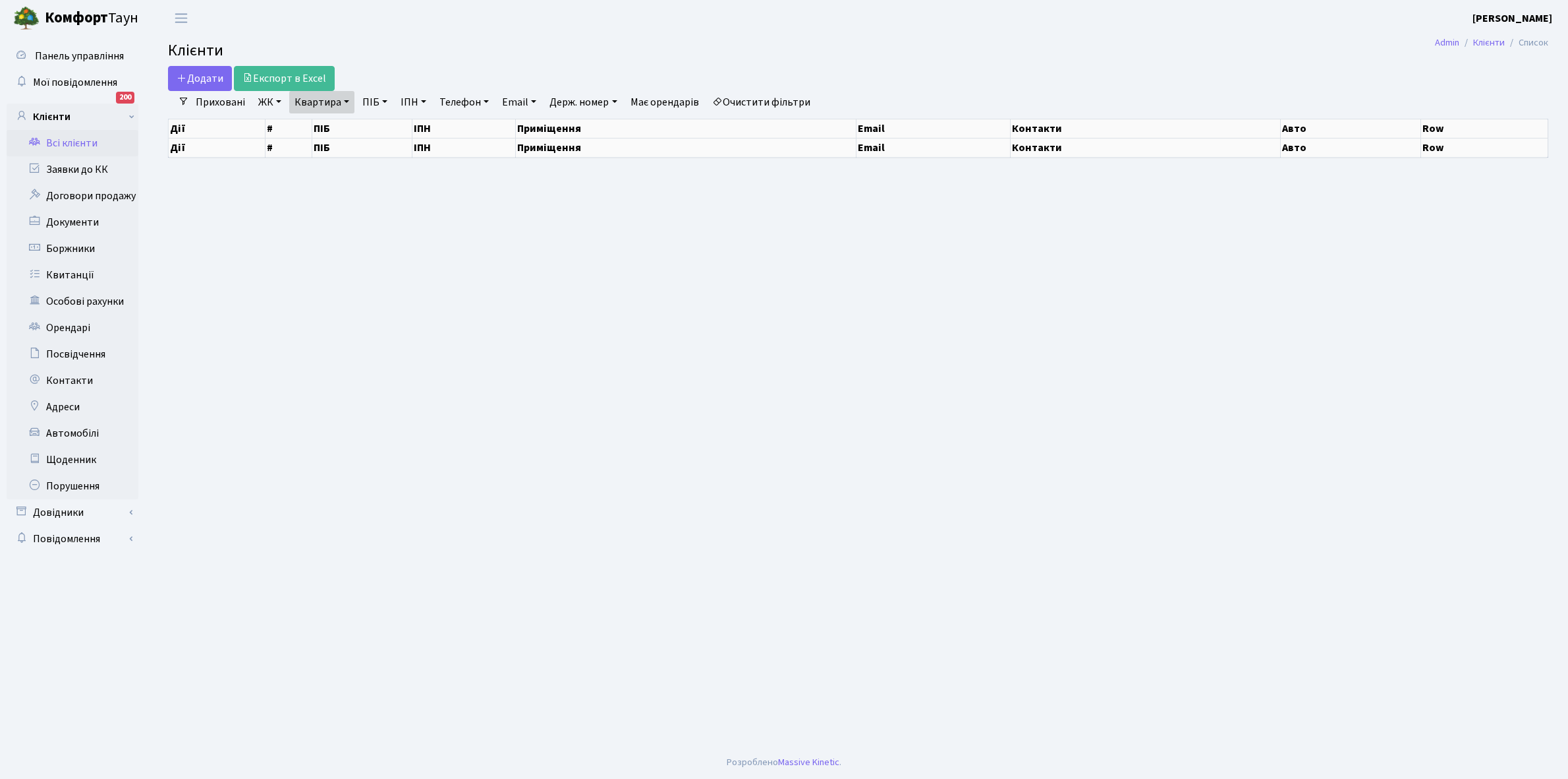
select select "25"
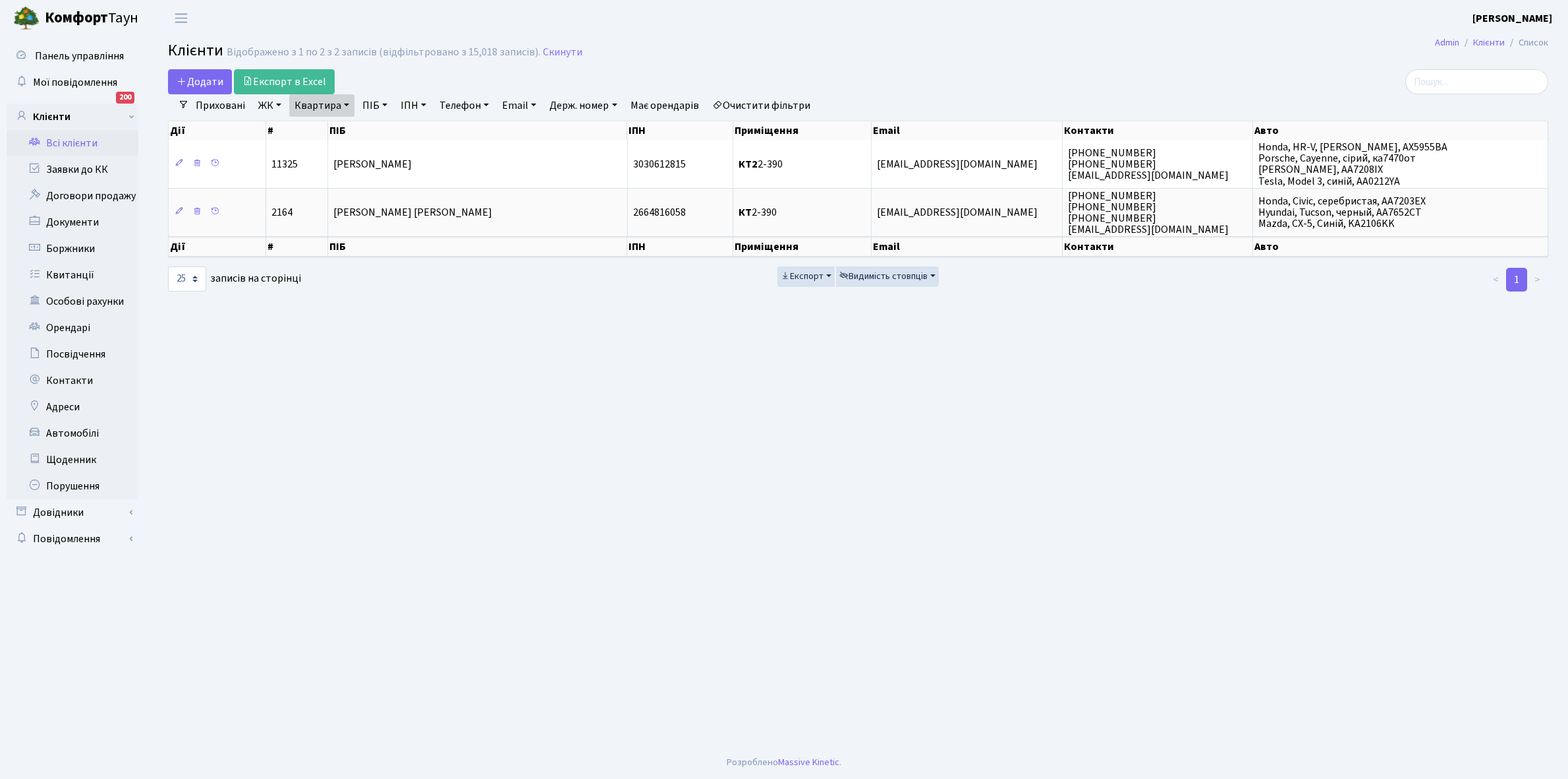
click at [348, 104] on link "Квартира" at bounding box center [322, 105] width 65 height 23
click at [337, 132] on input "2-390" at bounding box center [328, 131] width 77 height 25
type input "2-416"
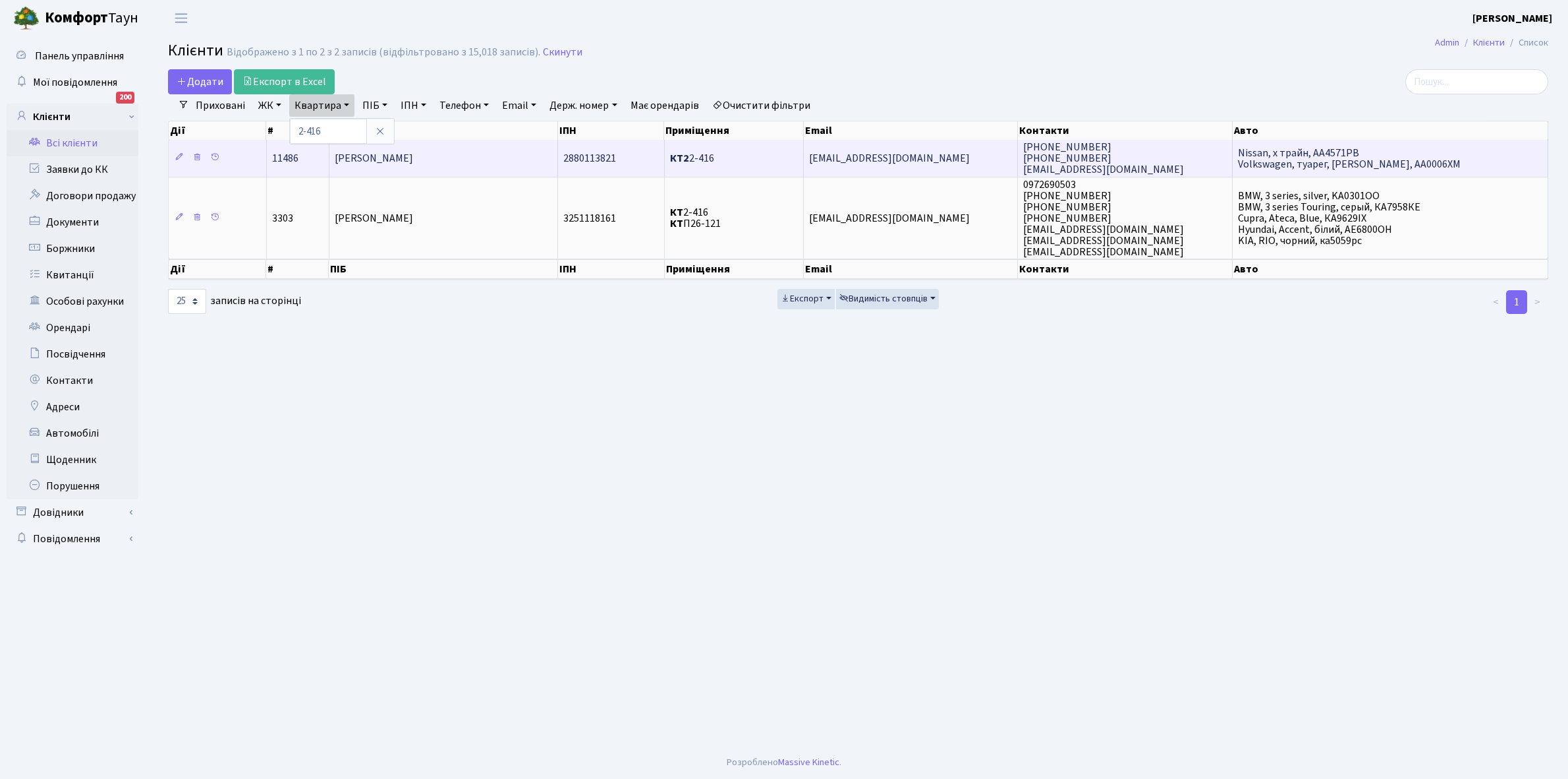
click at [489, 151] on td "[PERSON_NAME] [PERSON_NAME]" at bounding box center [444, 158] width 229 height 36
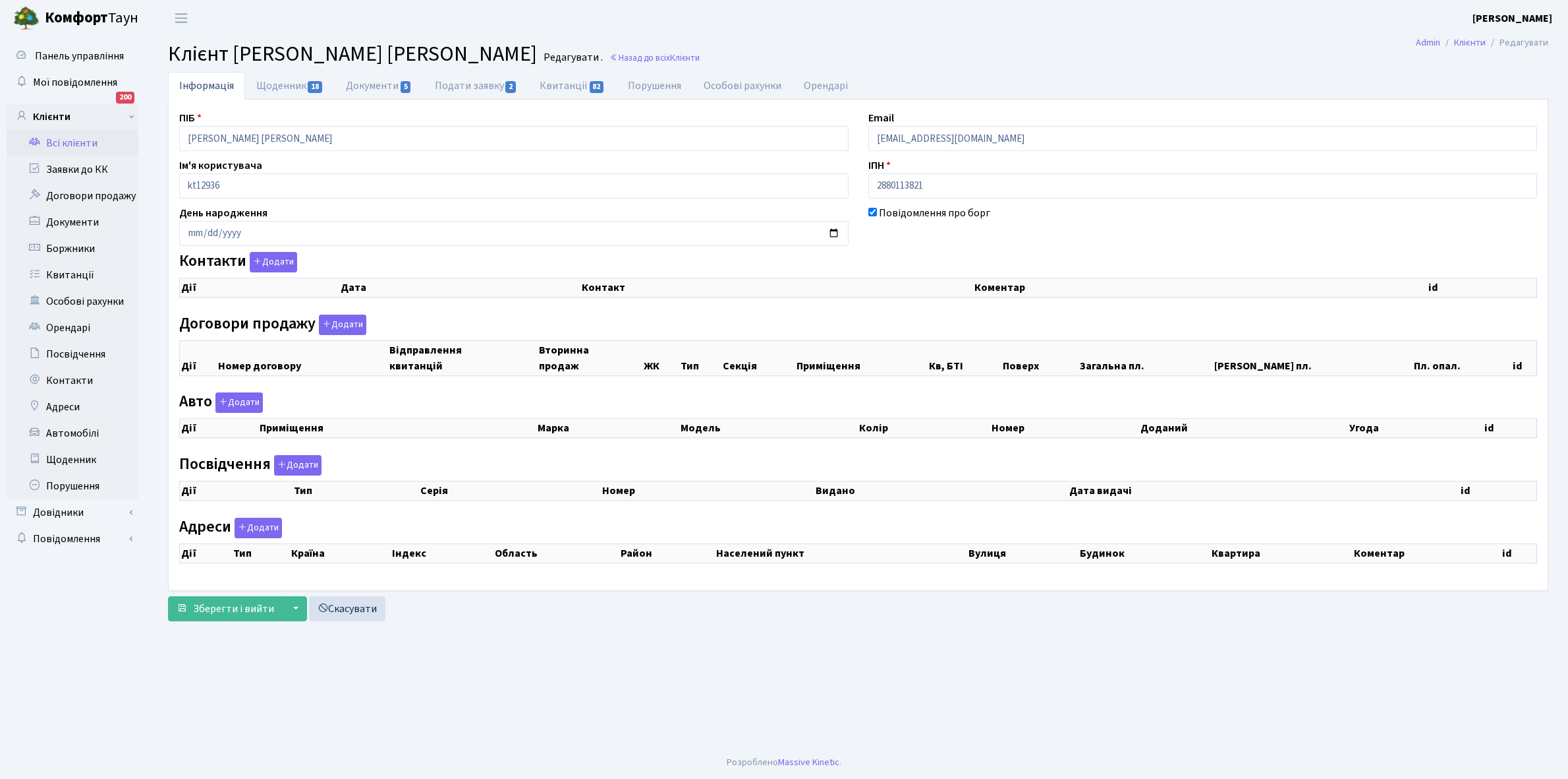
checkbox input "true"
select select "25"
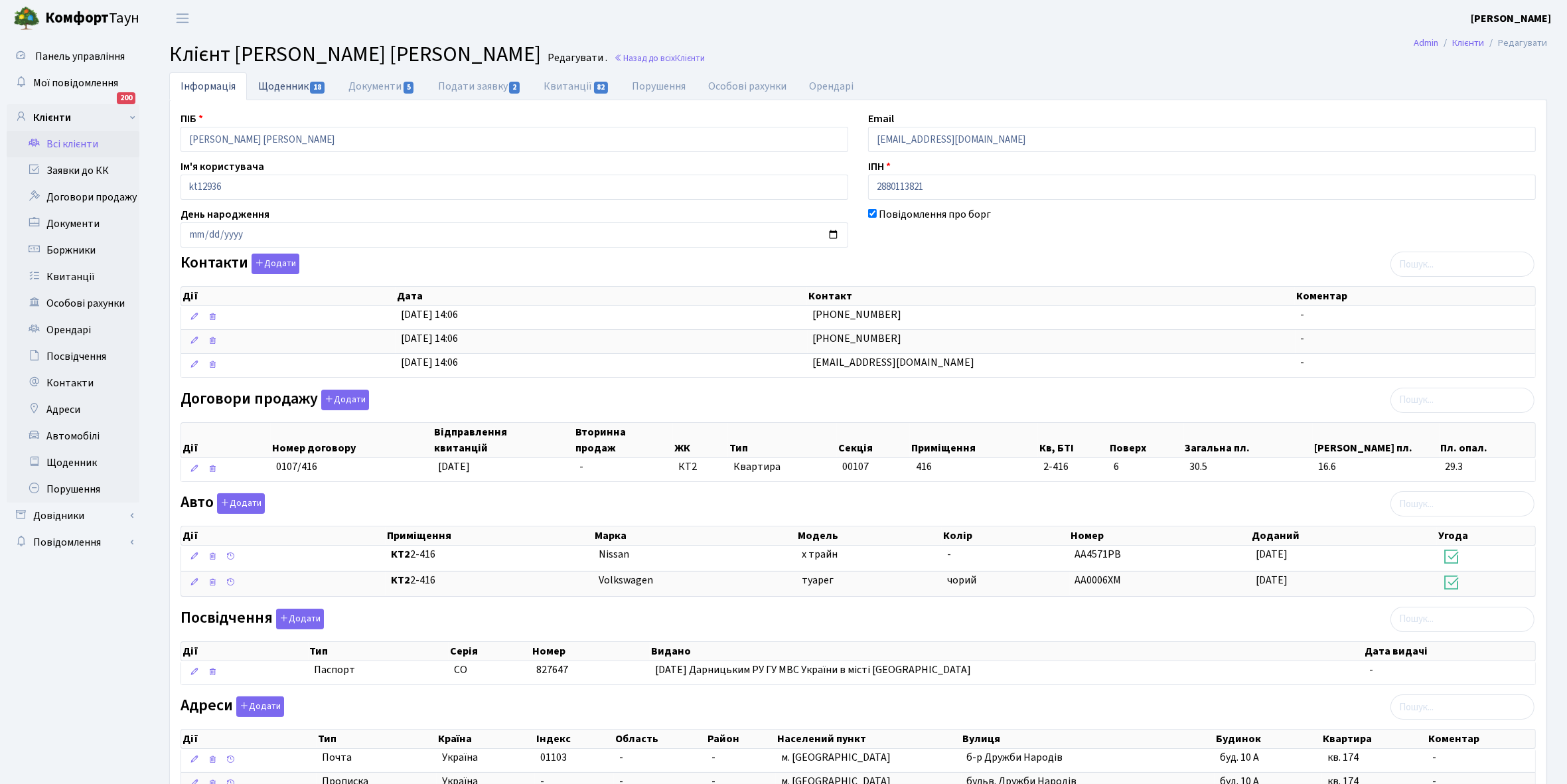
click at [286, 81] on link "Щоденник 18" at bounding box center [292, 86] width 90 height 27
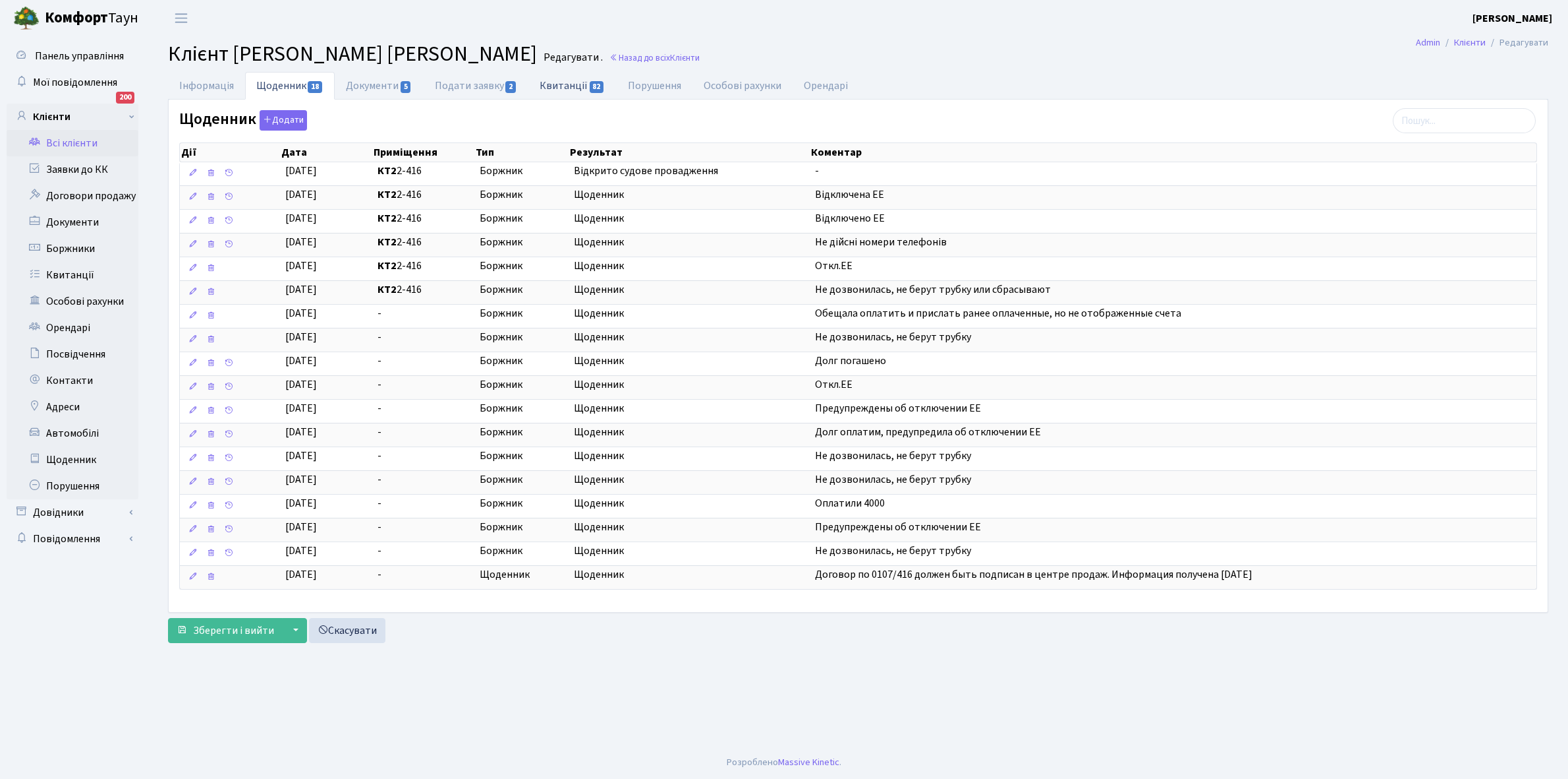
click at [563, 86] on link "Квитанції 82" at bounding box center [572, 85] width 88 height 27
select select "25"
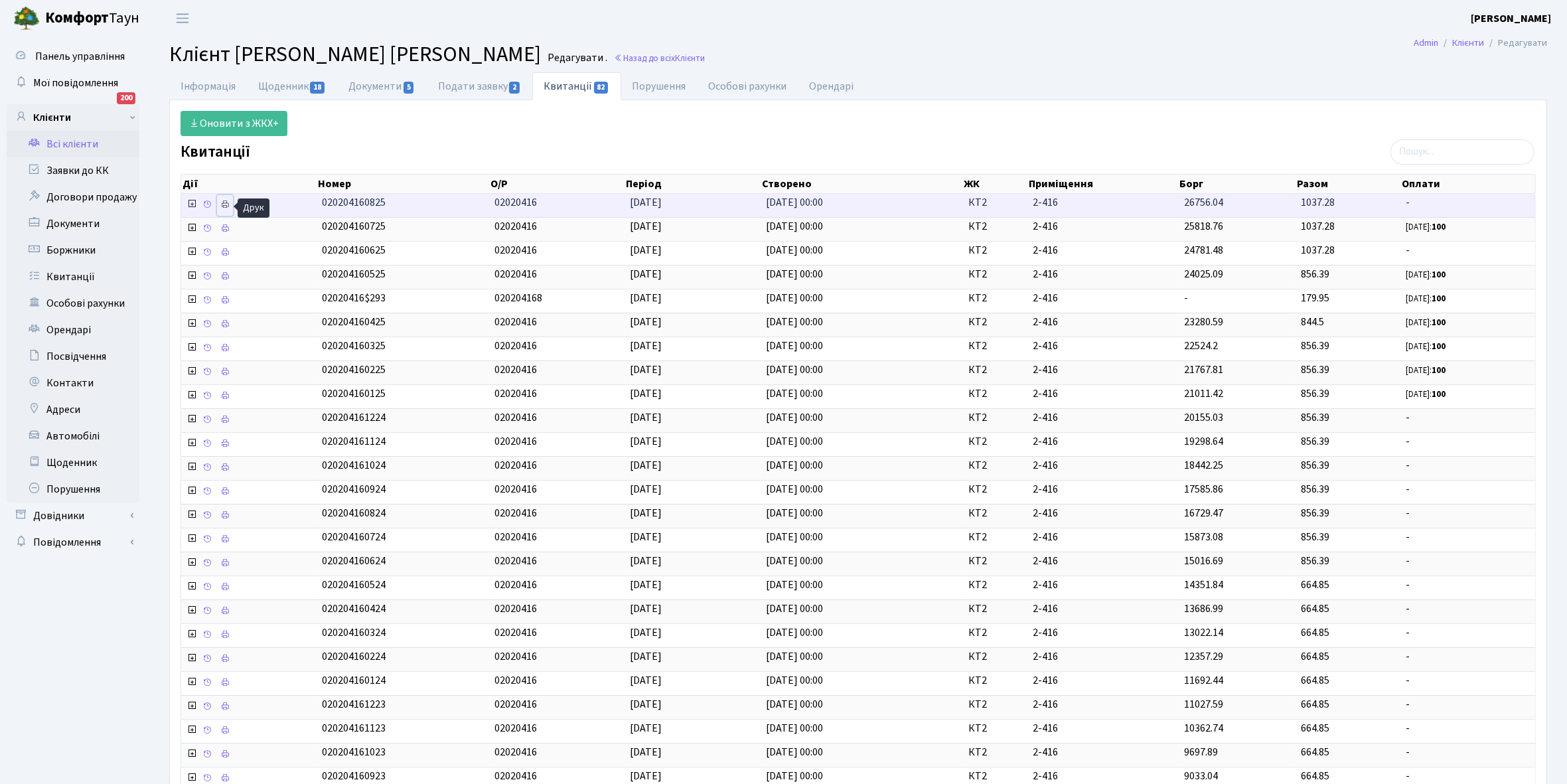
click at [229, 208] on icon at bounding box center [225, 205] width 10 height 10
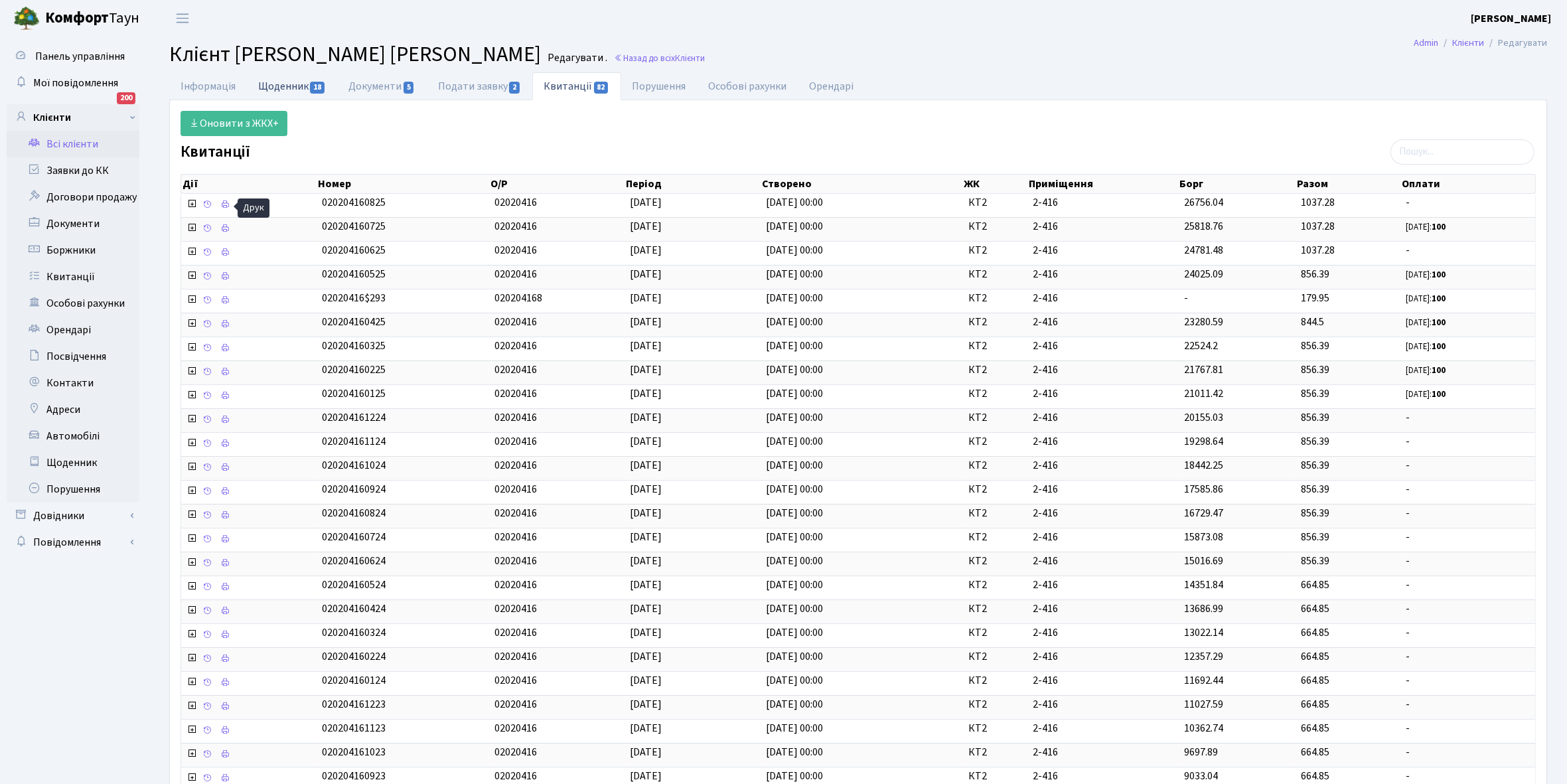
click at [273, 87] on link "Щоденник 18" at bounding box center [292, 86] width 90 height 27
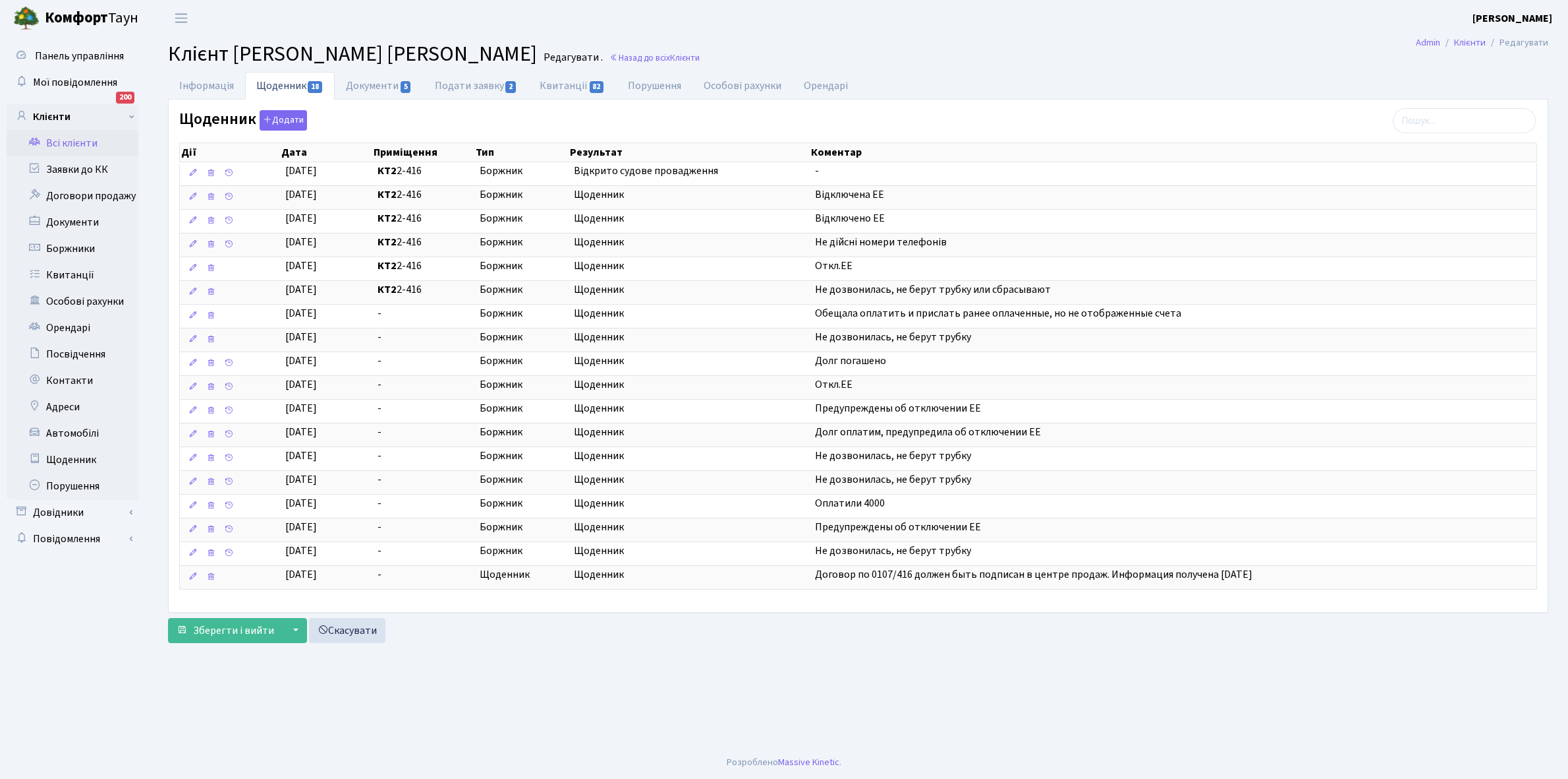
click at [84, 142] on link "Всі клієнти" at bounding box center [72, 143] width 132 height 27
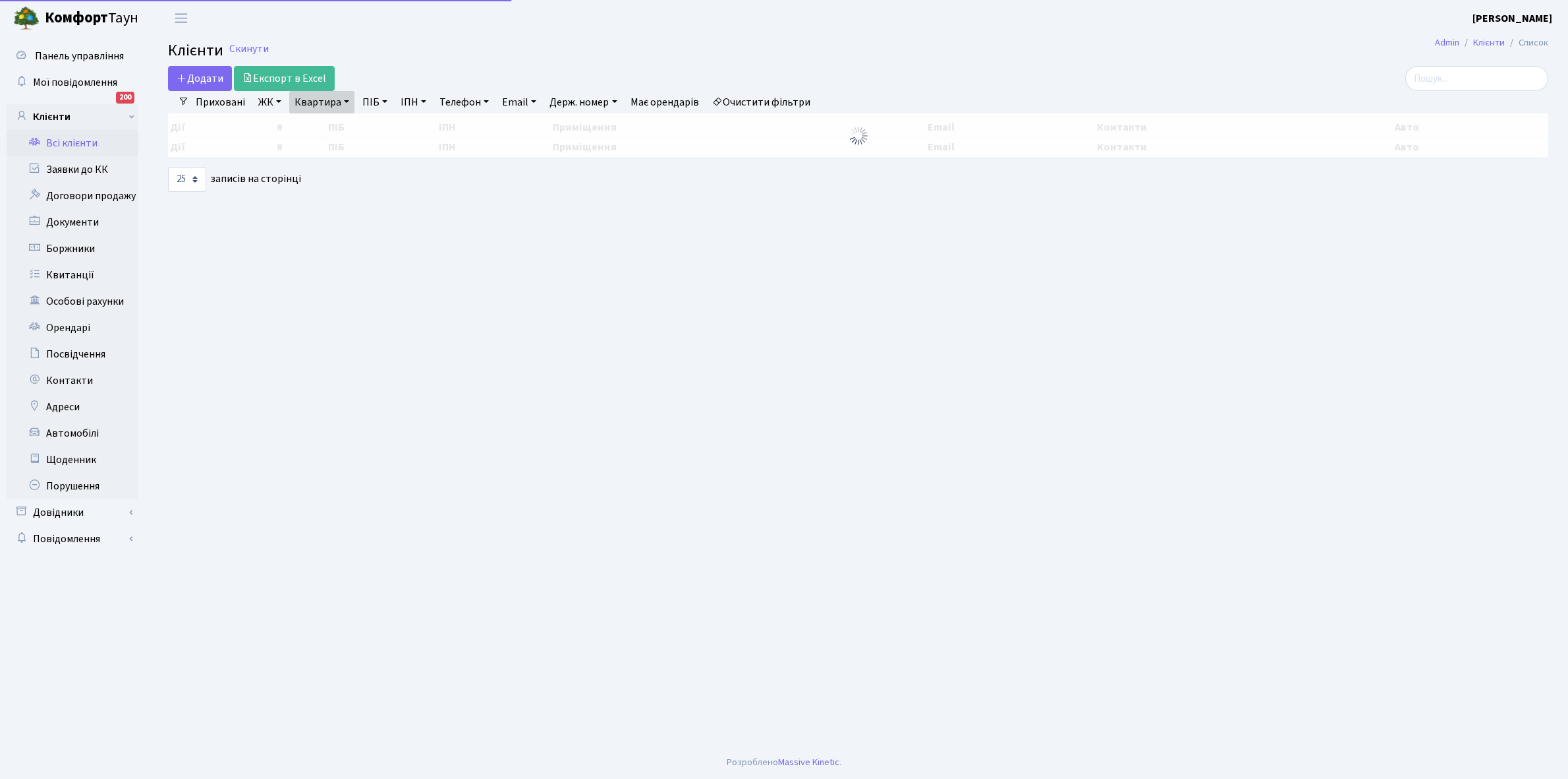
select select "25"
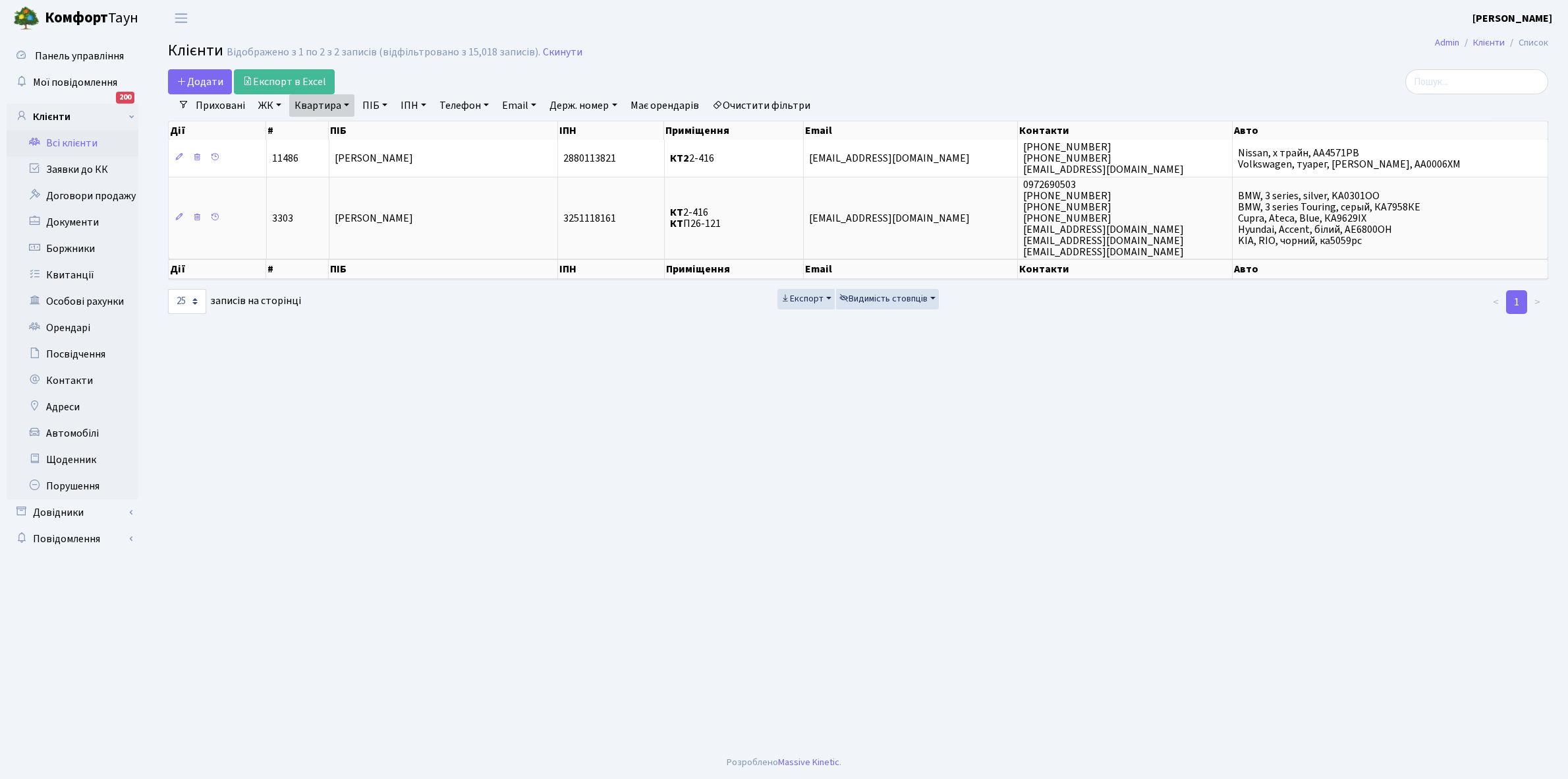
click at [346, 102] on link "Квартира" at bounding box center [322, 105] width 65 height 23
click at [333, 134] on input "2-416" at bounding box center [328, 131] width 77 height 25
type input "2-419"
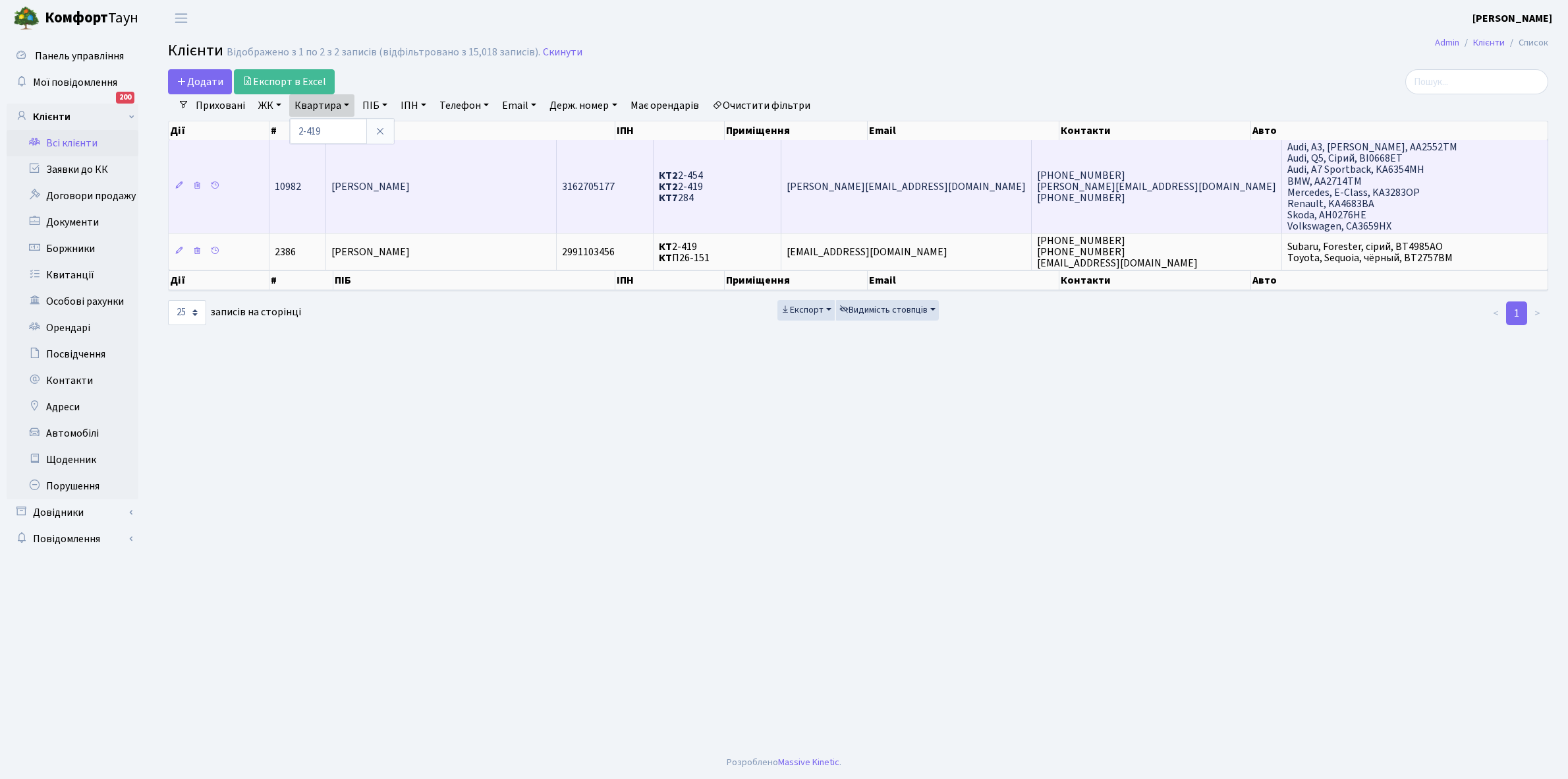
click at [488, 188] on td "[PERSON_NAME]" at bounding box center [440, 186] width 230 height 93
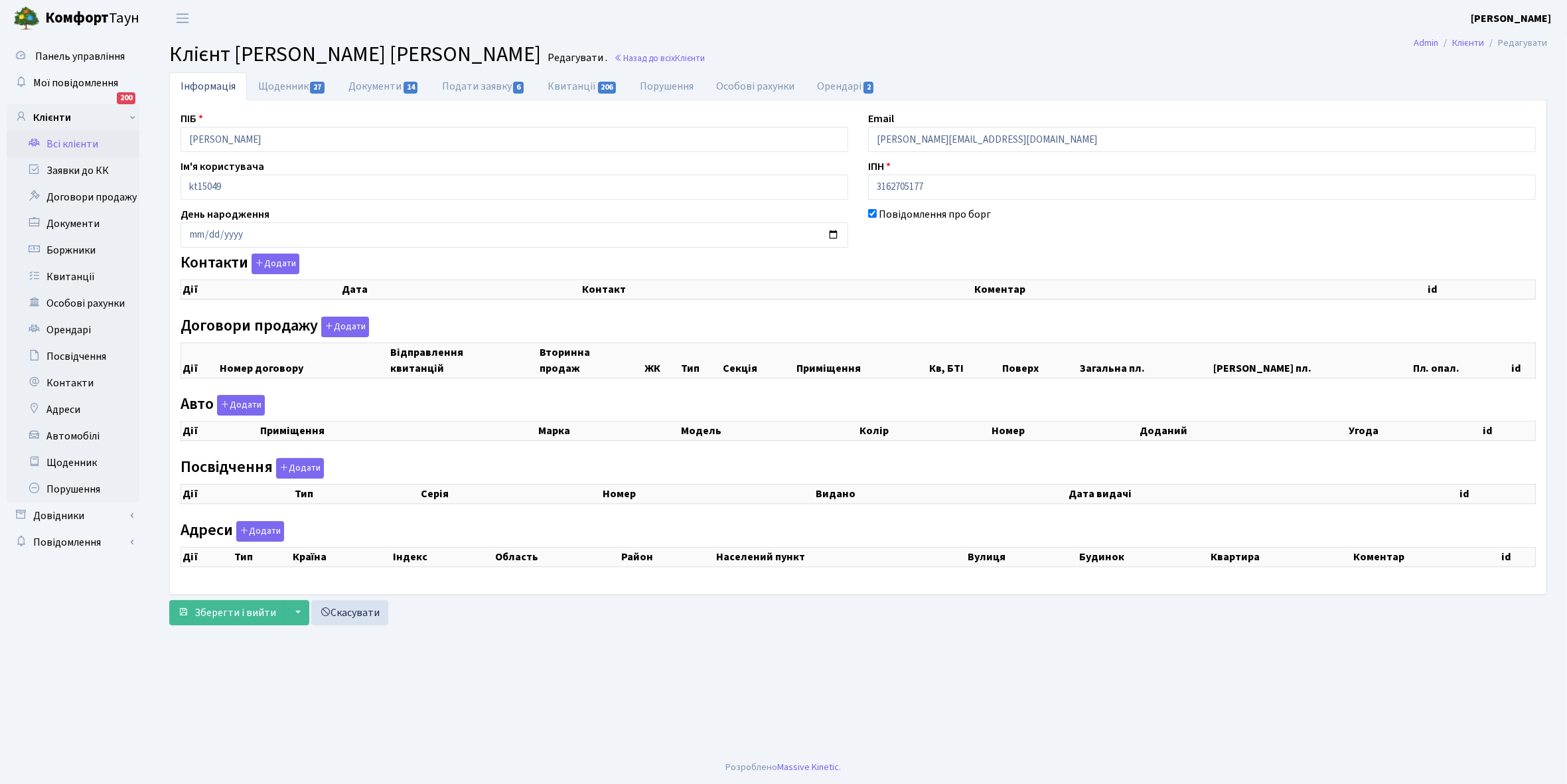
checkbox input "true"
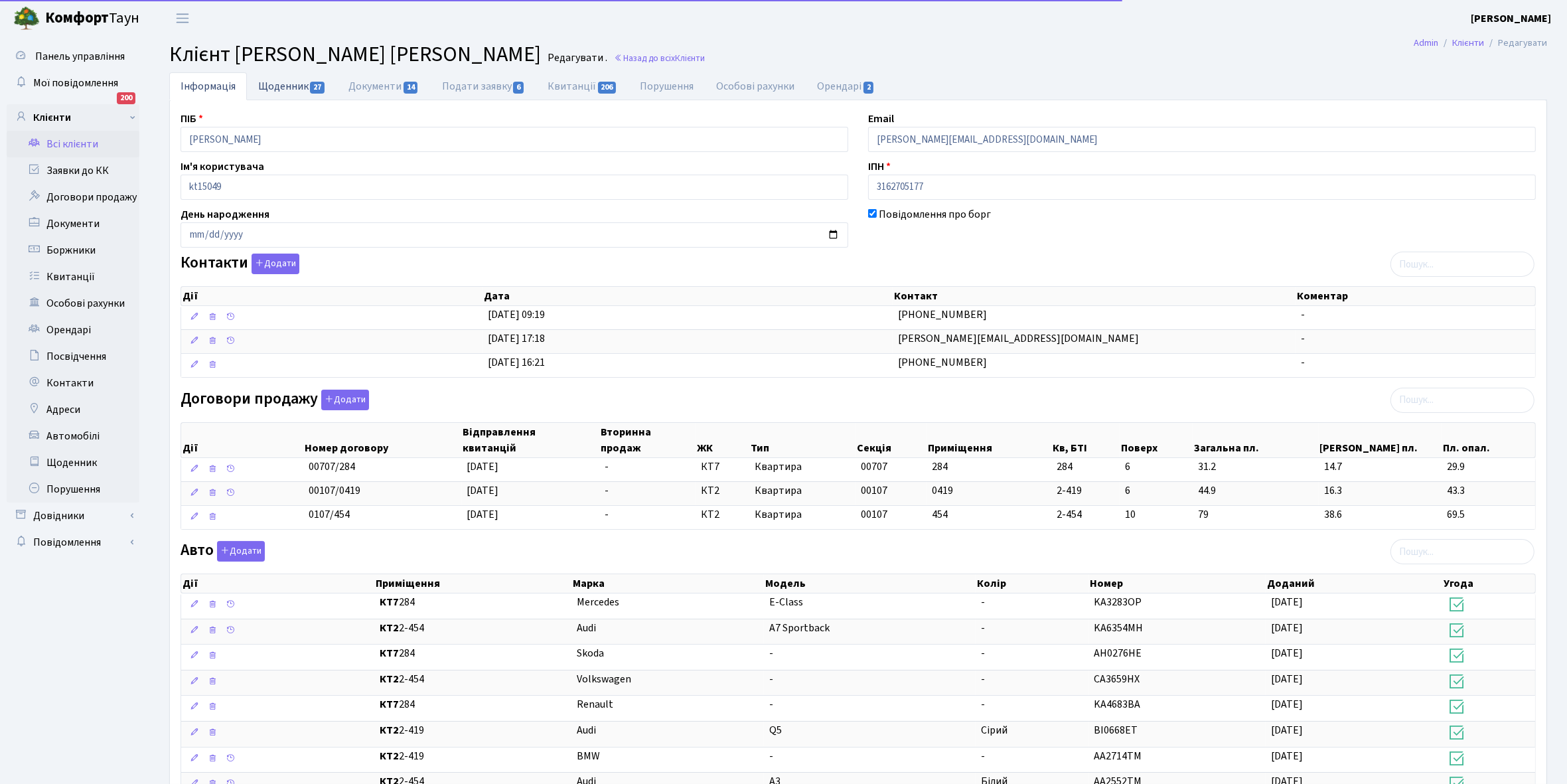
click at [277, 83] on link "Щоденник 27" at bounding box center [292, 86] width 90 height 27
select select "25"
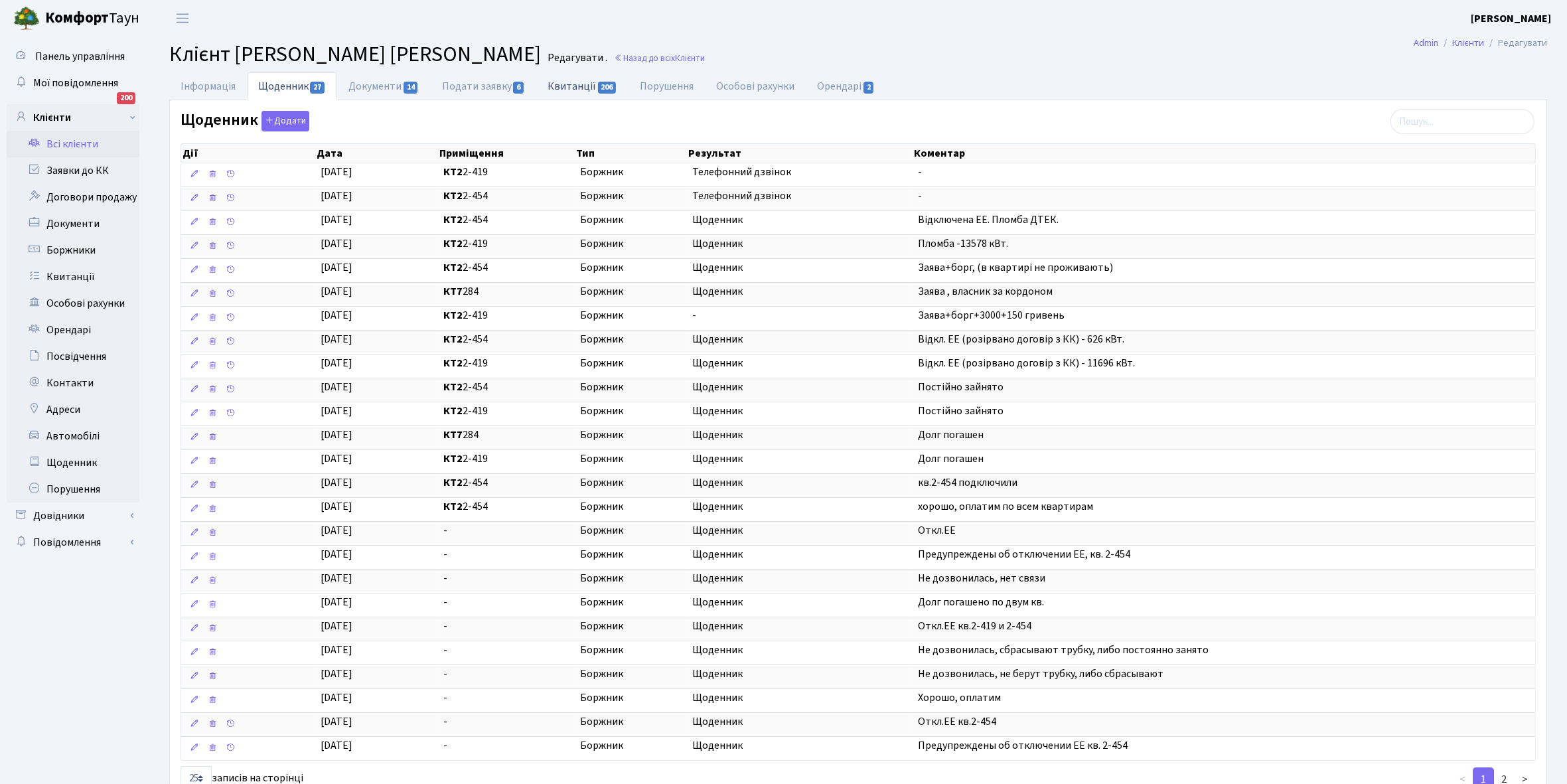
click at [581, 84] on link "Квитанції 206" at bounding box center [582, 86] width 92 height 27
select select "25"
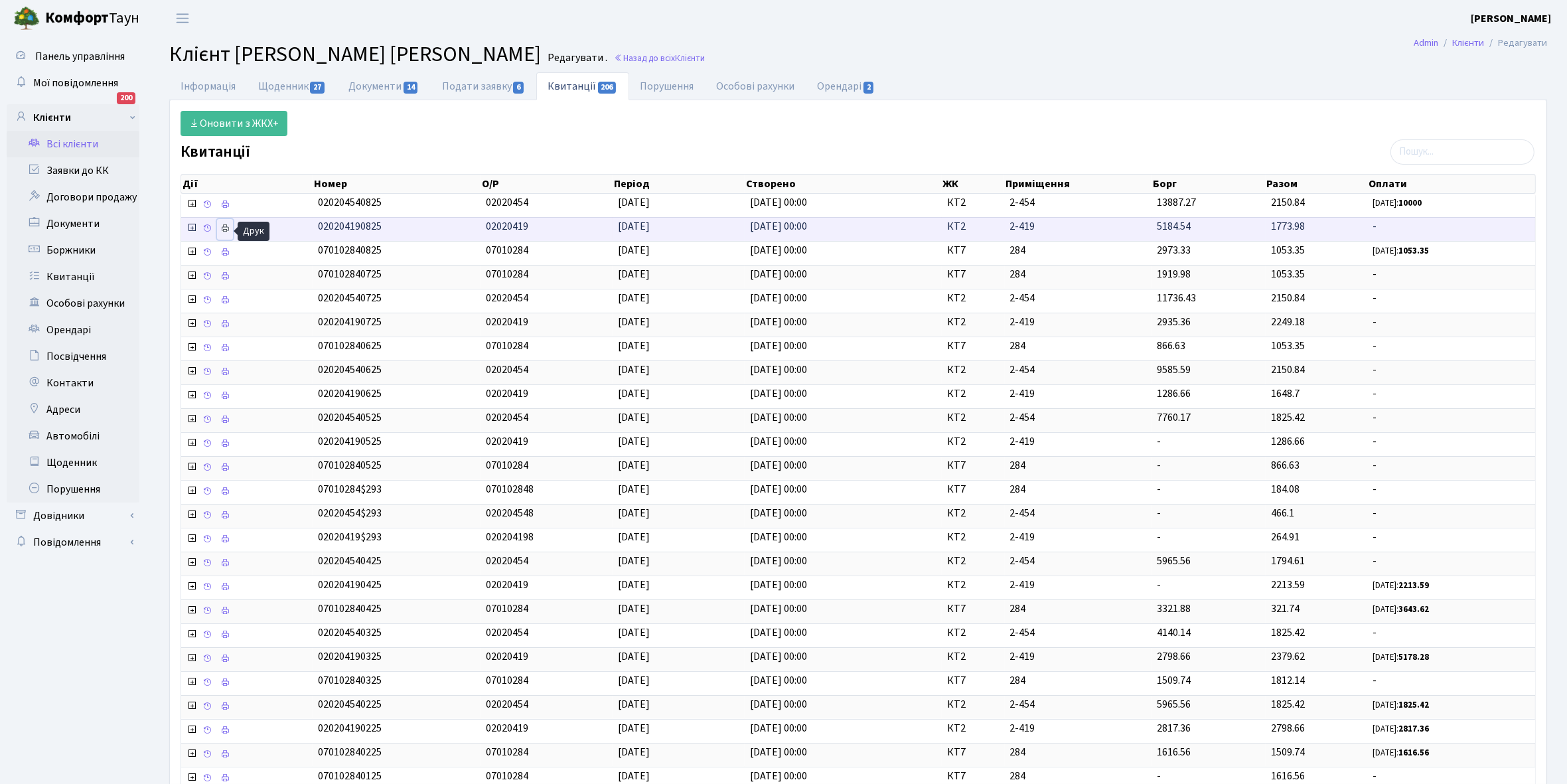
click at [227, 230] on icon at bounding box center [225, 229] width 10 height 10
click at [281, 82] on link "Щоденник 27" at bounding box center [292, 86] width 90 height 27
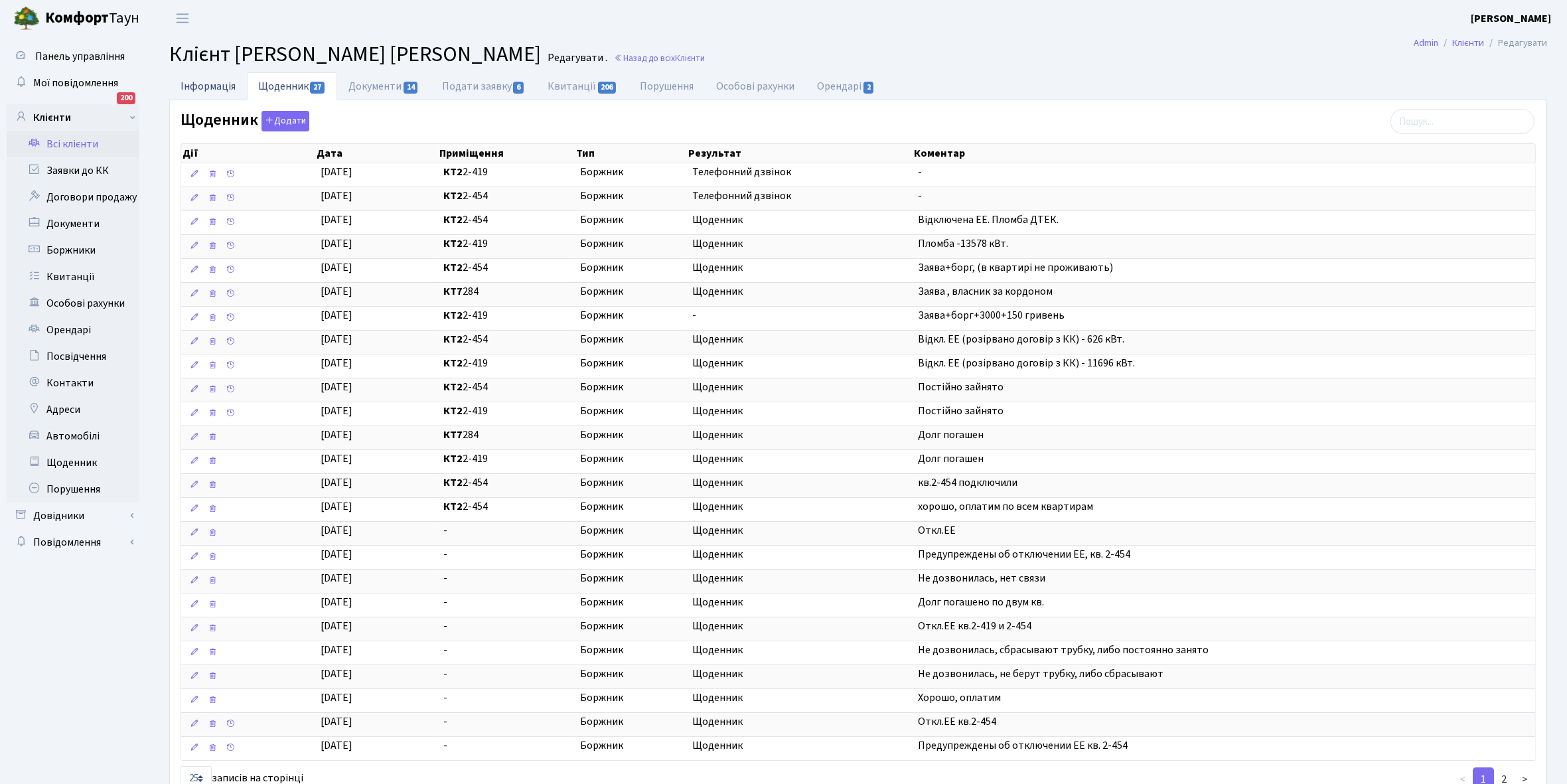
click at [193, 84] on link "Інформація" at bounding box center [207, 86] width 78 height 27
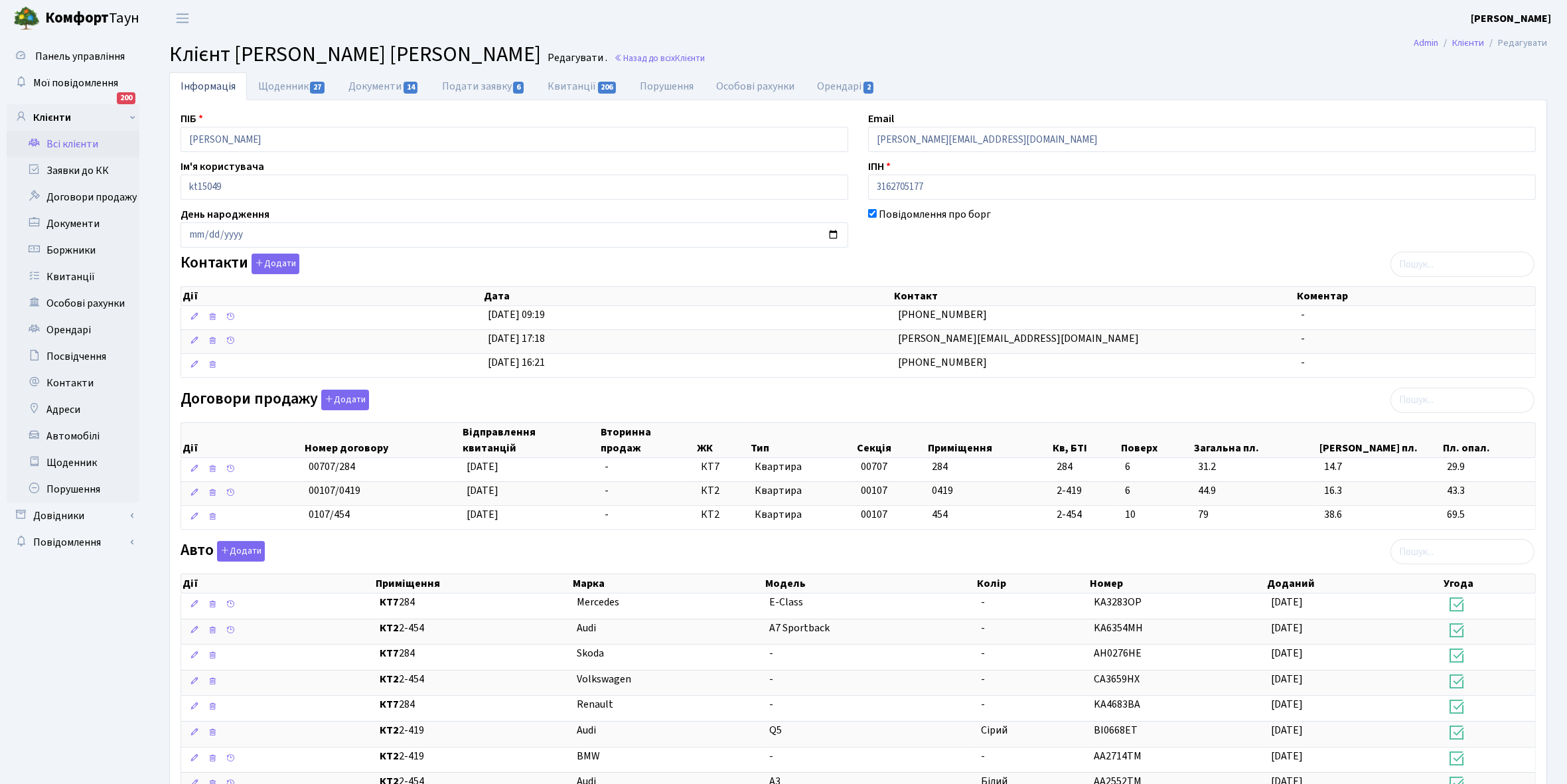
click at [84, 144] on link "Всі клієнти" at bounding box center [73, 143] width 133 height 27
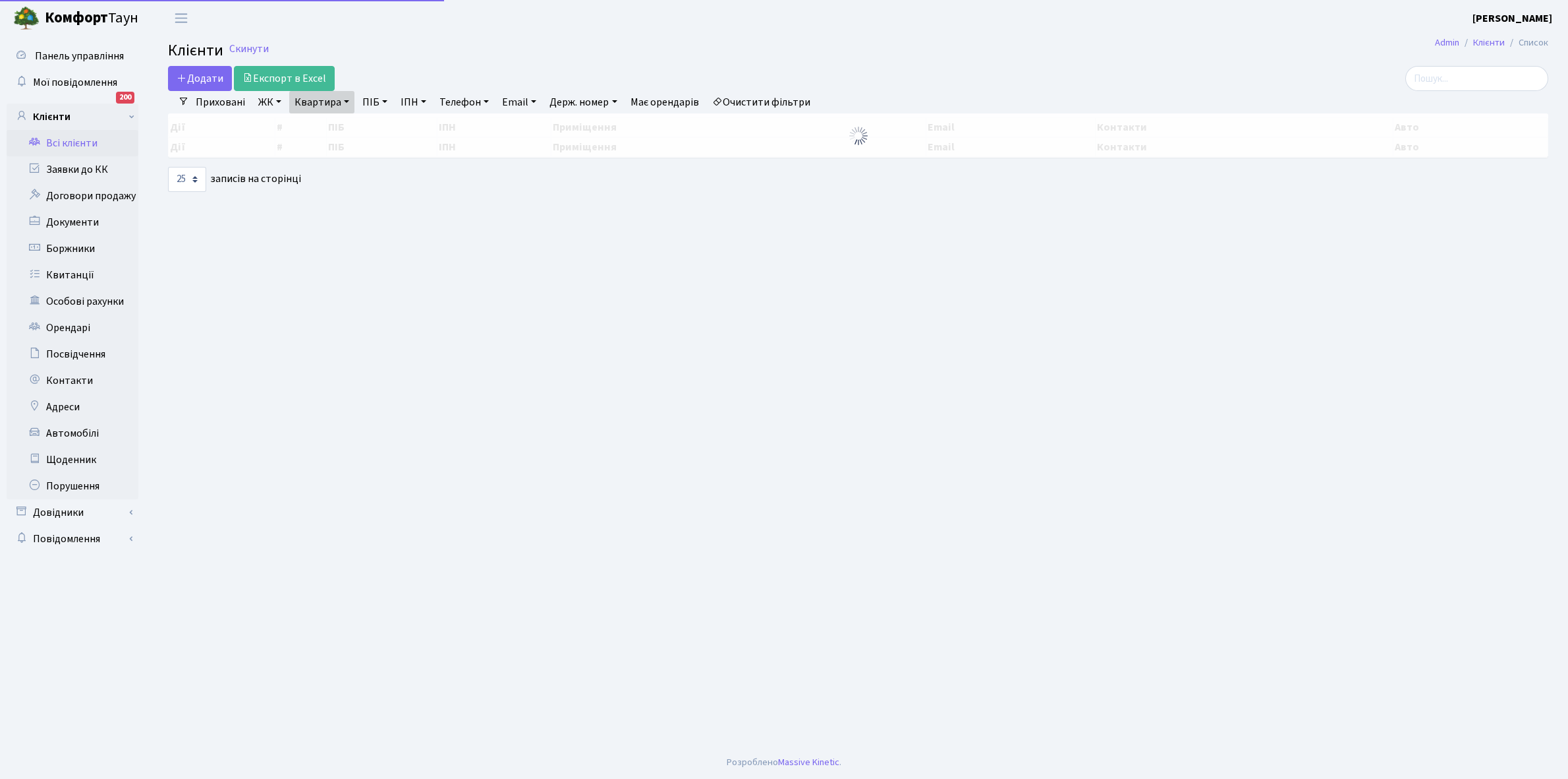
select select "25"
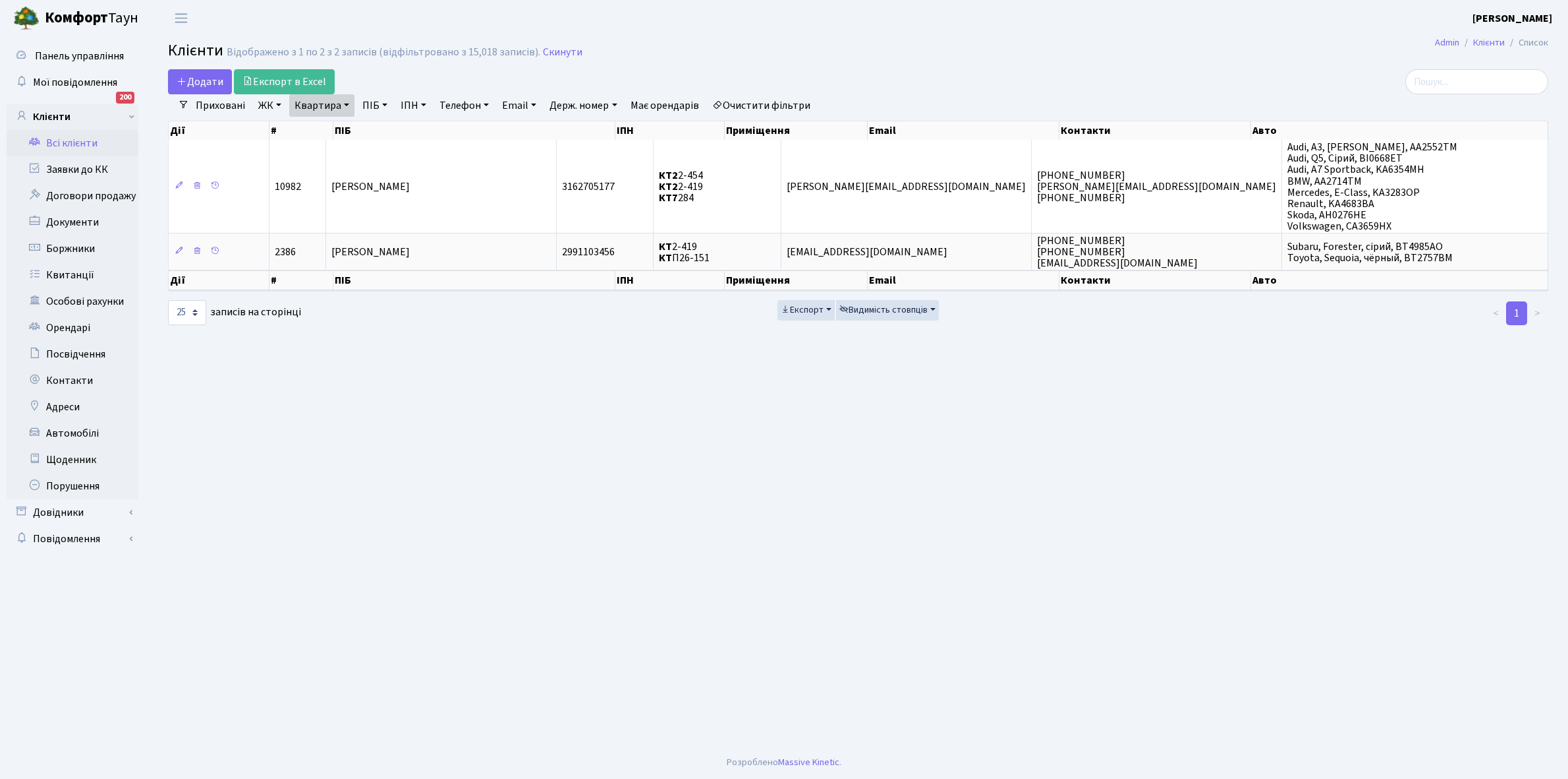
click at [349, 108] on link "Квартира" at bounding box center [322, 105] width 65 height 23
click at [346, 128] on input "2-419" at bounding box center [328, 131] width 77 height 25
type input "2-431"
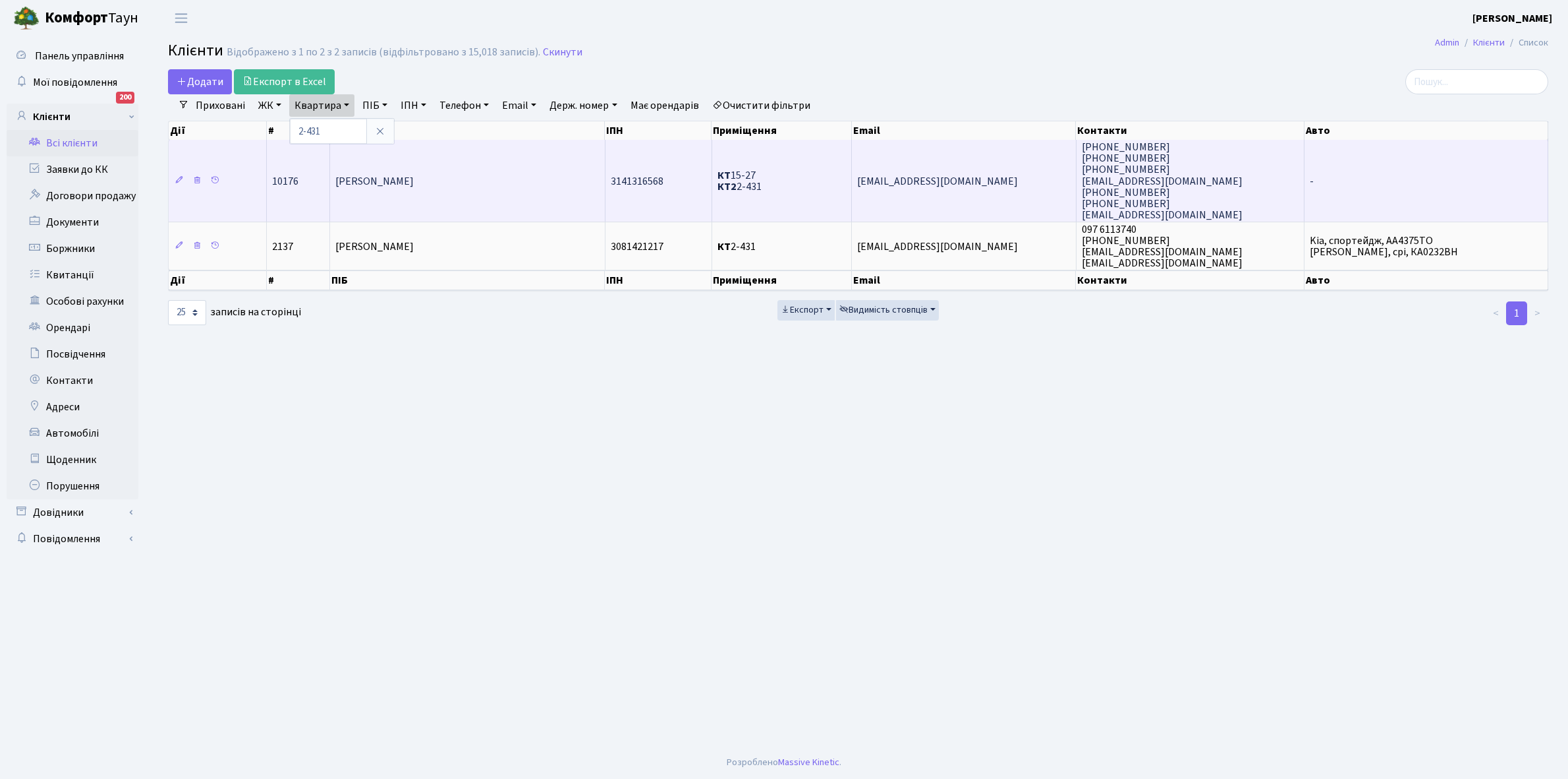
click at [414, 175] on span "[PERSON_NAME]" at bounding box center [374, 181] width 78 height 14
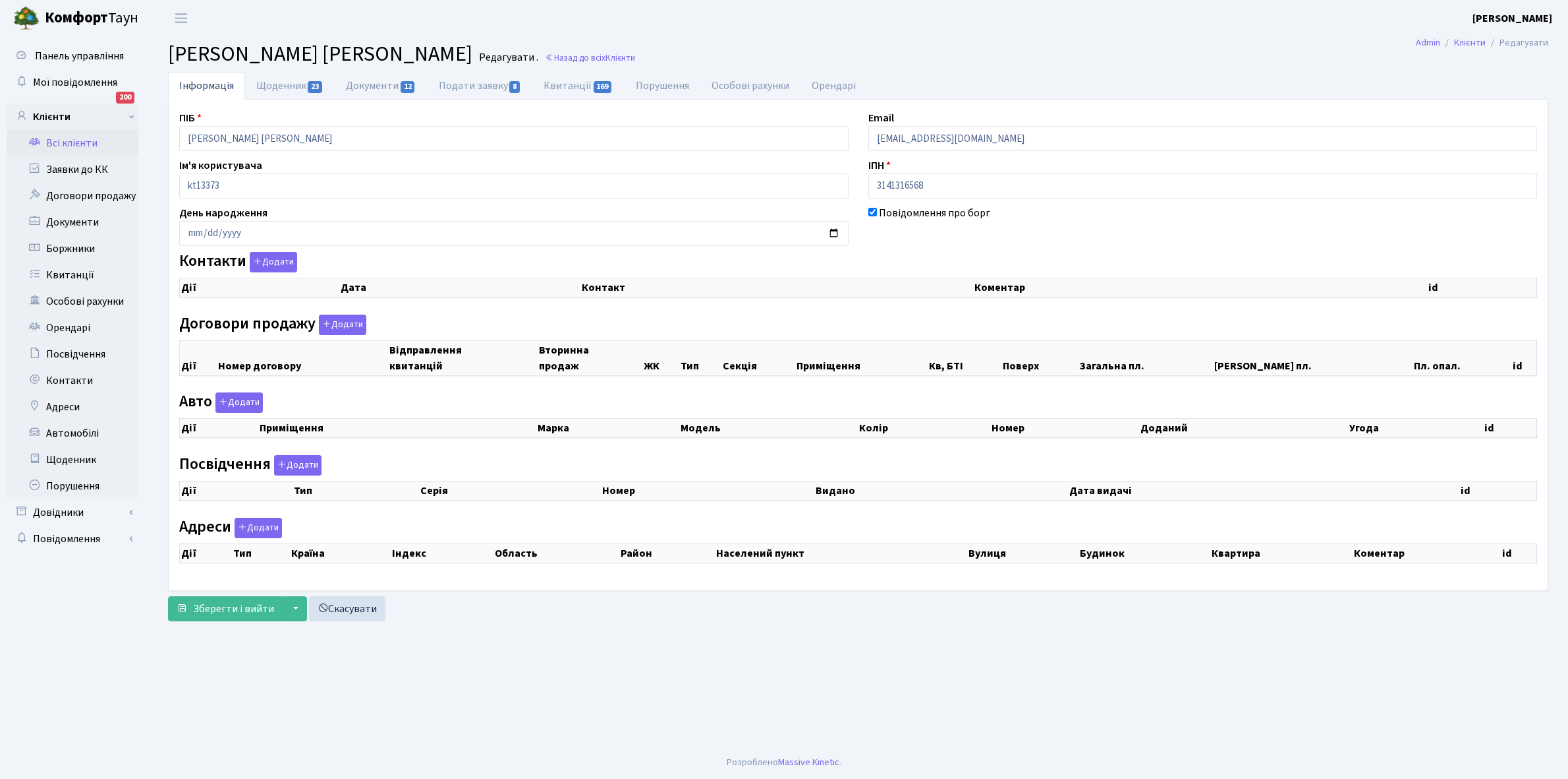
checkbox input "true"
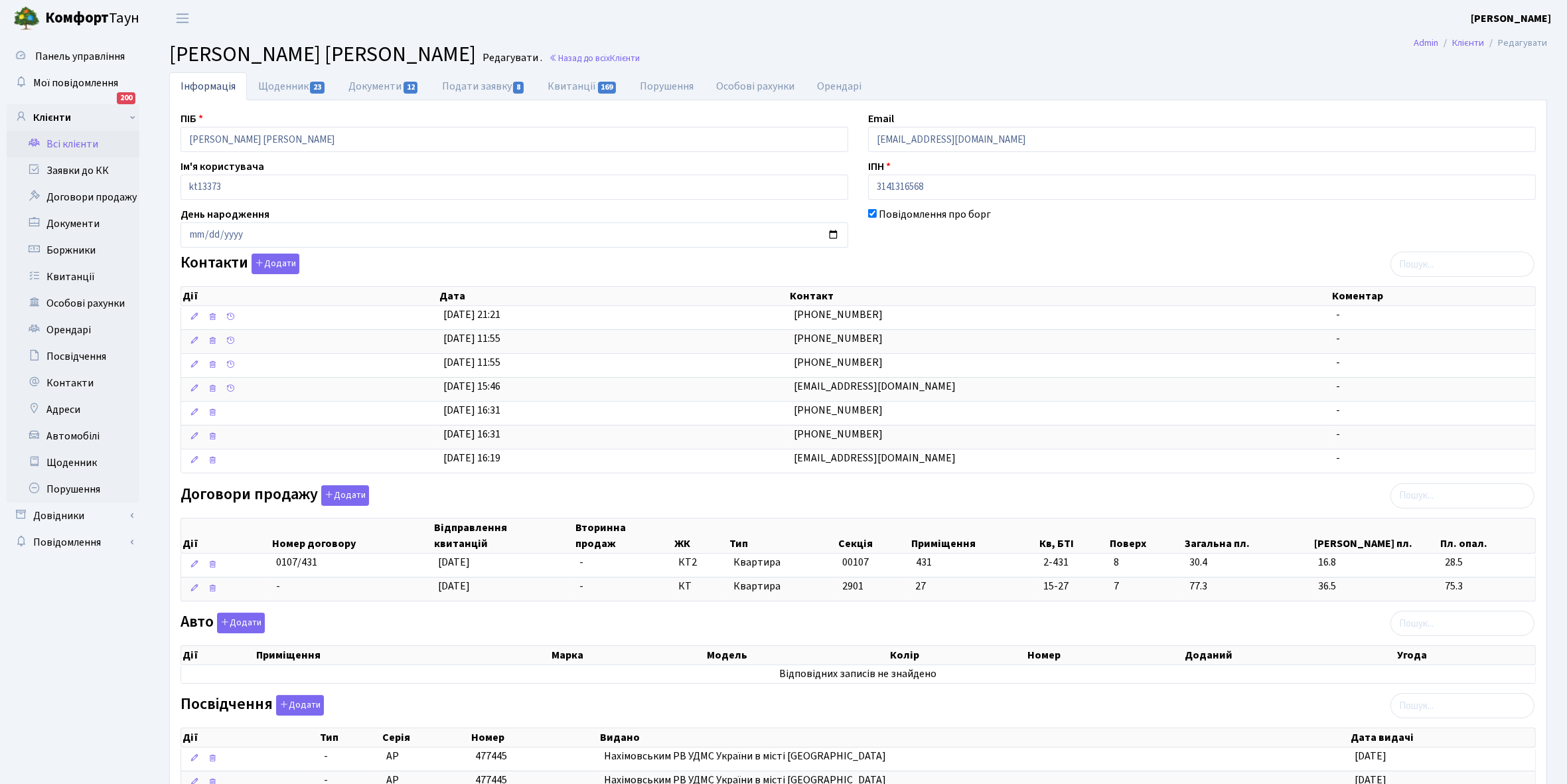
click at [269, 81] on link "Щоденник 23" at bounding box center [292, 86] width 90 height 28
select select "25"
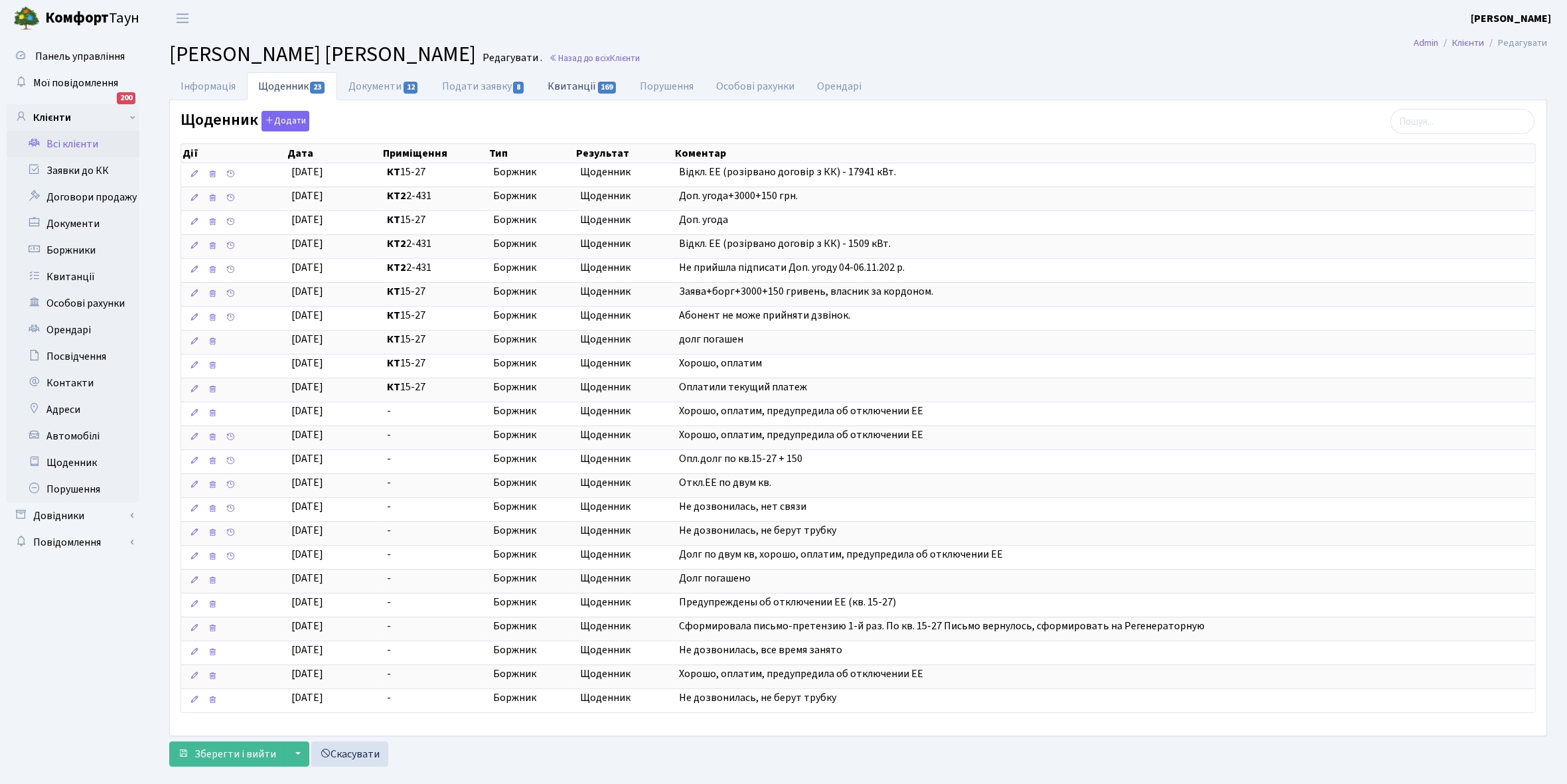
click at [573, 83] on link "Квитанції 169" at bounding box center [582, 86] width 92 height 27
select select "25"
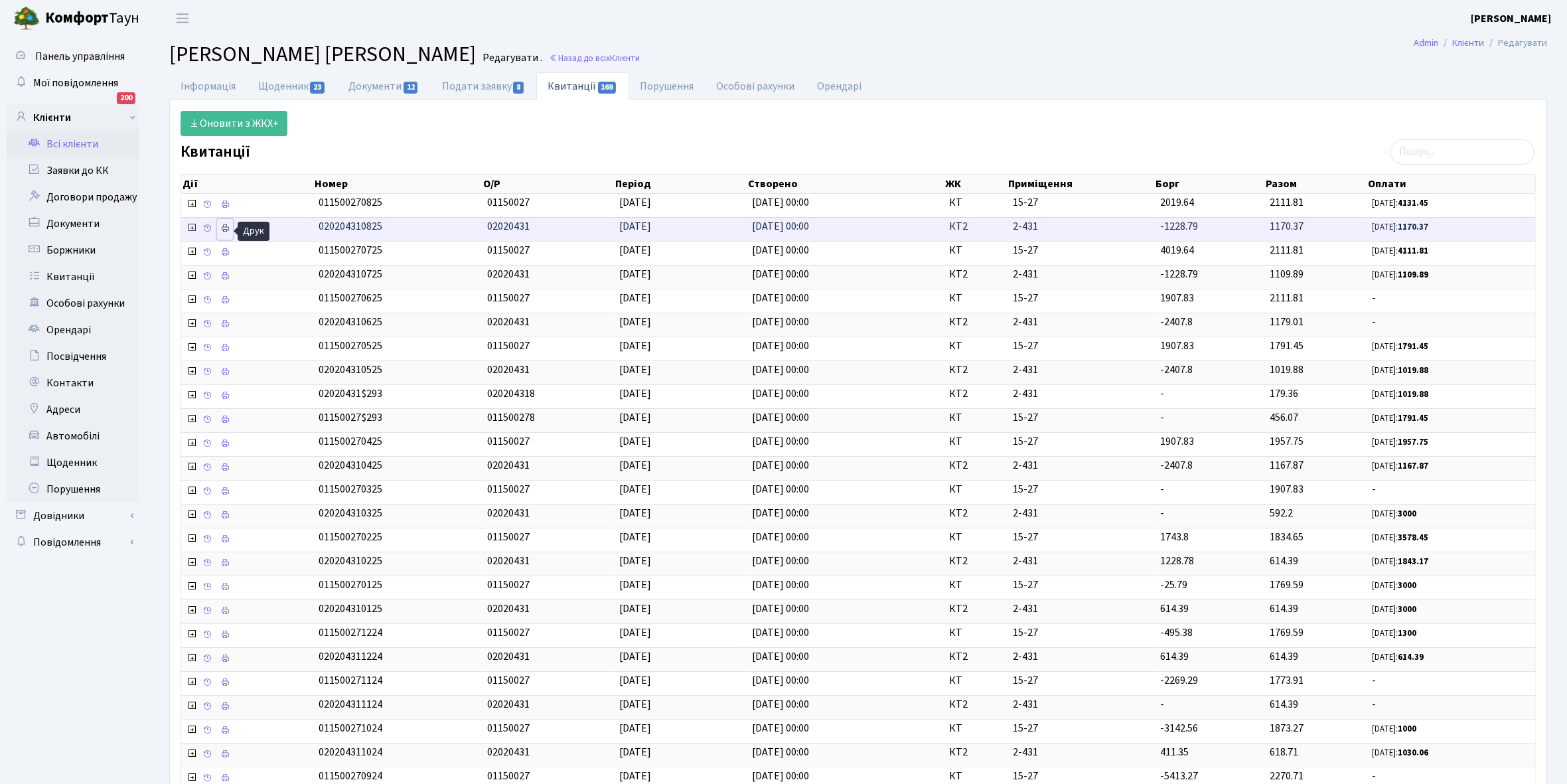
click at [226, 231] on icon at bounding box center [225, 229] width 10 height 10
click at [284, 89] on link "Щоденник 23" at bounding box center [292, 86] width 90 height 27
